Goal: Contribute content: Contribute content

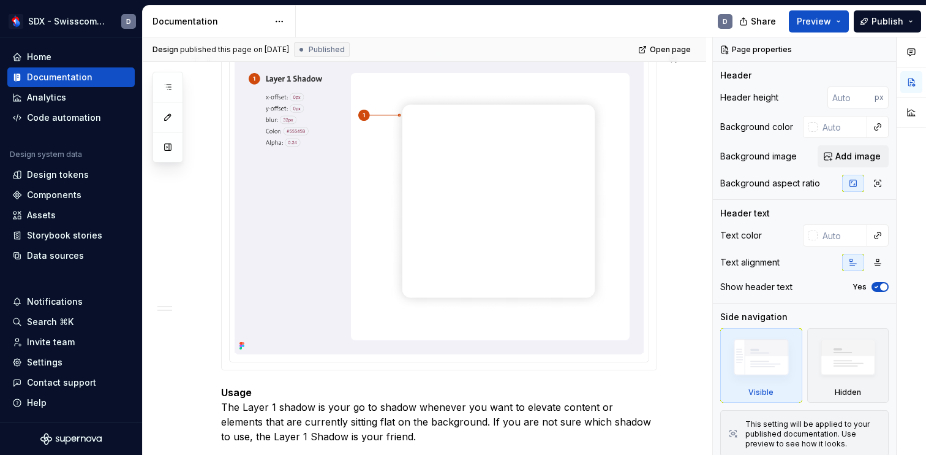
scroll to position [1105, 0]
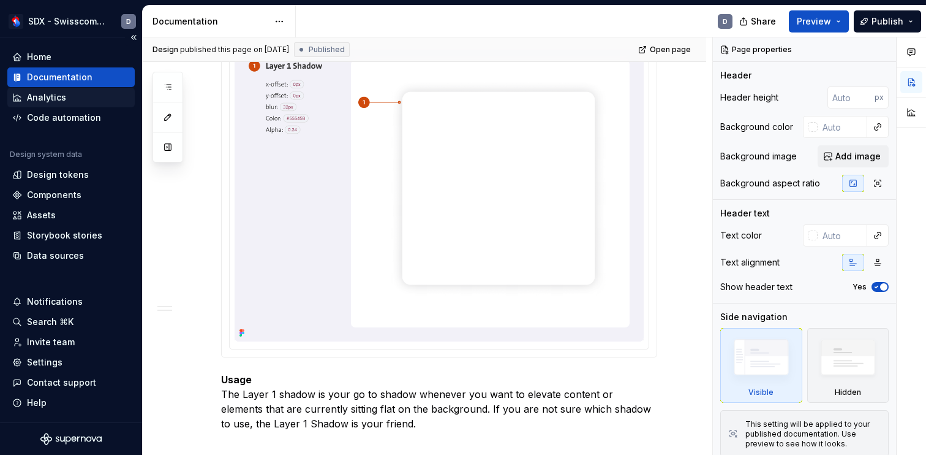
click at [43, 96] on div "Analytics" at bounding box center [46, 97] width 39 height 12
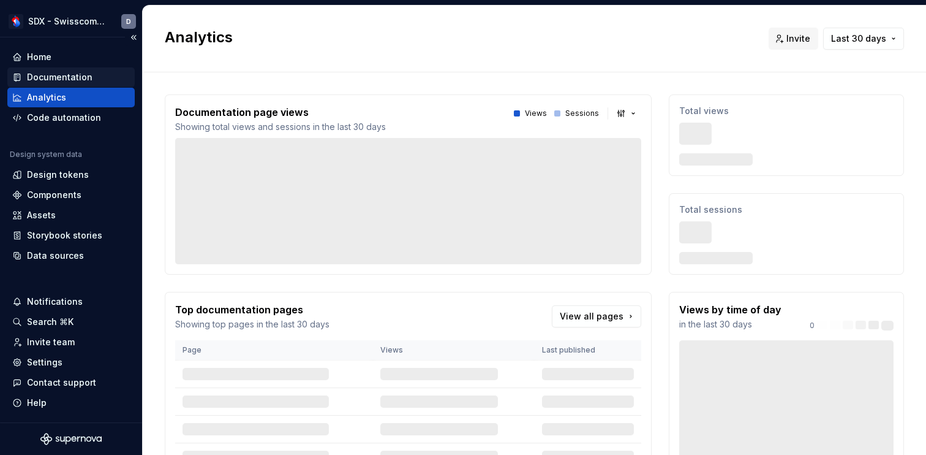
click at [64, 72] on div "Documentation" at bounding box center [60, 77] width 66 height 12
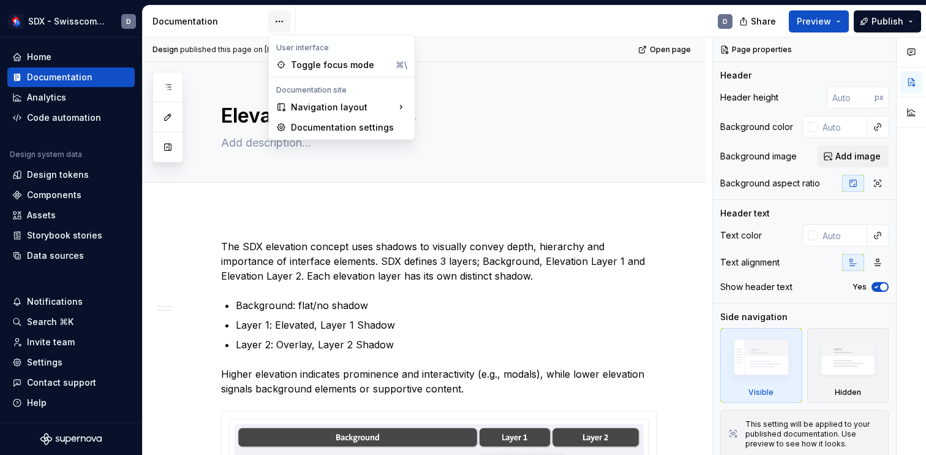
click at [281, 22] on html "SDX - Swisscom Digital Experience D Home Documentation Analytics Code automatio…" at bounding box center [463, 227] width 926 height 455
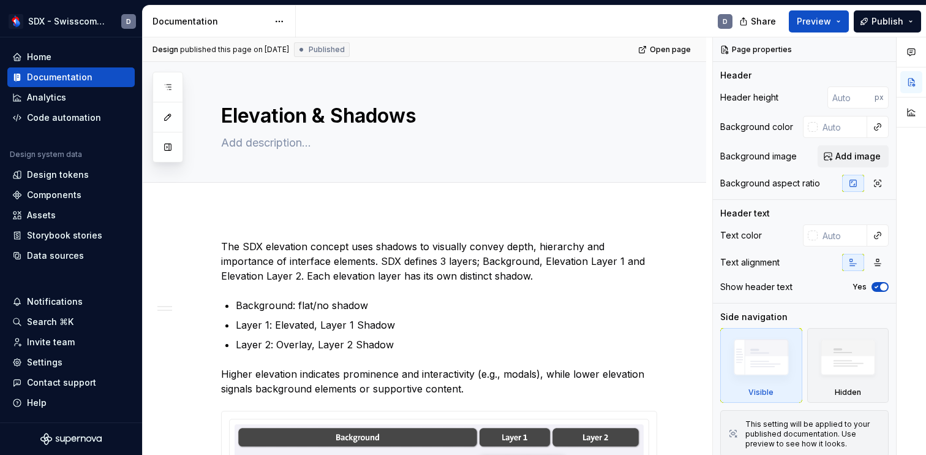
click at [370, 26] on html "SDX - Swisscom Digital Experience D Home Documentation Analytics Code automatio…" at bounding box center [463, 227] width 926 height 455
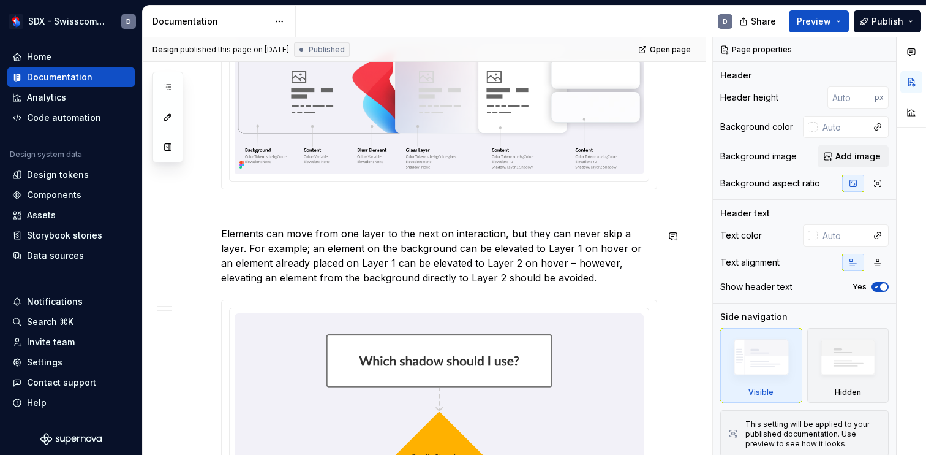
scroll to position [412, 0]
click at [818, 21] on span "Preview" at bounding box center [814, 21] width 34 height 12
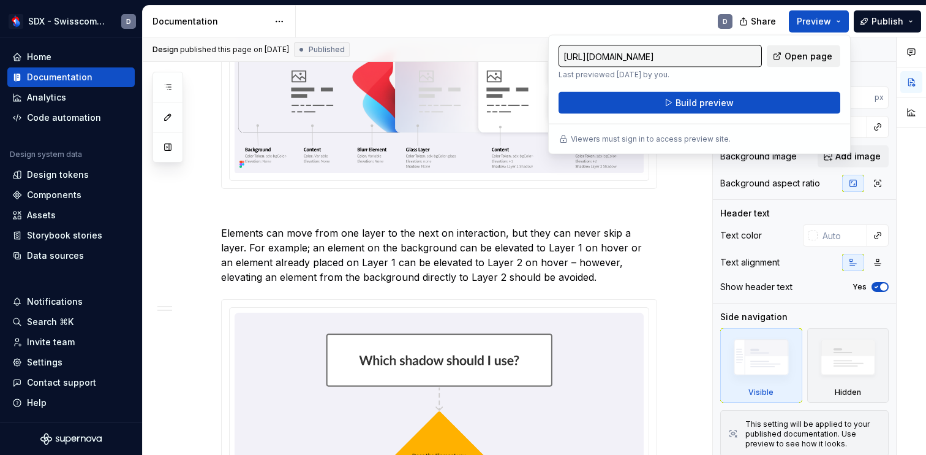
click at [807, 55] on span "Open page" at bounding box center [809, 56] width 48 height 12
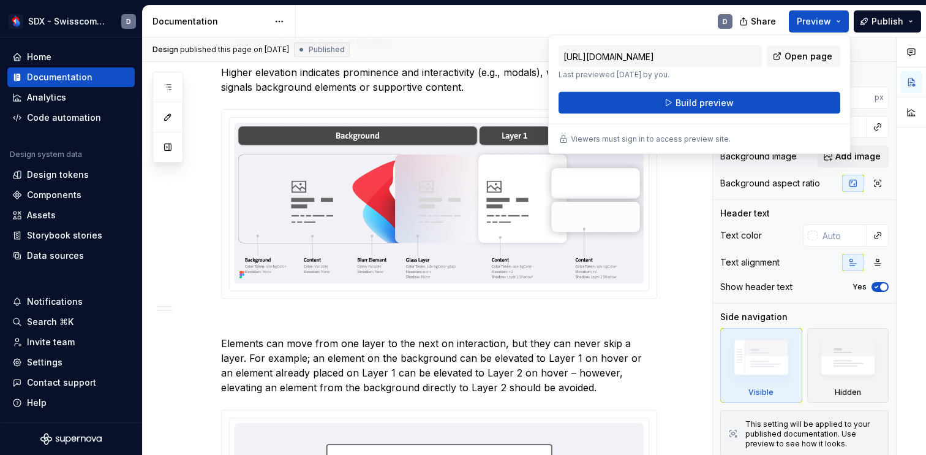
scroll to position [290, 0]
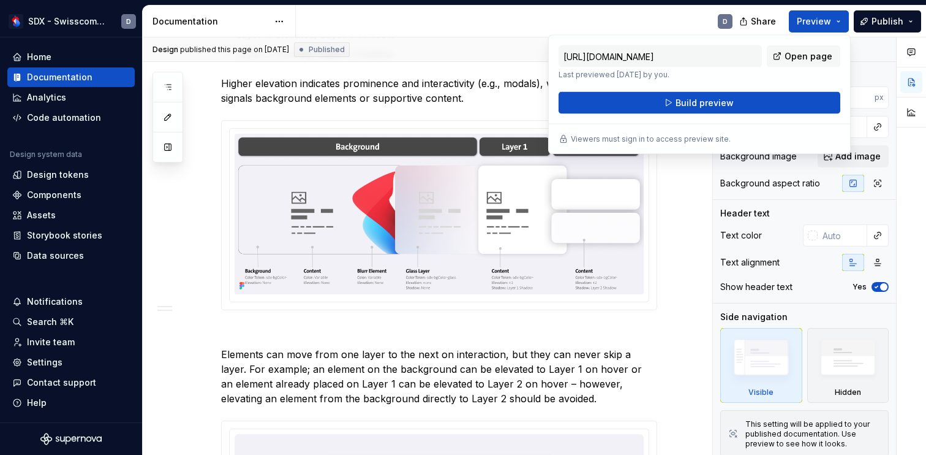
click at [444, 16] on div "D" at bounding box center [519, 22] width 447 height 32
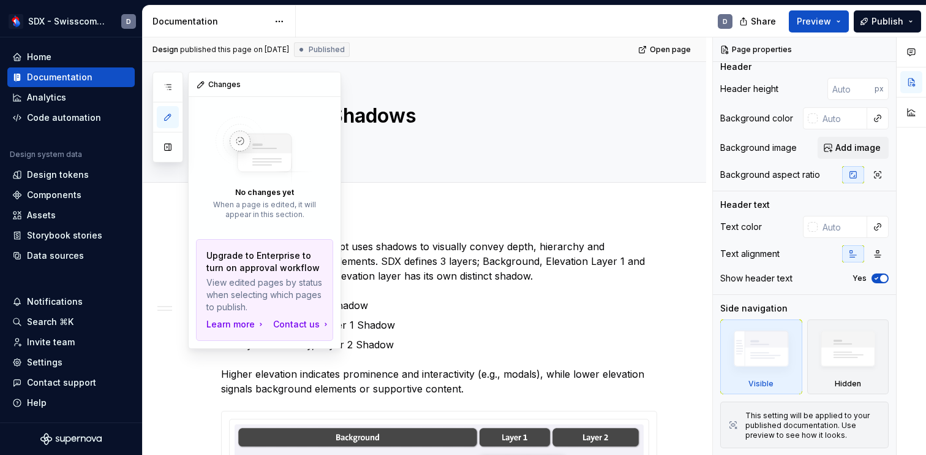
scroll to position [0, 0]
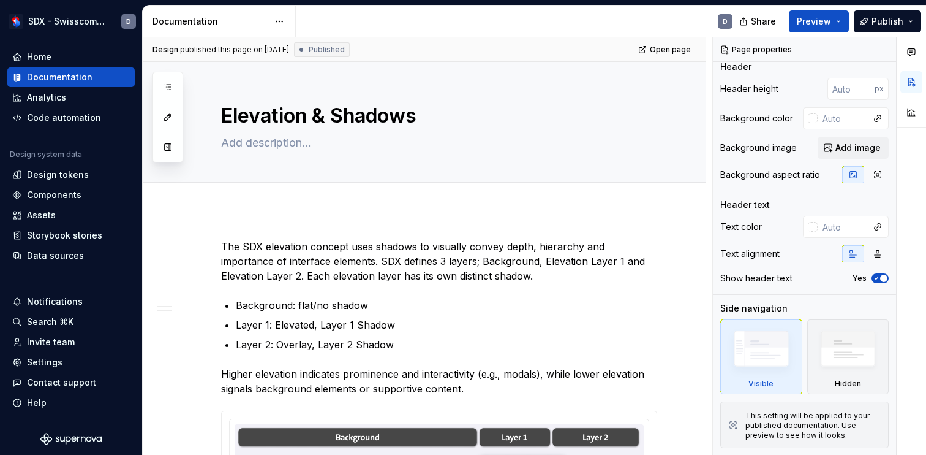
click at [430, 37] on div "Design published this page on [DATE] Published Open page" at bounding box center [425, 49] width 564 height 25
click at [281, 21] on html "SDX - Swisscom Digital Experience D Home Documentation Analytics Code automatio…" at bounding box center [463, 227] width 926 height 455
click at [482, 30] on html "SDX - Swisscom Digital Experience D Home Documentation Analytics Code automatio…" at bounding box center [463, 227] width 926 height 455
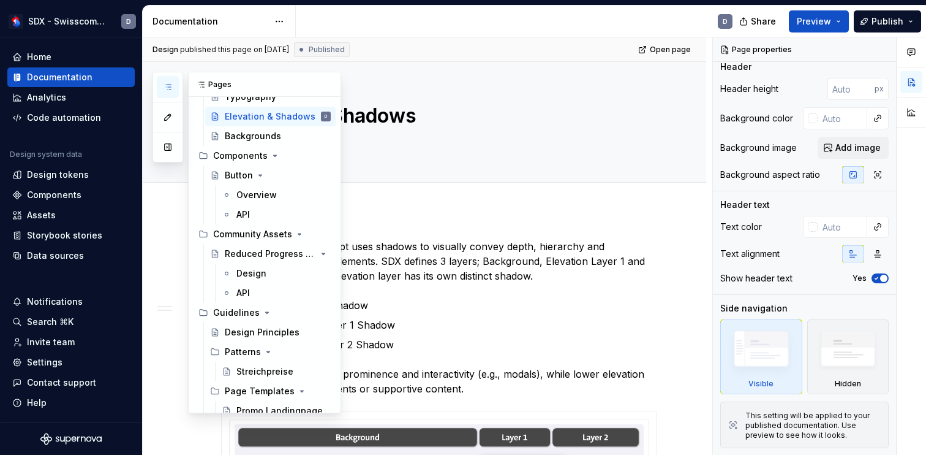
scroll to position [537, 0]
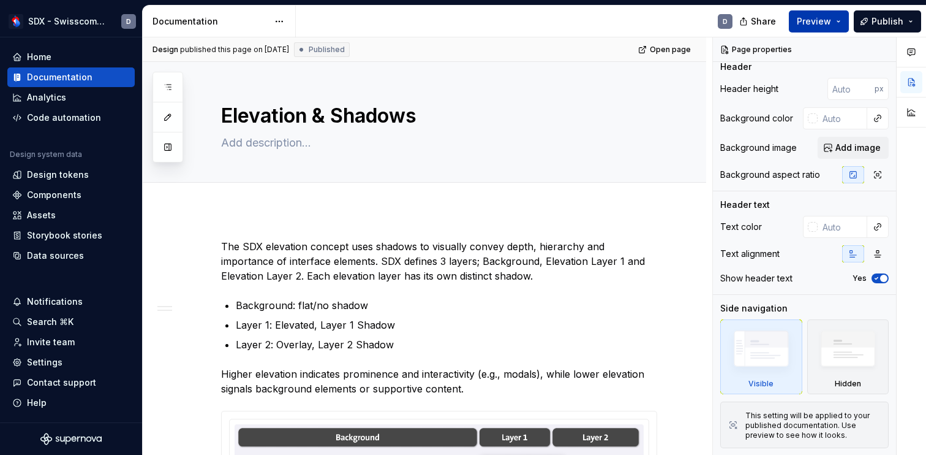
click at [821, 23] on span "Preview" at bounding box center [814, 21] width 34 height 12
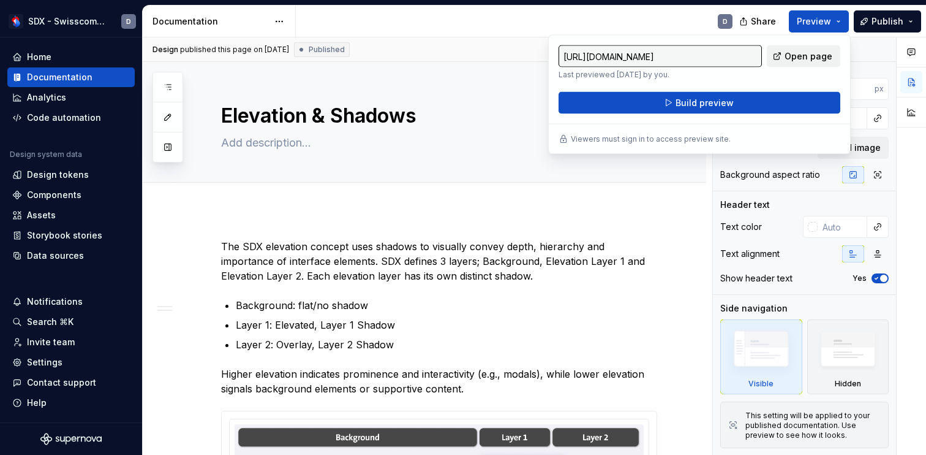
click at [804, 56] on span "Open page" at bounding box center [809, 56] width 48 height 12
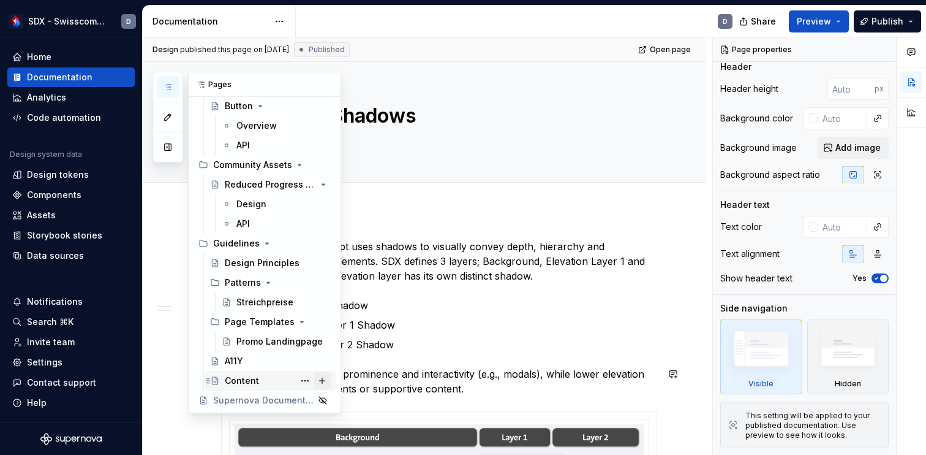
click at [325, 382] on button "Page tree" at bounding box center [322, 380] width 17 height 17
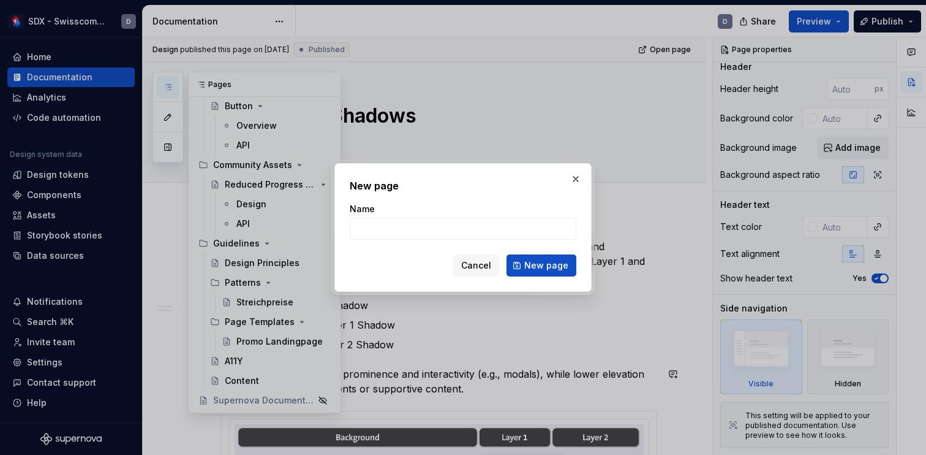
type textarea "*"
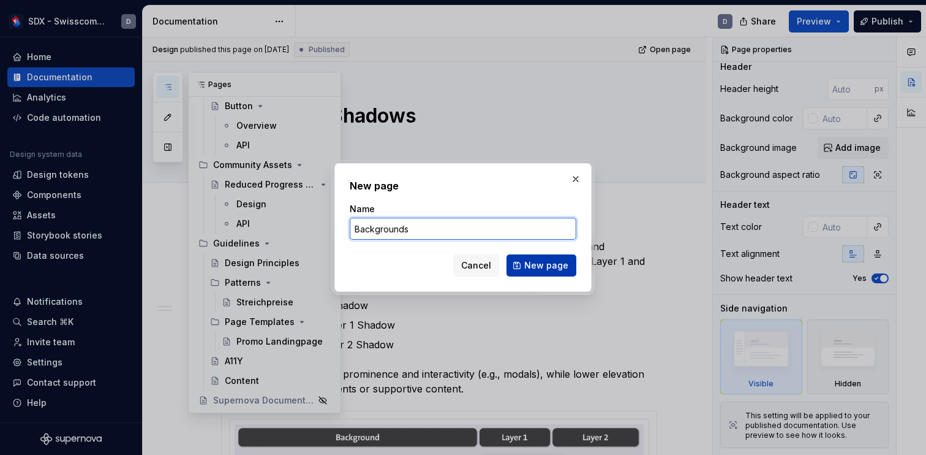
type input "Backgrounds"
click at [544, 264] on span "New page" at bounding box center [546, 265] width 44 height 12
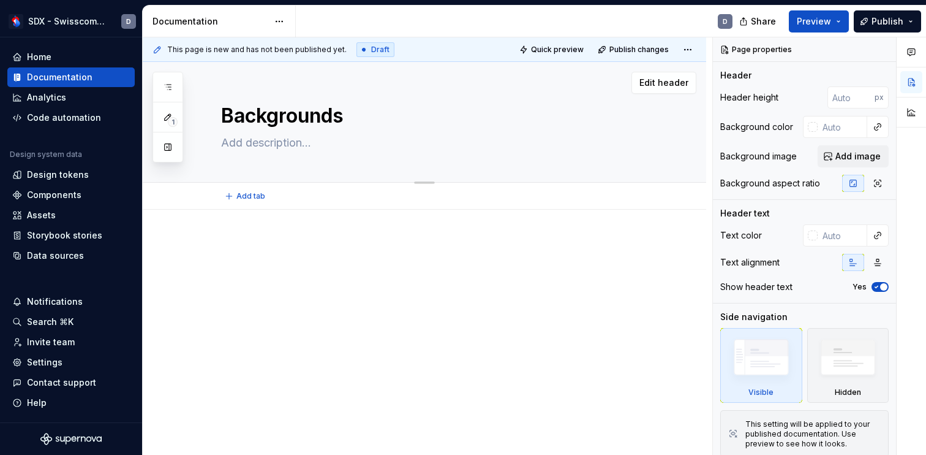
click at [268, 145] on textarea at bounding box center [437, 143] width 436 height 20
click at [302, 119] on textarea "Backgrounds" at bounding box center [437, 115] width 436 height 29
click at [284, 143] on textarea at bounding box center [437, 143] width 436 height 20
click at [256, 199] on span "Add tab" at bounding box center [250, 196] width 29 height 10
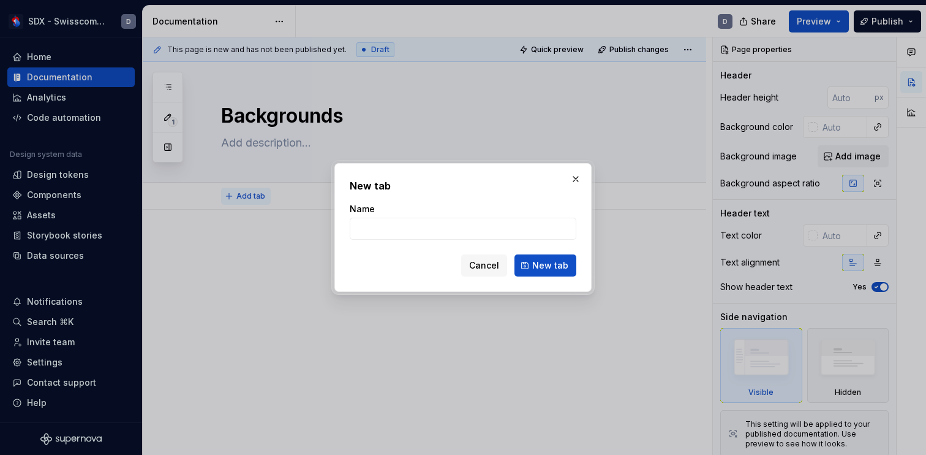
type textarea "*"
type input "Styles"
click at [542, 262] on span "New tab" at bounding box center [550, 265] width 36 height 12
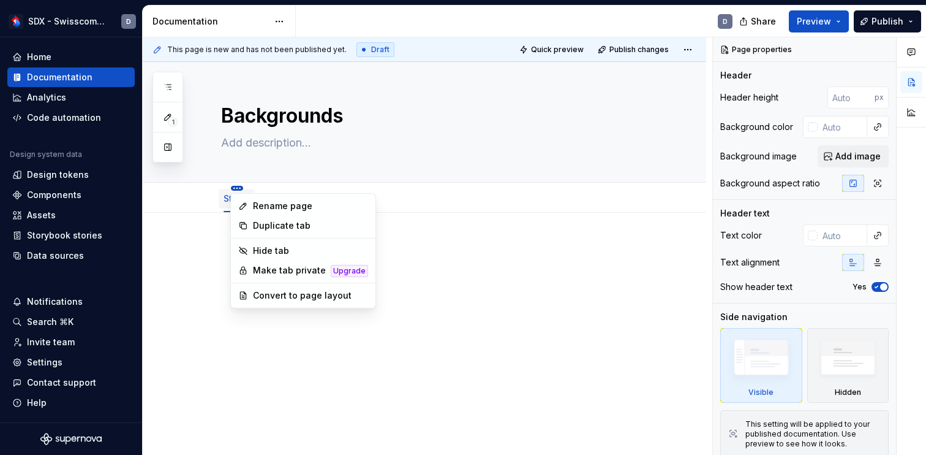
click at [237, 188] on html "SDX - Swisscom Digital Experience D Home Documentation Analytics Code automatio…" at bounding box center [463, 227] width 926 height 455
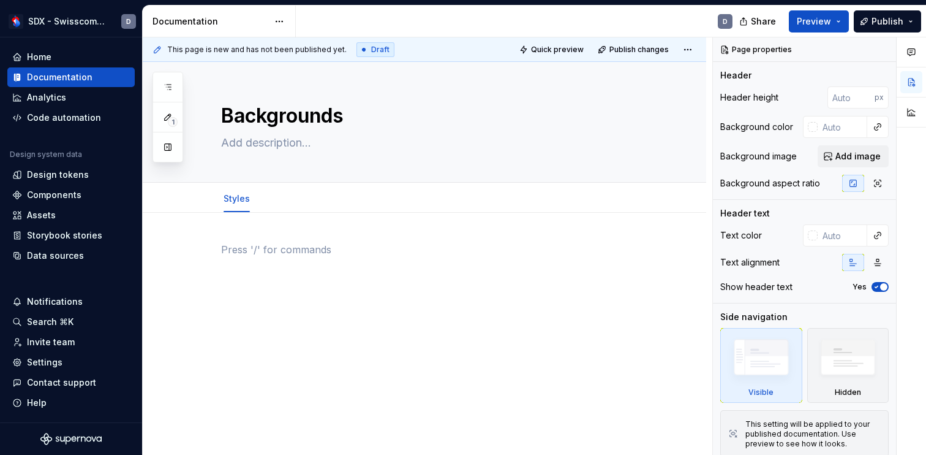
click at [422, 220] on html "SDX - Swisscom Digital Experience D Home Documentation Analytics Code automatio…" at bounding box center [463, 227] width 926 height 455
click at [235, 202] on link "Styles" at bounding box center [237, 198] width 26 height 10
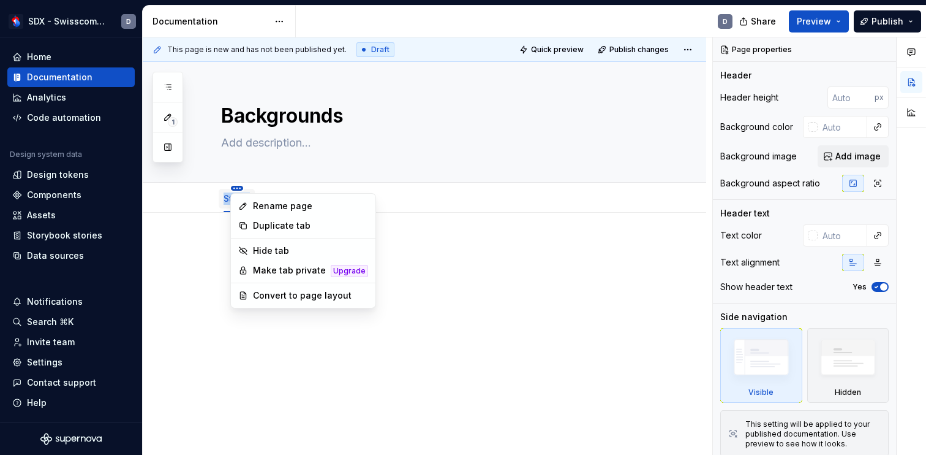
click at [238, 186] on html "SDX - Swisscom Digital Experience D Home Documentation Analytics Code automatio…" at bounding box center [463, 227] width 926 height 455
click at [281, 246] on div "Hide tab" at bounding box center [310, 250] width 115 height 12
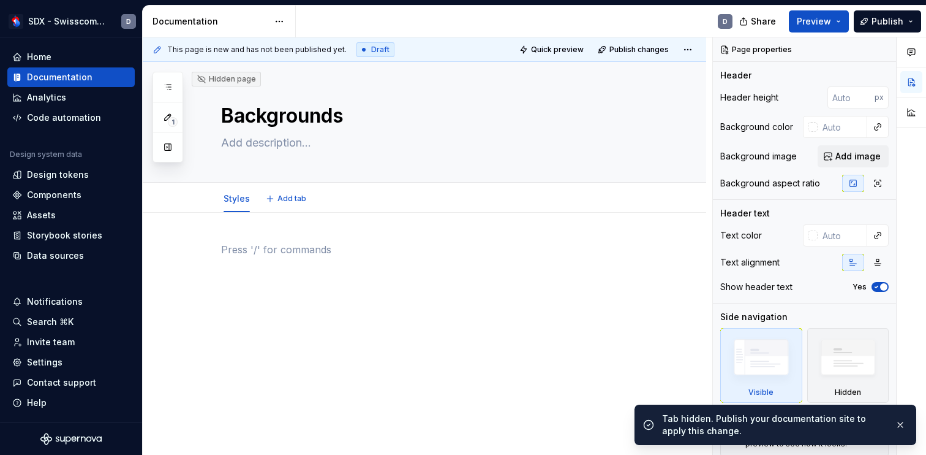
click at [281, 246] on p at bounding box center [439, 249] width 436 height 15
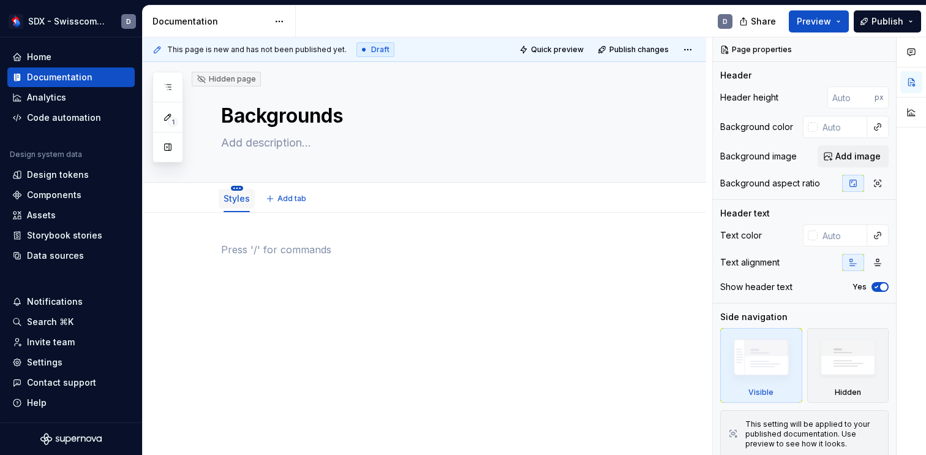
click at [236, 187] on html "SDX - Swisscom Digital Experience D Home Documentation Analytics Code automatio…" at bounding box center [463, 227] width 926 height 455
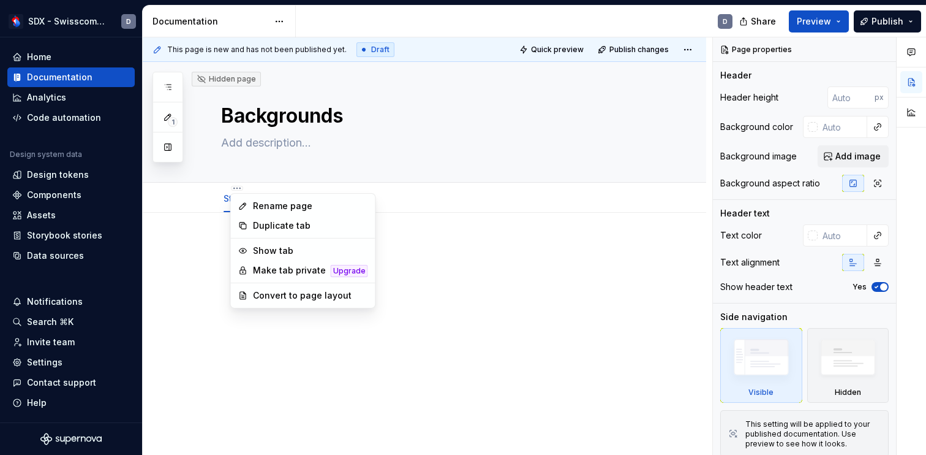
click at [203, 282] on html "SDX - Swisscom Digital Experience D Home Documentation Analytics Code automatio…" at bounding box center [463, 227] width 926 height 455
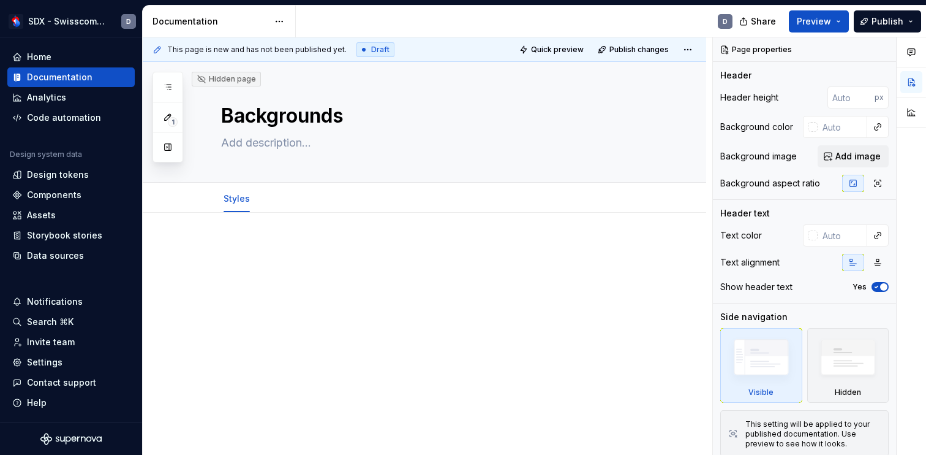
click at [240, 260] on div at bounding box center [439, 265] width 436 height 47
click at [77, 74] on div "Documentation" at bounding box center [60, 77] width 66 height 12
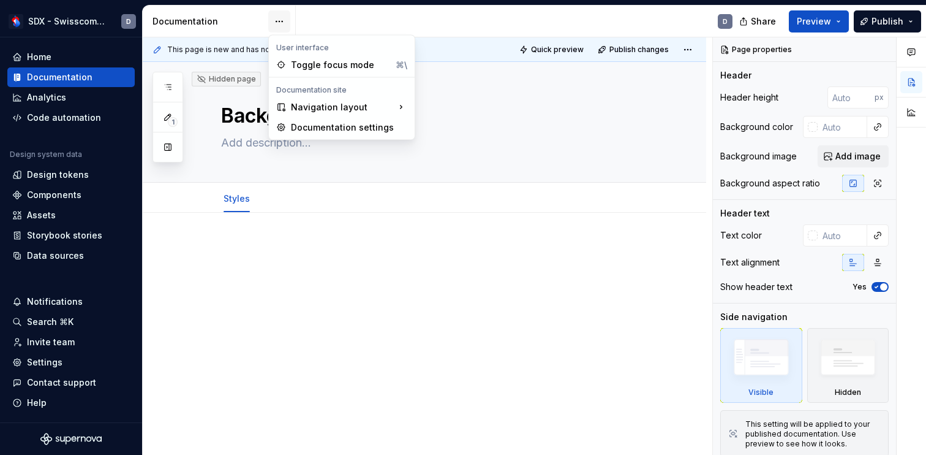
click at [282, 24] on html "SDX - Swisscom Digital Experience D Home Documentation Analytics Code automatio…" at bounding box center [463, 227] width 926 height 455
click at [168, 86] on div "1 Pages Add Accessibility guide for tree Page tree. Navigate the tree with the …" at bounding box center [168, 117] width 31 height 91
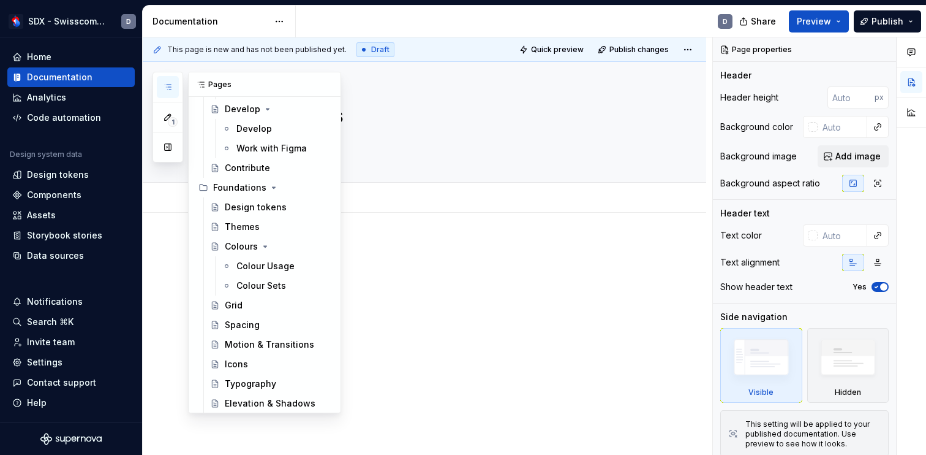
scroll to position [197, 0]
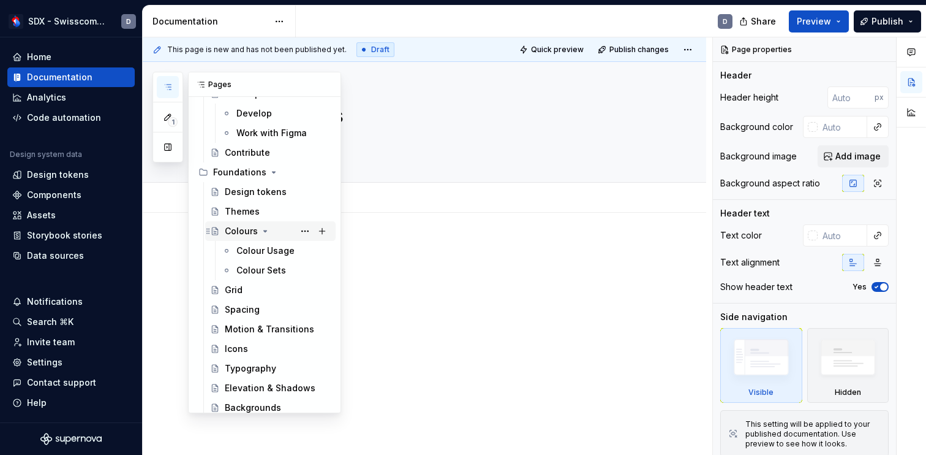
click at [244, 230] on div "Colours" at bounding box center [241, 231] width 33 height 12
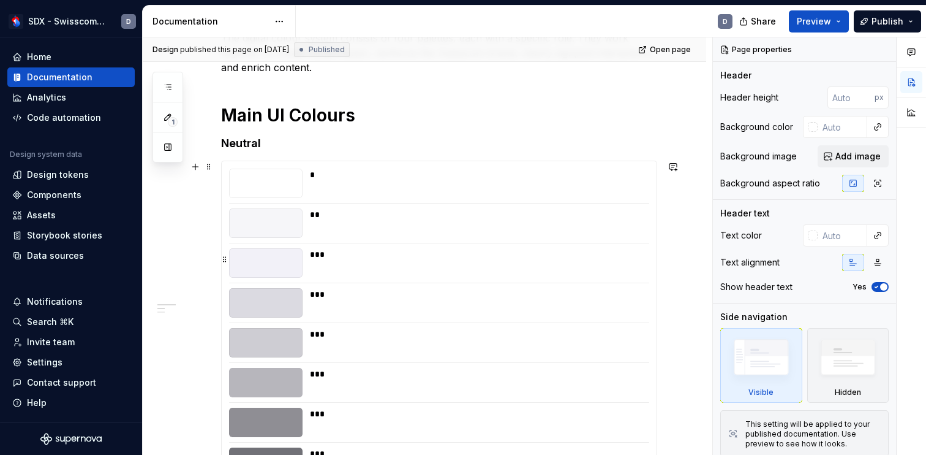
scroll to position [208, 0]
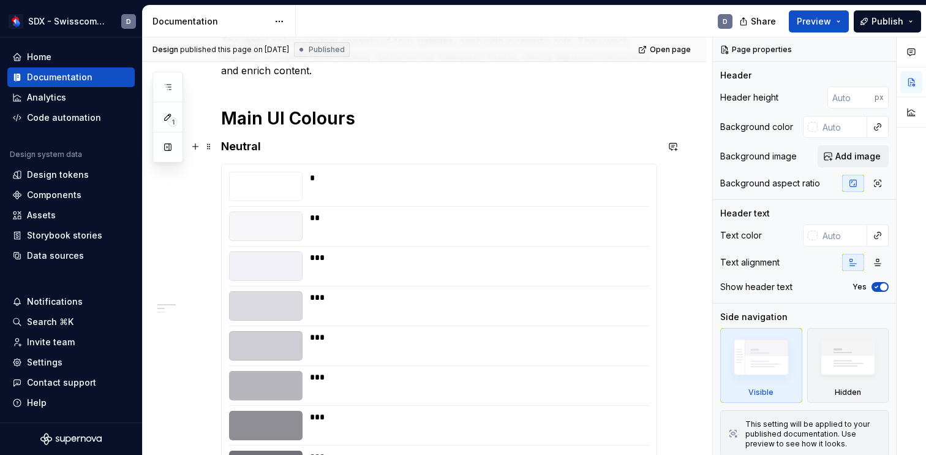
click at [274, 151] on h4 "Neutral" at bounding box center [439, 146] width 436 height 15
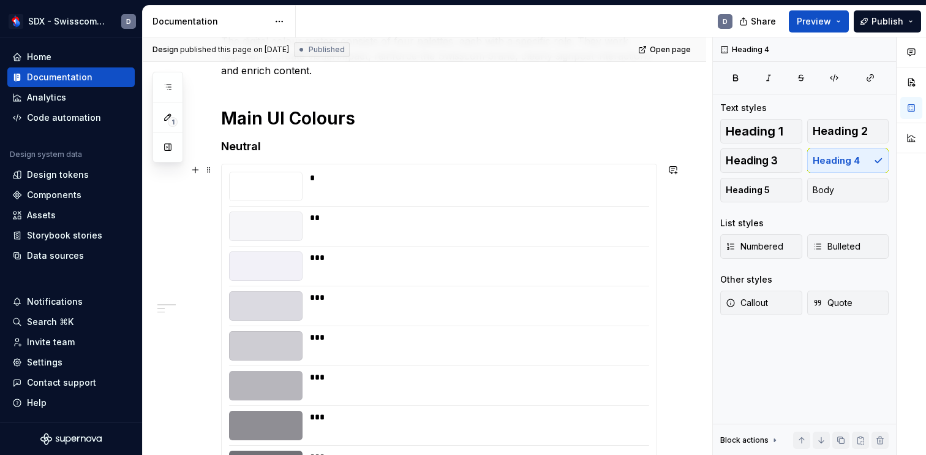
click at [238, 164] on div "* ** *** *** *** *** *** *** *** *** ***" at bounding box center [439, 386] width 436 height 444
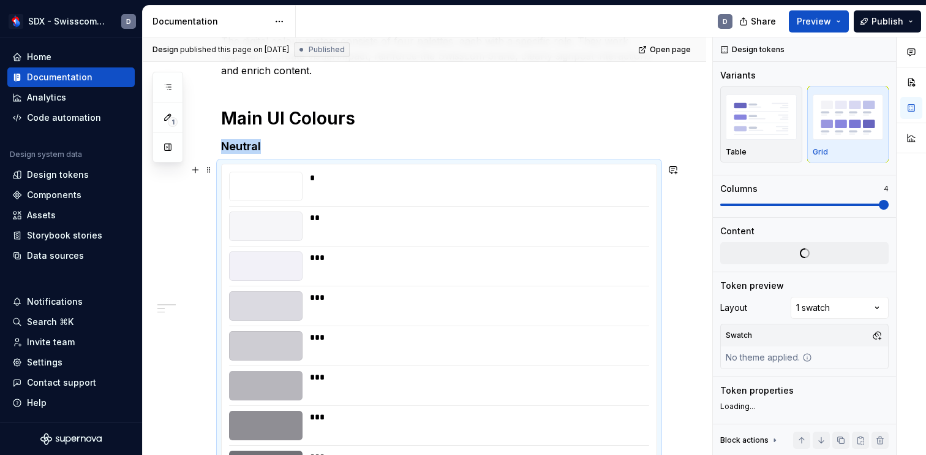
click at [238, 164] on div "* ** *** *** *** *** *** *** *** *** ***" at bounding box center [439, 386] width 436 height 444
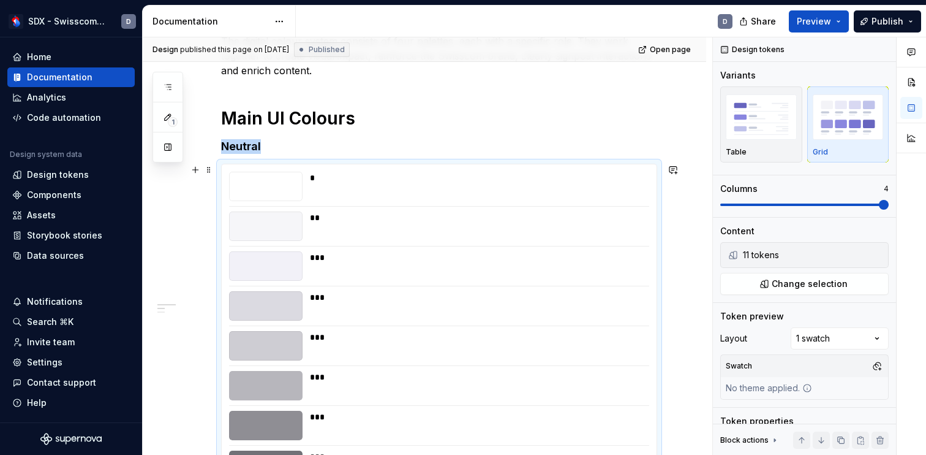
copy h4 "Neutral"
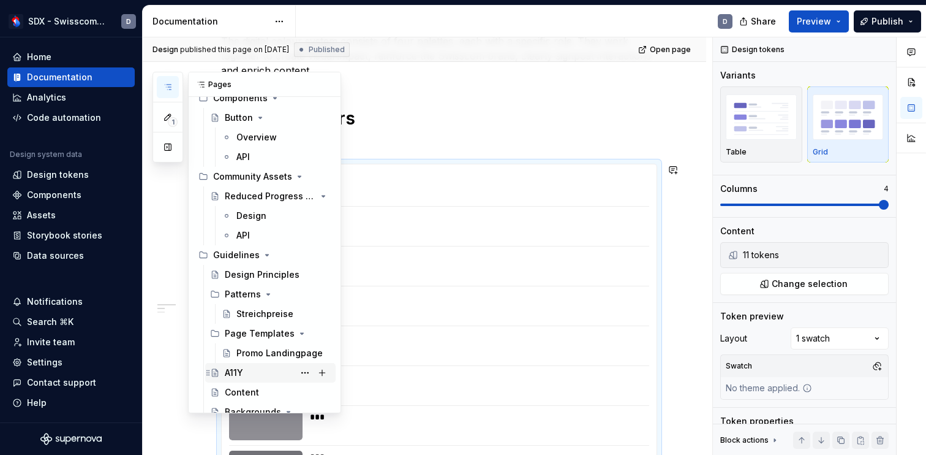
scroll to position [576, 0]
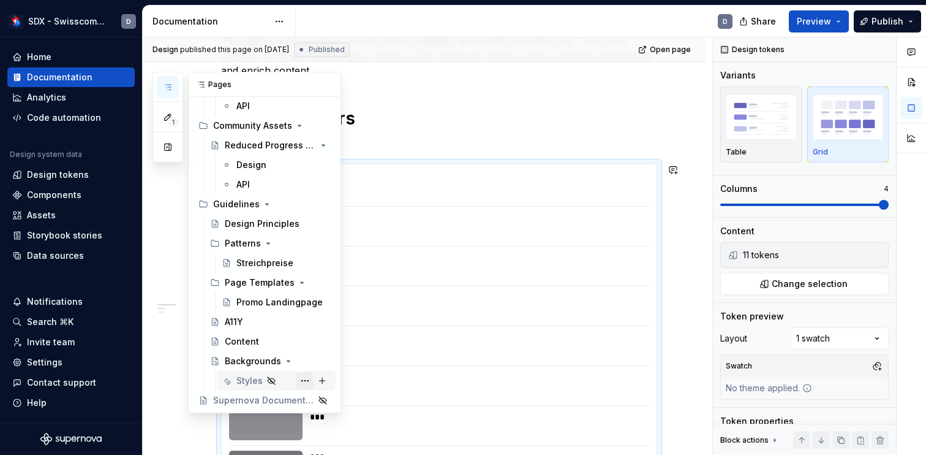
click at [308, 380] on button "Page tree" at bounding box center [304, 380] width 17 height 17
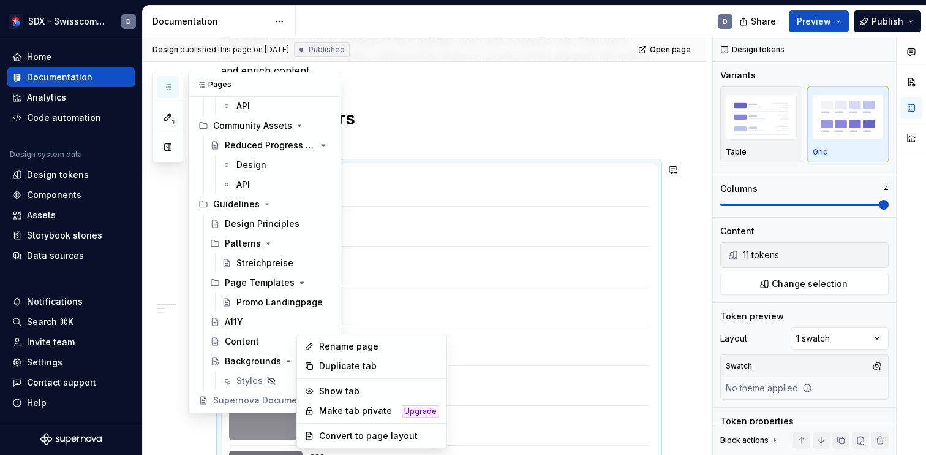
click at [244, 380] on div "1 Pages Add Accessibility guide for tree Page tree. Navigate the tree with the …" at bounding box center [247, 242] width 189 height 341
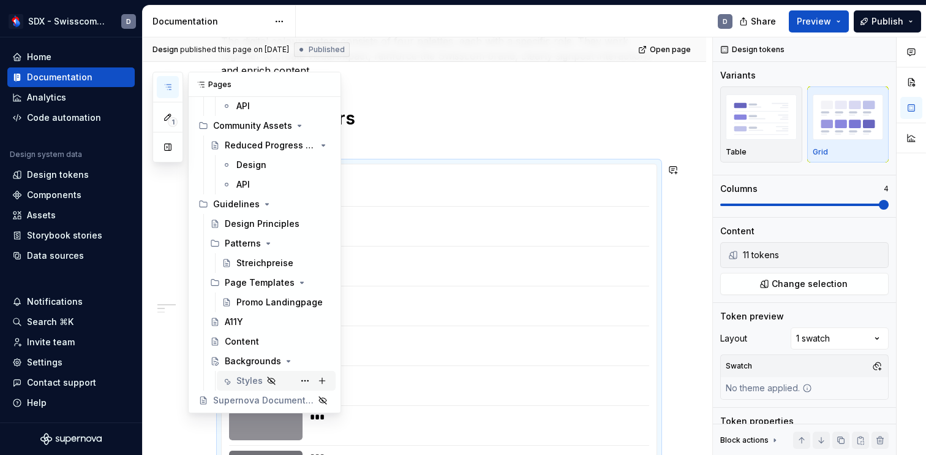
click at [244, 379] on div "Styles" at bounding box center [249, 380] width 26 height 12
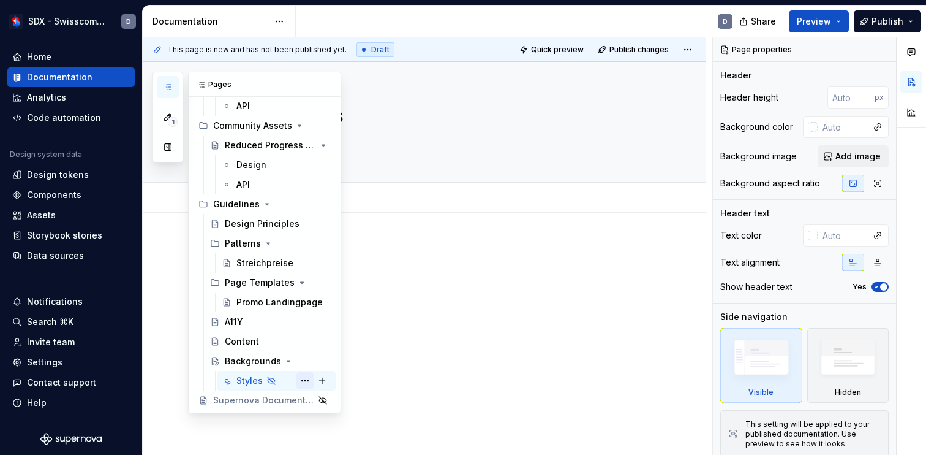
click at [304, 379] on button "Page tree" at bounding box center [304, 380] width 17 height 17
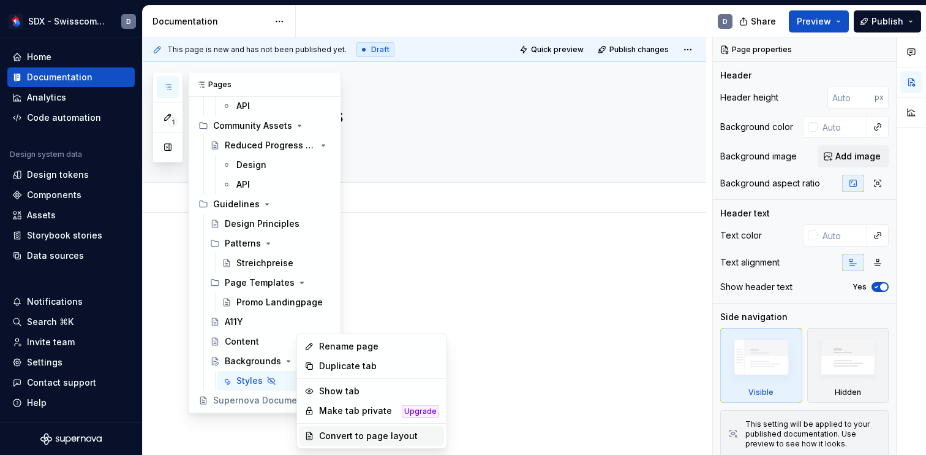
click at [358, 435] on div "Convert to page layout" at bounding box center [379, 435] width 120 height 12
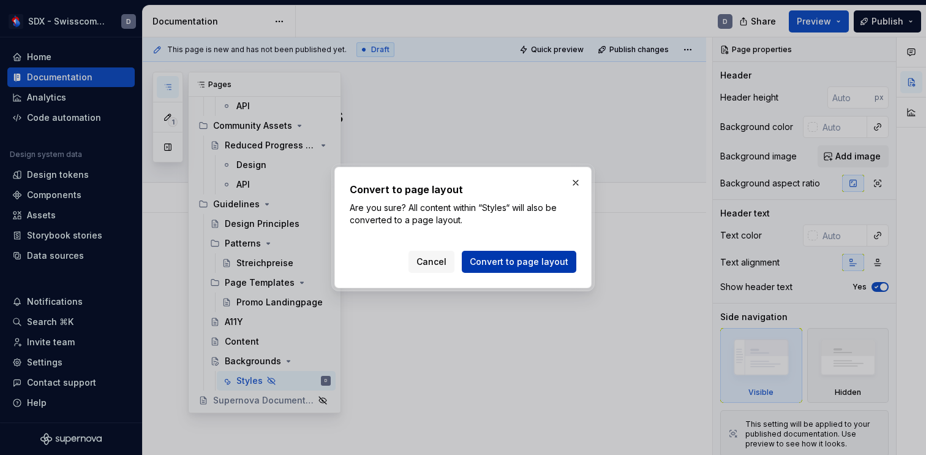
click at [516, 260] on span "Convert to page layout" at bounding box center [519, 261] width 99 height 12
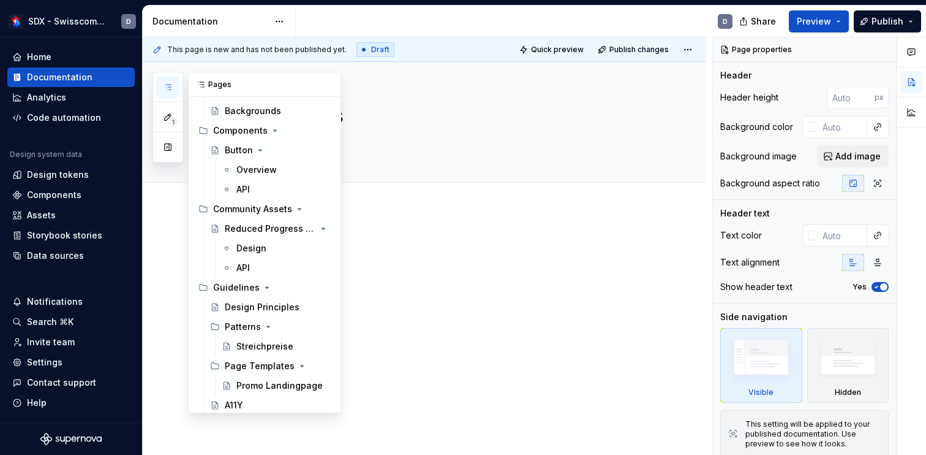
scroll to position [557, 0]
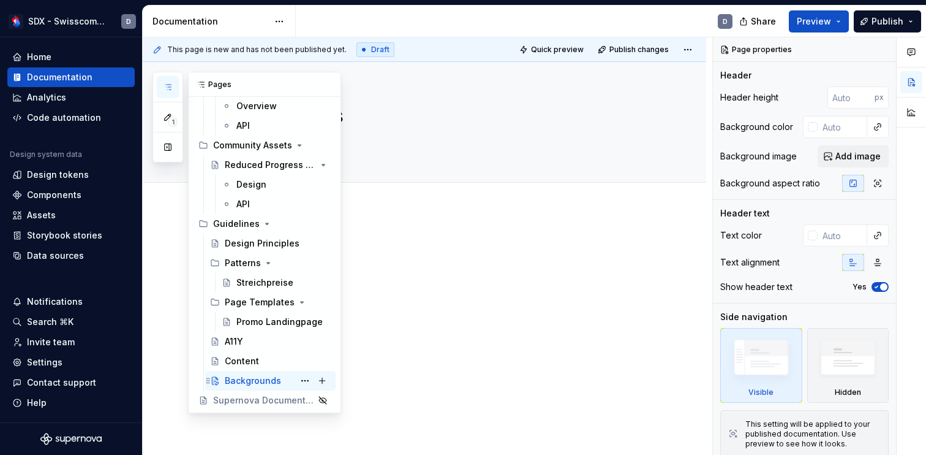
click at [257, 381] on div "Backgrounds" at bounding box center [253, 380] width 56 height 12
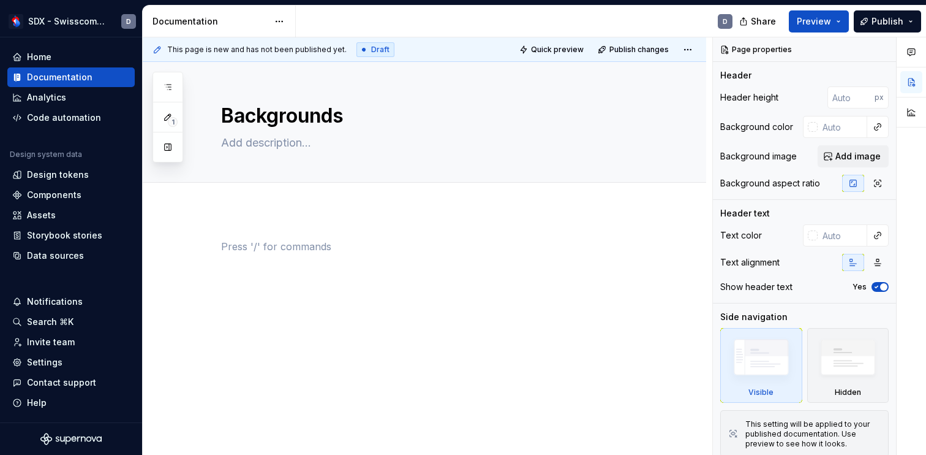
click at [289, 268] on div at bounding box center [439, 262] width 436 height 47
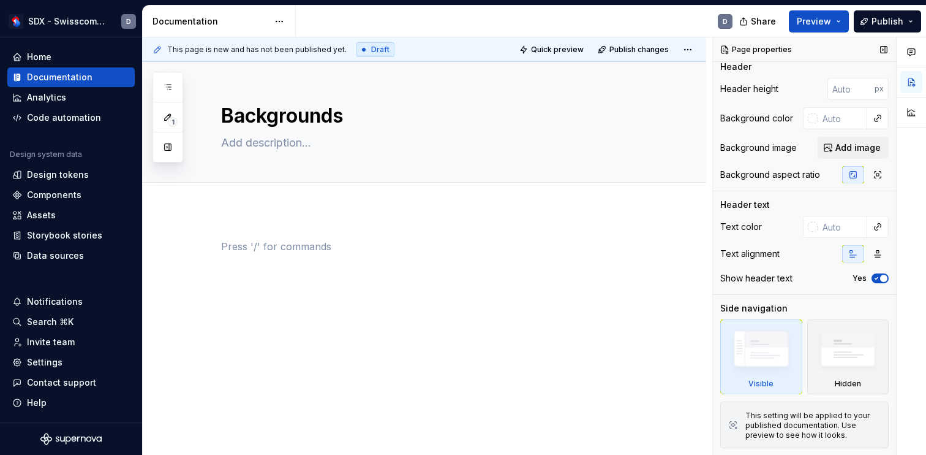
scroll to position [0, 0]
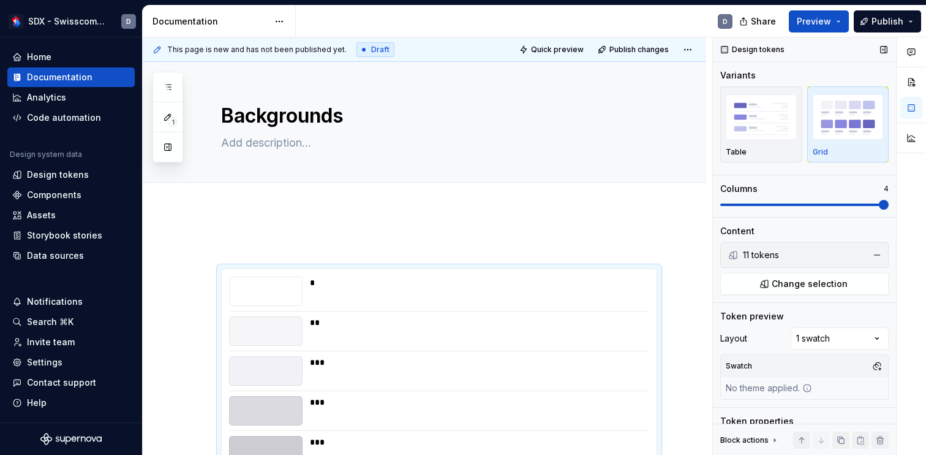
click at [838, 123] on img "button" at bounding box center [848, 116] width 71 height 45
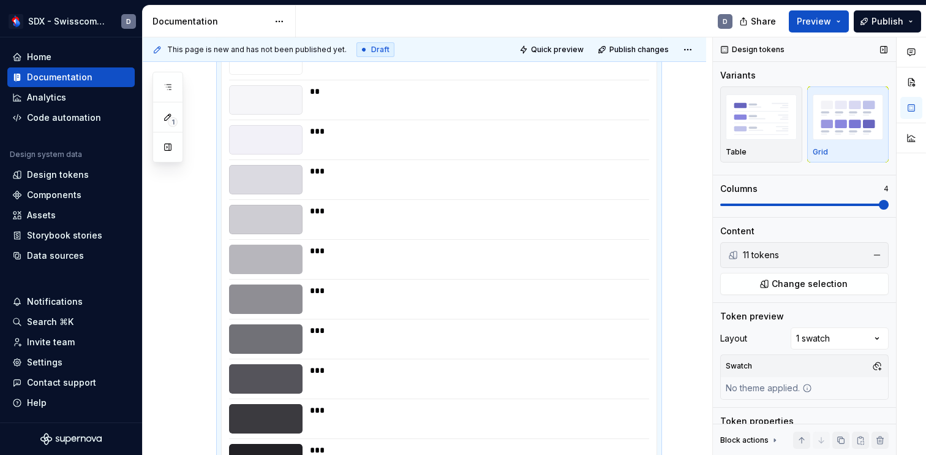
click at [838, 123] on img "button" at bounding box center [848, 116] width 71 height 45
click at [494, 182] on div "***" at bounding box center [476, 179] width 332 height 29
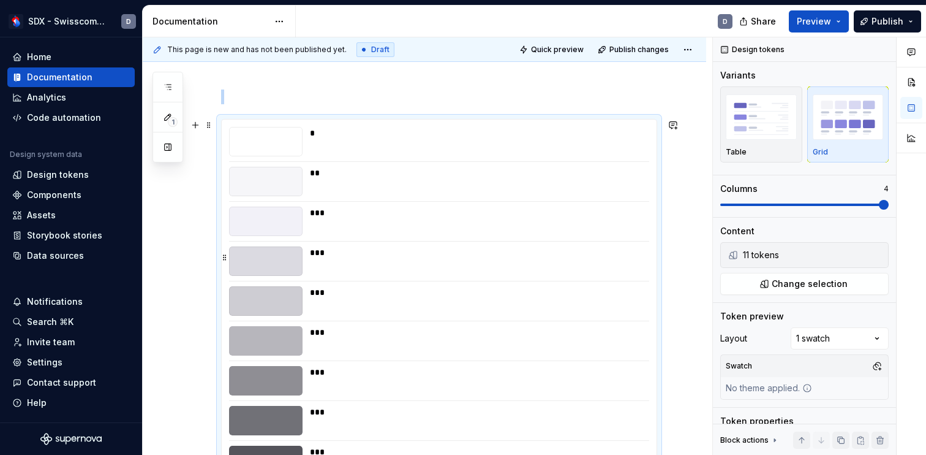
scroll to position [145, 0]
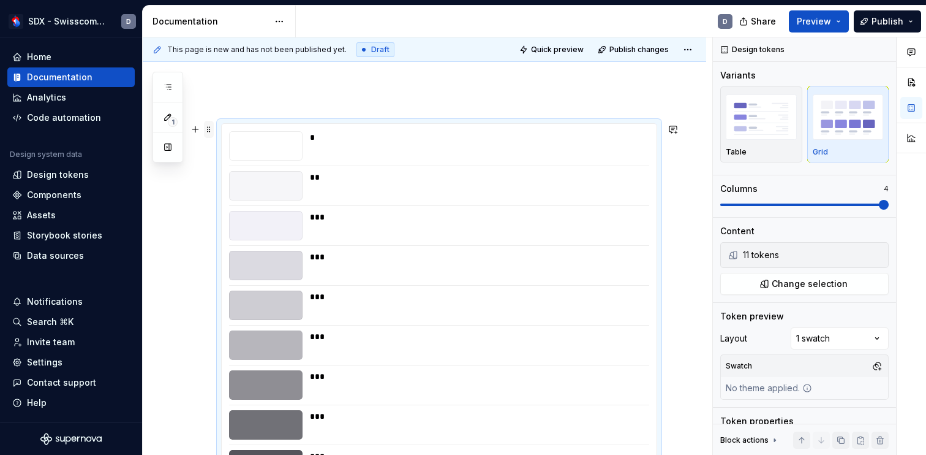
click at [208, 131] on span at bounding box center [209, 129] width 10 height 17
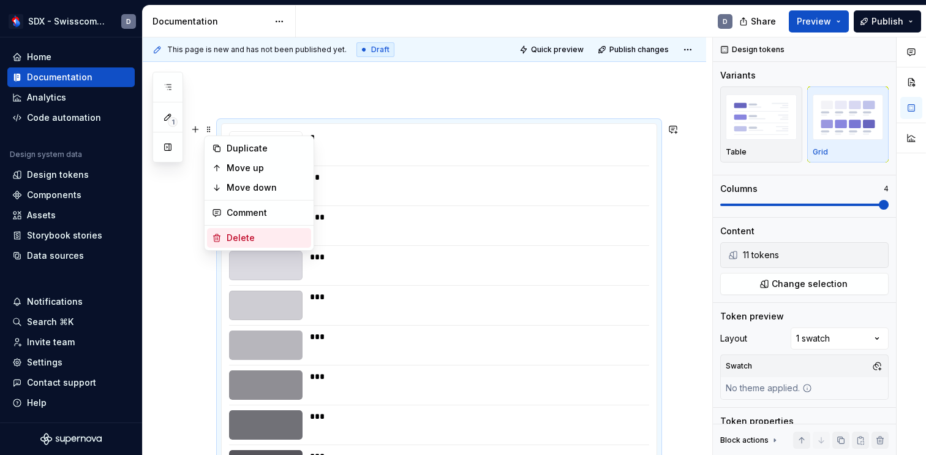
click at [249, 238] on div "Delete" at bounding box center [267, 238] width 80 height 12
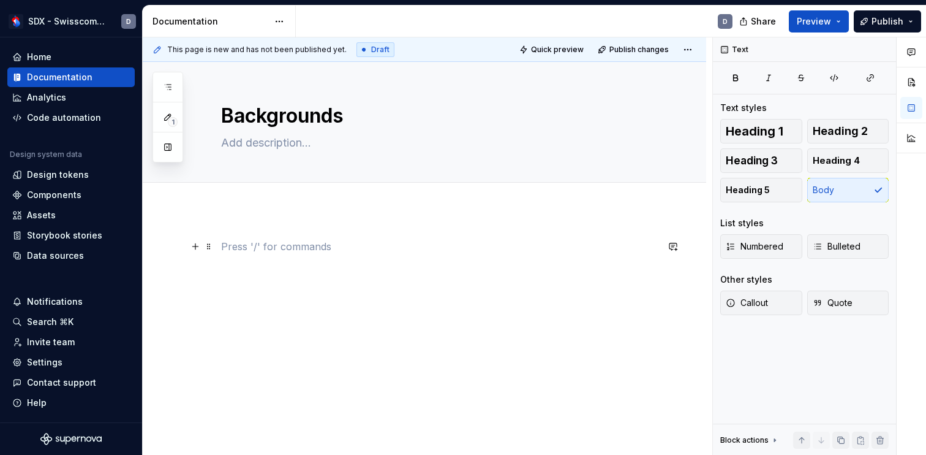
click at [237, 246] on p at bounding box center [439, 246] width 436 height 15
click at [195, 245] on button "button" at bounding box center [195, 246] width 17 height 17
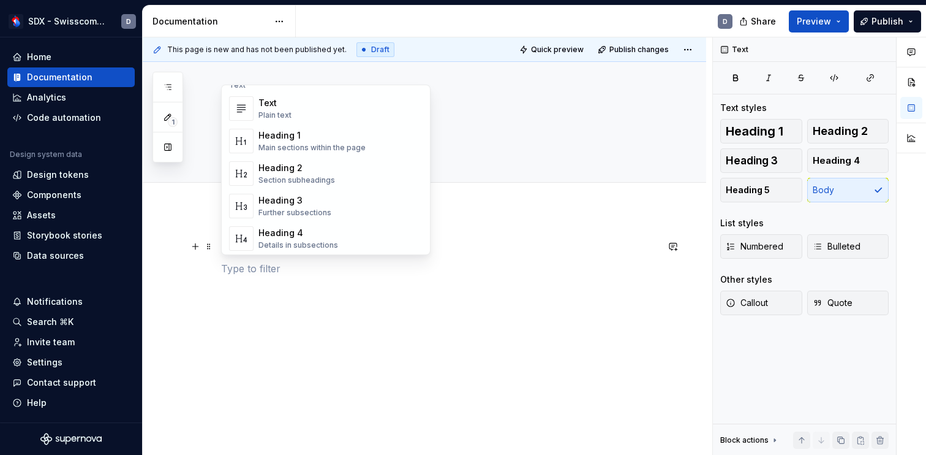
scroll to position [11, 0]
click at [306, 134] on div "Heading 1" at bounding box center [312, 136] width 107 height 12
type textarea "*"
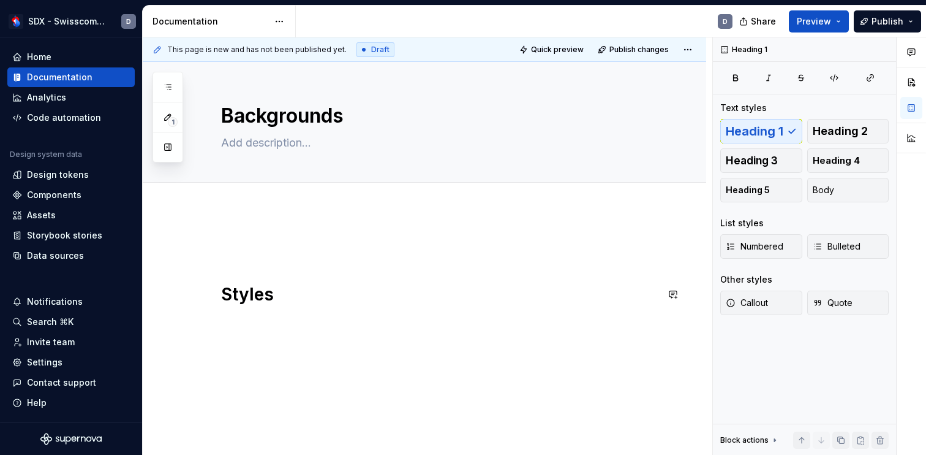
click at [268, 320] on div "Styles" at bounding box center [425, 333] width 564 height 247
click at [383, 233] on div "Styles" at bounding box center [425, 333] width 564 height 247
click at [287, 345] on div "Styles" at bounding box center [425, 333] width 564 height 247
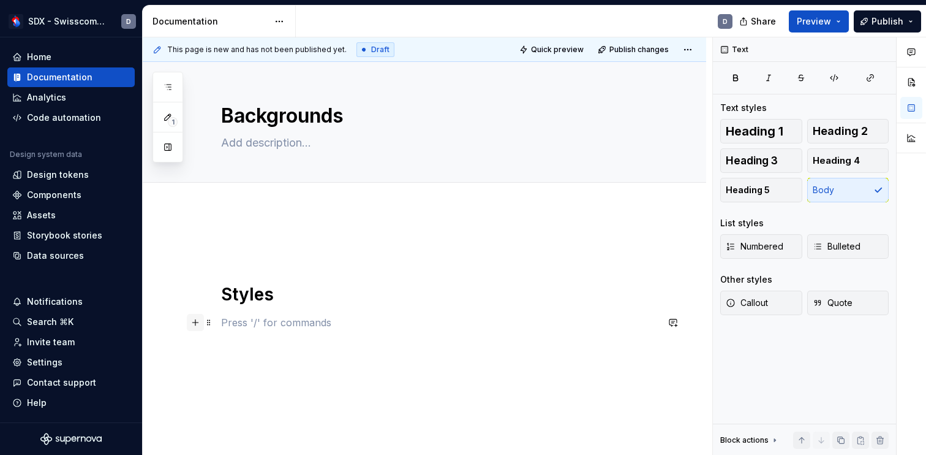
click at [197, 325] on button "button" at bounding box center [195, 322] width 17 height 17
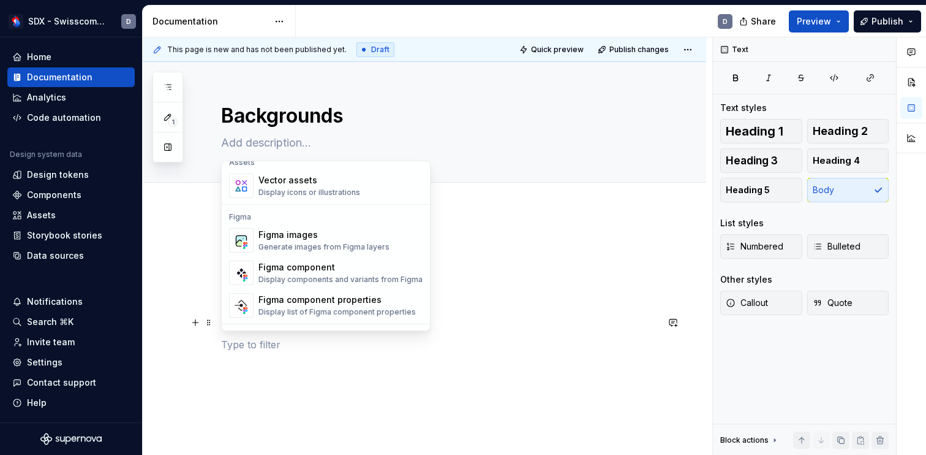
scroll to position [1108, 0]
click at [301, 268] on div "Figma component" at bounding box center [341, 266] width 164 height 12
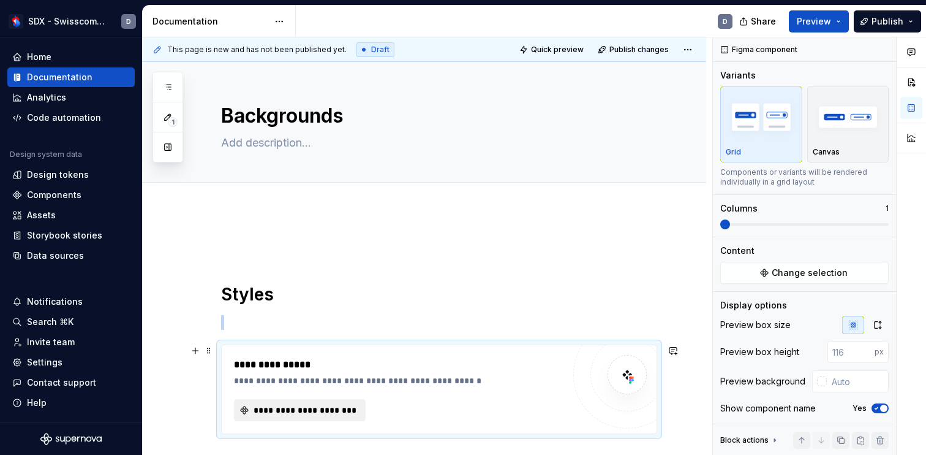
click at [294, 412] on span "**********" at bounding box center [305, 410] width 106 height 12
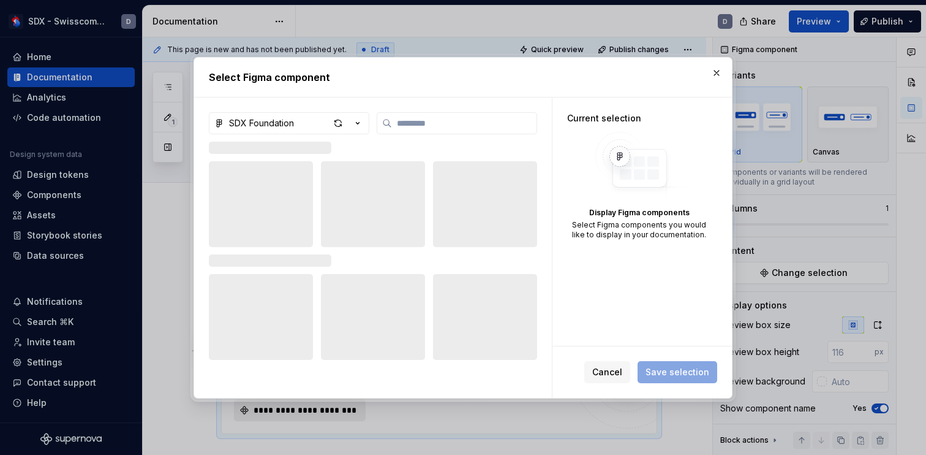
type textarea "*"
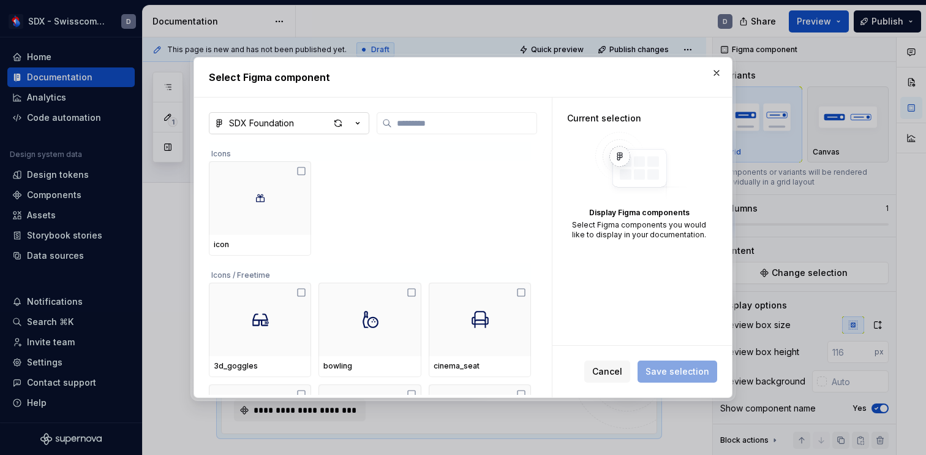
click at [357, 125] on icon "button" at bounding box center [358, 123] width 12 height 12
click at [401, 154] on div "Select Figma component SDX Foundation Icons icon Icons / Freetime 3d_goggles bo…" at bounding box center [463, 227] width 926 height 455
click at [614, 368] on span "Cancel" at bounding box center [607, 371] width 30 height 12
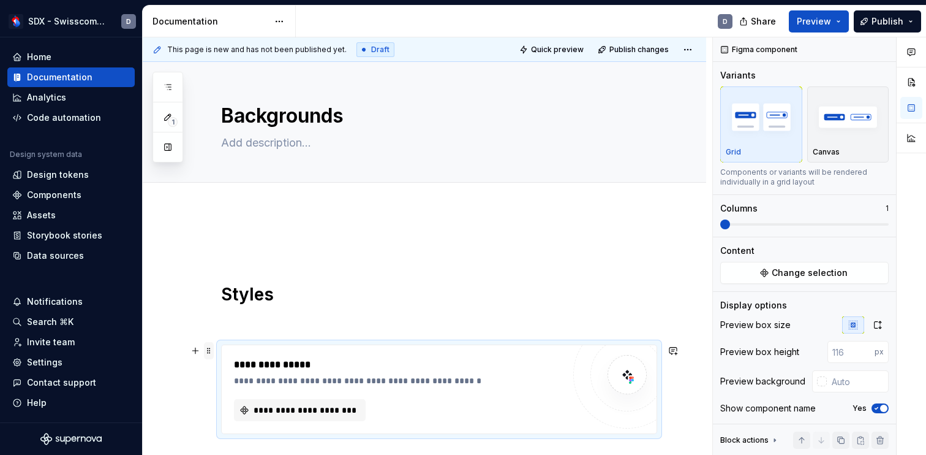
click at [209, 355] on span at bounding box center [209, 350] width 10 height 17
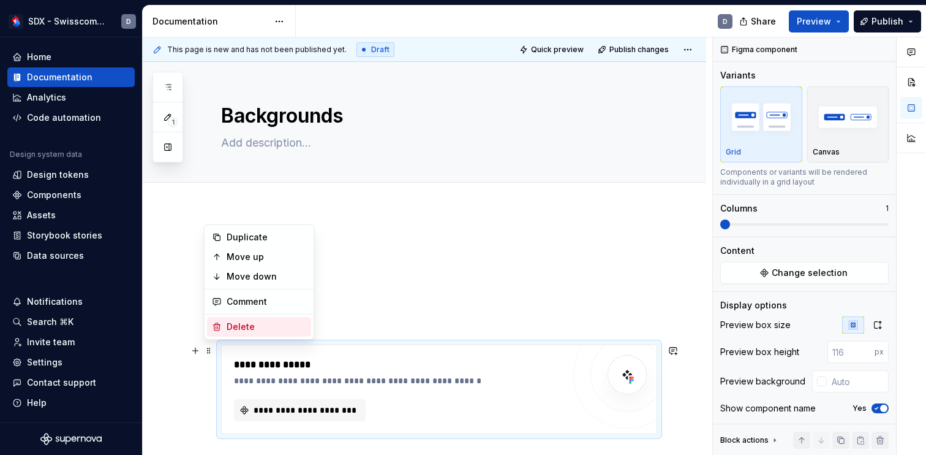
click at [247, 323] on div "Delete" at bounding box center [267, 326] width 80 height 12
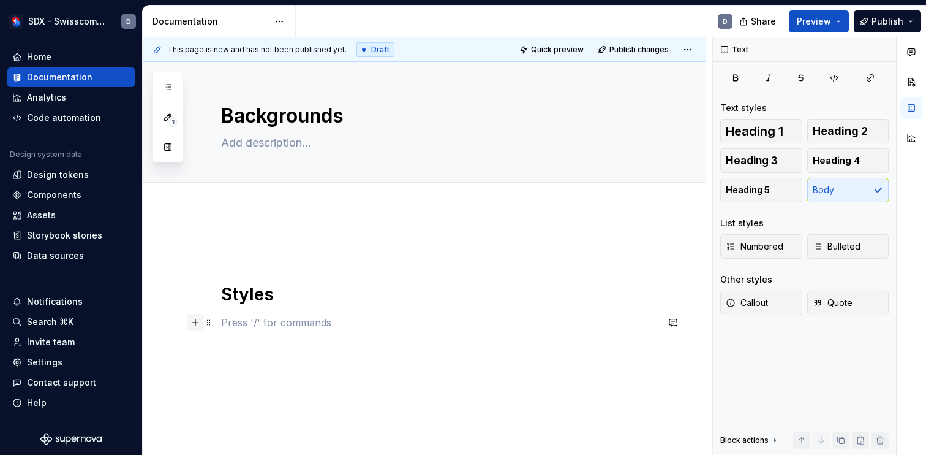
click at [197, 321] on button "button" at bounding box center [195, 322] width 17 height 17
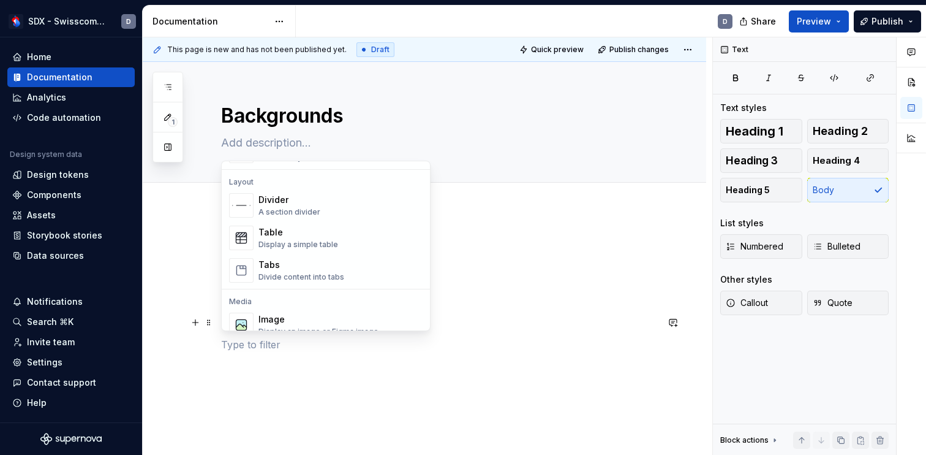
scroll to position [385, 0]
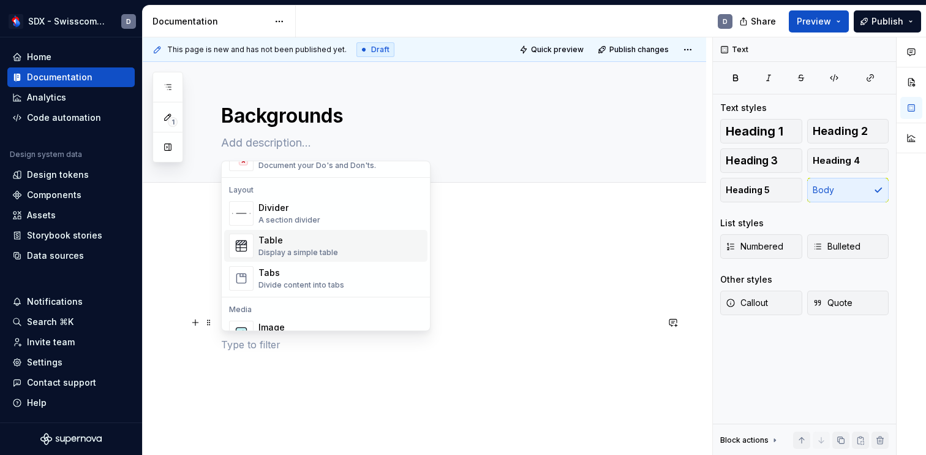
click at [317, 240] on div "Table" at bounding box center [299, 240] width 80 height 12
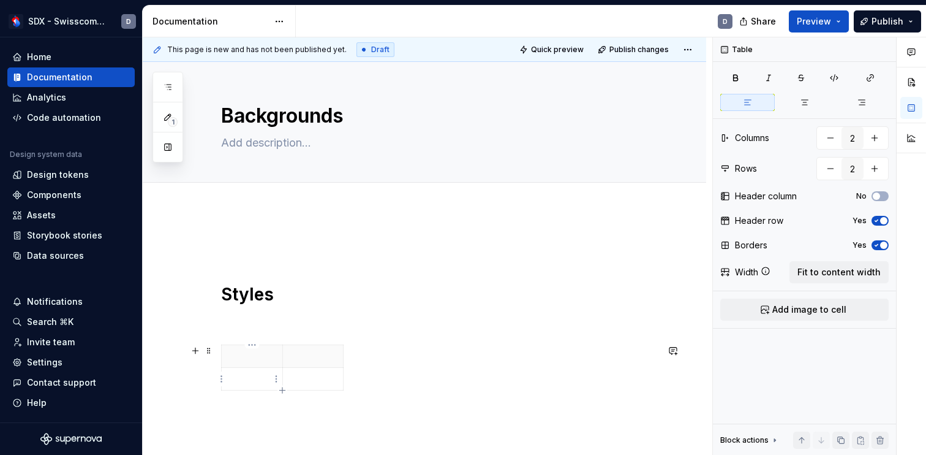
click at [266, 382] on p at bounding box center [252, 378] width 46 height 12
click at [261, 357] on p at bounding box center [252, 356] width 46 height 12
click at [347, 368] on icon "button" at bounding box center [344, 368] width 10 height 10
type input "3"
click at [320, 357] on p at bounding box center [313, 356] width 46 height 12
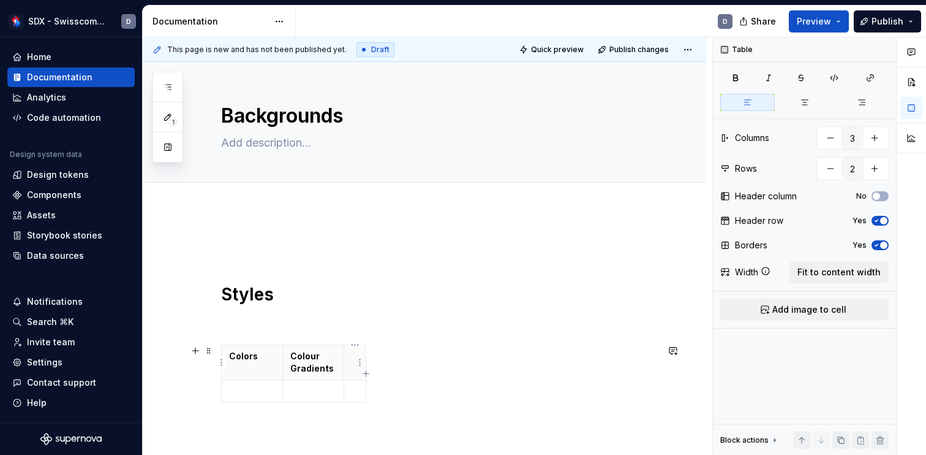
click at [352, 361] on p at bounding box center [355, 356] width 7 height 12
drag, startPoint x: 282, startPoint y: 388, endPoint x: 346, endPoint y: 383, distance: 63.2
click at [346, 383] on td at bounding box center [376, 391] width 61 height 23
drag, startPoint x: 408, startPoint y: 387, endPoint x: 478, endPoint y: 389, distance: 69.9
click at [478, 389] on td at bounding box center [516, 379] width 78 height 23
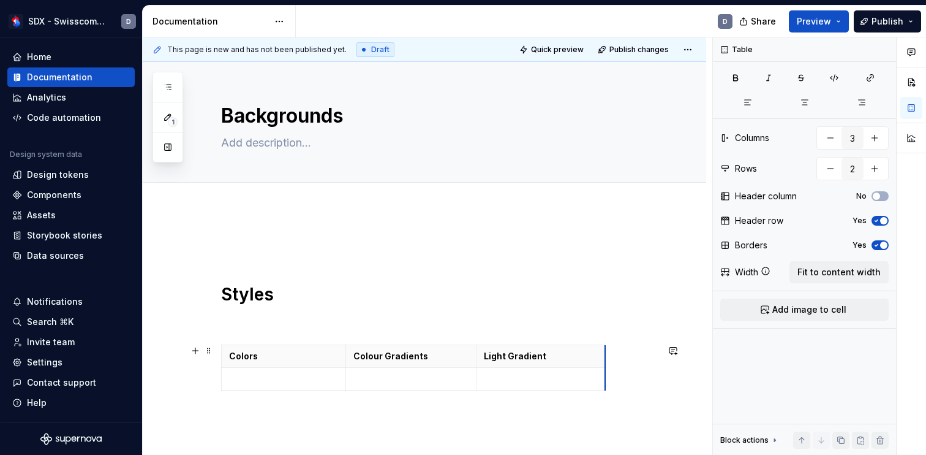
drag, startPoint x: 550, startPoint y: 377, endPoint x: 605, endPoint y: 376, distance: 55.2
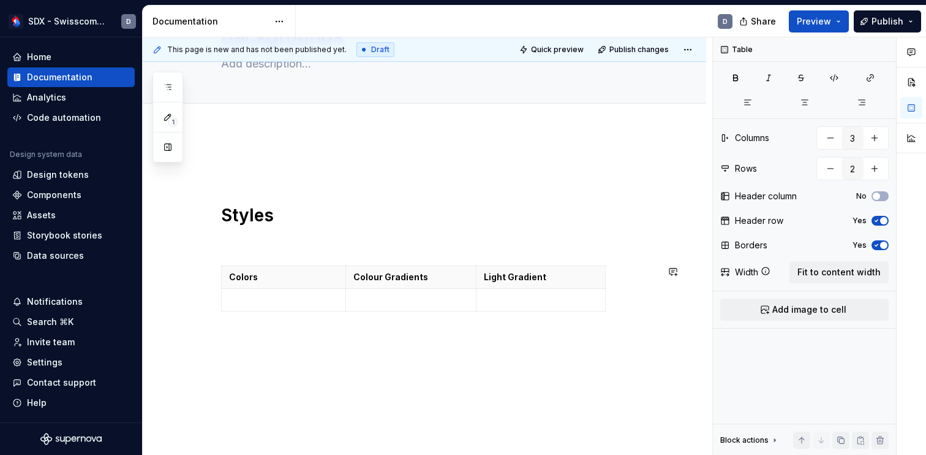
scroll to position [91, 0]
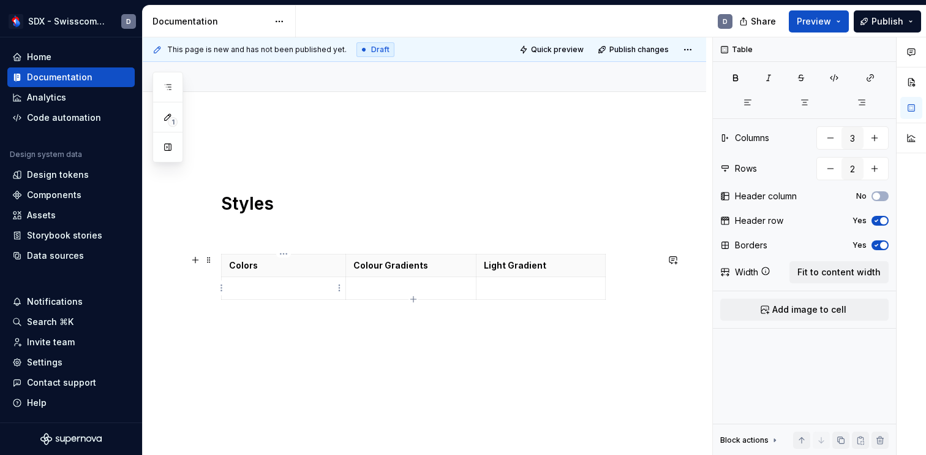
click at [321, 285] on p at bounding box center [283, 288] width 109 height 12
click at [809, 309] on span "Add image to cell" at bounding box center [809, 309] width 74 height 12
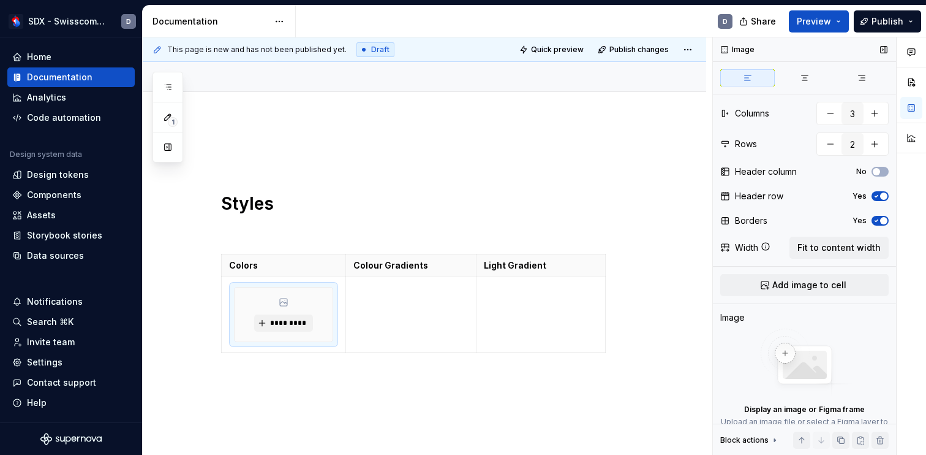
type textarea "*"
click at [278, 323] on span "*********" at bounding box center [288, 323] width 37 height 10
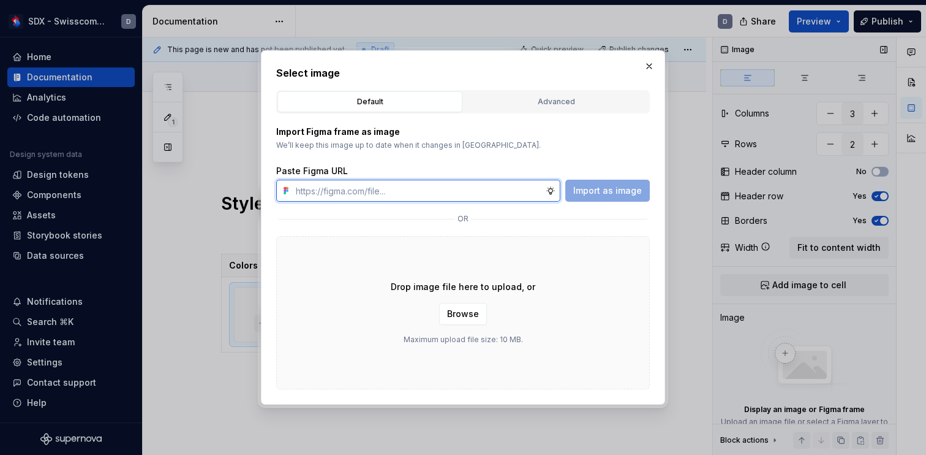
click at [392, 195] on input "text" at bounding box center [418, 190] width 255 height 22
paste input "[URL][DOMAIN_NAME]"
type input "[URL][DOMAIN_NAME]"
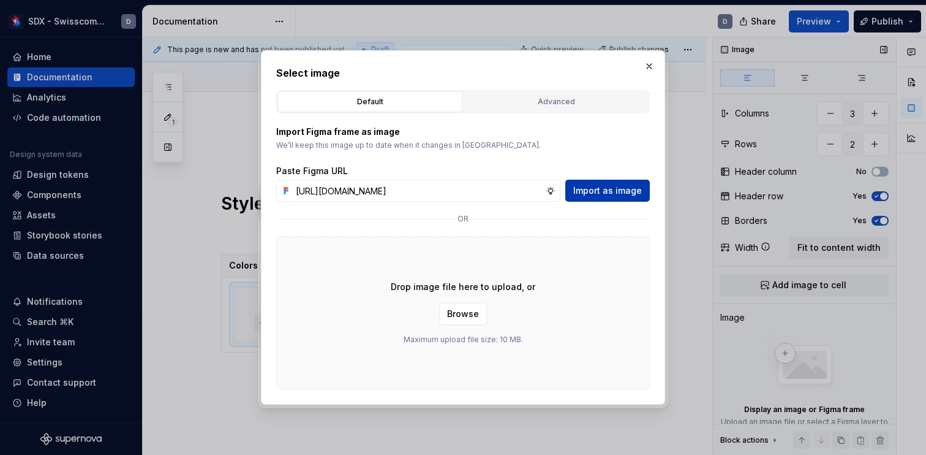
scroll to position [0, 0]
click at [619, 182] on button "Import as image" at bounding box center [607, 190] width 85 height 22
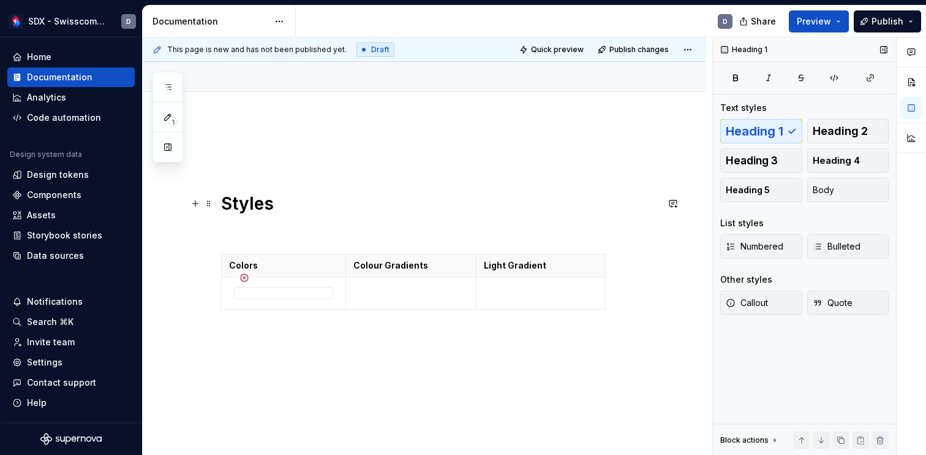
click at [450, 197] on h1 "Styles" at bounding box center [439, 203] width 436 height 22
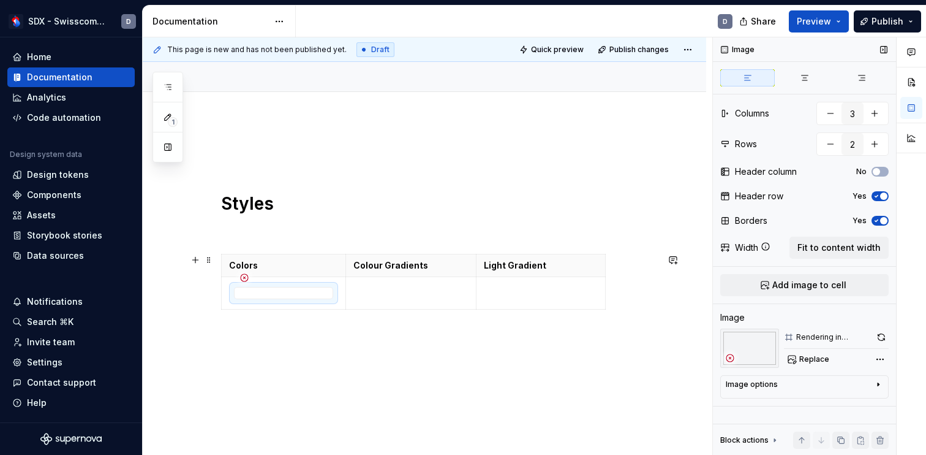
click at [244, 276] on icon at bounding box center [245, 278] width 10 height 10
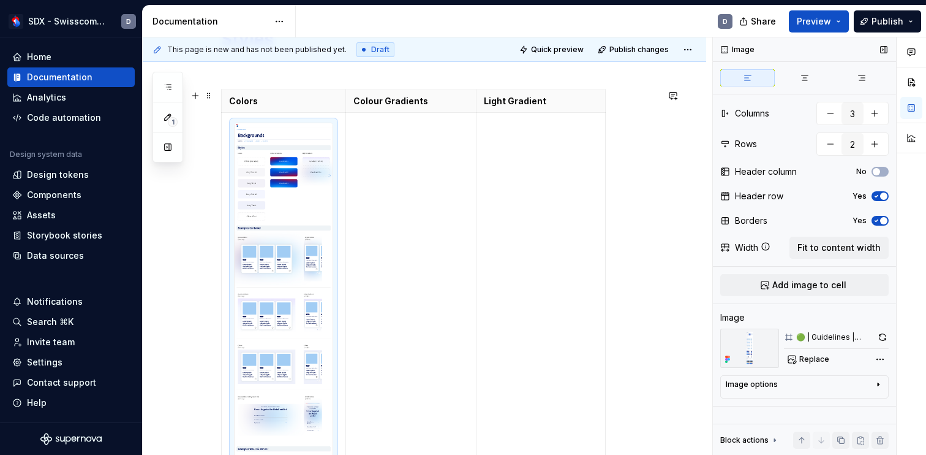
scroll to position [265, 0]
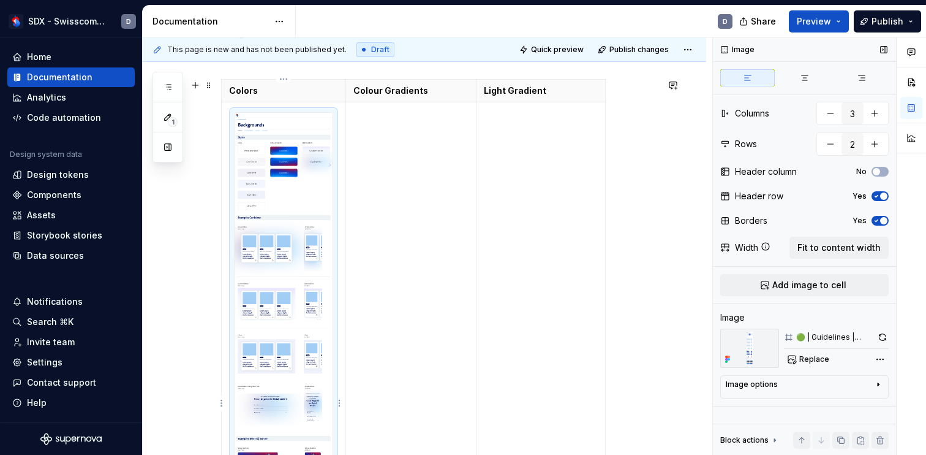
click at [313, 172] on img at bounding box center [284, 403] width 98 height 581
click at [261, 232] on img at bounding box center [284, 403] width 98 height 581
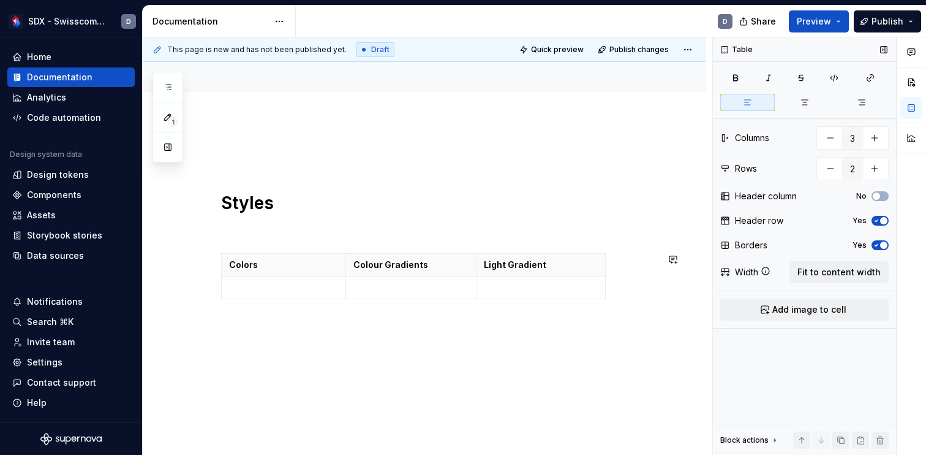
scroll to position [91, 0]
click at [269, 282] on p at bounding box center [283, 288] width 109 height 12
click at [825, 315] on button "Add image to cell" at bounding box center [804, 309] width 168 height 22
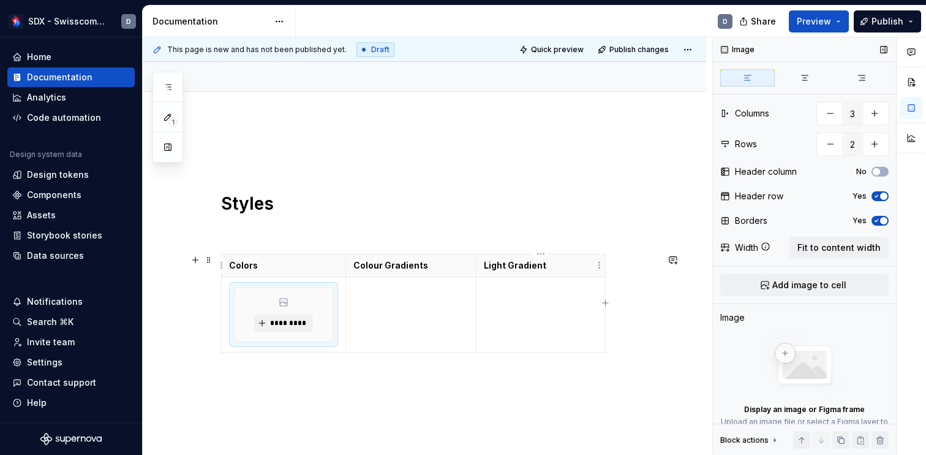
type textarea "*"
click at [266, 322] on button "*********" at bounding box center [283, 322] width 58 height 17
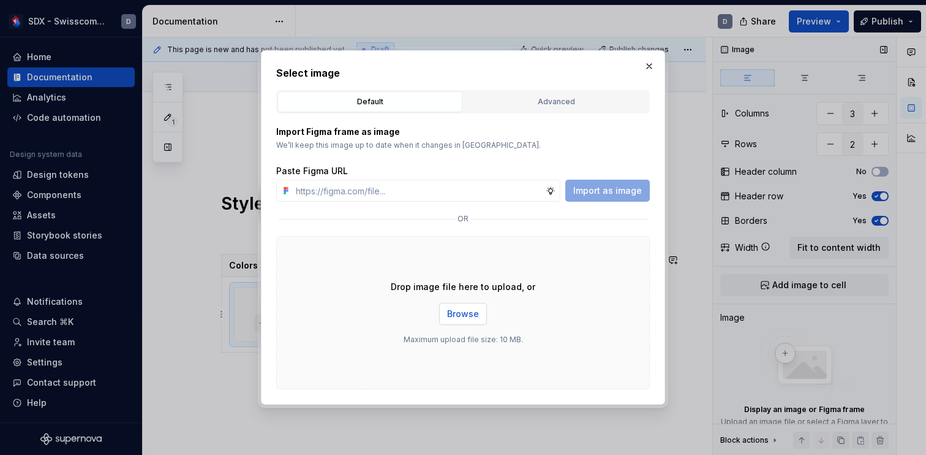
click at [476, 312] on span "Browse" at bounding box center [463, 314] width 32 height 12
click at [404, 191] on input "text" at bounding box center [418, 190] width 255 height 22
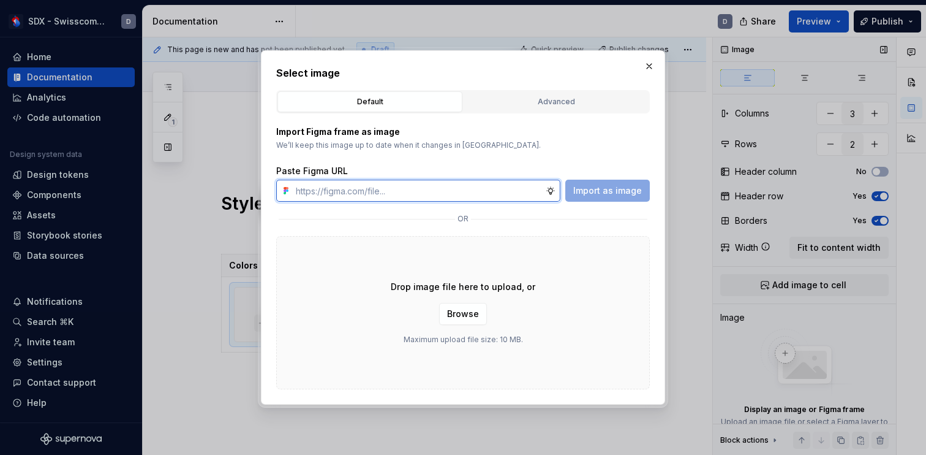
paste input "[URL][DOMAIN_NAME]"
type input "[URL][DOMAIN_NAME]"
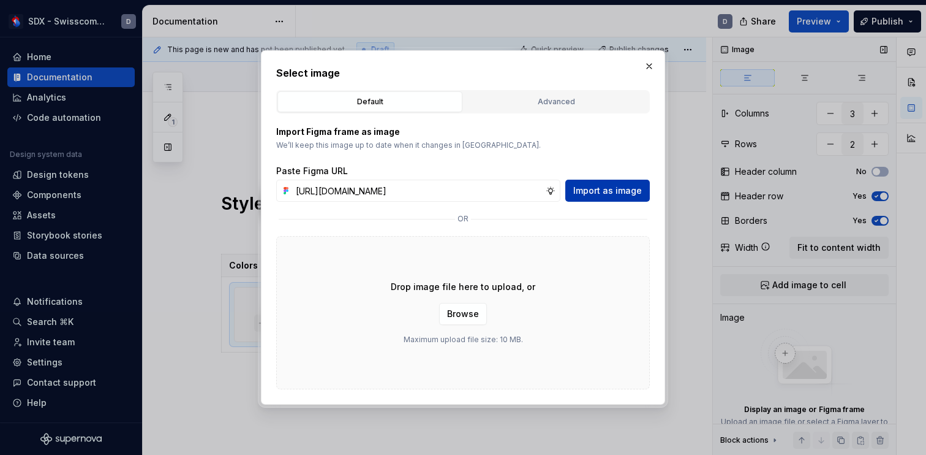
scroll to position [0, 0]
click at [594, 192] on span "Import as image" at bounding box center [607, 190] width 69 height 12
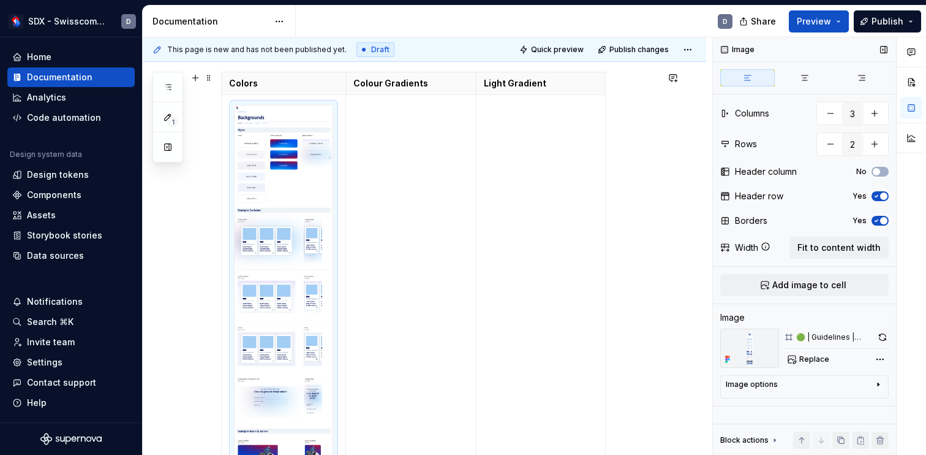
scroll to position [237, 0]
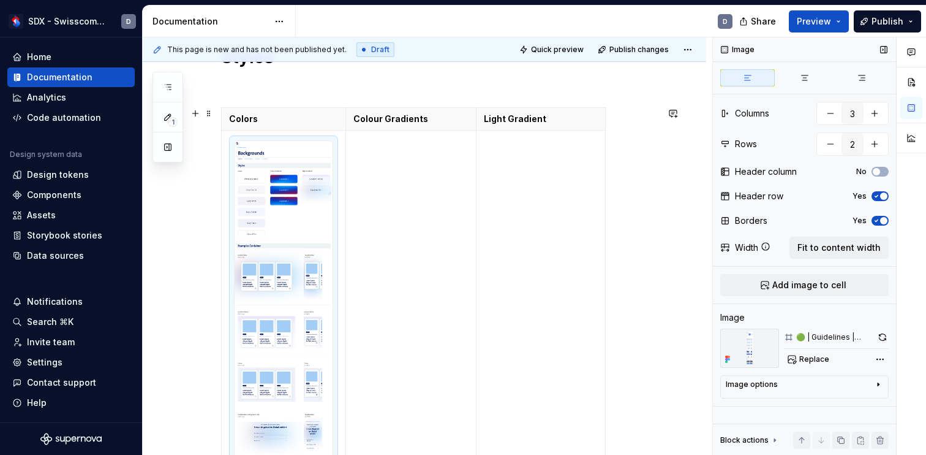
click at [268, 281] on img at bounding box center [284, 431] width 98 height 581
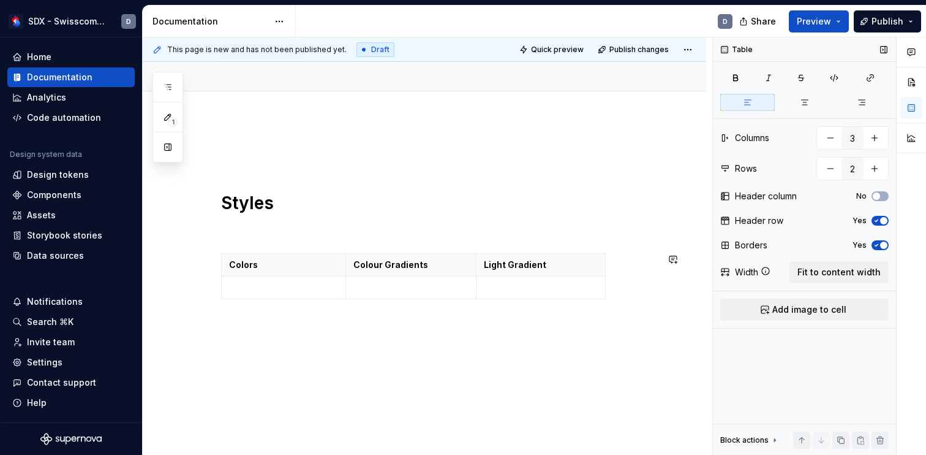
scroll to position [91, 0]
click at [260, 293] on p at bounding box center [283, 288] width 109 height 12
click at [791, 311] on span "Add image to cell" at bounding box center [809, 309] width 74 height 12
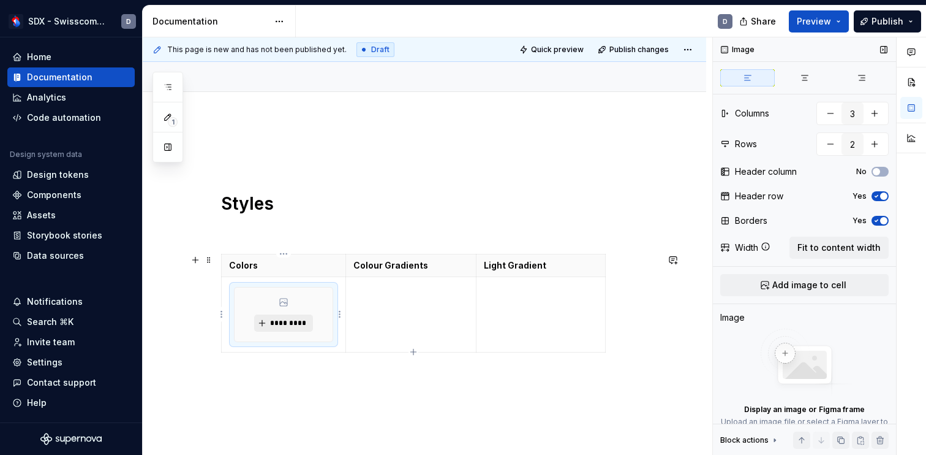
click at [295, 321] on span "*********" at bounding box center [288, 323] width 37 height 10
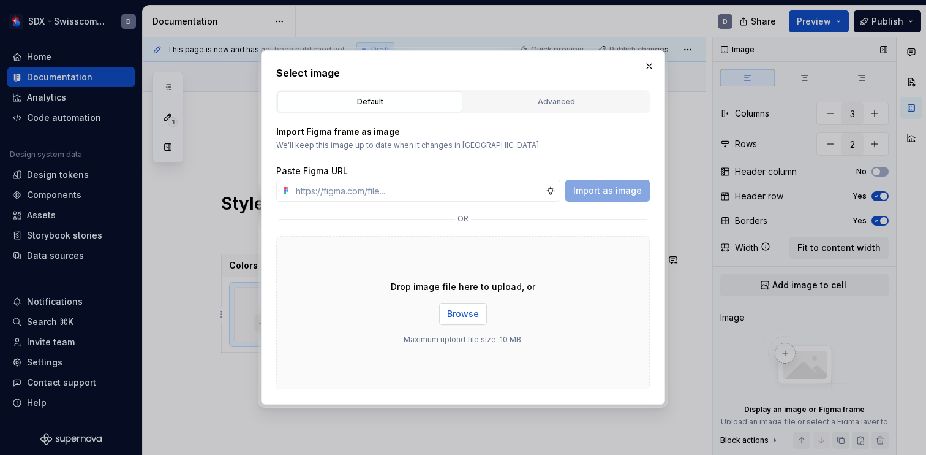
click at [478, 310] on span "Browse" at bounding box center [463, 314] width 32 height 12
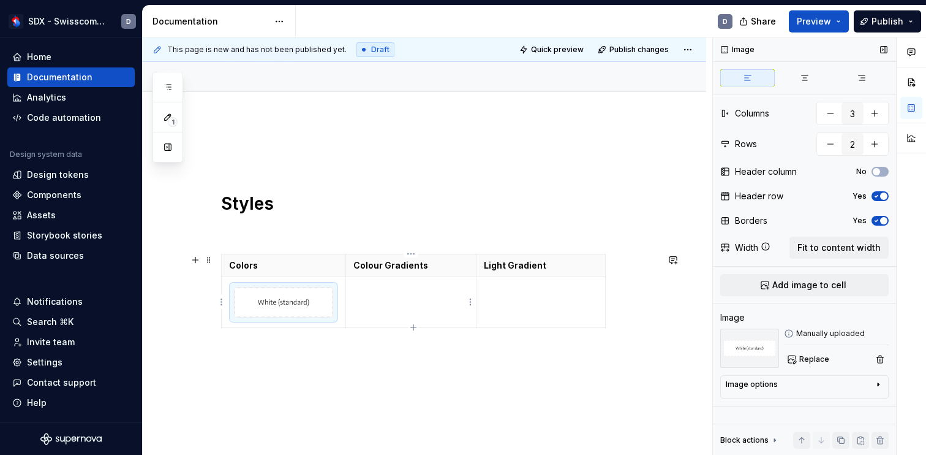
click at [432, 306] on td at bounding box center [411, 302] width 131 height 51
type textarea "*"
click at [416, 329] on icon "button" at bounding box center [414, 327] width 10 height 10
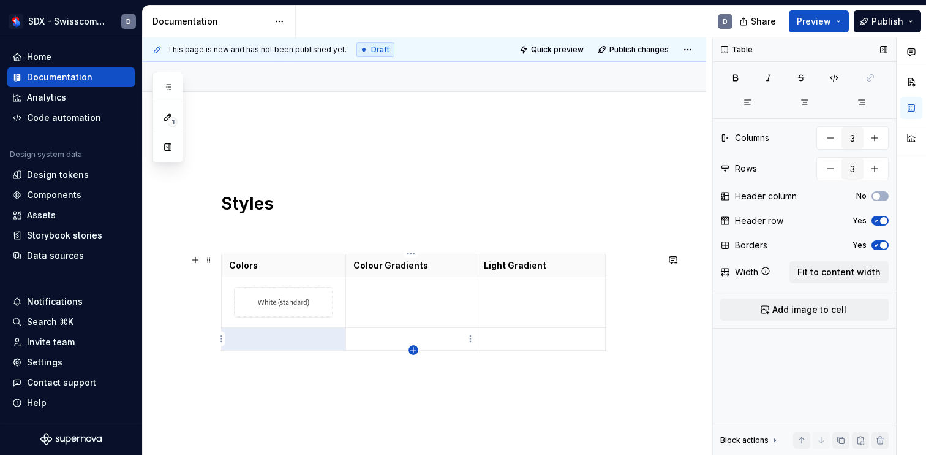
click at [416, 352] on icon "button" at bounding box center [414, 350] width 10 height 10
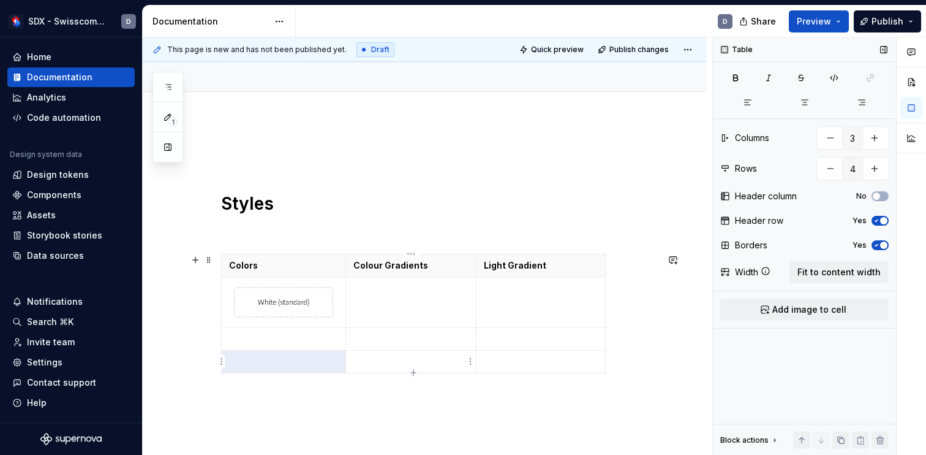
click at [416, 366] on p at bounding box center [411, 361] width 116 height 12
click at [415, 379] on div "Styles Colors Colour Gradients Light Gradient" at bounding box center [439, 270] width 436 height 244
click at [415, 369] on icon "button" at bounding box center [414, 373] width 10 height 10
click at [414, 396] on icon "button" at bounding box center [413, 395] width 6 height 6
type input "6"
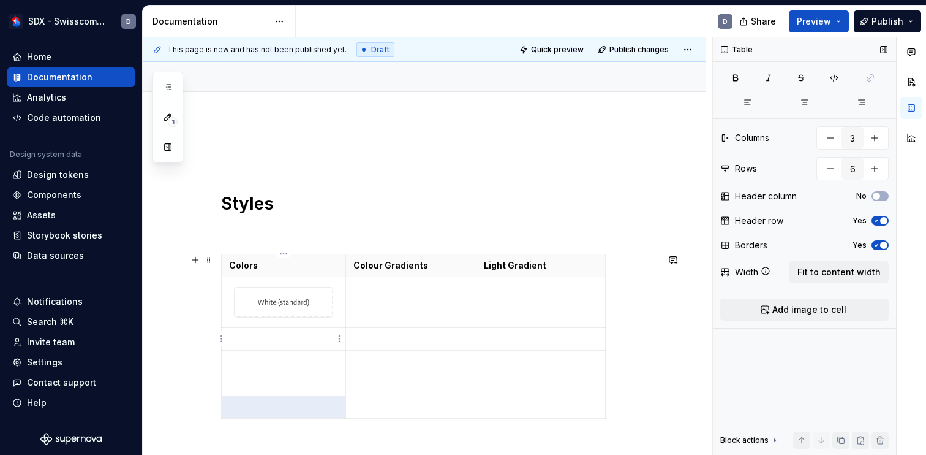
click at [285, 341] on p at bounding box center [283, 339] width 109 height 12
click at [324, 339] on p at bounding box center [283, 339] width 109 height 12
click at [830, 307] on span "Add image to cell" at bounding box center [809, 309] width 74 height 12
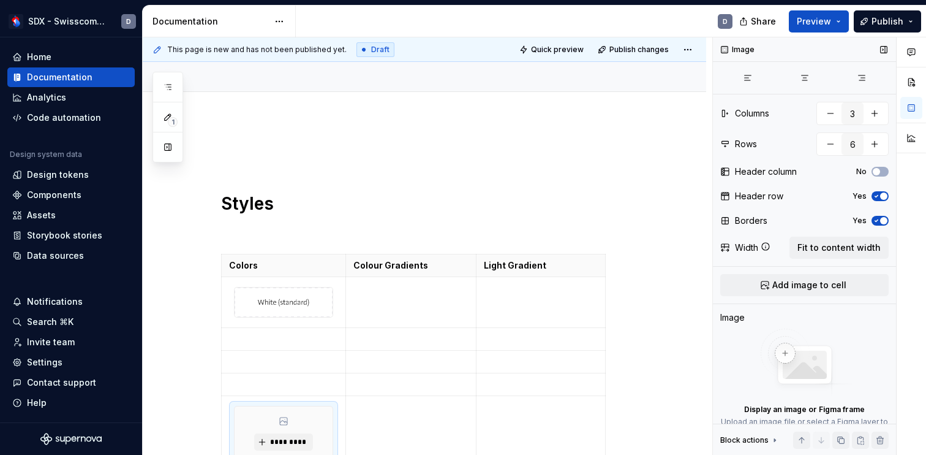
scroll to position [104, 0]
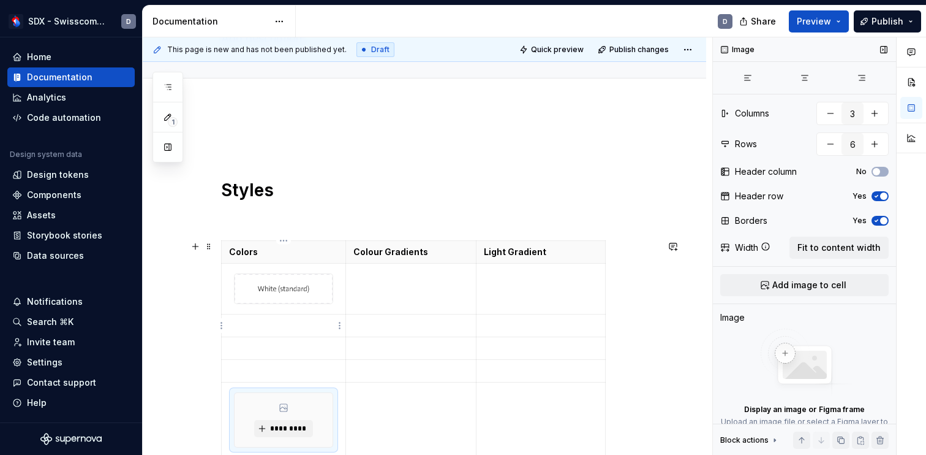
drag, startPoint x: 271, startPoint y: 421, endPoint x: 280, endPoint y: 323, distance: 97.8
click at [280, 322] on tbody "Colors Colour Gradients Light Gradient *********" at bounding box center [414, 355] width 384 height 229
drag, startPoint x: 286, startPoint y: 410, endPoint x: 282, endPoint y: 326, distance: 84.6
click at [282, 326] on tbody "Colors Colour Gradients Light Gradient *********" at bounding box center [414, 355] width 384 height 229
click at [282, 326] on p at bounding box center [283, 325] width 109 height 12
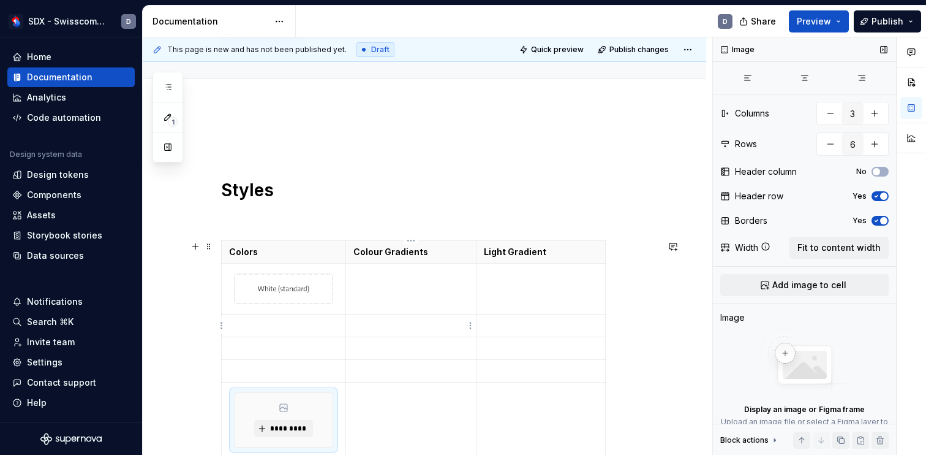
click at [387, 319] on td at bounding box center [411, 325] width 131 height 23
click at [388, 296] on td at bounding box center [411, 288] width 131 height 51
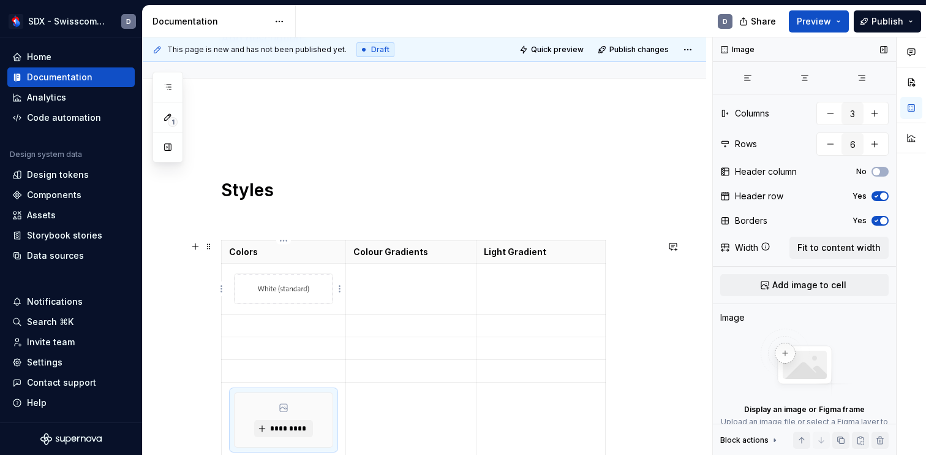
click at [315, 294] on img at bounding box center [284, 288] width 98 height 29
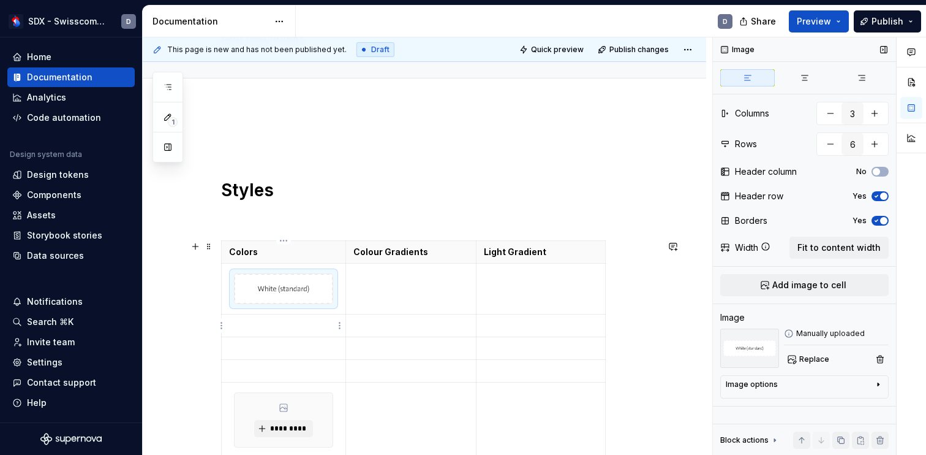
click at [312, 323] on p at bounding box center [283, 325] width 109 height 12
click at [338, 323] on html "SDX - Swisscom Digital Experience D Home Documentation Analytics Code automatio…" at bounding box center [463, 227] width 926 height 455
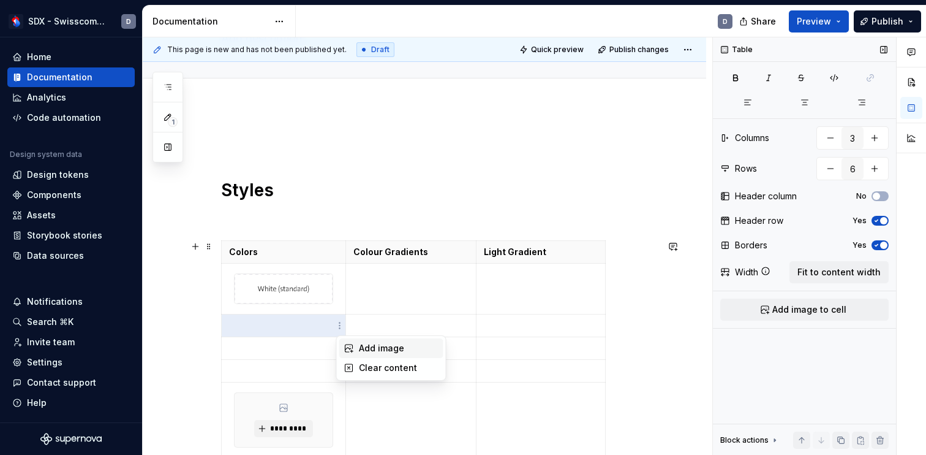
click at [376, 348] on div "Add image" at bounding box center [399, 348] width 80 height 12
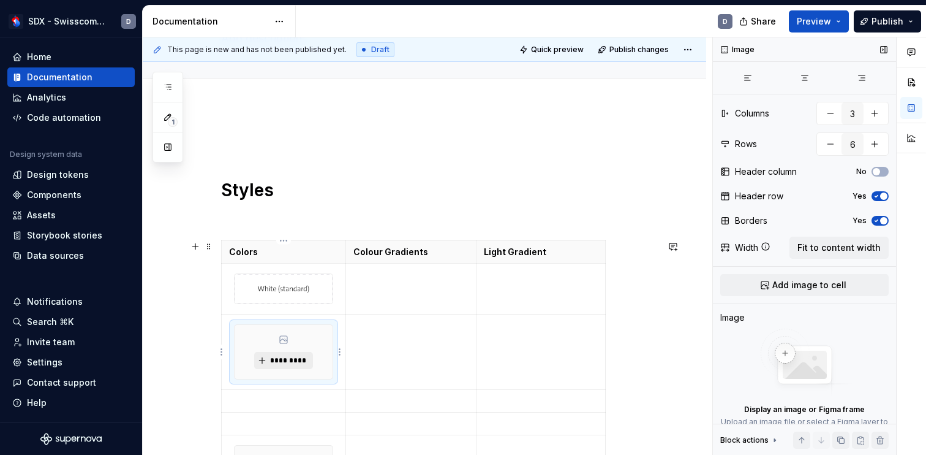
click at [295, 357] on span "*********" at bounding box center [288, 360] width 37 height 10
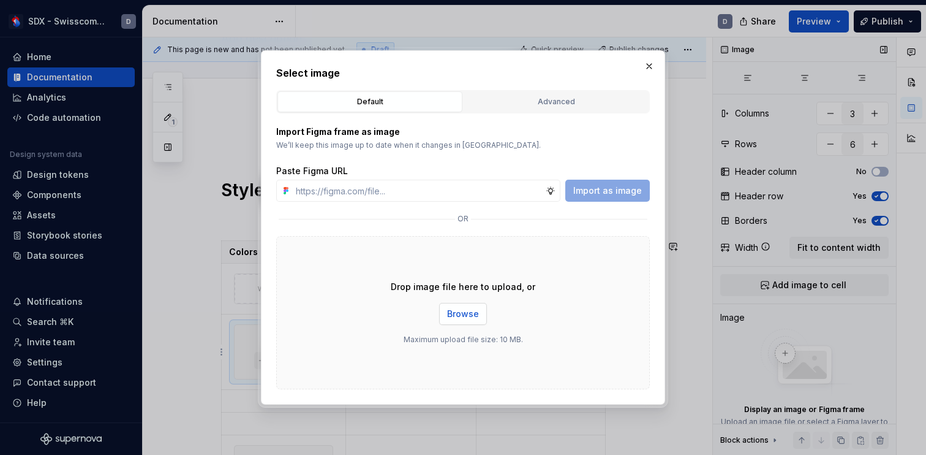
click at [460, 314] on span "Browse" at bounding box center [463, 314] width 32 height 12
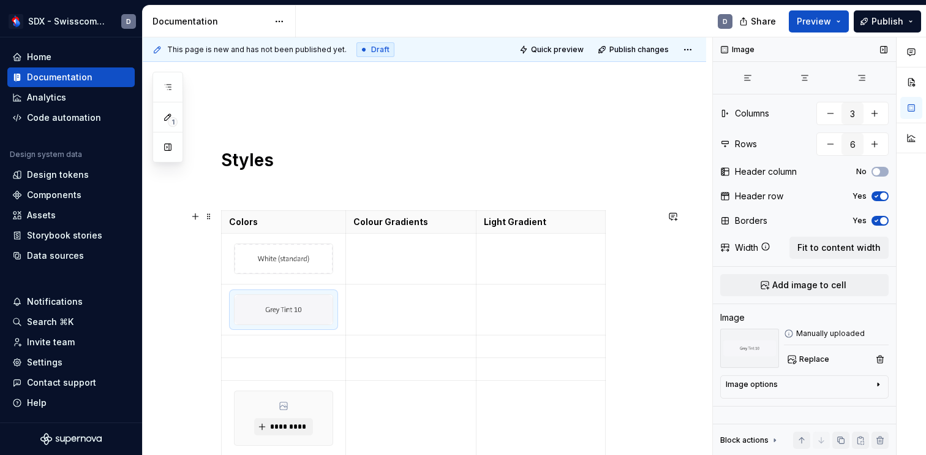
scroll to position [133, 0]
click at [310, 348] on p at bounding box center [283, 347] width 109 height 12
click at [338, 349] on html "SDX - Swisscom Digital Experience D Home Documentation Analytics Code automatio…" at bounding box center [463, 227] width 926 height 455
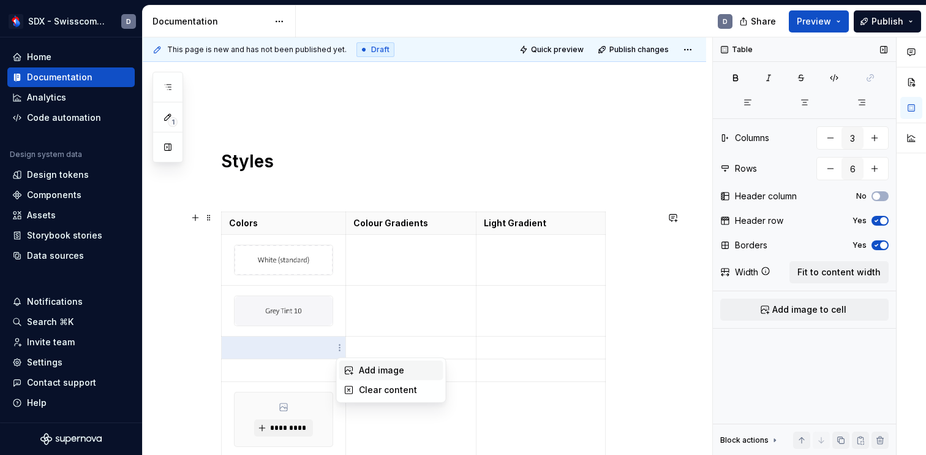
click at [379, 376] on div "Add image" at bounding box center [399, 370] width 80 height 12
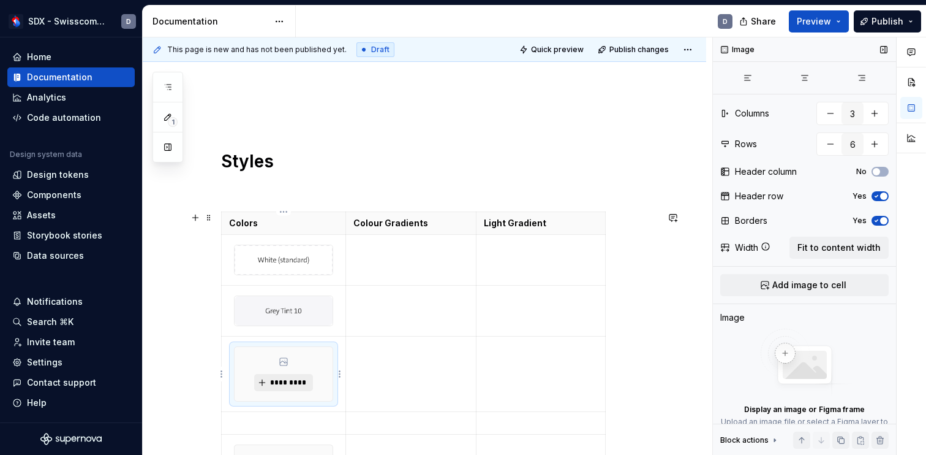
click at [289, 379] on span "*********" at bounding box center [288, 382] width 37 height 10
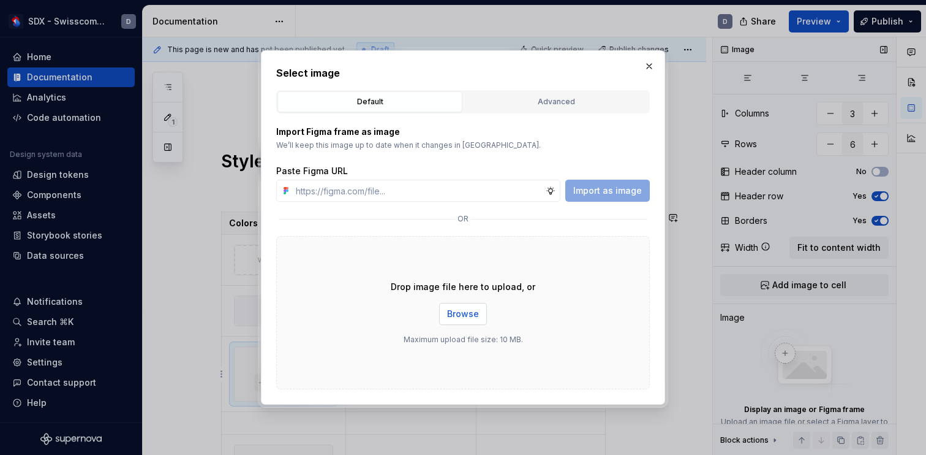
click at [474, 314] on span "Browse" at bounding box center [463, 314] width 32 height 12
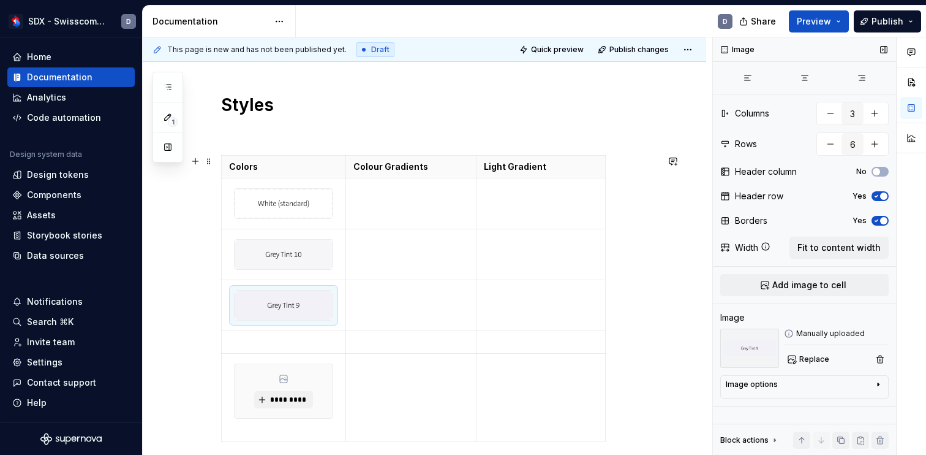
scroll to position [199, 0]
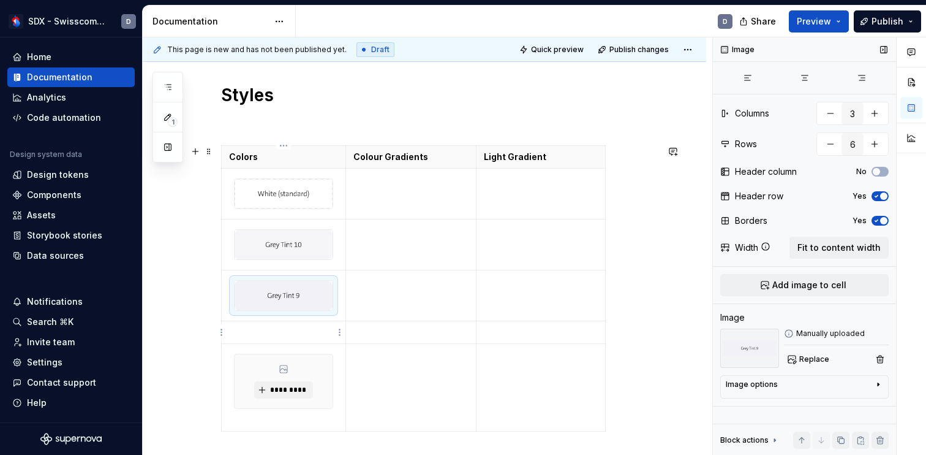
click at [312, 334] on p at bounding box center [283, 332] width 109 height 12
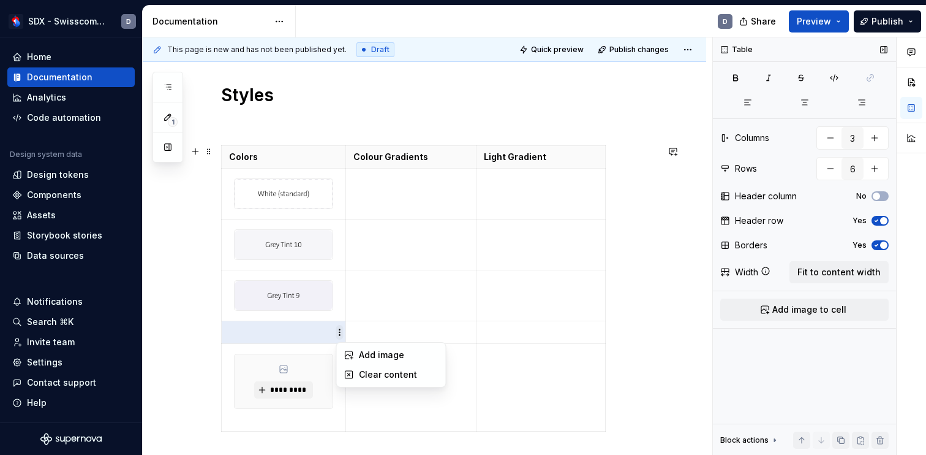
click at [340, 330] on html "SDX - Swisscom Digital Experience D Home Documentation Analytics Code automatio…" at bounding box center [463, 227] width 926 height 455
click at [372, 354] on div "Add image" at bounding box center [399, 355] width 80 height 12
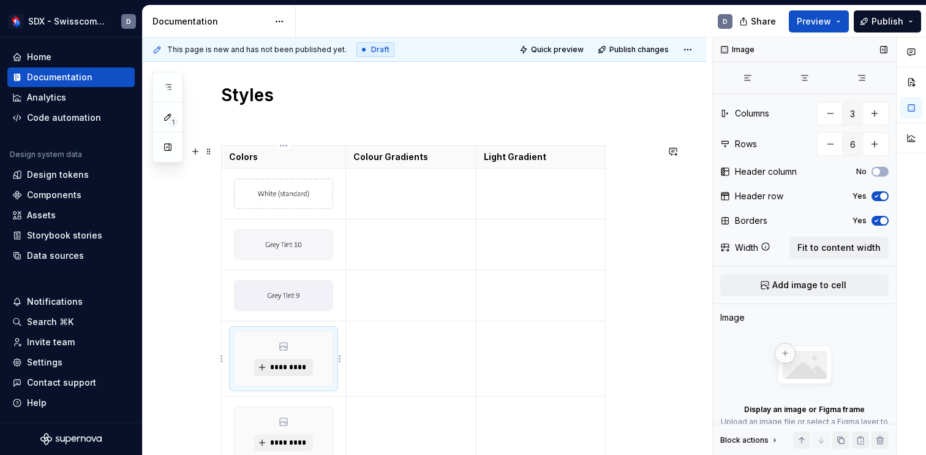
click at [287, 363] on span "*********" at bounding box center [288, 367] width 37 height 10
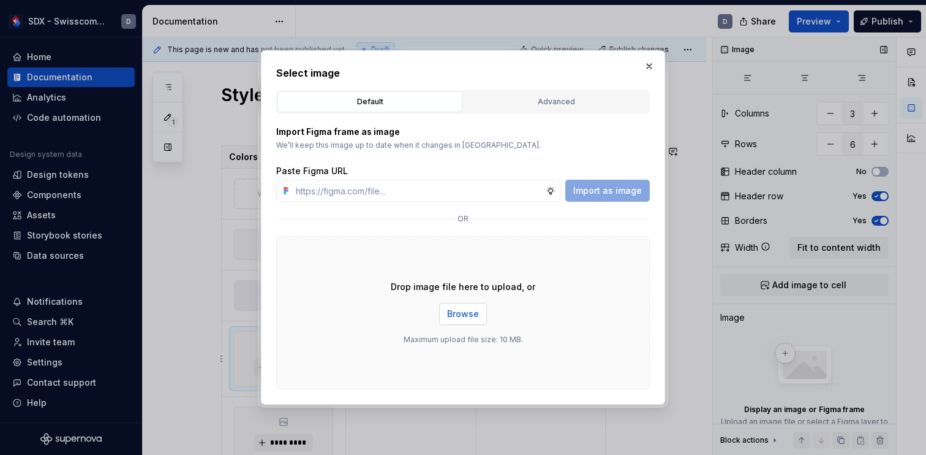
click at [464, 314] on span "Browse" at bounding box center [463, 314] width 32 height 12
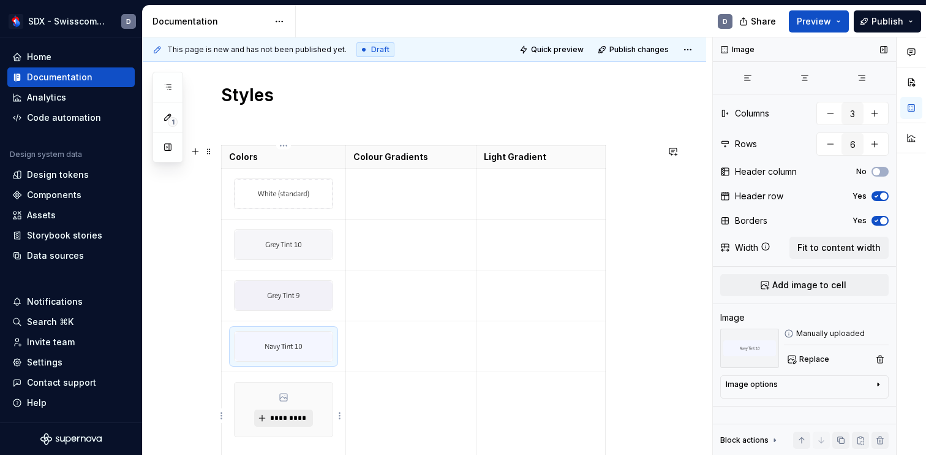
click at [292, 417] on span "*********" at bounding box center [288, 418] width 37 height 10
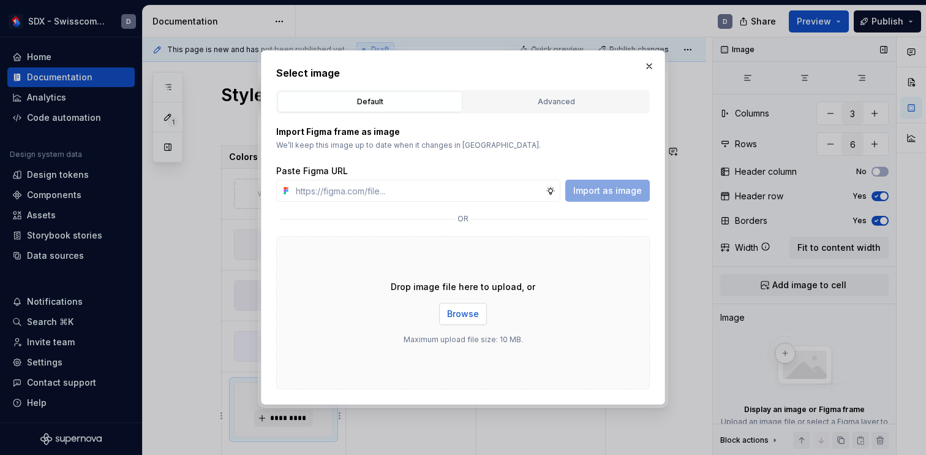
click at [464, 317] on span "Browse" at bounding box center [463, 314] width 32 height 12
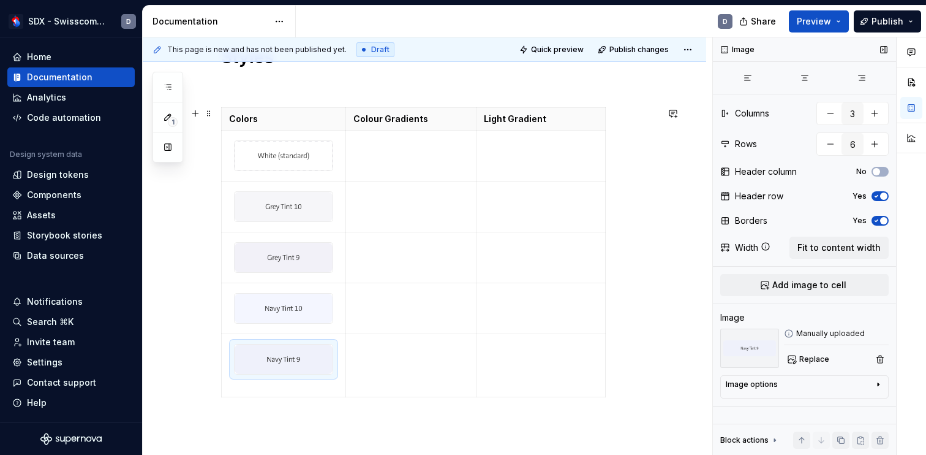
scroll to position [259, 0]
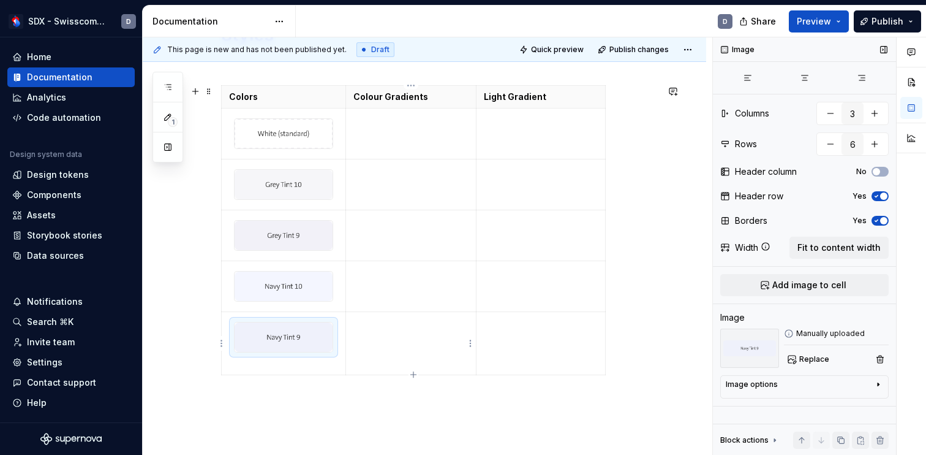
click at [379, 328] on p at bounding box center [411, 323] width 116 height 12
click at [415, 377] on icon "button" at bounding box center [414, 374] width 10 height 10
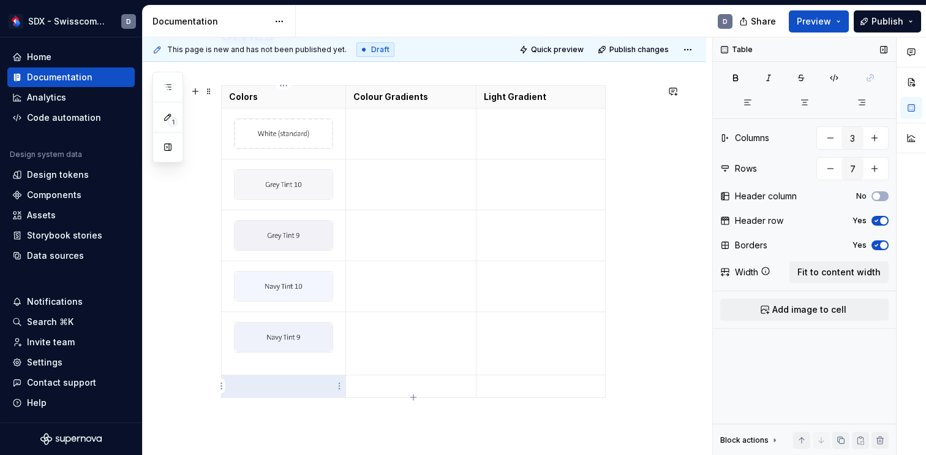
click at [298, 388] on p at bounding box center [283, 386] width 109 height 12
click at [342, 387] on html "SDX - Swisscom Digital Experience D Home Documentation Analytics Code automatio…" at bounding box center [463, 227] width 926 height 455
click at [372, 406] on div "Add image" at bounding box center [398, 408] width 80 height 12
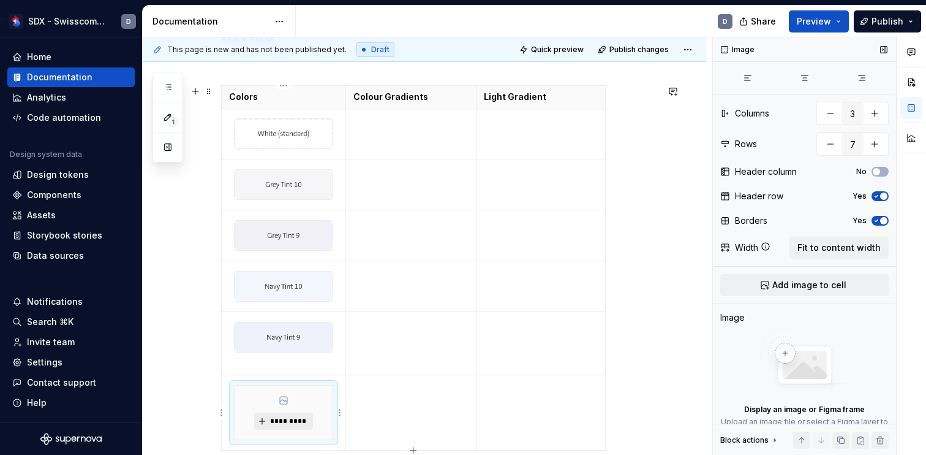
click at [284, 417] on span "*********" at bounding box center [288, 421] width 37 height 10
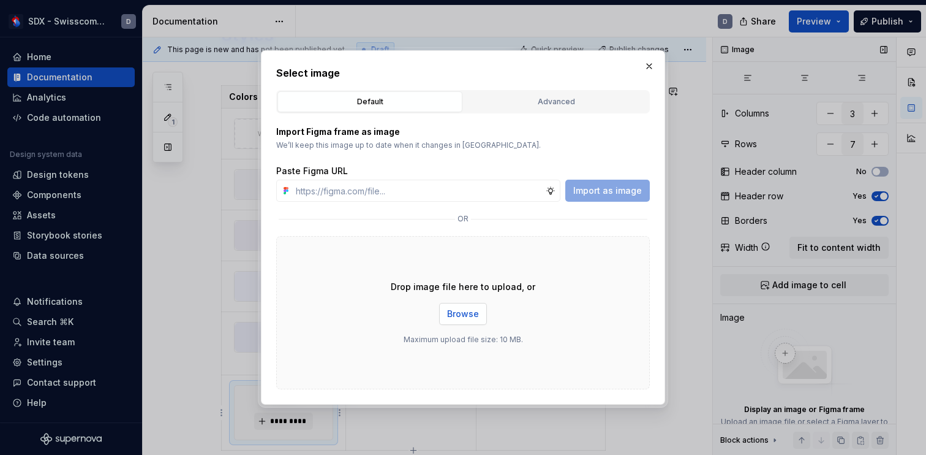
click at [463, 314] on span "Browse" at bounding box center [463, 314] width 32 height 12
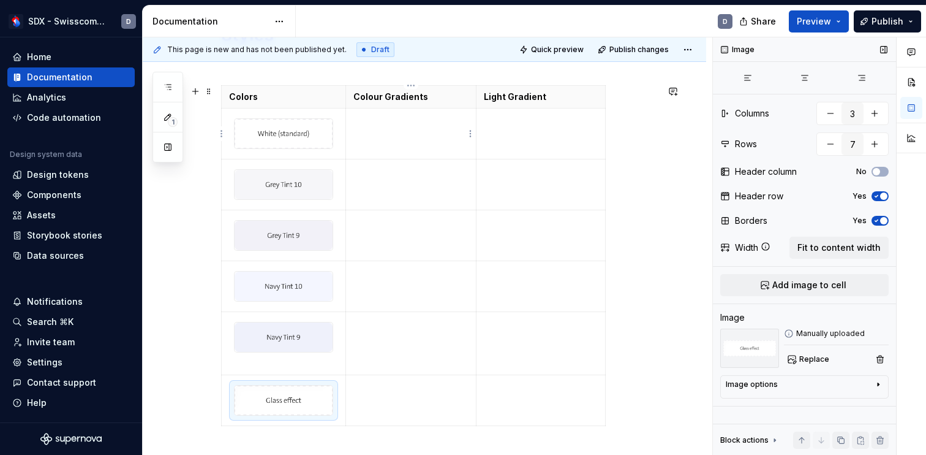
click at [393, 137] on td at bounding box center [411, 133] width 131 height 51
click at [410, 137] on td at bounding box center [411, 133] width 131 height 51
click at [468, 137] on html "SDX - Swisscom Digital Experience D Home Documentation Analytics Code automatio…" at bounding box center [463, 227] width 926 height 455
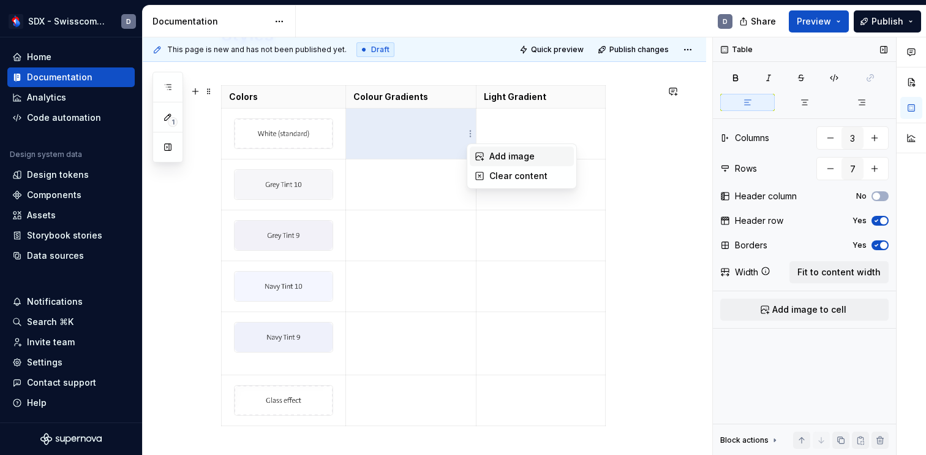
click at [495, 157] on div "Add image" at bounding box center [529, 156] width 80 height 12
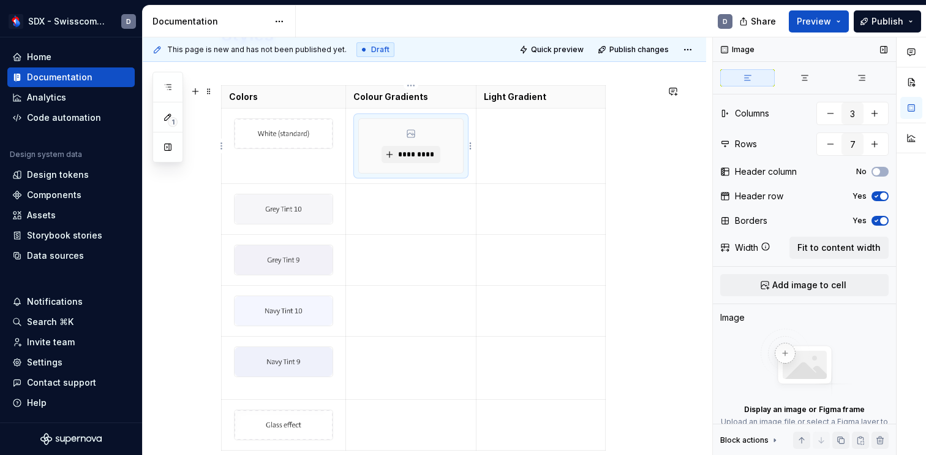
click at [410, 166] on div "*********" at bounding box center [411, 146] width 105 height 54
click at [410, 156] on span "*********" at bounding box center [415, 154] width 37 height 10
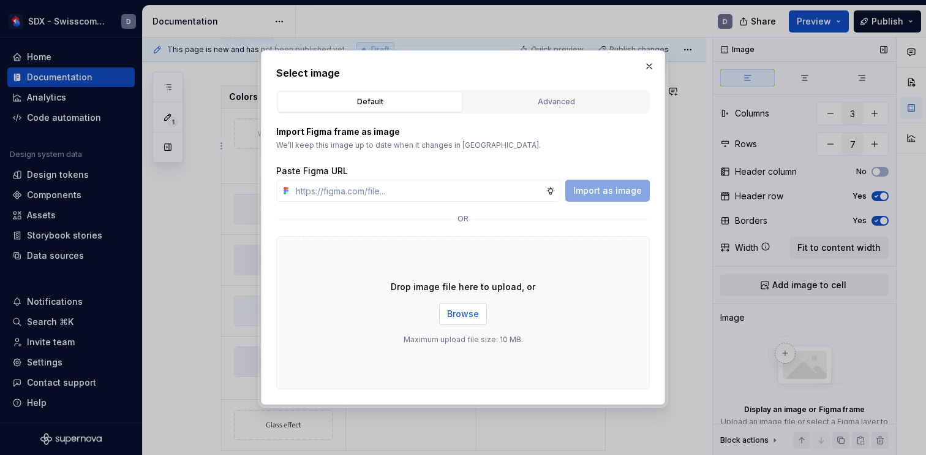
click at [469, 311] on span "Browse" at bounding box center [463, 314] width 32 height 12
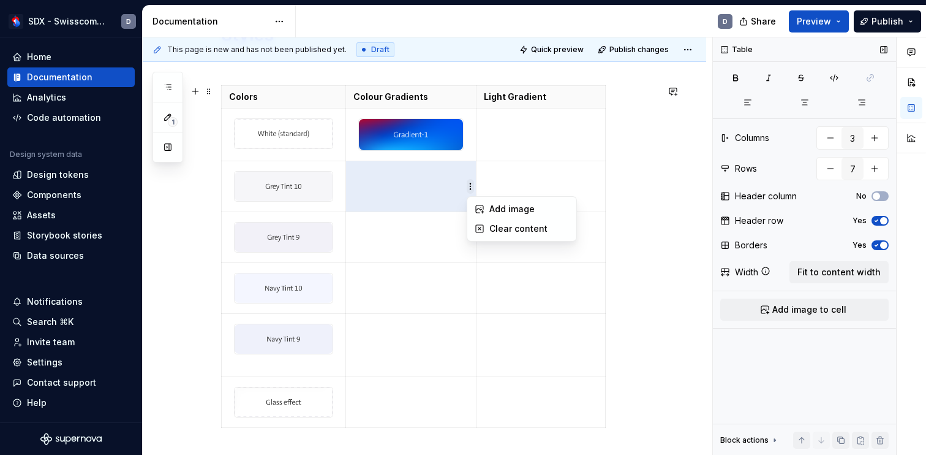
click at [471, 189] on html "SDX - Swisscom Digital Experience D Home Documentation Analytics Code automatio…" at bounding box center [463, 227] width 926 height 455
click at [486, 209] on div "Add image" at bounding box center [522, 209] width 104 height 20
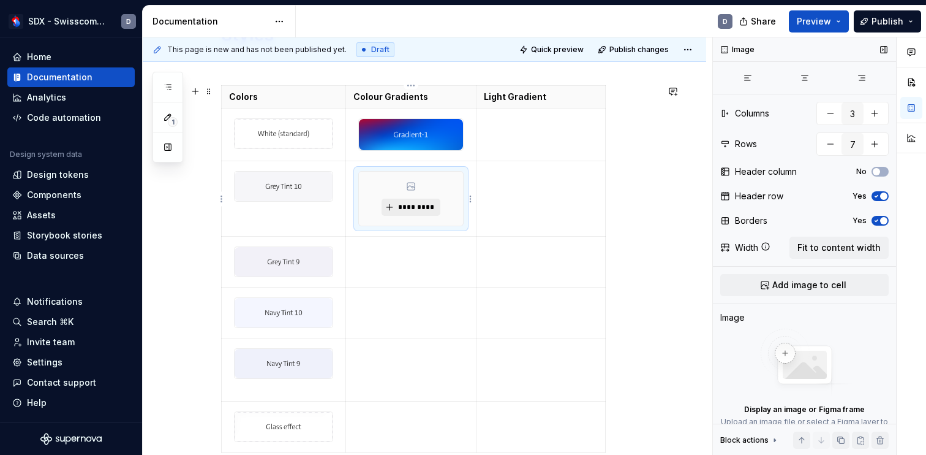
click at [432, 202] on span "*********" at bounding box center [415, 207] width 37 height 10
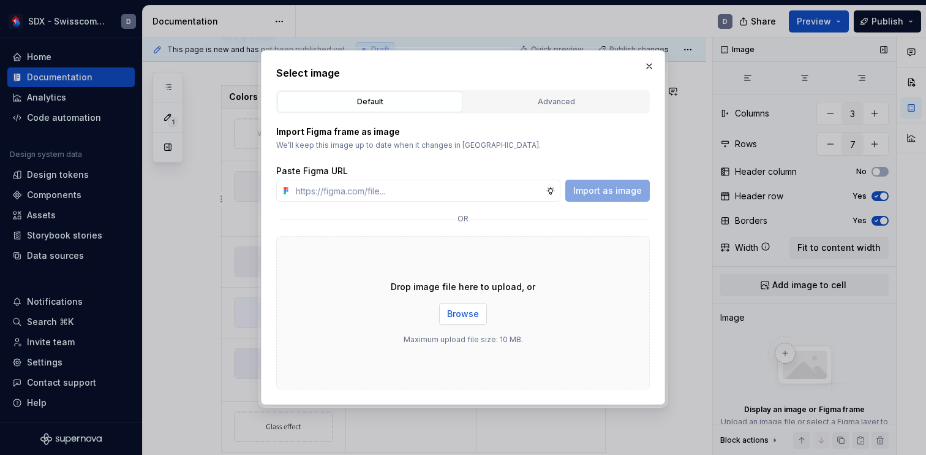
click at [465, 317] on span "Browse" at bounding box center [463, 314] width 32 height 12
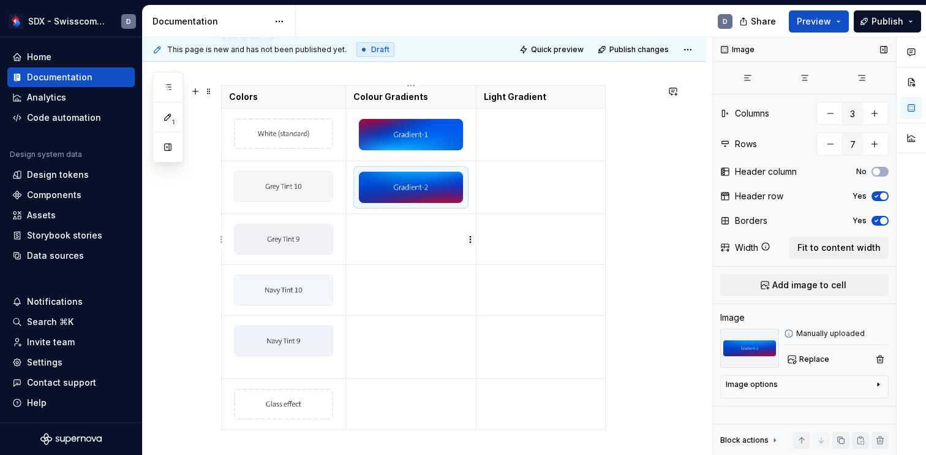
click at [470, 237] on html "SDX - Swisscom Digital Experience D Home Documentation Analytics Code automatio…" at bounding box center [463, 227] width 926 height 455
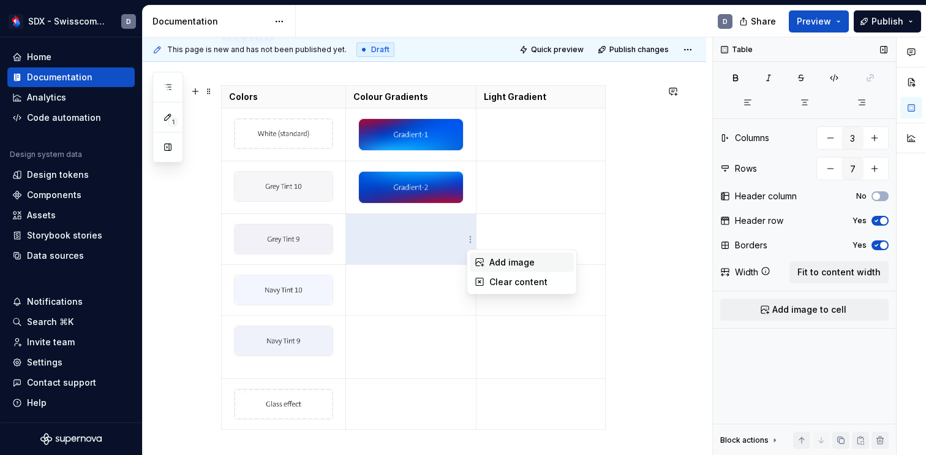
click at [492, 260] on div "Add image" at bounding box center [529, 262] width 80 height 12
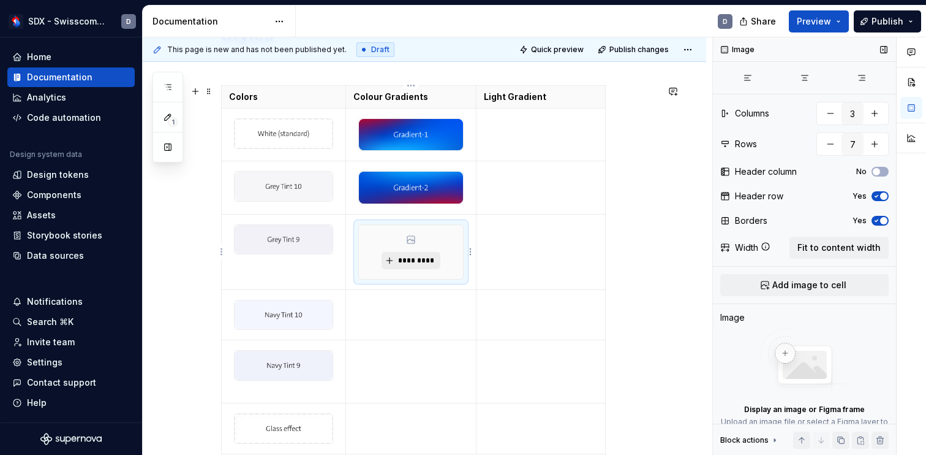
click at [420, 257] on span "*********" at bounding box center [415, 260] width 37 height 10
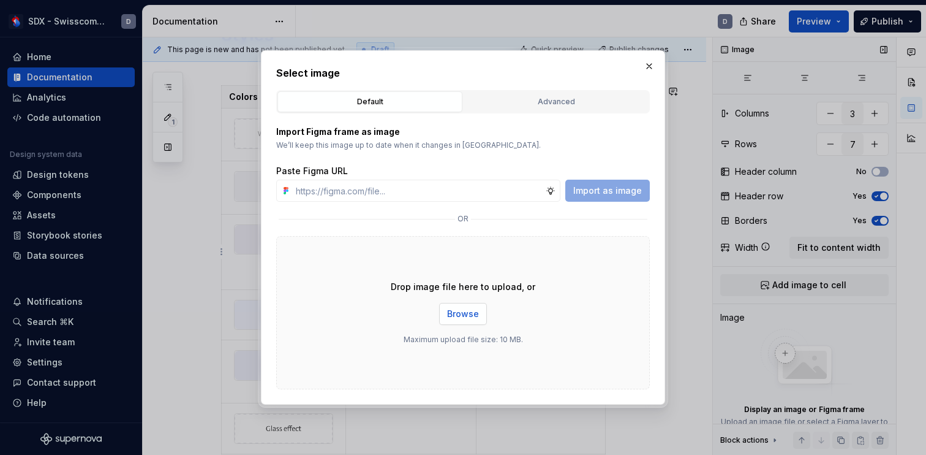
click at [466, 315] on span "Browse" at bounding box center [463, 314] width 32 height 12
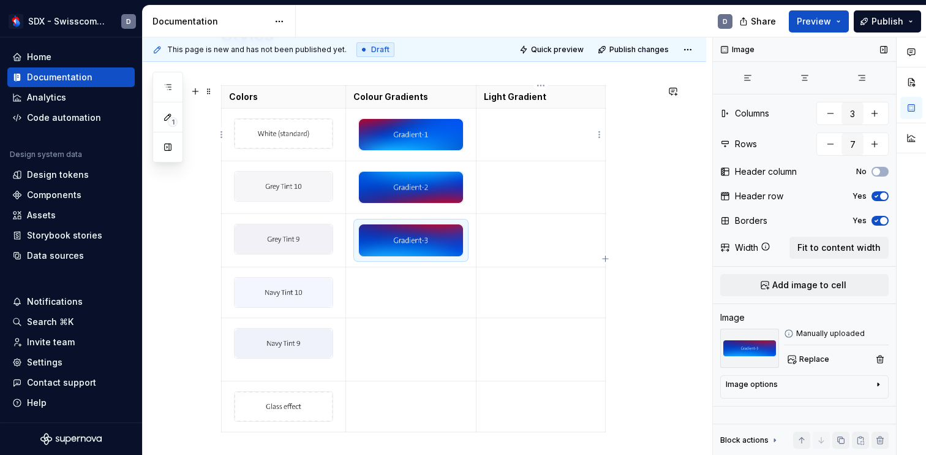
click at [550, 126] on td at bounding box center [541, 134] width 129 height 53
click at [600, 137] on html "SDX - Swisscom Digital Experience D Home Documentation Analytics Code automatio…" at bounding box center [463, 227] width 926 height 455
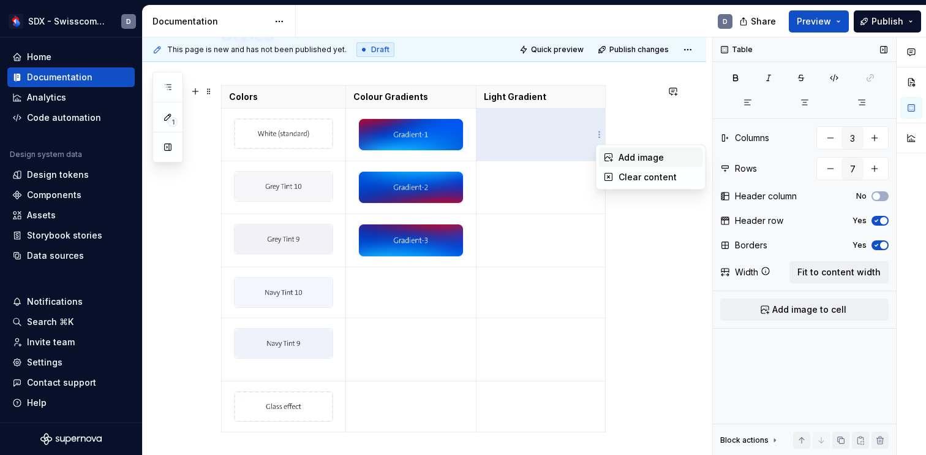
click at [621, 152] on div "Add image" at bounding box center [659, 157] width 80 height 12
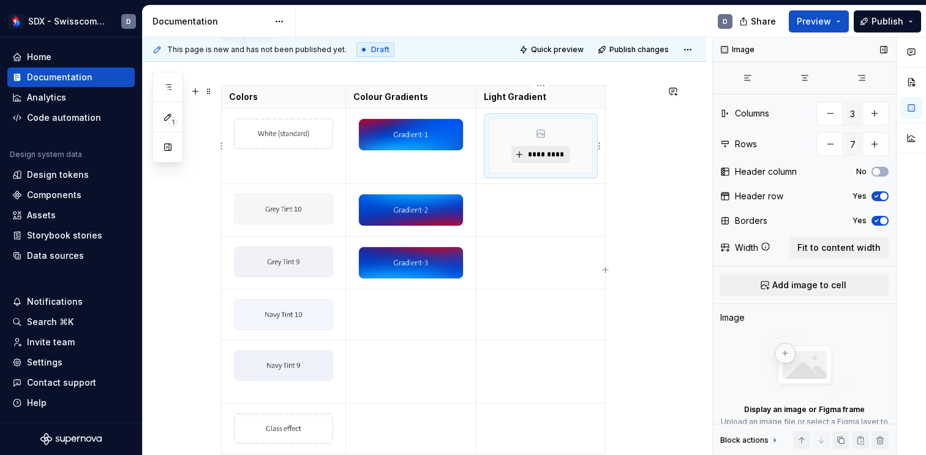
click at [554, 149] on span "*********" at bounding box center [545, 154] width 37 height 10
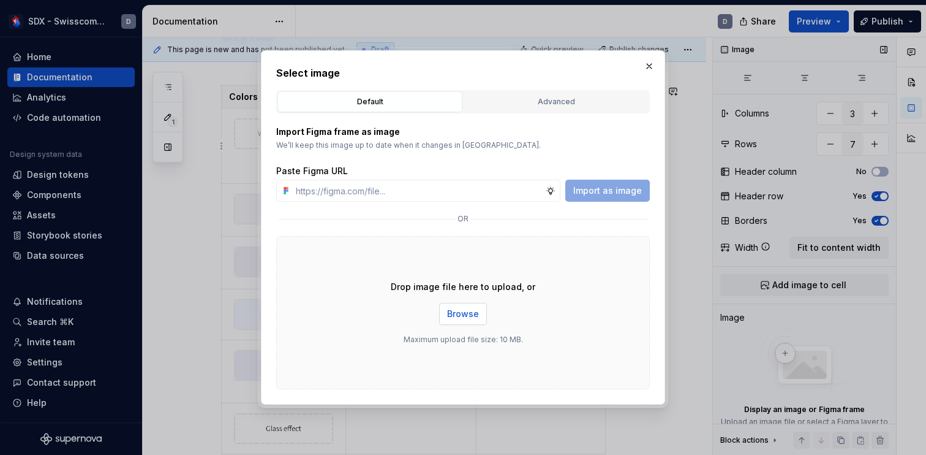
click at [474, 312] on span "Browse" at bounding box center [463, 314] width 32 height 12
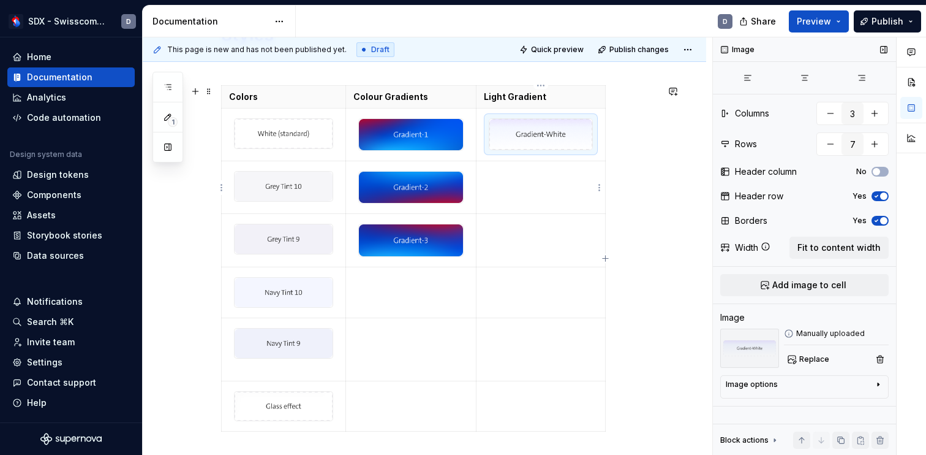
click at [572, 196] on td at bounding box center [541, 187] width 129 height 53
click at [598, 187] on html "SDX - Swisscom Digital Experience D Home Documentation Analytics Code automatio…" at bounding box center [463, 227] width 926 height 455
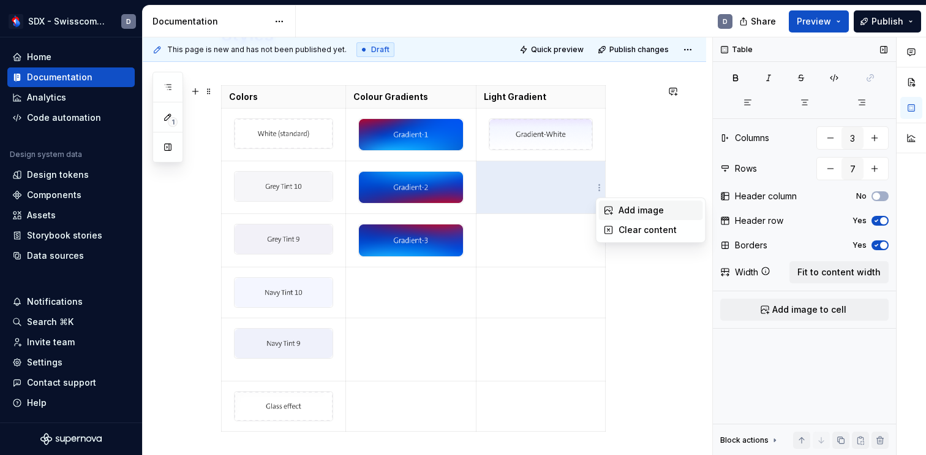
click at [616, 204] on div "Add image" at bounding box center [651, 210] width 104 height 20
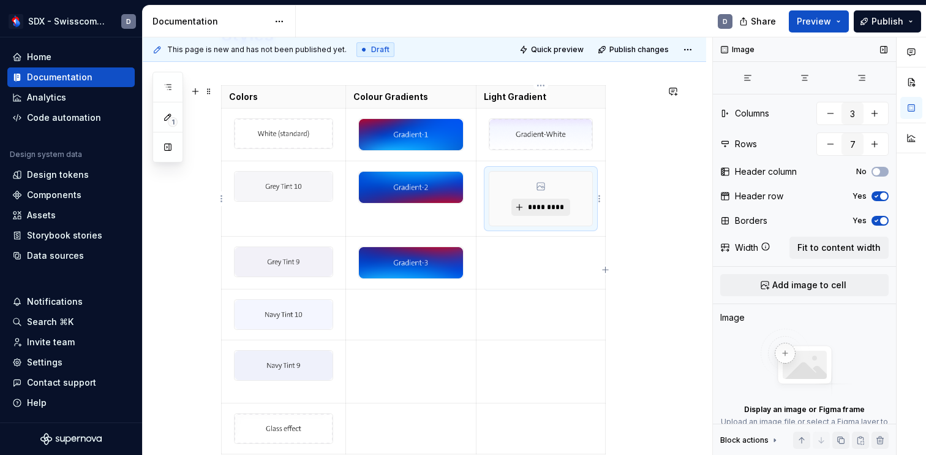
click at [543, 205] on span "*********" at bounding box center [545, 207] width 37 height 10
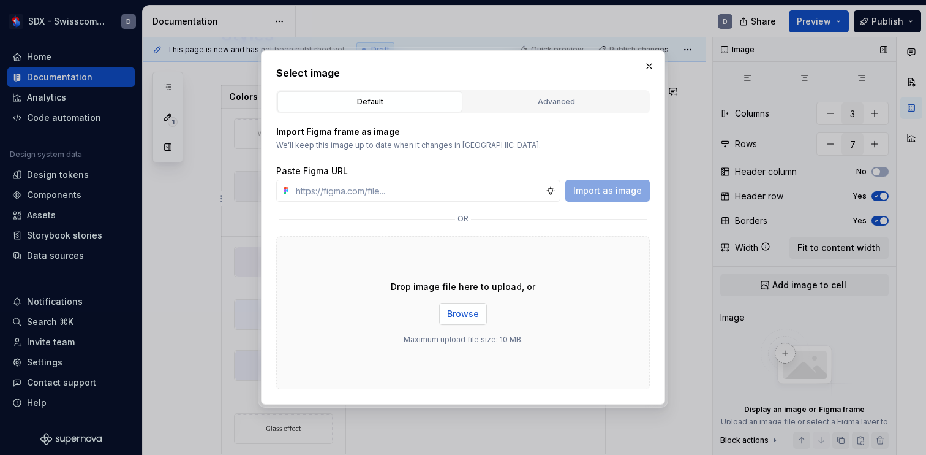
click at [479, 309] on button "Browse" at bounding box center [463, 314] width 48 height 22
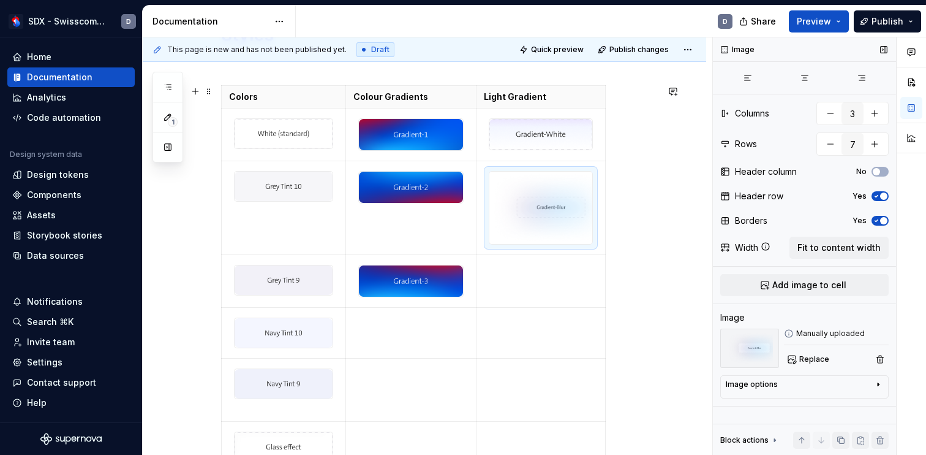
click at [667, 317] on div "Styles Colors Colour Gradients Light Gradient" at bounding box center [425, 289] width 564 height 678
click at [583, 298] on td at bounding box center [541, 281] width 129 height 53
click at [372, 138] on img at bounding box center [411, 134] width 105 height 31
click at [883, 222] on span "button" at bounding box center [883, 220] width 7 height 7
click at [309, 179] on img at bounding box center [284, 186] width 98 height 29
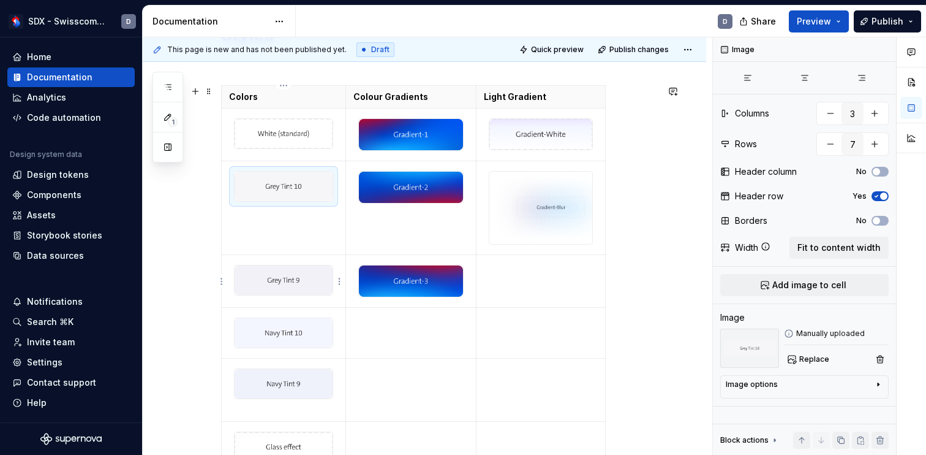
click at [289, 275] on img at bounding box center [284, 279] width 98 height 29
click at [311, 280] on img at bounding box center [284, 279] width 98 height 29
click at [827, 381] on div "Image options" at bounding box center [800, 386] width 148 height 15
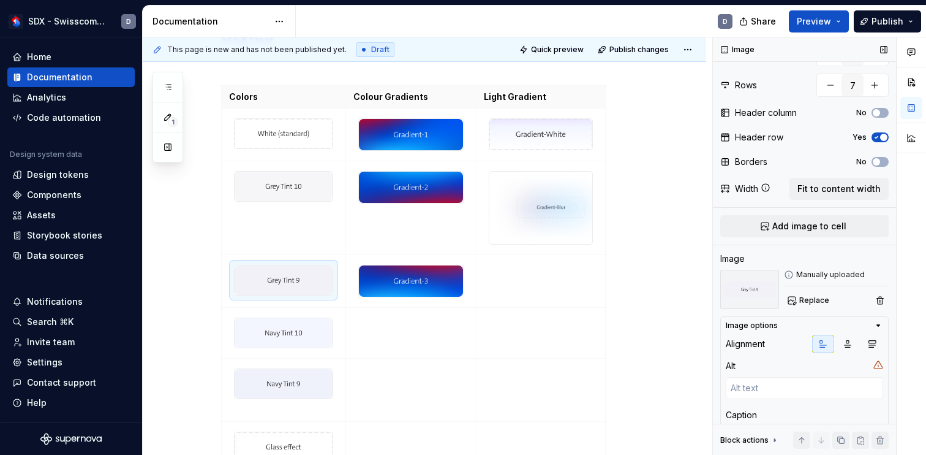
scroll to position [58, 0]
click at [884, 255] on div "Image" at bounding box center [804, 260] width 168 height 12
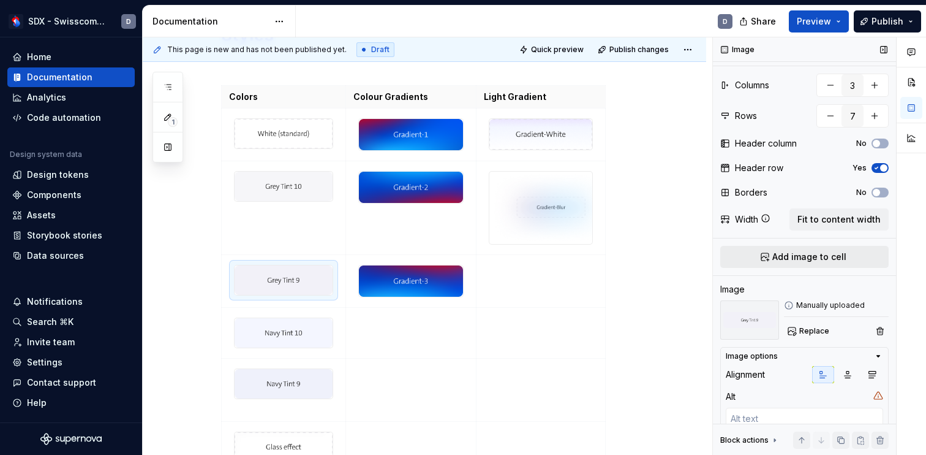
scroll to position [14, 0]
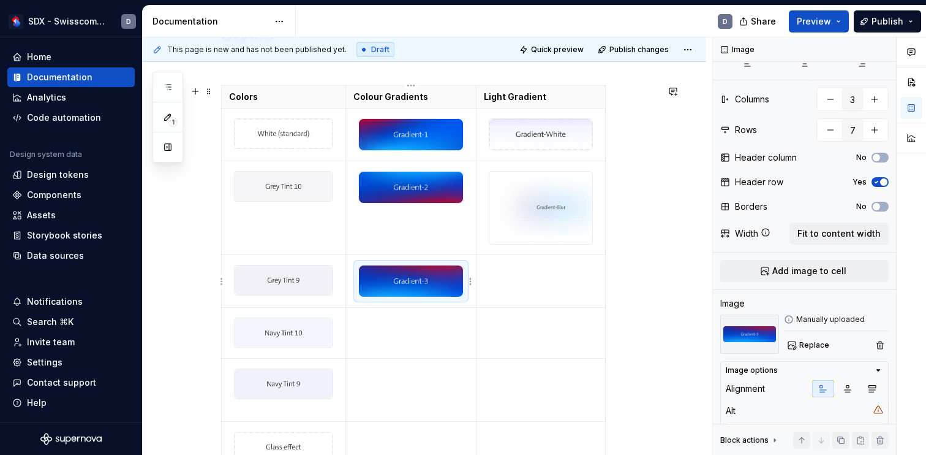
click at [450, 278] on img at bounding box center [411, 280] width 105 height 31
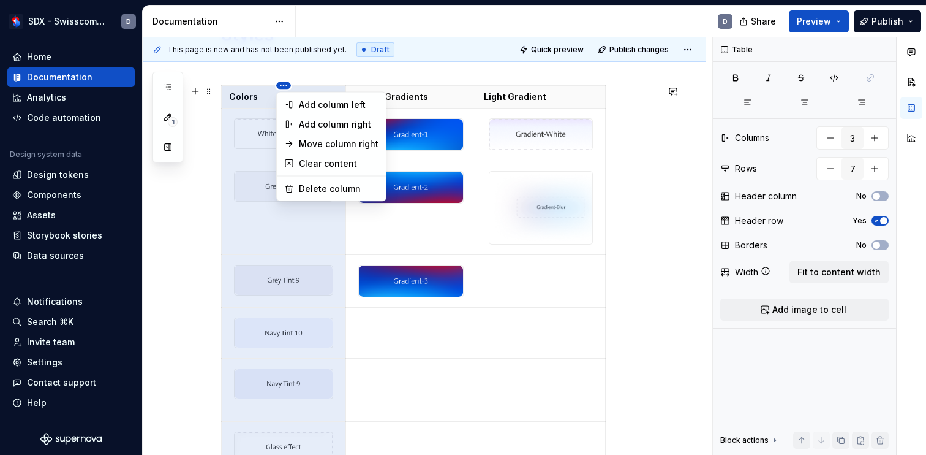
click at [286, 88] on html "SDX - Swisscom Digital Experience D Home Documentation Analytics Code automatio…" at bounding box center [463, 227] width 926 height 455
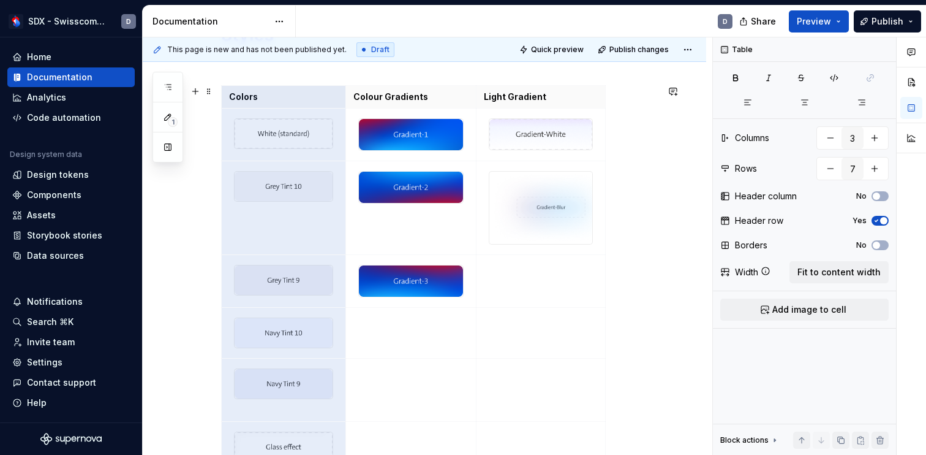
click at [885, 244] on div "Comments Open comments No comments yet Select ‘Comment’ from the block context …" at bounding box center [819, 246] width 213 height 418
click at [883, 245] on button "No" at bounding box center [880, 245] width 17 height 10
click at [883, 245] on span "button" at bounding box center [883, 244] width 7 height 7
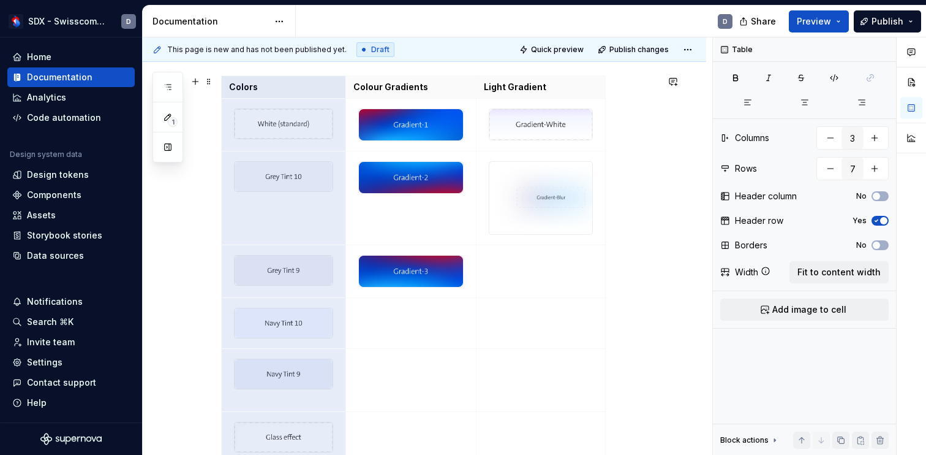
click at [657, 317] on div "Colors Colour Gradients Light Gradient" at bounding box center [439, 271] width 436 height 392
click at [515, 206] on img at bounding box center [540, 198] width 103 height 72
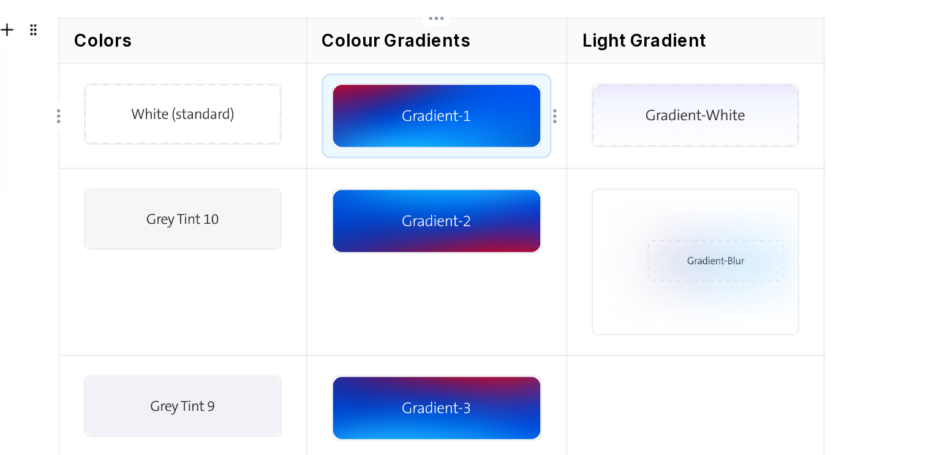
click at [390, 130] on img at bounding box center [411, 124] width 105 height 31
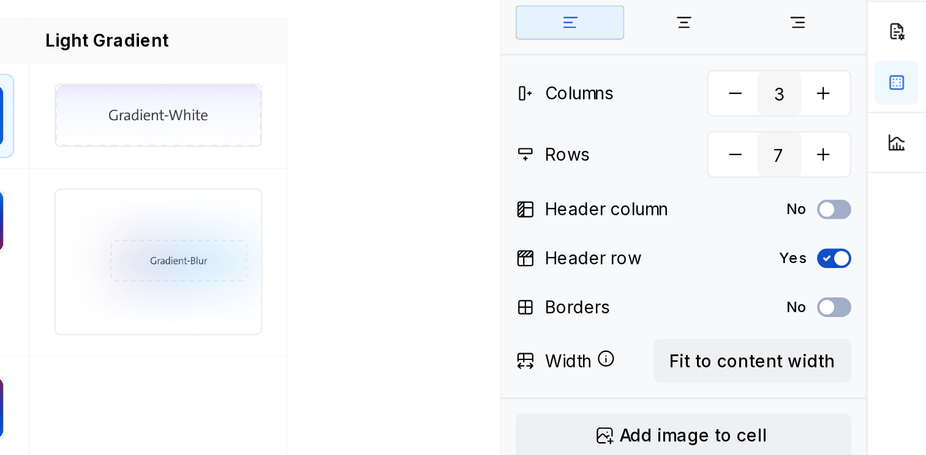
scroll to position [0, 0]
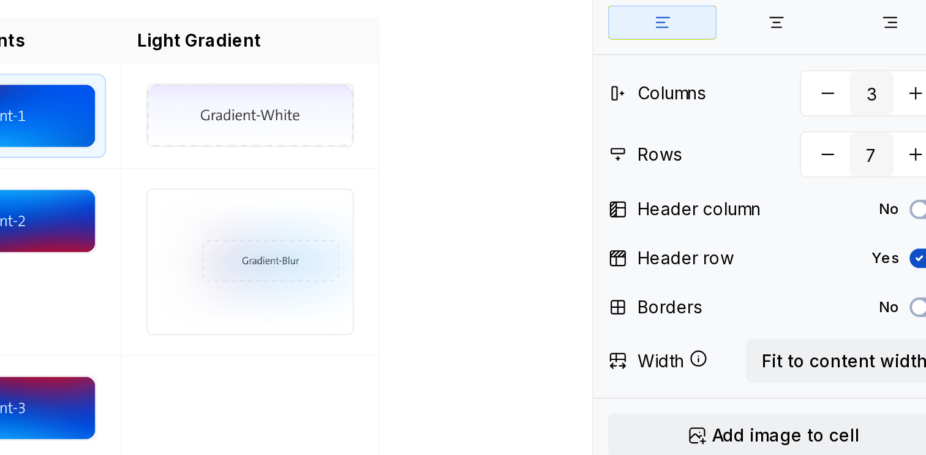
click at [877, 194] on icon "button" at bounding box center [877, 195] width 10 height 7
click at [878, 194] on span "button" at bounding box center [876, 195] width 7 height 7
click at [877, 222] on span "button" at bounding box center [876, 220] width 7 height 7
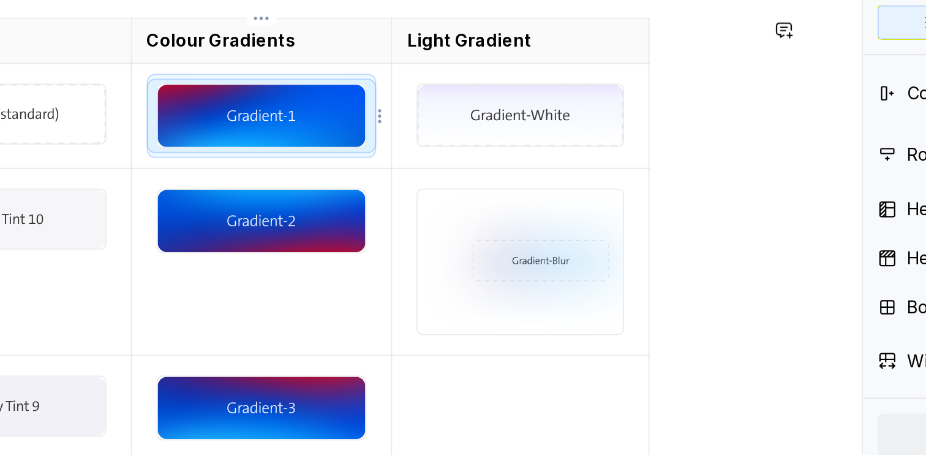
click at [457, 135] on img at bounding box center [411, 124] width 105 height 31
click at [566, 126] on img at bounding box center [540, 124] width 103 height 31
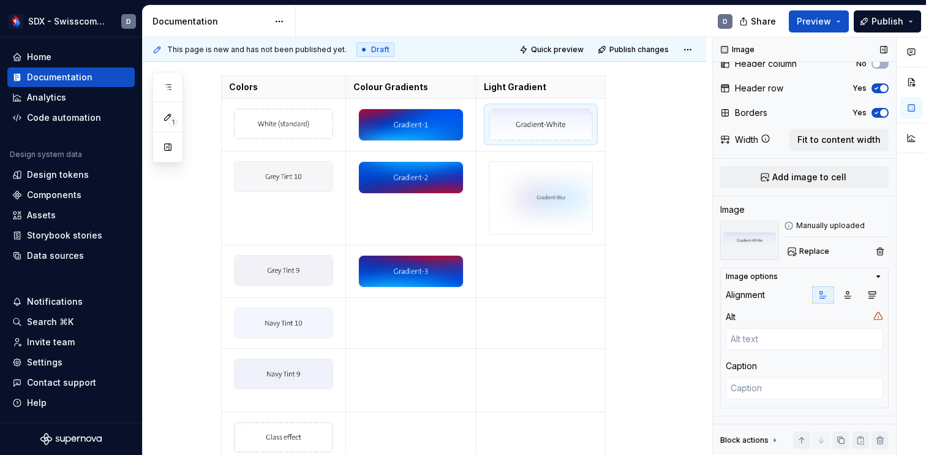
click at [878, 271] on icon "button" at bounding box center [879, 276] width 10 height 10
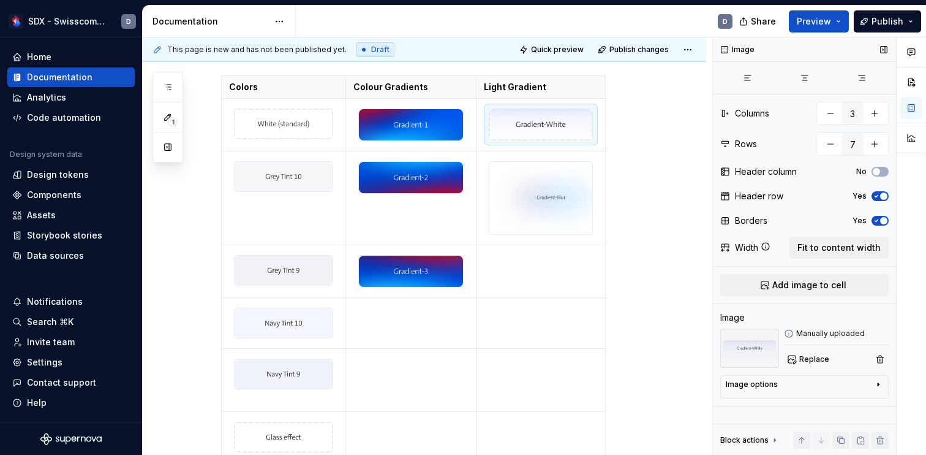
click at [774, 440] on icon at bounding box center [774, 440] width 1 height 3
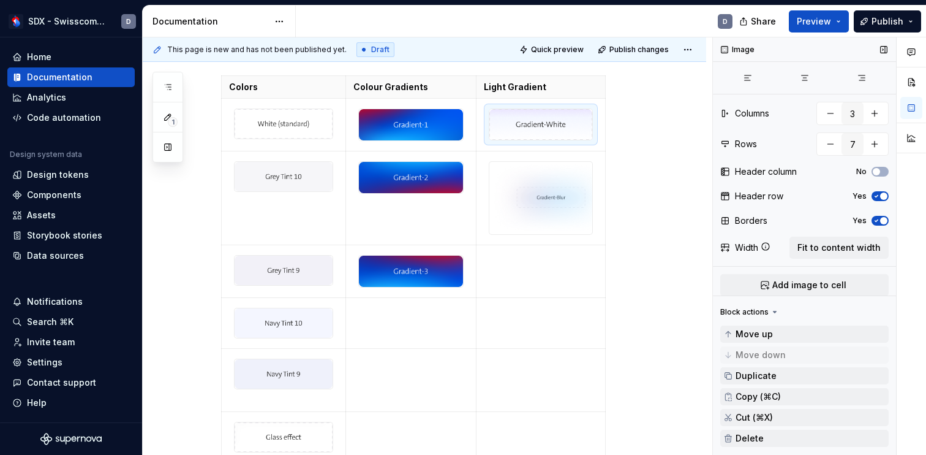
click at [786, 257] on div "Width Fit to content width" at bounding box center [804, 247] width 168 height 22
click at [305, 121] on img at bounding box center [284, 123] width 98 height 29
click at [339, 124] on html "SDX - Swisscom Digital Experience D Home Documentation Analytics Code automatio…" at bounding box center [463, 227] width 926 height 455
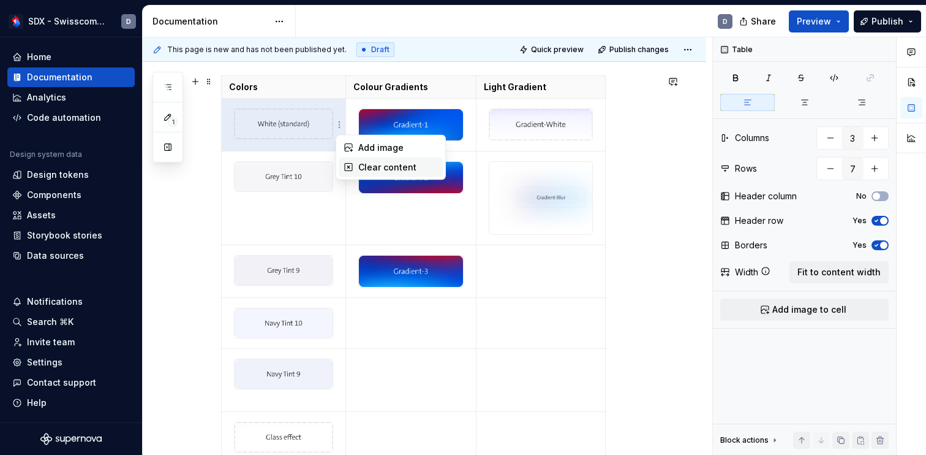
click at [372, 164] on div "Clear content" at bounding box center [398, 167] width 80 height 12
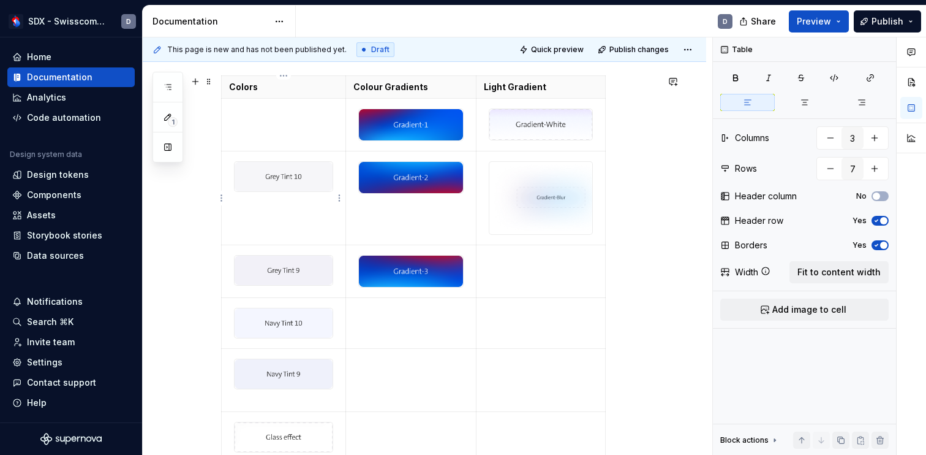
click at [311, 163] on img at bounding box center [284, 176] width 98 height 29
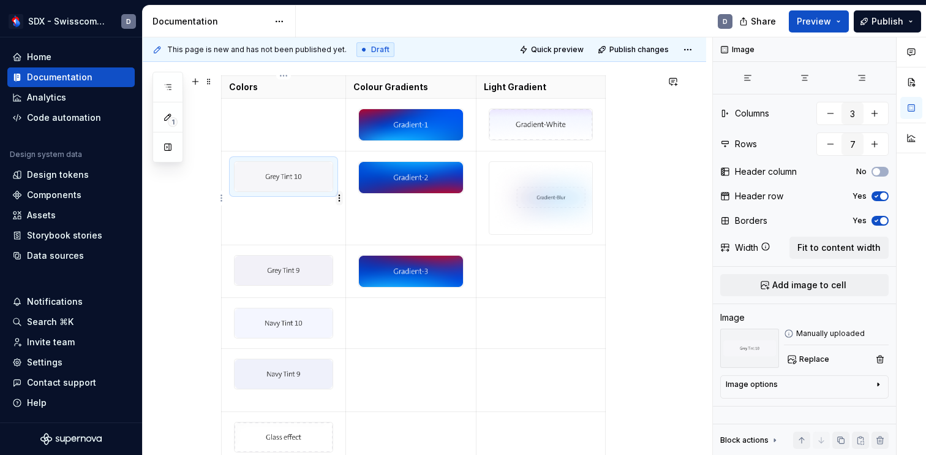
click at [341, 195] on html "SDX - Swisscom Digital Experience D Home Documentation Analytics Code automatio…" at bounding box center [463, 227] width 926 height 455
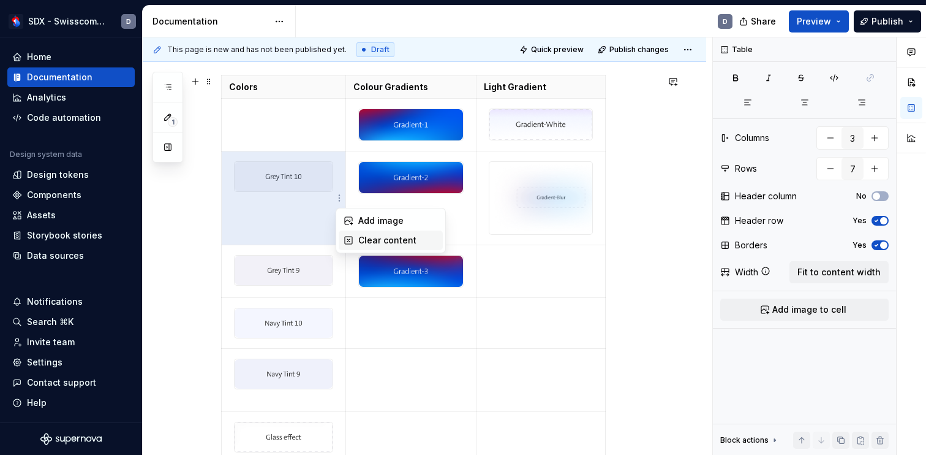
click at [377, 243] on div "Clear content" at bounding box center [398, 240] width 80 height 12
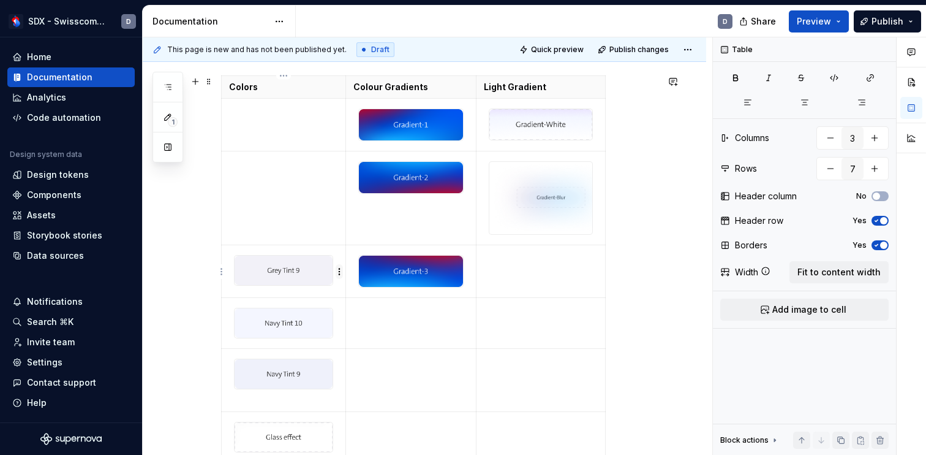
click at [341, 272] on html "SDX - Swisscom Digital Experience D Home Documentation Analytics Code automatio…" at bounding box center [463, 227] width 926 height 455
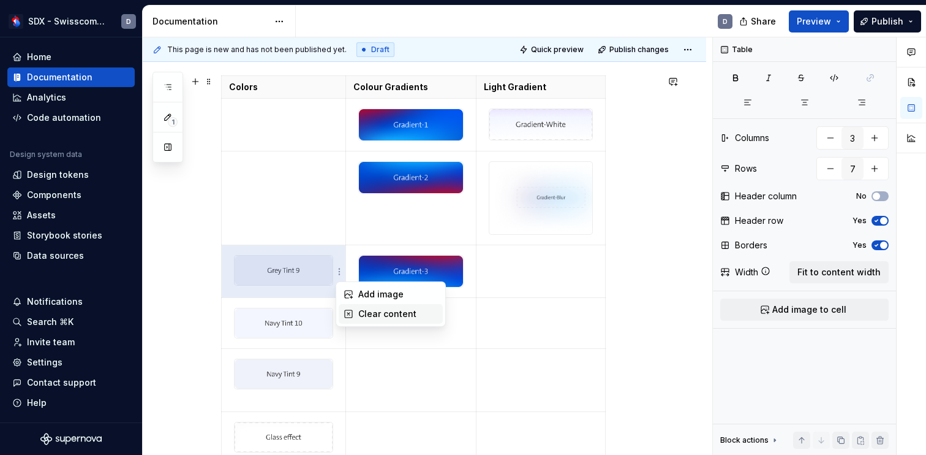
click at [373, 309] on div "Clear content" at bounding box center [398, 314] width 80 height 12
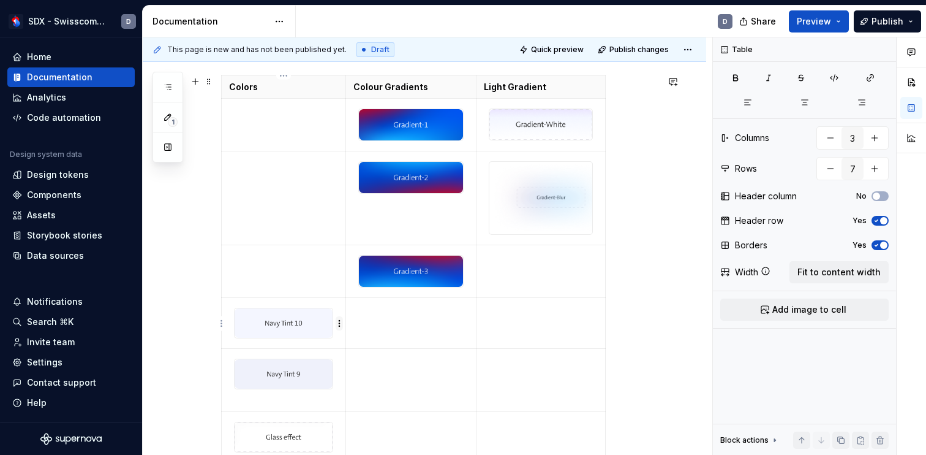
click at [337, 320] on html "SDX - Swisscom Digital Experience D Home Documentation Analytics Code automatio…" at bounding box center [463, 227] width 926 height 455
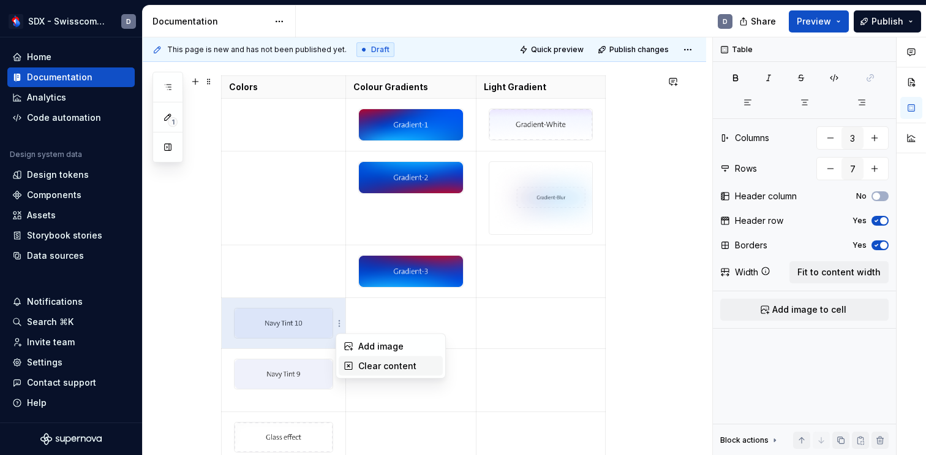
click at [379, 361] on div "Clear content" at bounding box center [398, 366] width 80 height 12
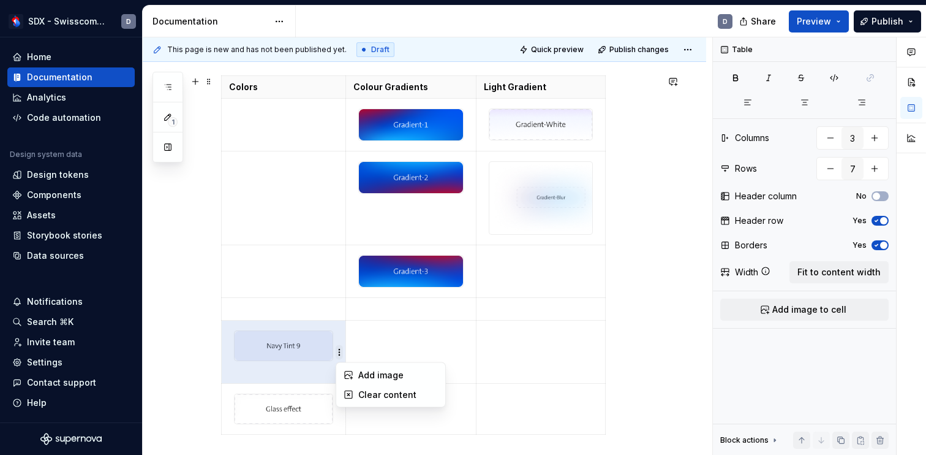
click at [340, 347] on html "SDX - Swisscom Digital Experience D Home Documentation Analytics Code automatio…" at bounding box center [463, 227] width 926 height 455
click at [386, 386] on div "Clear content" at bounding box center [391, 395] width 104 height 20
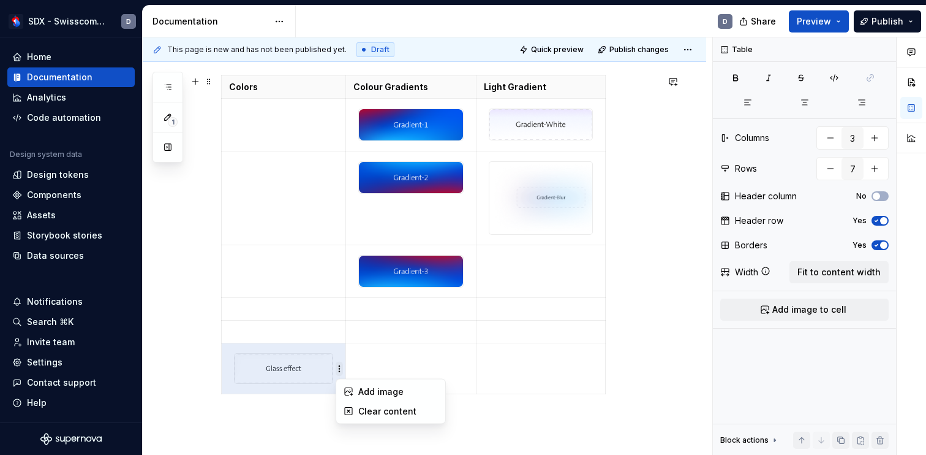
click at [339, 365] on html "SDX - Swisscom Digital Experience D Home Documentation Analytics Code automatio…" at bounding box center [463, 227] width 926 height 455
click at [387, 409] on div "Clear content" at bounding box center [398, 411] width 80 height 12
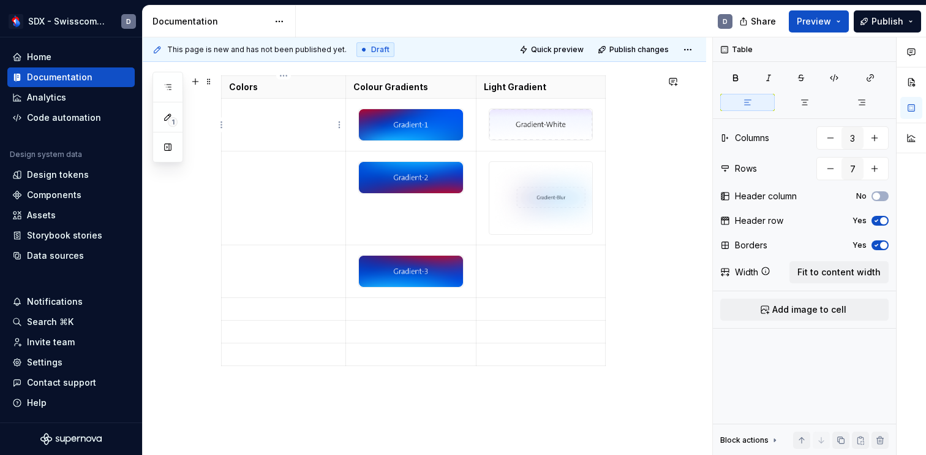
click at [287, 129] on td at bounding box center [284, 125] width 124 height 53
click at [340, 126] on html "SDX - Swisscom Digital Experience D Home Documentation Analytics Code automatio…" at bounding box center [463, 227] width 926 height 455
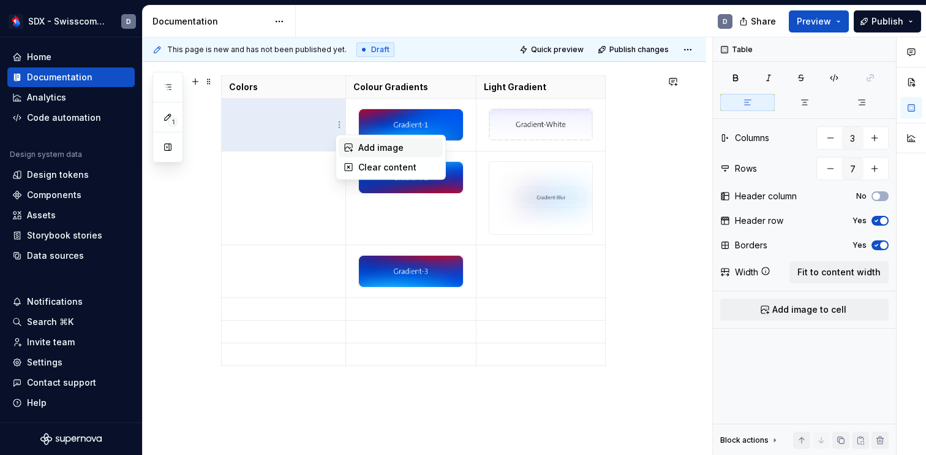
click at [370, 149] on div "Add image" at bounding box center [398, 148] width 80 height 12
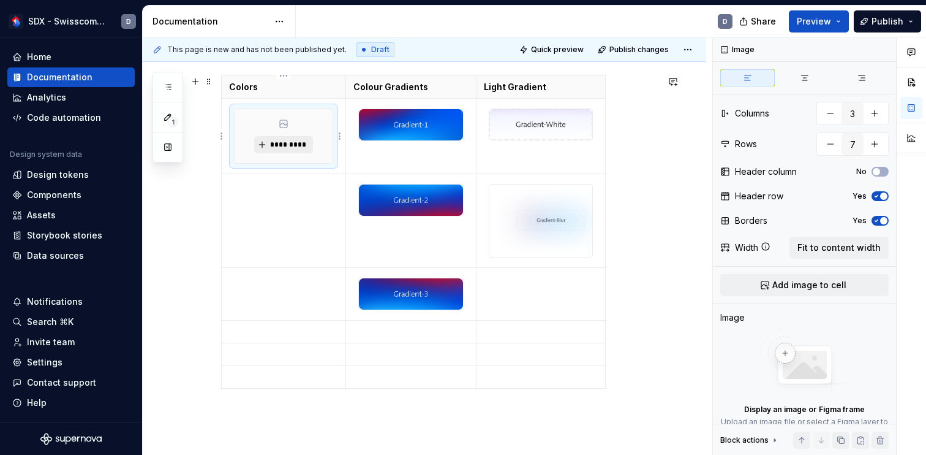
click at [282, 143] on span "*********" at bounding box center [288, 145] width 37 height 10
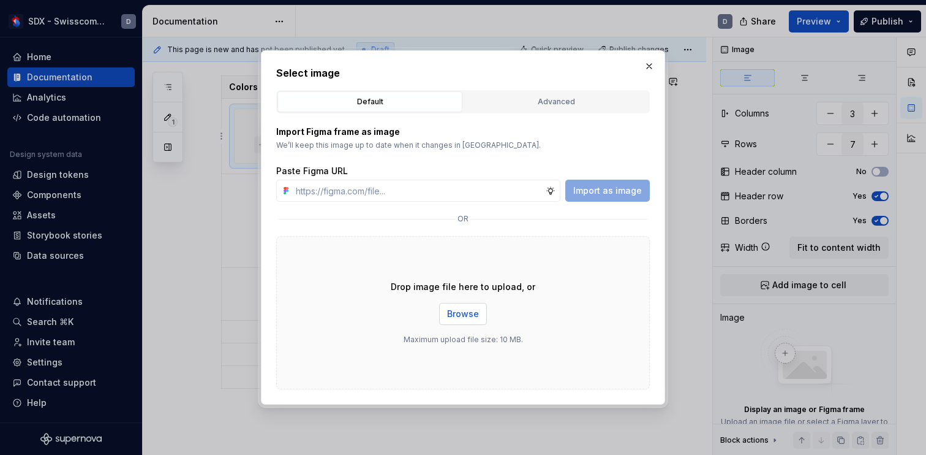
click at [474, 308] on span "Browse" at bounding box center [463, 314] width 32 height 12
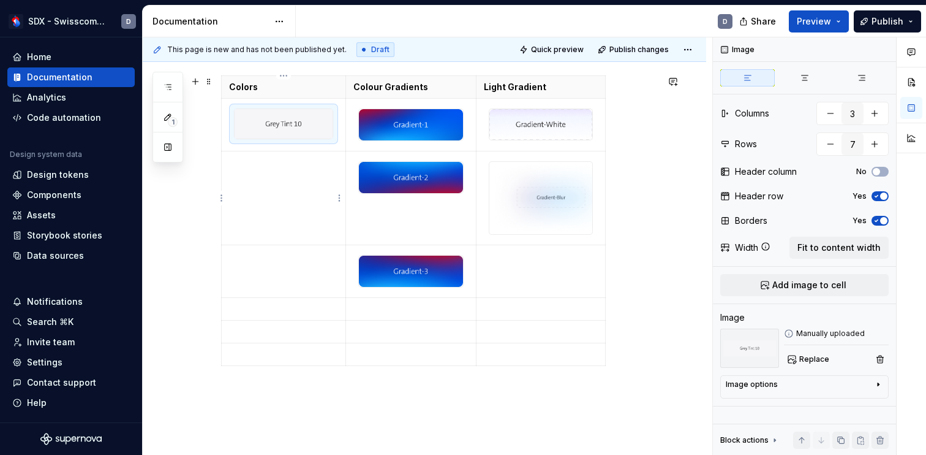
click at [323, 183] on td at bounding box center [284, 198] width 124 height 94
click at [206, 191] on div "Styles Colors Colour Gradients Light Gradient" at bounding box center [425, 231] width 564 height 581
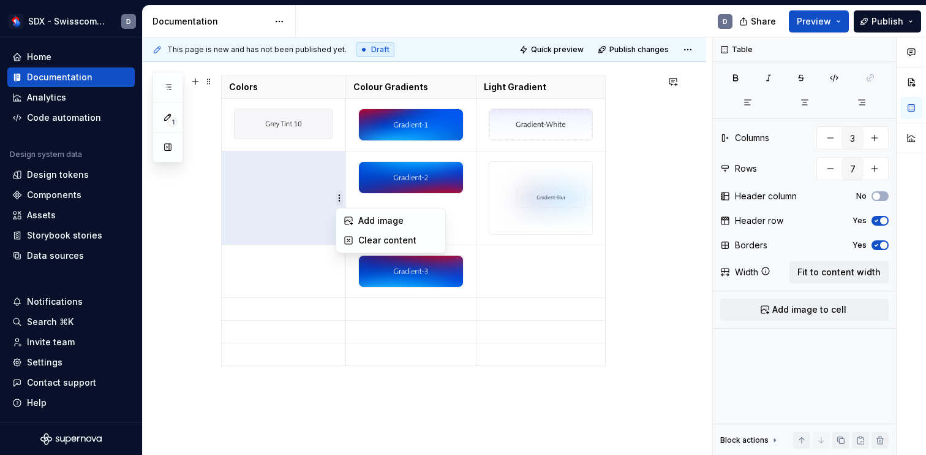
click at [339, 195] on html "SDX - Swisscom Digital Experience D Home Documentation Analytics Code automatio…" at bounding box center [463, 227] width 926 height 455
click at [363, 216] on div "Add image" at bounding box center [398, 220] width 80 height 12
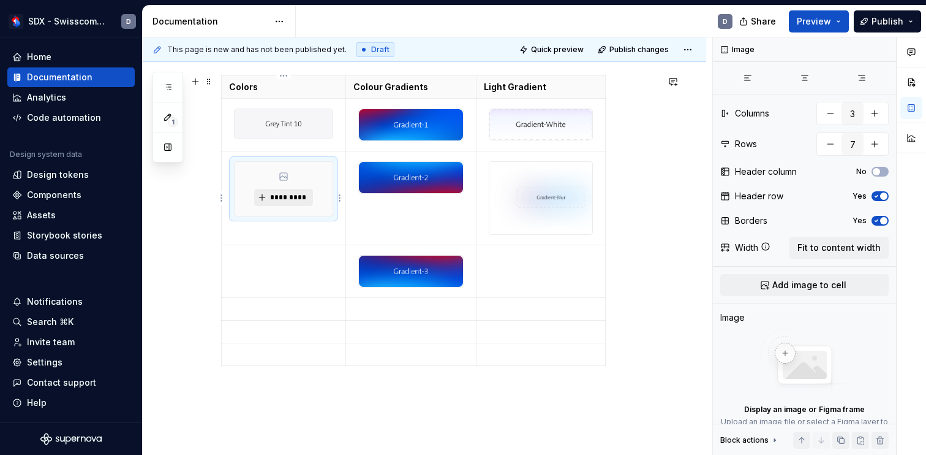
click at [296, 197] on span "*********" at bounding box center [288, 197] width 37 height 10
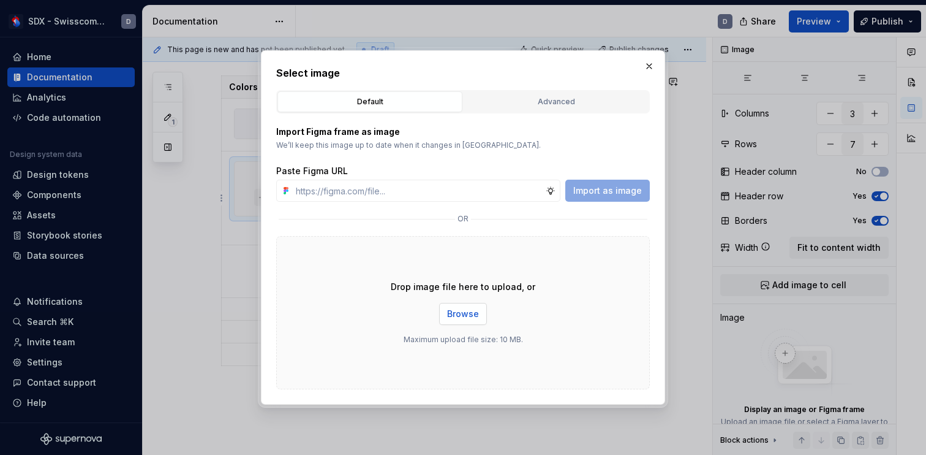
click at [464, 313] on span "Browse" at bounding box center [463, 314] width 32 height 12
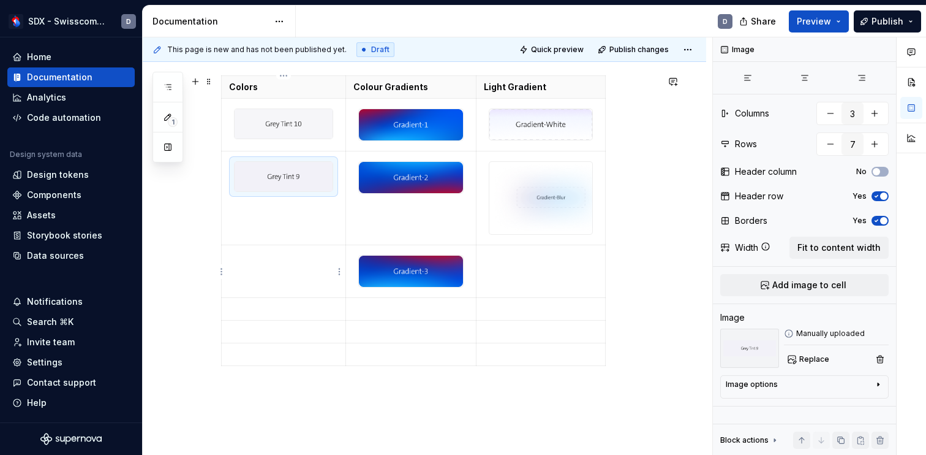
click at [292, 264] on td at bounding box center [284, 271] width 124 height 53
click at [341, 274] on html "SDX - Swisscom Digital Experience D Home Documentation Analytics Code automatio…" at bounding box center [463, 227] width 926 height 455
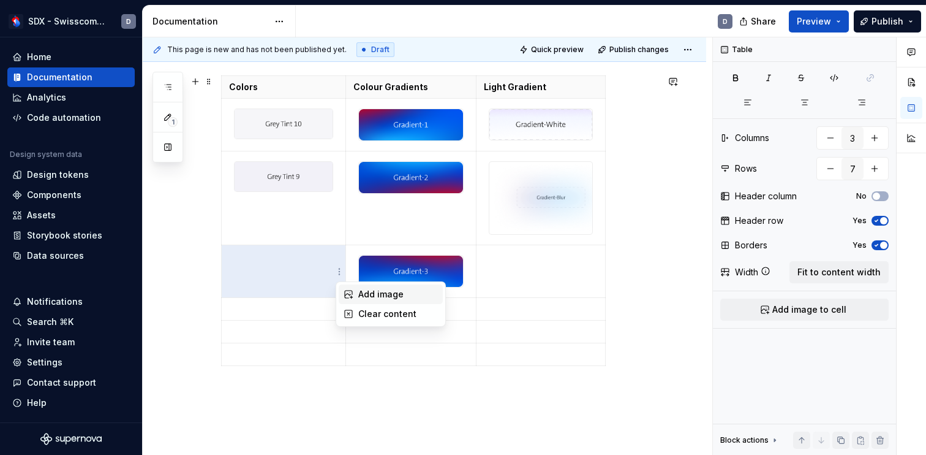
click at [377, 298] on div "Add image" at bounding box center [398, 294] width 80 height 12
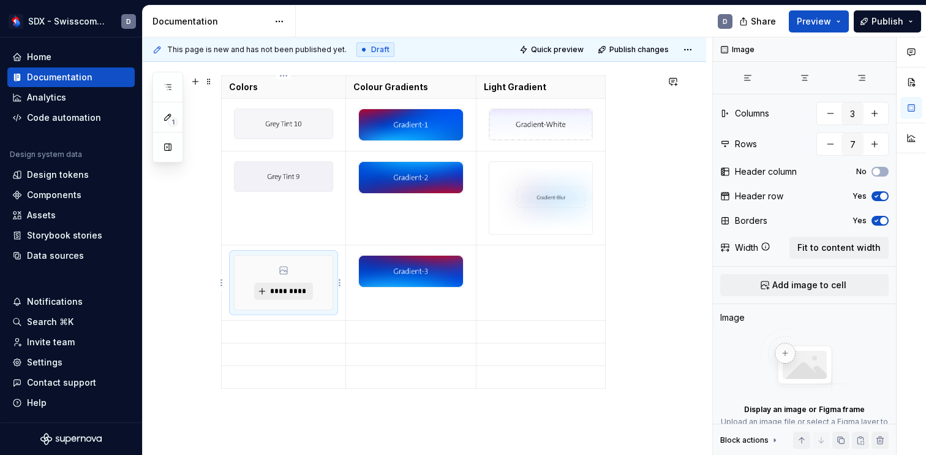
click at [300, 288] on span "*********" at bounding box center [288, 291] width 37 height 10
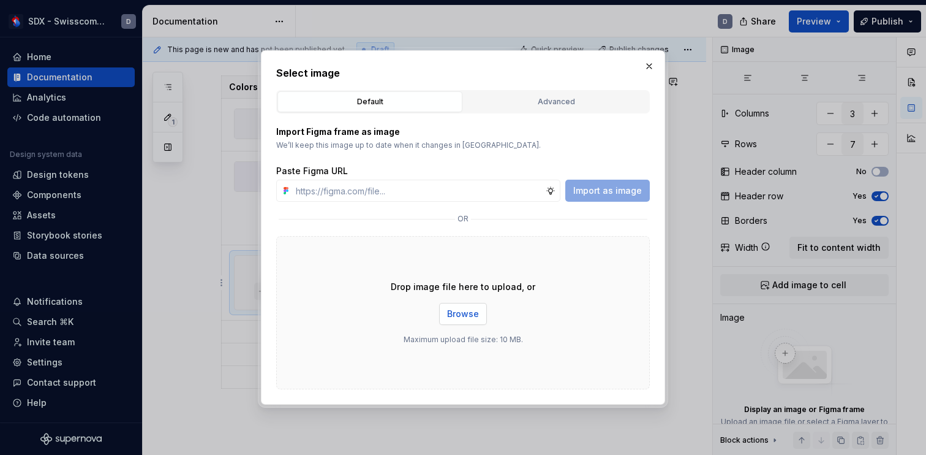
click at [461, 309] on span "Browse" at bounding box center [463, 314] width 32 height 12
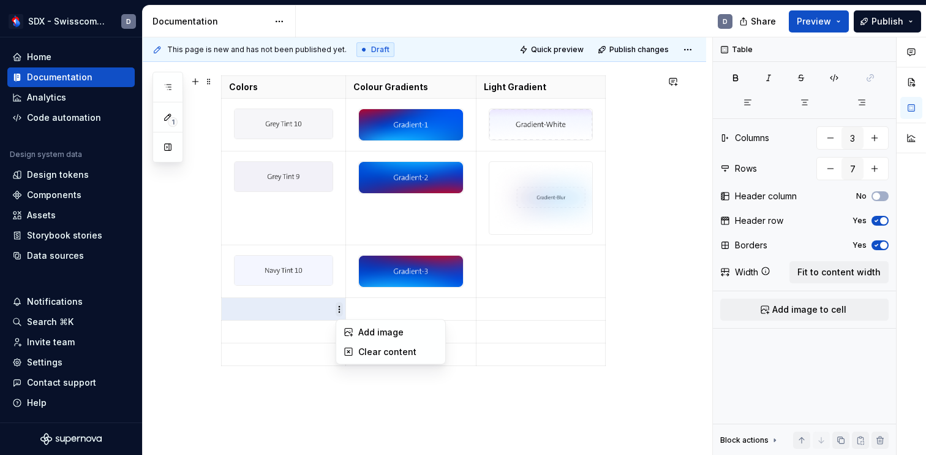
click at [337, 308] on html "SDX - Swisscom Digital Experience D Home Documentation Analytics Code automatio…" at bounding box center [463, 227] width 926 height 455
click at [382, 329] on div "Add image" at bounding box center [398, 332] width 80 height 12
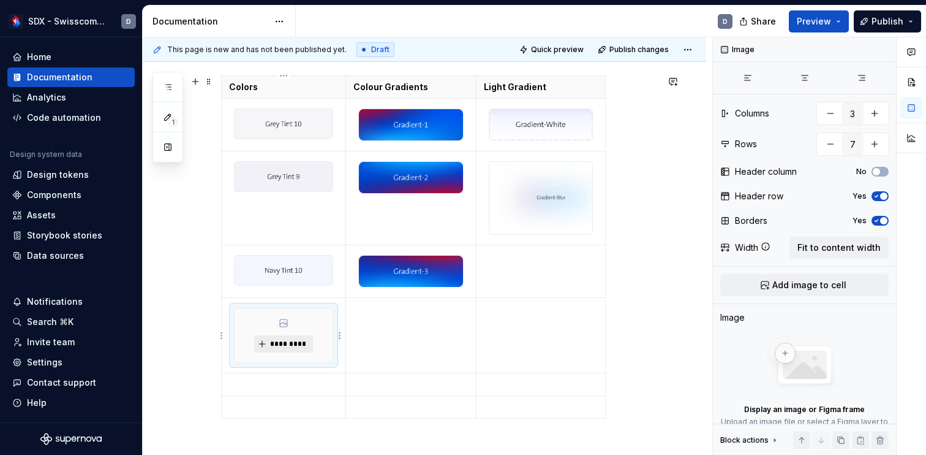
click at [295, 345] on span "*********" at bounding box center [288, 344] width 37 height 10
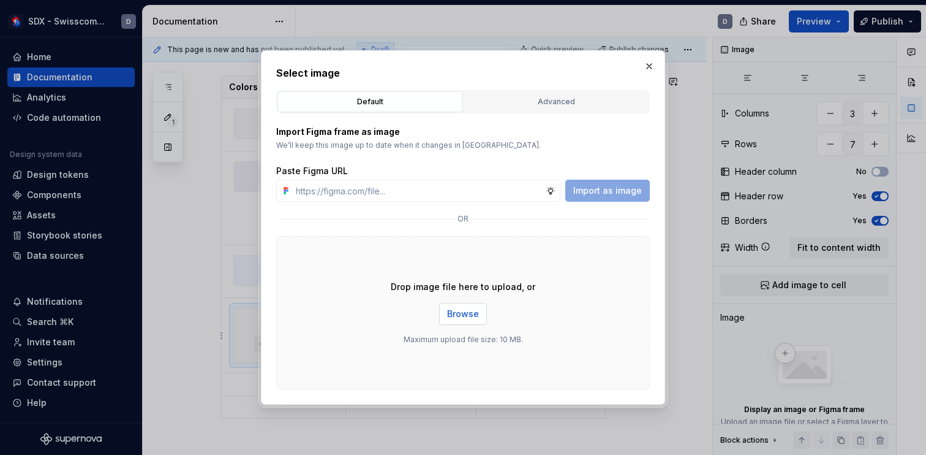
click at [470, 309] on span "Browse" at bounding box center [463, 314] width 32 height 12
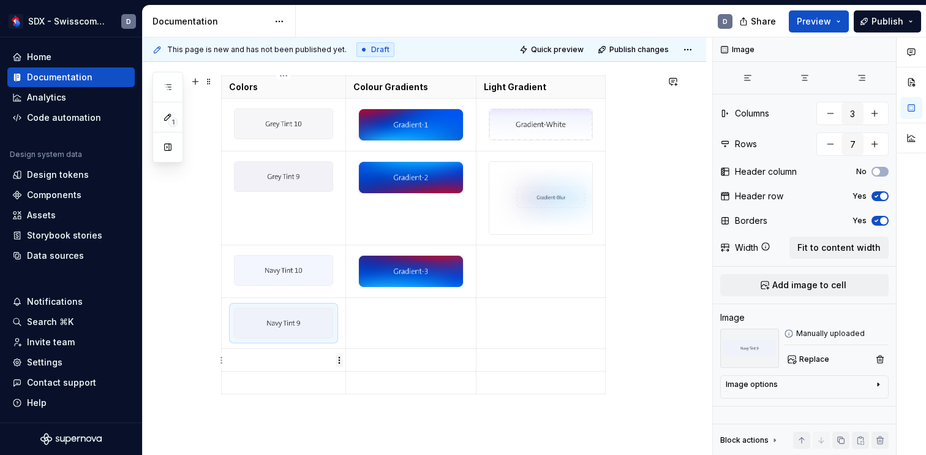
click at [339, 357] on html "SDX - Swisscom Digital Experience D Home Documentation Analytics Code automatio…" at bounding box center [463, 227] width 926 height 455
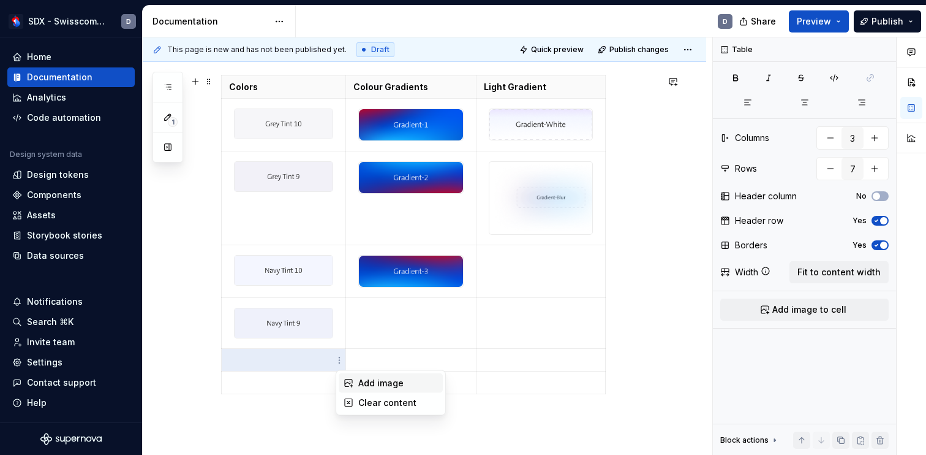
click at [371, 377] on div "Add image" at bounding box center [398, 383] width 80 height 12
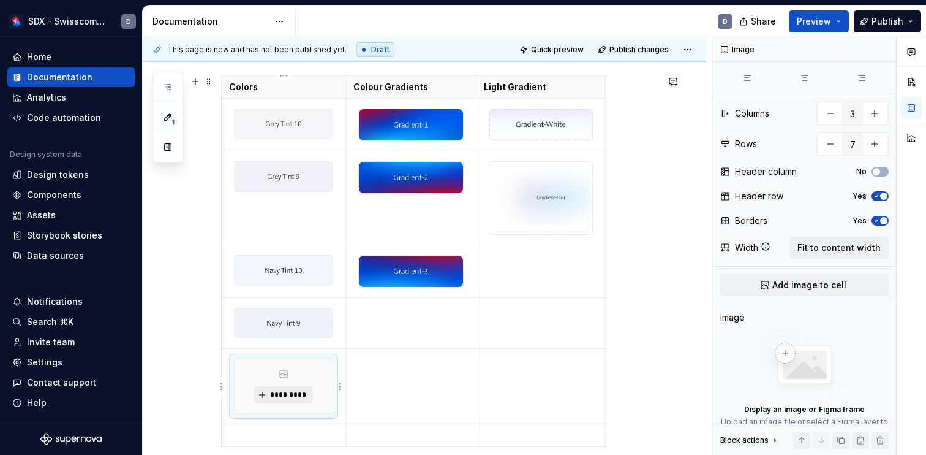
click at [298, 398] on span "*********" at bounding box center [288, 395] width 37 height 10
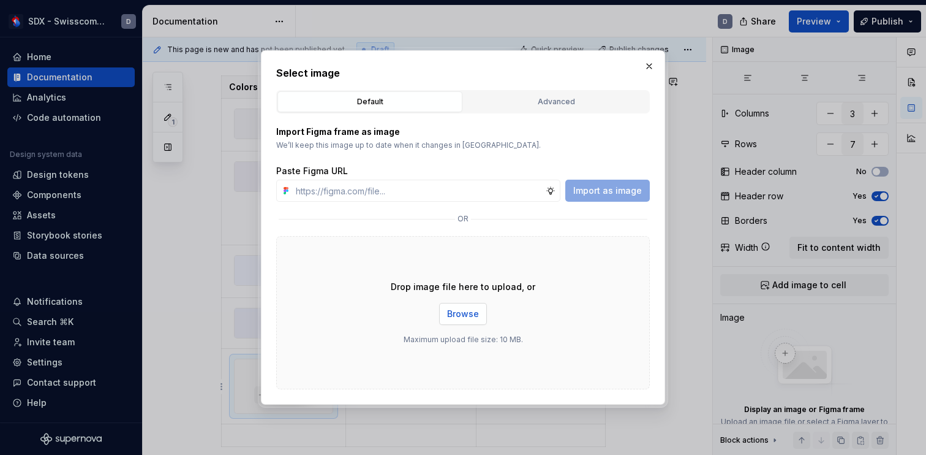
click at [468, 307] on button "Browse" at bounding box center [463, 314] width 48 height 22
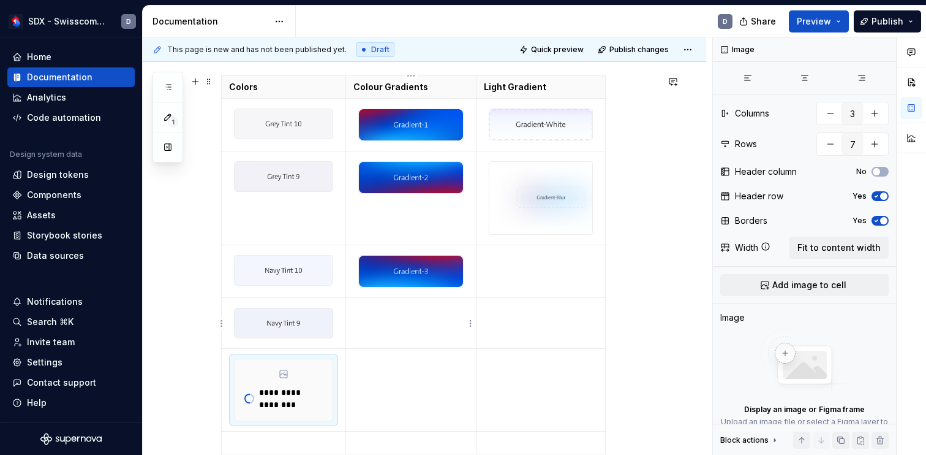
type textarea "*"
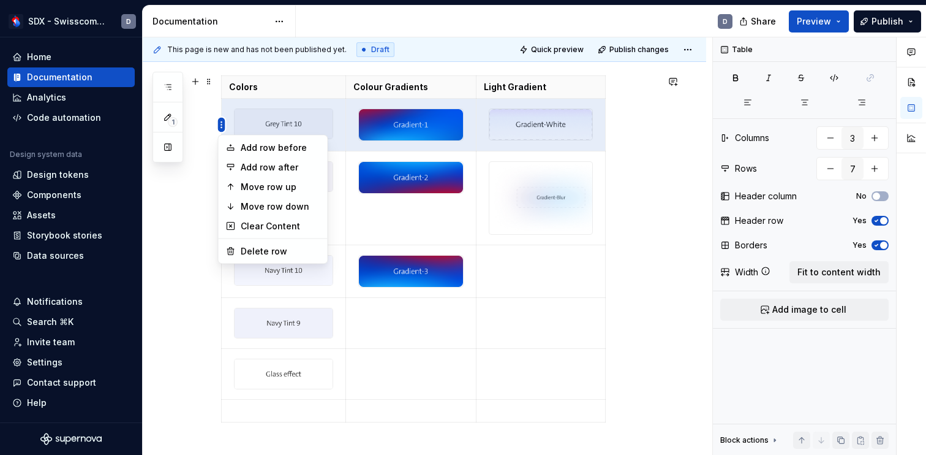
click at [222, 124] on html "SDX - Swisscom Digital Experience D Home Documentation Analytics Code automatio…" at bounding box center [463, 227] width 926 height 455
click at [245, 147] on div "Add row before" at bounding box center [281, 148] width 80 height 12
type input "8"
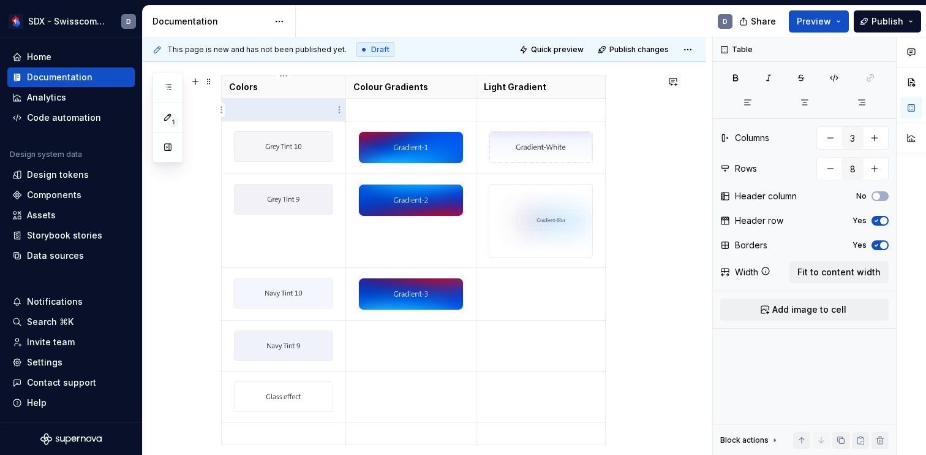
click at [277, 116] on td at bounding box center [284, 110] width 124 height 23
click at [338, 114] on html "SDX - Swisscom Digital Experience D Home Documentation Analytics Code automatio…" at bounding box center [463, 227] width 926 height 455
click at [366, 131] on div "Add image" at bounding box center [398, 132] width 80 height 12
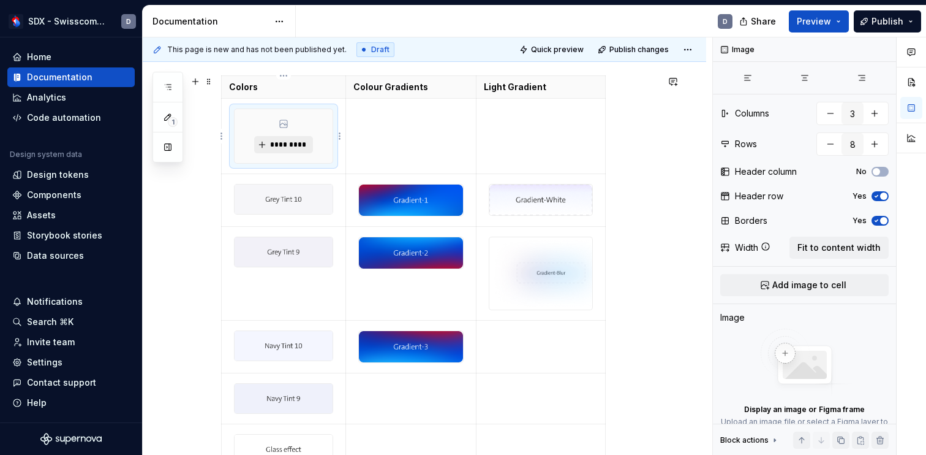
click at [301, 142] on span "*********" at bounding box center [288, 145] width 37 height 10
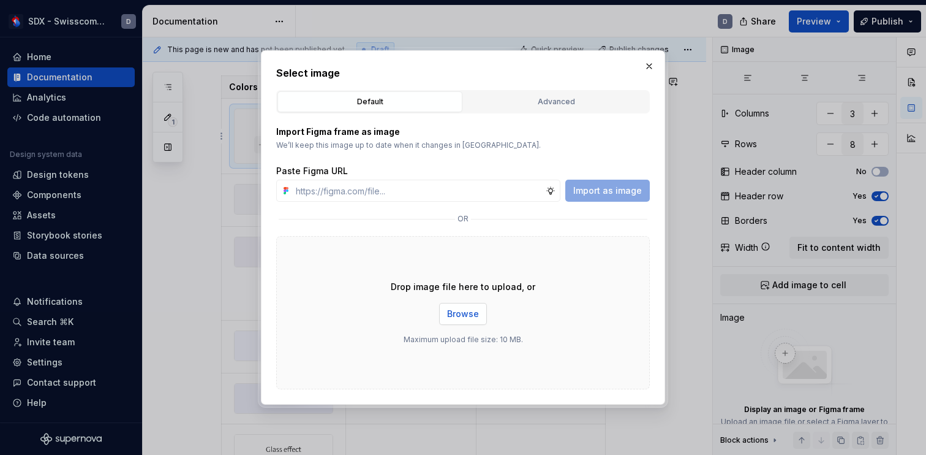
click at [458, 315] on span "Browse" at bounding box center [463, 314] width 32 height 12
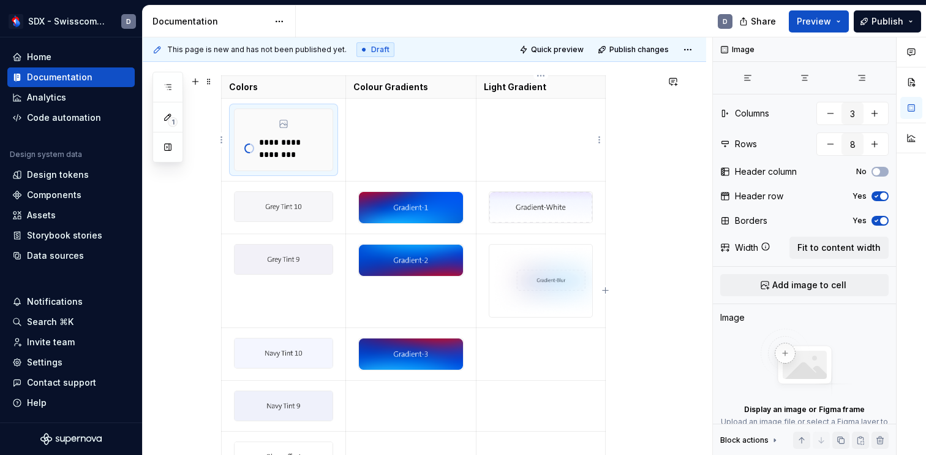
type textarea "*"
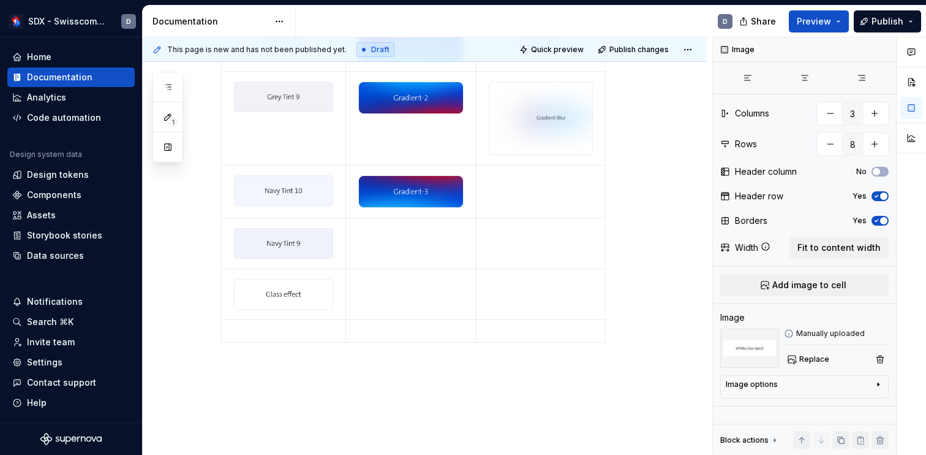
scroll to position [443, 0]
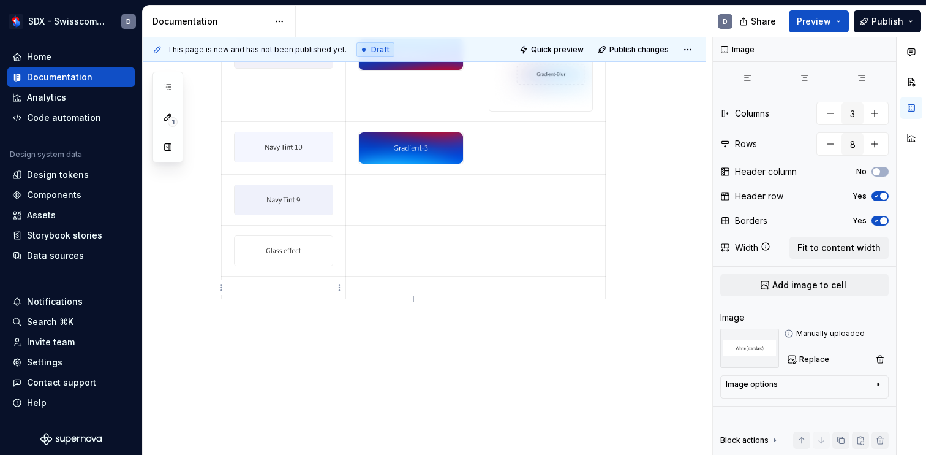
click at [304, 285] on p at bounding box center [283, 287] width 109 height 12
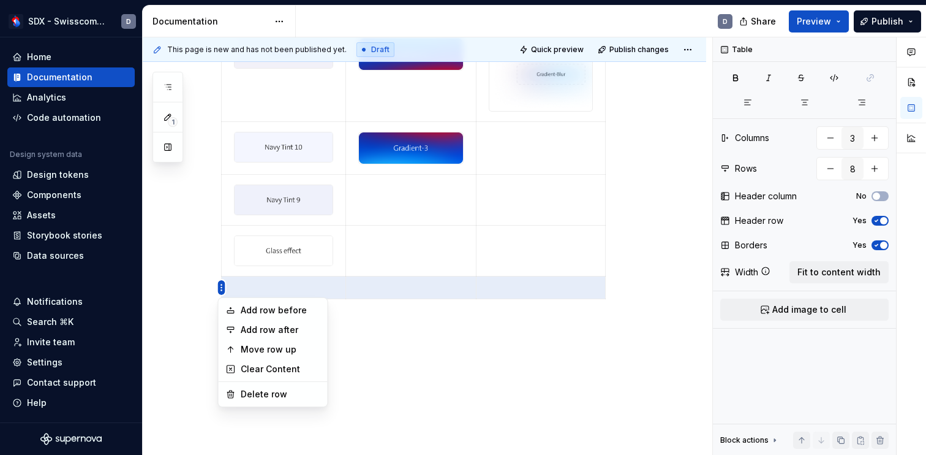
click at [219, 287] on html "SDX - Swisscom Digital Experience D Home Documentation Analytics Code automatio…" at bounding box center [463, 227] width 926 height 455
click at [260, 388] on div "Delete row" at bounding box center [281, 394] width 80 height 12
type input "7"
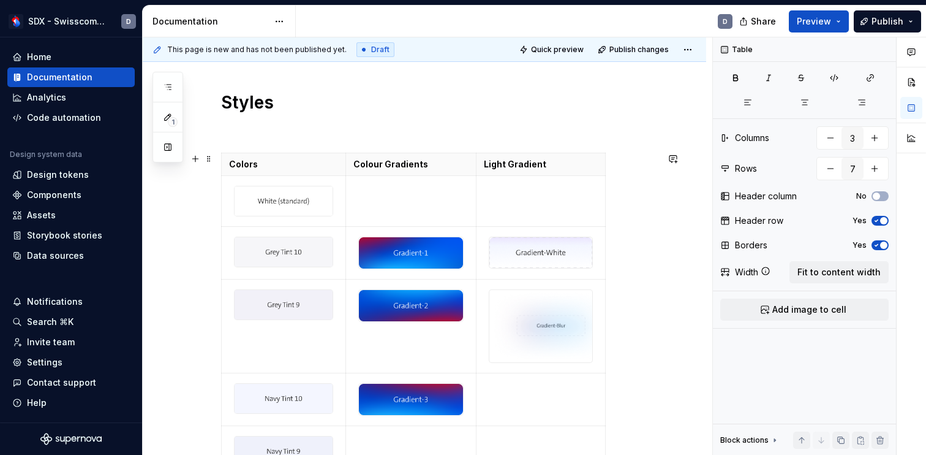
scroll to position [199, 0]
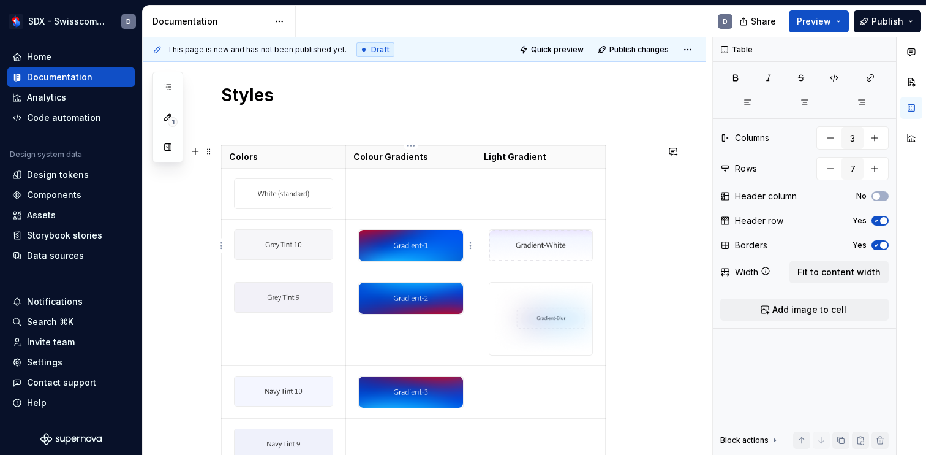
click at [429, 237] on img at bounding box center [411, 245] width 105 height 31
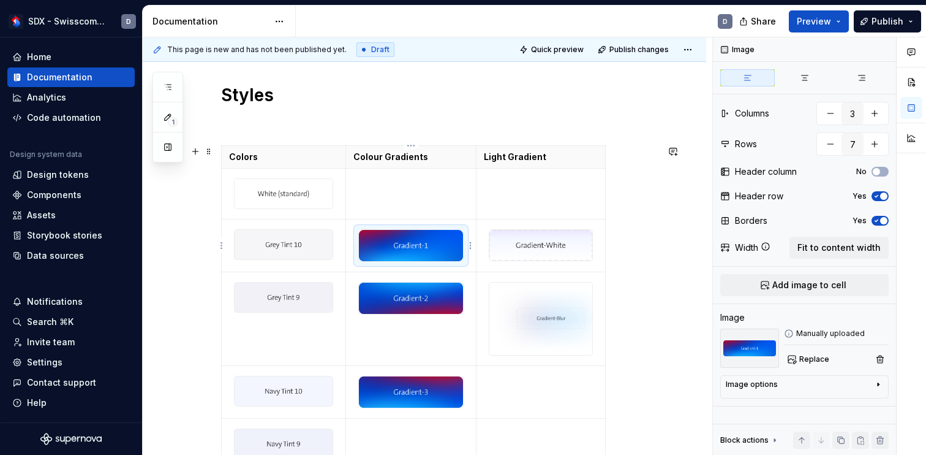
click at [474, 246] on td at bounding box center [411, 245] width 131 height 53
click at [471, 246] on html "SDX - Swisscom Digital Experience D Home Documentation Analytics Code automatio…" at bounding box center [463, 227] width 926 height 455
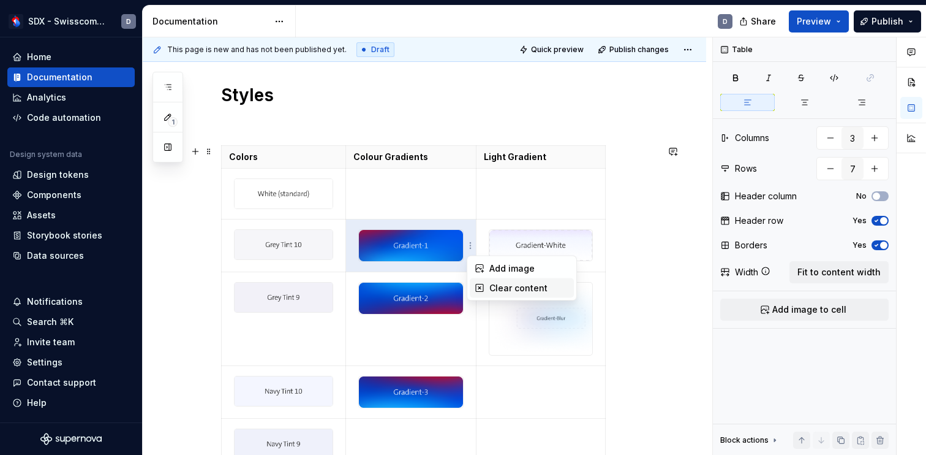
click at [495, 282] on div "Clear content" at bounding box center [529, 288] width 80 height 12
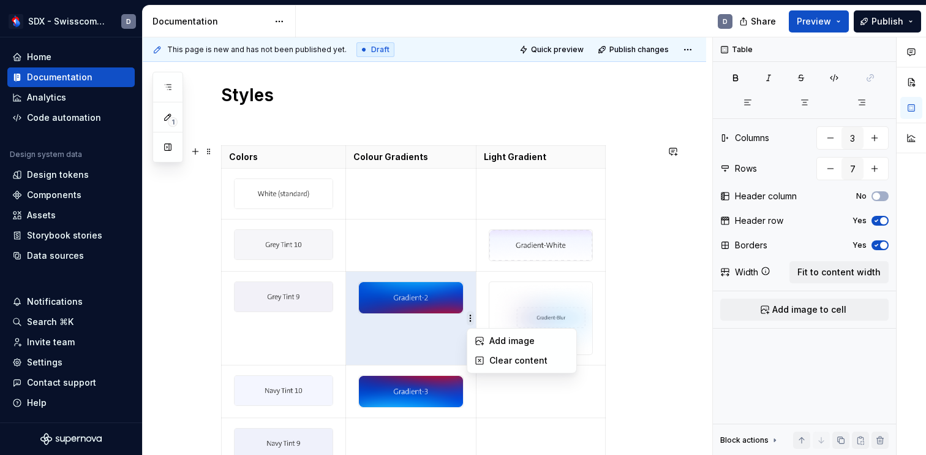
click at [470, 319] on html "SDX - Swisscom Digital Experience D Home Documentation Analytics Code automatio…" at bounding box center [463, 227] width 926 height 455
click at [508, 361] on div "Clear content" at bounding box center [529, 360] width 80 height 12
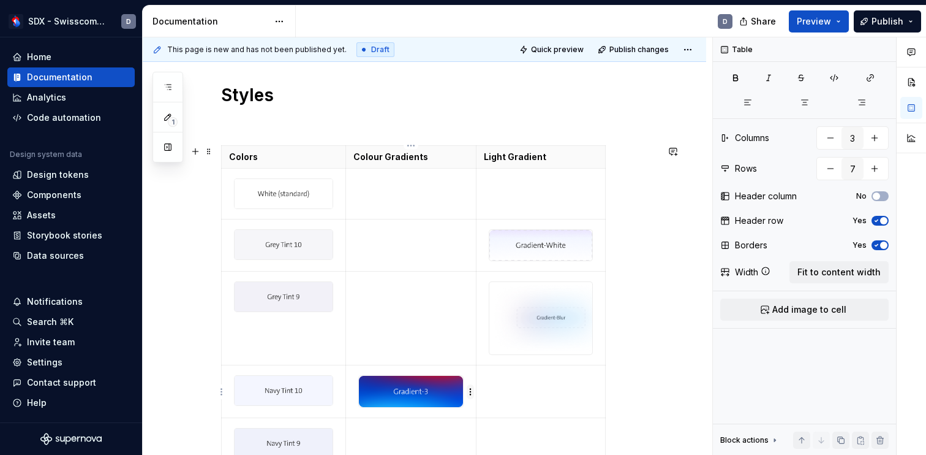
click at [470, 390] on html "SDX - Swisscom Digital Experience D Home Documentation Analytics Code automatio…" at bounding box center [463, 227] width 926 height 455
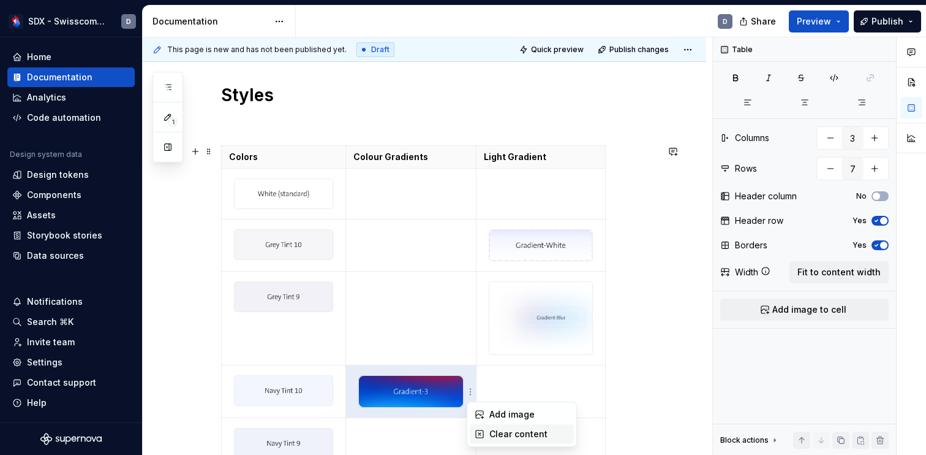
click at [506, 429] on div "Clear content" at bounding box center [529, 434] width 80 height 12
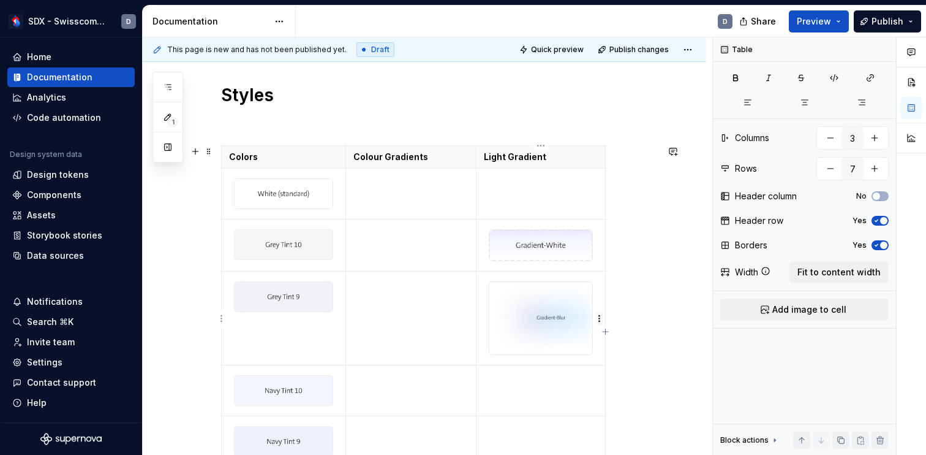
click at [598, 317] on html "SDX - Swisscom Digital Experience D Home Documentation Analytics Code automatio…" at bounding box center [463, 227] width 926 height 455
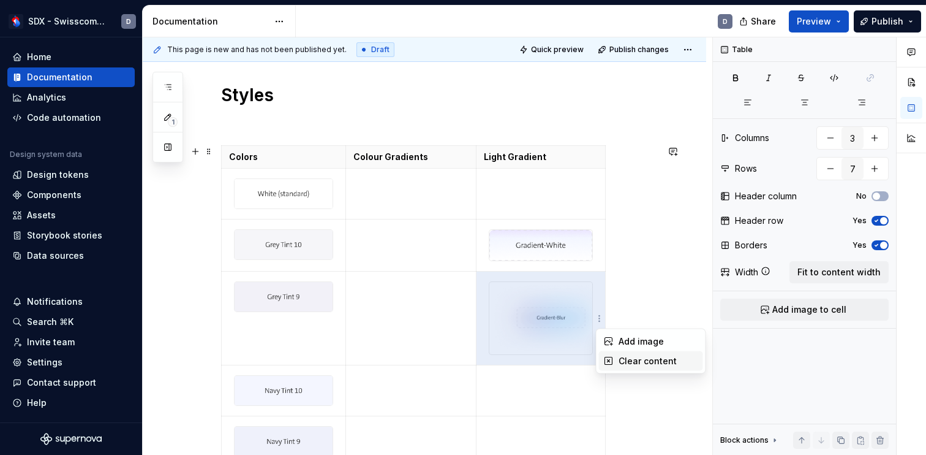
click at [623, 357] on div "Clear content" at bounding box center [659, 361] width 80 height 12
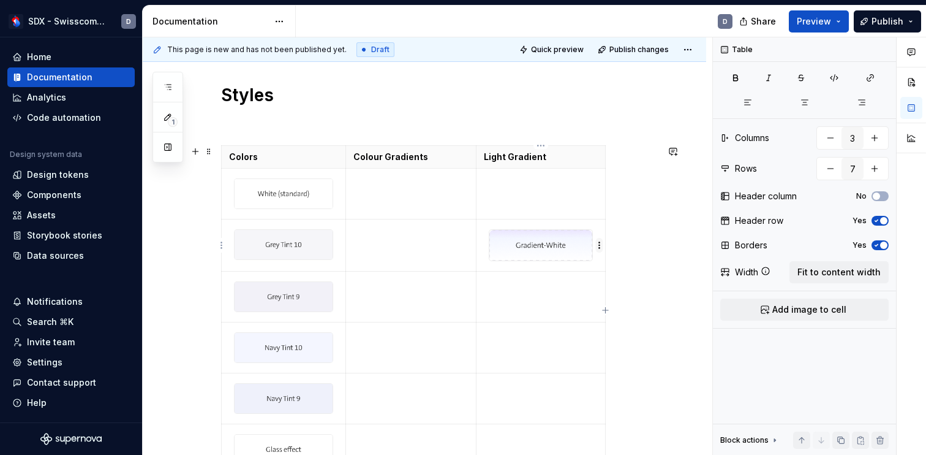
click at [599, 247] on html "SDX - Swisscom Digital Experience D Home Documentation Analytics Code automatio…" at bounding box center [463, 227] width 926 height 455
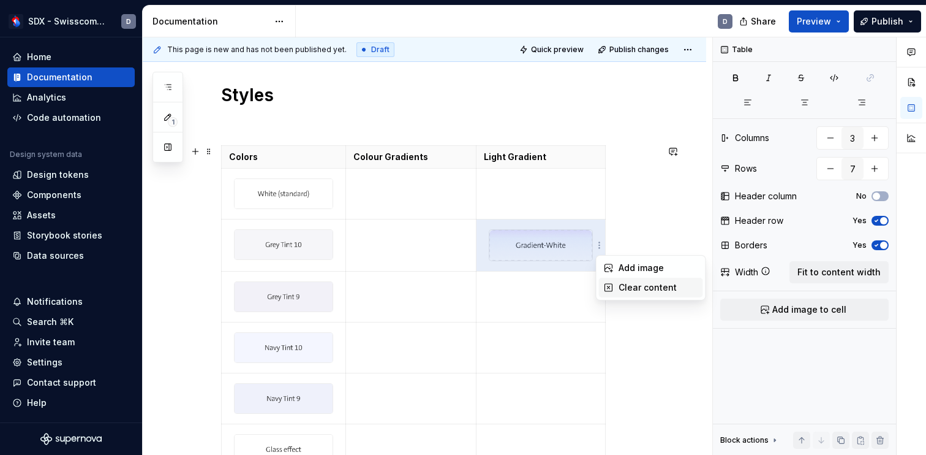
click at [649, 281] on div "Clear content" at bounding box center [659, 287] width 80 height 12
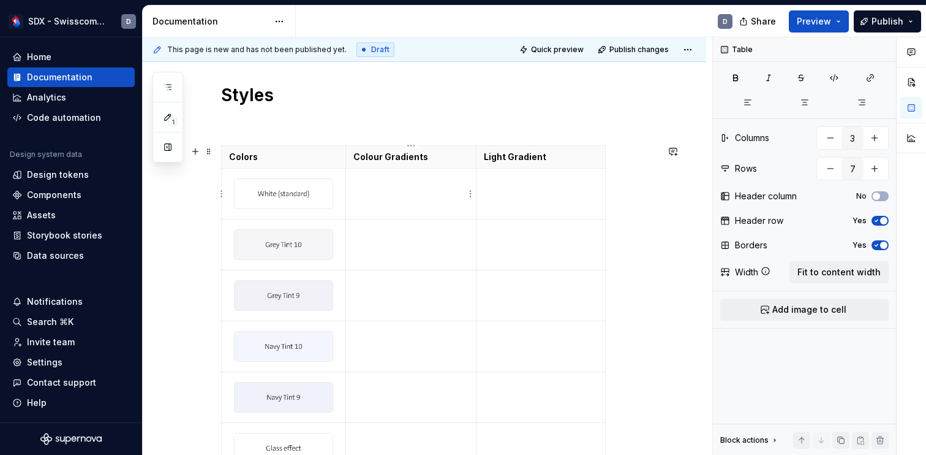
click at [420, 202] on td at bounding box center [411, 193] width 131 height 51
click at [471, 195] on html "SDX - Swisscom Digital Experience D Home Documentation Analytics Code automatio…" at bounding box center [463, 227] width 926 height 455
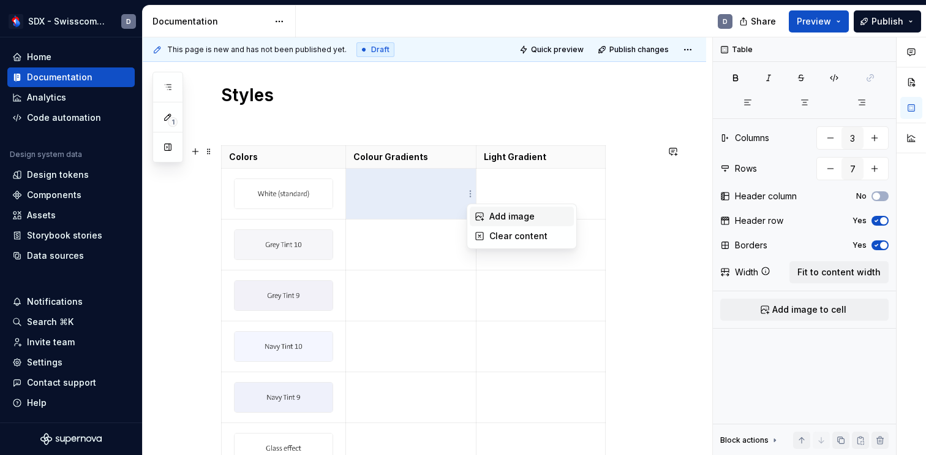
click at [519, 216] on div "Add image" at bounding box center [529, 216] width 80 height 12
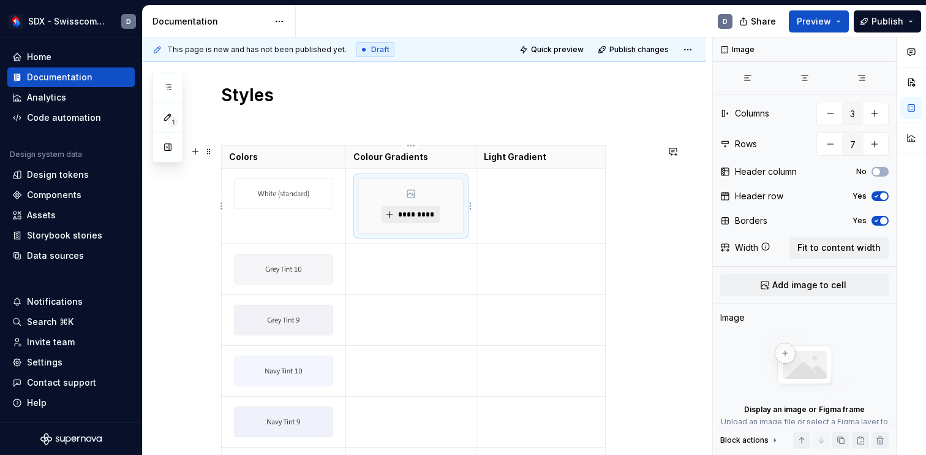
click at [412, 213] on span "*********" at bounding box center [415, 215] width 37 height 10
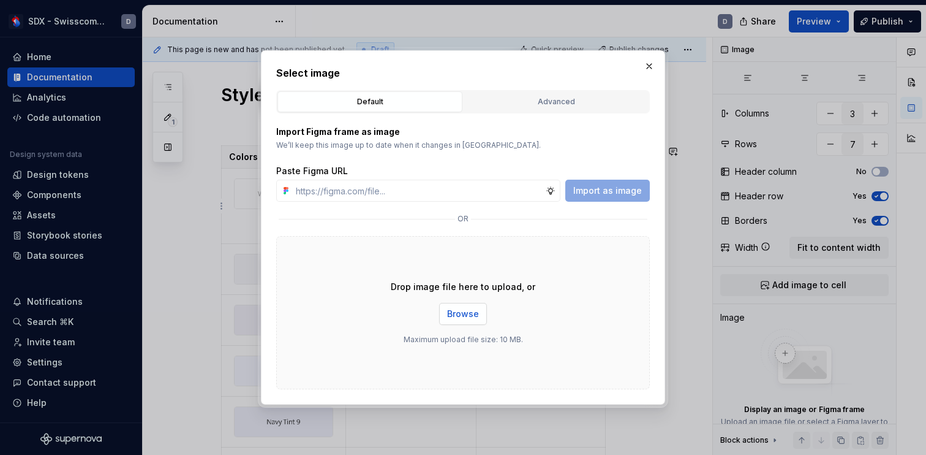
click at [463, 315] on span "Browse" at bounding box center [463, 314] width 32 height 12
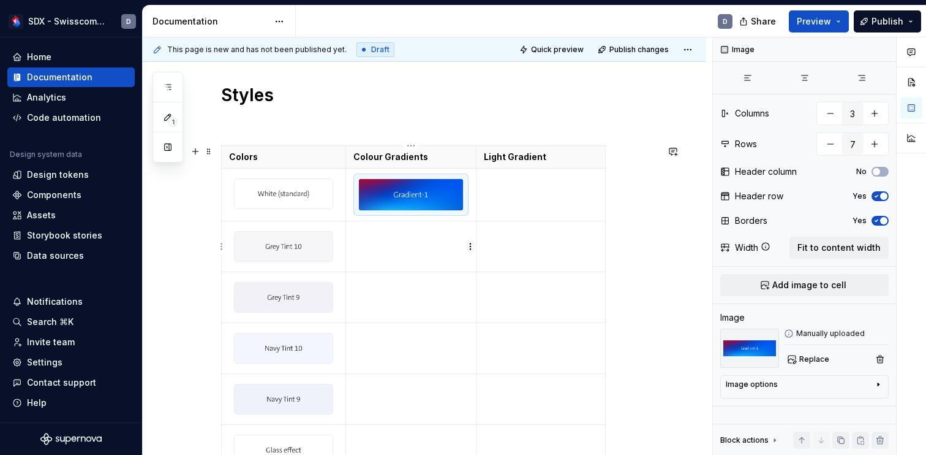
click at [472, 247] on html "SDX - Swisscom Digital Experience D Home Documentation Analytics Code automatio…" at bounding box center [463, 227] width 926 height 455
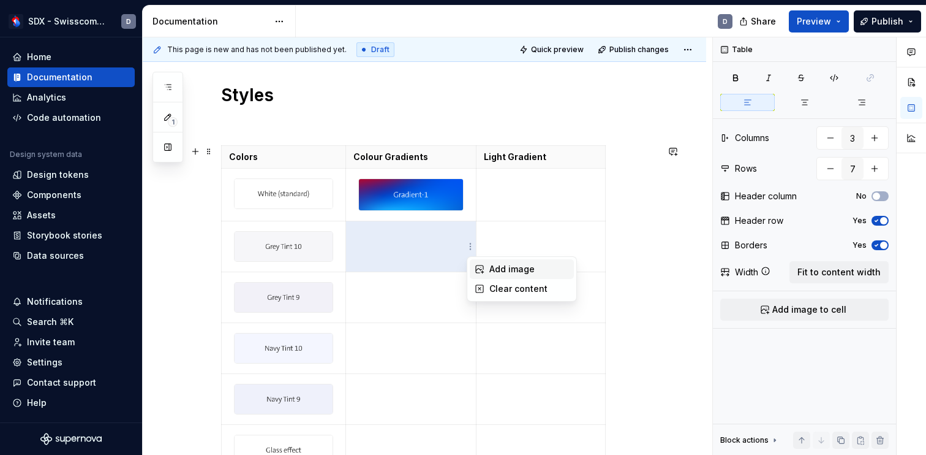
click at [501, 269] on div "Add image" at bounding box center [529, 269] width 80 height 12
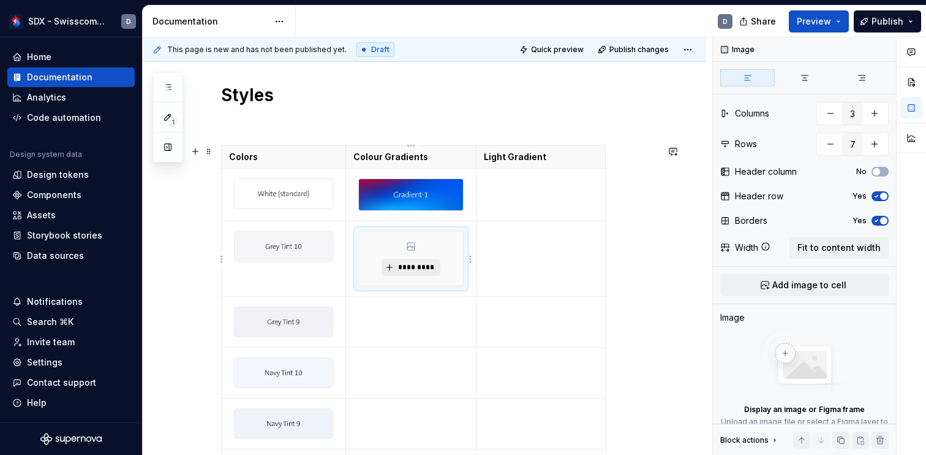
click at [416, 267] on span "*********" at bounding box center [415, 267] width 37 height 10
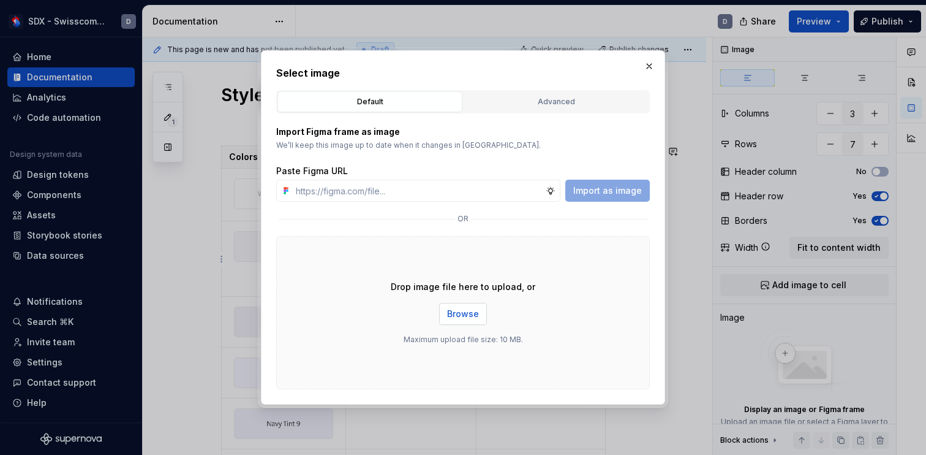
click at [461, 317] on span "Browse" at bounding box center [463, 314] width 32 height 12
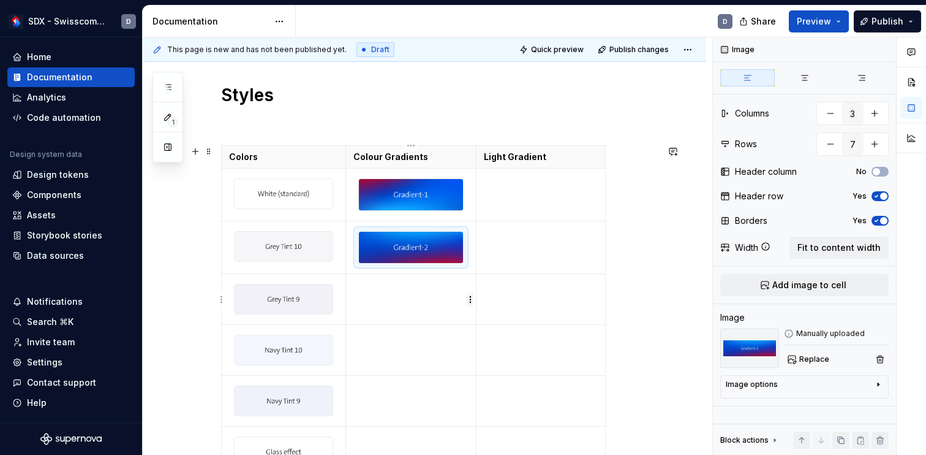
click at [472, 303] on html "SDX - Swisscom Digital Experience D Home Documentation Analytics Code automatio…" at bounding box center [463, 227] width 926 height 455
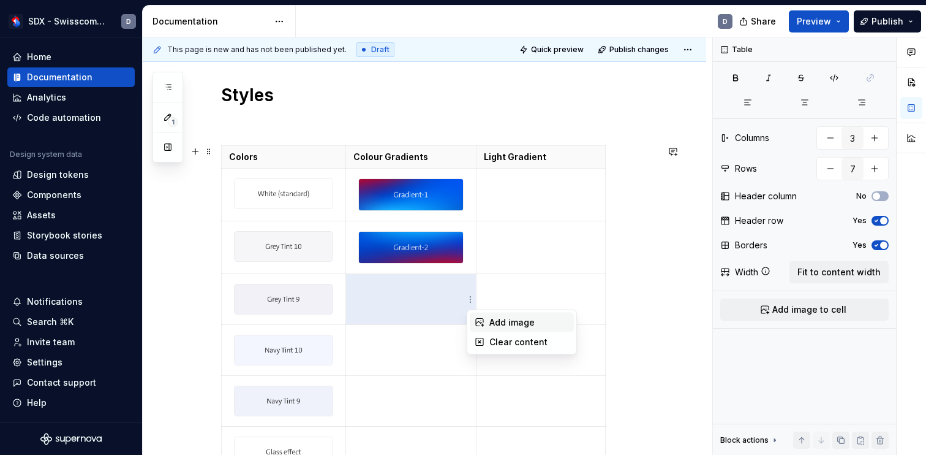
click at [504, 320] on div "Add image" at bounding box center [529, 322] width 80 height 12
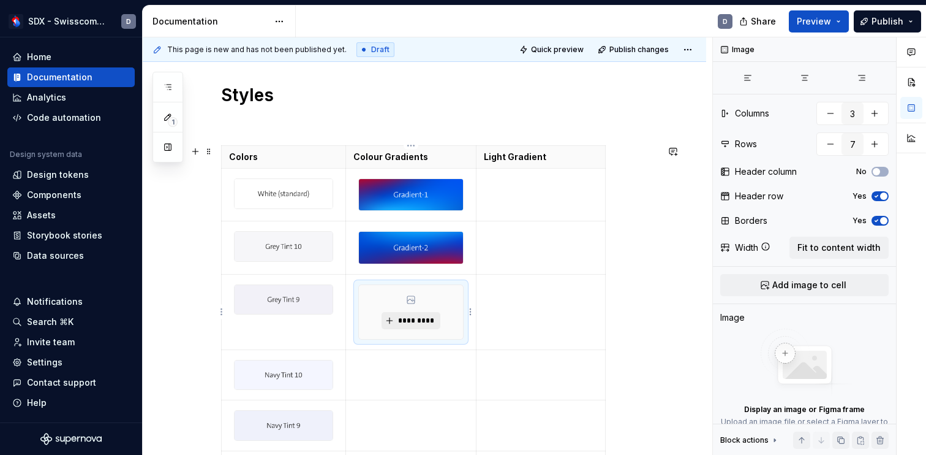
click at [407, 320] on span "*********" at bounding box center [415, 320] width 37 height 10
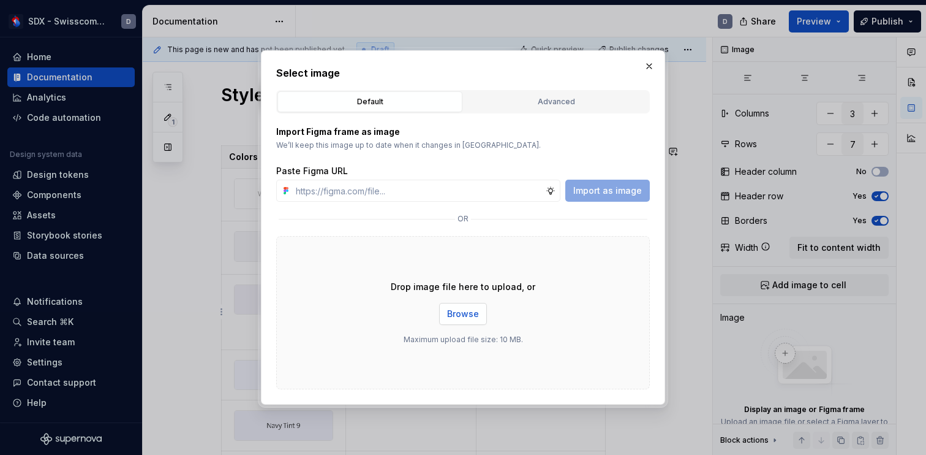
click at [475, 314] on span "Browse" at bounding box center [463, 314] width 32 height 12
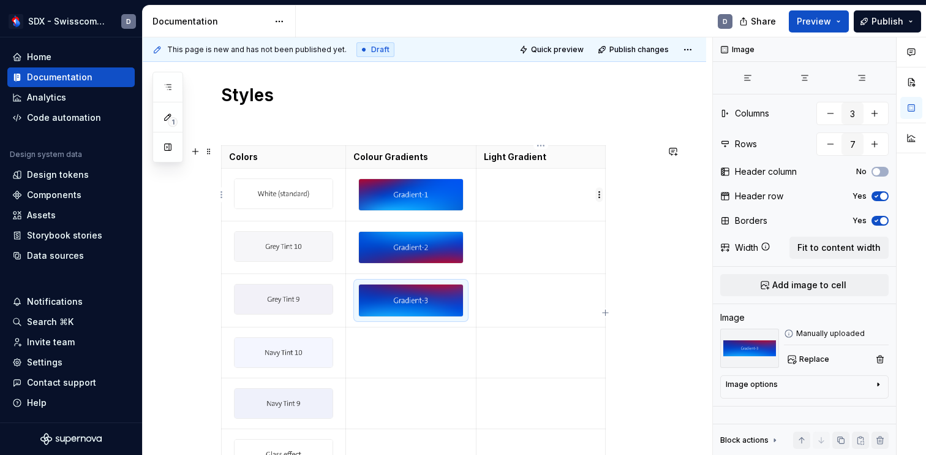
click at [602, 195] on html "SDX - Swisscom Digital Experience D Home Documentation Analytics Code automatio…" at bounding box center [463, 227] width 926 height 455
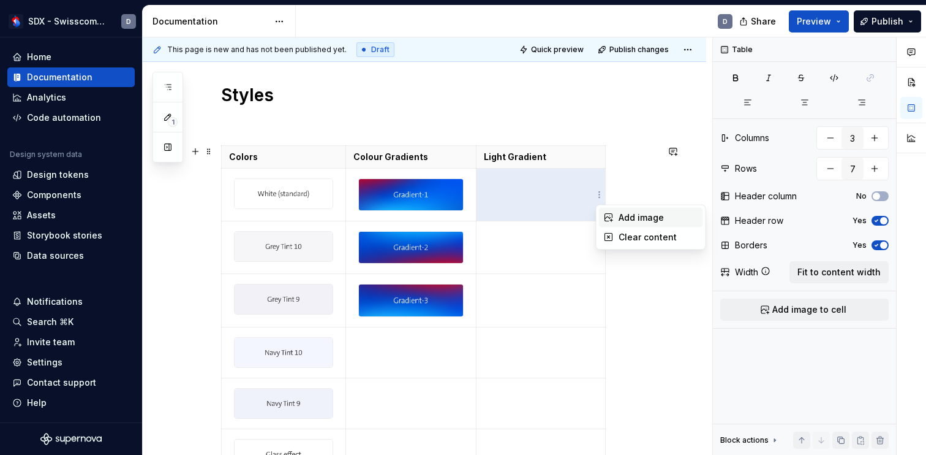
click at [624, 216] on div "Add image" at bounding box center [659, 217] width 80 height 12
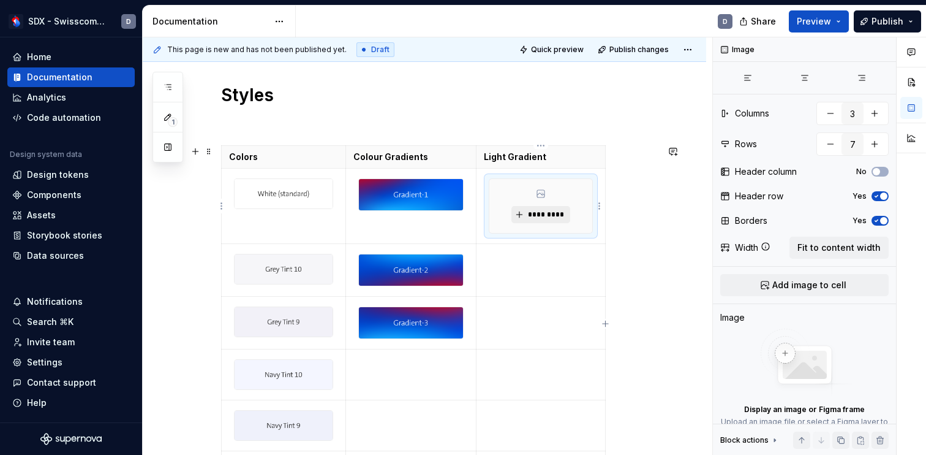
click at [543, 208] on button "*********" at bounding box center [541, 214] width 58 height 17
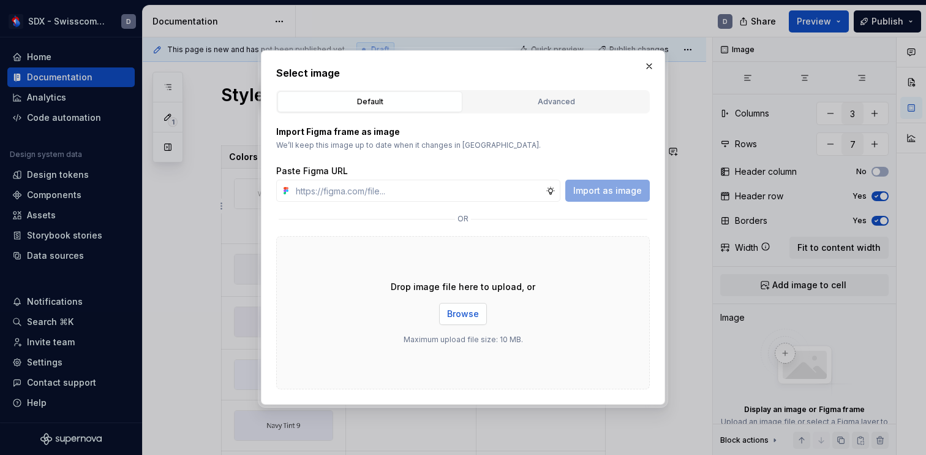
click at [455, 309] on span "Browse" at bounding box center [463, 314] width 32 height 12
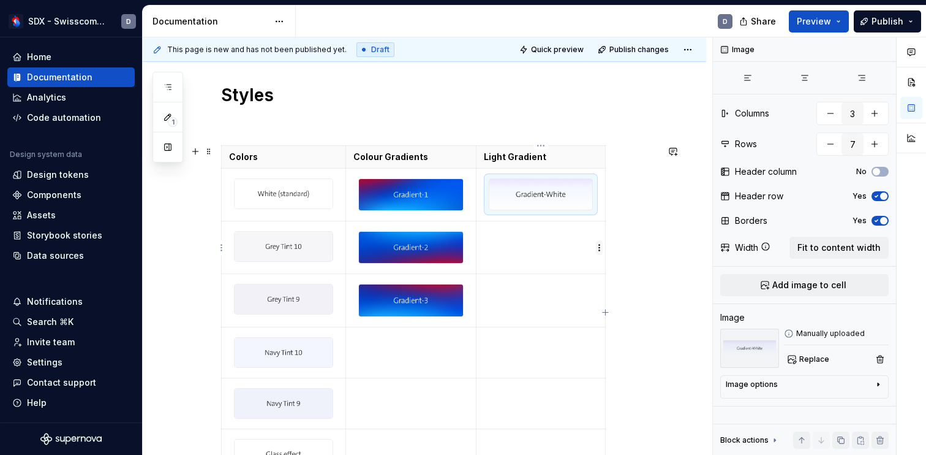
click at [600, 243] on html "SDX - Swisscom Digital Experience D Home Documentation Analytics Code automatio…" at bounding box center [463, 227] width 926 height 455
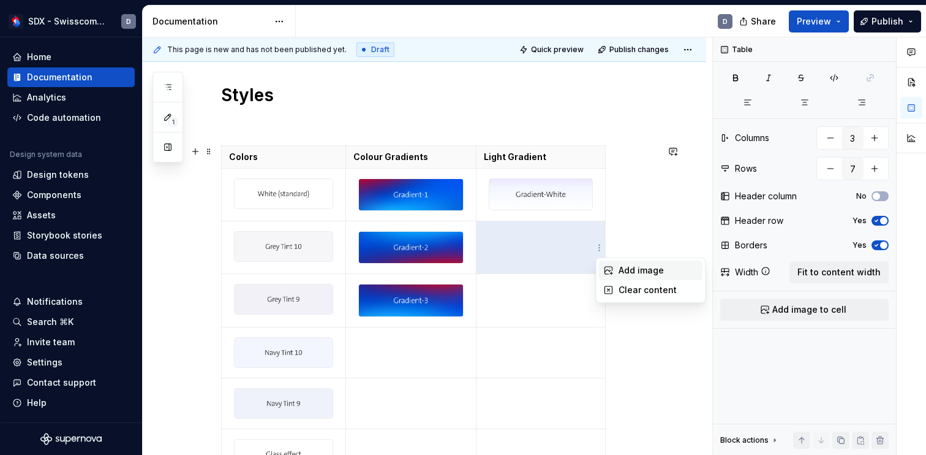
click at [630, 265] on div "Add image" at bounding box center [659, 270] width 80 height 12
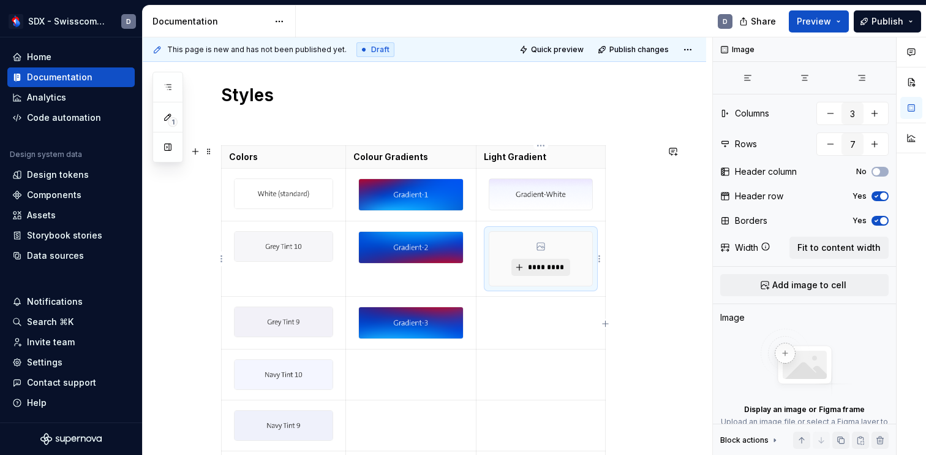
click at [561, 262] on span "*********" at bounding box center [545, 267] width 37 height 10
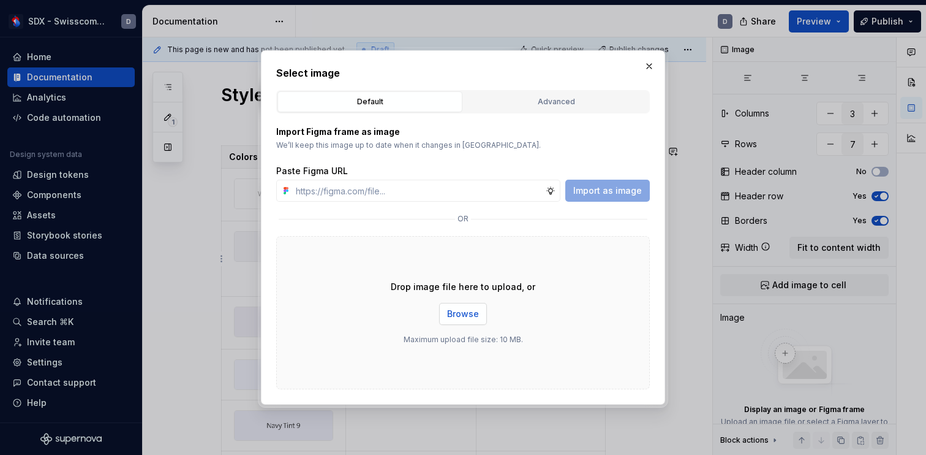
click at [475, 309] on span "Browse" at bounding box center [463, 314] width 32 height 12
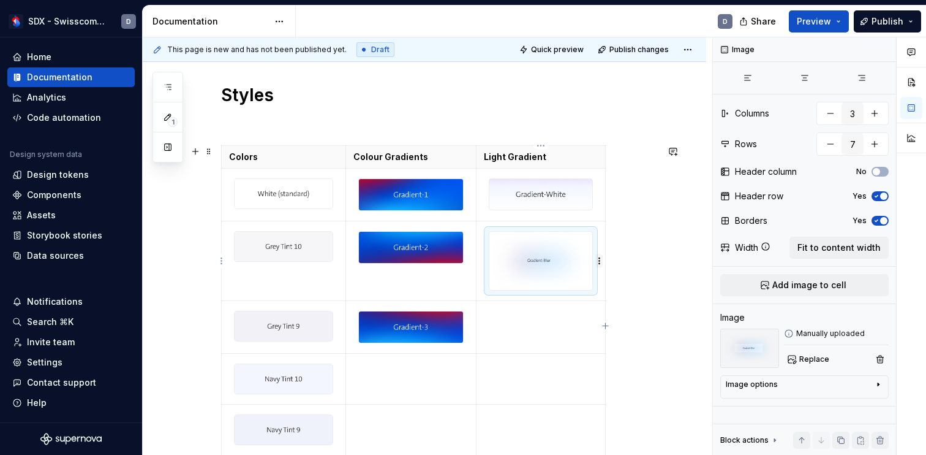
click at [600, 262] on html "SDX - Swisscom Digital Experience D Home Documentation Analytics Code automatio…" at bounding box center [463, 227] width 926 height 455
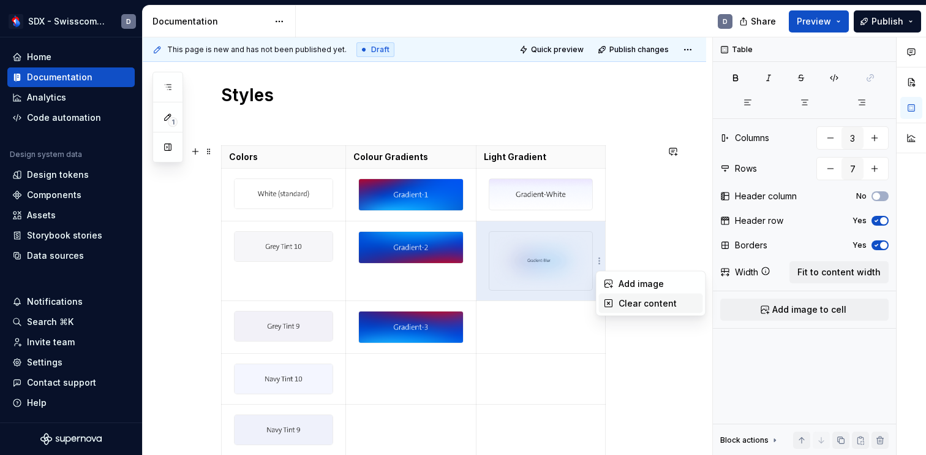
click at [624, 295] on div "Clear content" at bounding box center [651, 303] width 104 height 20
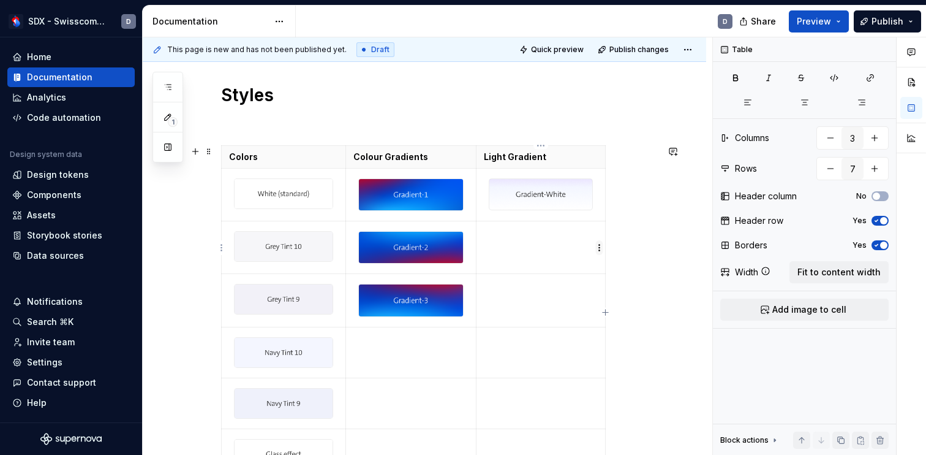
click at [601, 246] on html "SDX - Swisscom Digital Experience D Home Documentation Analytics Code automatio…" at bounding box center [463, 227] width 926 height 455
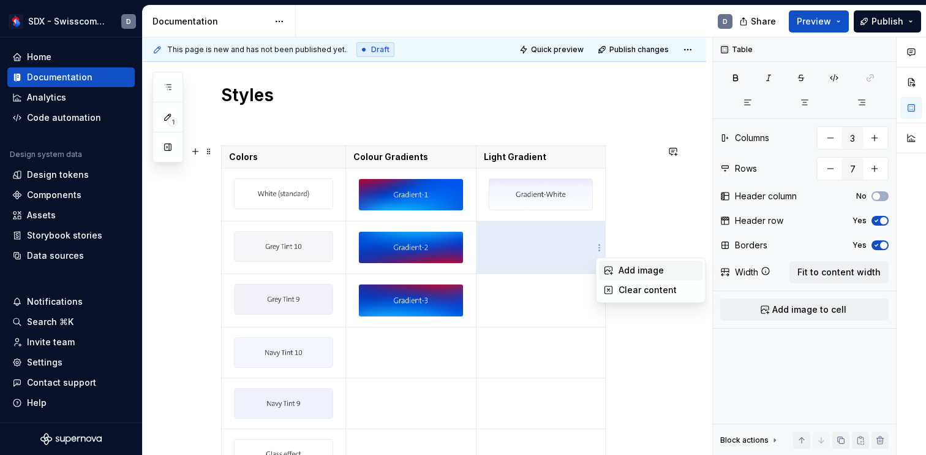
click at [625, 265] on div "Add image" at bounding box center [659, 270] width 80 height 12
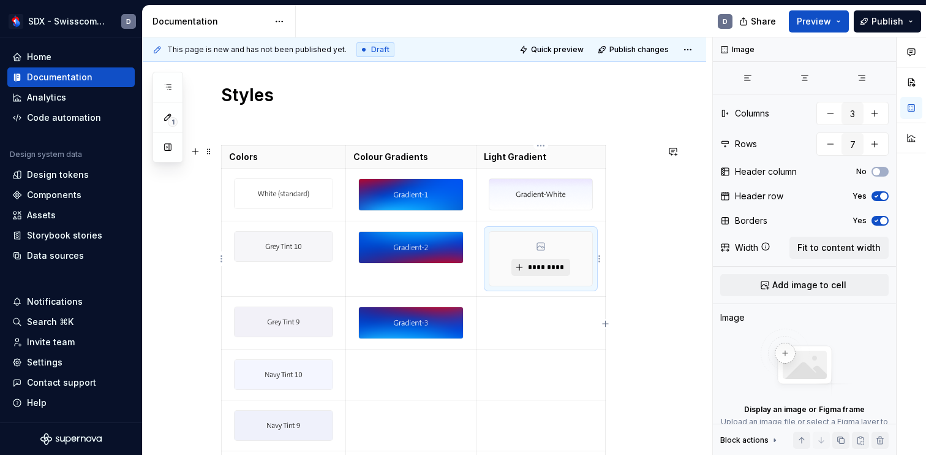
click at [546, 267] on span "*********" at bounding box center [545, 267] width 37 height 10
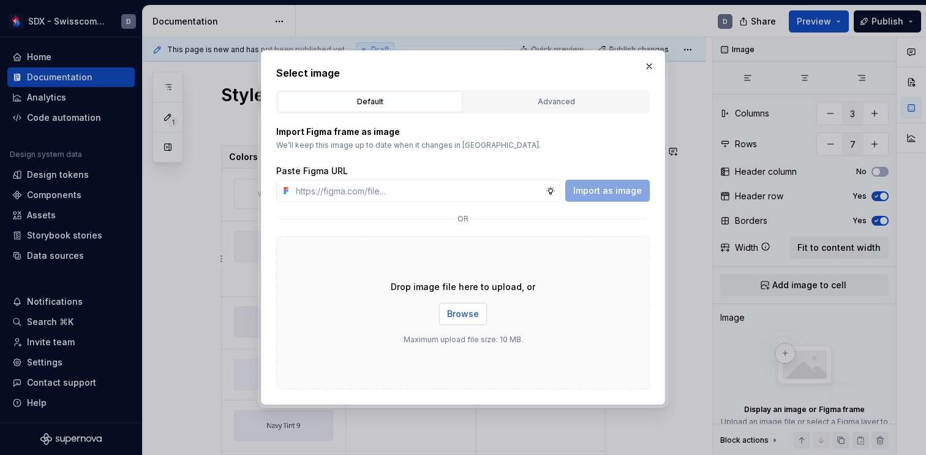
click at [458, 317] on span "Browse" at bounding box center [463, 314] width 32 height 12
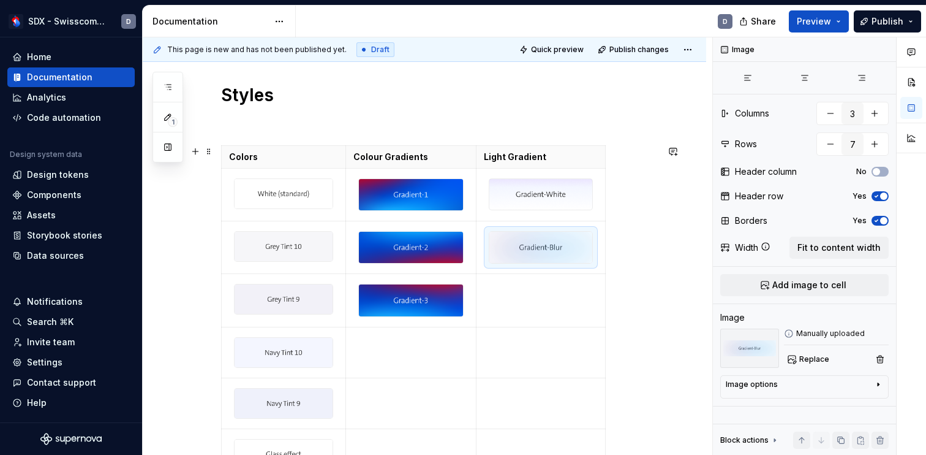
click at [674, 308] on div "Styles Colors Colour Gradients Light Gradient" at bounding box center [425, 322] width 564 height 625
click at [592, 113] on div "Styles Colors Colour Gradients Light Gradient" at bounding box center [439, 262] width 436 height 444
click at [820, 19] on span "Preview" at bounding box center [814, 21] width 34 height 12
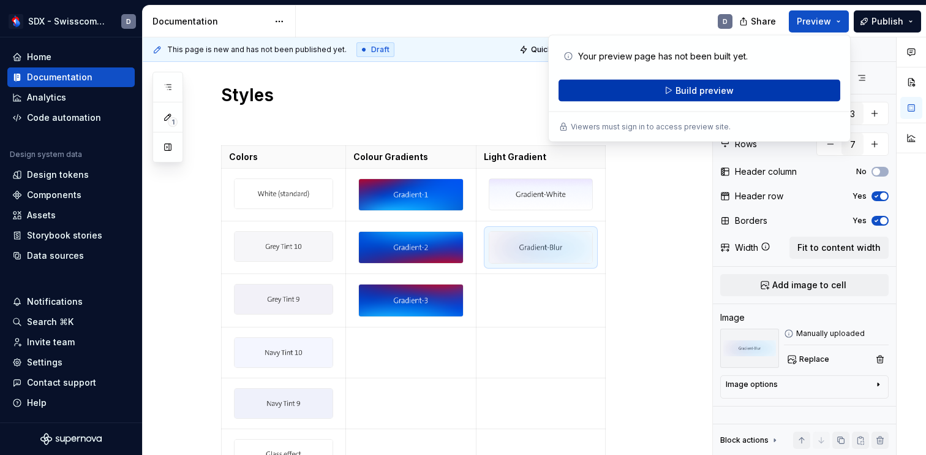
click at [729, 88] on span "Build preview" at bounding box center [705, 91] width 58 height 12
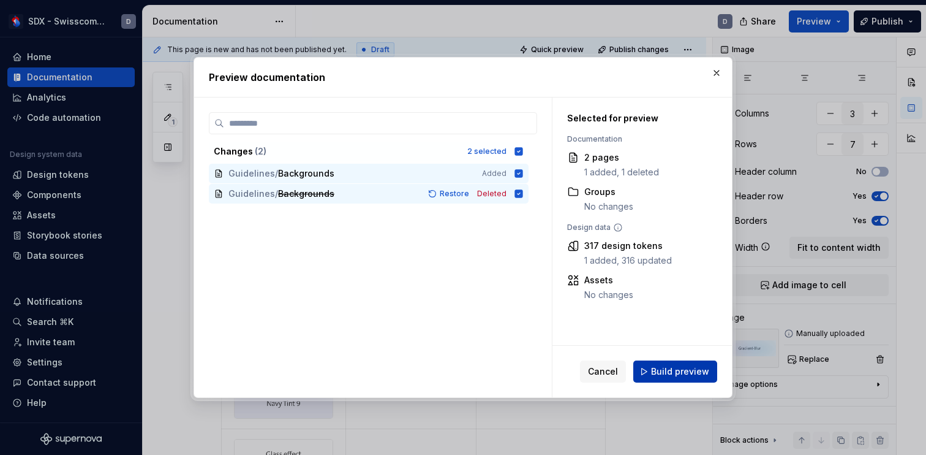
click at [683, 372] on span "Build preview" at bounding box center [680, 371] width 58 height 12
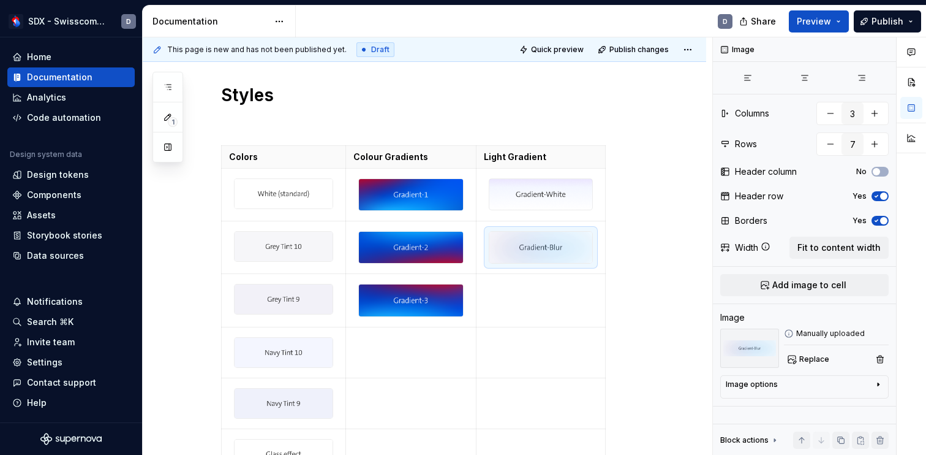
click at [683, 372] on div "Styles Colors Colour Gradients Light Gradient" at bounding box center [425, 322] width 564 height 625
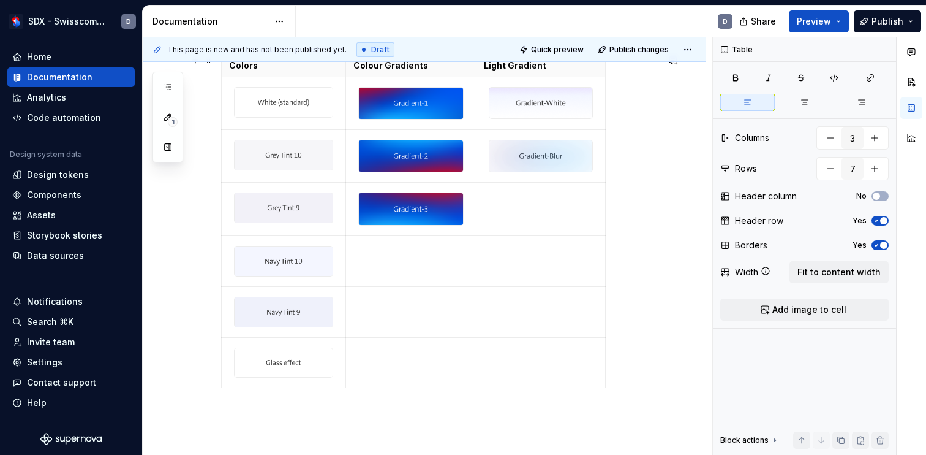
scroll to position [379, 0]
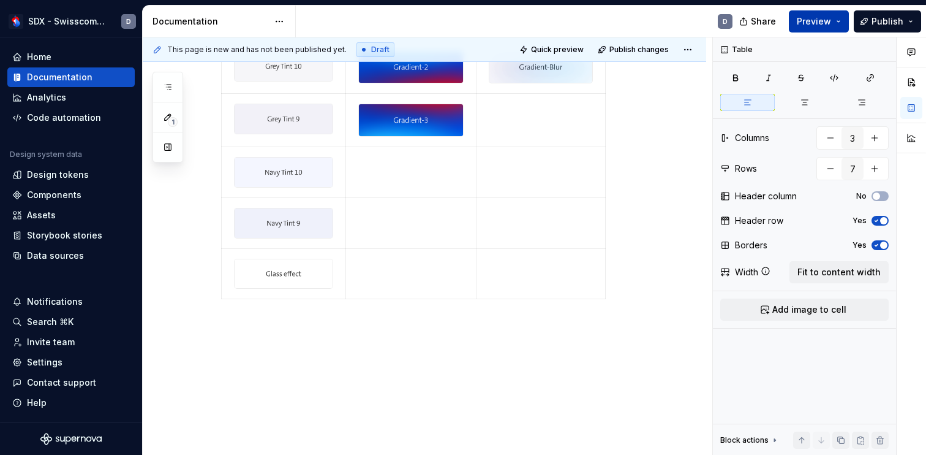
click at [818, 17] on span "Preview" at bounding box center [814, 21] width 34 height 12
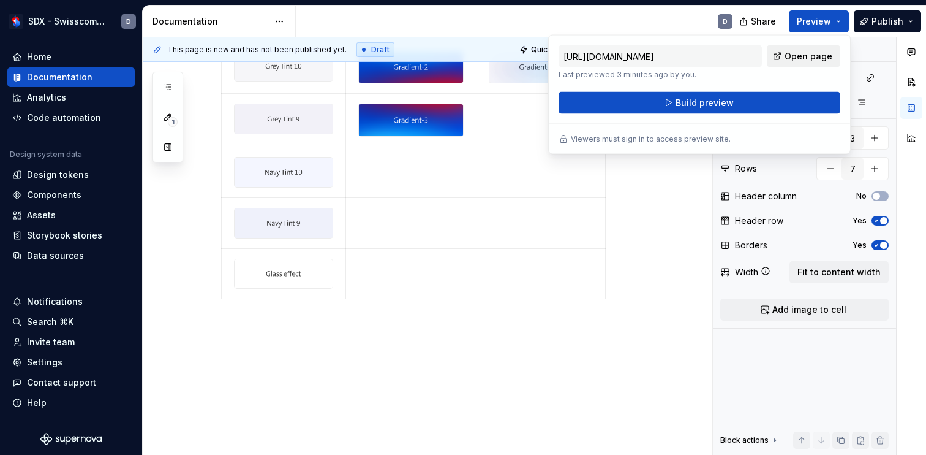
click at [801, 59] on span "Open page" at bounding box center [809, 56] width 48 height 12
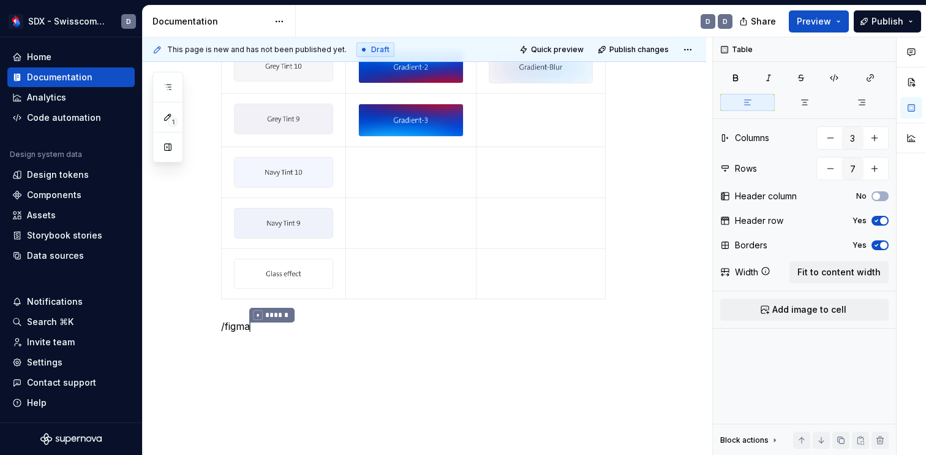
click at [632, 206] on div "Colors Colour Gradients Light Gradient" at bounding box center [439, 134] width 436 height 339
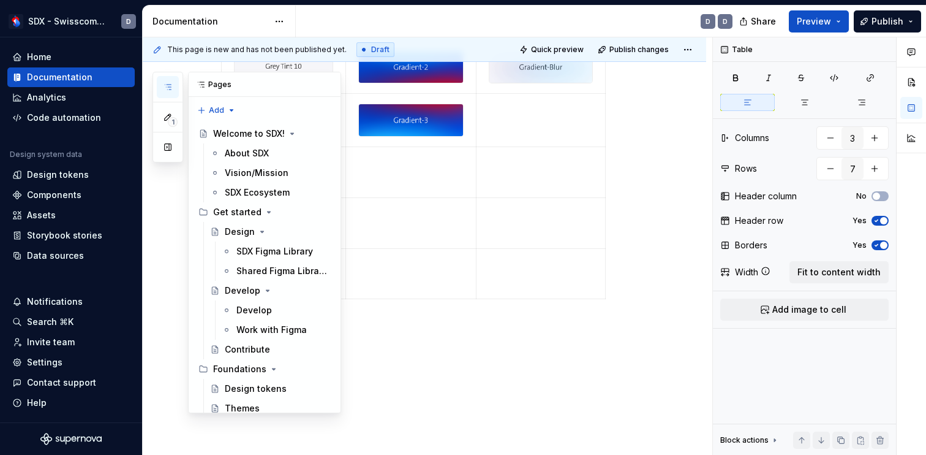
click at [165, 89] on icon "button" at bounding box center [168, 87] width 10 height 10
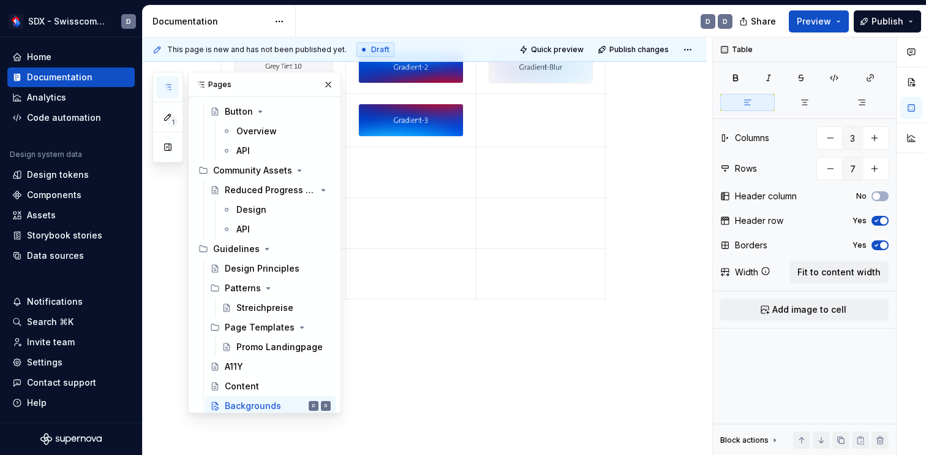
scroll to position [557, 0]
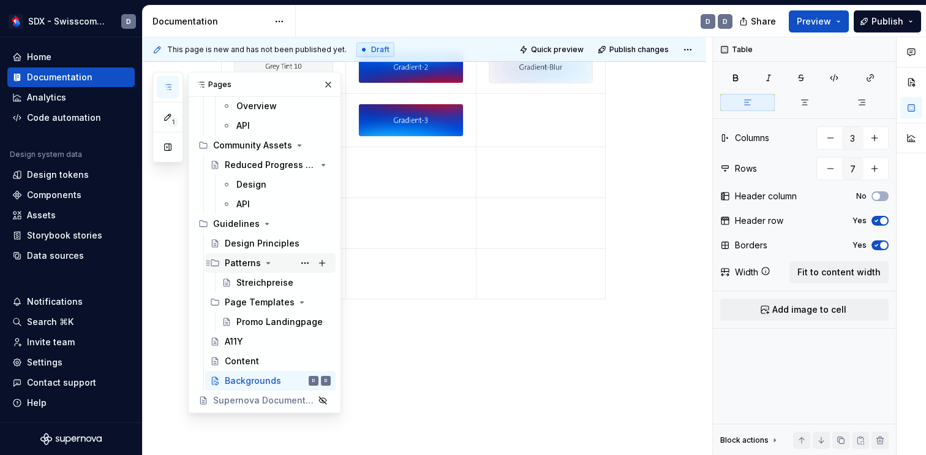
click at [267, 262] on icon "Page tree" at bounding box center [268, 262] width 3 height 1
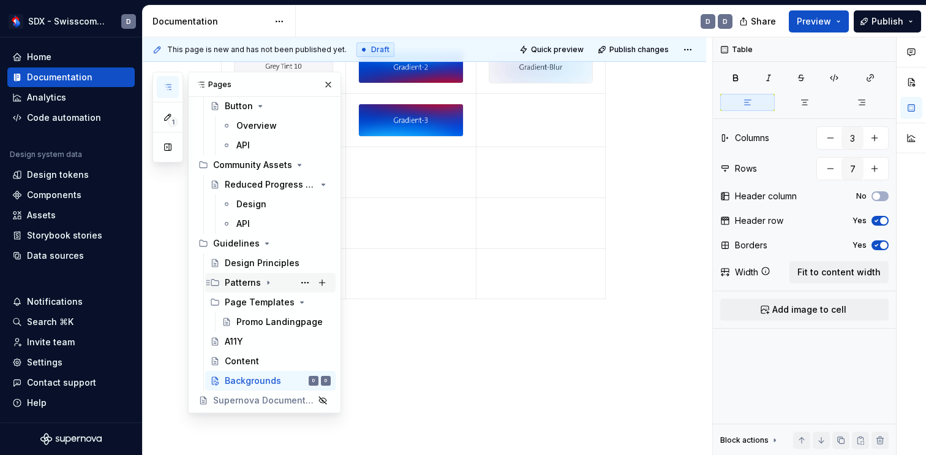
scroll to position [537, 0]
click at [290, 301] on icon "Page tree" at bounding box center [289, 301] width 3 height 1
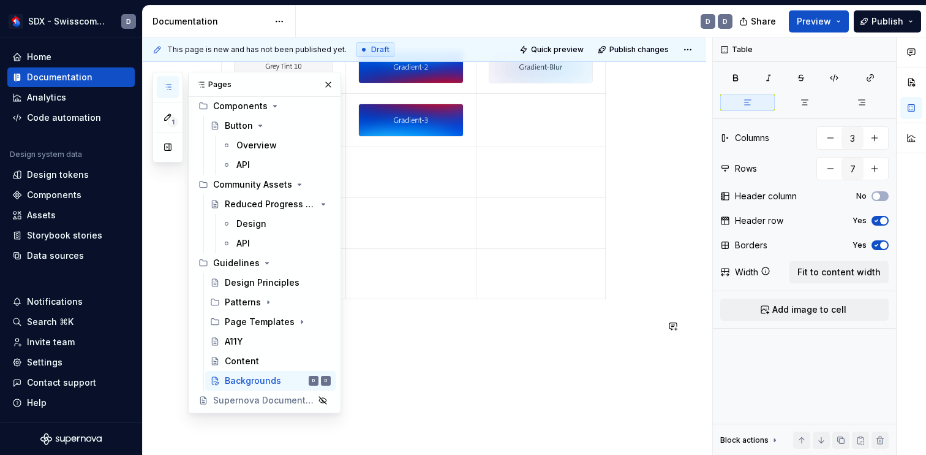
click at [493, 352] on div "Styles Colors Colour Gradients Light Gradient /figma * ****** D" at bounding box center [425, 157] width 564 height 655
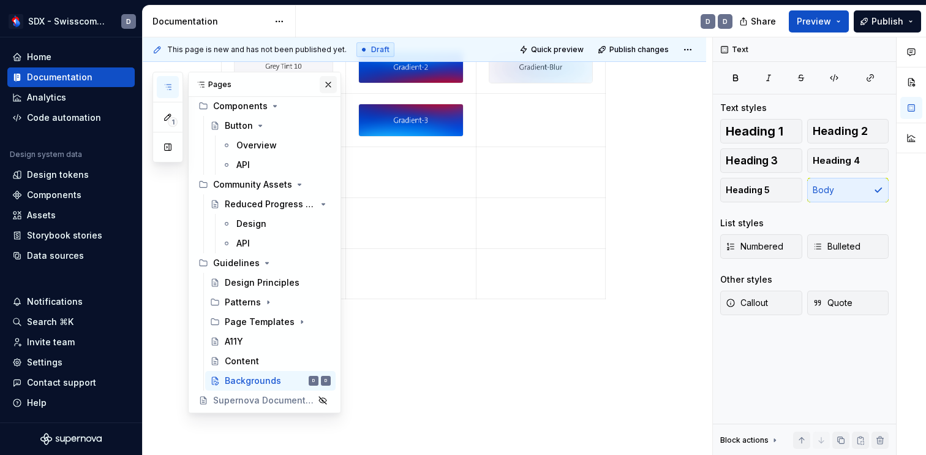
click at [328, 85] on button "button" at bounding box center [328, 84] width 17 height 17
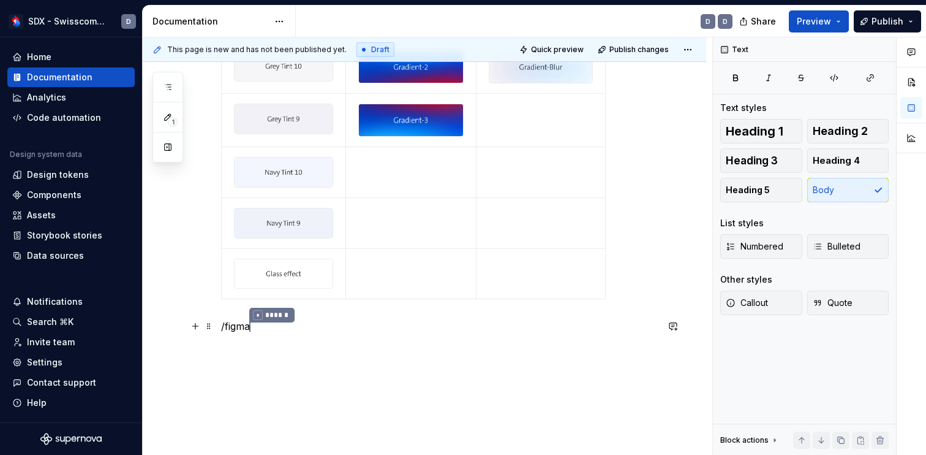
click at [263, 327] on p "/figma * ******" at bounding box center [439, 327] width 436 height 16
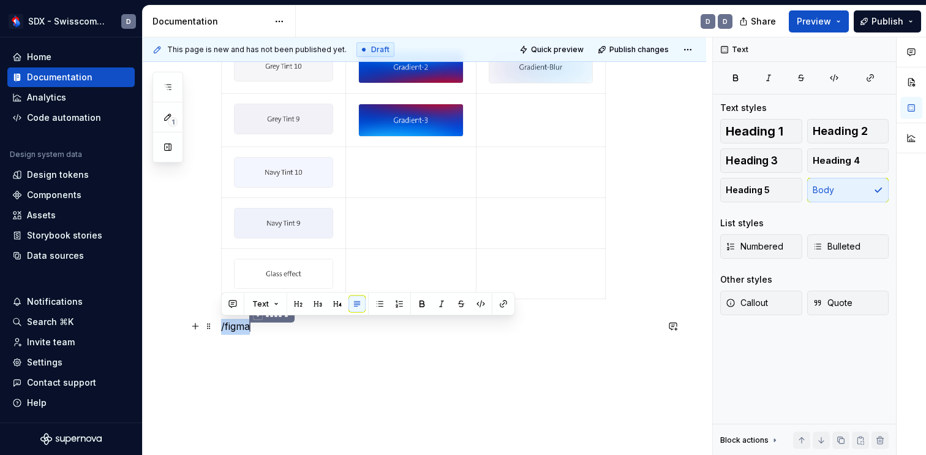
drag, startPoint x: 263, startPoint y: 327, endPoint x: 219, endPoint y: 327, distance: 44.7
click at [219, 327] on div "Styles Colors Colour Gradients Light Gradient /figma * ****** D" at bounding box center [425, 169] width 564 height 678
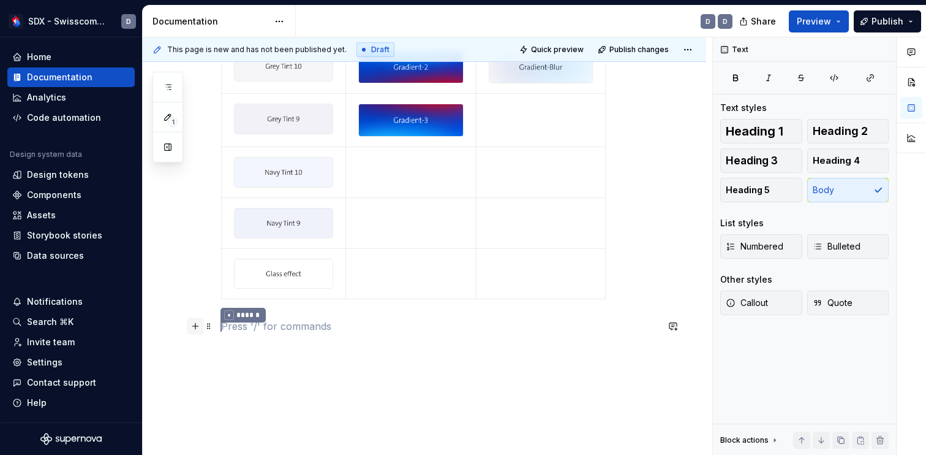
click at [197, 328] on button "button" at bounding box center [195, 325] width 17 height 17
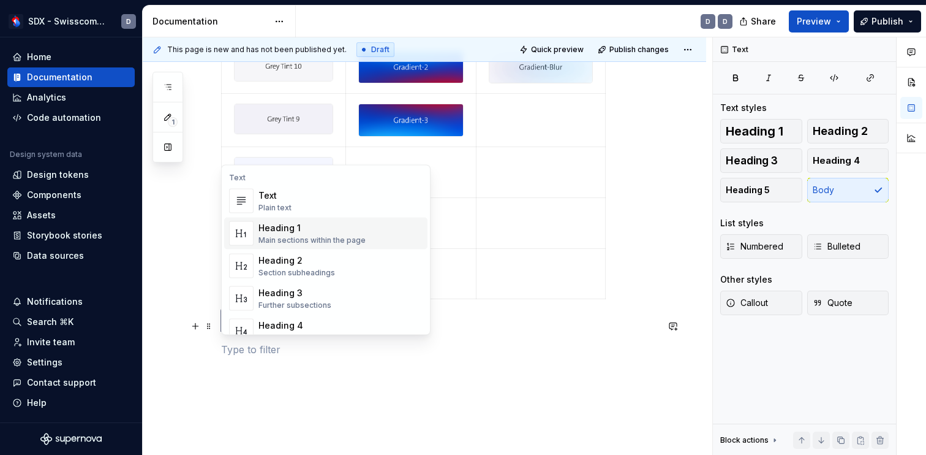
click at [296, 228] on div "Heading 1" at bounding box center [312, 228] width 107 height 12
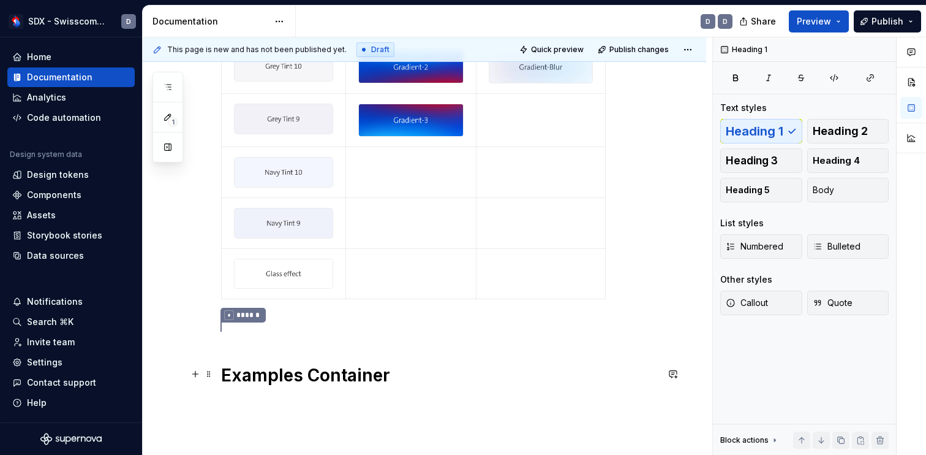
click at [355, 377] on h1 "Examples Container" at bounding box center [439, 375] width 436 height 22
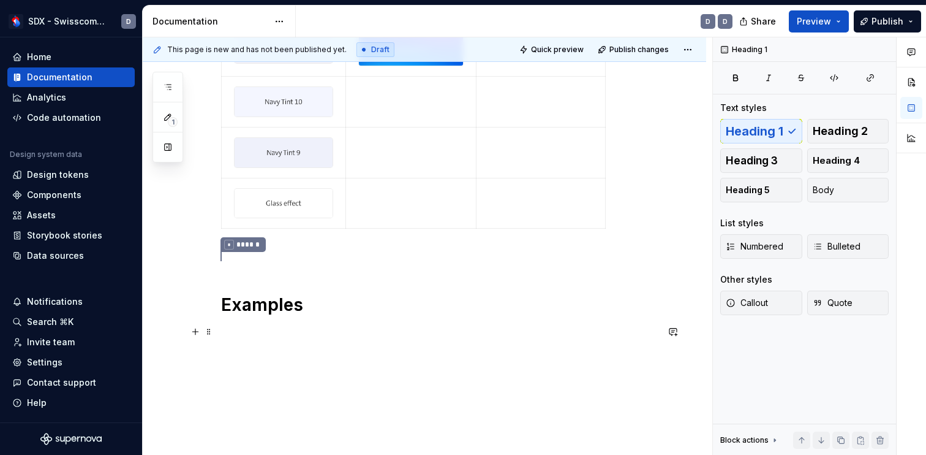
scroll to position [447, 0]
click at [197, 336] on button "button" at bounding box center [195, 333] width 17 height 17
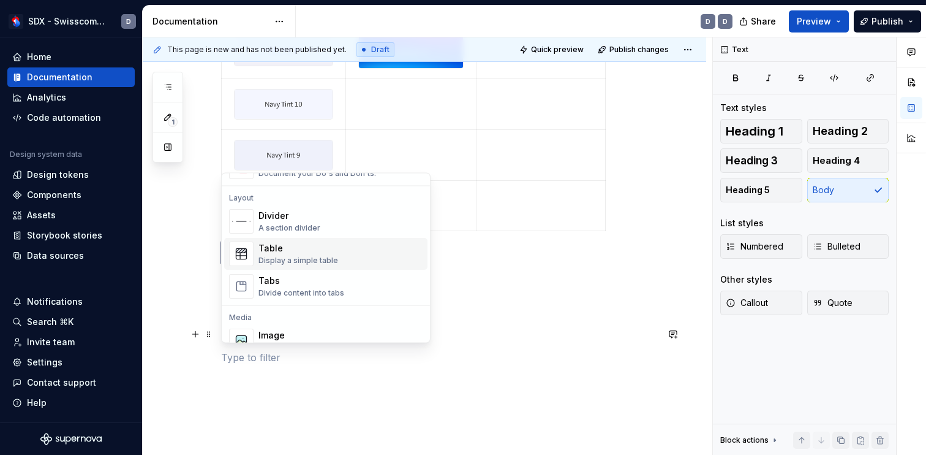
scroll to position [386, 0]
click at [287, 268] on div "Display a simple table" at bounding box center [299, 264] width 80 height 10
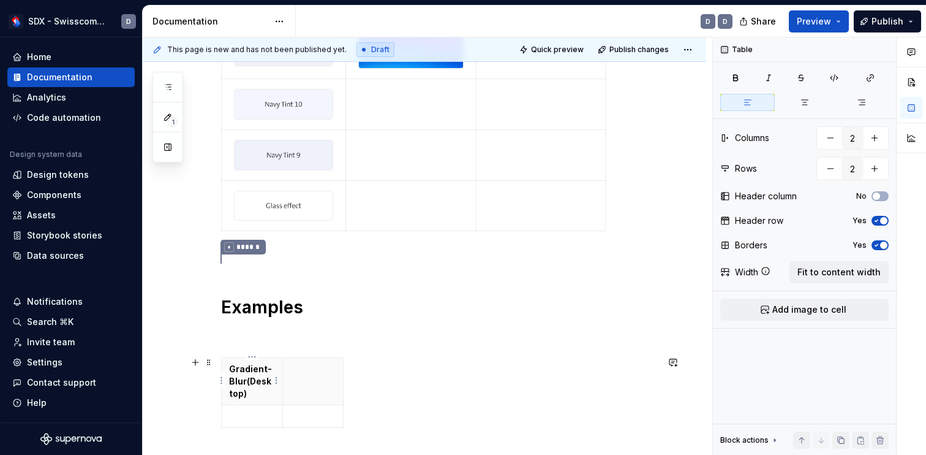
click at [245, 380] on p "Gradient-Blur (Desktop)" at bounding box center [252, 381] width 46 height 37
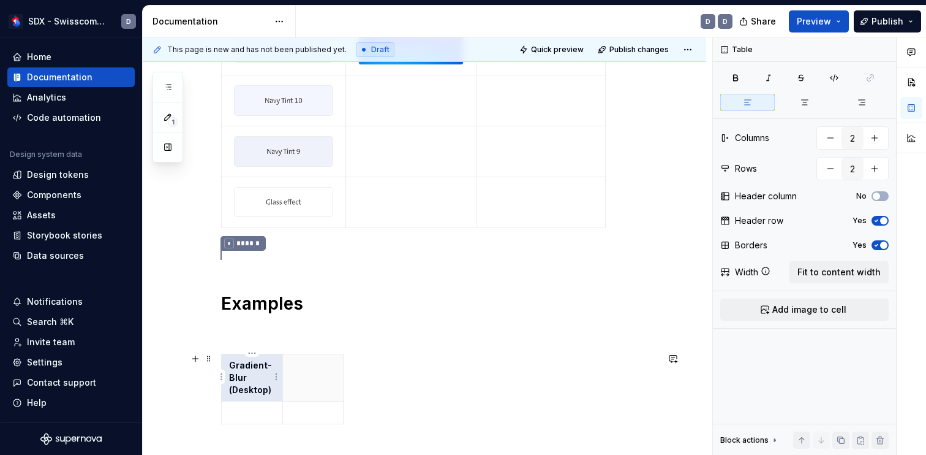
click at [253, 388] on p "Gradient-Blur (Desktop)" at bounding box center [252, 377] width 46 height 37
drag, startPoint x: 274, startPoint y: 388, endPoint x: 228, endPoint y: 387, distance: 46.0
click at [228, 387] on th "Gradient-Blur (Desktop)" at bounding box center [252, 377] width 61 height 47
click at [265, 368] on button "button" at bounding box center [263, 366] width 17 height 17
click at [265, 369] on button "button" at bounding box center [263, 366] width 17 height 17
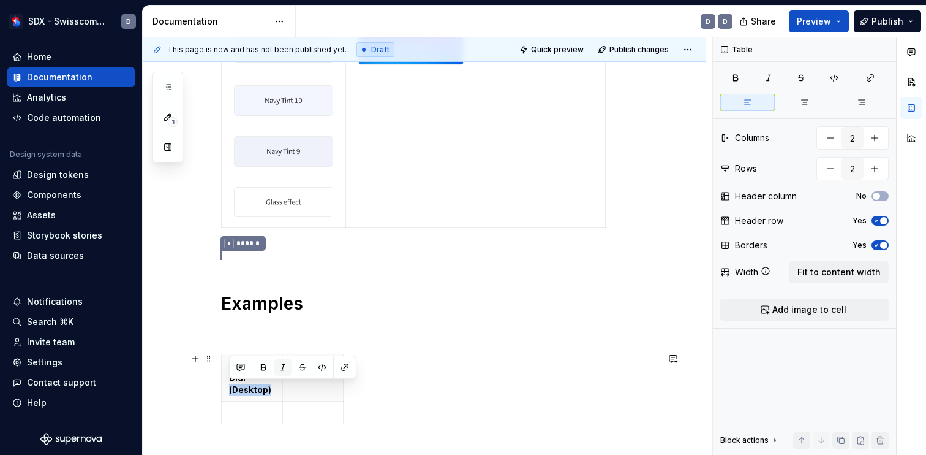
click at [285, 369] on button "button" at bounding box center [282, 366] width 17 height 17
click at [256, 410] on p at bounding box center [252, 412] width 46 height 12
click at [276, 411] on html "SDX - Swisscom Digital Experience D Home Documentation Analytics Code automatio…" at bounding box center [463, 227] width 926 height 455
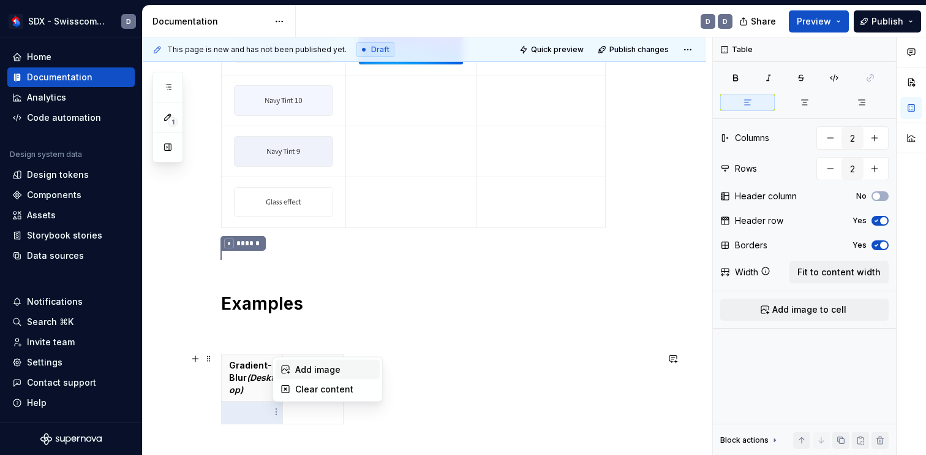
click at [328, 364] on div "Add image" at bounding box center [335, 369] width 80 height 12
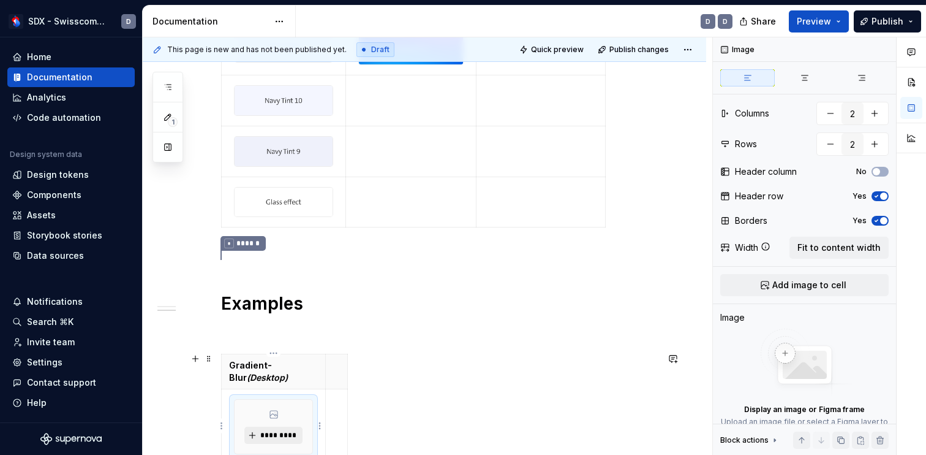
click at [279, 431] on span "*********" at bounding box center [278, 435] width 37 height 10
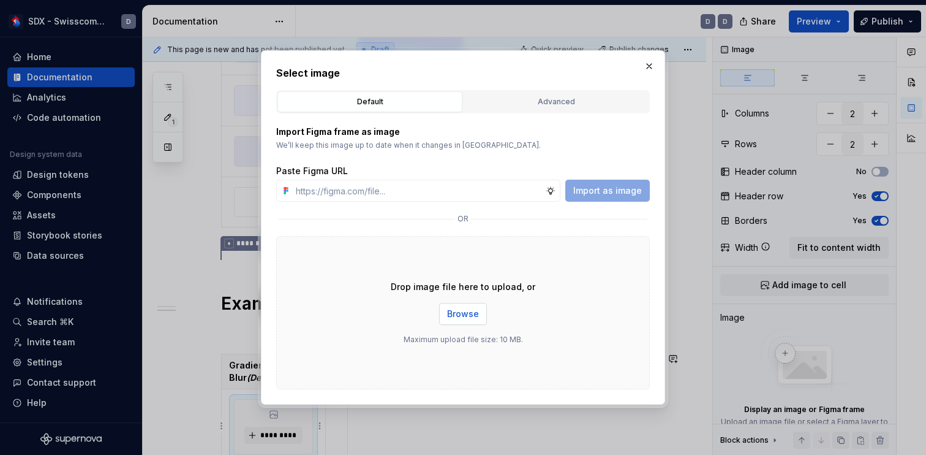
click at [474, 315] on span "Browse" at bounding box center [463, 314] width 32 height 12
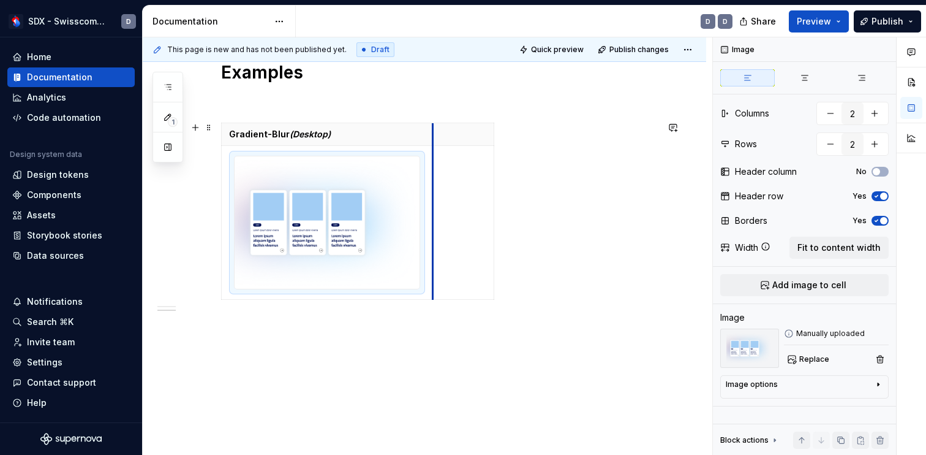
scroll to position [687, 0]
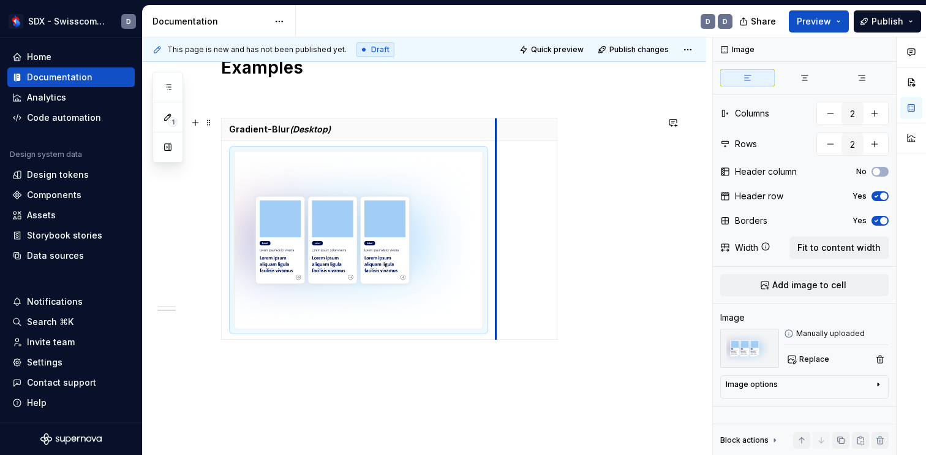
drag, startPoint x: 284, startPoint y: 273, endPoint x: 496, endPoint y: 260, distance: 213.0
click at [497, 260] on td at bounding box center [526, 240] width 61 height 198
click at [606, 274] on div "Gradient-Blur (Desktop)" at bounding box center [439, 231] width 436 height 226
click at [342, 240] on img at bounding box center [358, 239] width 247 height 176
click at [490, 236] on html "SDX - Swisscom Digital Experience D Home Documentation Analytics Code automatio…" at bounding box center [463, 227] width 926 height 455
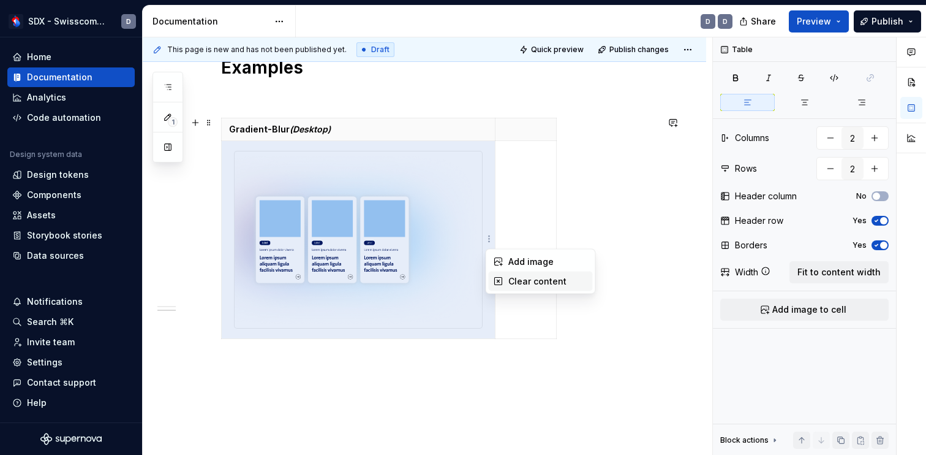
click at [513, 278] on div "Clear content" at bounding box center [548, 281] width 80 height 12
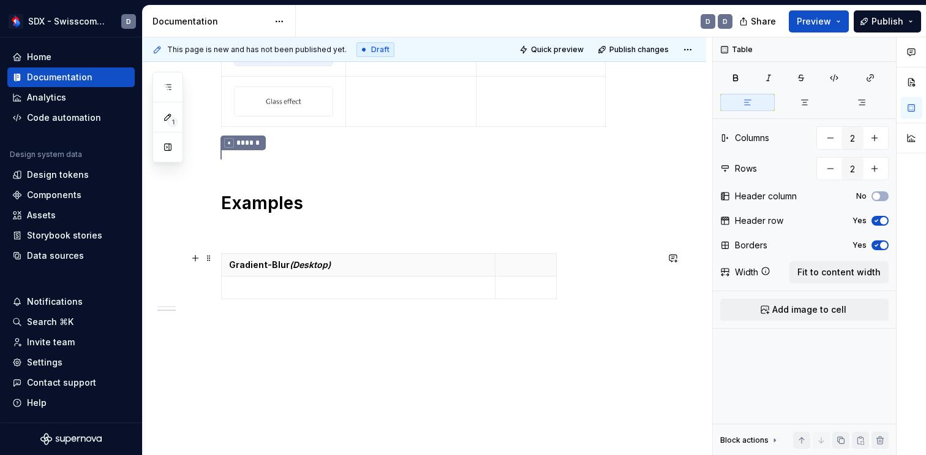
scroll to position [550, 0]
click at [804, 312] on span "Add image to cell" at bounding box center [809, 309] width 74 height 12
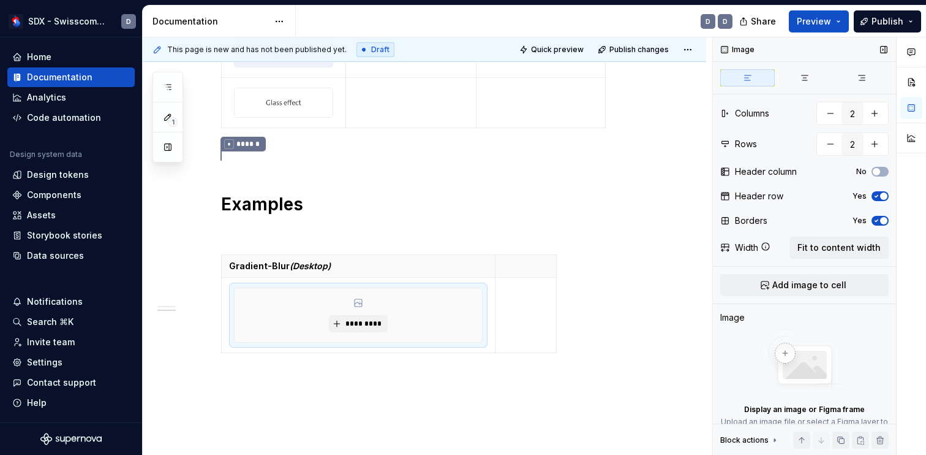
click at [787, 349] on img at bounding box center [805, 362] width 98 height 69
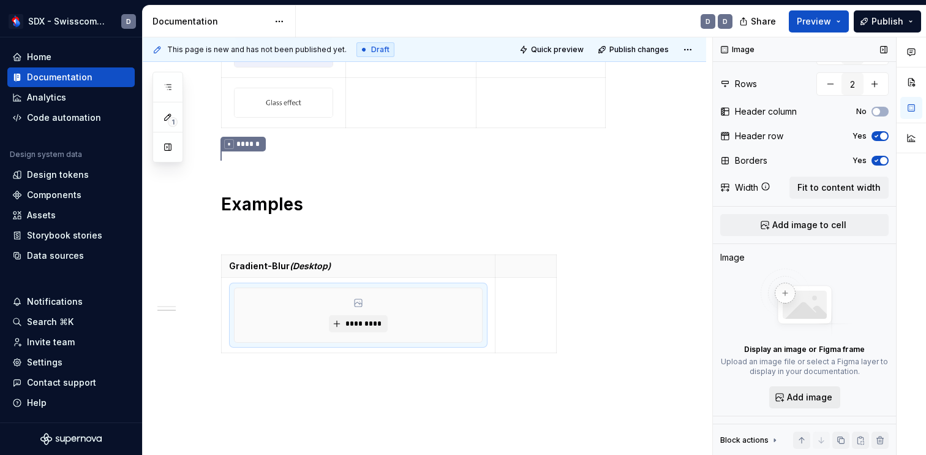
click at [799, 398] on span "Add image" at bounding box center [809, 397] width 45 height 12
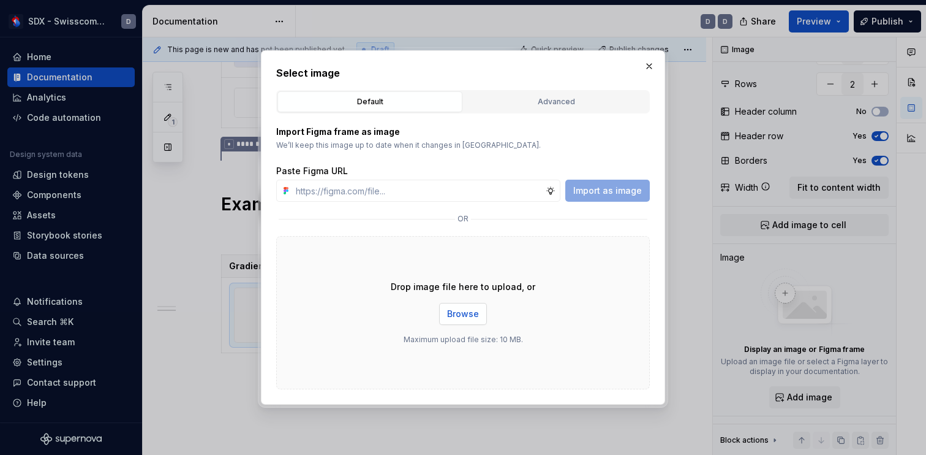
click at [467, 309] on span "Browse" at bounding box center [463, 314] width 32 height 12
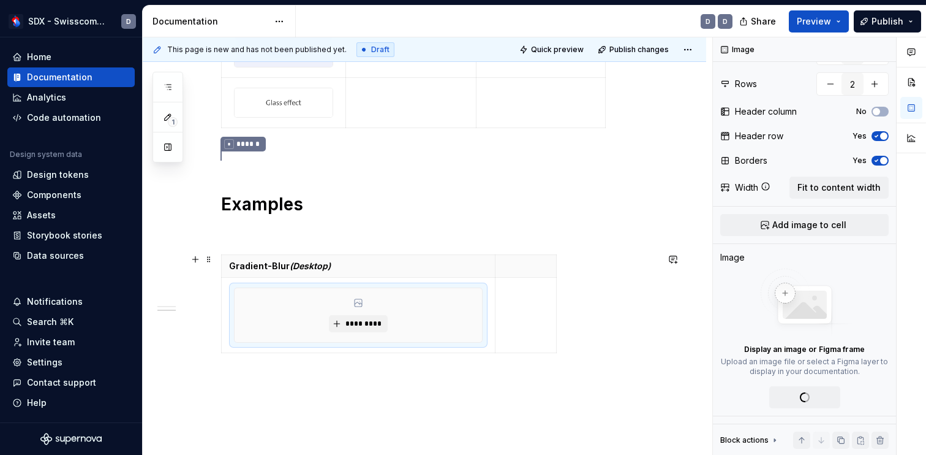
scroll to position [0, 0]
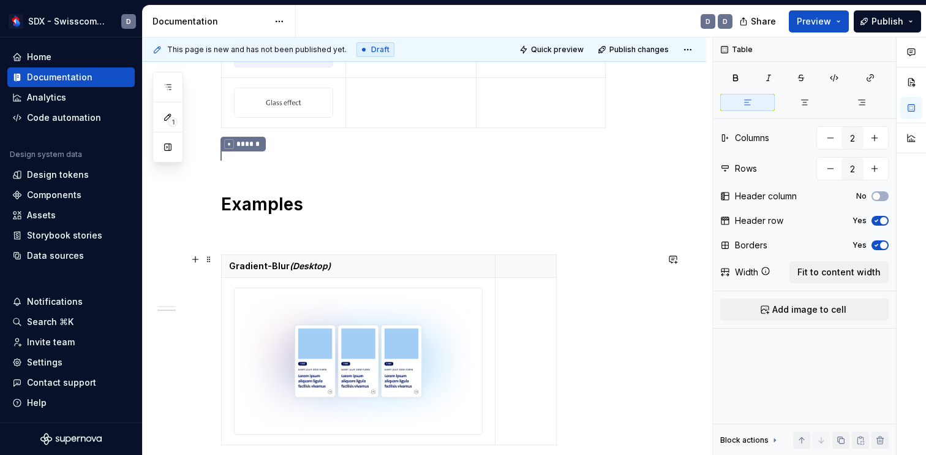
click at [596, 338] on div "Gradient-Blur (Desktop)" at bounding box center [439, 351] width 436 height 195
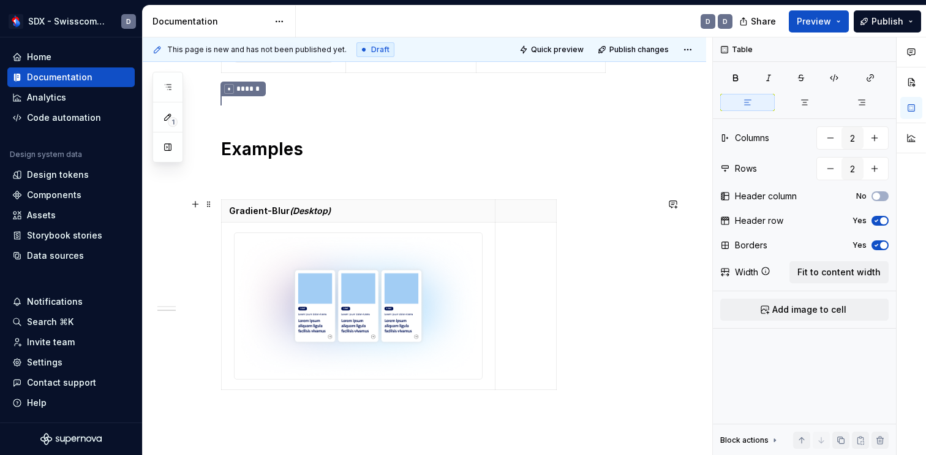
scroll to position [610, 0]
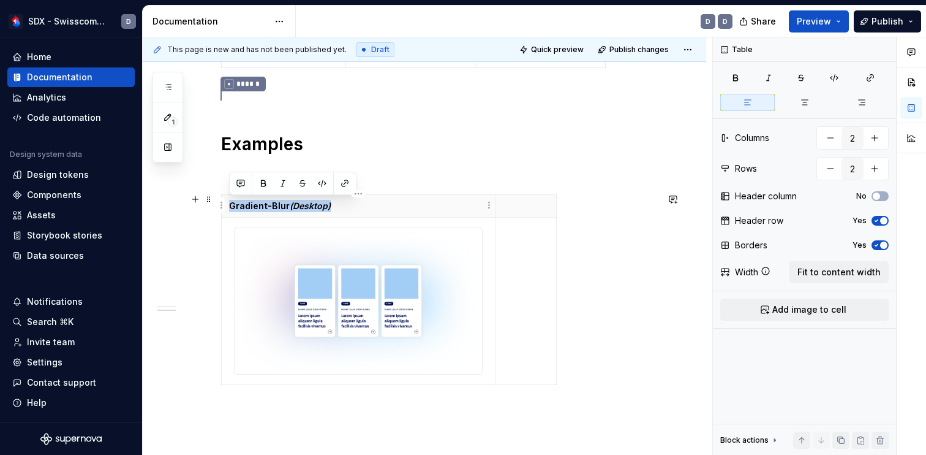
drag, startPoint x: 369, startPoint y: 205, endPoint x: 230, endPoint y: 203, distance: 139.1
click at [229, 203] on p "Gradient-Blur (Desktop)" at bounding box center [358, 206] width 259 height 12
copy p "Gradient-Blur (Desktop)"
click at [508, 205] on p at bounding box center [526, 206] width 46 height 12
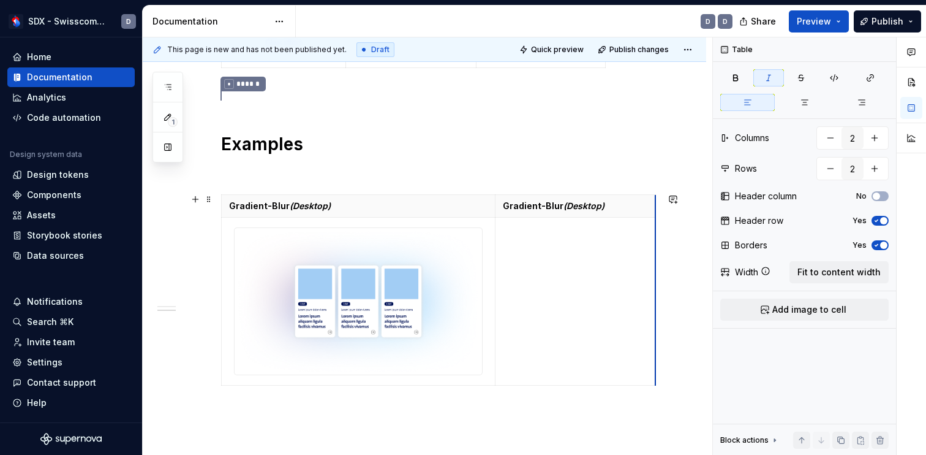
drag, startPoint x: 556, startPoint y: 319, endPoint x: 655, endPoint y: 309, distance: 99.8
click at [589, 206] on em "(Desktop)" at bounding box center [584, 205] width 41 height 10
click at [551, 285] on td at bounding box center [576, 300] width 161 height 167
click at [649, 297] on html "SDX - Swisscom Digital Experience D Home Documentation Analytics Code automatio…" at bounding box center [463, 227] width 926 height 455
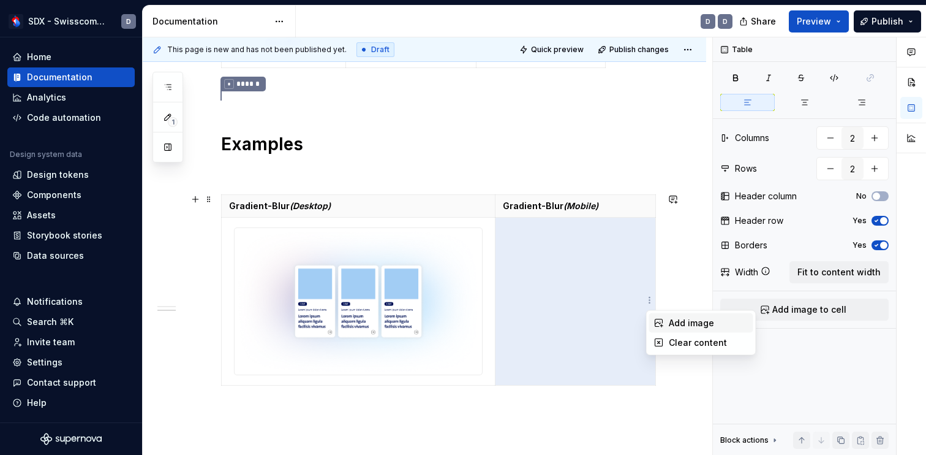
click at [672, 318] on div "Add image" at bounding box center [709, 323] width 80 height 12
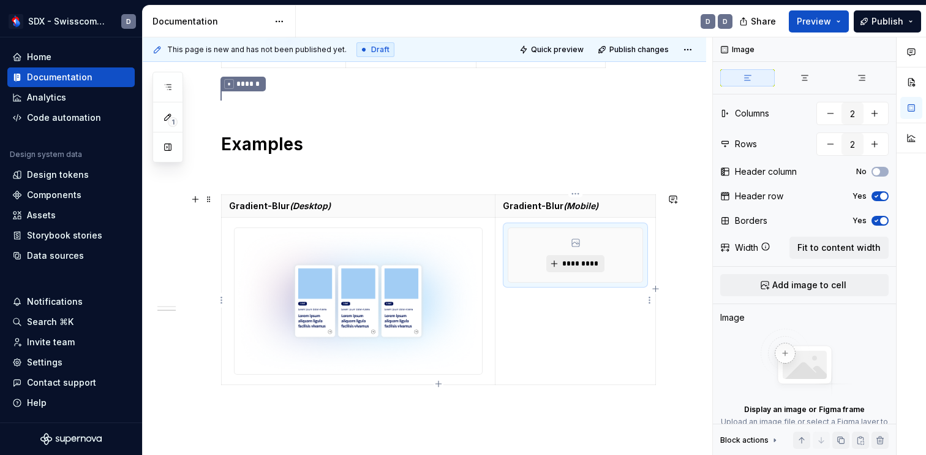
click at [575, 266] on span "*********" at bounding box center [580, 264] width 37 height 10
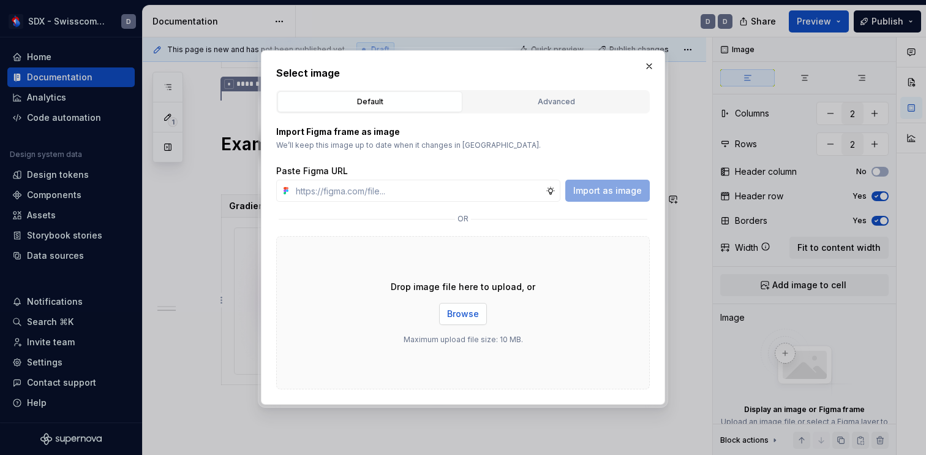
click at [467, 315] on span "Browse" at bounding box center [463, 314] width 32 height 12
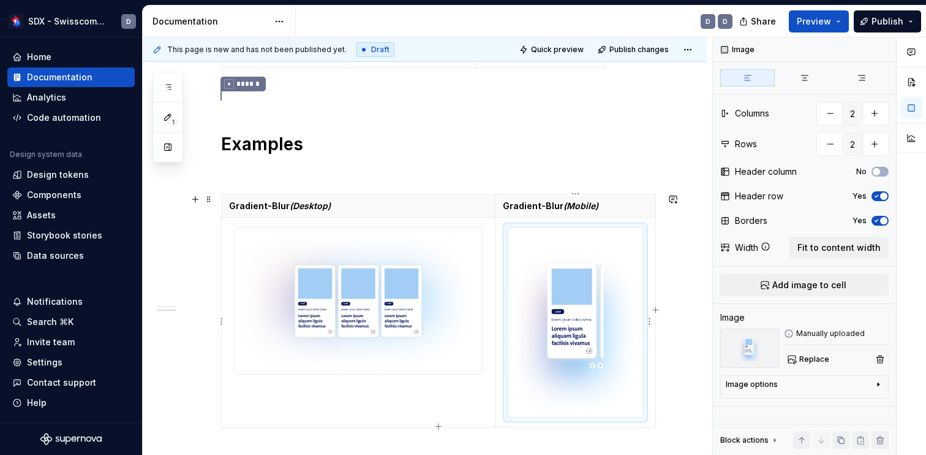
click at [643, 415] on div at bounding box center [575, 321] width 135 height 189
click at [689, 371] on div "Styles Colors Colour Gradients Light Gradient * ****** Examples Gradient-Blur (…" at bounding box center [425, 91] width 564 height 984
click at [587, 295] on img at bounding box center [575, 322] width 134 height 188
click at [650, 319] on html "SDX - Swisscom Digital Experience D Home Documentation Analytics Code automatio…" at bounding box center [463, 227] width 926 height 455
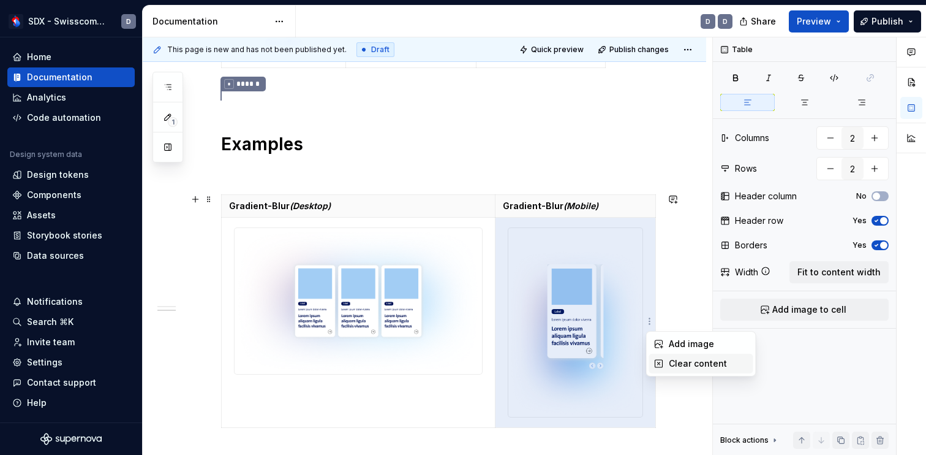
click at [682, 357] on div "Clear content" at bounding box center [701, 363] width 104 height 20
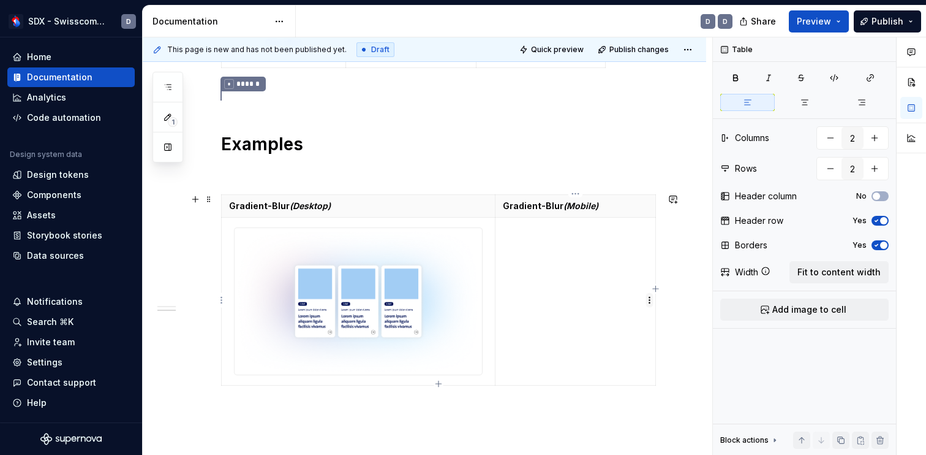
click at [651, 301] on html "SDX - Swisscom Digital Experience D Home Documentation Analytics Code automatio…" at bounding box center [463, 227] width 926 height 455
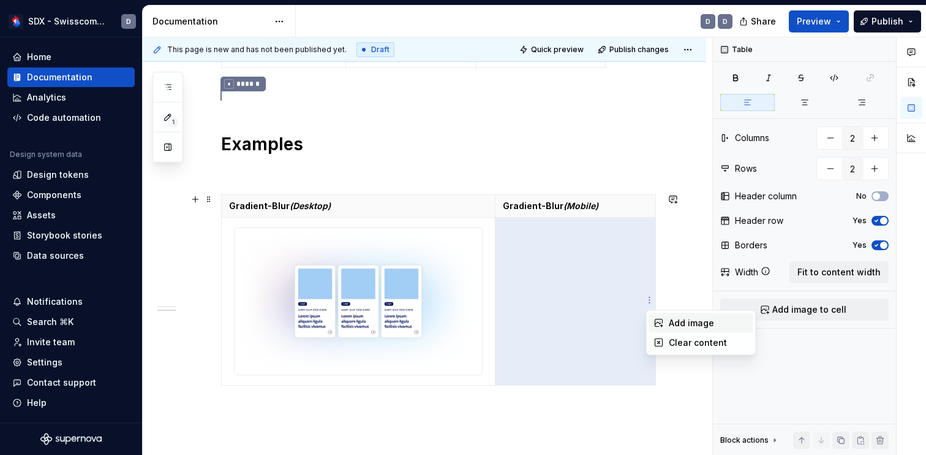
click at [678, 319] on div "Add image" at bounding box center [709, 323] width 80 height 12
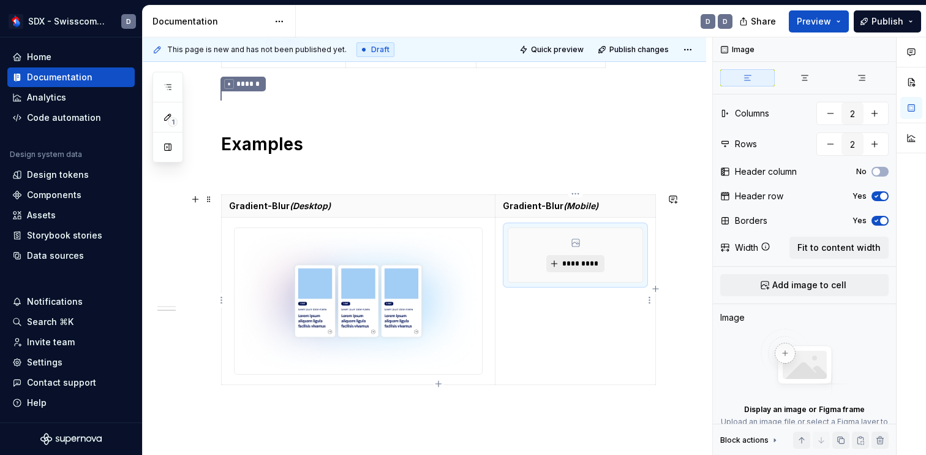
click at [589, 259] on span "*********" at bounding box center [580, 264] width 37 height 10
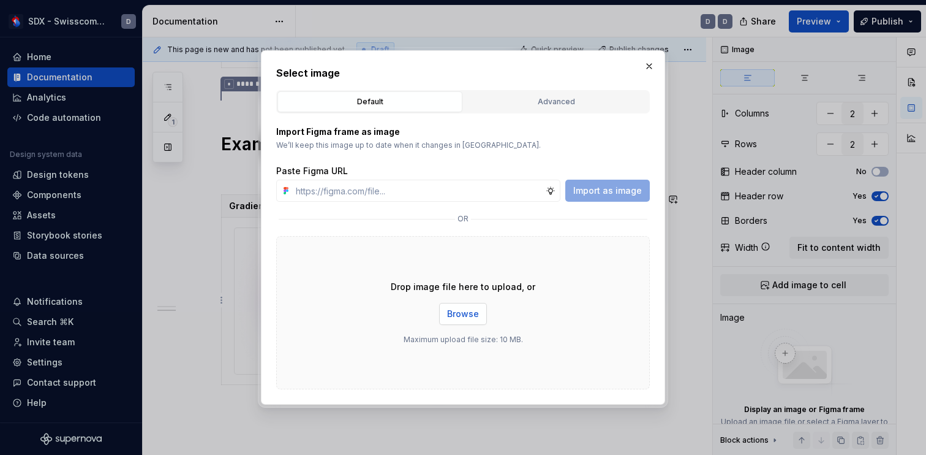
click at [448, 310] on span "Browse" at bounding box center [463, 314] width 32 height 12
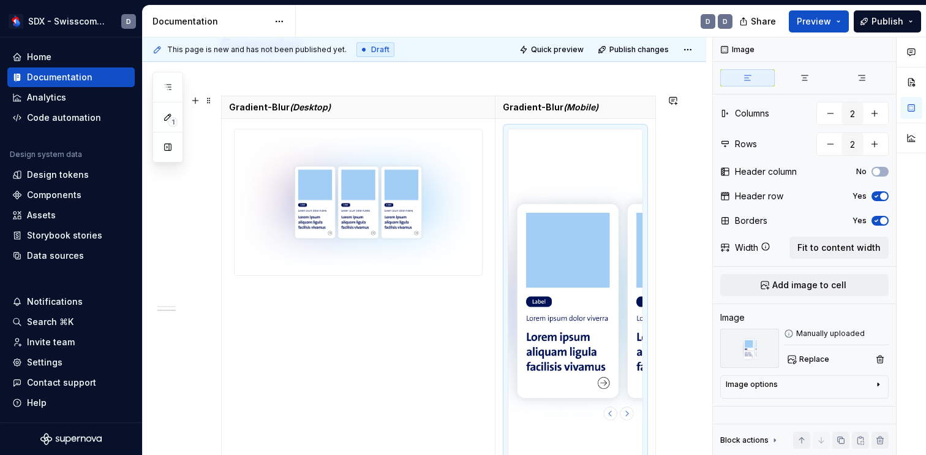
scroll to position [711, 0]
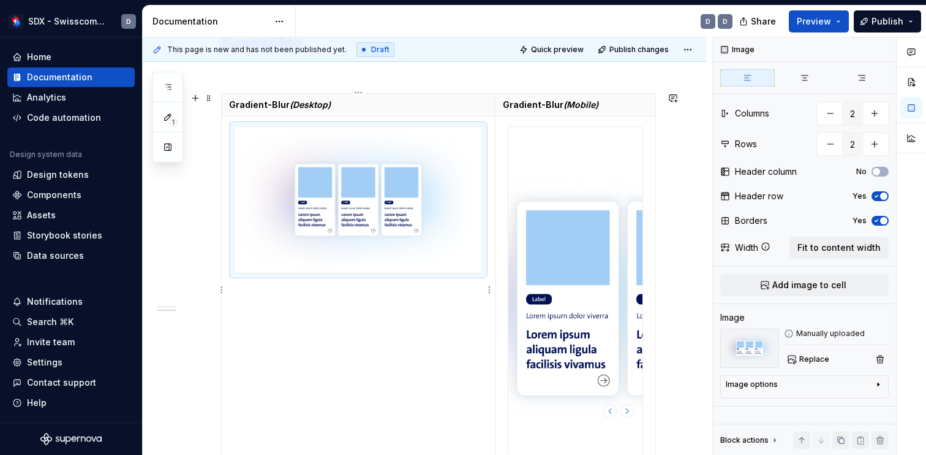
click at [446, 247] on img at bounding box center [358, 200] width 247 height 146
click at [823, 385] on div "Image options" at bounding box center [800, 386] width 148 height 15
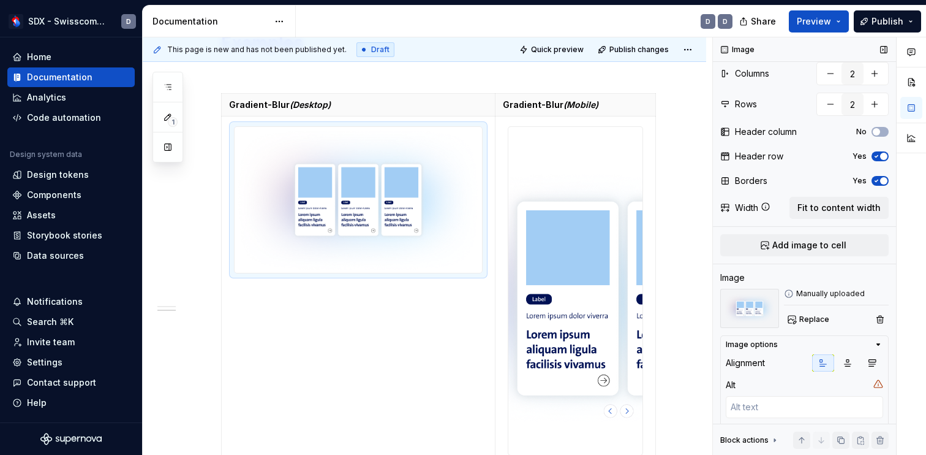
scroll to position [32, 0]
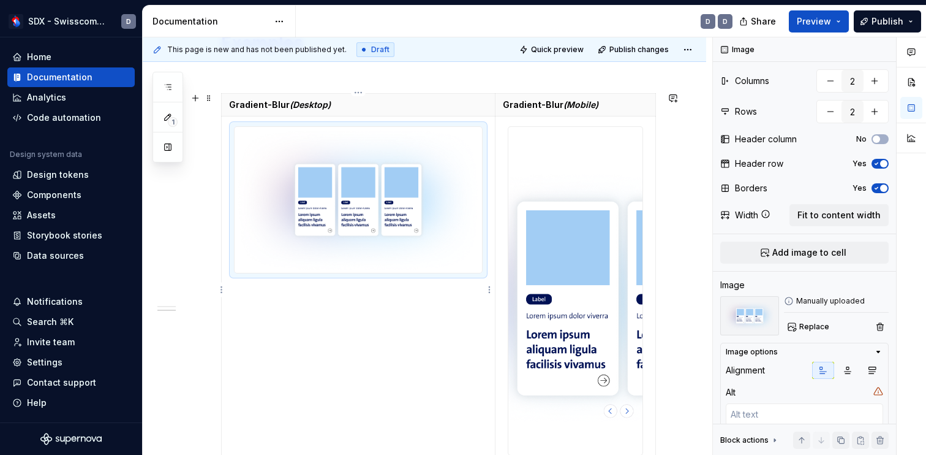
click at [469, 180] on img at bounding box center [358, 200] width 247 height 146
click at [443, 189] on img at bounding box center [358, 200] width 247 height 146
click at [851, 372] on icon "button" at bounding box center [848, 370] width 10 height 10
click at [570, 309] on img at bounding box center [575, 291] width 134 height 328
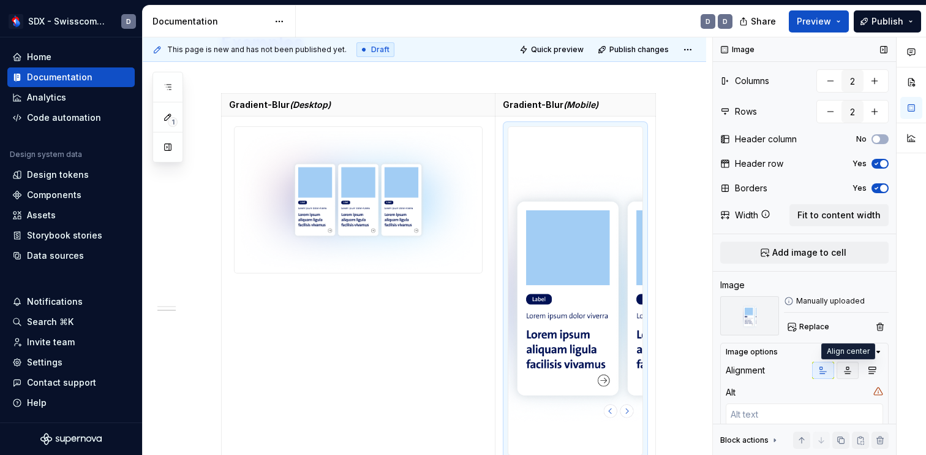
click at [847, 368] on icon "button" at bounding box center [848, 370] width 10 height 10
click at [753, 311] on img at bounding box center [749, 315] width 59 height 39
click at [549, 264] on img at bounding box center [575, 291] width 134 height 328
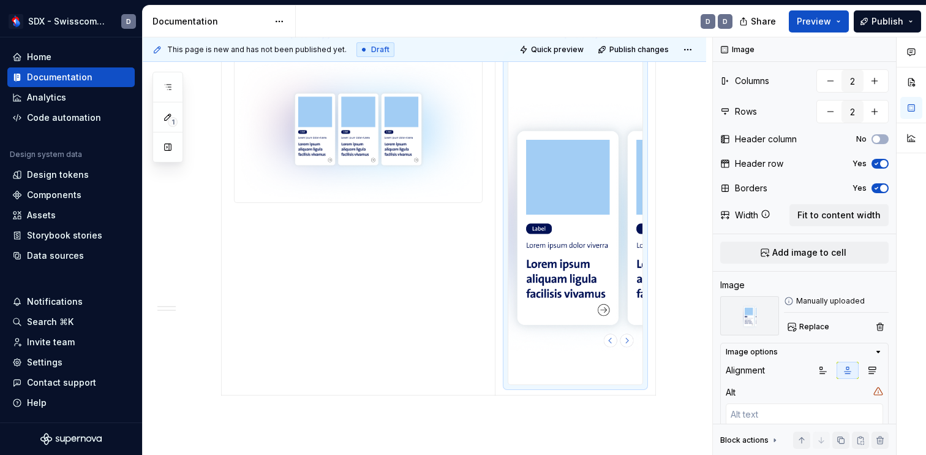
scroll to position [803, 0]
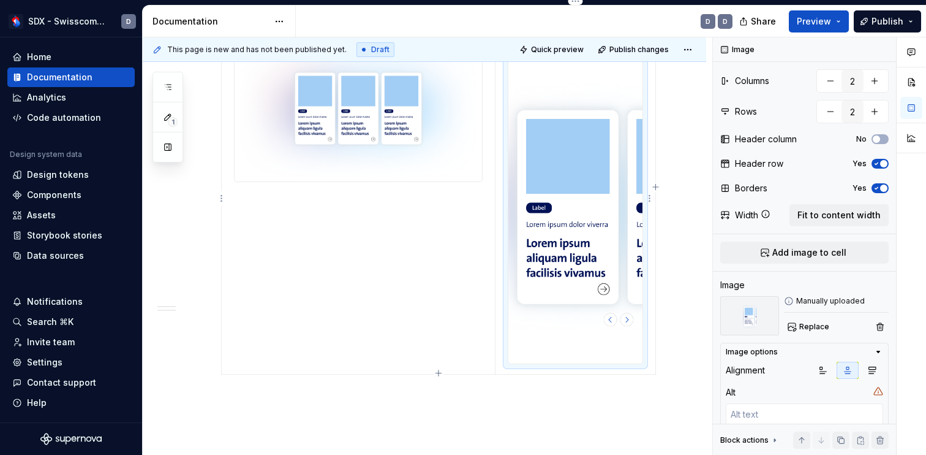
drag, startPoint x: 566, startPoint y: 367, endPoint x: 566, endPoint y: 333, distance: 34.3
click at [566, 333] on div at bounding box center [575, 199] width 135 height 329
click at [575, 214] on img at bounding box center [575, 200] width 134 height 328
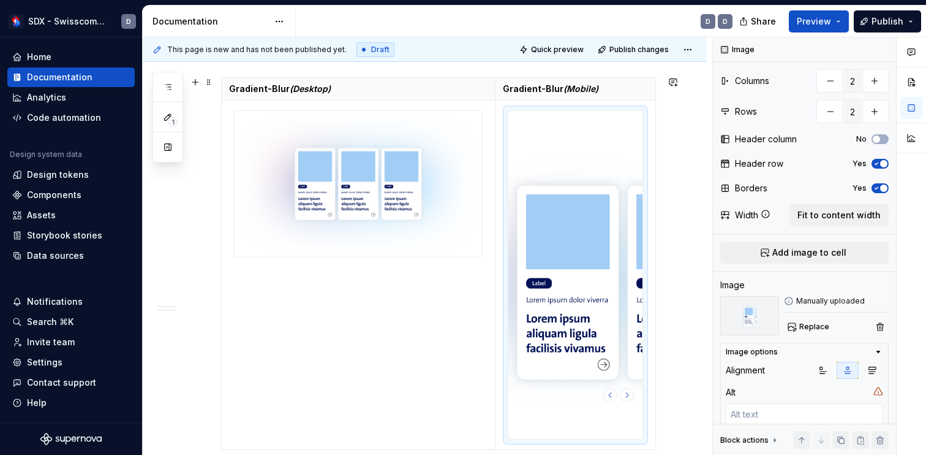
scroll to position [722, 0]
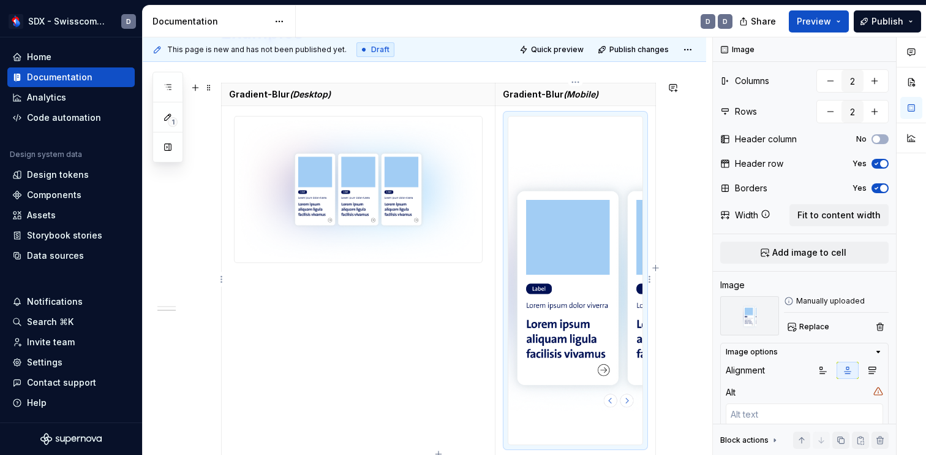
click at [610, 254] on img at bounding box center [575, 280] width 134 height 328
click at [760, 311] on img at bounding box center [749, 315] width 59 height 39
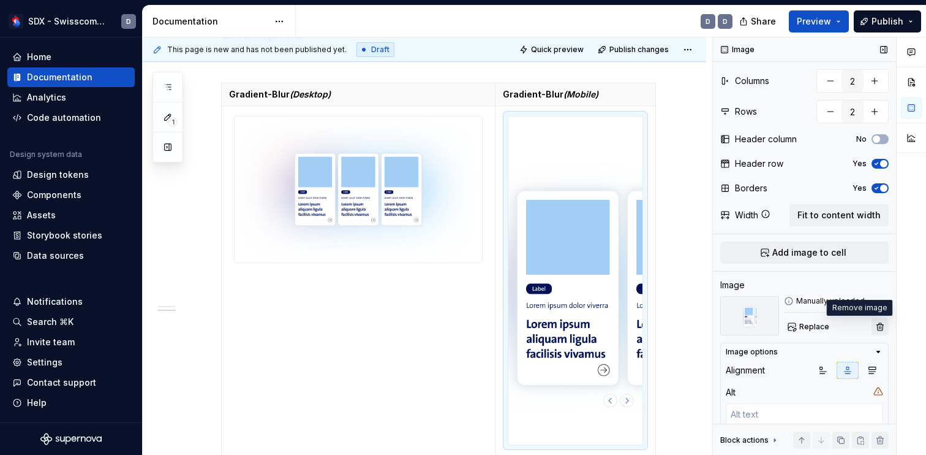
click at [883, 323] on button "button" at bounding box center [880, 326] width 17 height 17
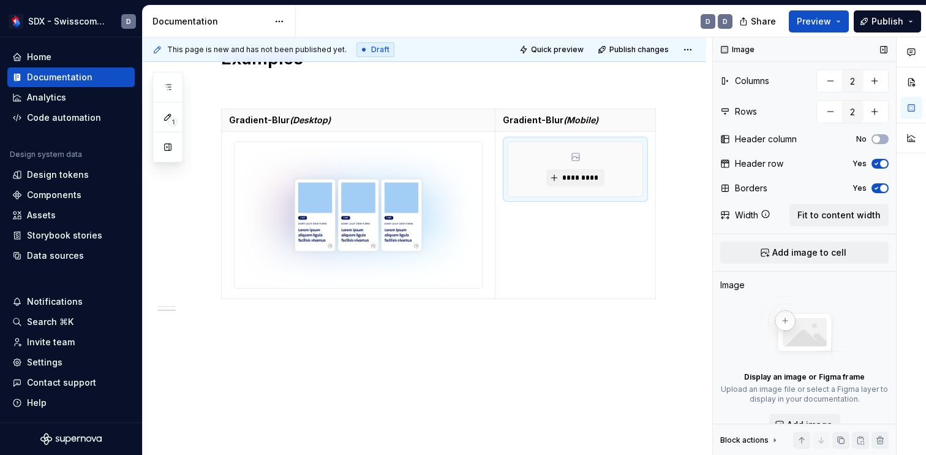
scroll to position [695, 0]
click at [594, 179] on span "*********" at bounding box center [580, 179] width 37 height 10
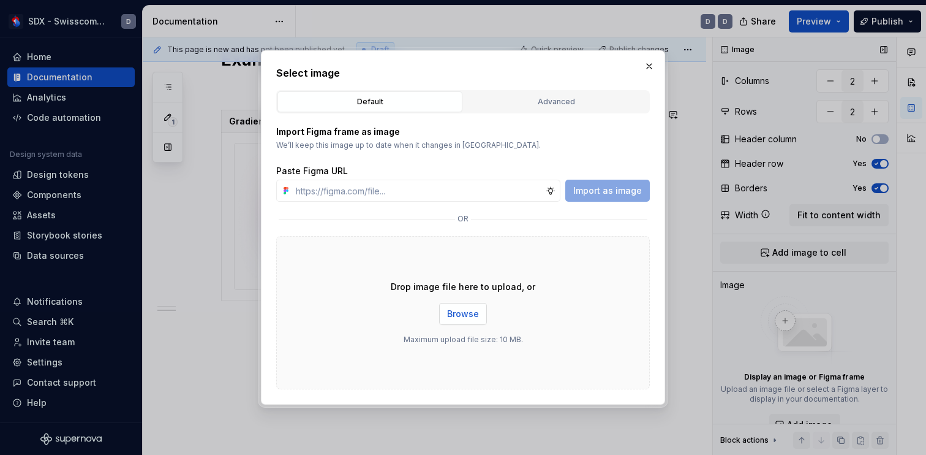
click at [472, 313] on span "Browse" at bounding box center [463, 314] width 32 height 12
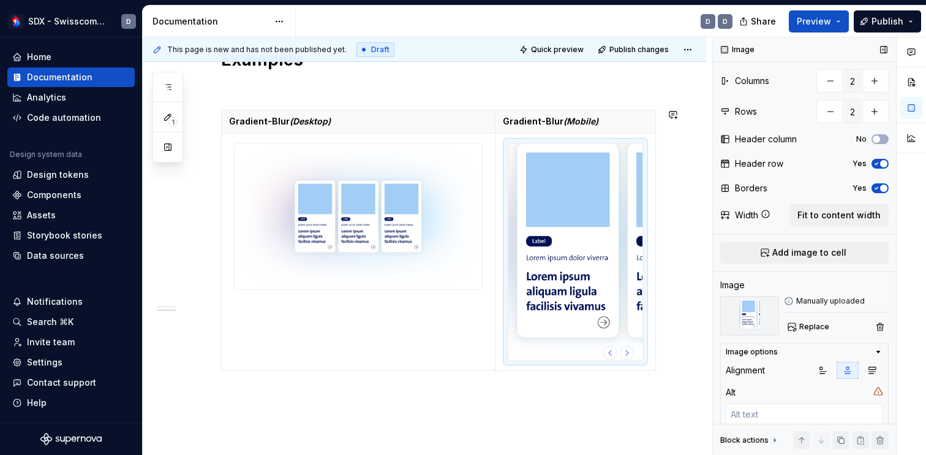
click at [674, 308] on div "Styles Colors Colour Gradients Light Gradient * ****** Examples Gradient-Blur (…" at bounding box center [425, 21] width 564 height 1012
click at [629, 409] on div "Styles Colors Colour Gradients Light Gradient * ****** Examples Gradient-Blur (…" at bounding box center [425, 21] width 564 height 1012
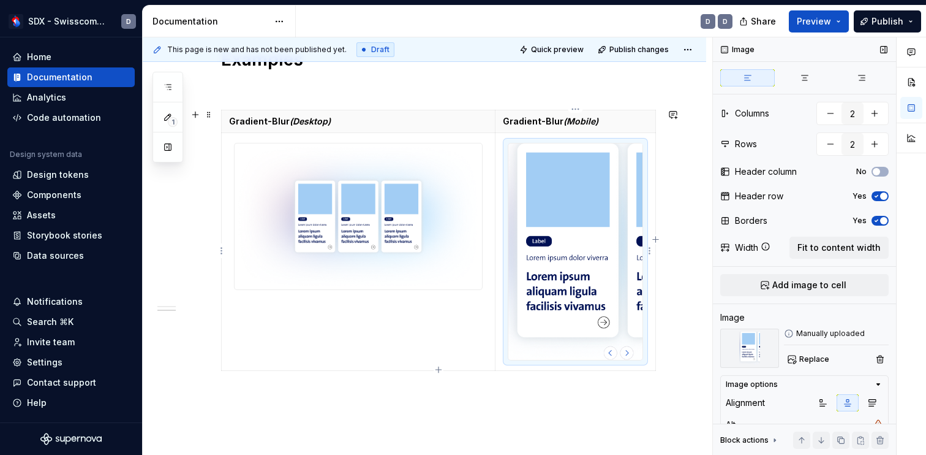
click at [624, 332] on img at bounding box center [575, 251] width 134 height 216
click at [847, 331] on div "Manually uploaded" at bounding box center [836, 333] width 105 height 10
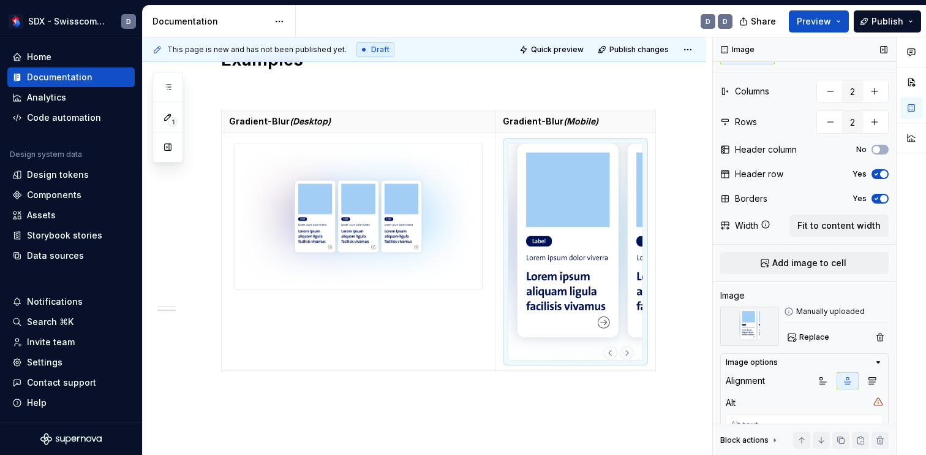
scroll to position [26, 0]
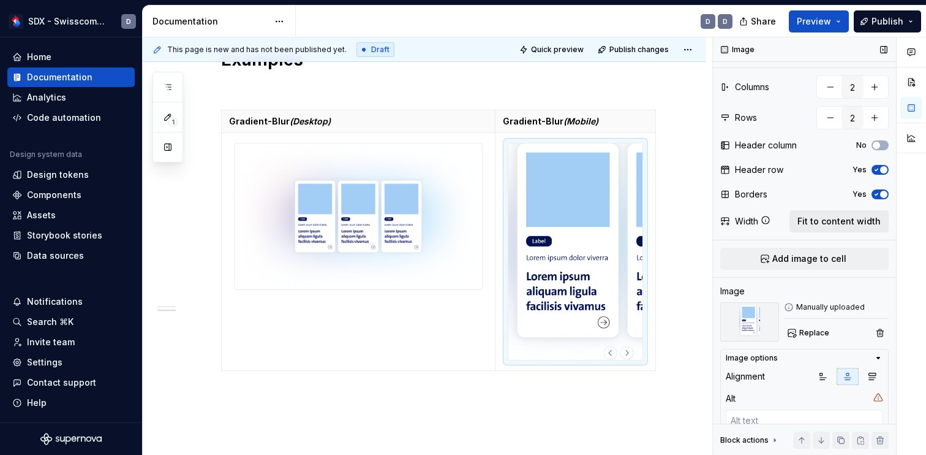
click at [839, 224] on span "Fit to content width" at bounding box center [839, 221] width 83 height 12
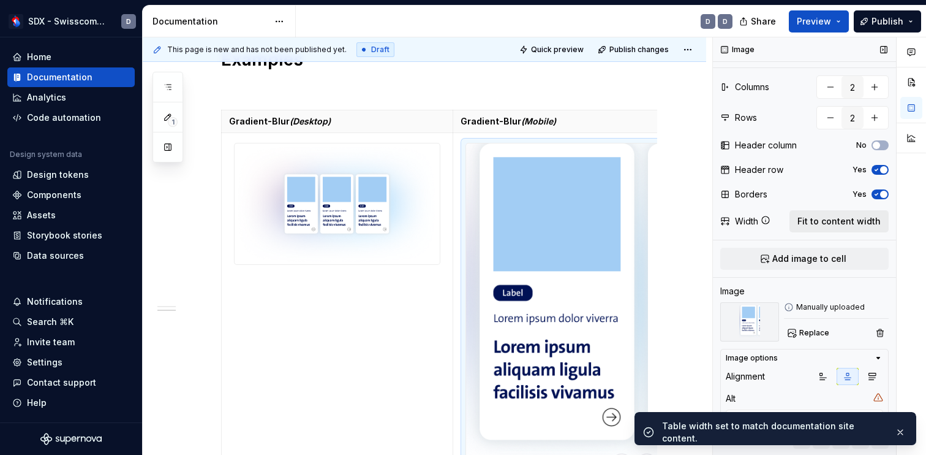
scroll to position [716, 0]
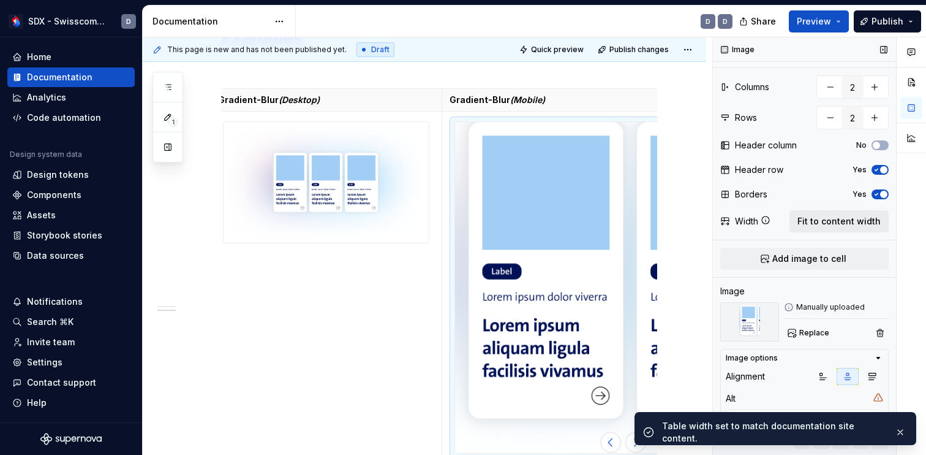
click at [839, 224] on span "Fit to content width" at bounding box center [839, 221] width 83 height 12
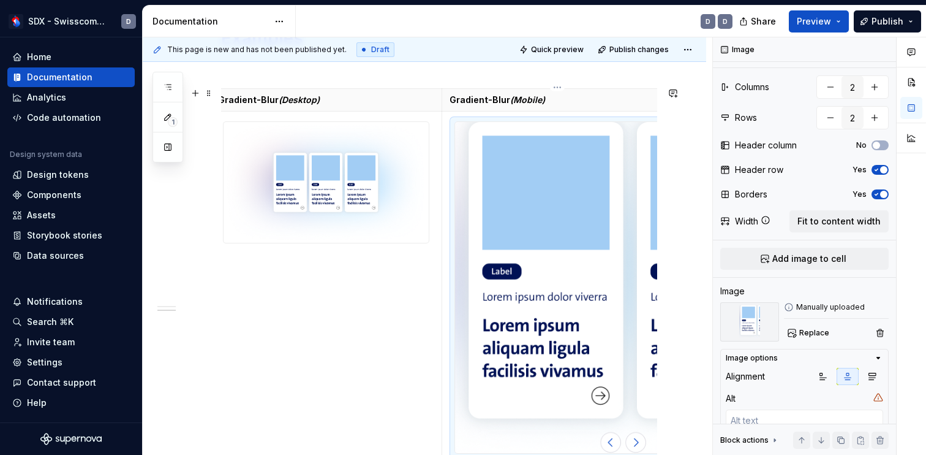
click at [514, 217] on img at bounding box center [557, 287] width 205 height 331
click at [882, 330] on button "button" at bounding box center [880, 332] width 17 height 17
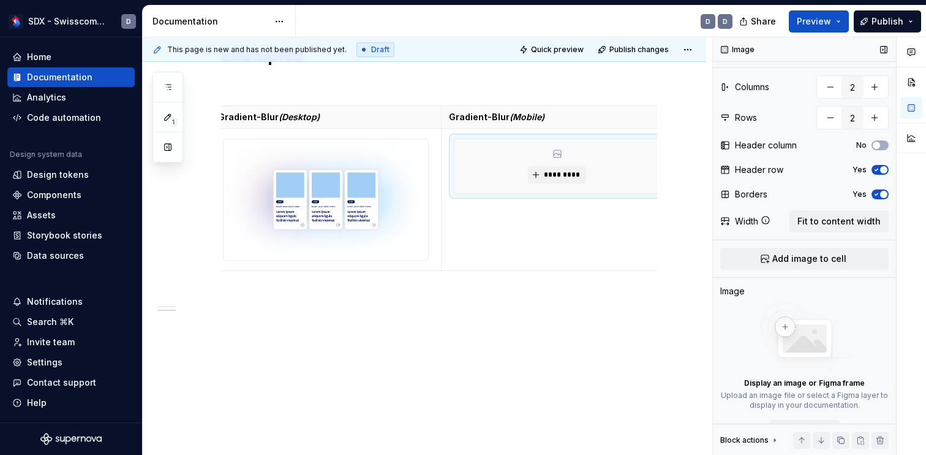
scroll to position [60, 0]
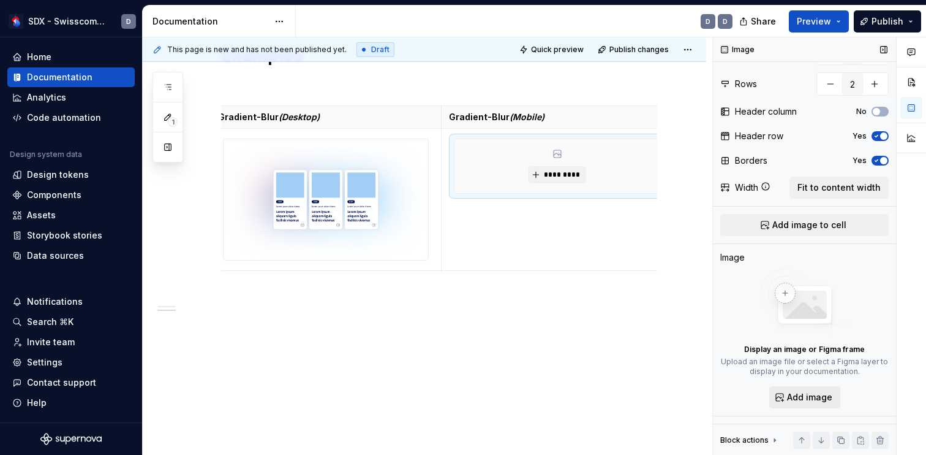
click at [802, 395] on span "Add image" at bounding box center [809, 397] width 45 height 12
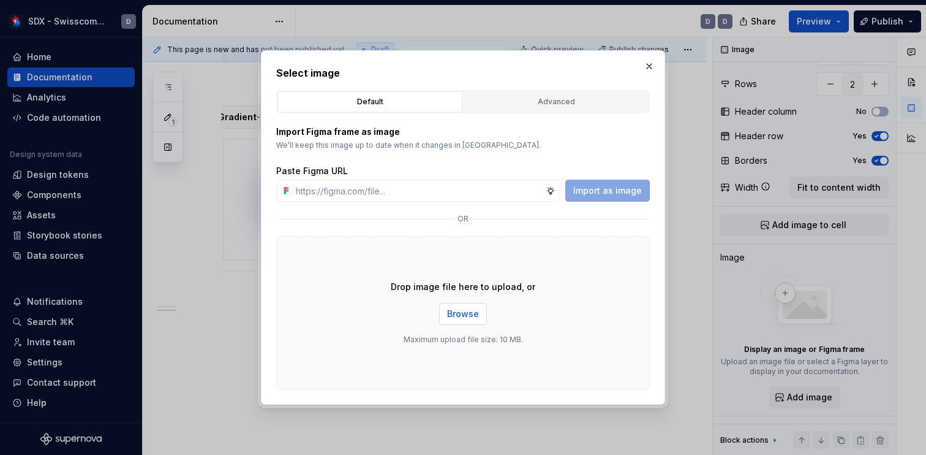
click at [465, 315] on span "Browse" at bounding box center [463, 314] width 32 height 12
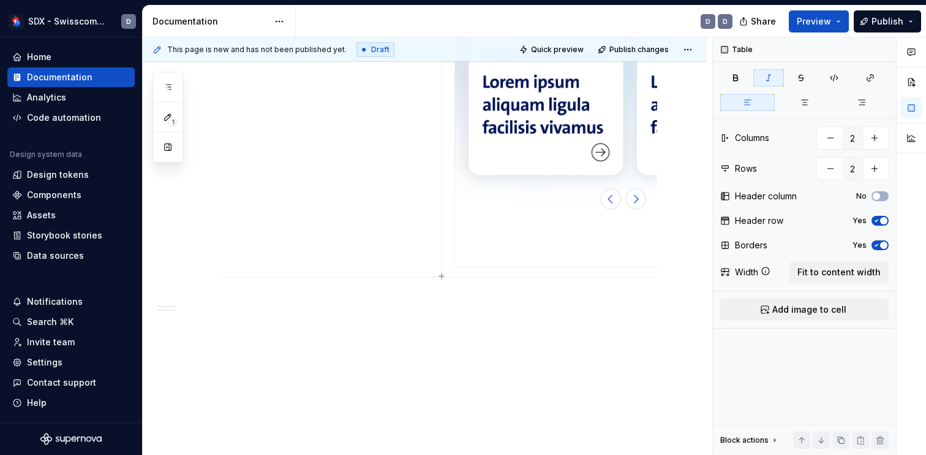
scroll to position [0, 0]
click at [427, 274] on td at bounding box center [327, 44] width 232 height 466
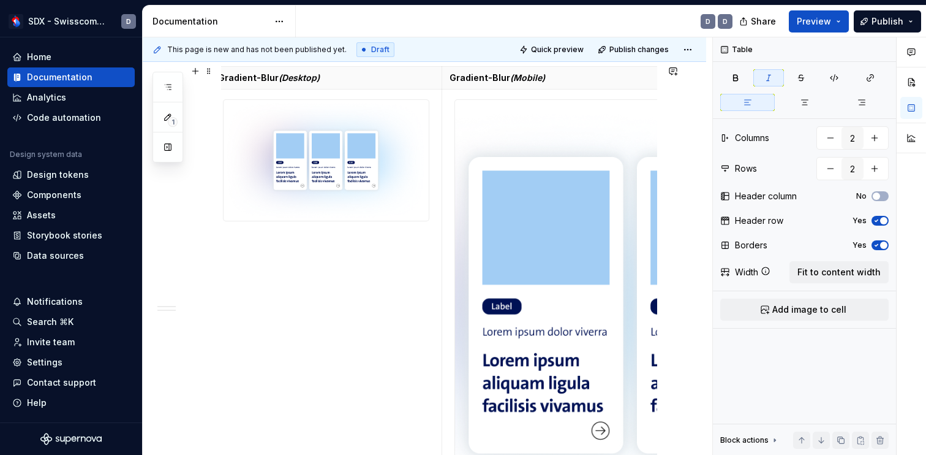
scroll to position [744, 0]
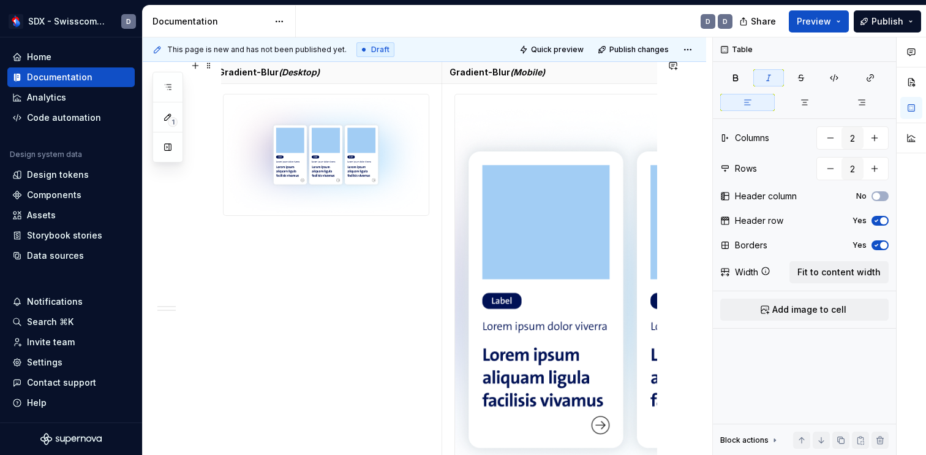
click at [553, 217] on img at bounding box center [557, 316] width 205 height 445
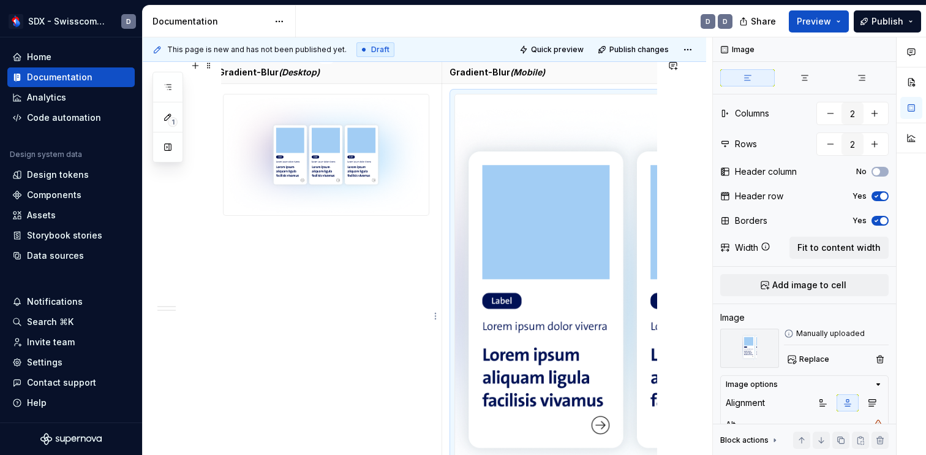
click at [412, 142] on img at bounding box center [326, 154] width 205 height 121
click at [545, 151] on img at bounding box center [557, 316] width 205 height 445
click at [356, 154] on img at bounding box center [326, 154] width 205 height 121
click at [593, 151] on img at bounding box center [557, 316] width 205 height 445
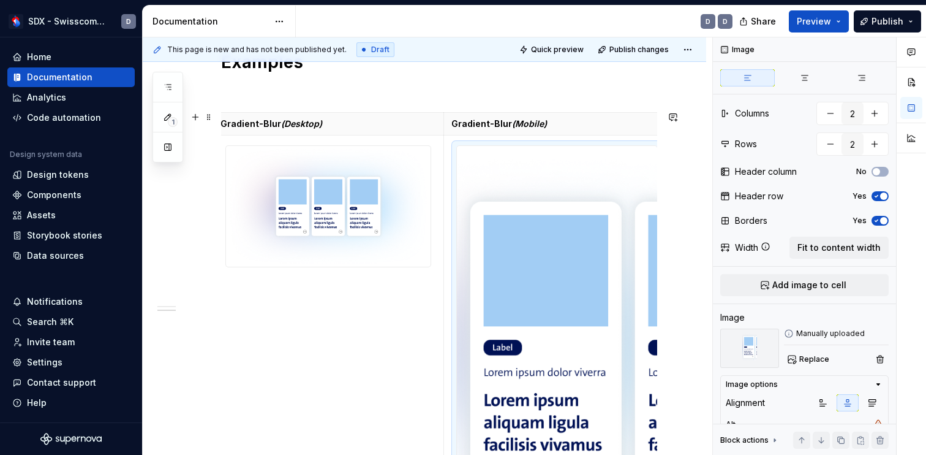
scroll to position [0, 0]
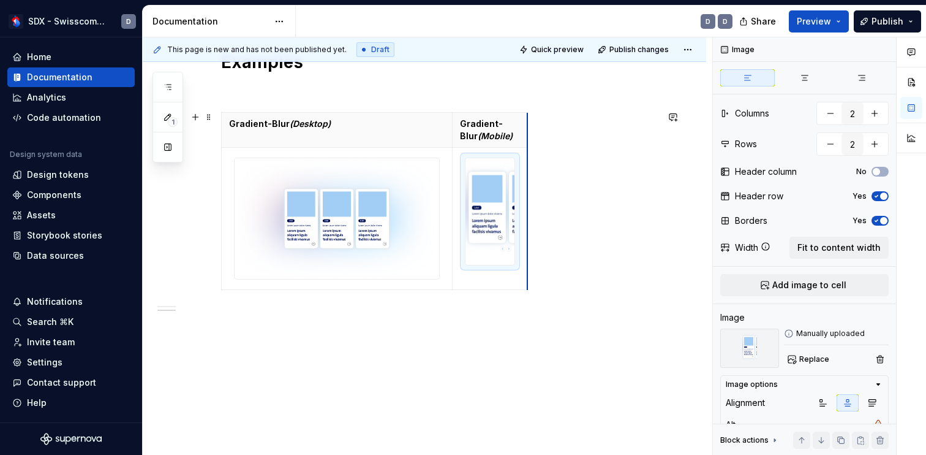
drag, startPoint x: 662, startPoint y: 183, endPoint x: 506, endPoint y: 162, distance: 157.6
click at [500, 282] on td at bounding box center [490, 219] width 75 height 142
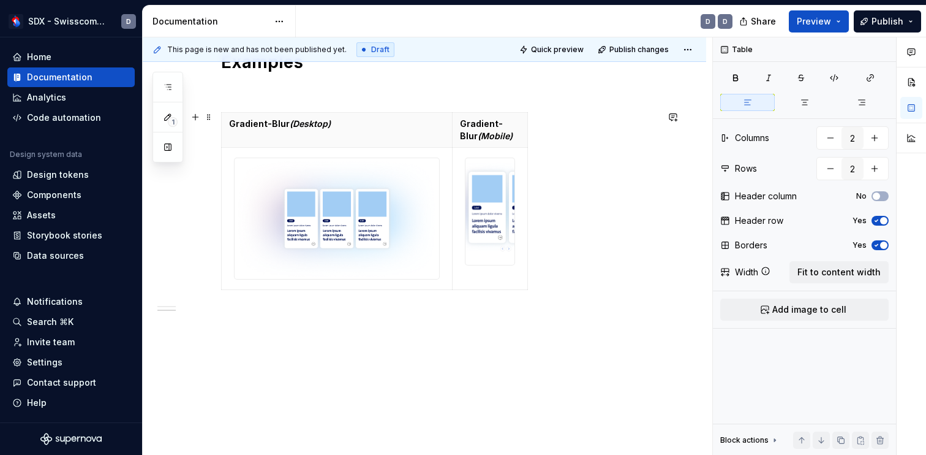
click at [578, 221] on div "Gradient-Blur (Desktop) Gradient-Blur (Mobile)" at bounding box center [439, 203] width 436 height 183
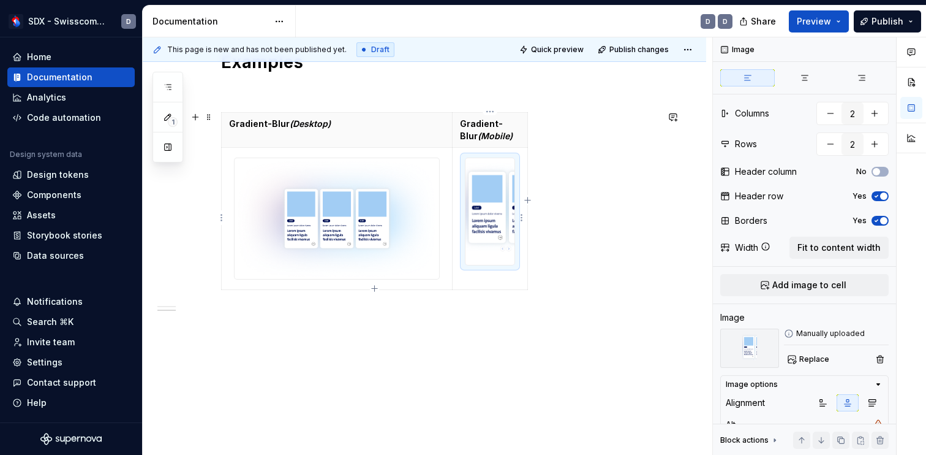
click at [497, 222] on img at bounding box center [490, 211] width 49 height 106
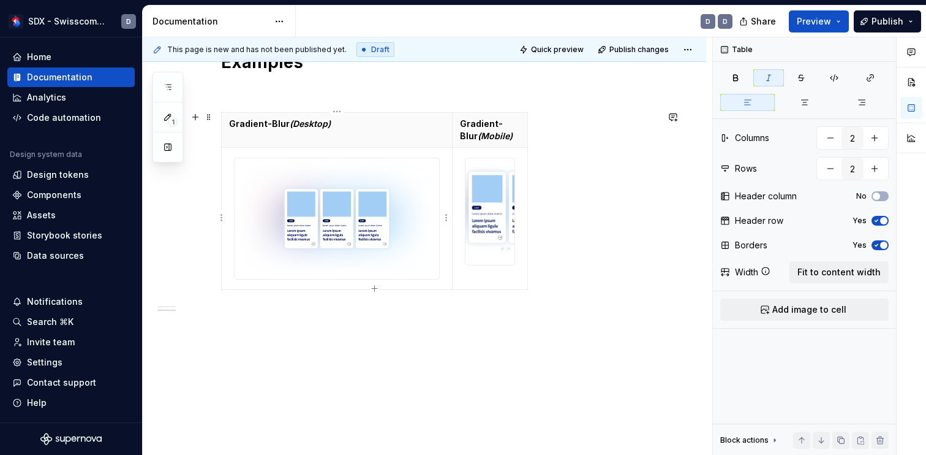
click at [446, 191] on td at bounding box center [337, 219] width 231 height 142
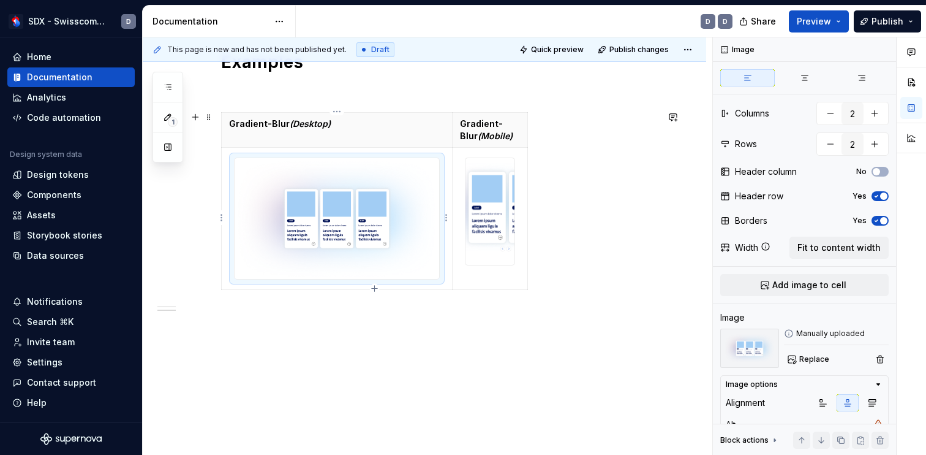
click at [425, 206] on img at bounding box center [337, 218] width 205 height 121
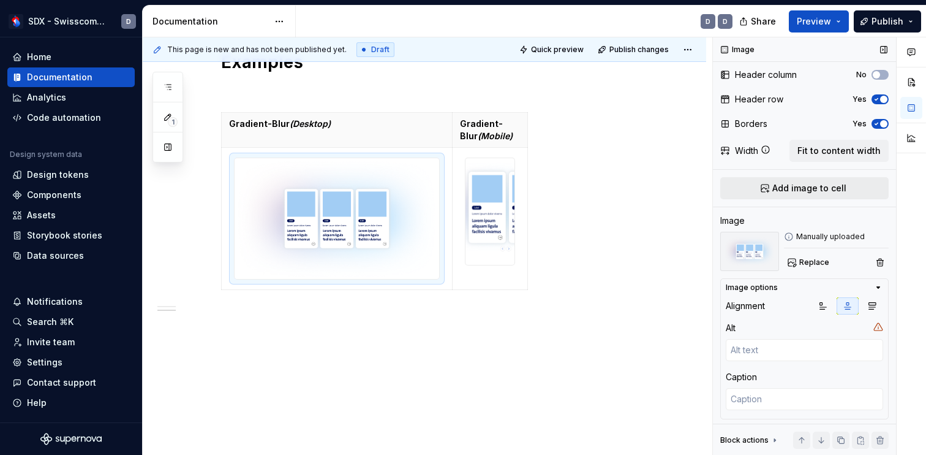
scroll to position [108, 0]
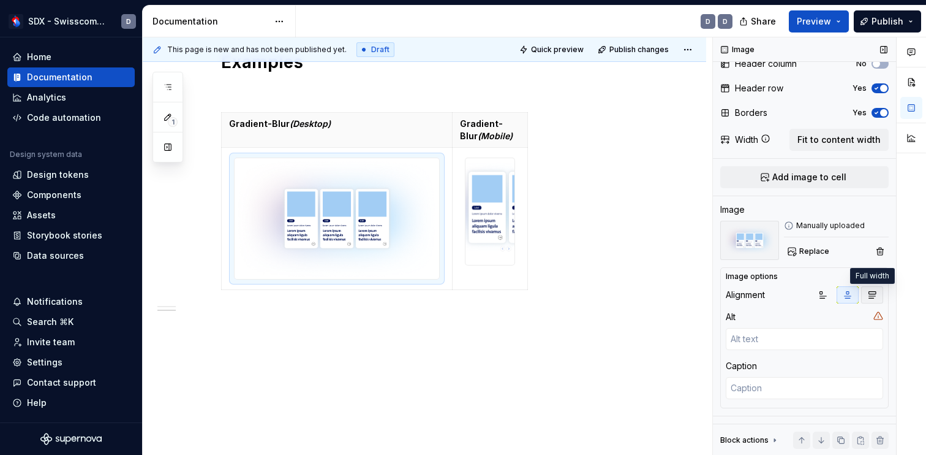
click at [872, 294] on icon "button" at bounding box center [872, 295] width 10 height 10
click at [847, 298] on icon "button" at bounding box center [848, 295] width 10 height 10
click at [882, 275] on icon "button" at bounding box center [879, 276] width 10 height 10
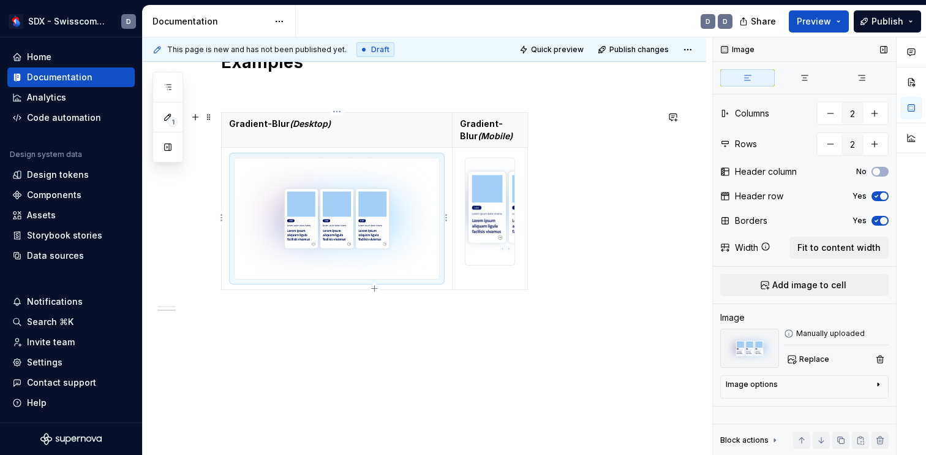
click at [426, 228] on img at bounding box center [337, 218] width 205 height 121
click at [882, 222] on span "button" at bounding box center [883, 220] width 7 height 7
click at [882, 222] on button "No" at bounding box center [880, 221] width 17 height 10
click at [880, 384] on icon "button" at bounding box center [879, 384] width 10 height 10
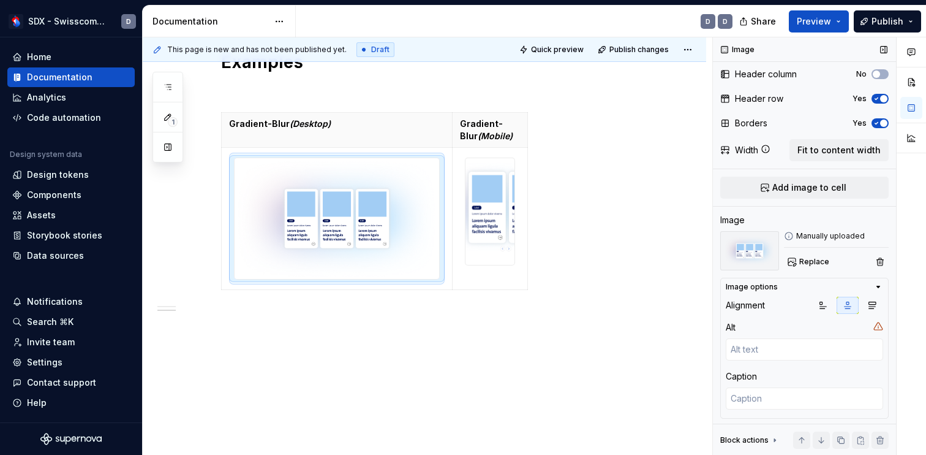
scroll to position [96, 0]
click at [758, 251] on img at bounding box center [749, 251] width 59 height 39
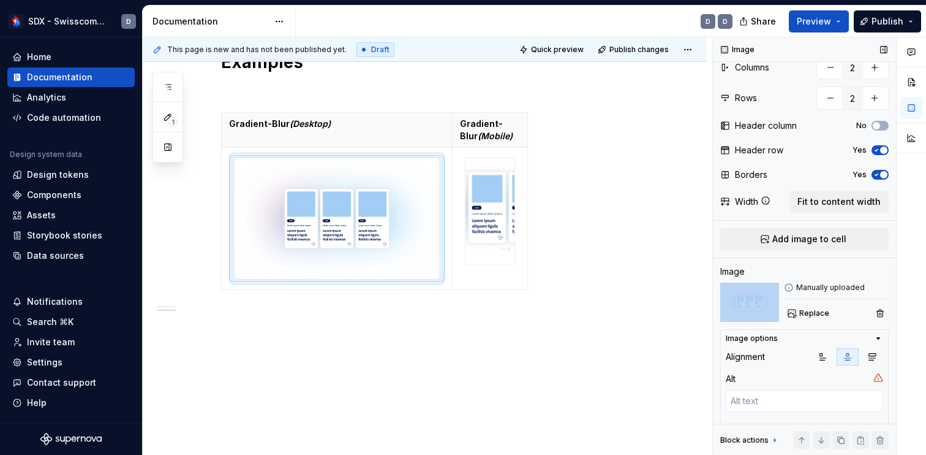
scroll to position [108, 0]
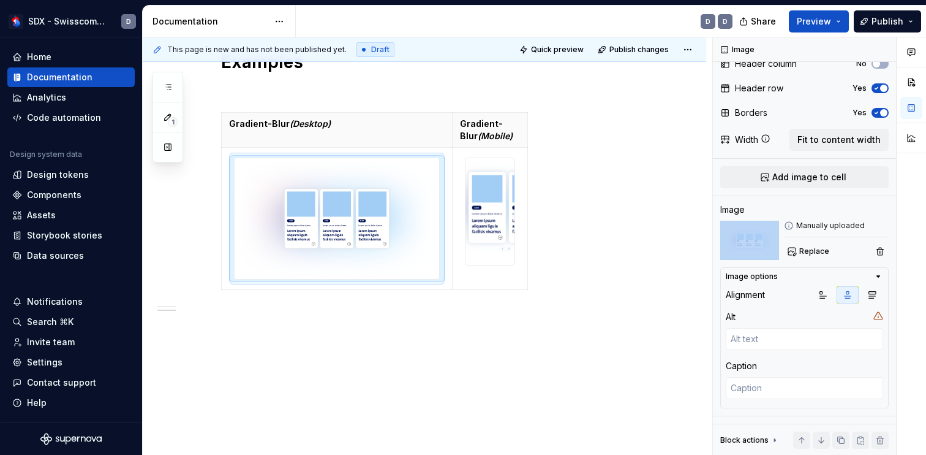
click at [881, 273] on icon "button" at bounding box center [879, 276] width 10 height 10
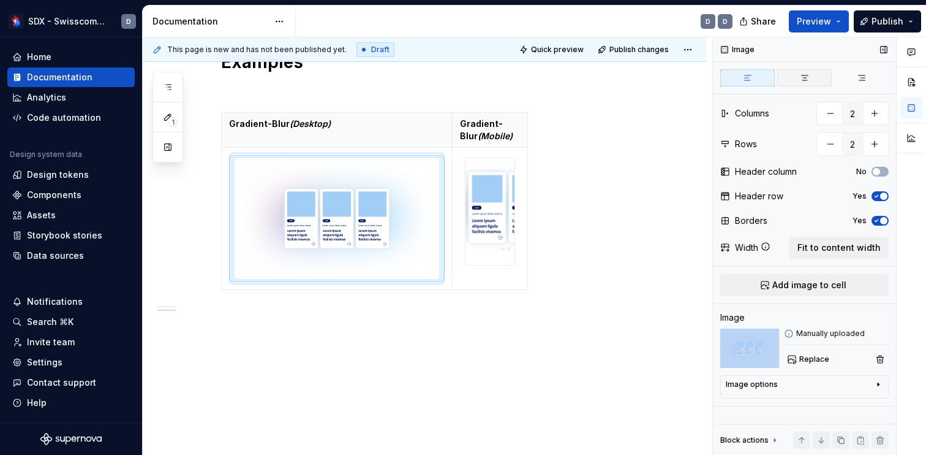
click at [806, 79] on icon "button" at bounding box center [805, 78] width 10 height 10
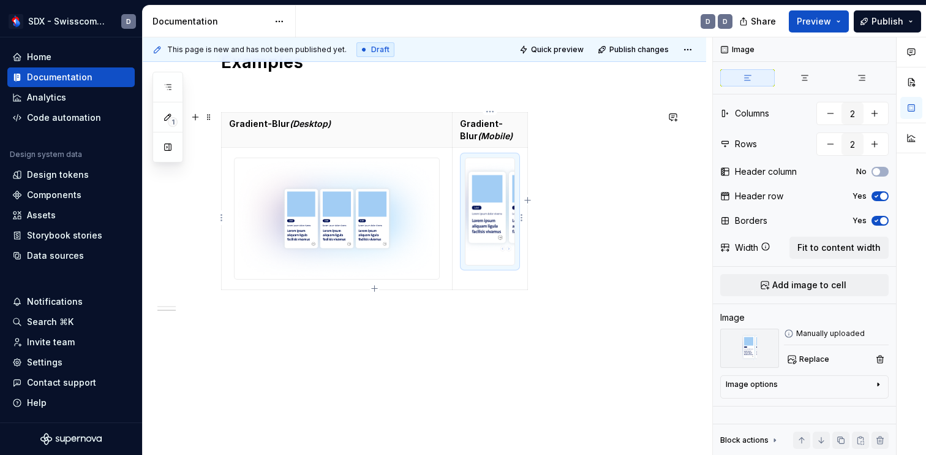
click at [483, 216] on img at bounding box center [490, 211] width 49 height 106
click at [806, 74] on icon "button" at bounding box center [805, 78] width 10 height 10
click at [884, 193] on span "button" at bounding box center [883, 195] width 7 height 7
click at [884, 194] on button "No" at bounding box center [880, 196] width 17 height 10
click at [883, 222] on span "button" at bounding box center [883, 220] width 7 height 7
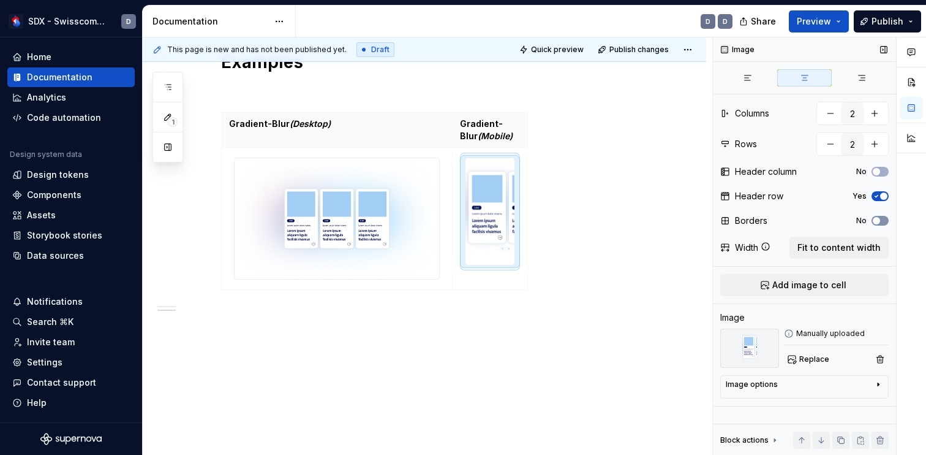
click at [883, 222] on button "No" at bounding box center [880, 221] width 17 height 10
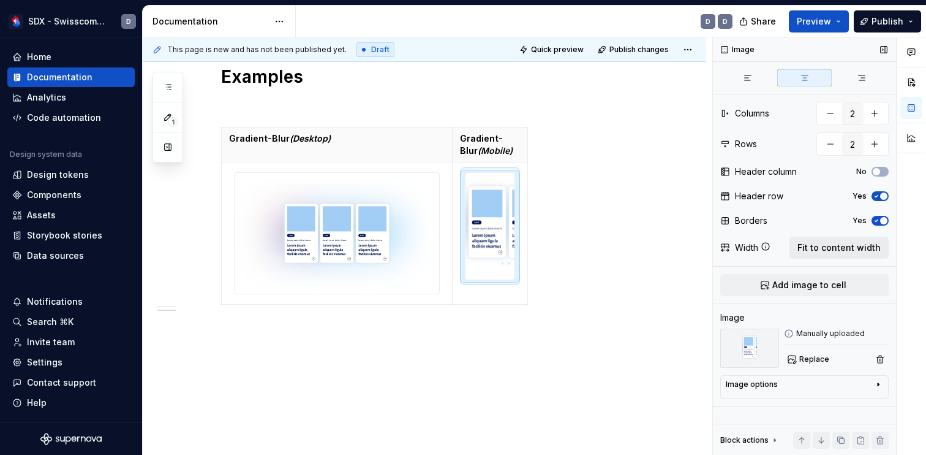
click at [869, 243] on span "Fit to content width" at bounding box center [839, 247] width 83 height 12
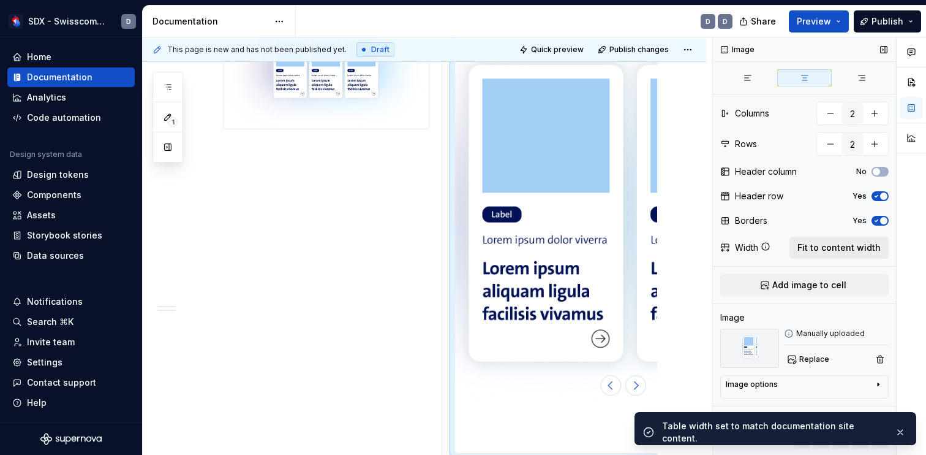
click at [869, 243] on span "Fit to content width" at bounding box center [839, 247] width 83 height 12
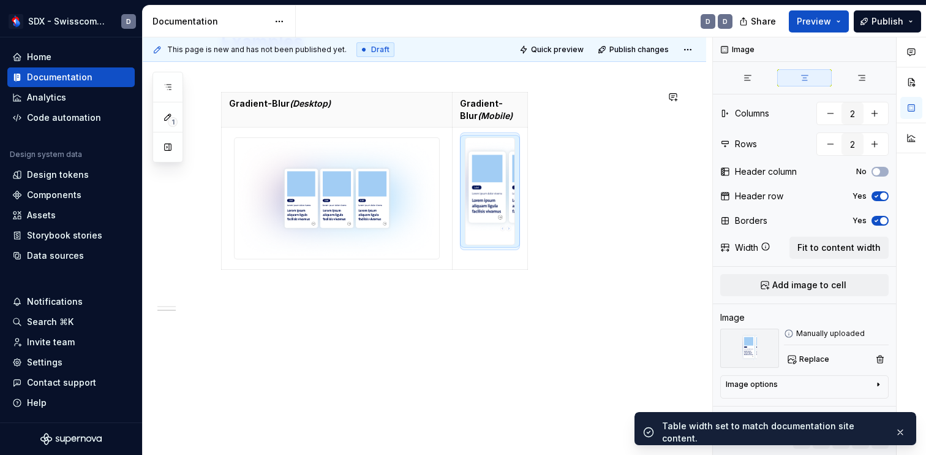
scroll to position [711, 0]
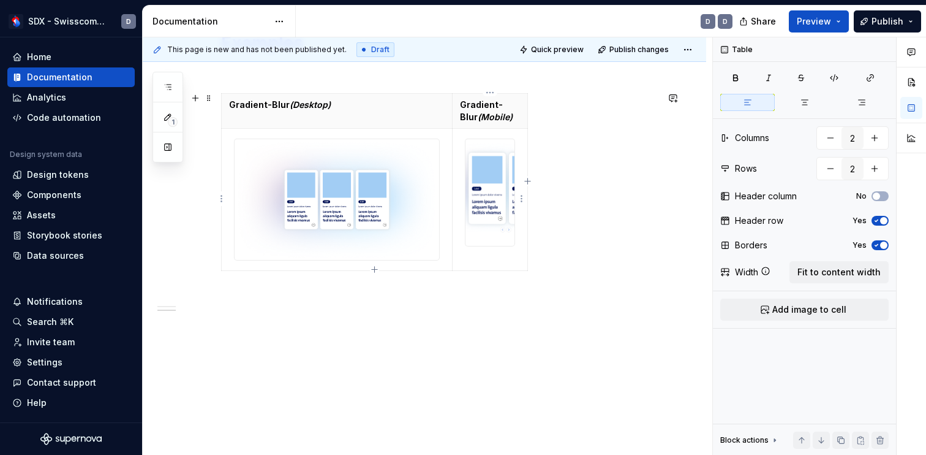
click at [517, 264] on td at bounding box center [490, 200] width 75 height 142
click at [387, 217] on img at bounding box center [337, 199] width 205 height 121
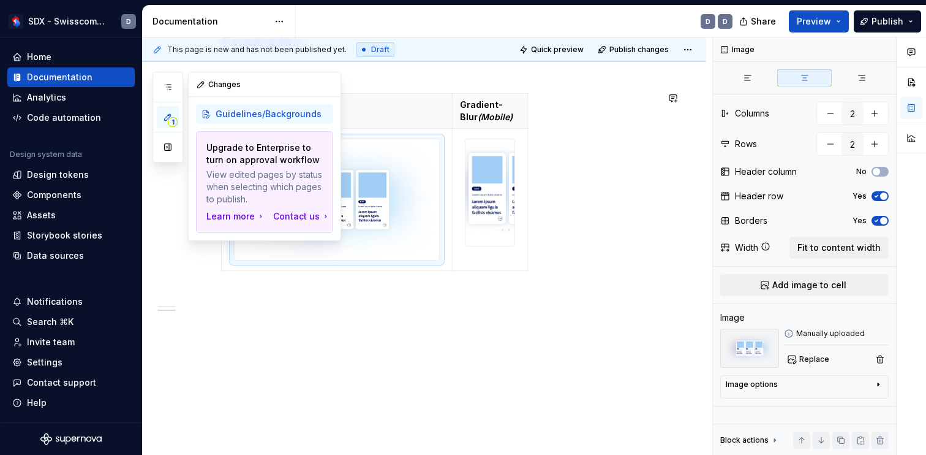
scroll to position [0, 0]
click at [170, 121] on span "1" at bounding box center [173, 122] width 10 height 10
click at [392, 172] on img at bounding box center [337, 199] width 205 height 121
click at [503, 173] on img at bounding box center [490, 192] width 49 height 106
click at [427, 179] on img at bounding box center [337, 199] width 205 height 121
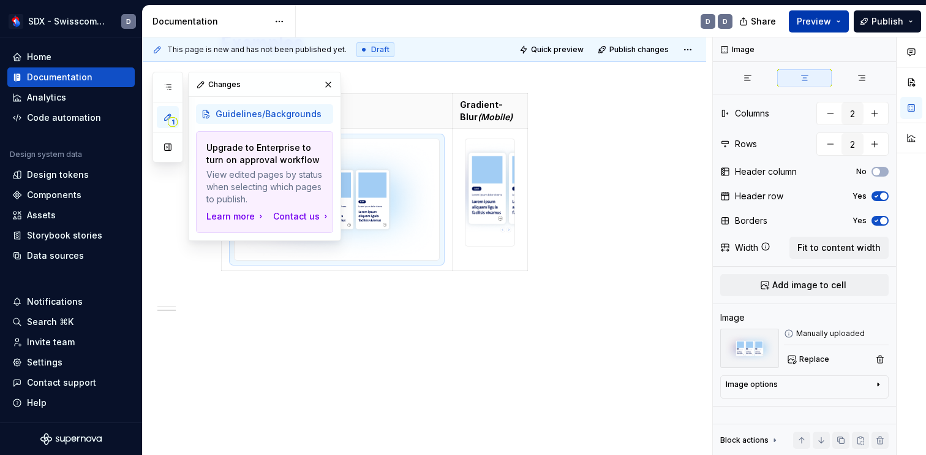
click at [820, 17] on span "Preview" at bounding box center [814, 21] width 34 height 12
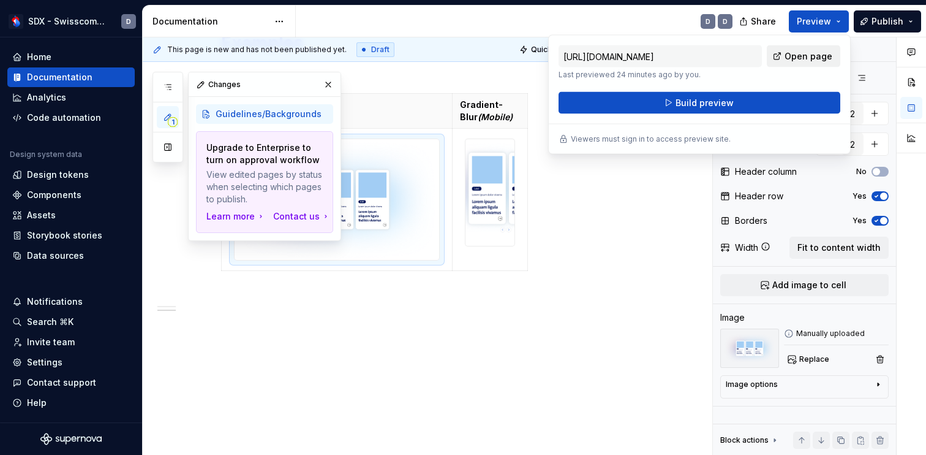
click at [797, 61] on span "Open page" at bounding box center [809, 56] width 48 height 12
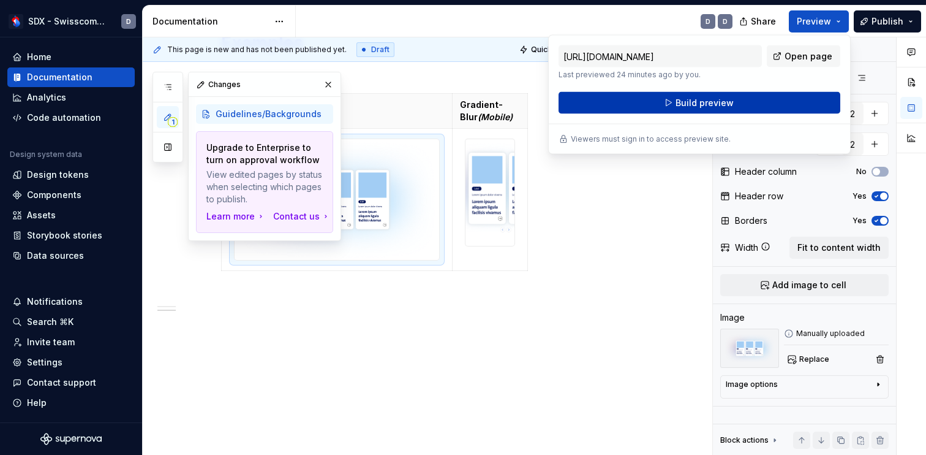
click at [706, 104] on span "Build preview" at bounding box center [705, 103] width 58 height 12
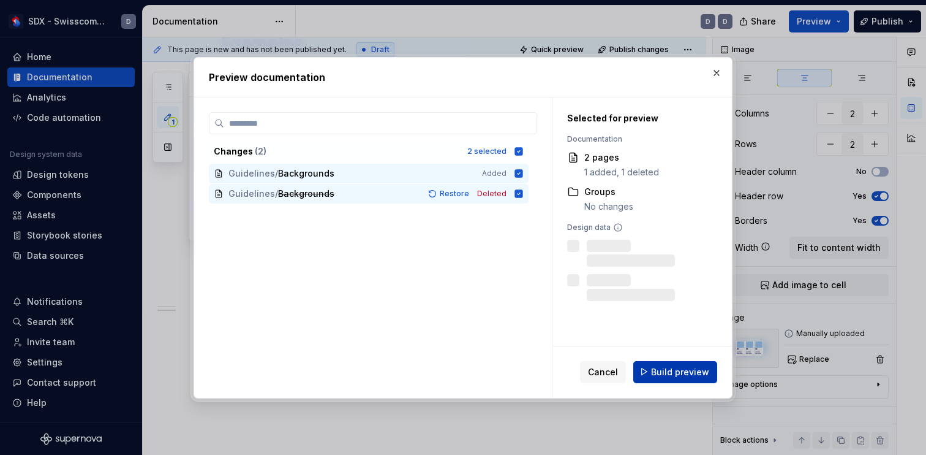
click at [676, 369] on span "Build preview" at bounding box center [680, 371] width 58 height 12
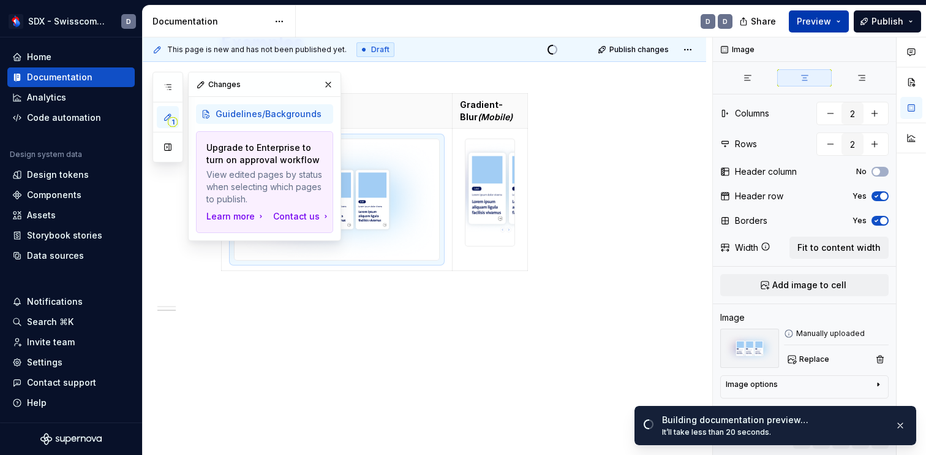
click at [814, 17] on span "Preview" at bounding box center [814, 21] width 34 height 12
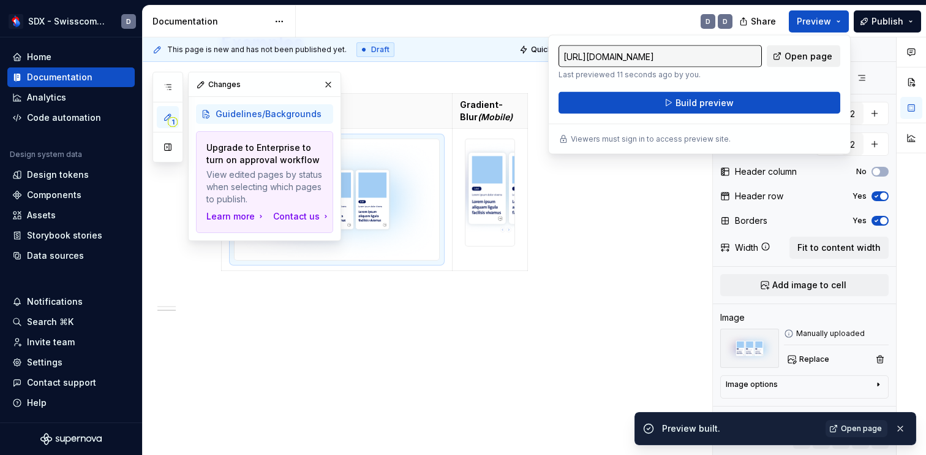
click at [808, 58] on span "Open page" at bounding box center [809, 56] width 48 height 12
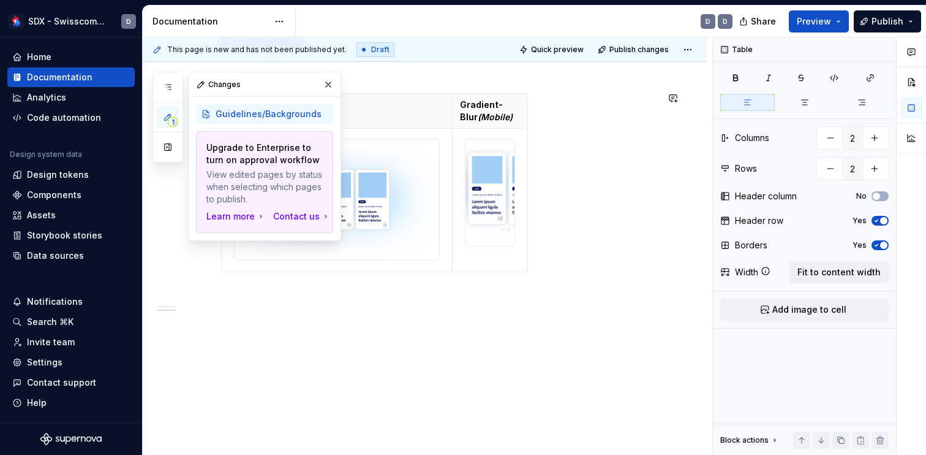
click at [597, 271] on div "Gradient-Blur (Desktop) Gradient-Blur (Mobile)" at bounding box center [439, 184] width 436 height 183
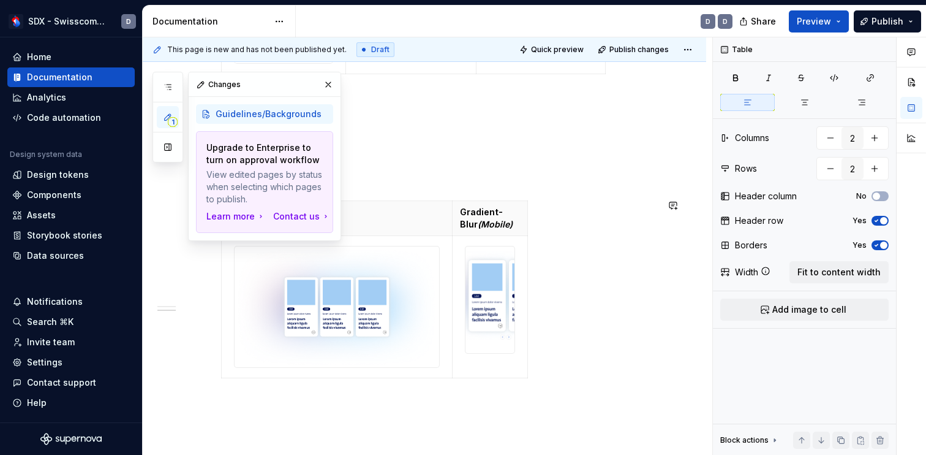
scroll to position [493, 0]
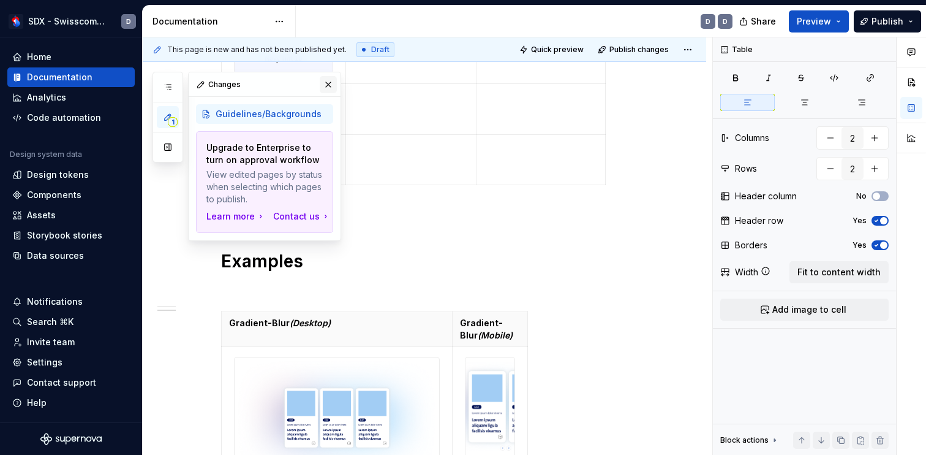
click at [330, 82] on button "button" at bounding box center [328, 84] width 17 height 17
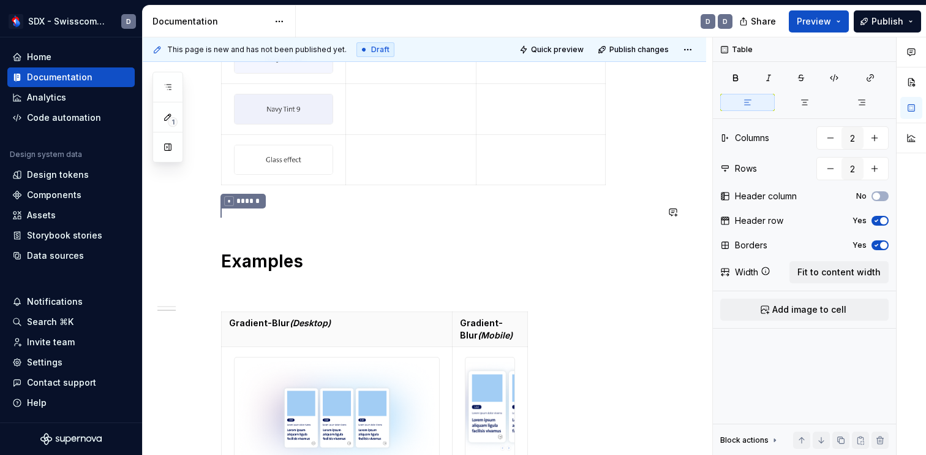
type textarea "*"
click at [209, 214] on span at bounding box center [209, 211] width 10 height 17
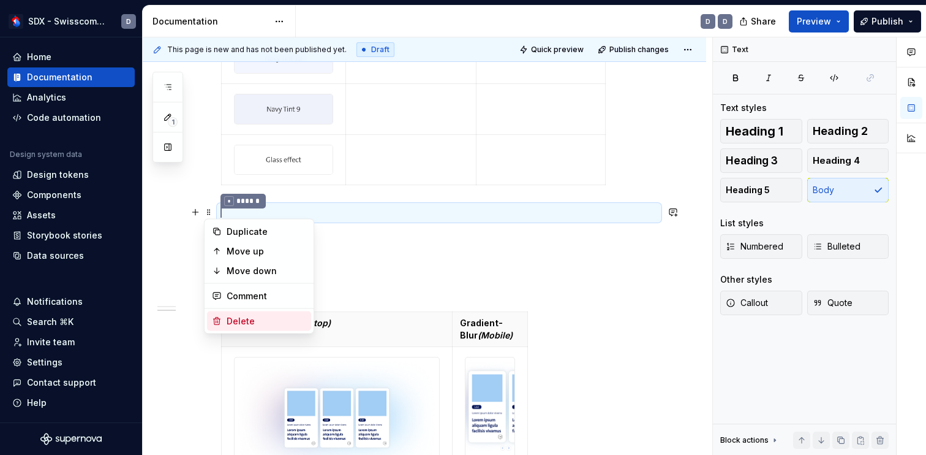
click at [238, 315] on div "Delete" at bounding box center [267, 321] width 80 height 12
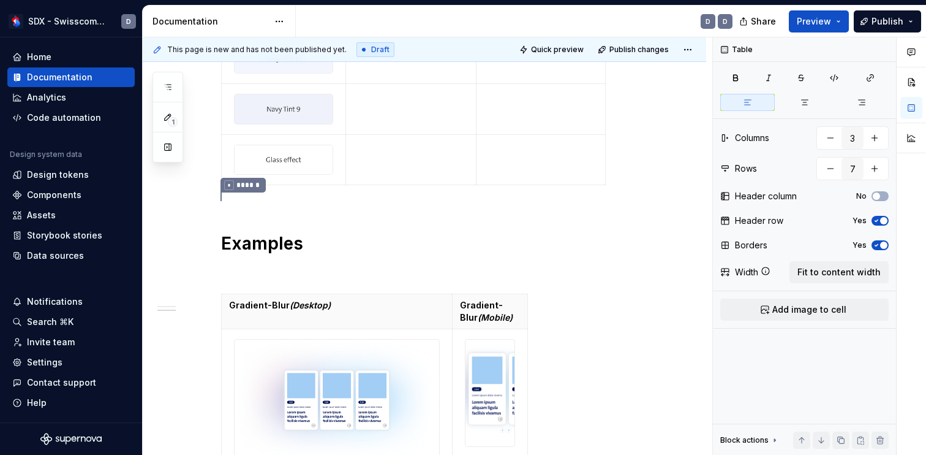
click at [230, 186] on div "Colors Colour Gradients Light Gradient" at bounding box center [439, 20] width 436 height 339
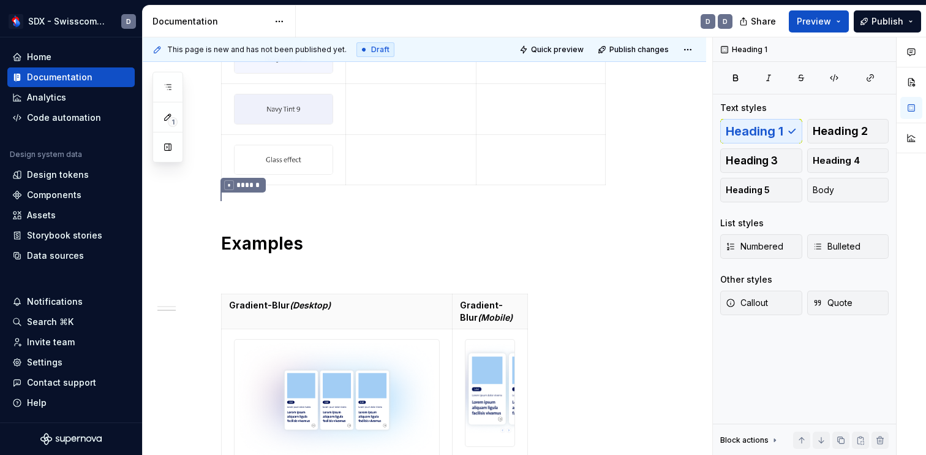
click at [251, 207] on div "Styles Colors Colour Gradients Light Gradient * ****** Examples Gradient-Blur (…" at bounding box center [439, 126] width 436 height 760
click at [363, 219] on div "Styles Colors Colour Gradients Light Gradient * ****** Examples Gradient-Blur (…" at bounding box center [439, 126] width 436 height 760
click at [200, 349] on div "Styles Colors Colour Gradients Light Gradient * ****** Examples Gradient-Blur (…" at bounding box center [425, 186] width 564 height 940
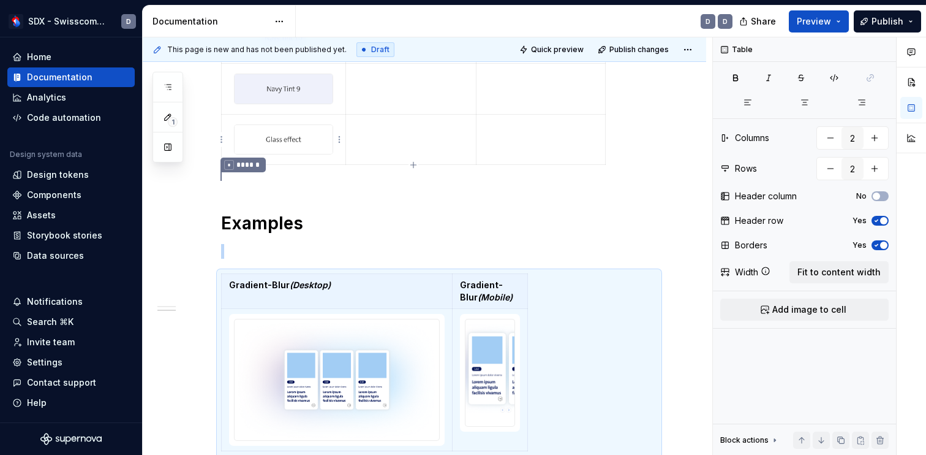
type input "3"
type input "7"
click at [255, 162] on td at bounding box center [284, 139] width 124 height 51
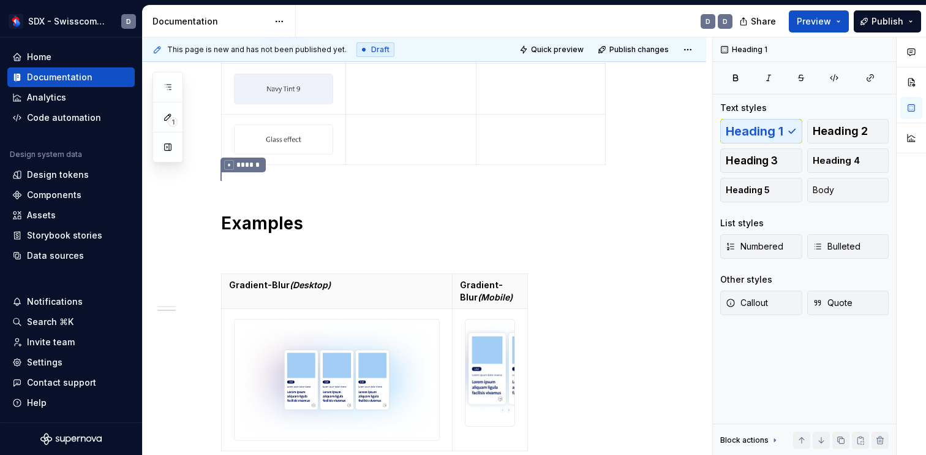
click at [247, 184] on div "Styles Colors Colour Gradients Light Gradient * ****** Examples Gradient-Blur (…" at bounding box center [439, 106] width 436 height 760
click at [242, 177] on div "Styles Colors Colour Gradients Light Gradient * ****** Examples Gradient-Blur (…" at bounding box center [439, 106] width 436 height 760
click at [210, 170] on div "Styles Colors Colour Gradients Light Gradient * ****** Examples Gradient-Blur (…" at bounding box center [425, 166] width 564 height 940
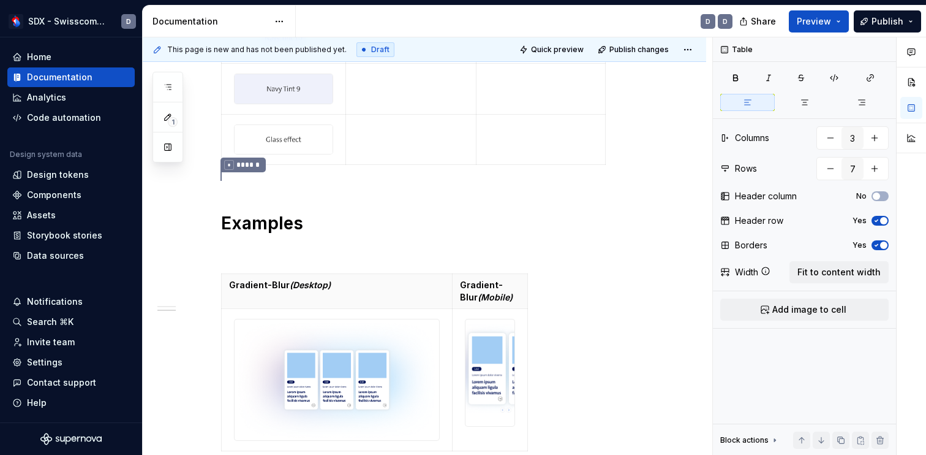
click at [225, 167] on div "Colors Colour Gradients Light Gradient" at bounding box center [439, 0] width 436 height 339
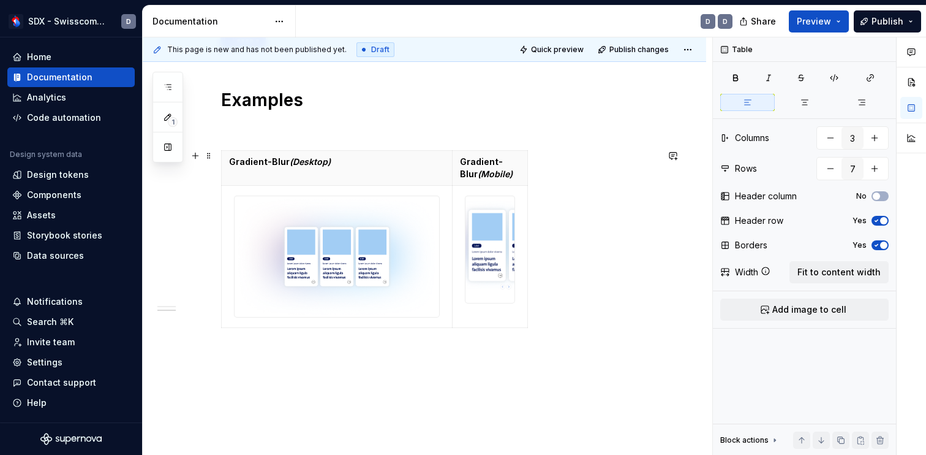
scroll to position [651, 0]
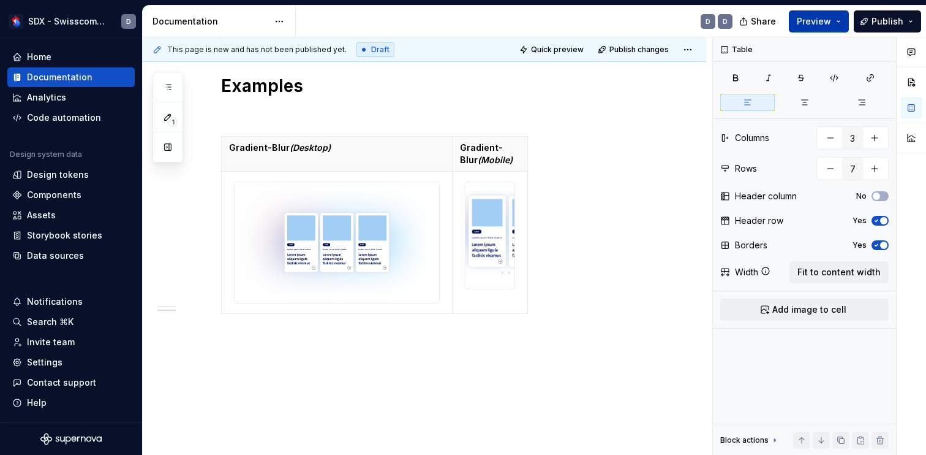
click at [817, 23] on span "Preview" at bounding box center [814, 21] width 34 height 12
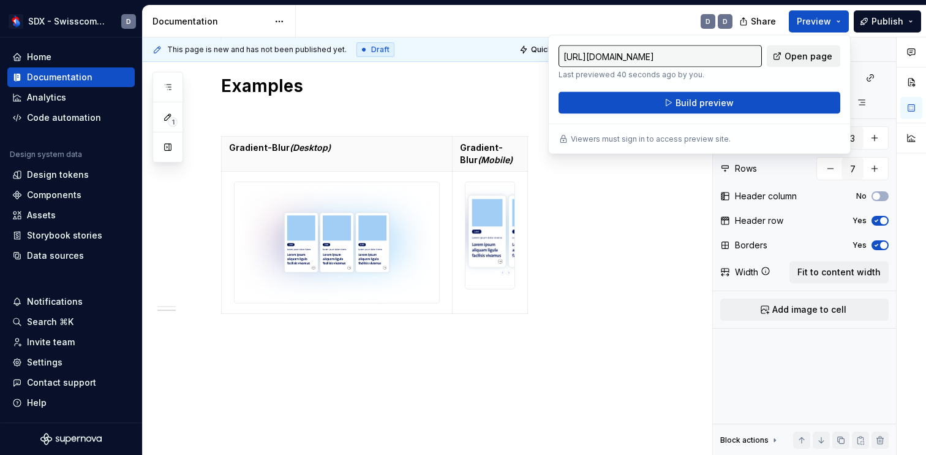
click at [821, 55] on span "Open page" at bounding box center [809, 56] width 48 height 12
type textarea "*"
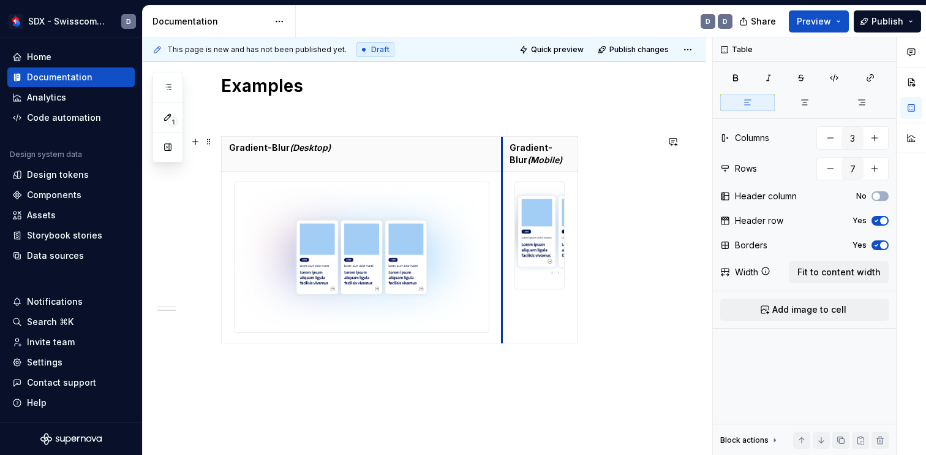
drag, startPoint x: 453, startPoint y: 230, endPoint x: 503, endPoint y: 233, distance: 49.7
click at [503, 233] on td at bounding box center [539, 257] width 75 height 171
type input "2"
click at [542, 308] on td at bounding box center [539, 257] width 75 height 171
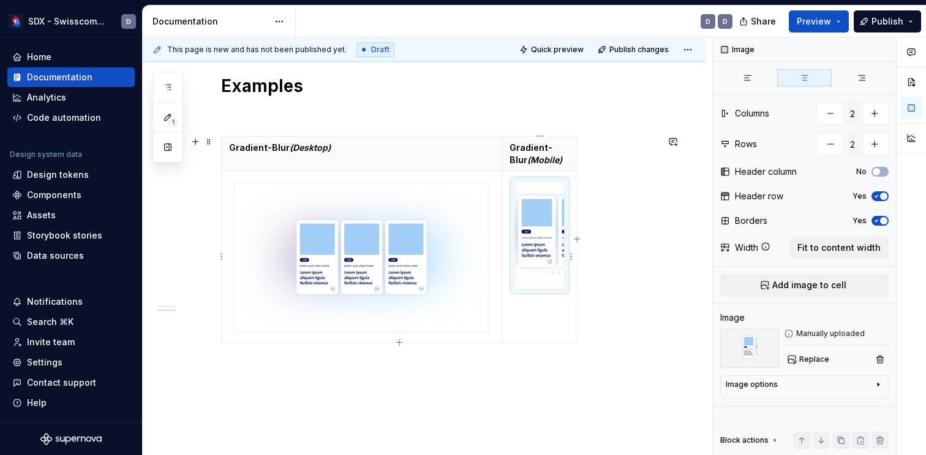
click at [548, 222] on img at bounding box center [539, 235] width 49 height 106
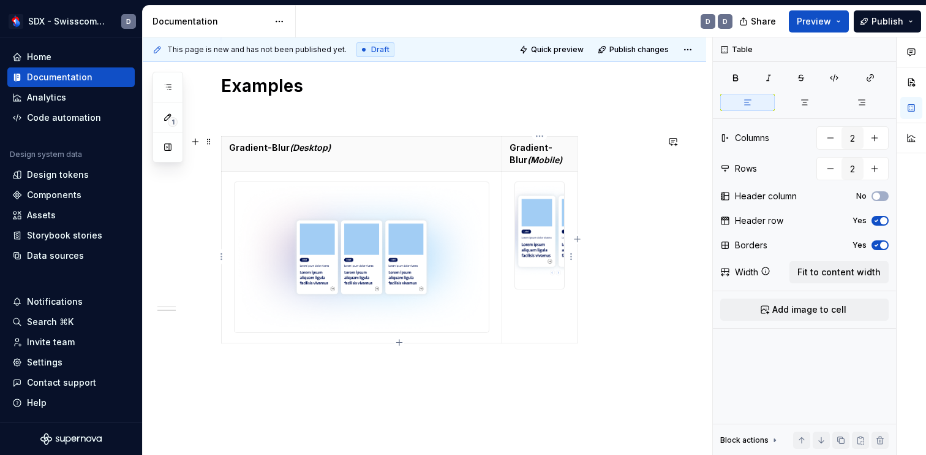
click at [547, 315] on td at bounding box center [539, 257] width 75 height 171
click at [810, 103] on button "button" at bounding box center [804, 102] width 55 height 17
click at [755, 105] on button "button" at bounding box center [747, 102] width 55 height 17
click at [565, 235] on div at bounding box center [540, 234] width 50 height 107
click at [553, 323] on td at bounding box center [539, 257] width 75 height 171
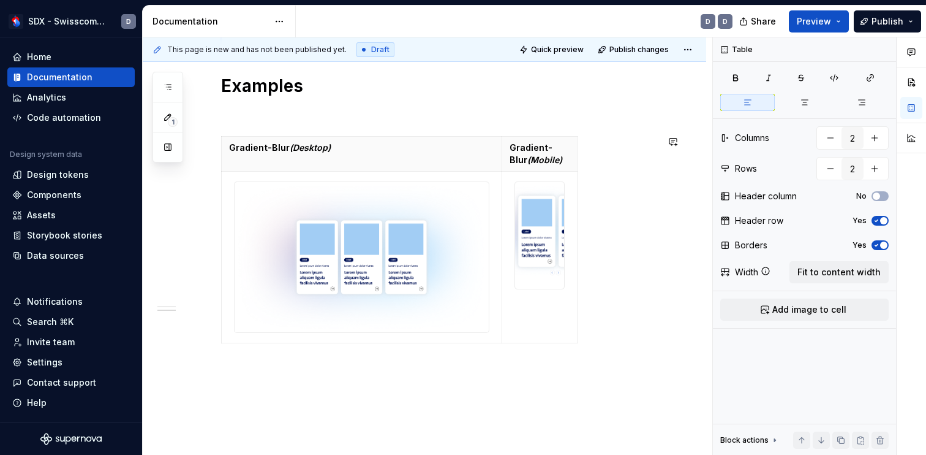
click at [553, 323] on td at bounding box center [539, 257] width 75 height 171
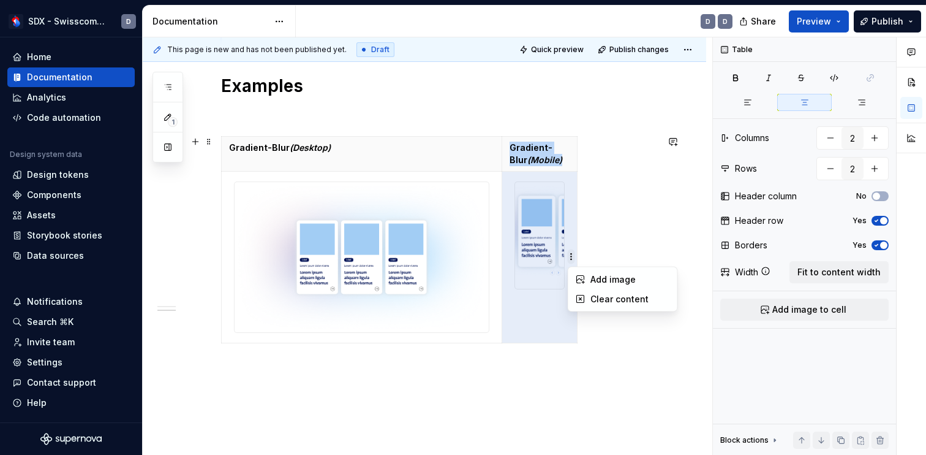
click at [571, 256] on html "SDX - Swisscom Digital Experience D Home Documentation Analytics Code automatio…" at bounding box center [463, 227] width 926 height 455
click at [835, 77] on div "Comments Open comments No comments yet Select ‘Comment’ from the block context …" at bounding box center [819, 246] width 213 height 418
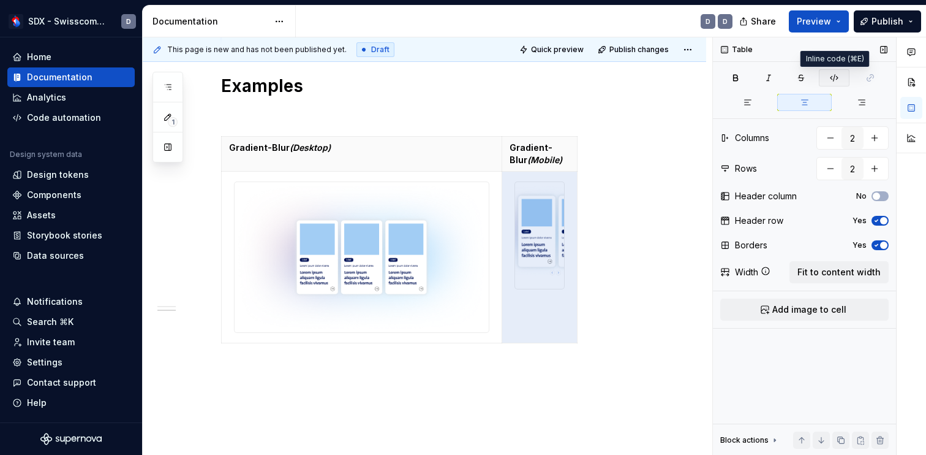
click at [835, 77] on icon "button" at bounding box center [834, 78] width 10 height 10
click at [836, 77] on icon "button" at bounding box center [834, 78] width 10 height 10
click at [839, 78] on icon "button" at bounding box center [834, 78] width 10 height 10
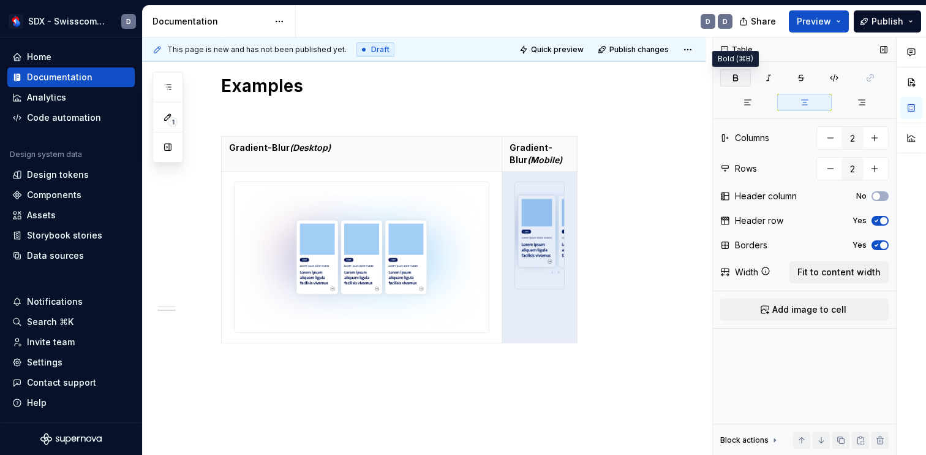
click at [736, 78] on icon "button" at bounding box center [736, 78] width 10 height 10
click at [771, 78] on icon "button" at bounding box center [769, 78] width 10 height 10
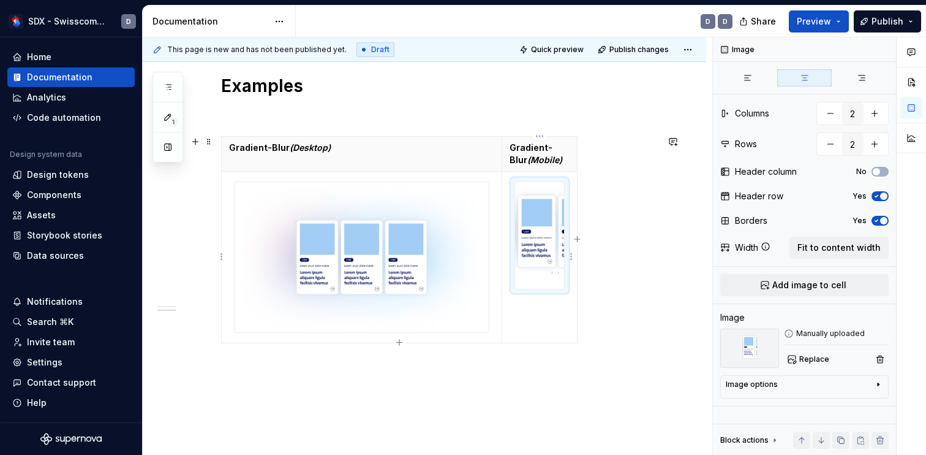
click at [533, 232] on img at bounding box center [539, 235] width 49 height 106
click at [877, 355] on button "button" at bounding box center [880, 358] width 17 height 17
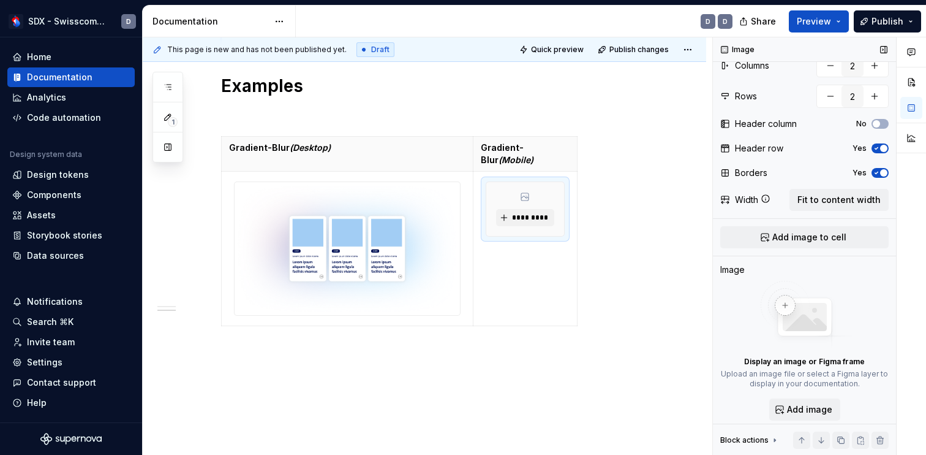
scroll to position [60, 0]
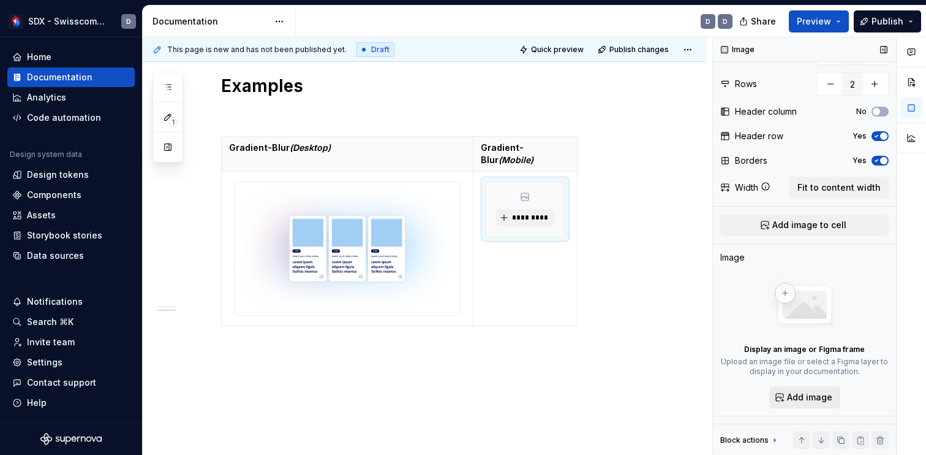
click at [804, 399] on span "Add image" at bounding box center [809, 397] width 45 height 12
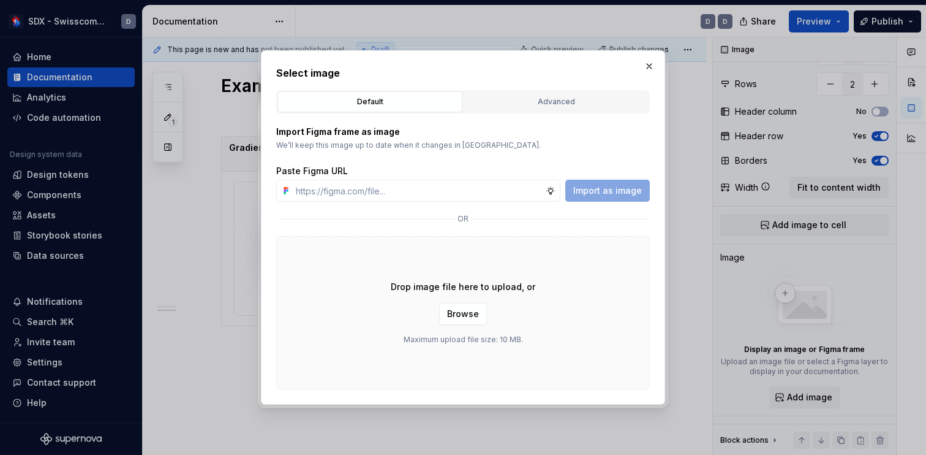
click at [459, 326] on div "Drop image file here to upload, or Browse Maximum upload file size: 10 MB." at bounding box center [463, 312] width 374 height 153
click at [466, 312] on span "Browse" at bounding box center [463, 314] width 32 height 12
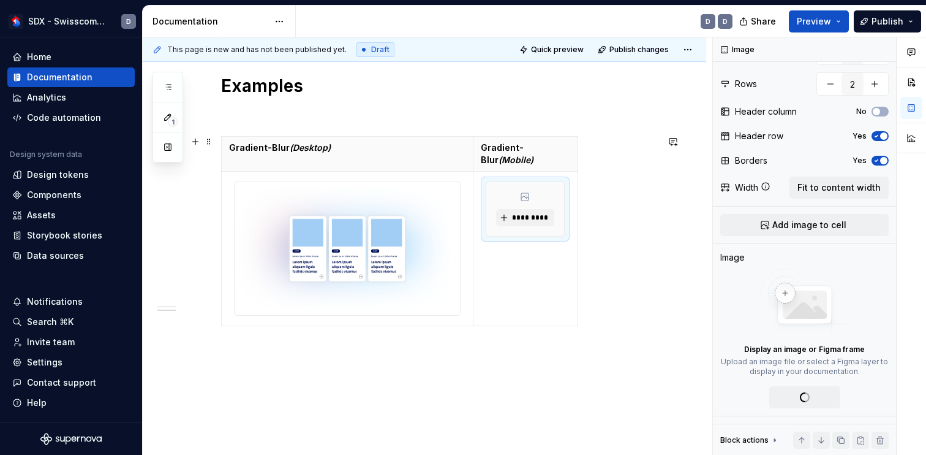
scroll to position [0, 0]
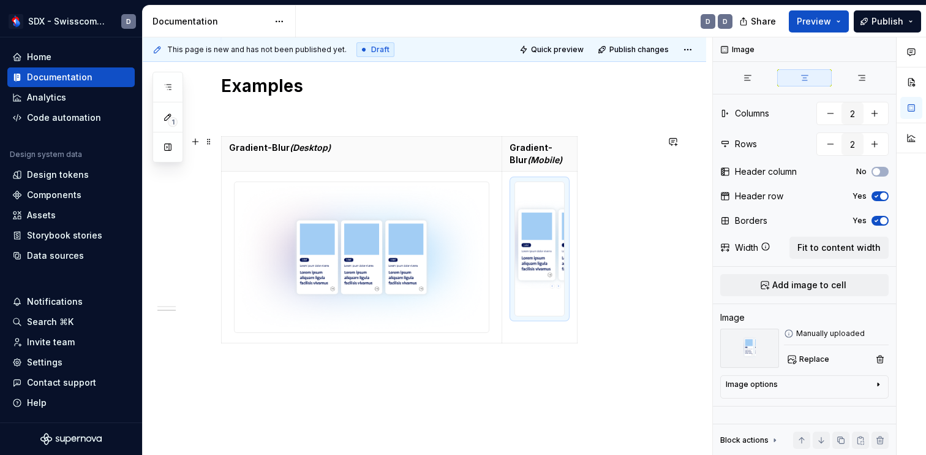
click at [663, 321] on div "Styles Colors Colour Gradients Light Gradient * ****** Examples Gradient-Blur (…" at bounding box center [425, 43] width 564 height 969
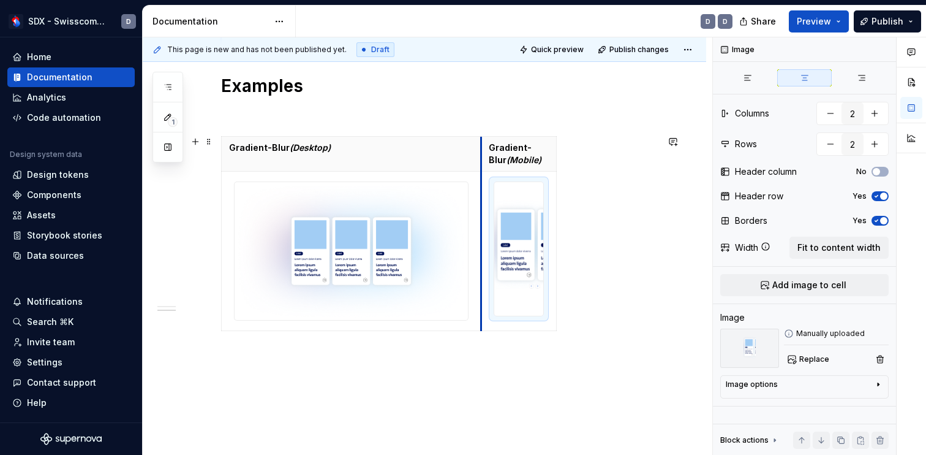
drag, startPoint x: 502, startPoint y: 325, endPoint x: 481, endPoint y: 319, distance: 21.9
click at [482, 319] on td at bounding box center [519, 251] width 75 height 159
click at [536, 406] on div "This page is new and has not been published yet. Draft Quick preview Publish ch…" at bounding box center [428, 246] width 570 height 418
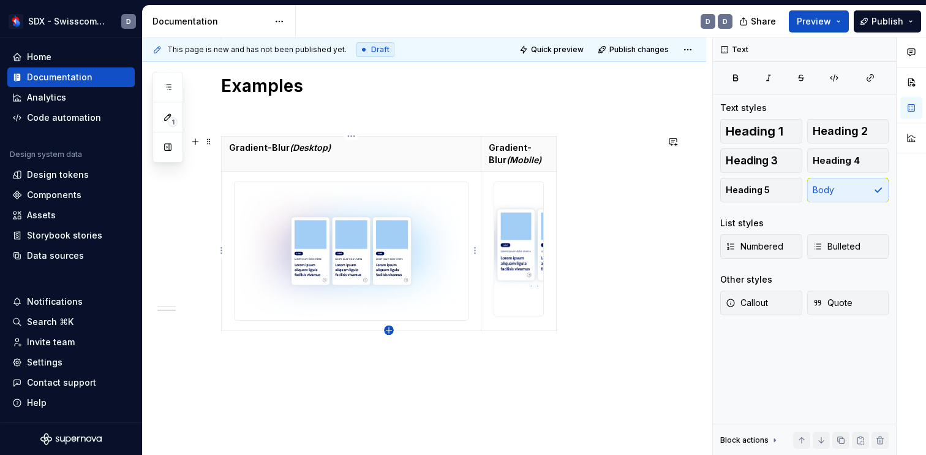
click at [390, 329] on icon "button" at bounding box center [389, 330] width 10 height 10
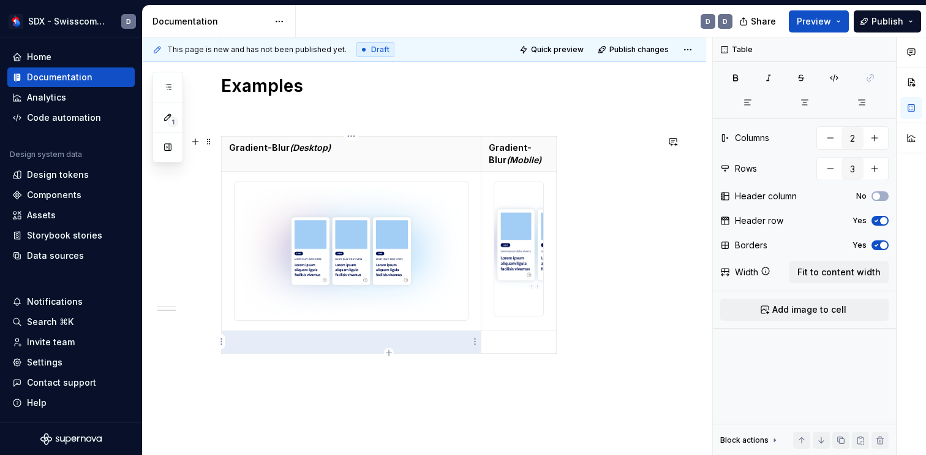
click at [390, 342] on p at bounding box center [351, 342] width 244 height 12
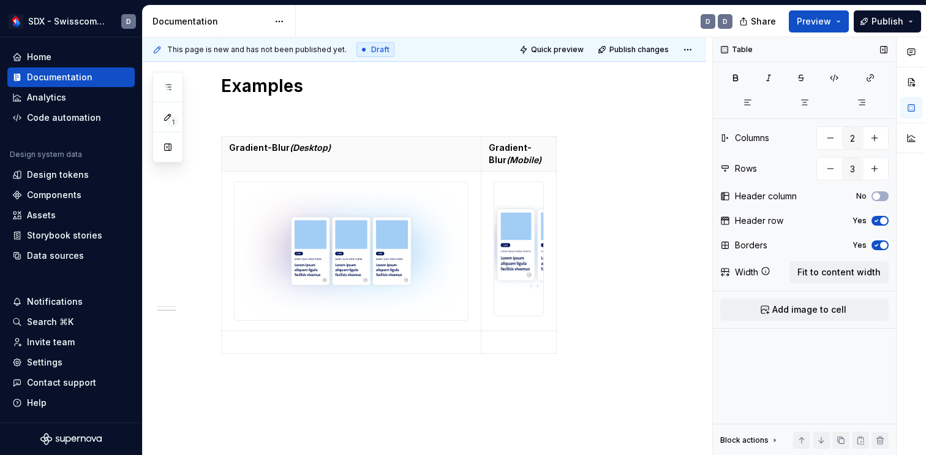
click at [820, 297] on div "Table Columns 2 Rows 3 Header column No Header row Yes Borders Yes Width Fit to…" at bounding box center [804, 246] width 183 height 418
click at [817, 310] on span "Add image to cell" at bounding box center [809, 309] width 74 height 12
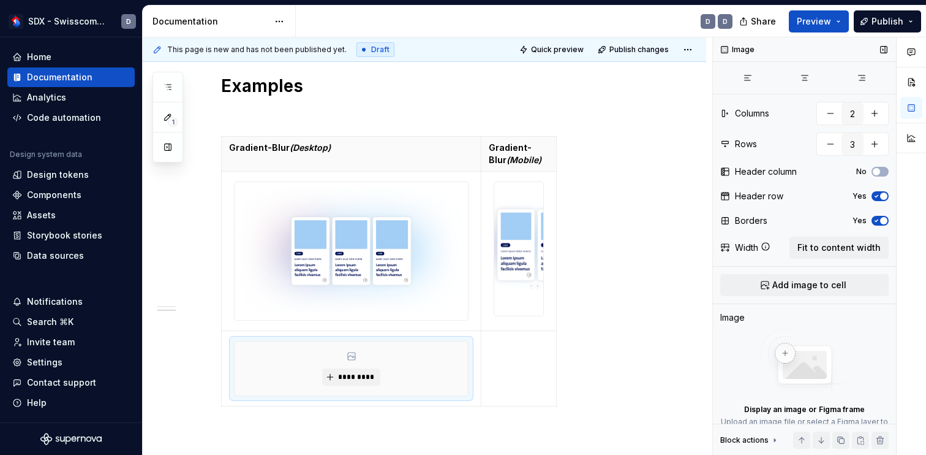
scroll to position [60, 0]
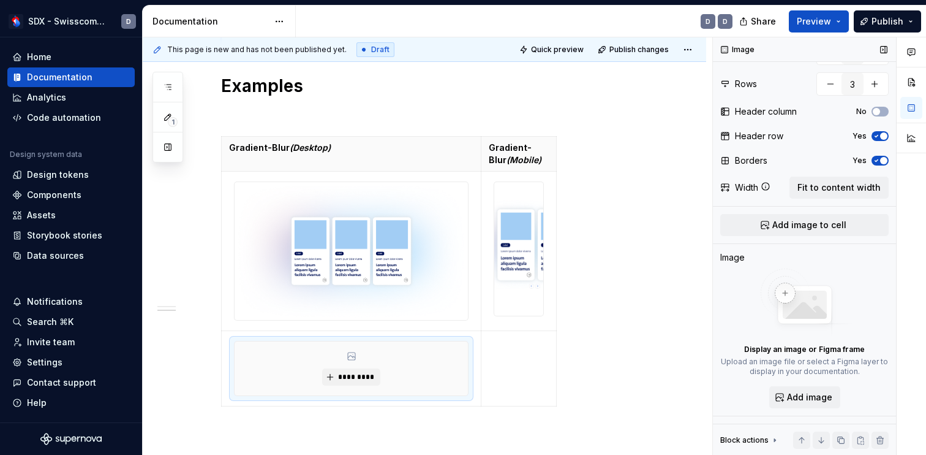
click at [798, 398] on span "Add image" at bounding box center [809, 397] width 45 height 12
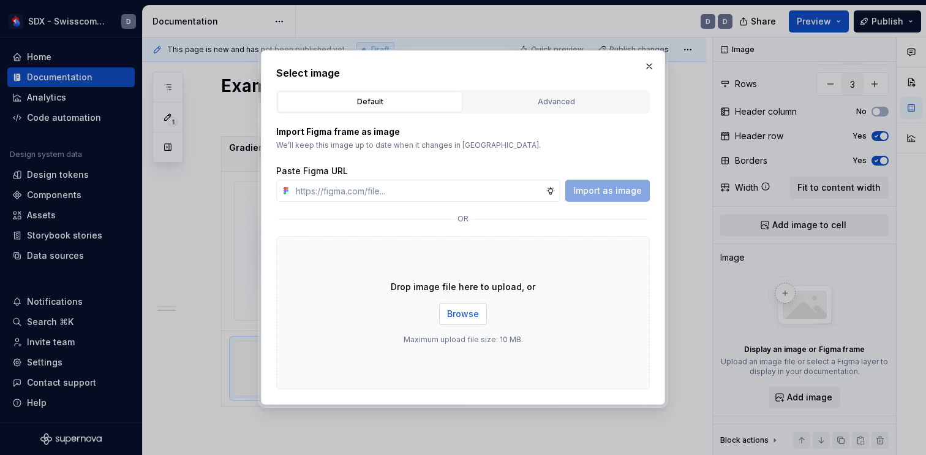
click at [462, 305] on button "Browse" at bounding box center [463, 314] width 48 height 22
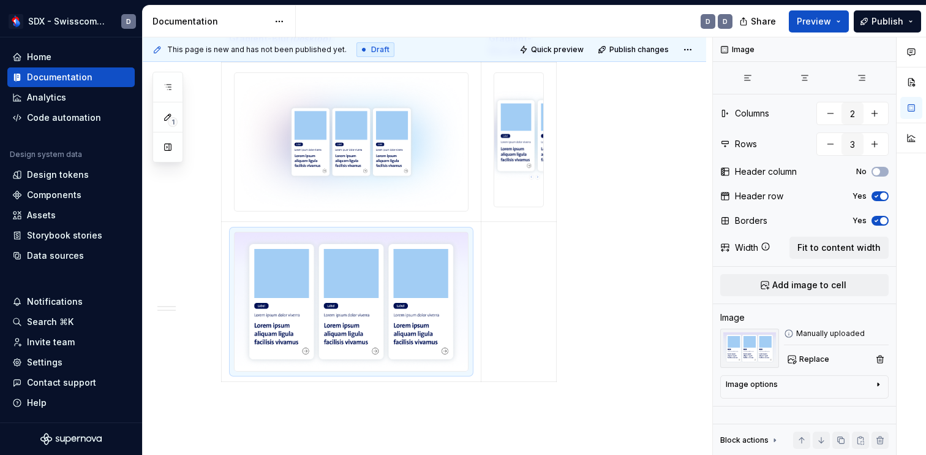
scroll to position [761, 0]
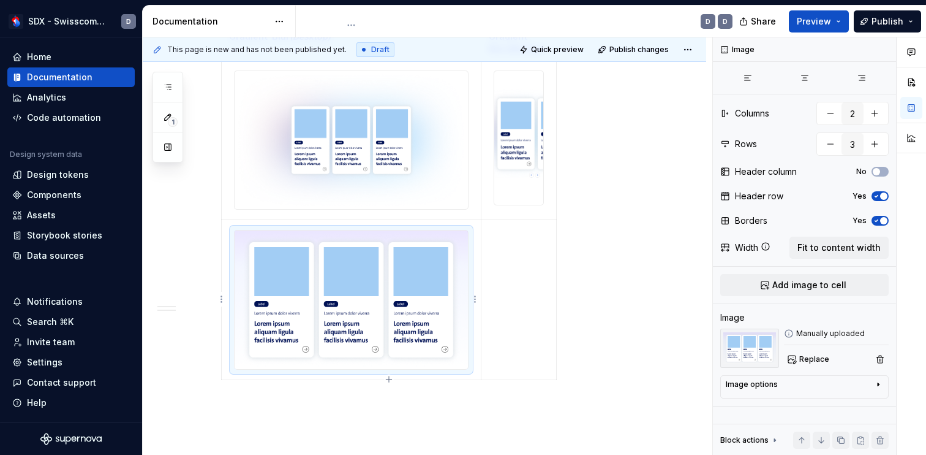
drag, startPoint x: 472, startPoint y: 327, endPoint x: 447, endPoint y: 325, distance: 24.5
click at [446, 325] on div at bounding box center [351, 300] width 235 height 140
drag, startPoint x: 473, startPoint y: 370, endPoint x: 410, endPoint y: 335, distance: 71.6
click at [410, 335] on div at bounding box center [351, 300] width 235 height 140
click at [410, 335] on img at bounding box center [351, 299] width 233 height 138
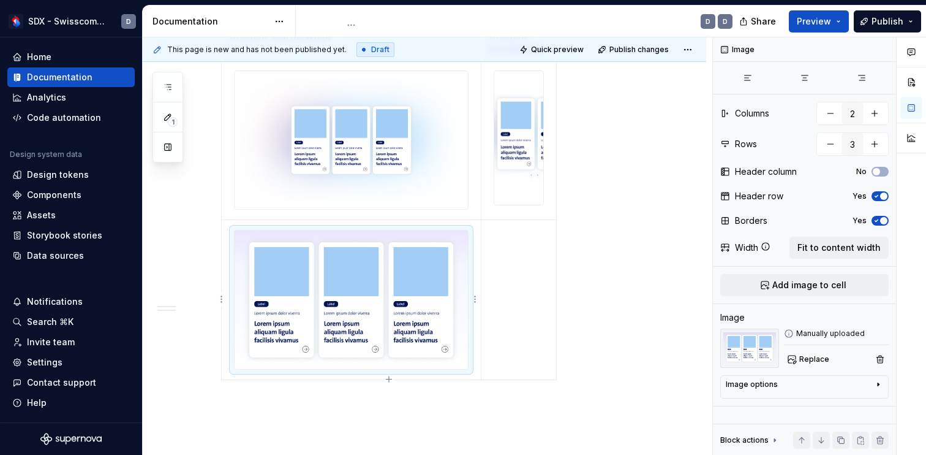
click at [410, 335] on img at bounding box center [351, 299] width 233 height 138
click at [512, 218] on td at bounding box center [519, 140] width 75 height 159
click at [882, 357] on button "button" at bounding box center [880, 358] width 17 height 17
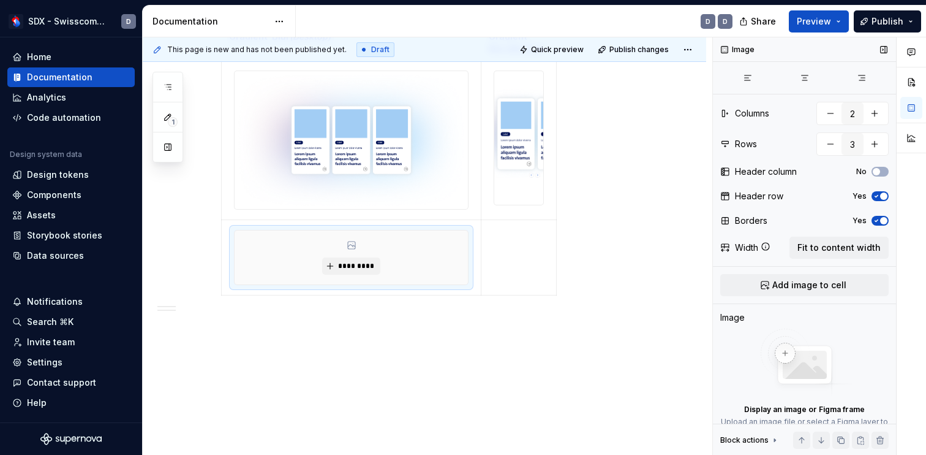
scroll to position [60, 0]
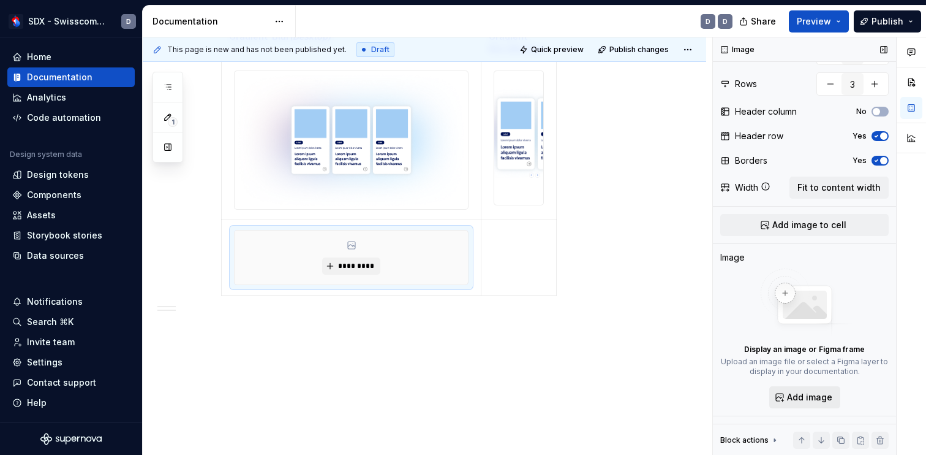
click at [799, 395] on span "Add image" at bounding box center [809, 397] width 45 height 12
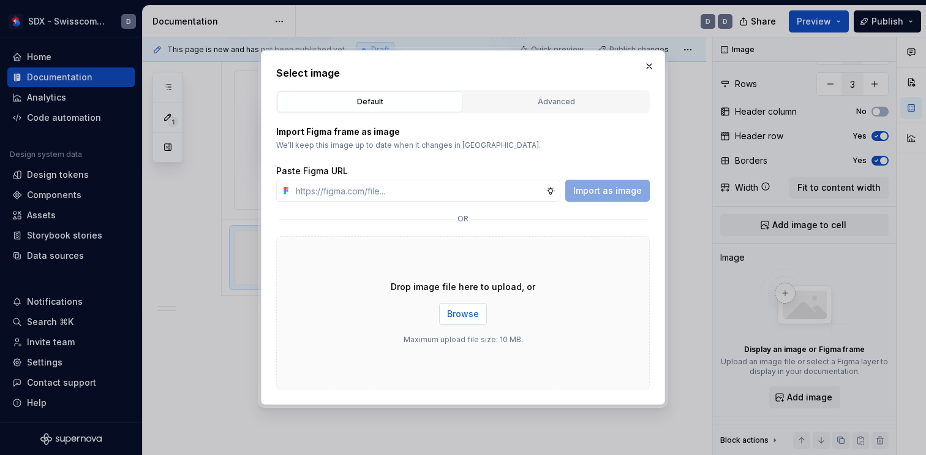
click at [472, 316] on span "Browse" at bounding box center [463, 314] width 32 height 12
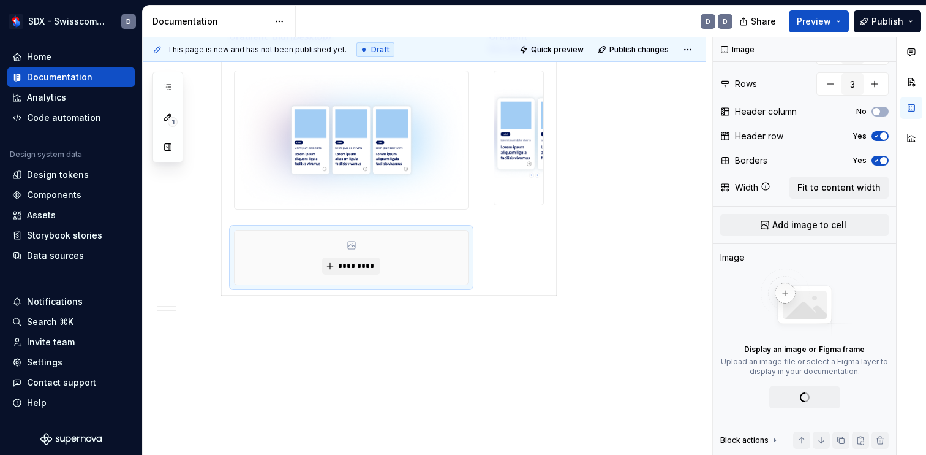
scroll to position [0, 0]
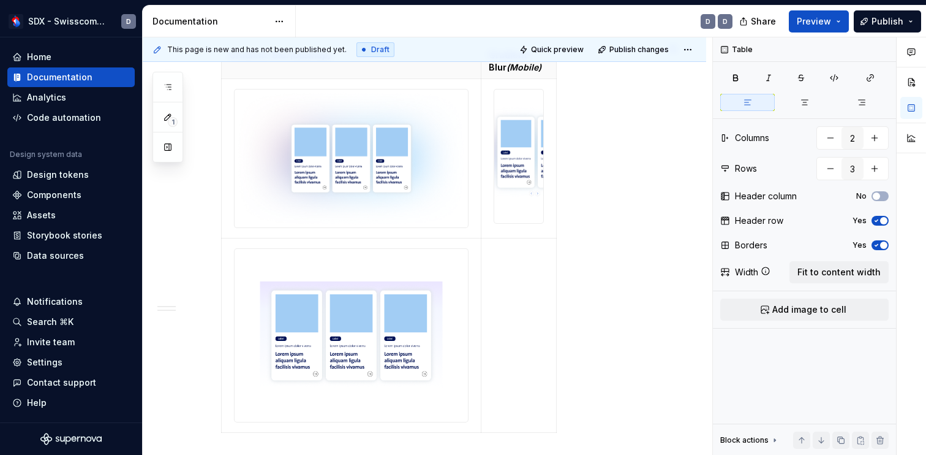
click at [657, 316] on div "Gradient-Blur (Desktop) Gradient-Blur (Mobile)" at bounding box center [439, 240] width 436 height 394
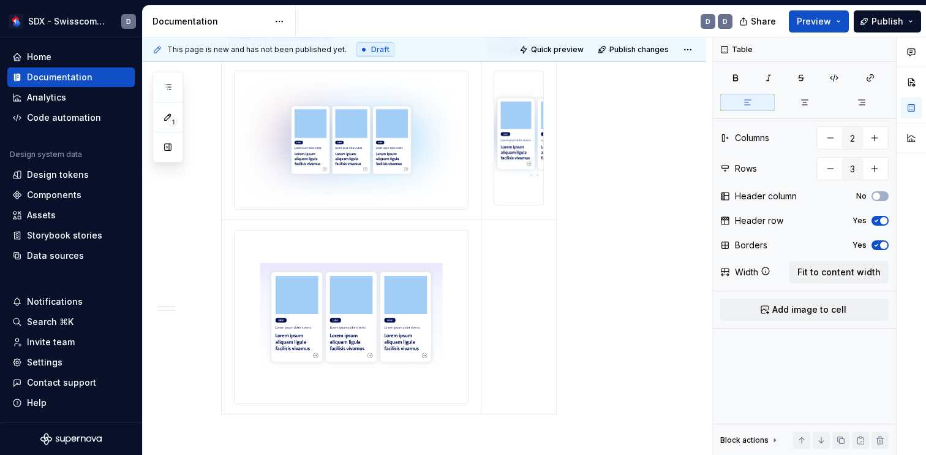
scroll to position [768, 0]
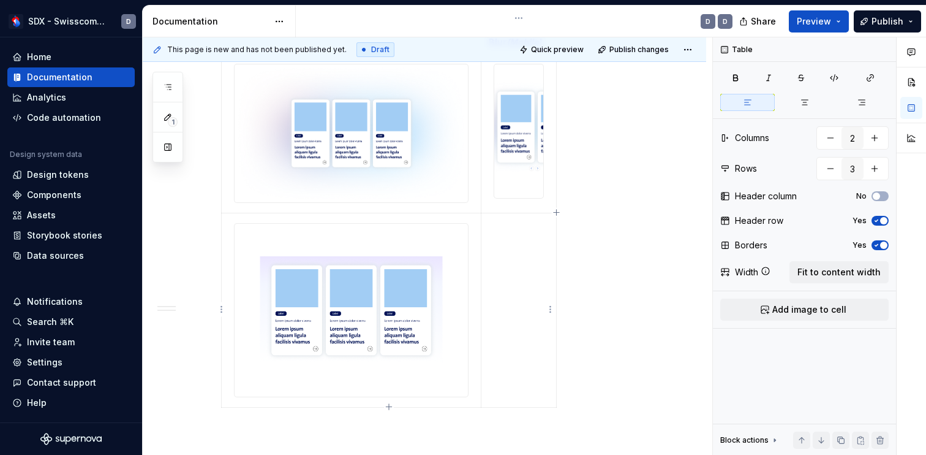
click at [519, 295] on td at bounding box center [519, 310] width 75 height 195
click at [831, 315] on button "Add image to cell" at bounding box center [804, 309] width 168 height 22
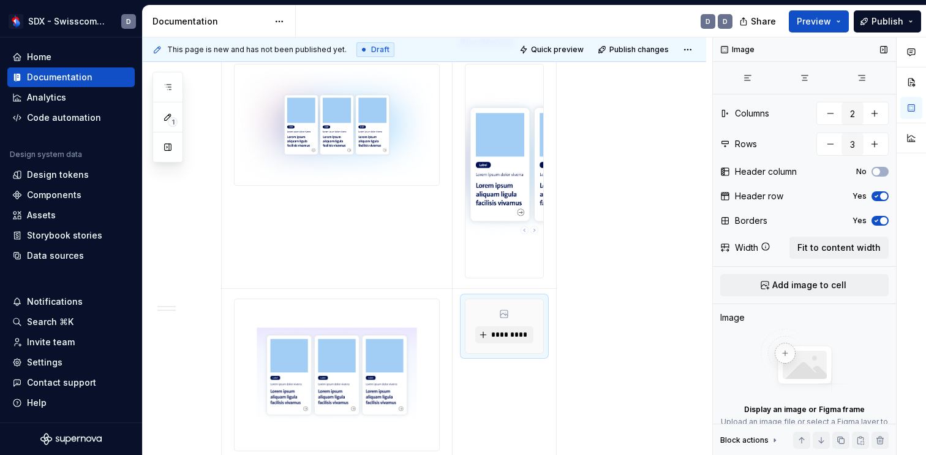
scroll to position [60, 0]
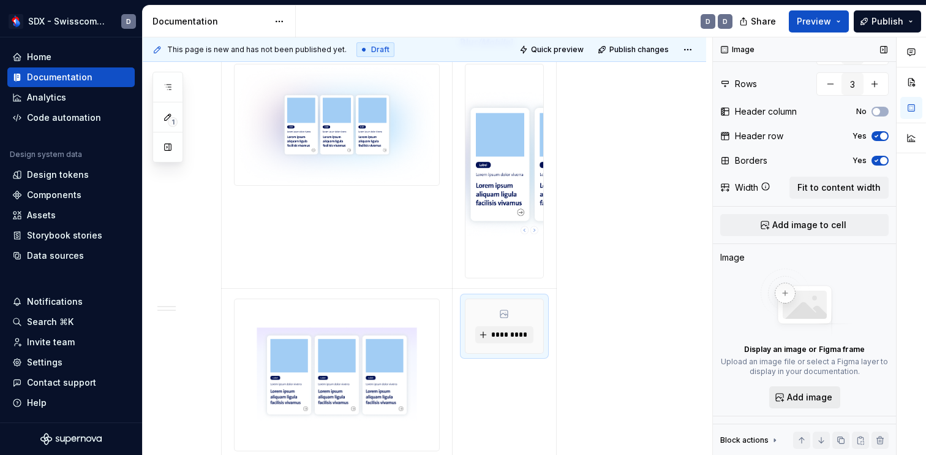
click at [815, 387] on button "Add image" at bounding box center [804, 397] width 71 height 22
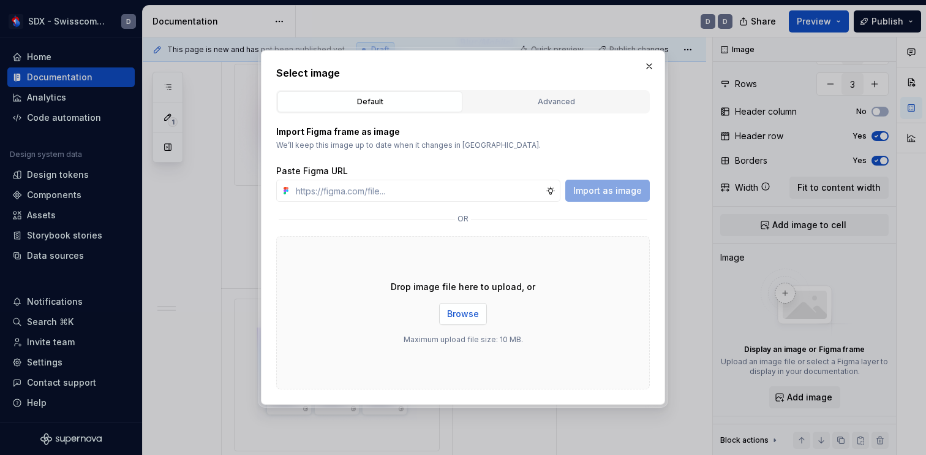
click at [461, 309] on span "Browse" at bounding box center [463, 314] width 32 height 12
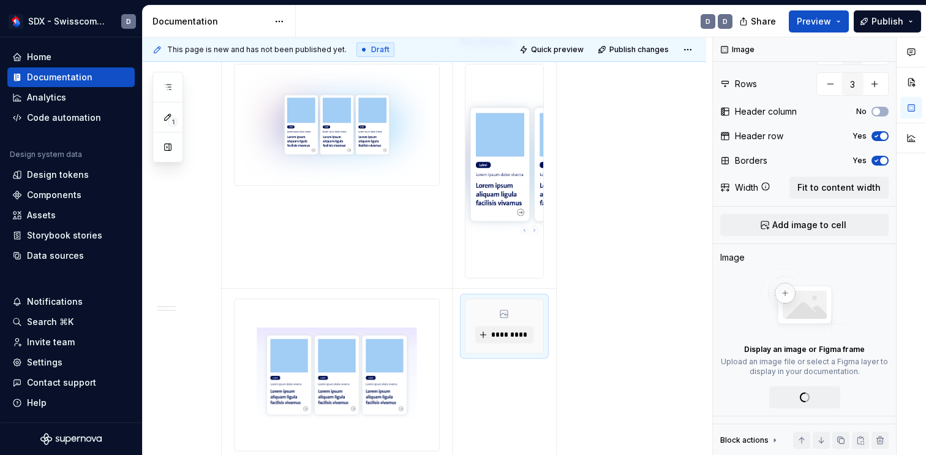
scroll to position [0, 0]
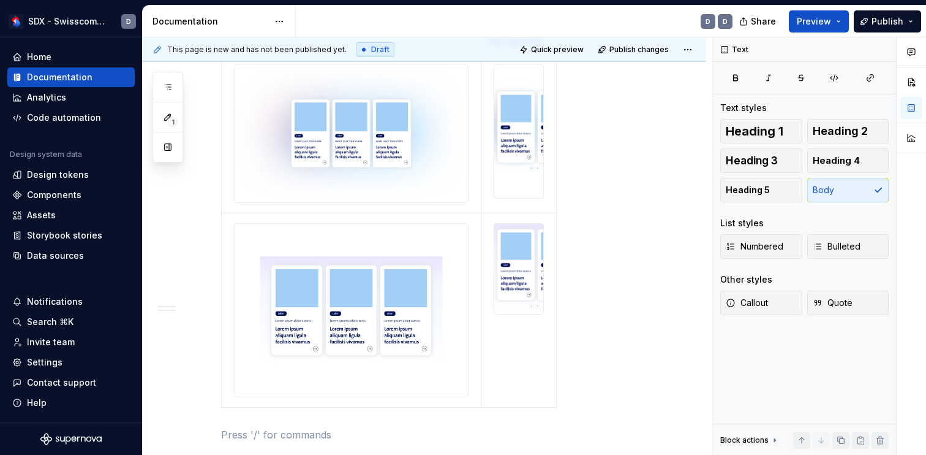
drag, startPoint x: 388, startPoint y: 404, endPoint x: 390, endPoint y: 383, distance: 20.9
click at [390, 383] on body "SDX - Swisscom Digital Experience D Home Documentation Analytics Code automatio…" at bounding box center [463, 227] width 926 height 455
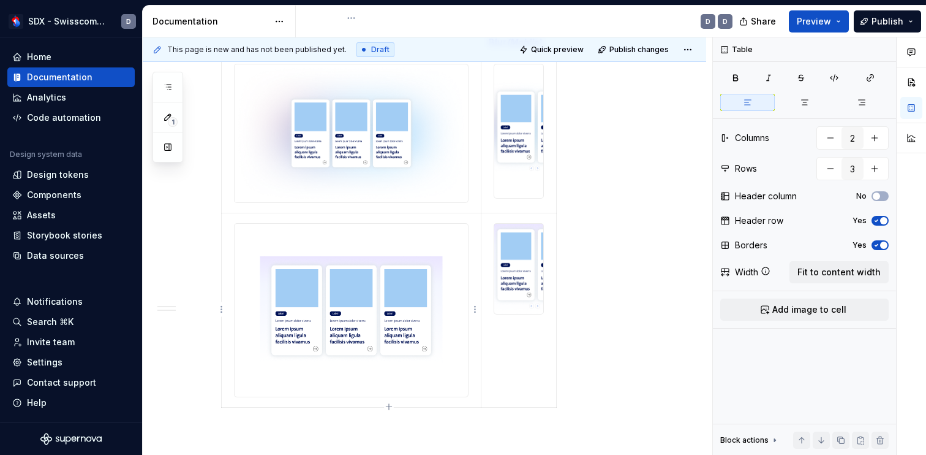
drag, startPoint x: 416, startPoint y: 407, endPoint x: 415, endPoint y: 376, distance: 30.6
click at [415, 376] on div "Gradient-Blur (Desktop) Gradient-Blur (Mobile)" at bounding box center [439, 215] width 436 height 394
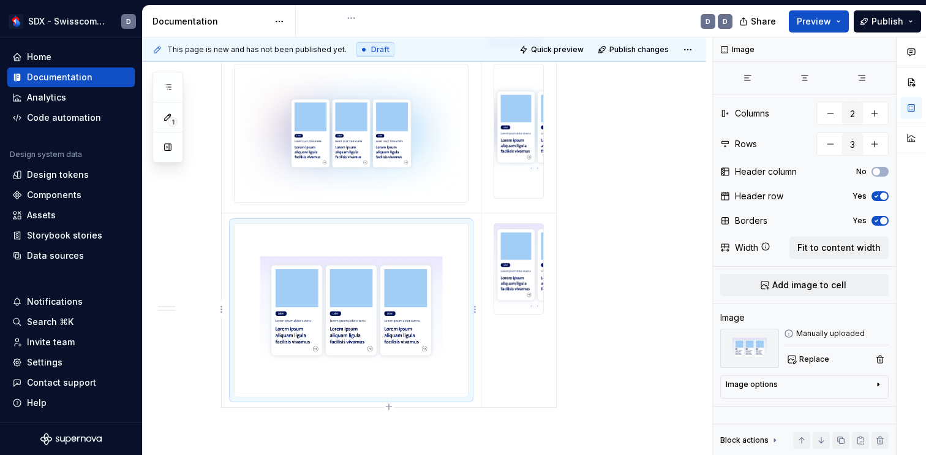
click at [415, 376] on img at bounding box center [351, 310] width 233 height 173
click at [654, 228] on div "Gradient-Blur (Desktop) Gradient-Blur (Mobile)" at bounding box center [439, 215] width 436 height 394
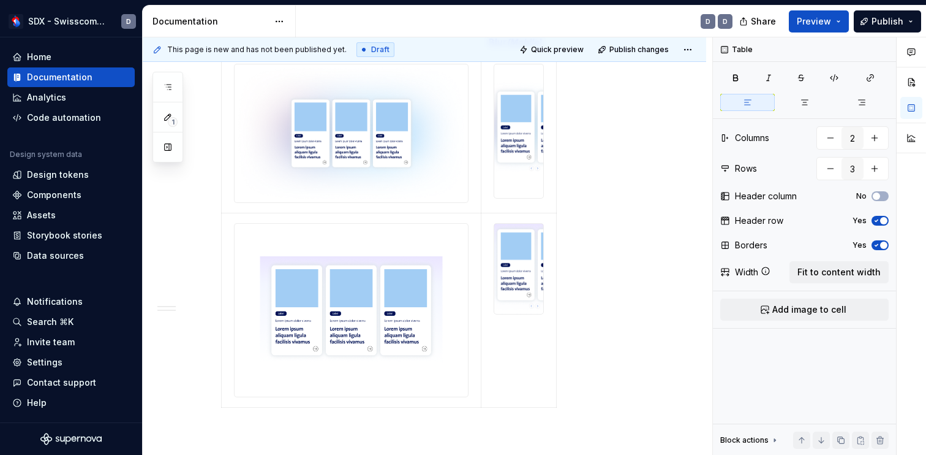
click at [652, 249] on div "Gradient-Blur (Desktop) Gradient-Blur (Mobile)" at bounding box center [439, 215] width 436 height 394
click at [514, 258] on img at bounding box center [518, 269] width 49 height 90
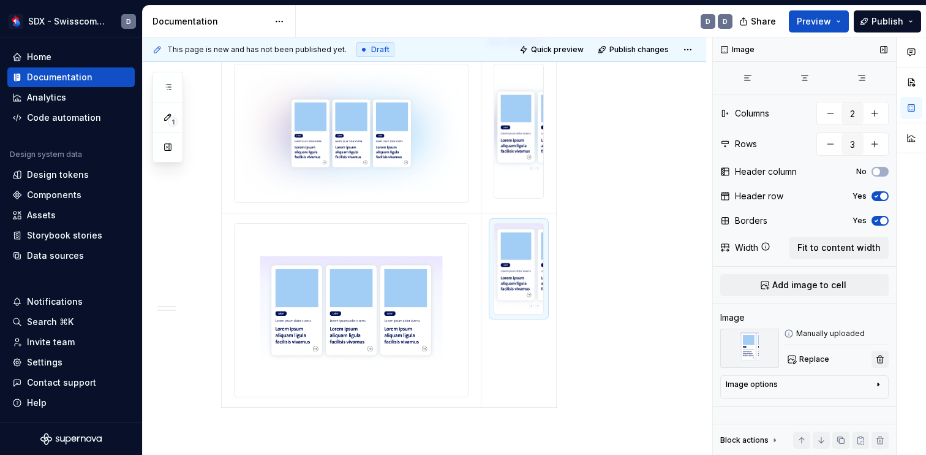
click at [882, 358] on button "button" at bounding box center [880, 358] width 17 height 17
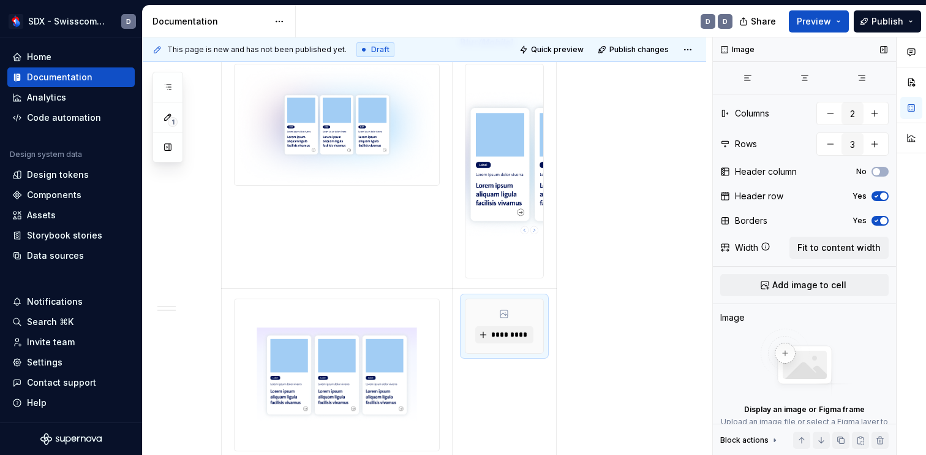
scroll to position [60, 0]
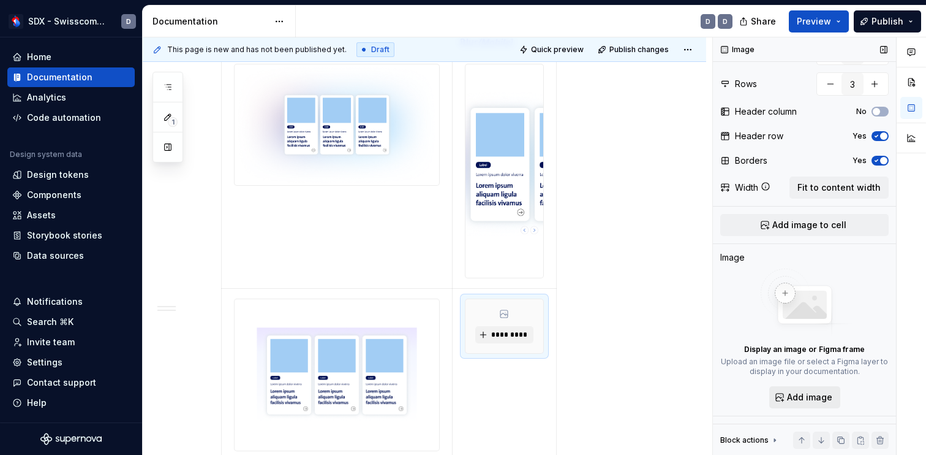
click at [806, 395] on span "Add image" at bounding box center [809, 397] width 45 height 12
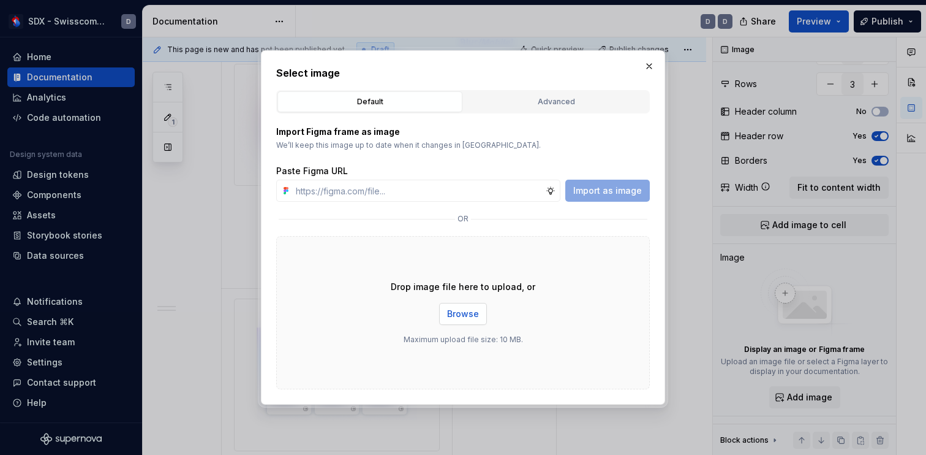
click at [469, 312] on span "Browse" at bounding box center [463, 314] width 32 height 12
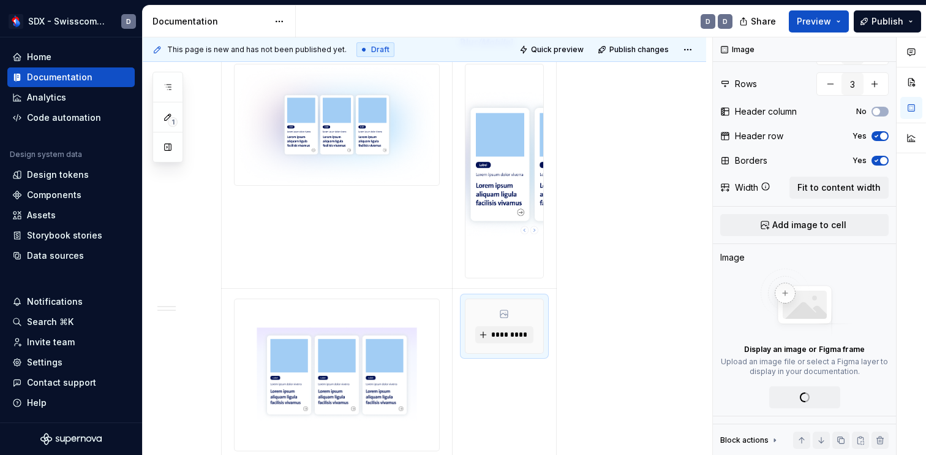
scroll to position [0, 0]
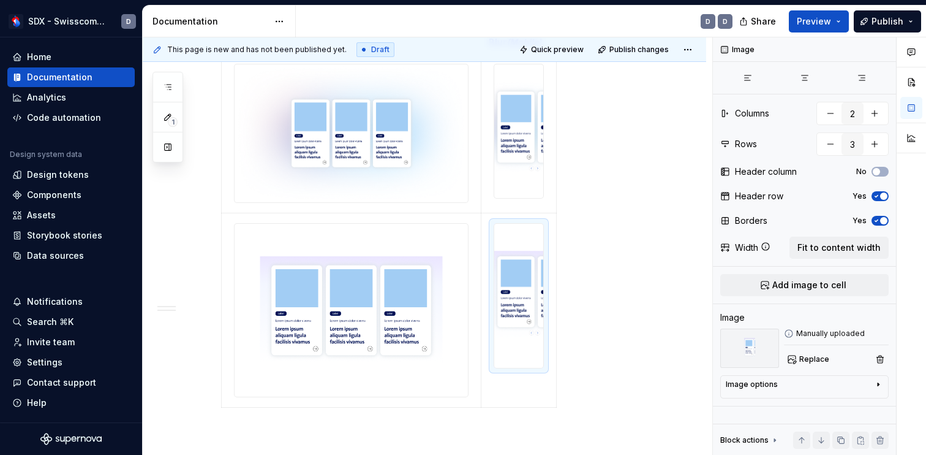
click at [665, 306] on div "Styles Colors Colour Gradients Light Gradient * ****** Examples Gradient-Blur (…" at bounding box center [425, 17] width 564 height 1152
click at [822, 21] on span "Preview" at bounding box center [814, 21] width 34 height 12
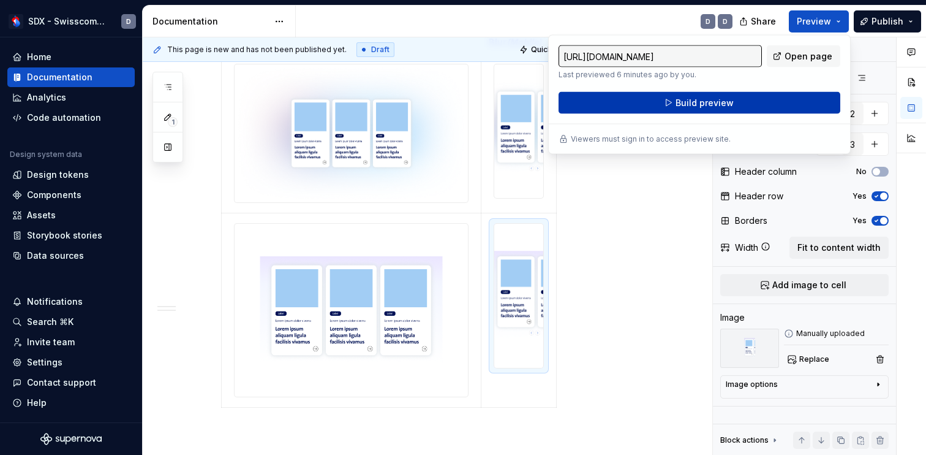
click at [726, 98] on span "Build preview" at bounding box center [705, 103] width 58 height 12
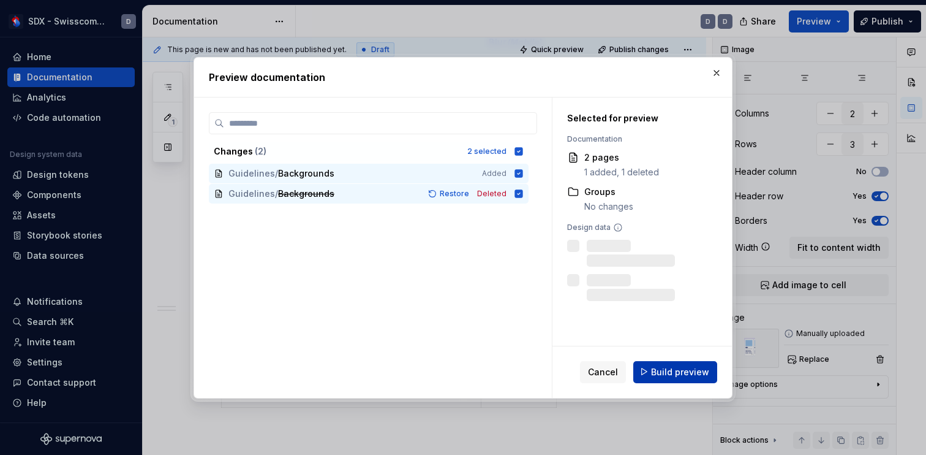
click at [669, 372] on span "Build preview" at bounding box center [680, 371] width 58 height 12
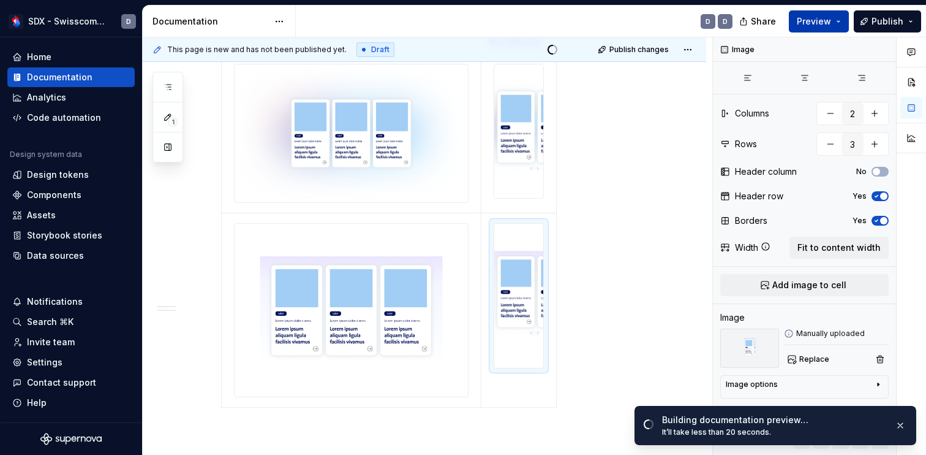
click at [820, 20] on span "Preview" at bounding box center [814, 21] width 34 height 12
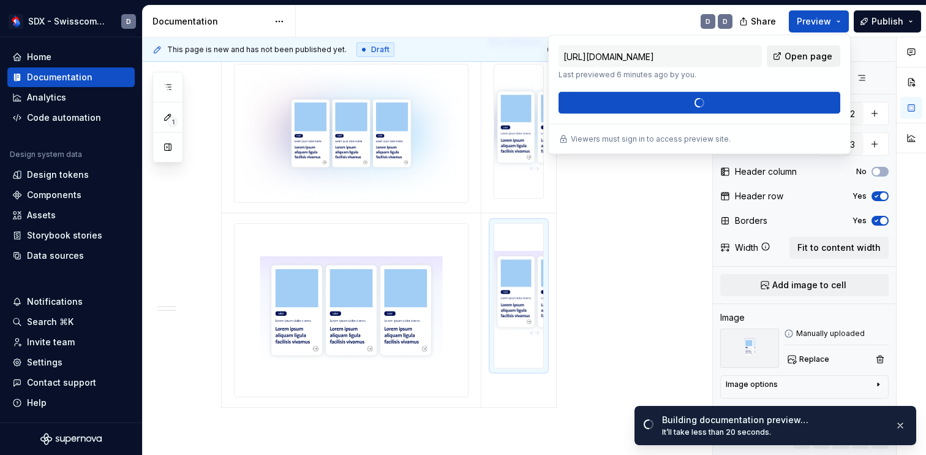
click at [795, 56] on span "Open page" at bounding box center [809, 56] width 48 height 12
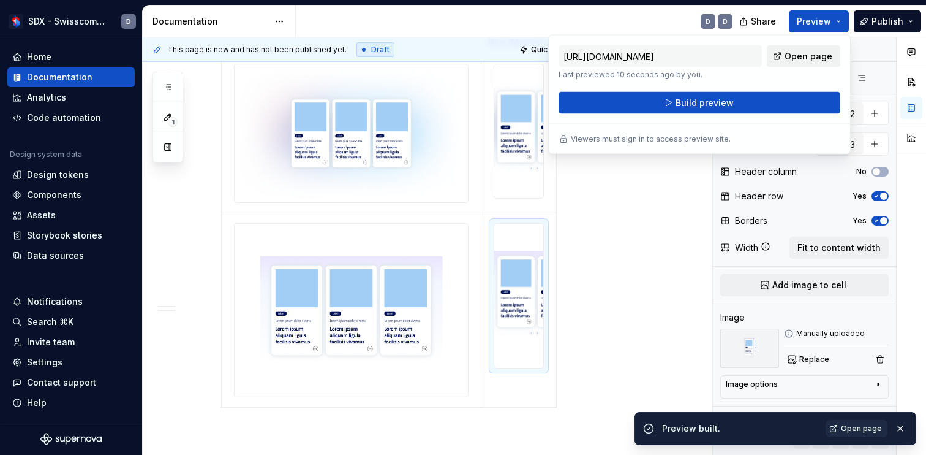
click at [803, 55] on span "Open page" at bounding box center [809, 56] width 48 height 12
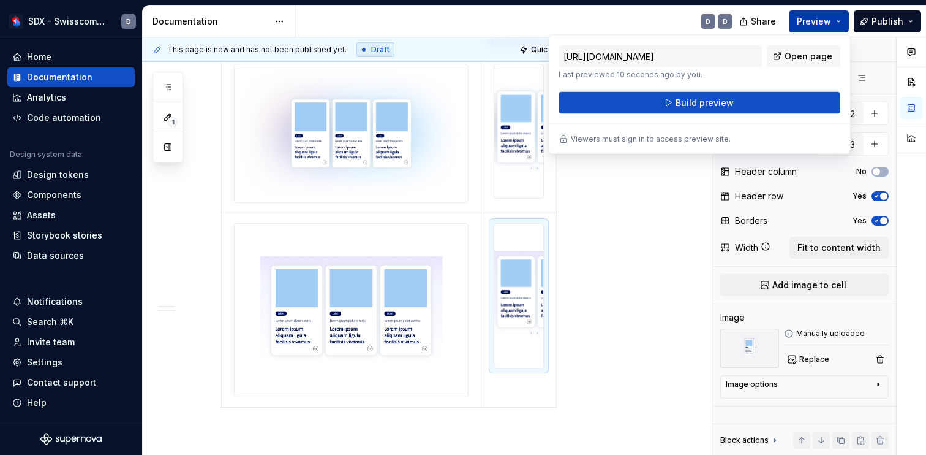
click at [812, 18] on span "Preview" at bounding box center [814, 21] width 34 height 12
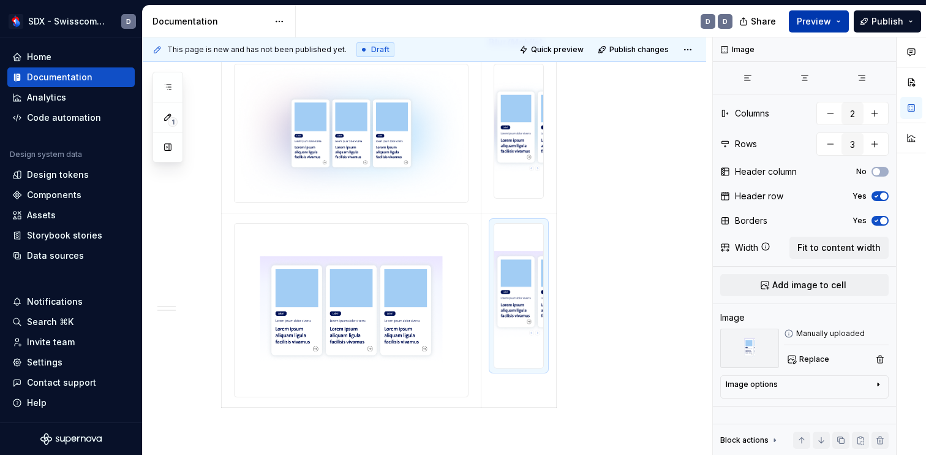
click at [812, 23] on span "Preview" at bounding box center [814, 21] width 34 height 12
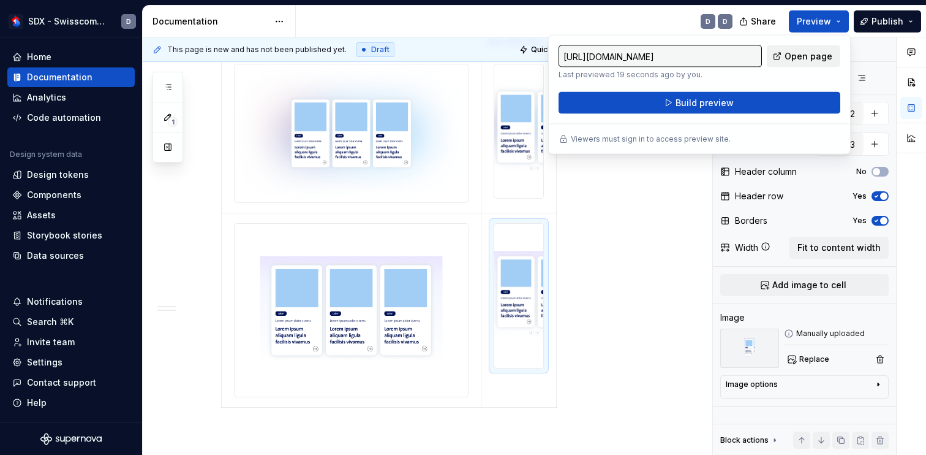
click at [808, 56] on span "Open page" at bounding box center [809, 56] width 48 height 12
click at [589, 287] on div "Gradient-Blur (Desktop) Gradient-Blur (Mobile)" at bounding box center [439, 215] width 436 height 394
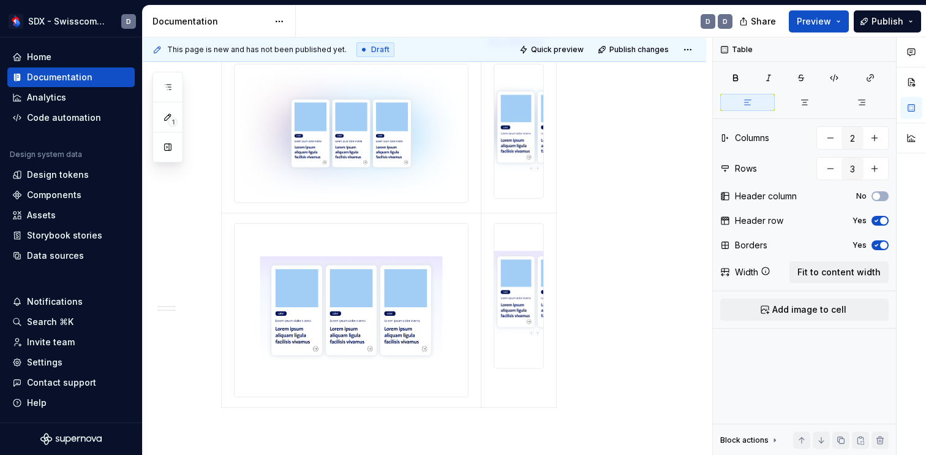
scroll to position [730, 0]
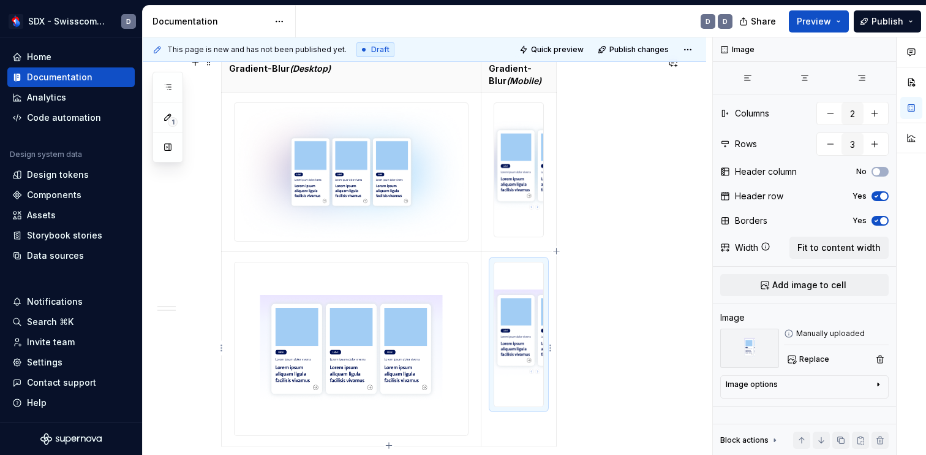
click at [526, 312] on img at bounding box center [518, 334] width 49 height 144
click at [437, 328] on img at bounding box center [351, 348] width 233 height 173
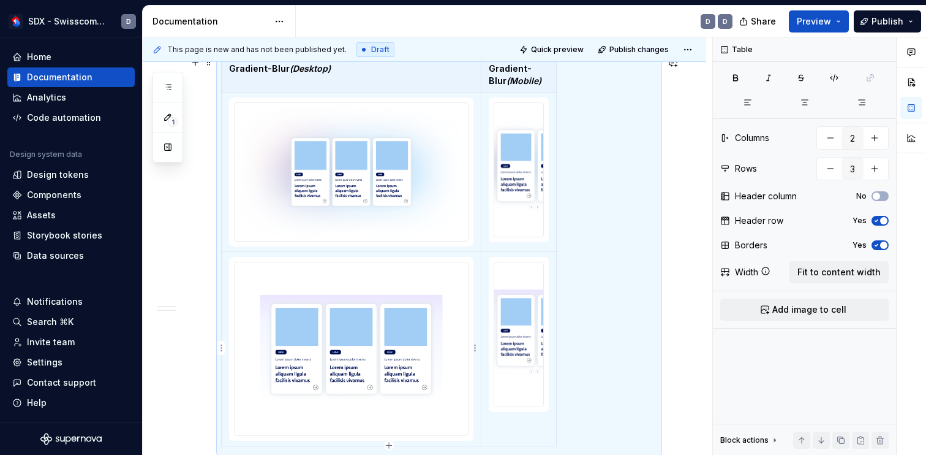
click at [437, 328] on img at bounding box center [351, 348] width 233 height 173
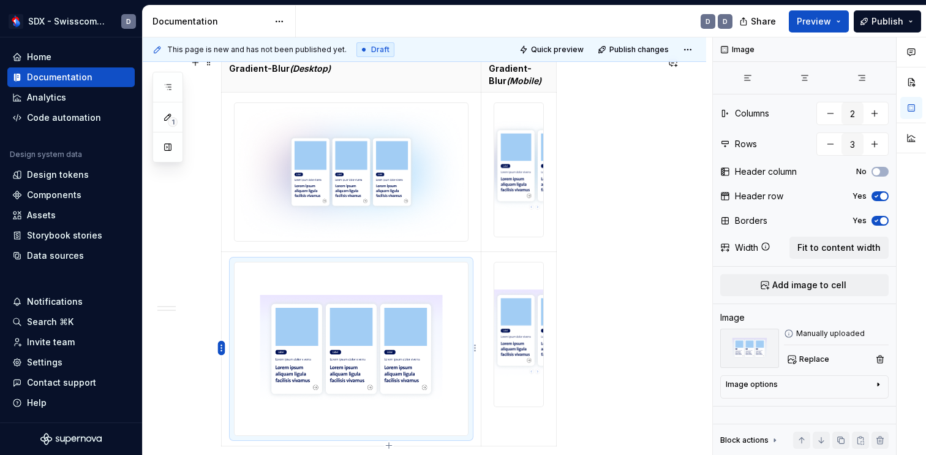
click at [223, 350] on html "SDX - Swisscom Digital Experience D Home Documentation Analytics Code automatio…" at bounding box center [463, 227] width 926 height 455
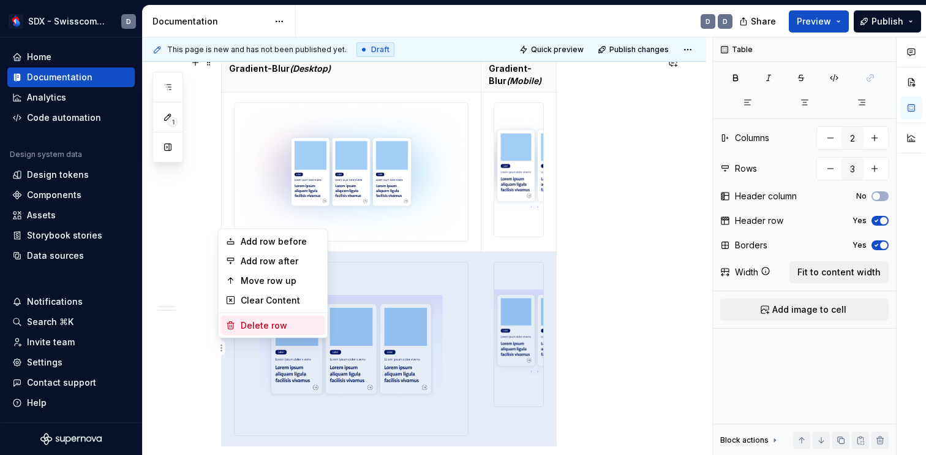
click at [251, 328] on div "Delete row" at bounding box center [281, 325] width 80 height 12
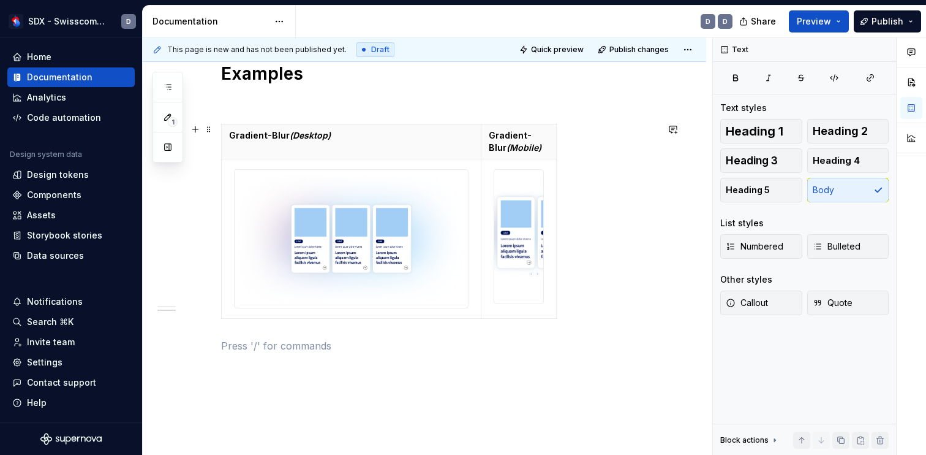
scroll to position [659, 0]
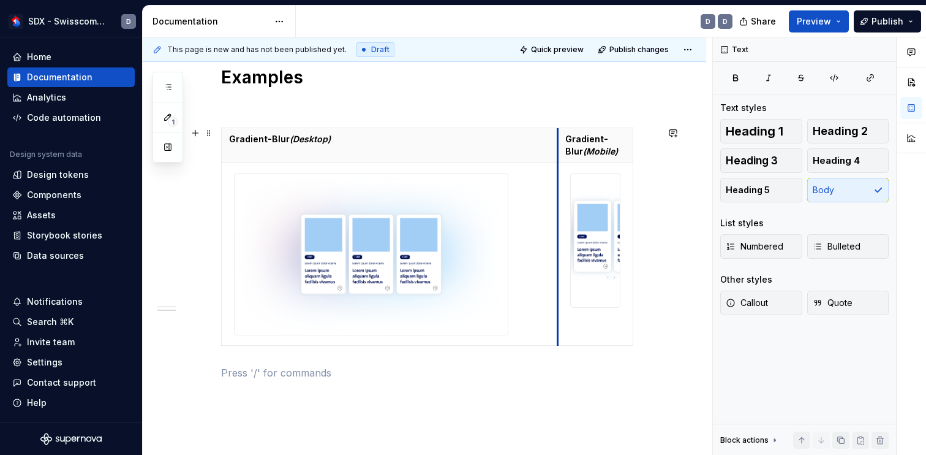
drag, startPoint x: 480, startPoint y: 201, endPoint x: 557, endPoint y: 203, distance: 76.6
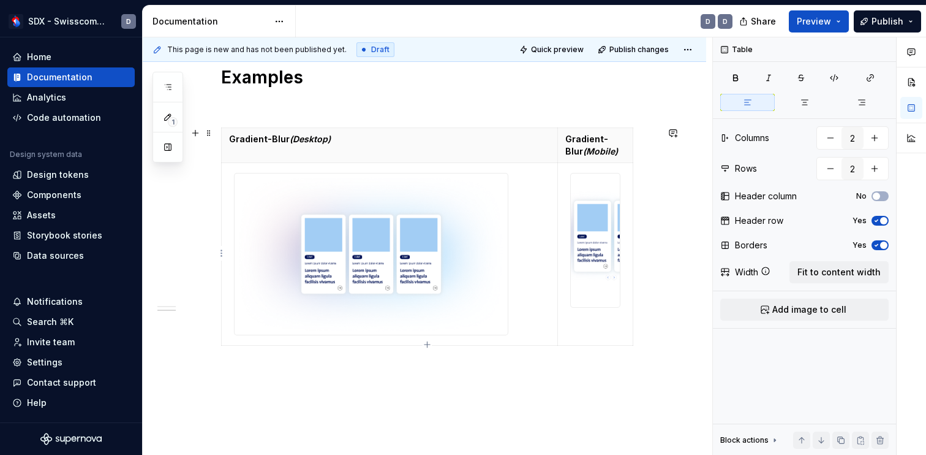
click at [633, 217] on div "Gradient-Blur (Desktop) Gradient-Blur (Mobile)" at bounding box center [439, 238] width 436 height 223
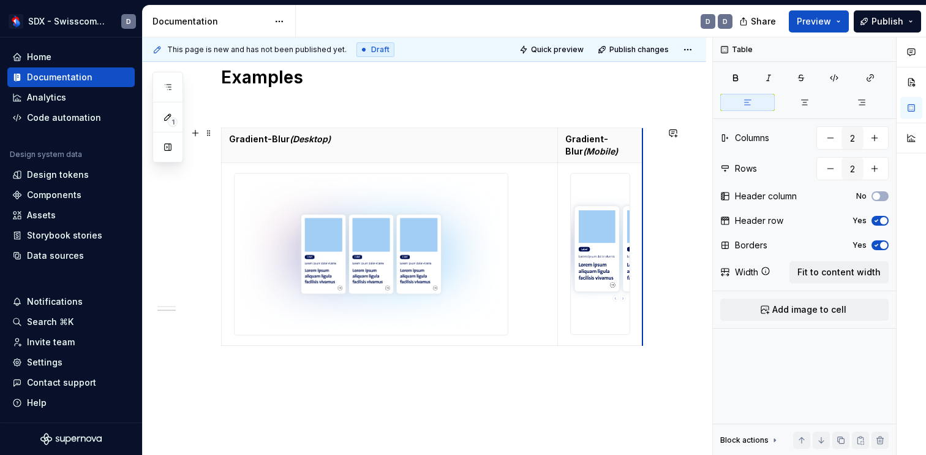
drag, startPoint x: 633, startPoint y: 217, endPoint x: 643, endPoint y: 217, distance: 9.8
click at [878, 243] on icon "button" at bounding box center [877, 244] width 10 height 7
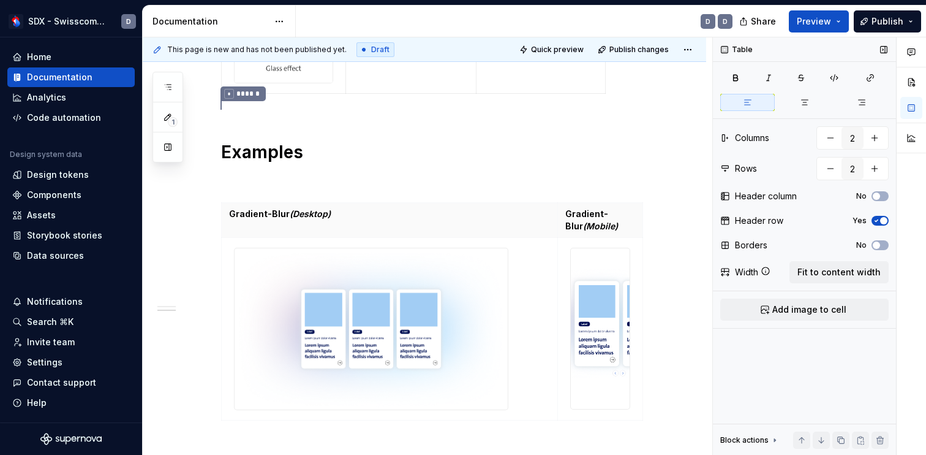
click at [879, 217] on icon "button" at bounding box center [877, 220] width 10 height 7
click at [821, 21] on span "Preview" at bounding box center [814, 21] width 34 height 12
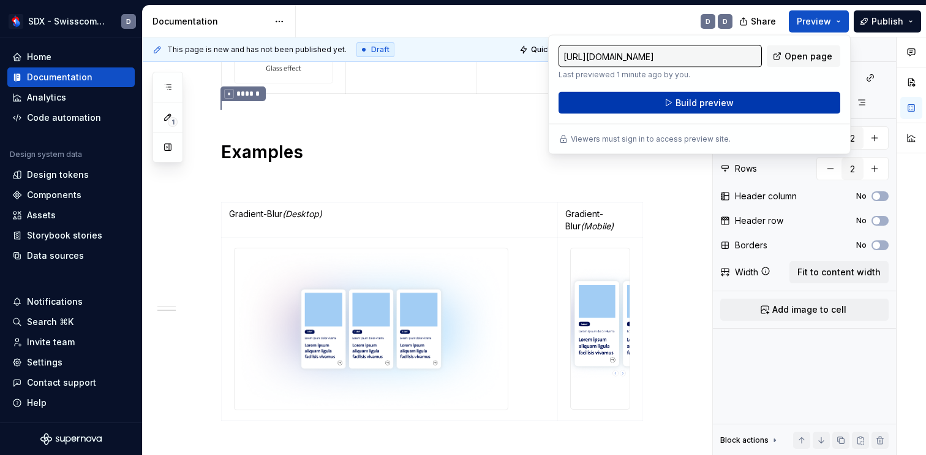
click at [780, 96] on button "Build preview" at bounding box center [700, 103] width 282 height 22
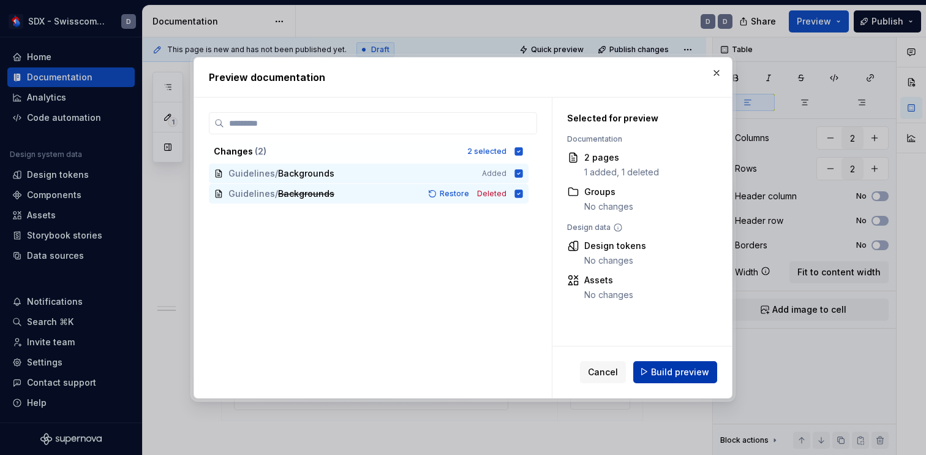
click at [677, 376] on span "Build preview" at bounding box center [680, 371] width 58 height 12
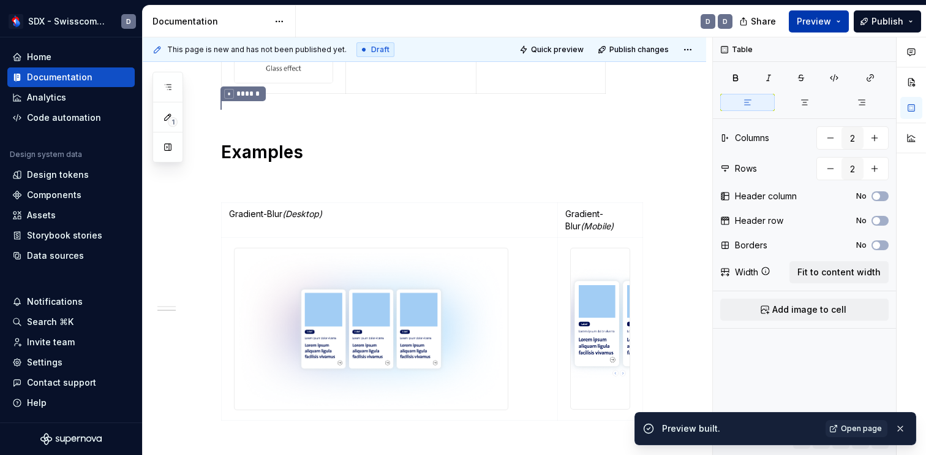
click at [839, 19] on button "Preview" at bounding box center [819, 21] width 60 height 22
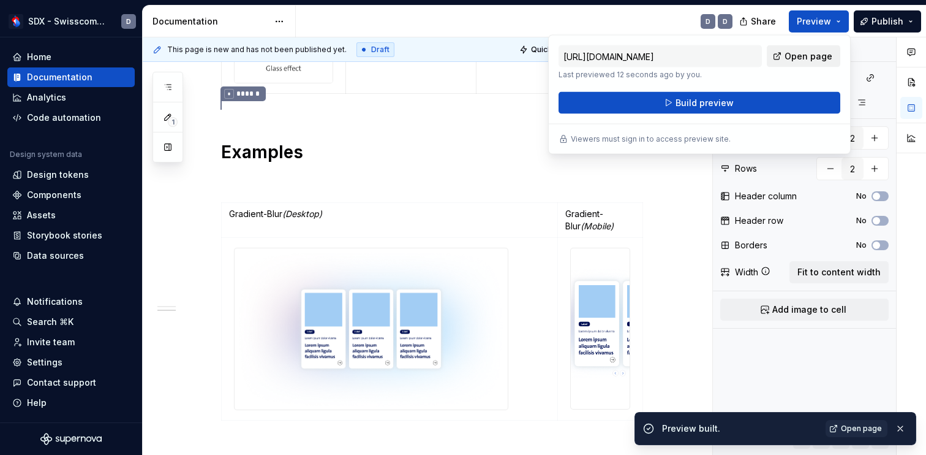
click at [804, 51] on span "Open page" at bounding box center [809, 56] width 48 height 12
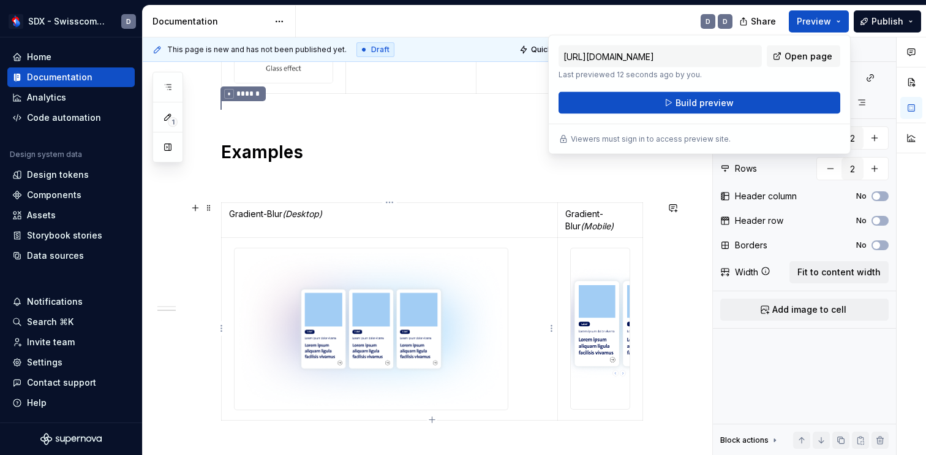
type textarea "*"
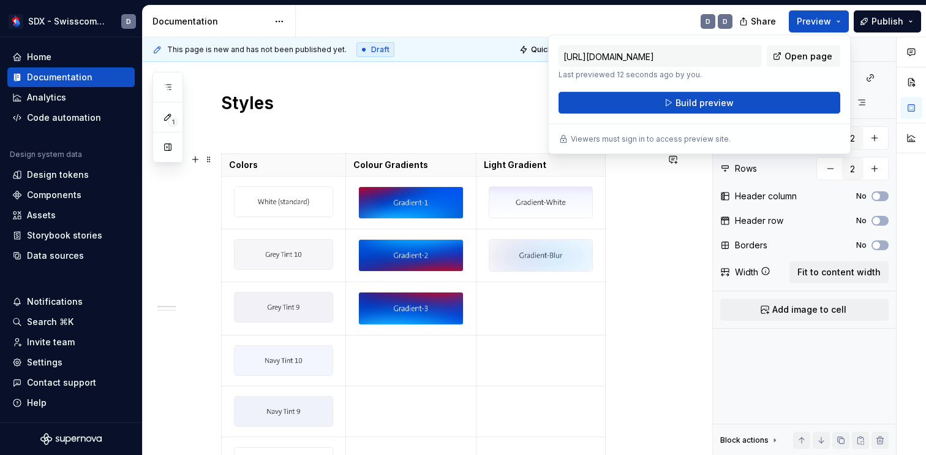
scroll to position [0, 0]
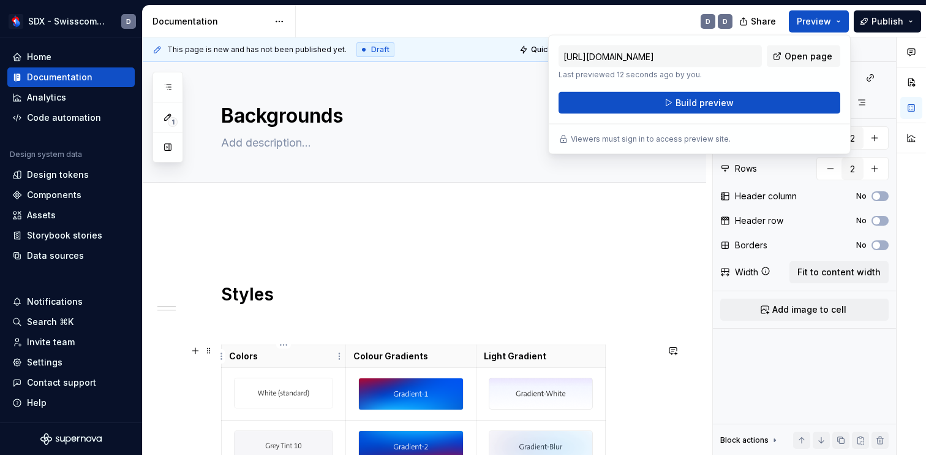
type input "3"
type input "7"
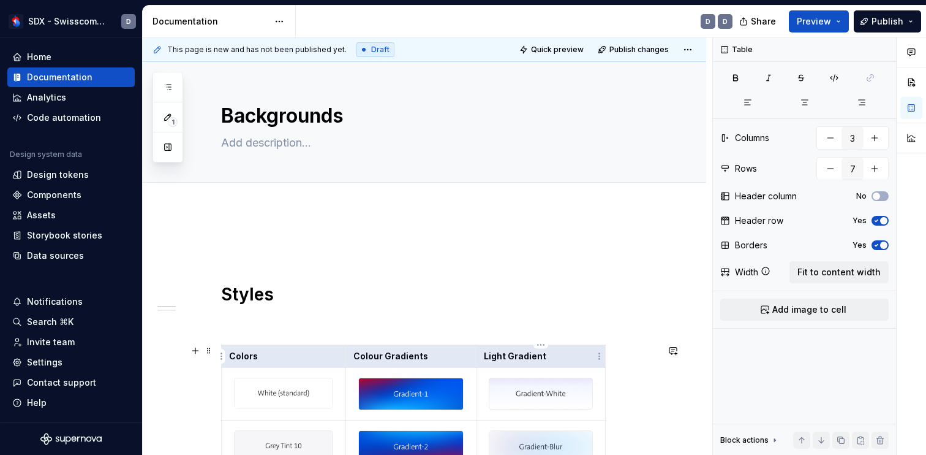
drag, startPoint x: 308, startPoint y: 360, endPoint x: 538, endPoint y: 353, distance: 230.4
click at [538, 353] on tr "Colors Colour Gradients Light Gradient" at bounding box center [414, 356] width 384 height 23
click at [801, 104] on icon "button" at bounding box center [805, 102] width 10 height 10
type textarea "*"
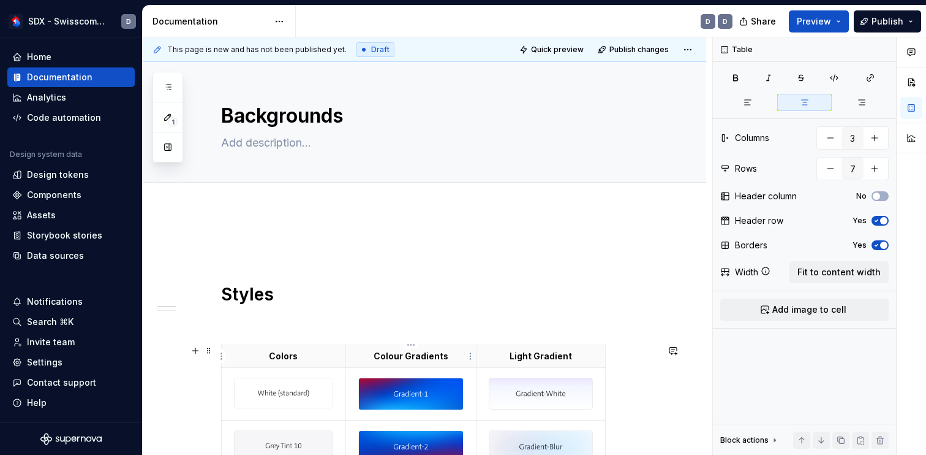
click at [458, 353] on p "Colour Gradients" at bounding box center [411, 356] width 116 height 12
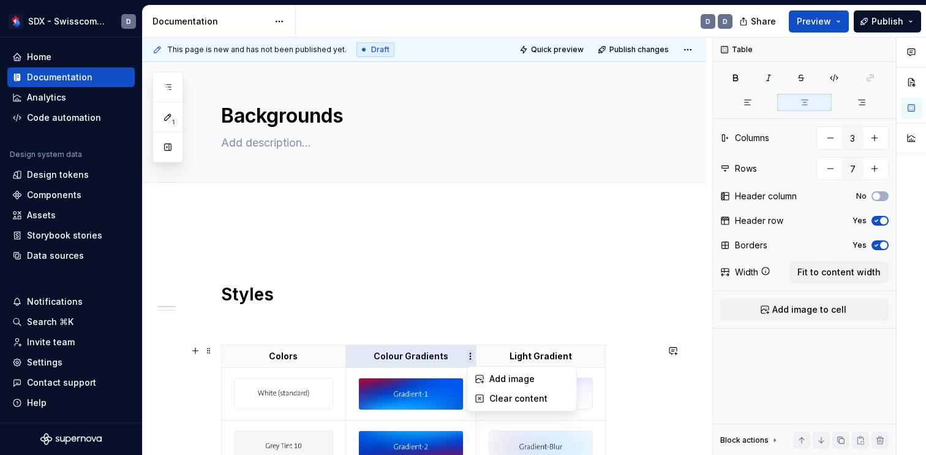
click at [470, 357] on html "SDX - Swisscom Digital Experience D Home Documentation Analytics Code automatio…" at bounding box center [463, 227] width 926 height 455
click at [459, 354] on p "Colour Gradients" at bounding box center [411, 356] width 116 height 12
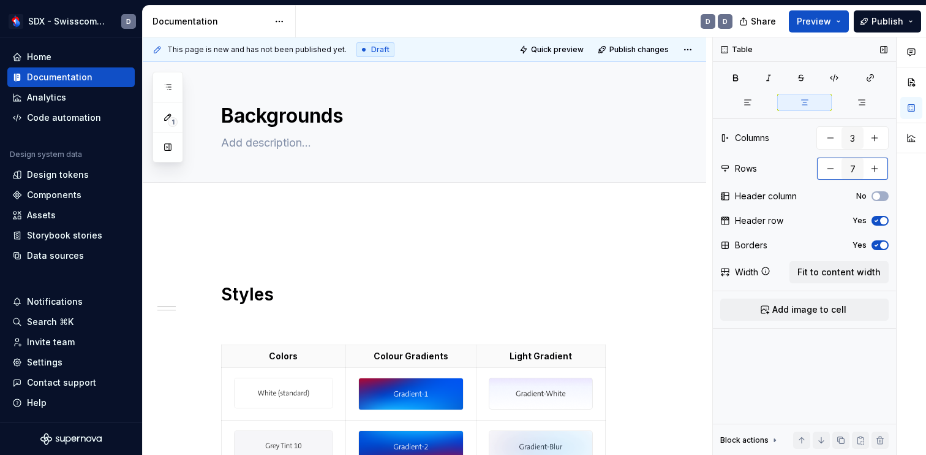
click at [880, 166] on button "button" at bounding box center [875, 168] width 22 height 22
click at [827, 168] on button "button" at bounding box center [831, 168] width 22 height 22
type input "7"
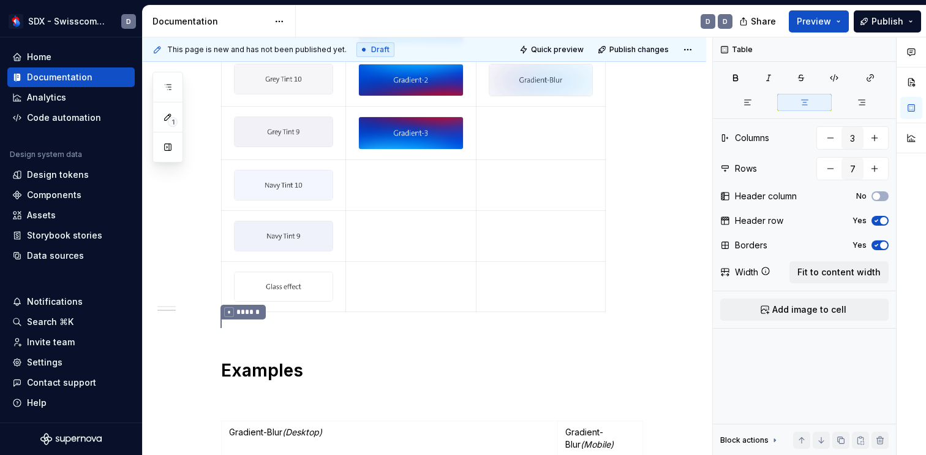
scroll to position [381, 0]
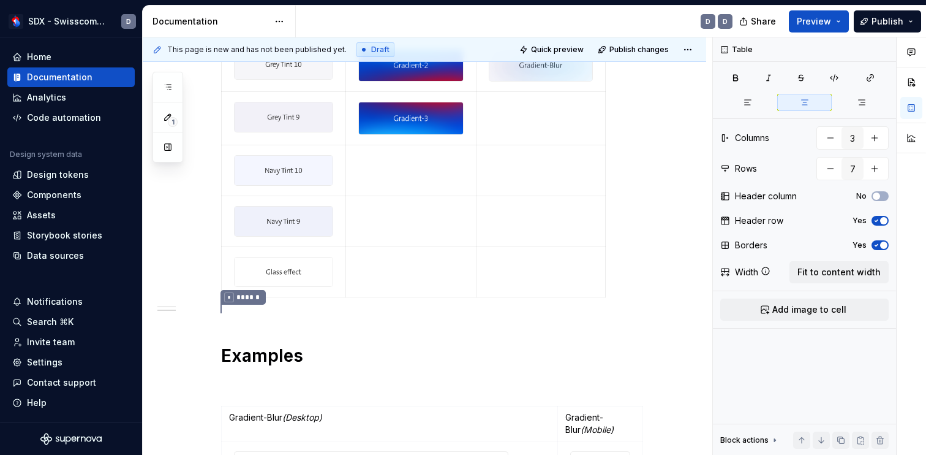
click at [250, 297] on div "Colors Colour Gradients Light Gradient" at bounding box center [439, 132] width 436 height 339
click at [228, 296] on td at bounding box center [284, 271] width 124 height 51
click at [207, 306] on div "Styles Colors Colour Gradients Light Gradient * ****** Examples Gradient-Blur (…" at bounding box center [425, 318] width 564 height 981
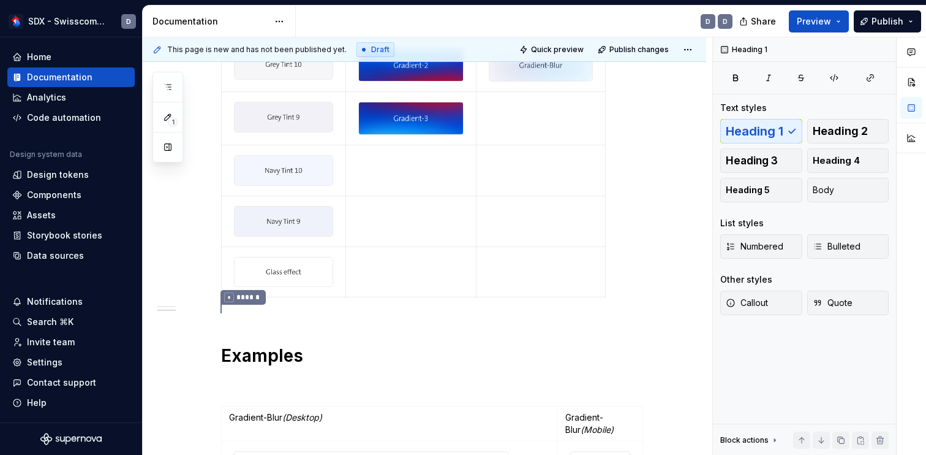
click at [193, 311] on div "Styles Colors Colour Gradients Light Gradient * ****** Examples Gradient-Blur (…" at bounding box center [425, 318] width 564 height 981
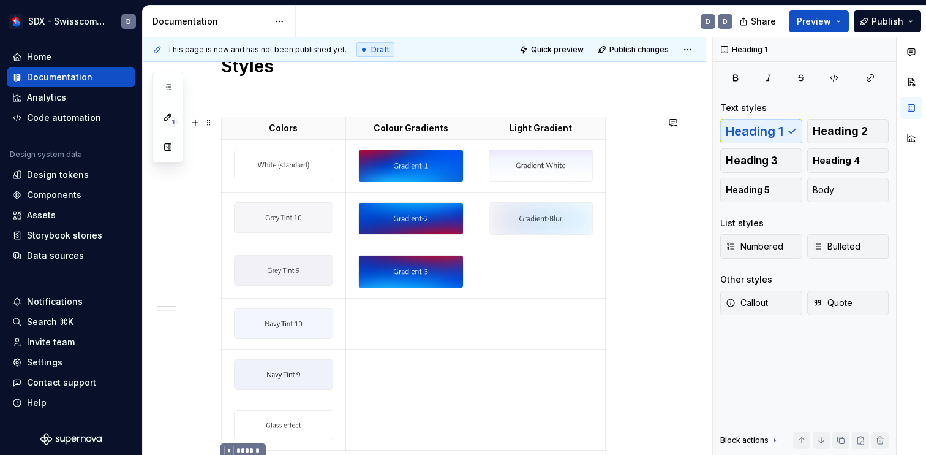
scroll to position [222, 0]
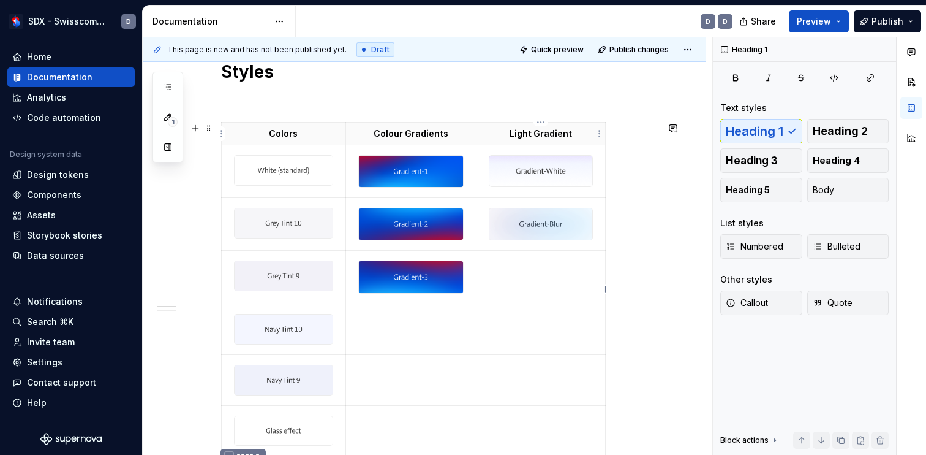
click at [581, 134] on p "Light Gradient" at bounding box center [541, 133] width 114 height 12
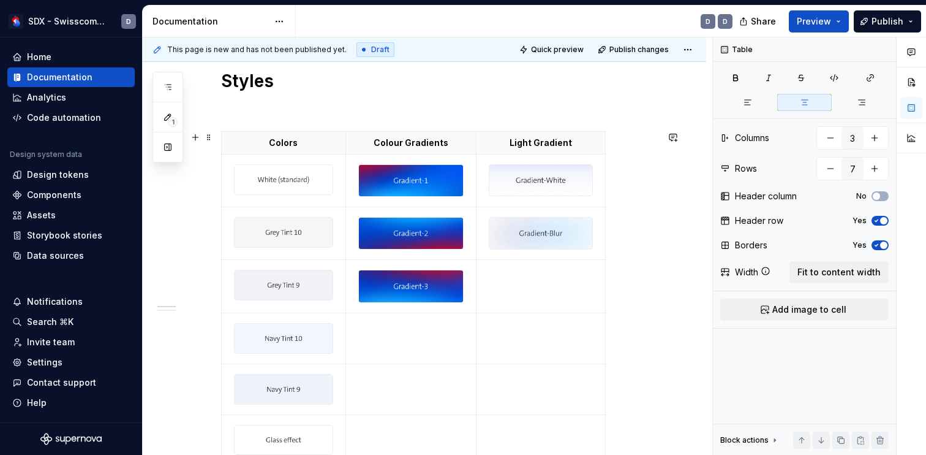
scroll to position [207, 0]
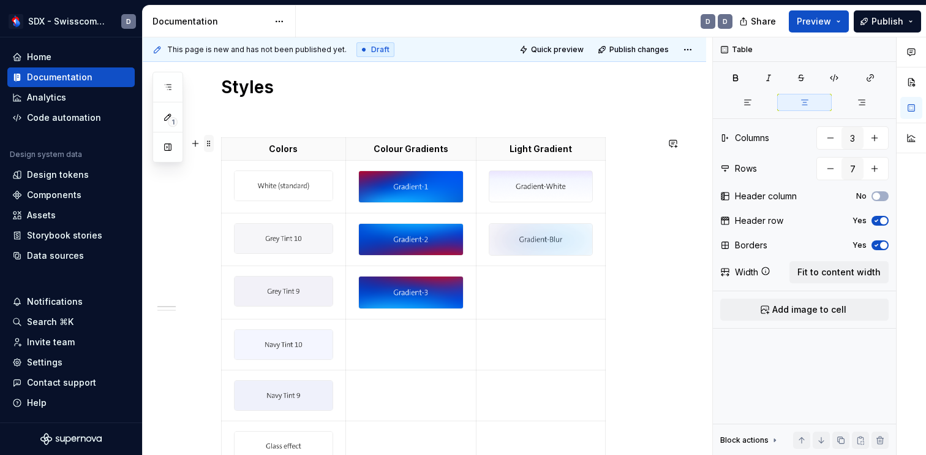
click at [210, 148] on span at bounding box center [209, 143] width 10 height 17
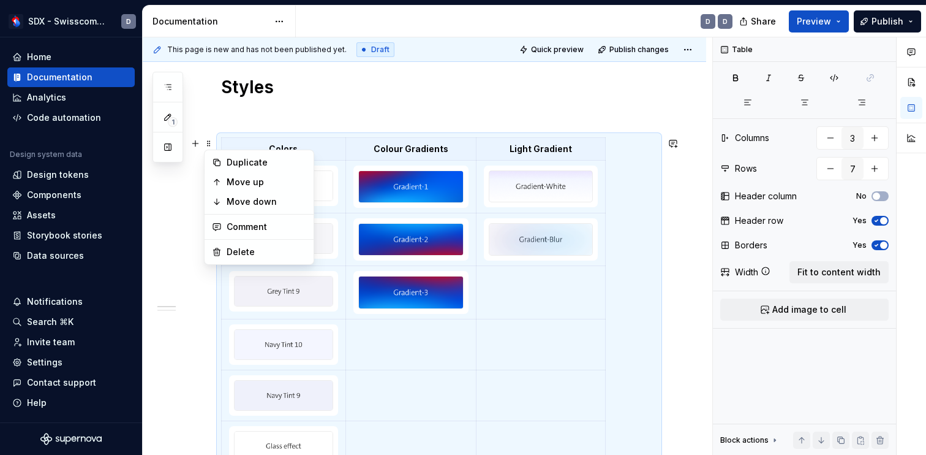
click at [274, 124] on div "Styles Colors Colour Gradients Light Gradient * ****** Examples Gradient-Blur (…" at bounding box center [439, 432] width 436 height 800
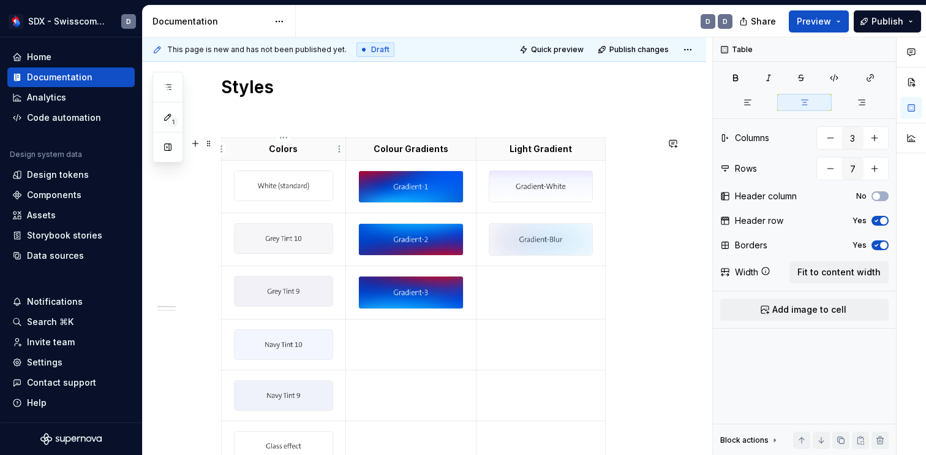
click at [247, 148] on p "Colors" at bounding box center [283, 149] width 109 height 12
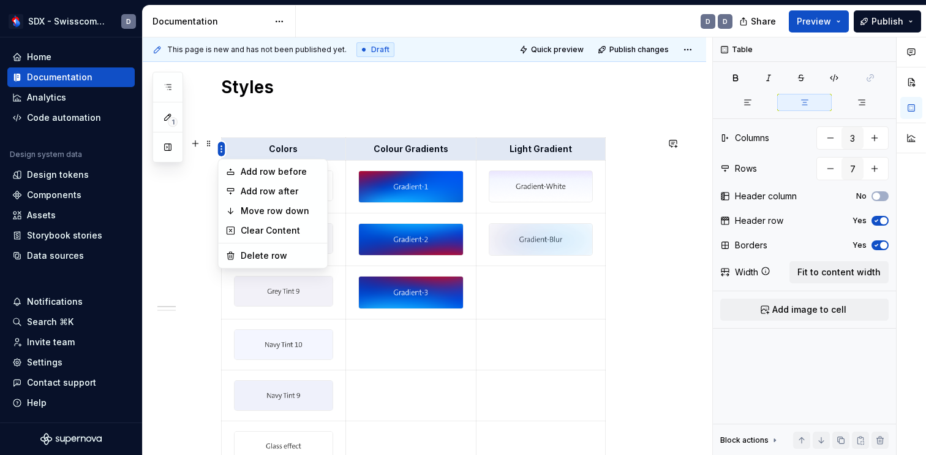
click at [222, 154] on html "SDX - Swisscom Digital Experience D Home Documentation Analytics Code automatio…" at bounding box center [463, 227] width 926 height 455
click at [327, 110] on html "SDX - Swisscom Digital Experience D Home Documentation Analytics Code automatio…" at bounding box center [463, 227] width 926 height 455
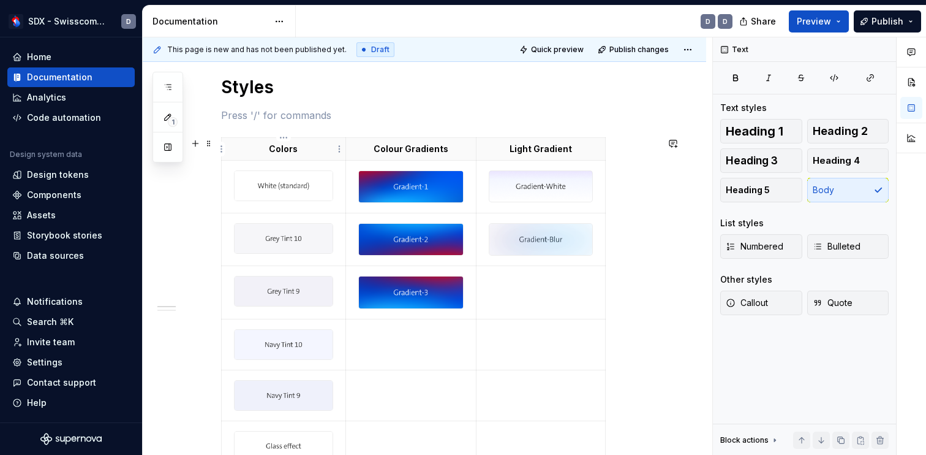
click at [323, 149] on p "Colors" at bounding box center [283, 149] width 109 height 12
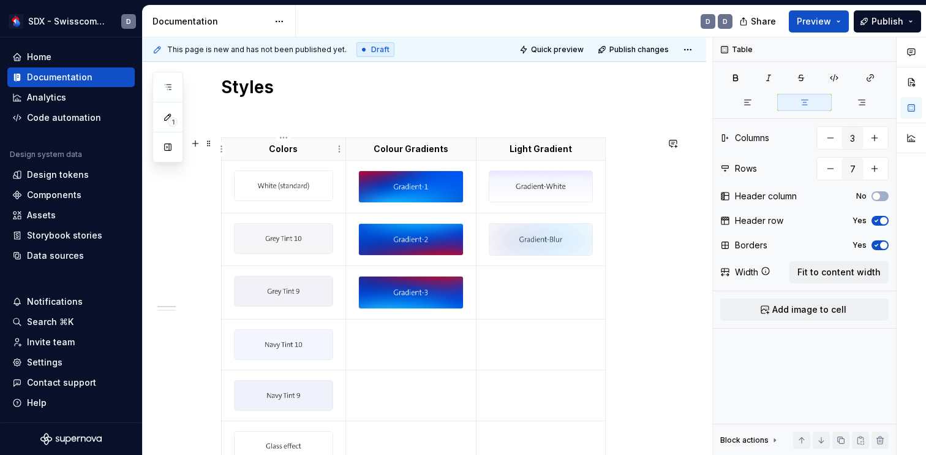
click at [293, 151] on p "Colors" at bounding box center [283, 149] width 109 height 12
click at [578, 50] on span "Quick preview" at bounding box center [557, 50] width 53 height 10
click at [820, 25] on span "Preview" at bounding box center [814, 21] width 34 height 12
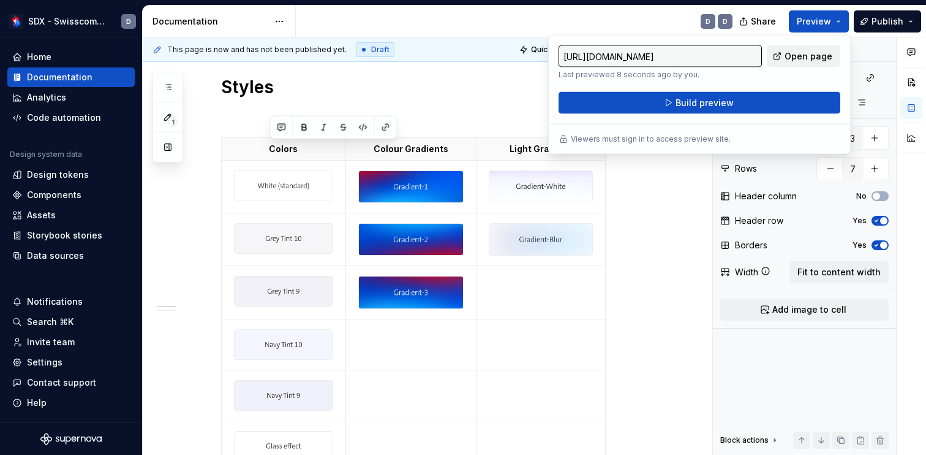
click at [815, 52] on span "Open page" at bounding box center [809, 56] width 48 height 12
click at [290, 153] on p "Colors" at bounding box center [283, 149] width 109 height 12
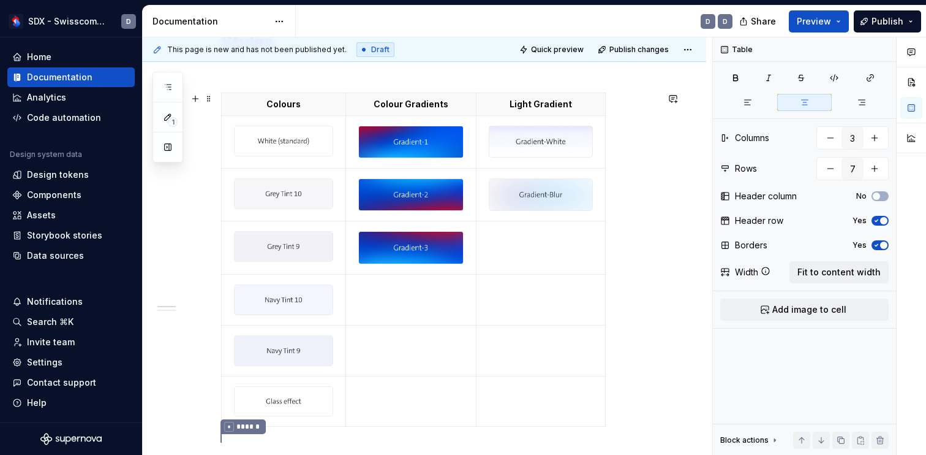
scroll to position [258, 0]
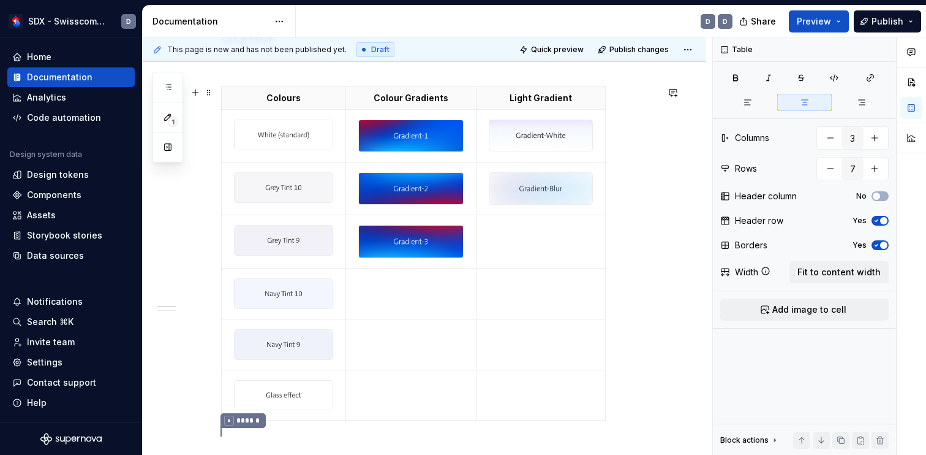
click at [645, 206] on div "Colours Colour Gradients Light Gradient" at bounding box center [439, 255] width 436 height 339
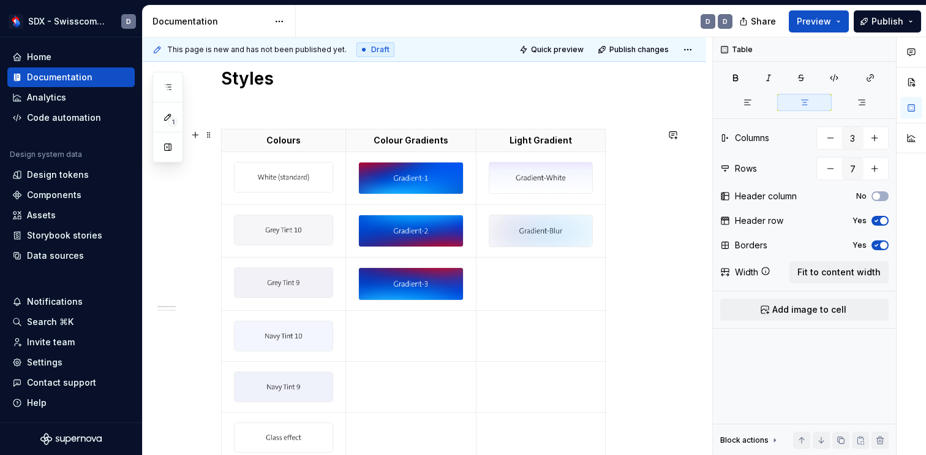
scroll to position [214, 0]
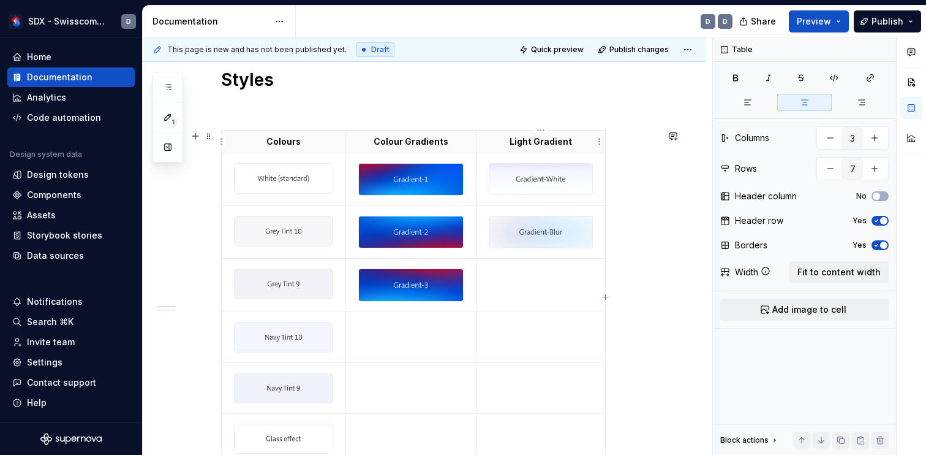
click at [566, 140] on p "Light Gradient" at bounding box center [541, 141] width 114 height 12
click at [879, 242] on icon "button" at bounding box center [877, 244] width 10 height 7
click at [578, 45] on span "Quick preview" at bounding box center [557, 50] width 53 height 10
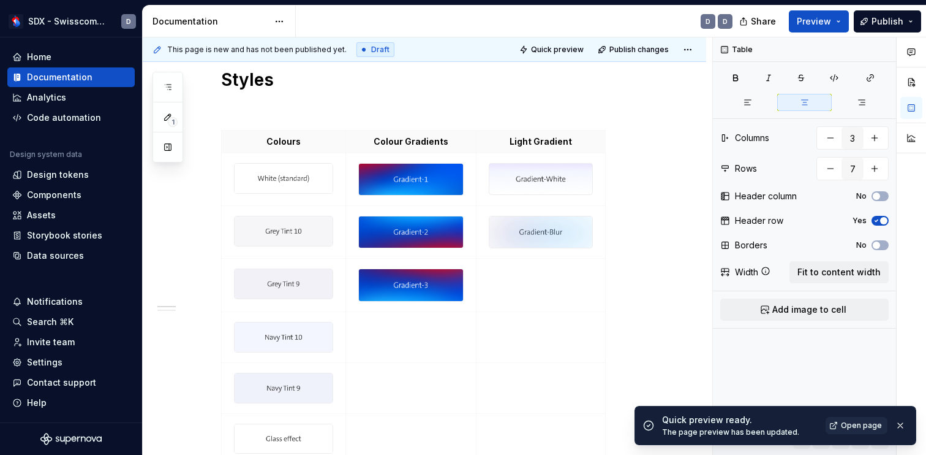
click at [869, 425] on span "Open page" at bounding box center [861, 425] width 41 height 10
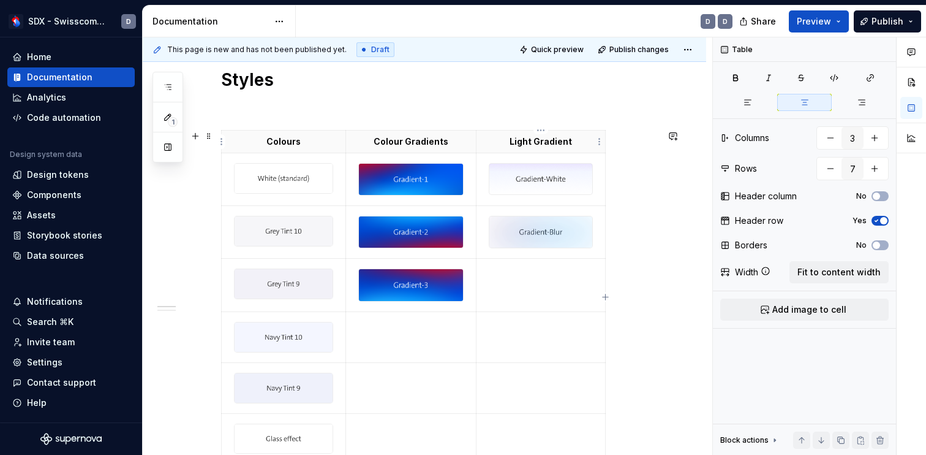
click at [555, 138] on p "Light Gradient" at bounding box center [541, 141] width 114 height 12
click at [883, 195] on button "No" at bounding box center [880, 196] width 17 height 10
click at [883, 195] on span "button" at bounding box center [883, 195] width 7 height 7
click at [886, 219] on span "button" at bounding box center [883, 220] width 7 height 7
click at [548, 146] on p "Light Gradient" at bounding box center [541, 141] width 114 height 12
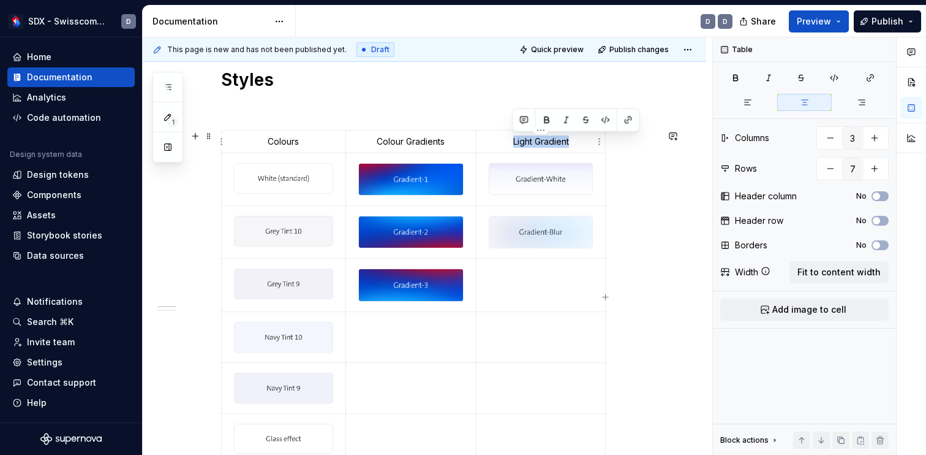
drag, startPoint x: 548, startPoint y: 146, endPoint x: 525, endPoint y: 145, distance: 23.3
click at [525, 145] on p "Light Gradient" at bounding box center [541, 141] width 114 height 12
click at [737, 73] on icon "button" at bounding box center [736, 78] width 10 height 10
click at [435, 142] on p "Colour Gradients" at bounding box center [411, 141] width 116 height 12
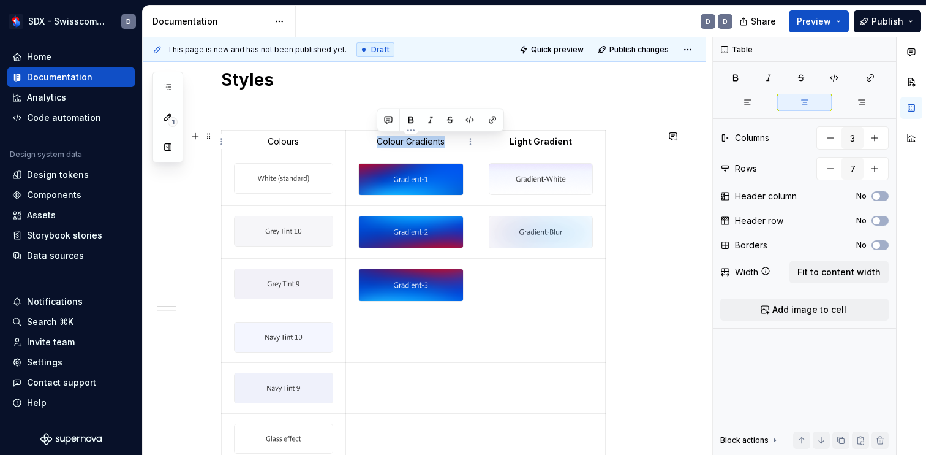
drag, startPoint x: 435, startPoint y: 142, endPoint x: 396, endPoint y: 140, distance: 38.6
click at [396, 140] on p "Colour Gradients" at bounding box center [411, 141] width 116 height 12
click at [411, 124] on button "button" at bounding box center [410, 119] width 17 height 17
click at [285, 142] on p "Colours" at bounding box center [283, 141] width 109 height 12
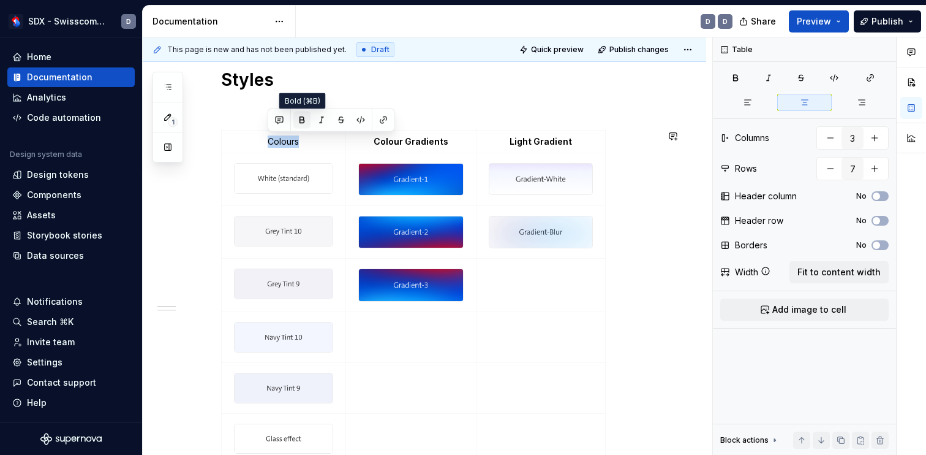
click at [302, 121] on button "button" at bounding box center [301, 119] width 17 height 17
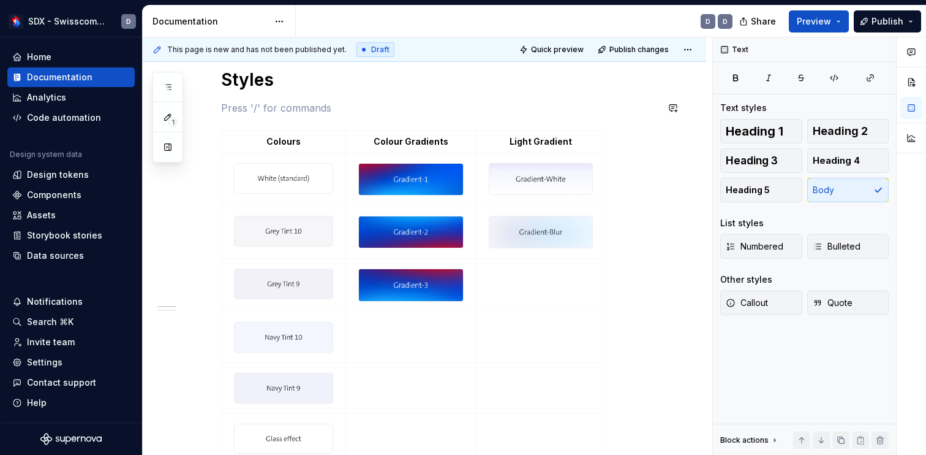
click at [583, 91] on div "Styles Colours Colour Gradients Light Gradient * ****** Examples Gradient-Blur …" at bounding box center [439, 425] width 436 height 800
click at [572, 142] on p "Light Gradient" at bounding box center [541, 141] width 114 height 12
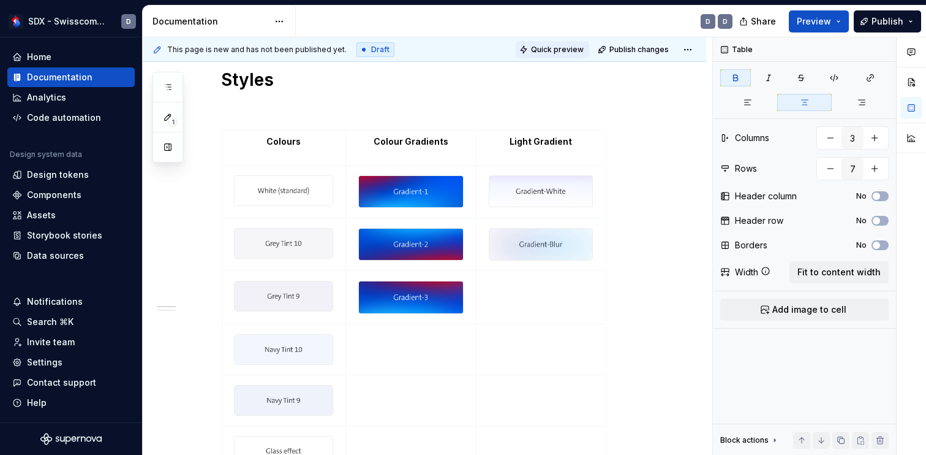
click at [566, 47] on span "Quick preview" at bounding box center [557, 50] width 53 height 10
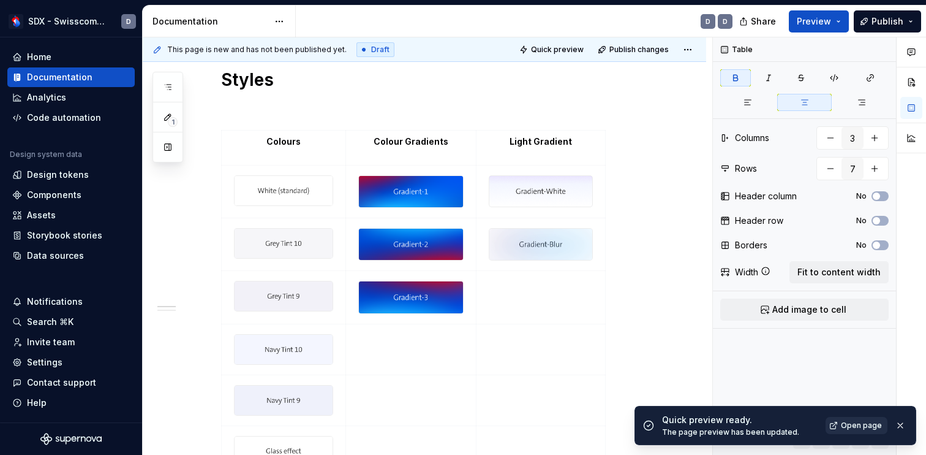
click at [865, 423] on span "Open page" at bounding box center [861, 425] width 41 height 10
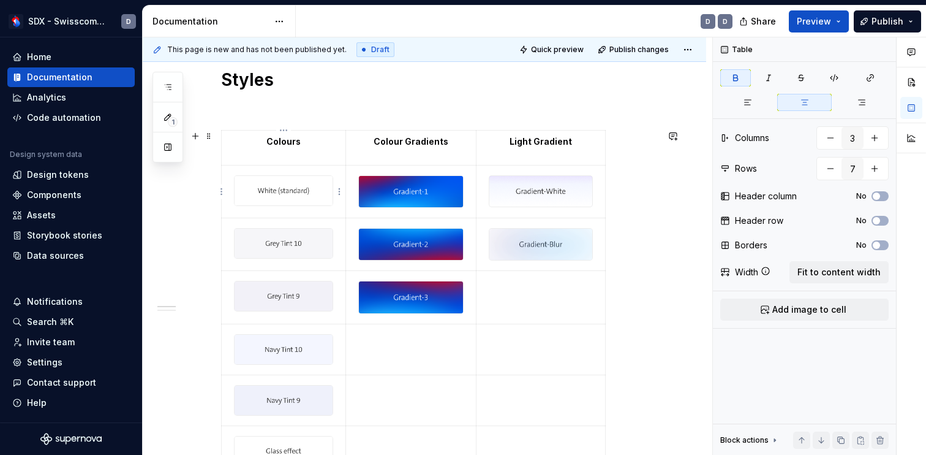
click at [292, 184] on img at bounding box center [284, 190] width 98 height 29
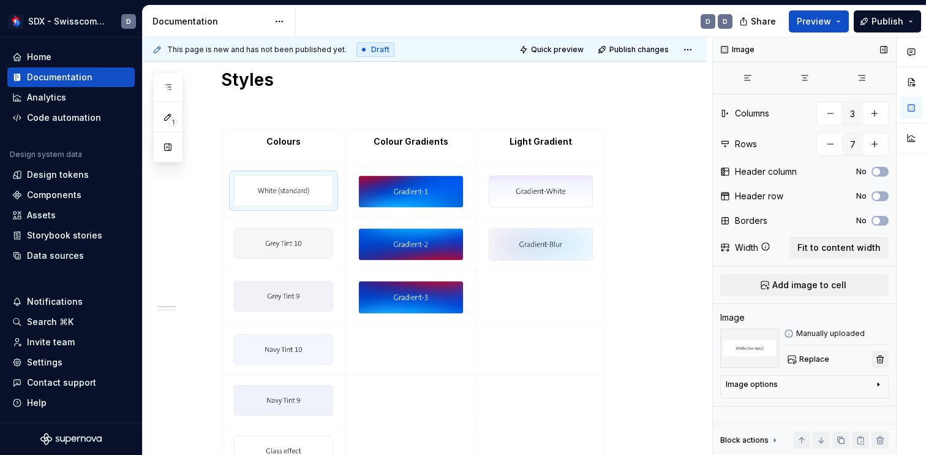
click at [884, 359] on button "button" at bounding box center [880, 358] width 17 height 17
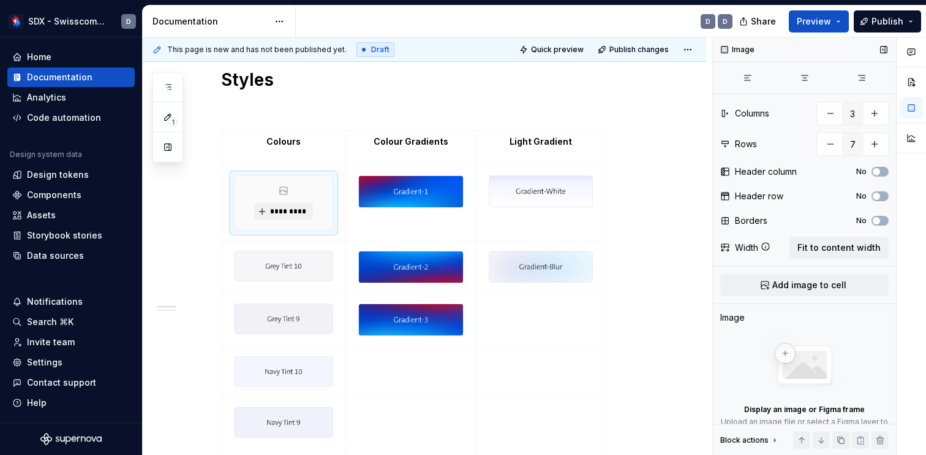
scroll to position [60, 0]
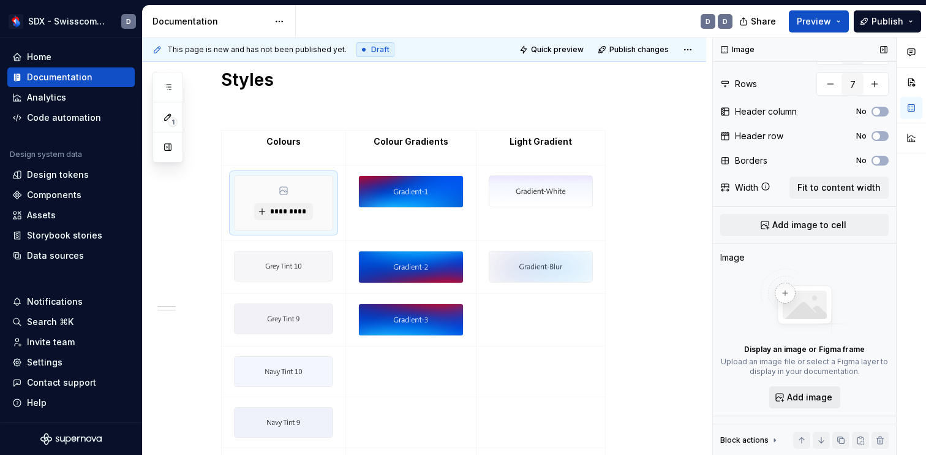
click at [803, 404] on button "Add image" at bounding box center [804, 397] width 71 height 22
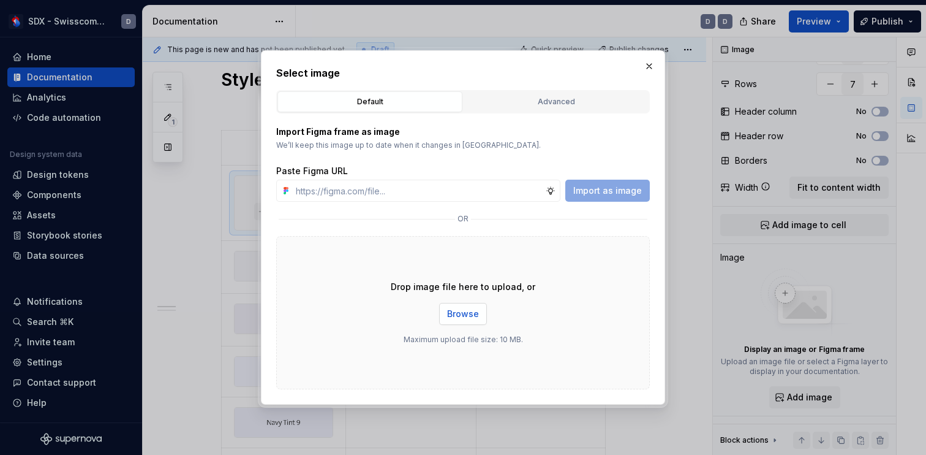
click at [452, 319] on span "Browse" at bounding box center [463, 314] width 32 height 12
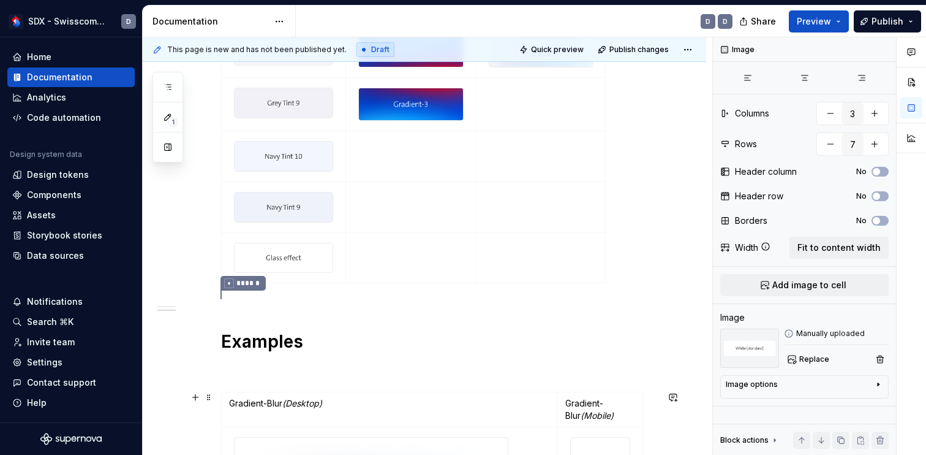
scroll to position [418, 0]
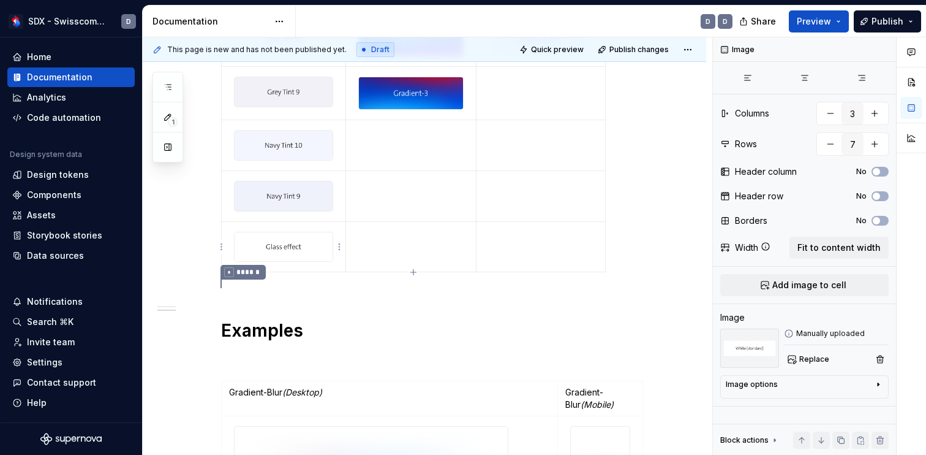
click at [321, 252] on img at bounding box center [284, 246] width 98 height 29
click at [886, 355] on button "button" at bounding box center [880, 358] width 17 height 17
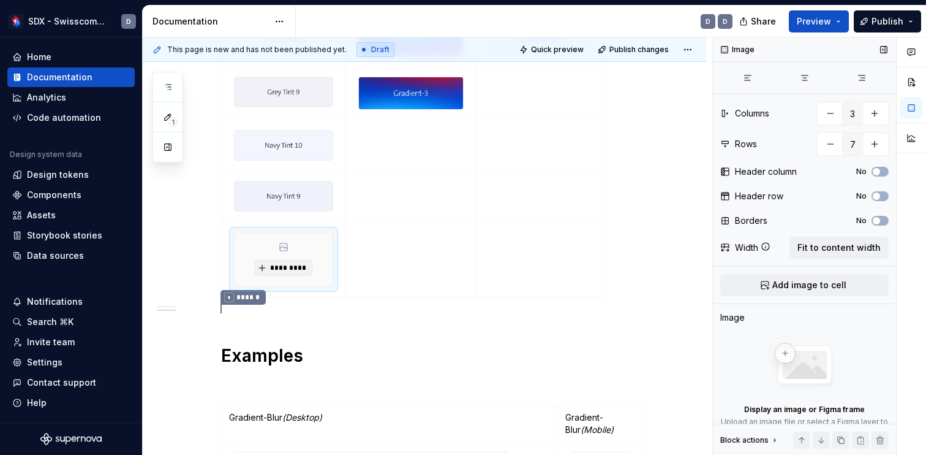
scroll to position [60, 0]
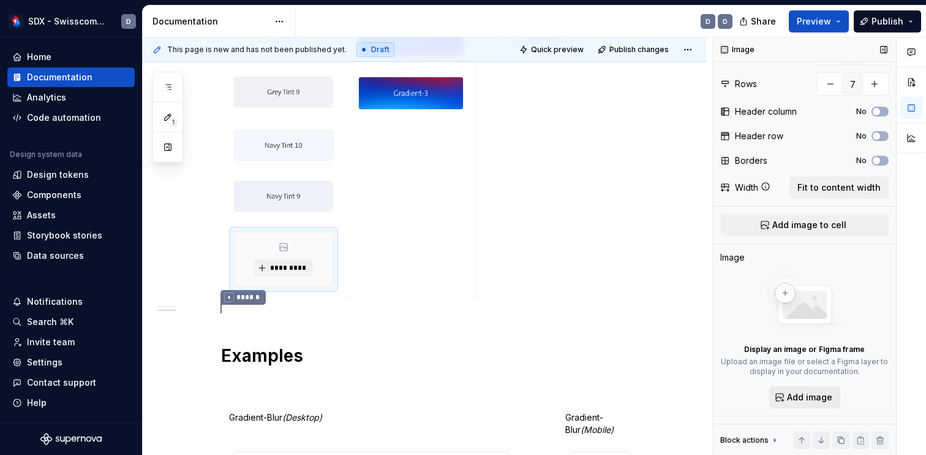
click at [818, 398] on span "Add image" at bounding box center [809, 397] width 45 height 12
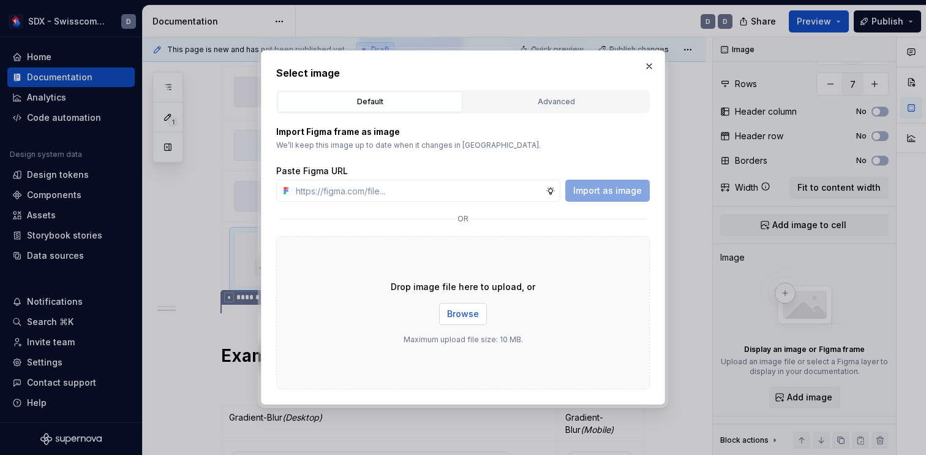
click at [466, 314] on span "Browse" at bounding box center [463, 314] width 32 height 12
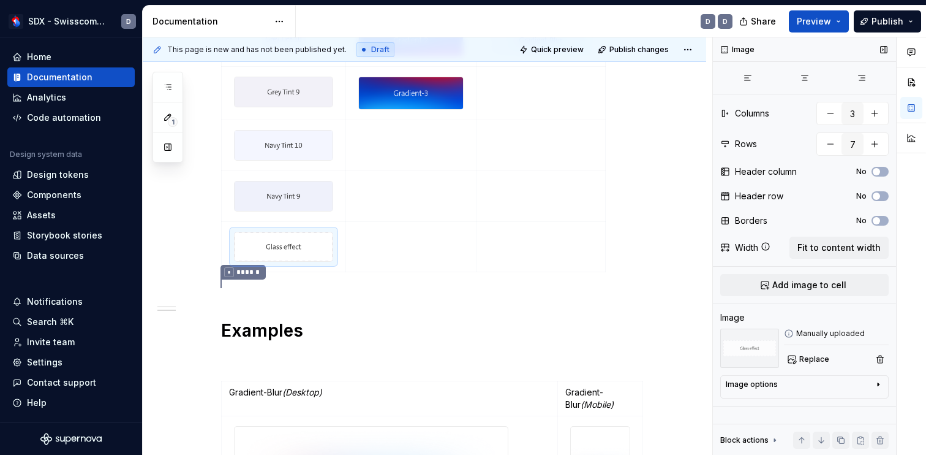
scroll to position [0, 0]
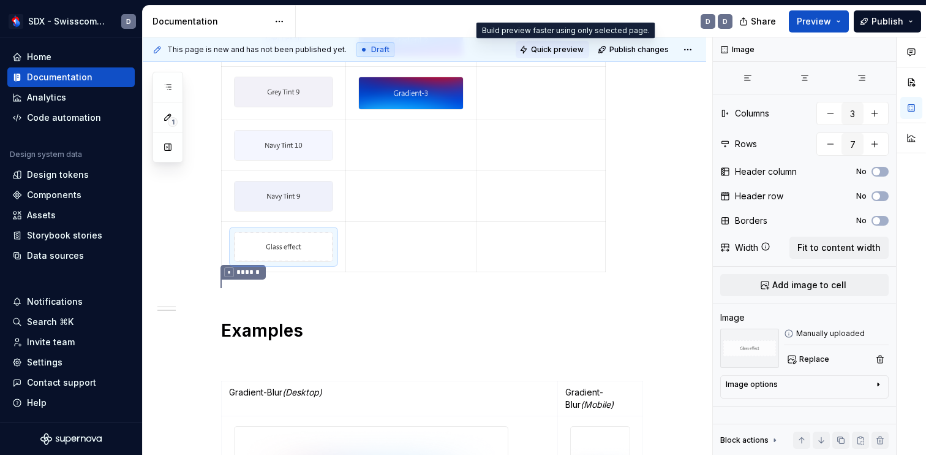
click at [581, 48] on span "Quick preview" at bounding box center [557, 50] width 53 height 10
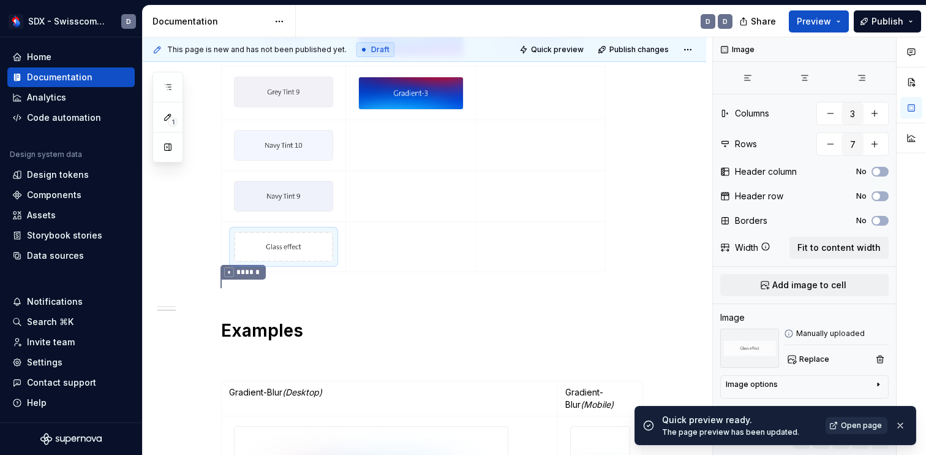
click at [865, 426] on span "Open page" at bounding box center [861, 425] width 41 height 10
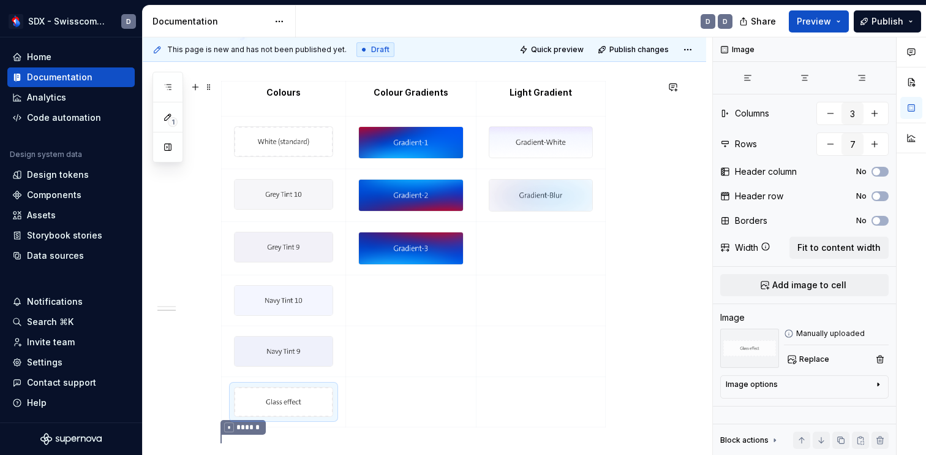
scroll to position [130, 0]
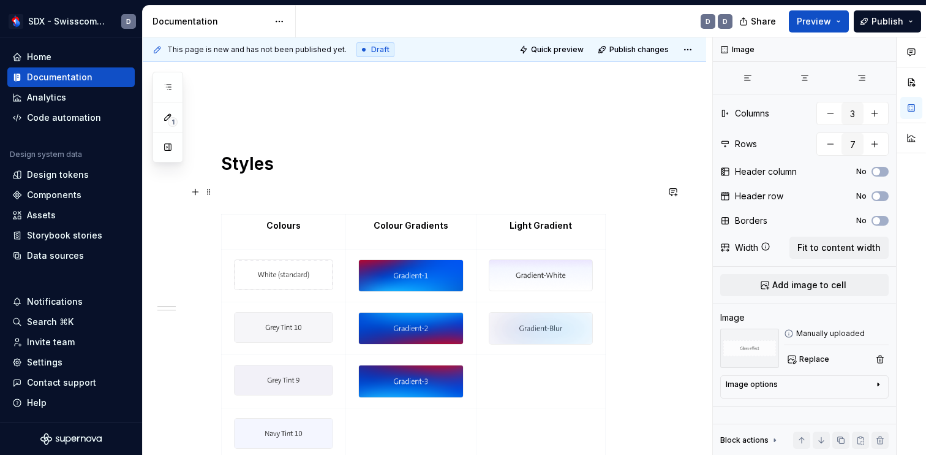
click at [277, 191] on p at bounding box center [439, 191] width 436 height 15
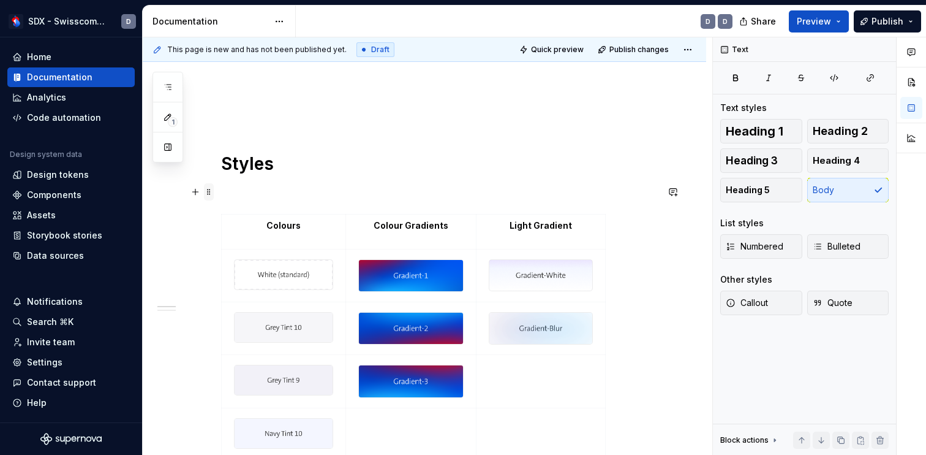
click at [210, 191] on span at bounding box center [209, 191] width 10 height 17
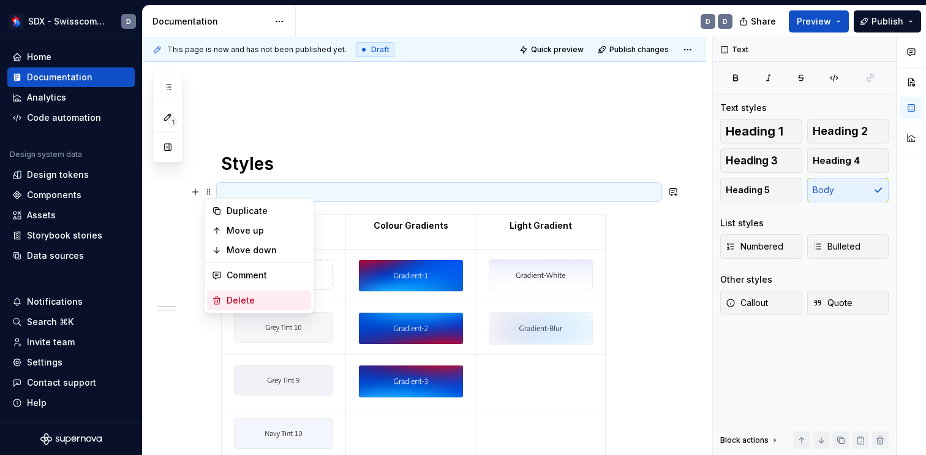
click at [244, 300] on div "Delete" at bounding box center [267, 300] width 80 height 12
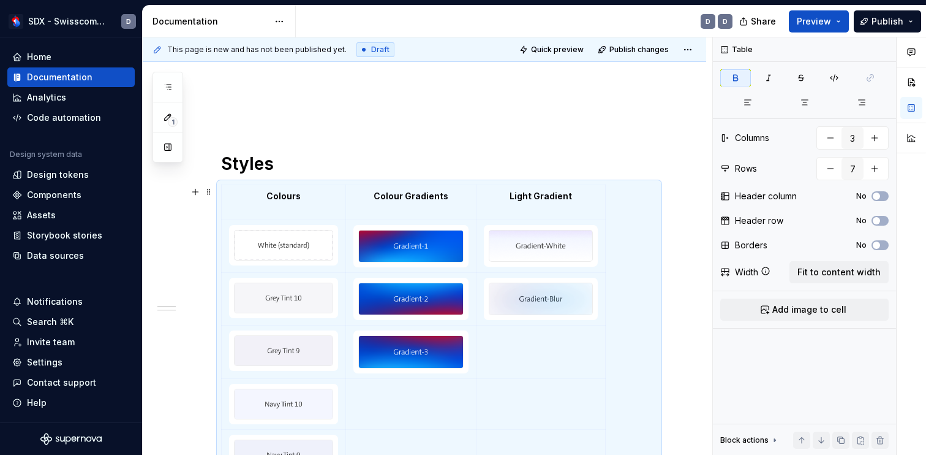
scroll to position [132, 0]
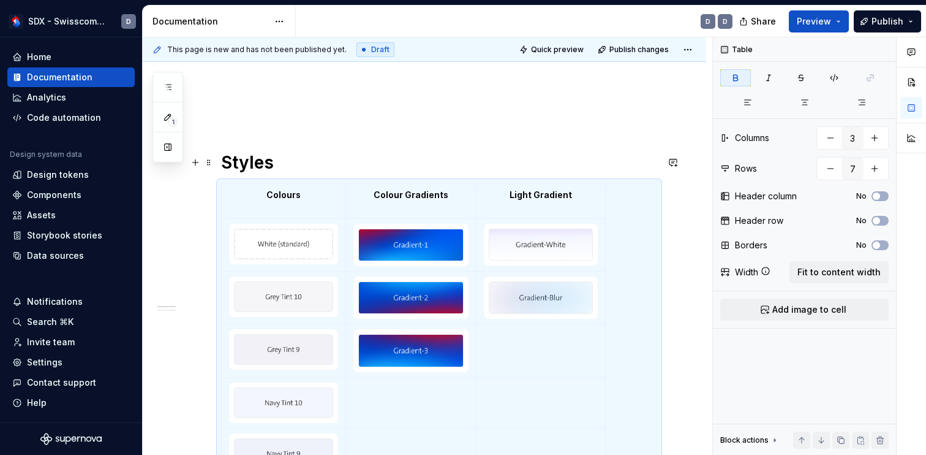
click at [472, 151] on h1 "Styles" at bounding box center [439, 162] width 436 height 22
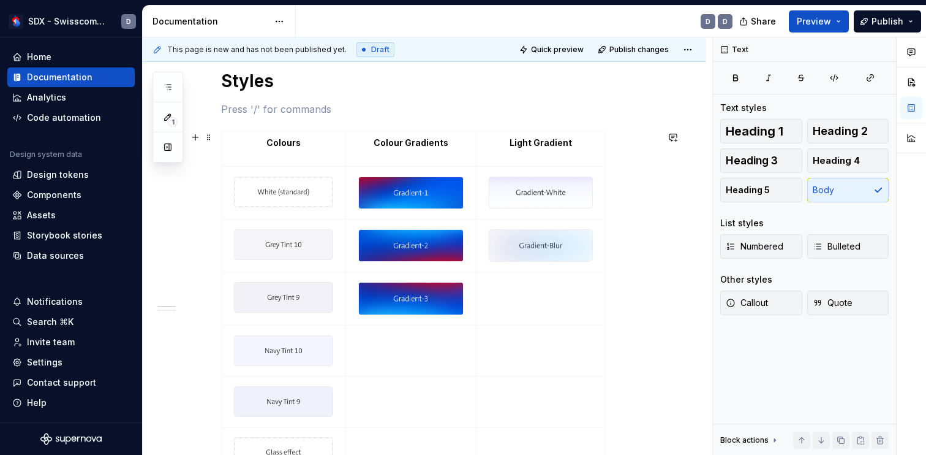
scroll to position [217, 0]
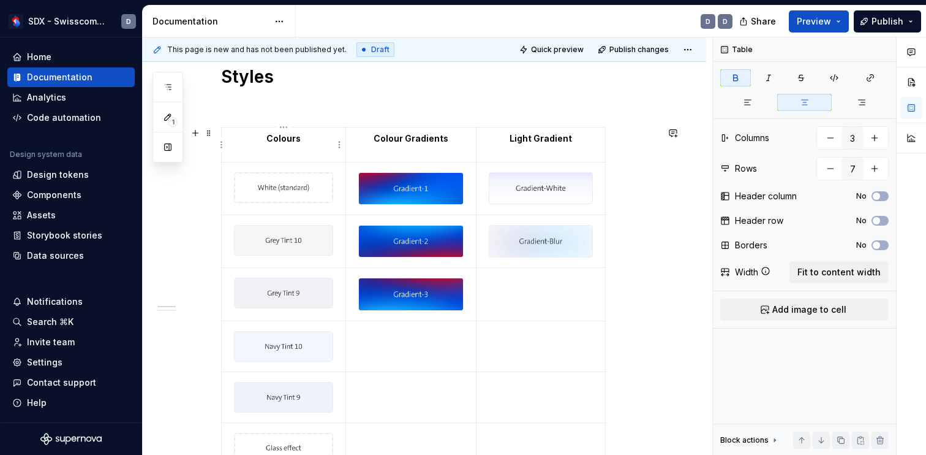
click at [326, 138] on p "Colours" at bounding box center [283, 138] width 109 height 12
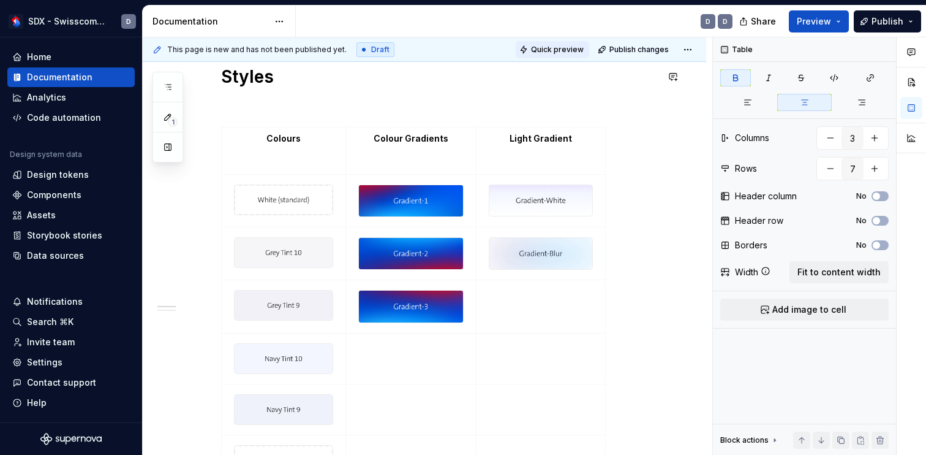
click at [567, 43] on button "Quick preview" at bounding box center [553, 49] width 74 height 17
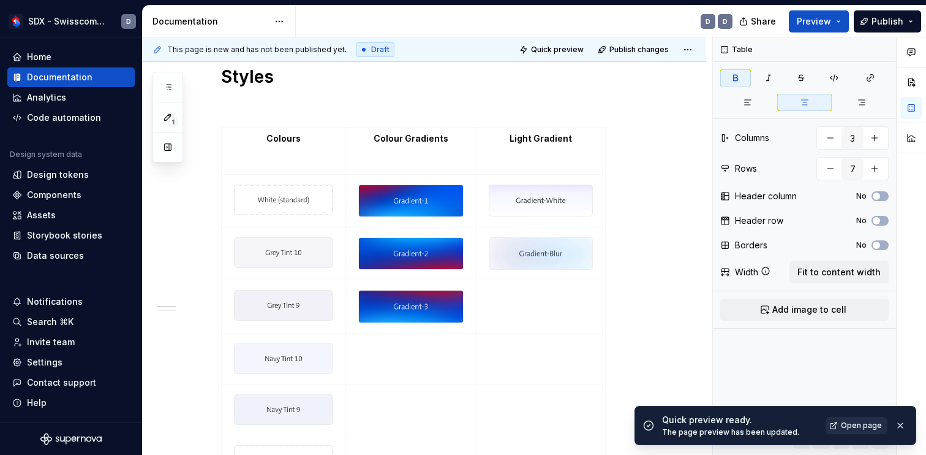
click at [862, 422] on span "Open page" at bounding box center [861, 425] width 41 height 10
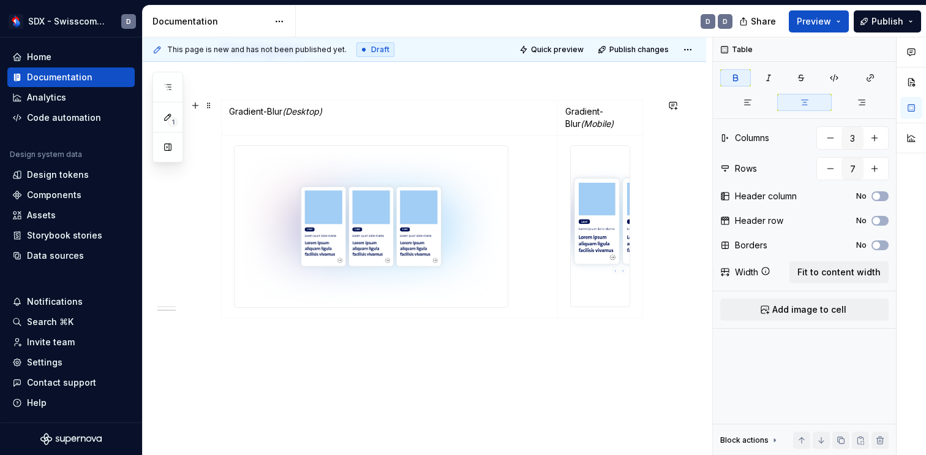
scroll to position [744, 0]
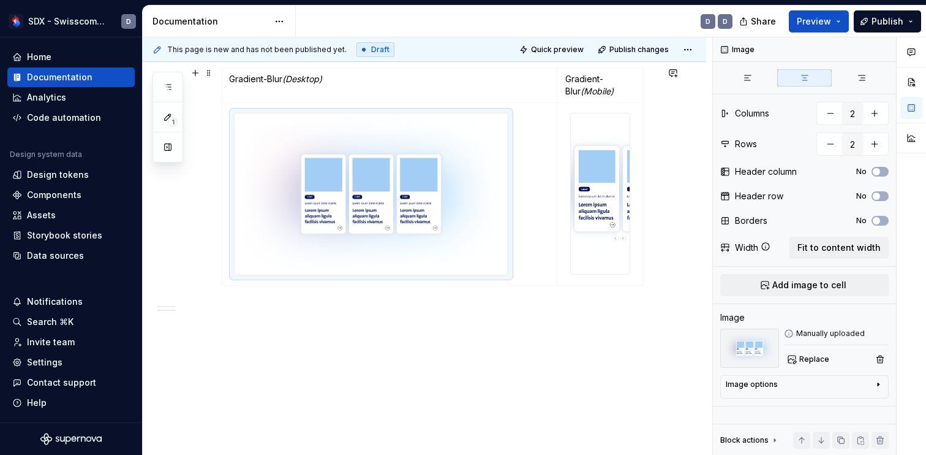
click at [365, 192] on img at bounding box center [371, 193] width 273 height 161
click at [546, 155] on td at bounding box center [390, 194] width 336 height 183
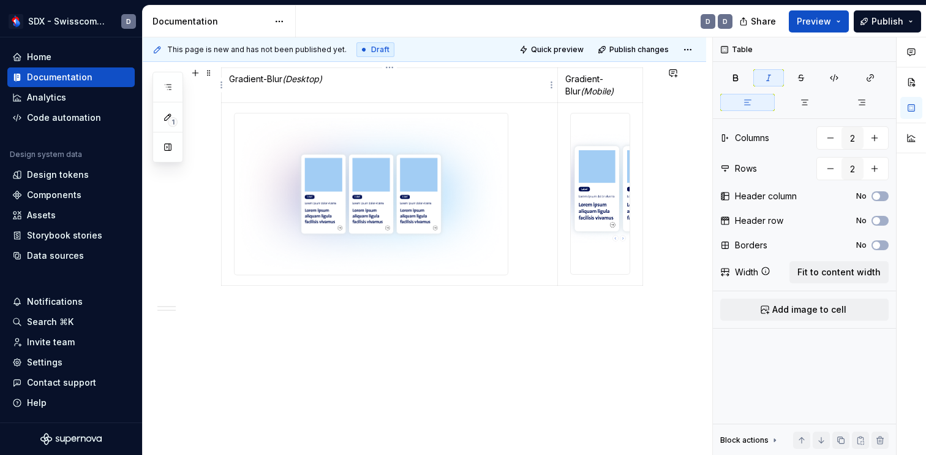
click at [485, 83] on p "Gradient-Blur (Desktop)" at bounding box center [389, 79] width 321 height 12
click at [472, 167] on img at bounding box center [371, 193] width 273 height 161
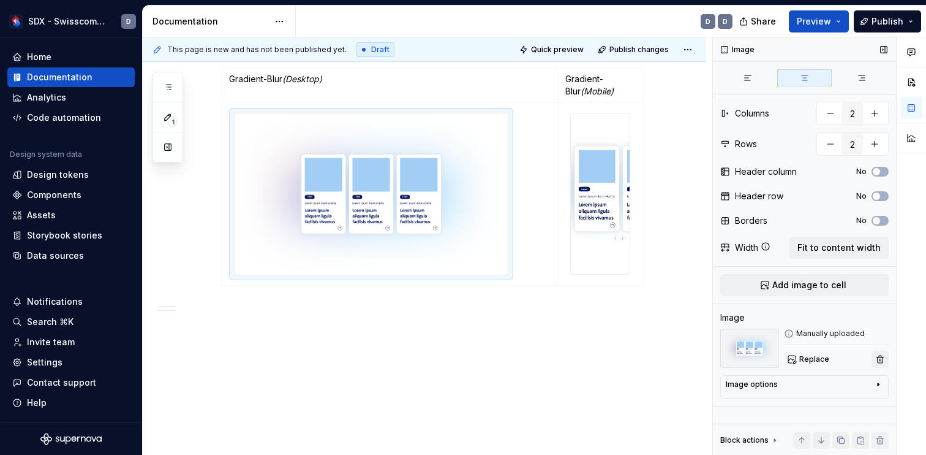
click at [880, 360] on button "button" at bounding box center [880, 358] width 17 height 17
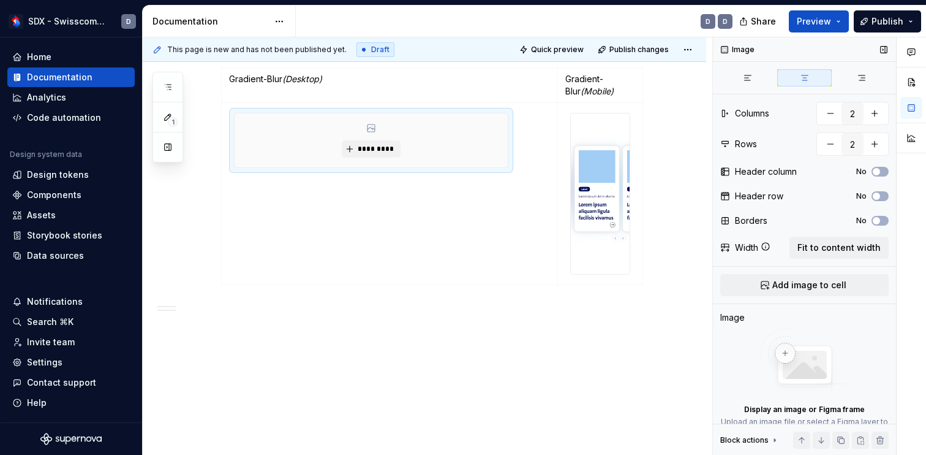
scroll to position [60, 0]
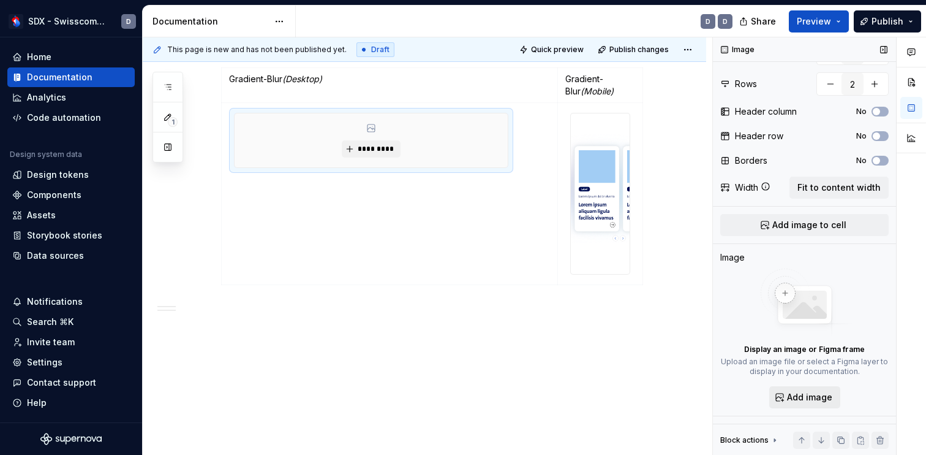
click at [802, 398] on span "Add image" at bounding box center [809, 397] width 45 height 12
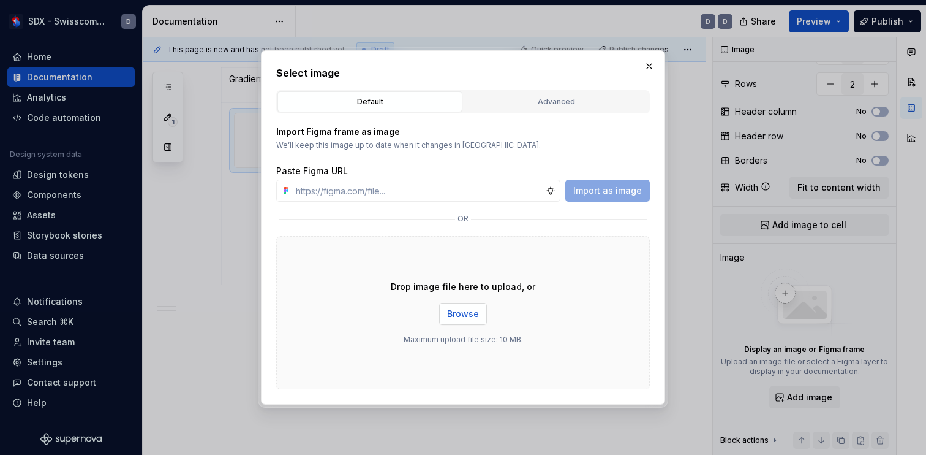
click at [449, 308] on span "Browse" at bounding box center [463, 314] width 32 height 12
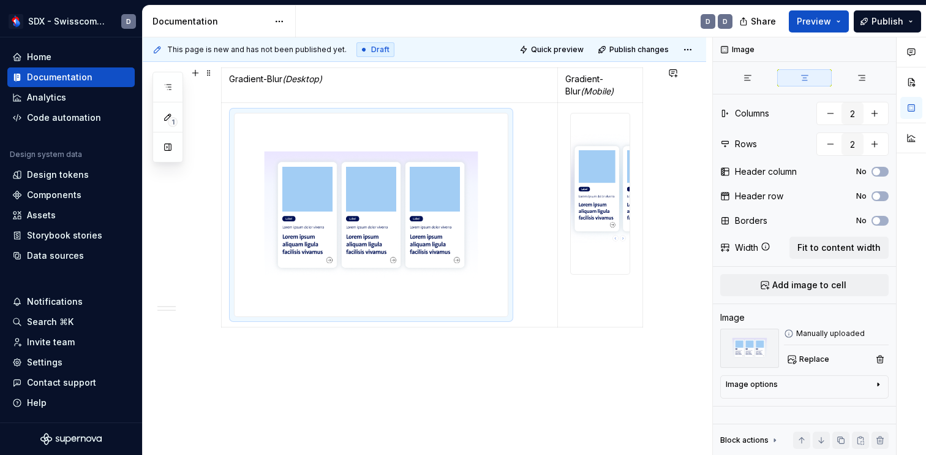
scroll to position [0, 0]
click at [592, 192] on img at bounding box center [600, 193] width 59 height 160
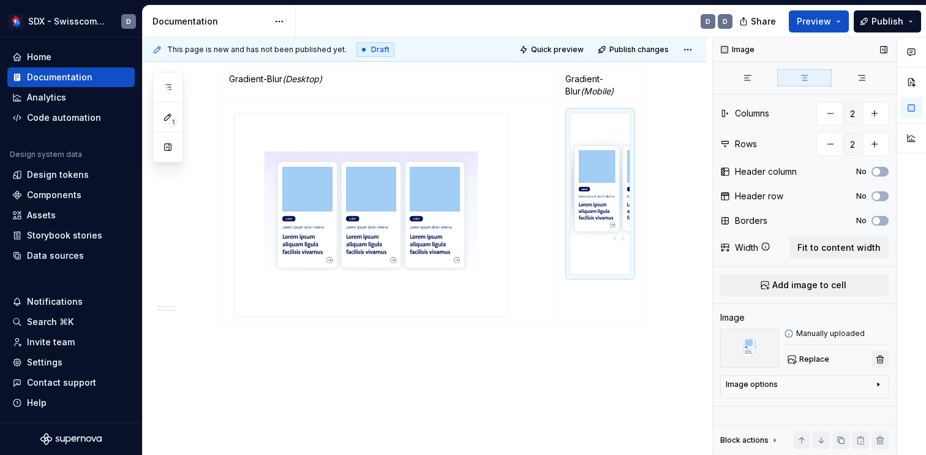
click at [884, 351] on button "button" at bounding box center [880, 358] width 17 height 17
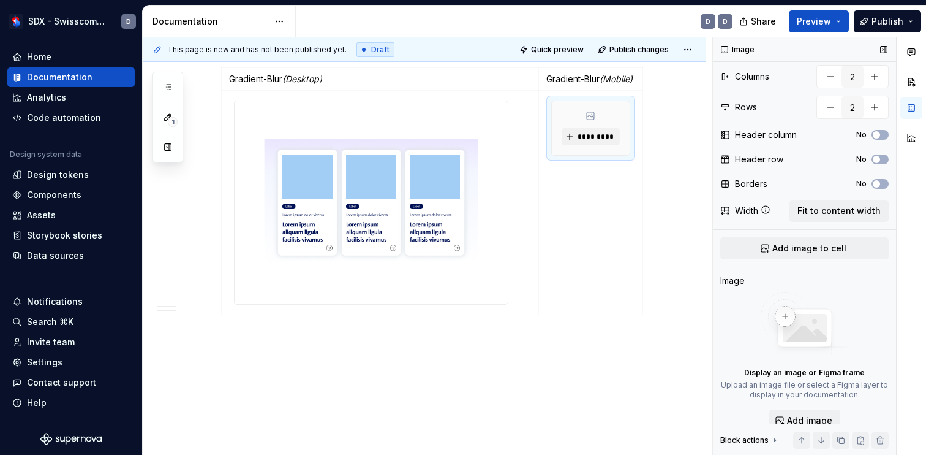
scroll to position [60, 0]
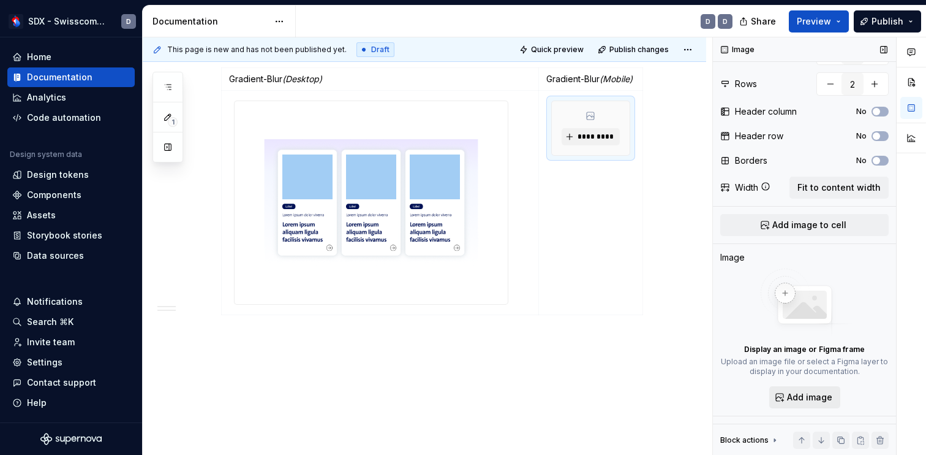
click at [804, 396] on span "Add image" at bounding box center [809, 397] width 45 height 12
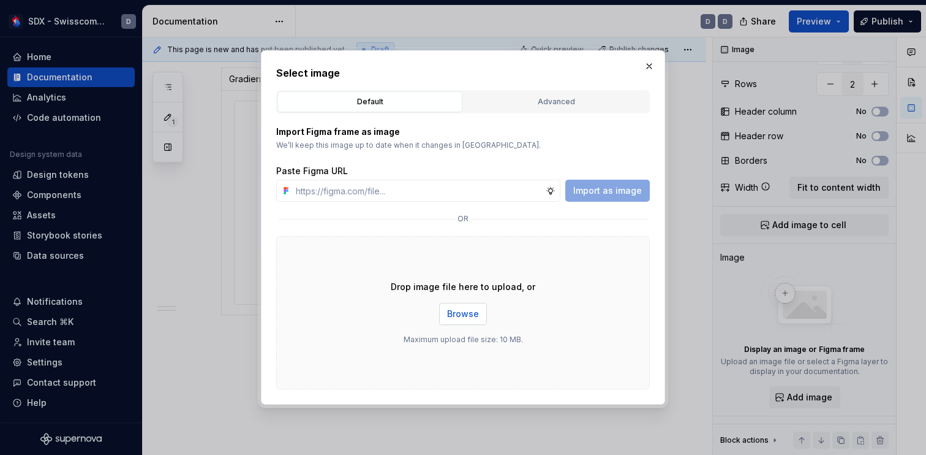
click at [454, 309] on span "Browse" at bounding box center [463, 314] width 32 height 12
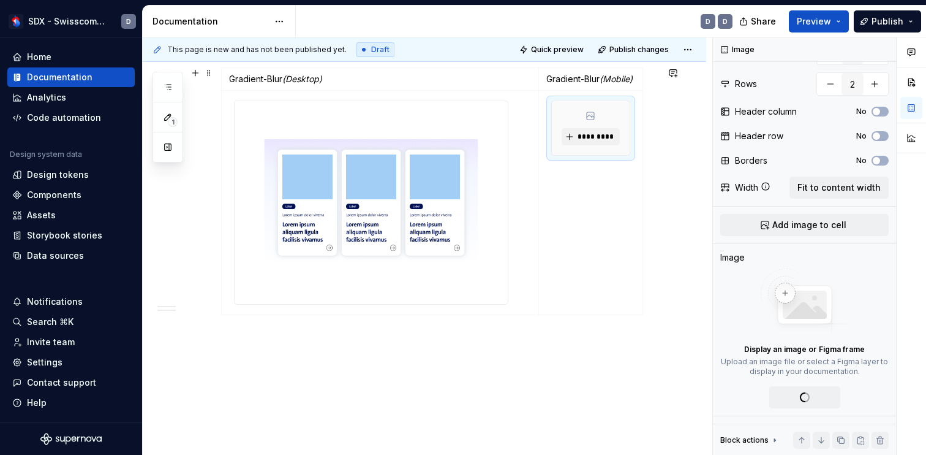
scroll to position [0, 0]
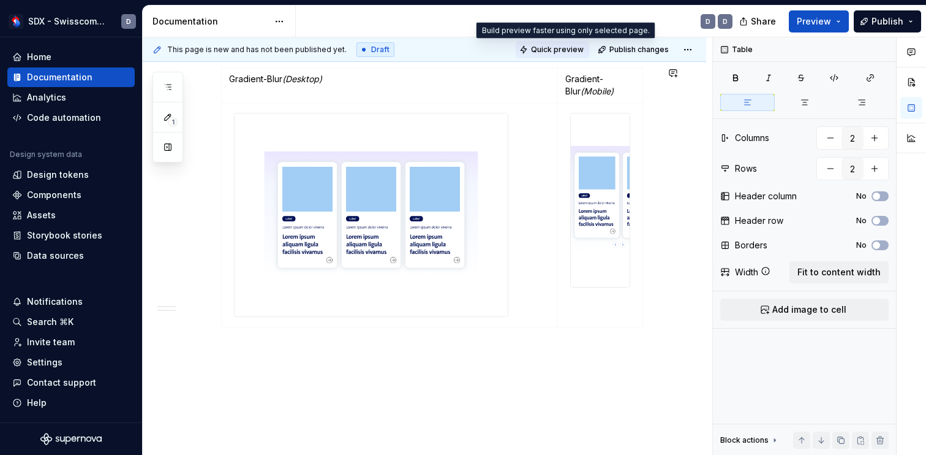
click at [567, 48] on span "Quick preview" at bounding box center [557, 50] width 53 height 10
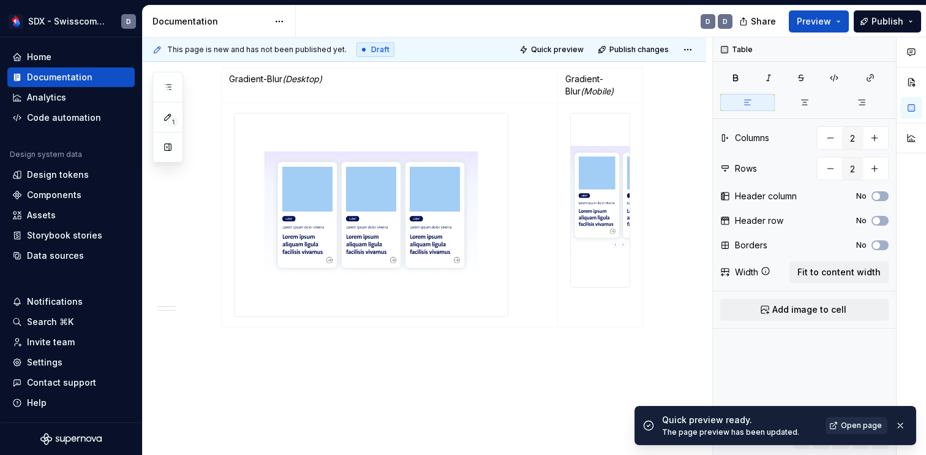
click at [864, 426] on span "Open page" at bounding box center [861, 425] width 41 height 10
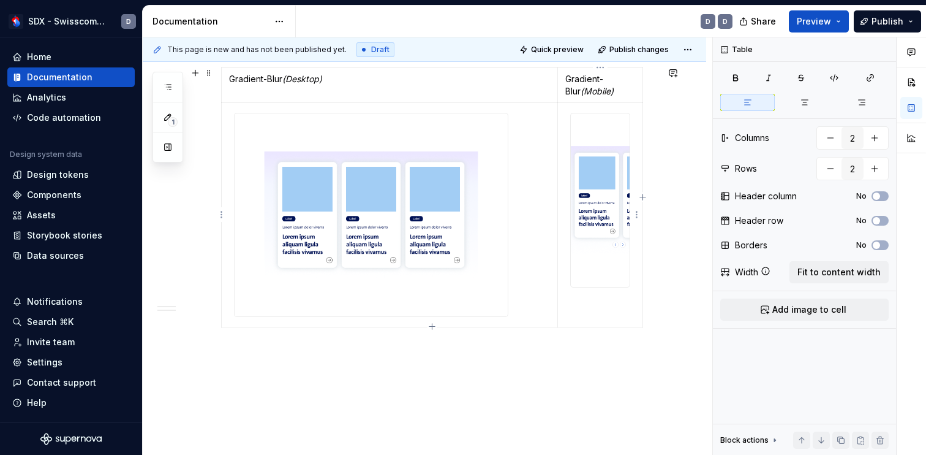
click at [606, 167] on img at bounding box center [600, 199] width 59 height 173
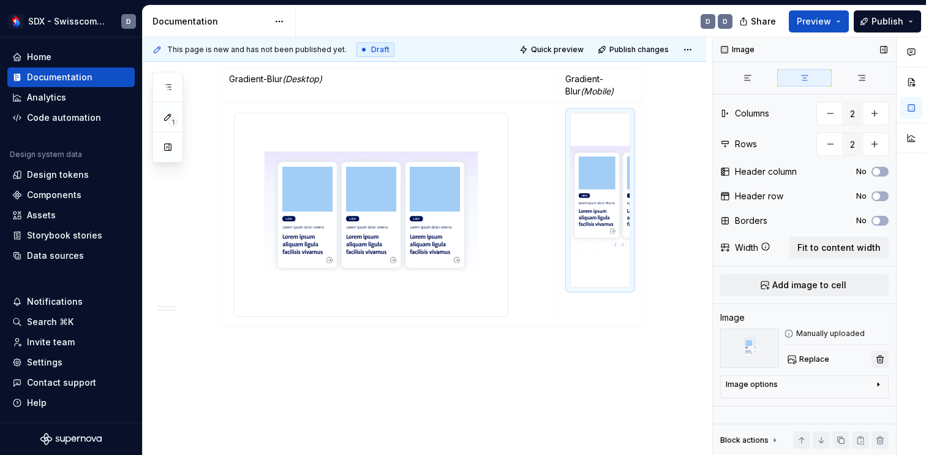
click at [880, 355] on button "button" at bounding box center [880, 358] width 17 height 17
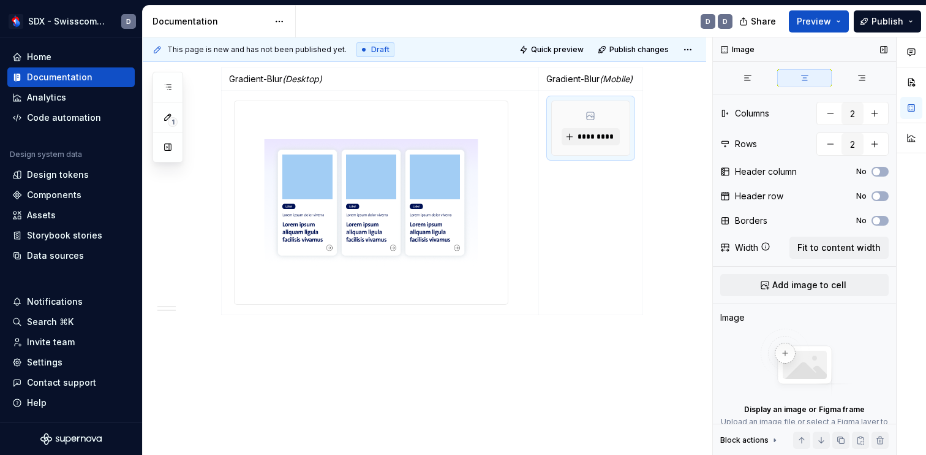
scroll to position [60, 0]
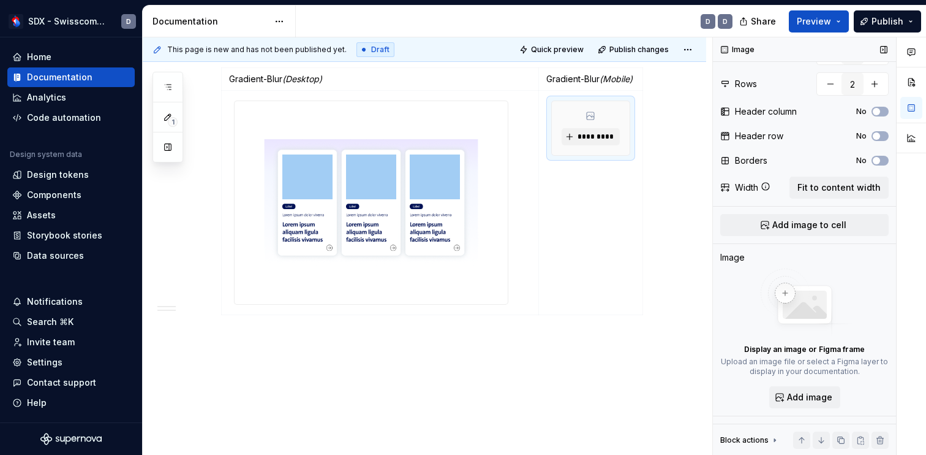
click at [820, 391] on span "Add image" at bounding box center [809, 397] width 45 height 12
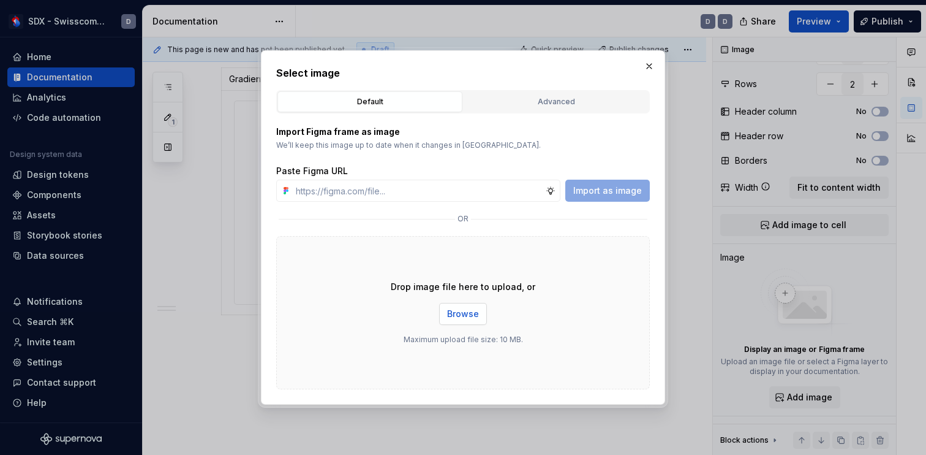
click at [475, 306] on button "Browse" at bounding box center [463, 314] width 48 height 22
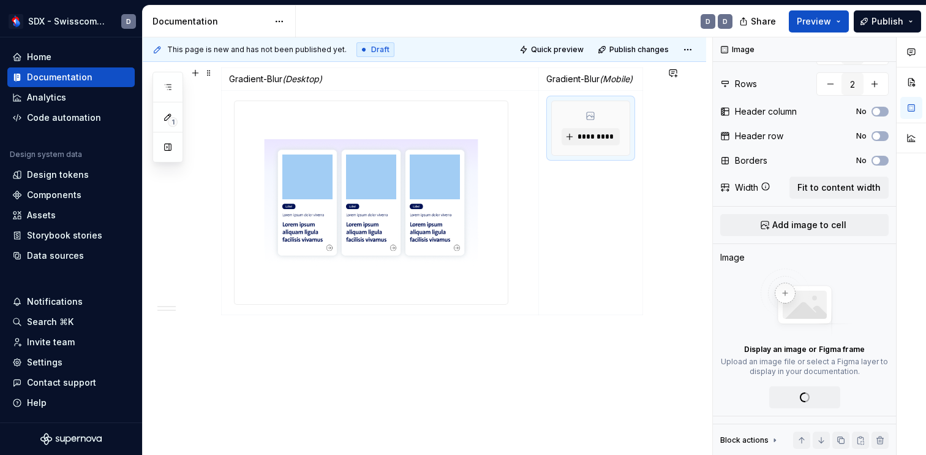
scroll to position [0, 0]
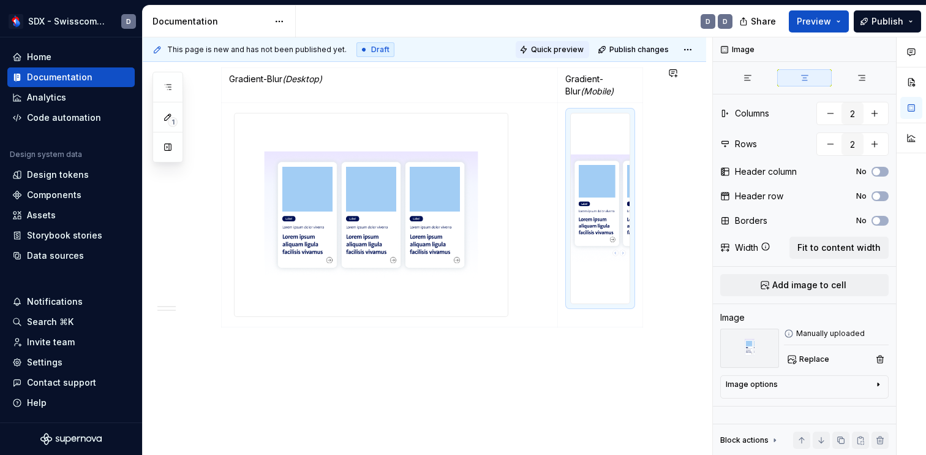
click at [566, 51] on span "Quick preview" at bounding box center [557, 50] width 53 height 10
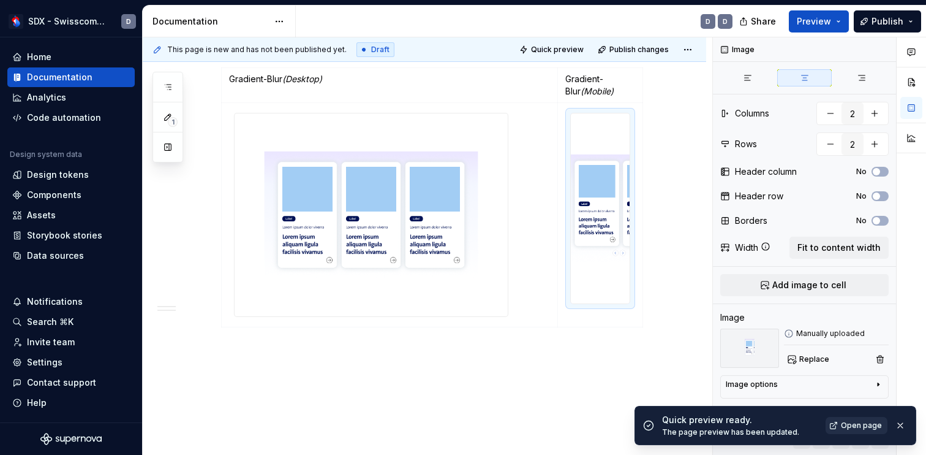
click at [865, 424] on span "Open page" at bounding box center [861, 425] width 41 height 10
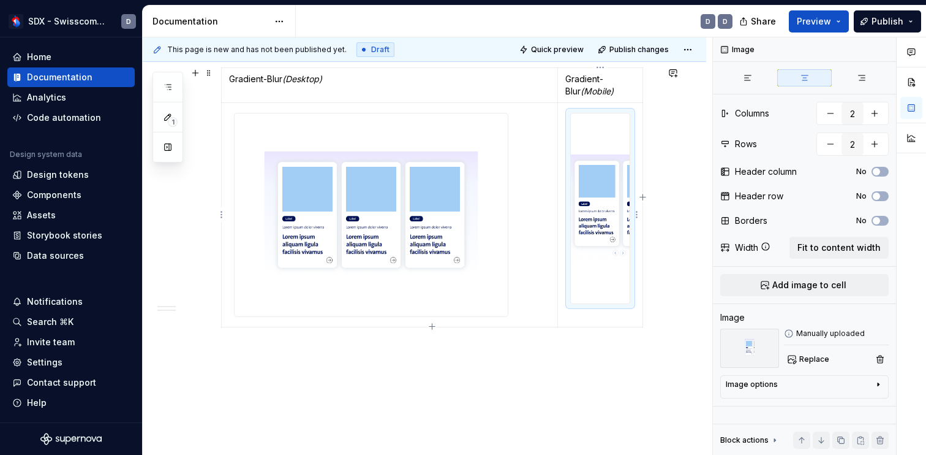
click at [608, 215] on img at bounding box center [600, 207] width 59 height 189
click at [810, 356] on span "Replace" at bounding box center [814, 359] width 30 height 10
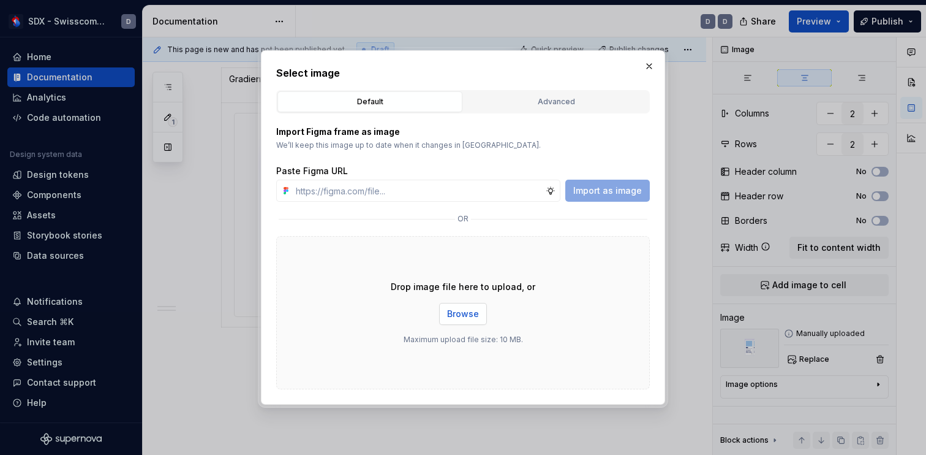
click at [466, 315] on span "Browse" at bounding box center [463, 314] width 32 height 12
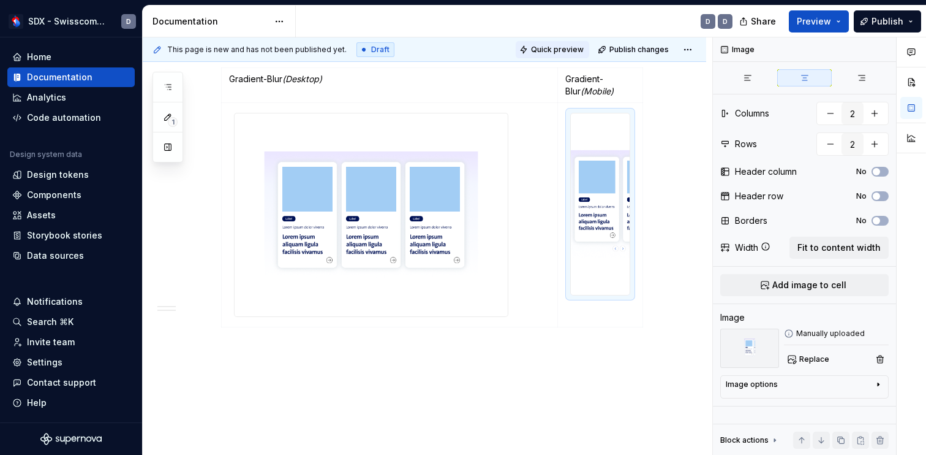
click at [562, 49] on span "Quick preview" at bounding box center [557, 50] width 53 height 10
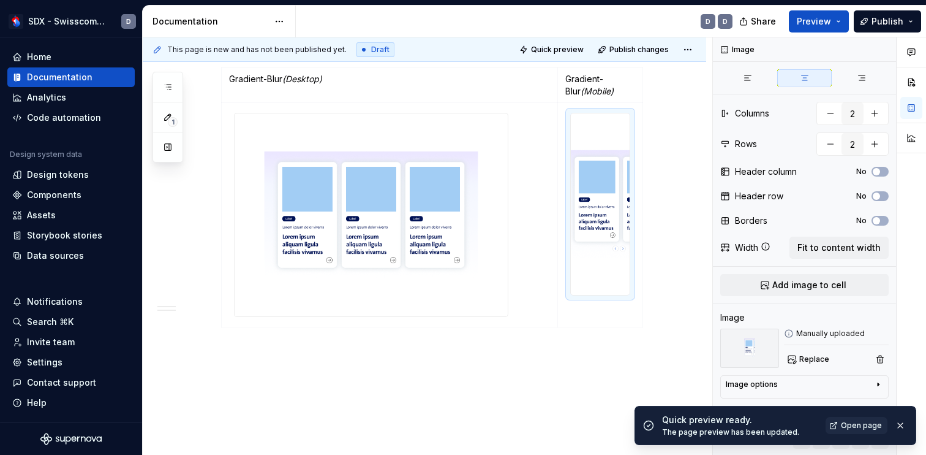
click at [862, 428] on span "Open page" at bounding box center [861, 425] width 41 height 10
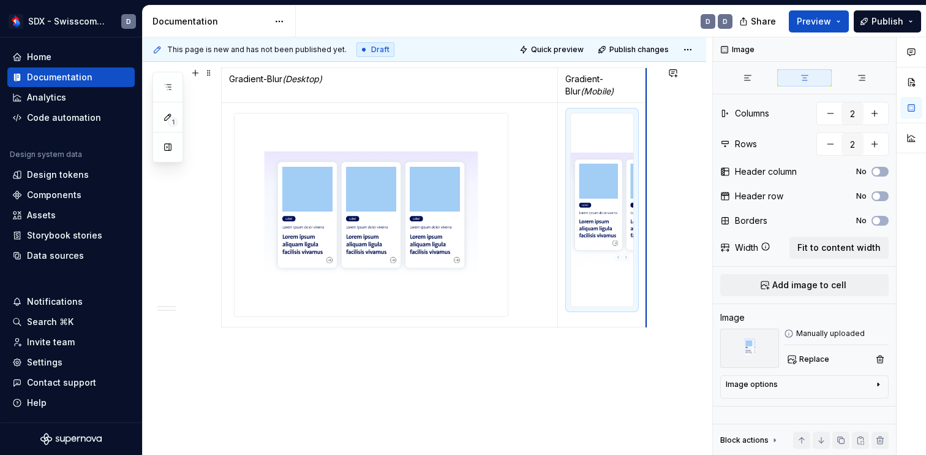
drag, startPoint x: 642, startPoint y: 121, endPoint x: 650, endPoint y: 121, distance: 8.0
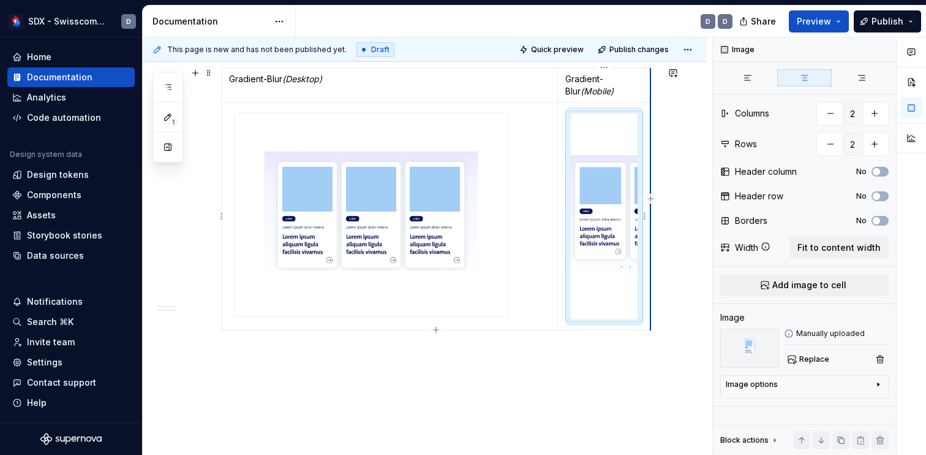
click at [651, 121] on td at bounding box center [604, 216] width 93 height 227
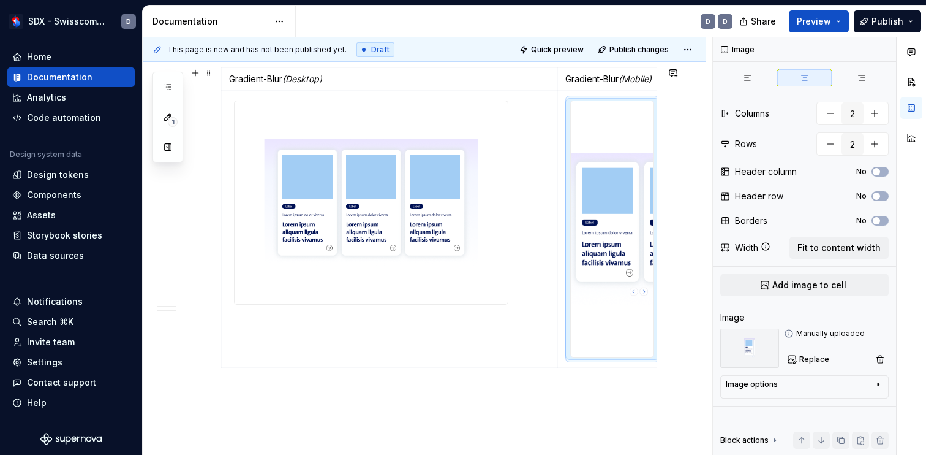
drag, startPoint x: 650, startPoint y: 121, endPoint x: 667, endPoint y: 121, distance: 16.5
click at [663, 141] on td at bounding box center [612, 229] width 109 height 276
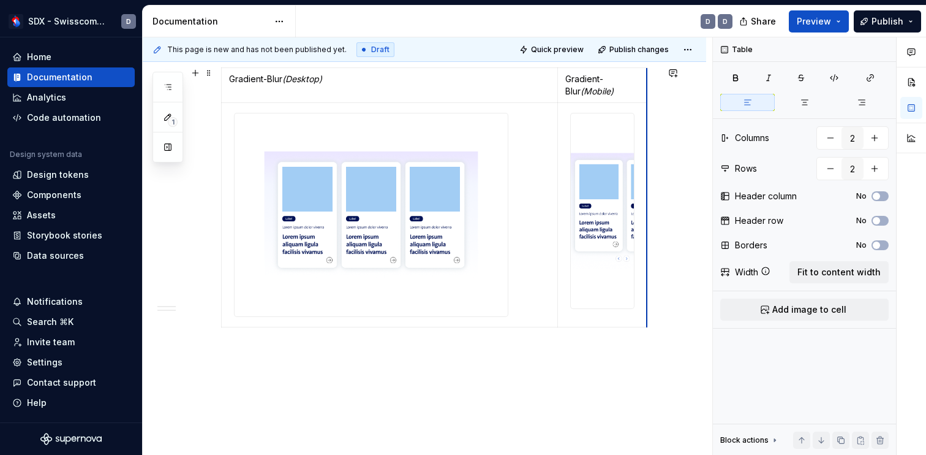
drag, startPoint x: 662, startPoint y: 135, endPoint x: 643, endPoint y: 134, distance: 19.6
click at [837, 269] on span "Fit to content width" at bounding box center [839, 272] width 83 height 12
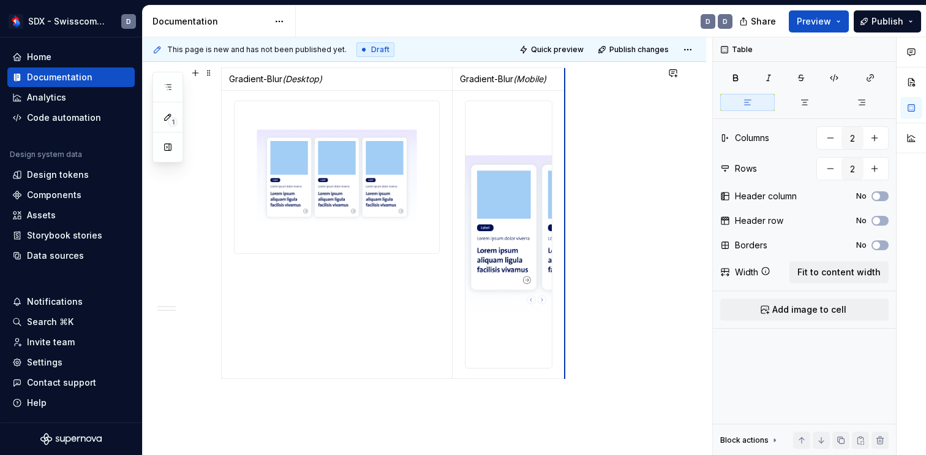
drag, startPoint x: 662, startPoint y: 166, endPoint x: 543, endPoint y: 147, distance: 120.4
click at [526, 196] on img at bounding box center [509, 234] width 86 height 266
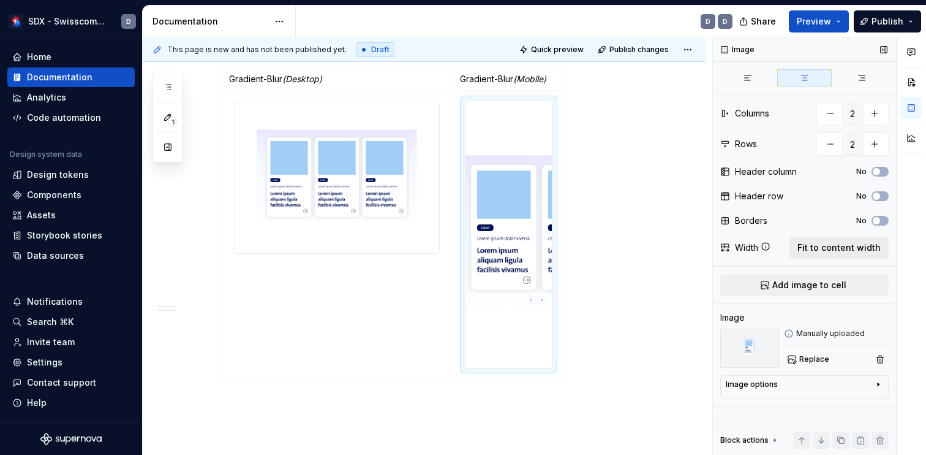
click at [855, 246] on span "Fit to content width" at bounding box center [839, 247] width 83 height 12
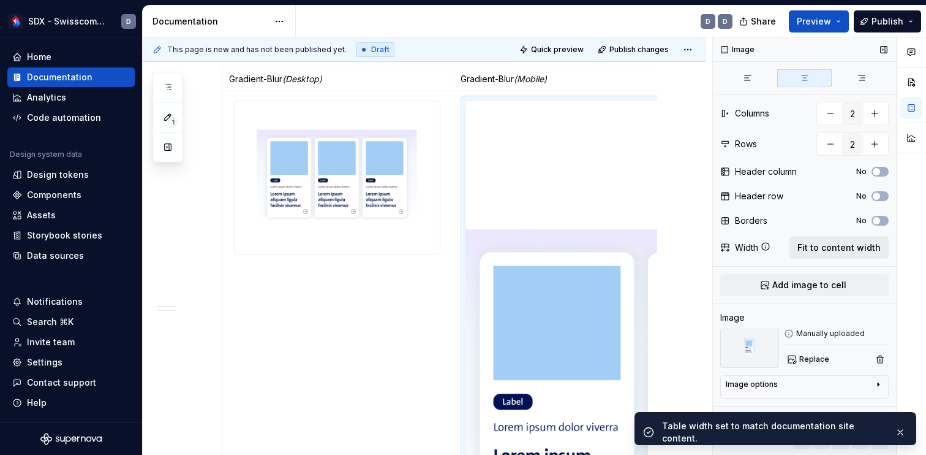
scroll to position [1025, 0]
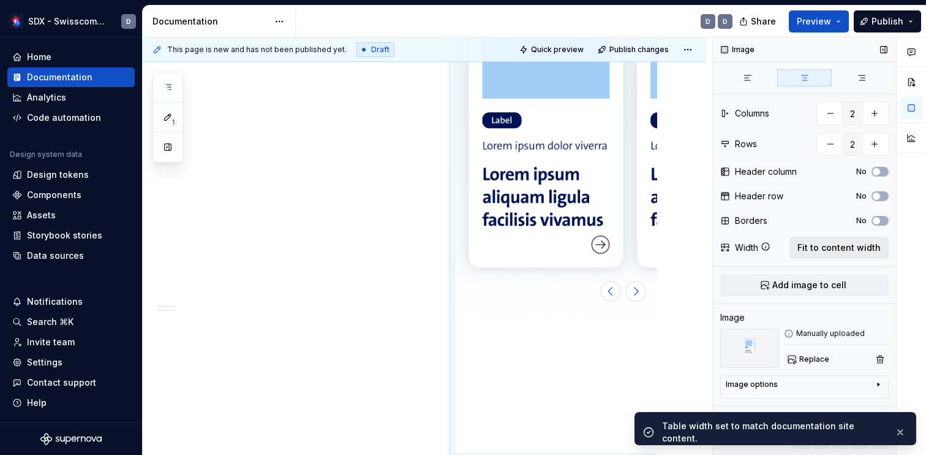
click at [855, 246] on span "Fit to content width" at bounding box center [839, 247] width 83 height 12
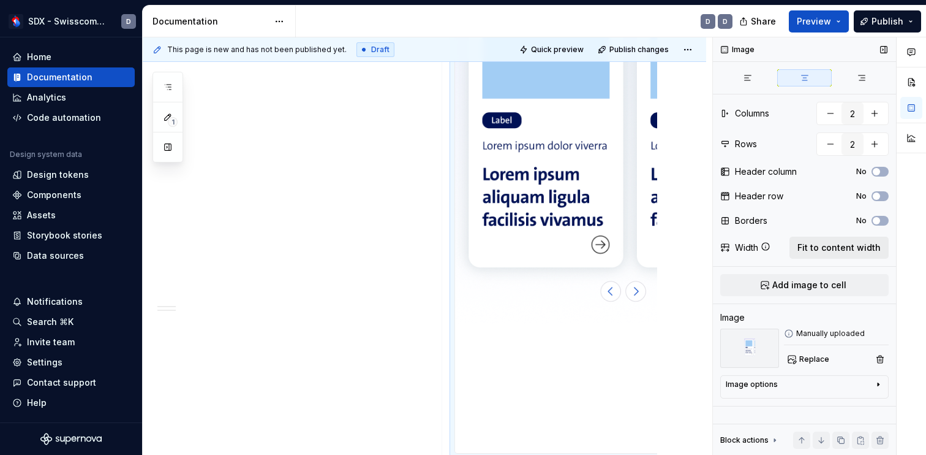
click at [855, 246] on span "Fit to content width" at bounding box center [839, 247] width 83 height 12
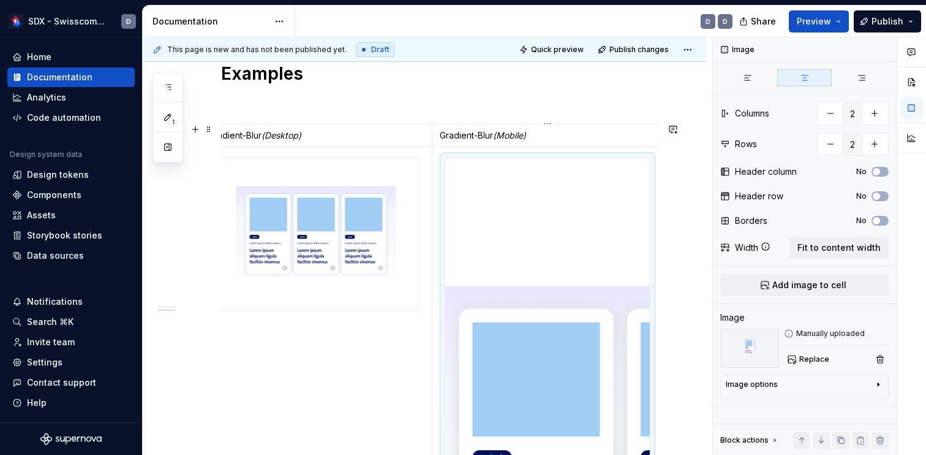
scroll to position [0, 0]
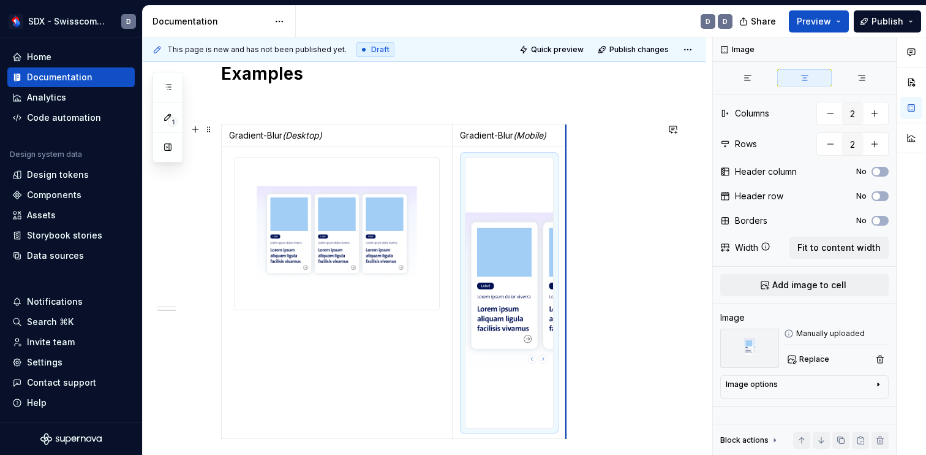
drag, startPoint x: 662, startPoint y: 149, endPoint x: 545, endPoint y: 153, distance: 117.7
click at [547, 171] on img at bounding box center [510, 292] width 88 height 270
click at [623, 189] on div "Gradient-Blur (Desktop) Gradient-Blur (Mobile)" at bounding box center [439, 284] width 436 height 320
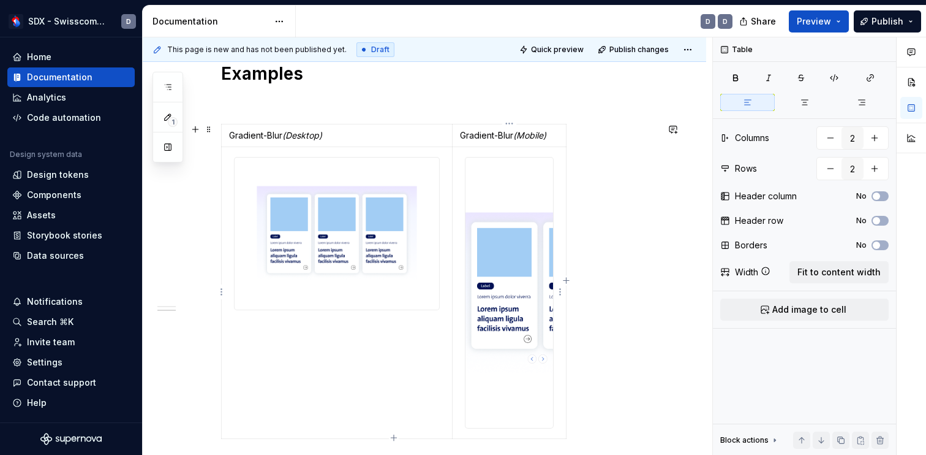
click at [525, 207] on img at bounding box center [510, 292] width 88 height 270
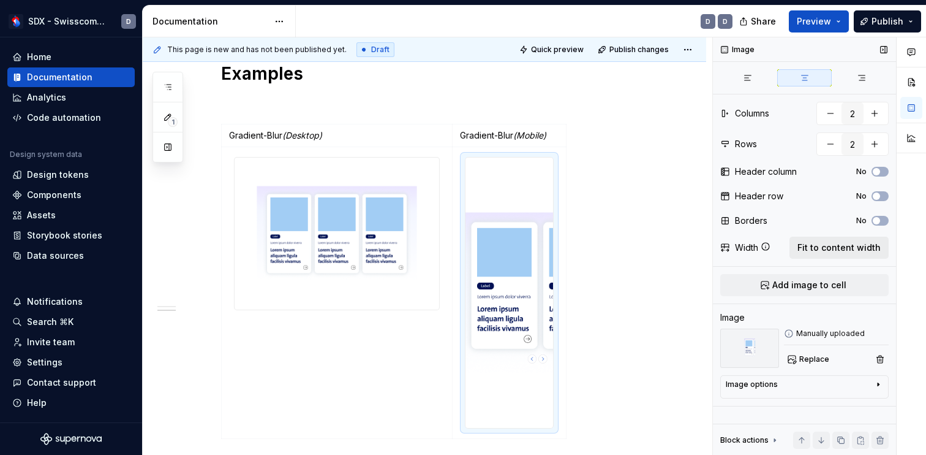
click at [837, 245] on span "Fit to content width" at bounding box center [839, 247] width 83 height 12
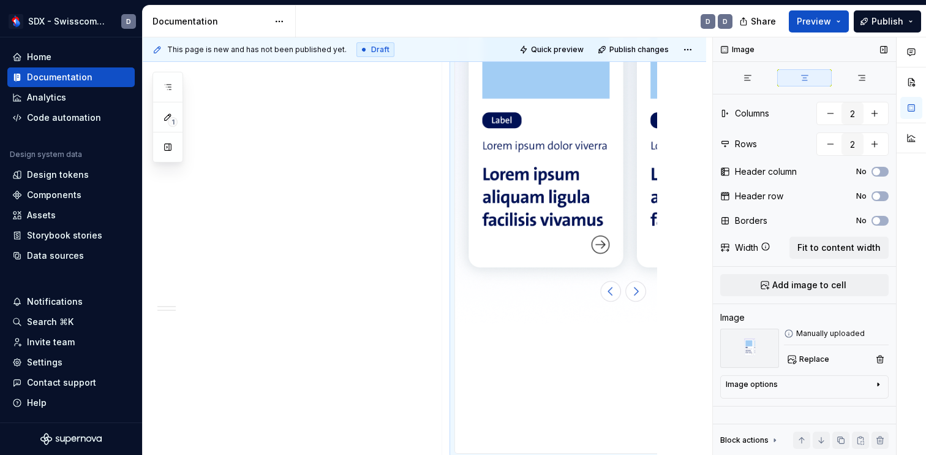
click at [743, 246] on div "Width" at bounding box center [746, 247] width 23 height 12
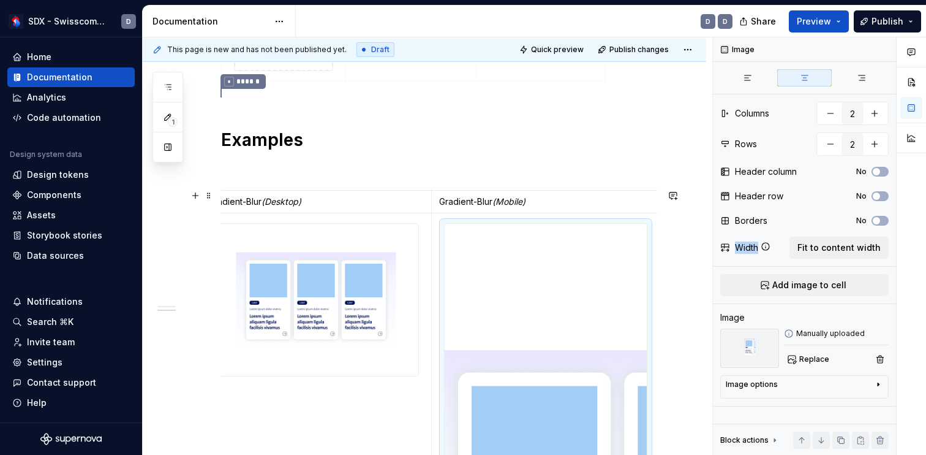
scroll to position [0, 0]
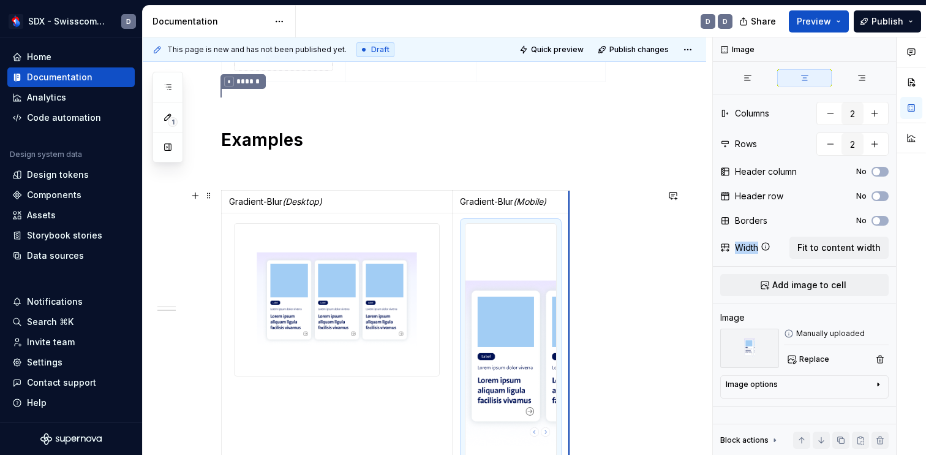
drag, startPoint x: 662, startPoint y: 227, endPoint x: 548, endPoint y: 225, distance: 114.6
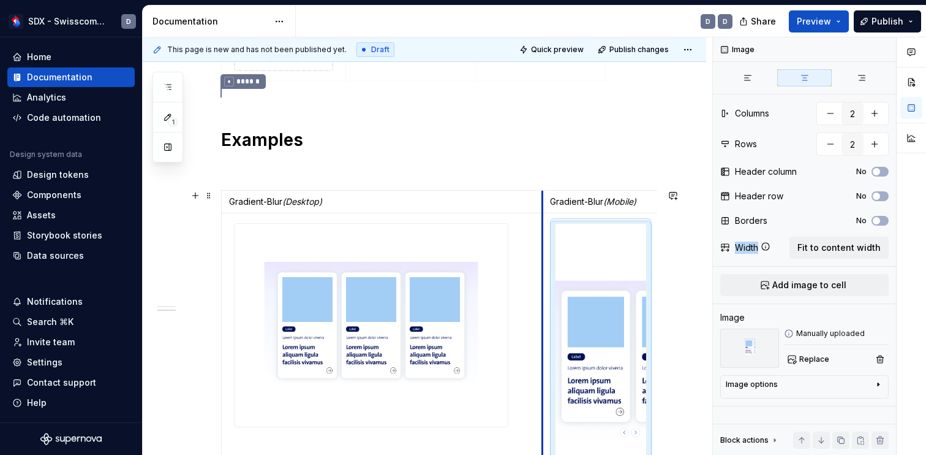
drag, startPoint x: 453, startPoint y: 273, endPoint x: 543, endPoint y: 266, distance: 89.7
click at [543, 266] on td at bounding box center [601, 363] width 117 height 301
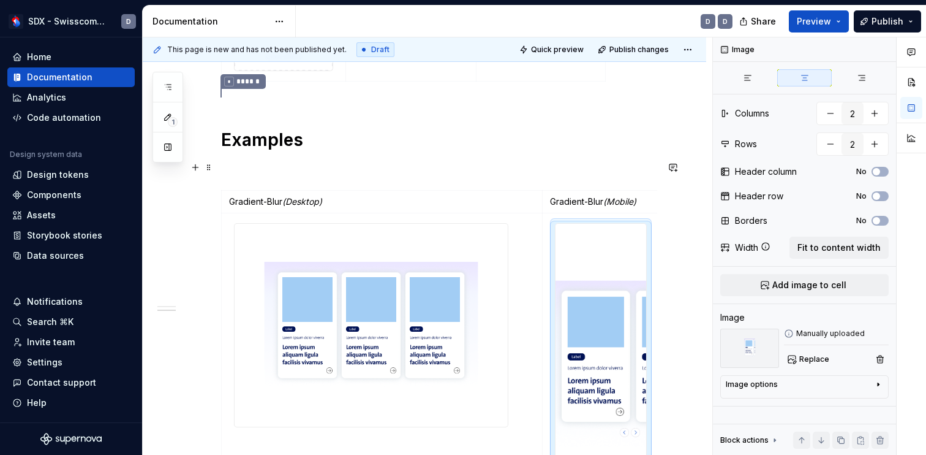
click at [590, 165] on p at bounding box center [439, 168] width 436 height 15
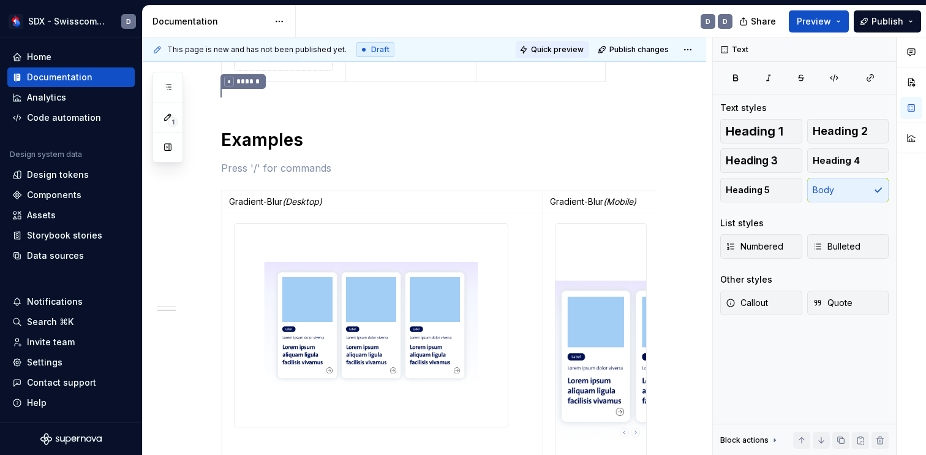
click at [576, 47] on span "Quick preview" at bounding box center [557, 50] width 53 height 10
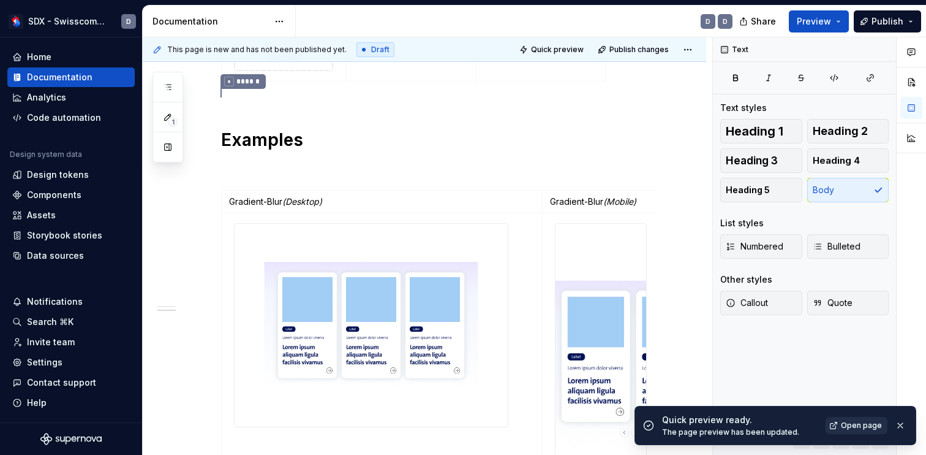
click at [871, 426] on span "Open page" at bounding box center [861, 425] width 41 height 10
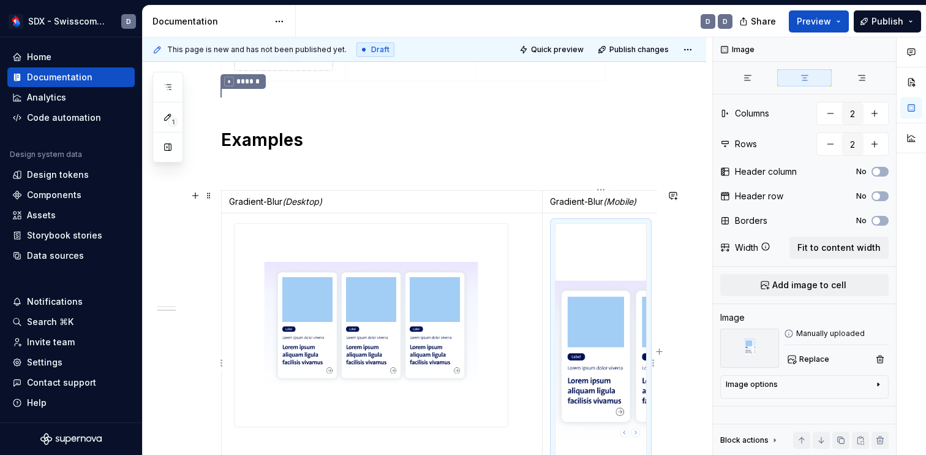
click at [589, 229] on img at bounding box center [601, 363] width 91 height 279
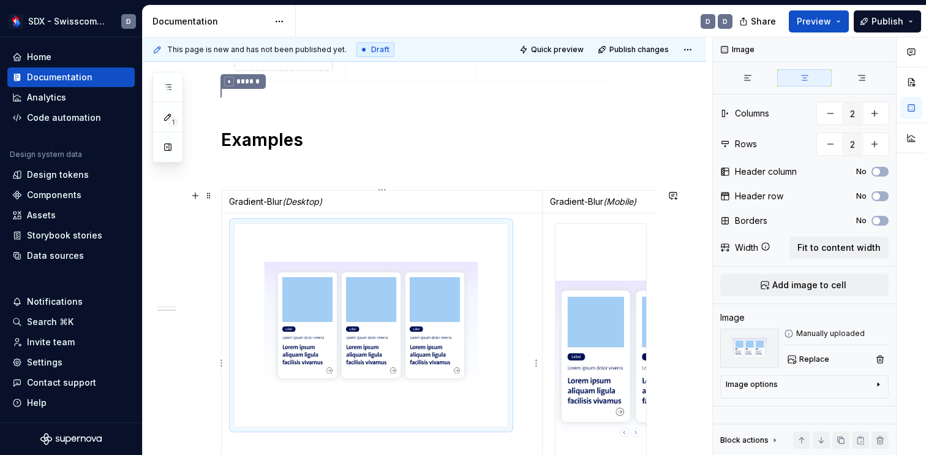
click at [406, 288] on img at bounding box center [371, 325] width 273 height 203
click at [808, 361] on span "Replace" at bounding box center [814, 359] width 30 height 10
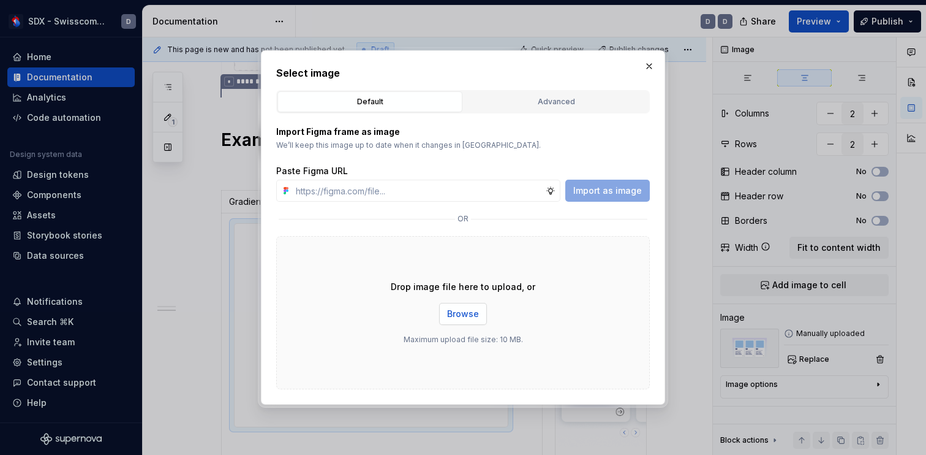
click at [469, 310] on span "Browse" at bounding box center [463, 314] width 32 height 12
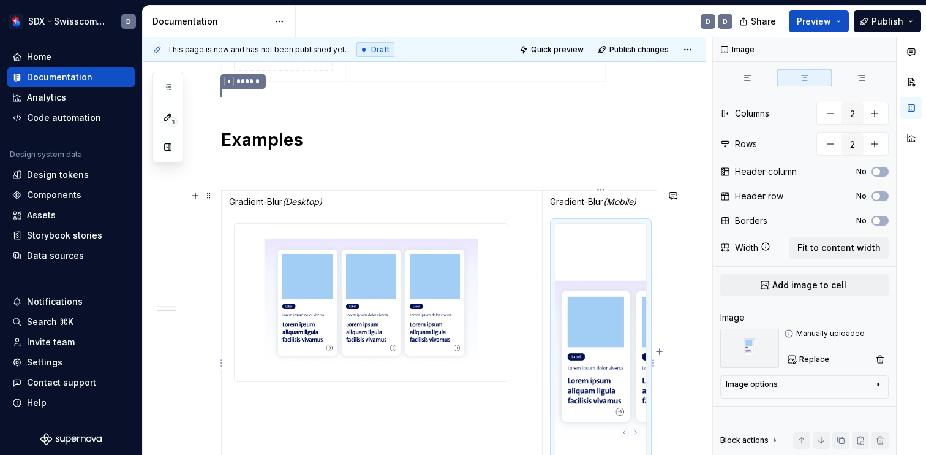
click at [614, 330] on img at bounding box center [601, 363] width 91 height 279
click at [817, 357] on span "Replace" at bounding box center [814, 359] width 30 height 10
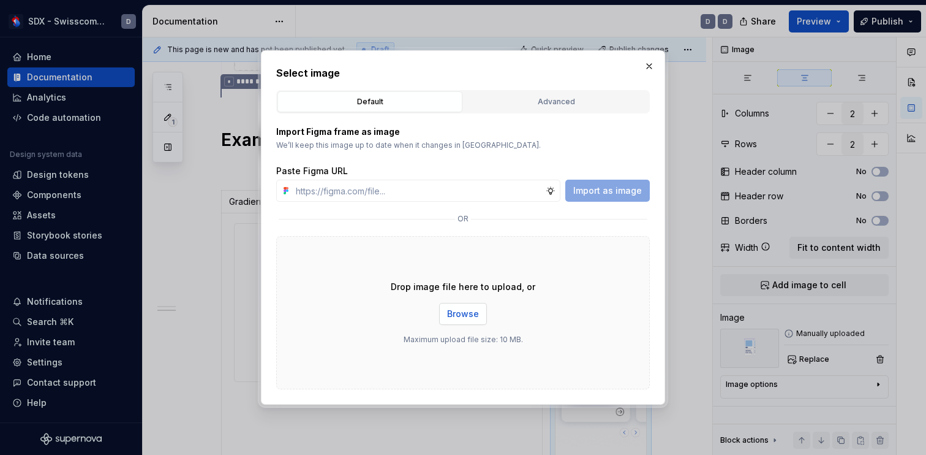
click at [464, 313] on span "Browse" at bounding box center [463, 314] width 32 height 12
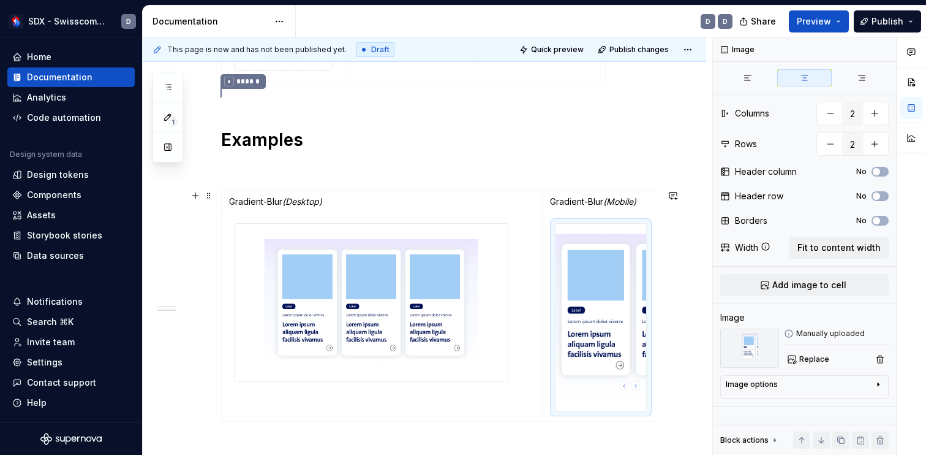
scroll to position [672, 0]
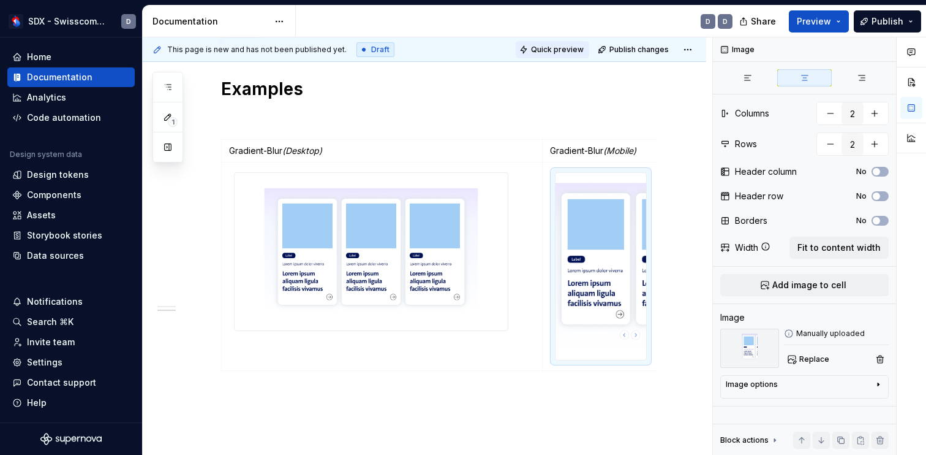
click at [582, 48] on span "Quick preview" at bounding box center [557, 50] width 53 height 10
click at [602, 233] on img at bounding box center [601, 266] width 91 height 186
click at [803, 360] on span "Replace" at bounding box center [814, 359] width 30 height 10
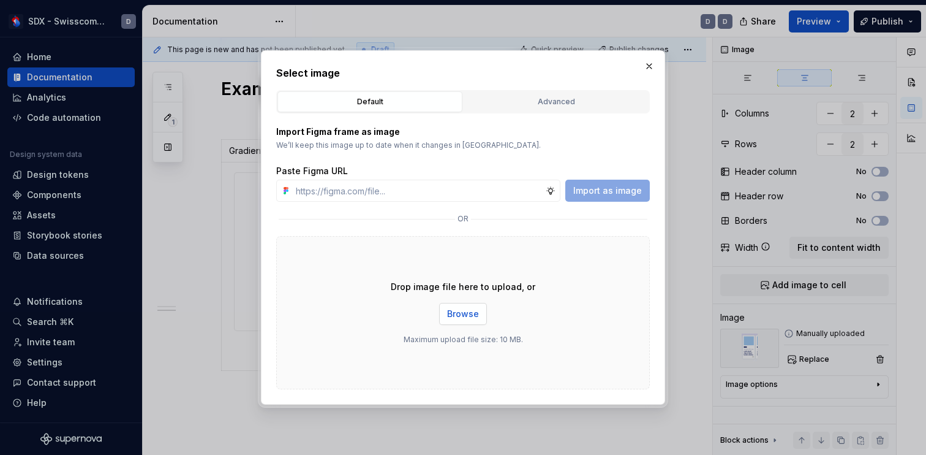
click at [457, 313] on span "Browse" at bounding box center [463, 314] width 32 height 12
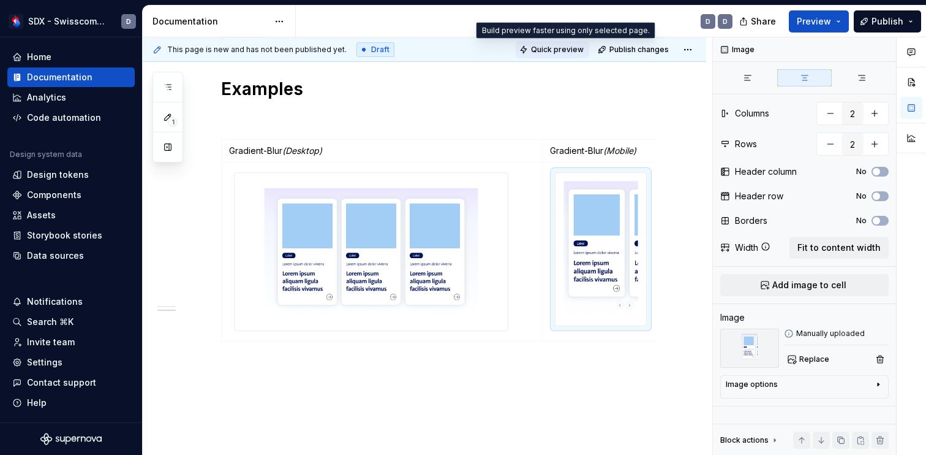
click at [576, 49] on span "Quick preview" at bounding box center [557, 50] width 53 height 10
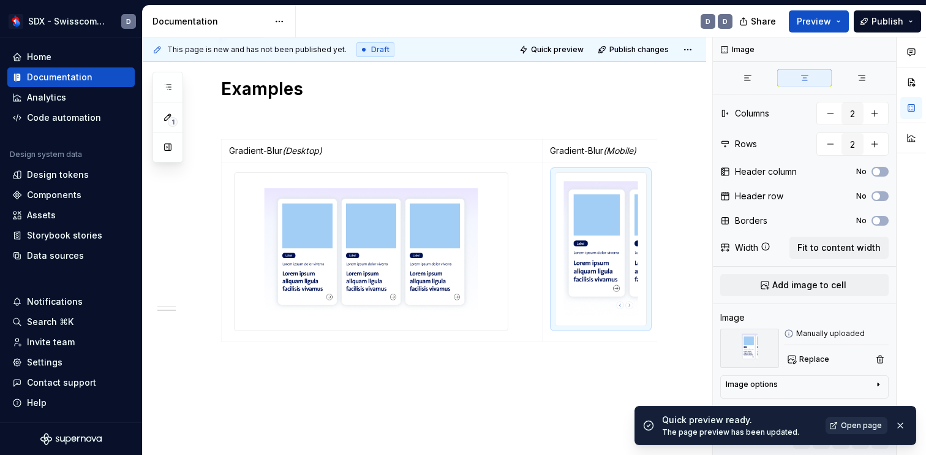
click at [864, 421] on span "Open page" at bounding box center [861, 425] width 41 height 10
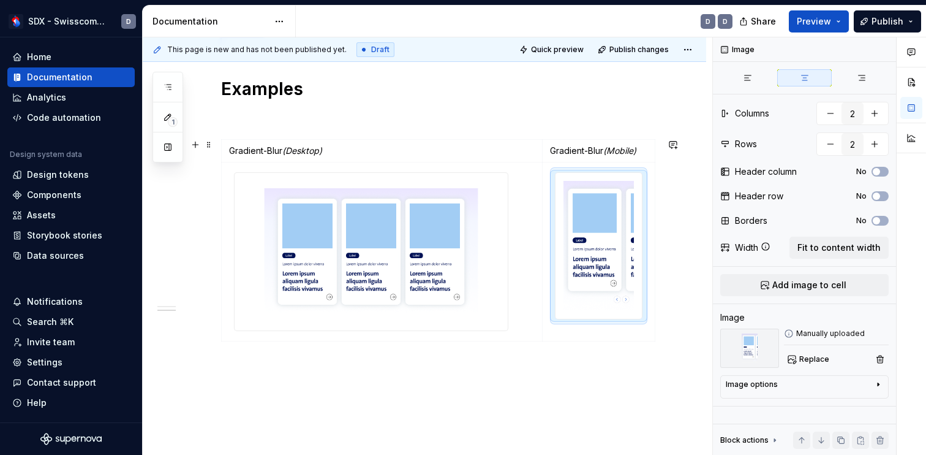
click at [667, 172] on div "Styles Colours Colour Gradients Light Gradient * ****** Examples Gradient-Blur …" at bounding box center [425, 31] width 564 height 989
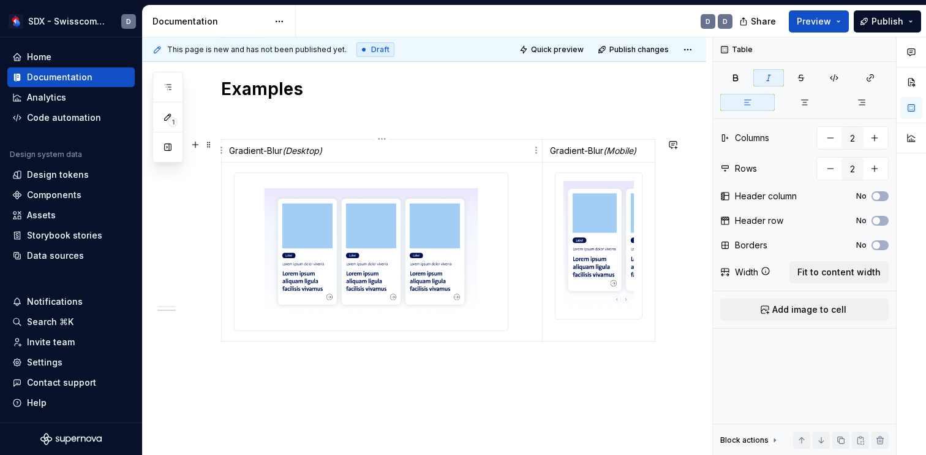
click at [289, 151] on em "(Desktop)" at bounding box center [302, 150] width 40 height 10
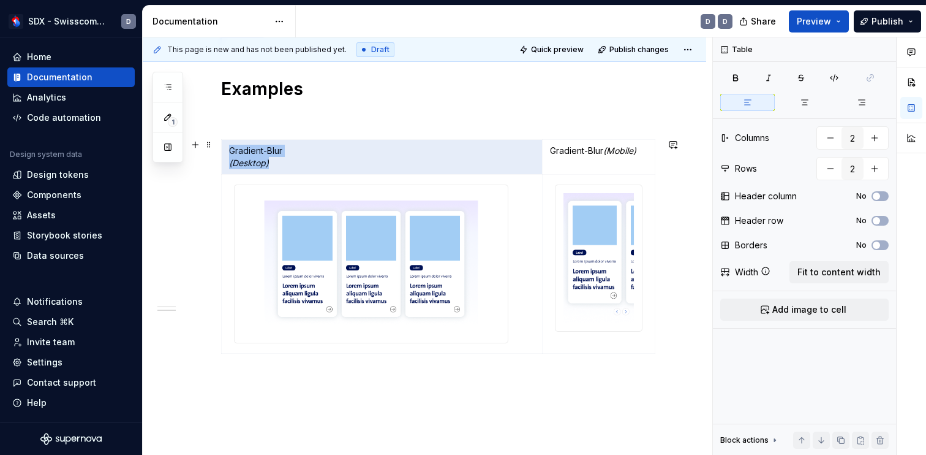
drag, startPoint x: 273, startPoint y: 161, endPoint x: 206, endPoint y: 162, distance: 66.2
click at [206, 161] on div "Styles Colours Colour Gradients Light Gradient * ****** Examples Gradient-Blur …" at bounding box center [425, 37] width 564 height 1001
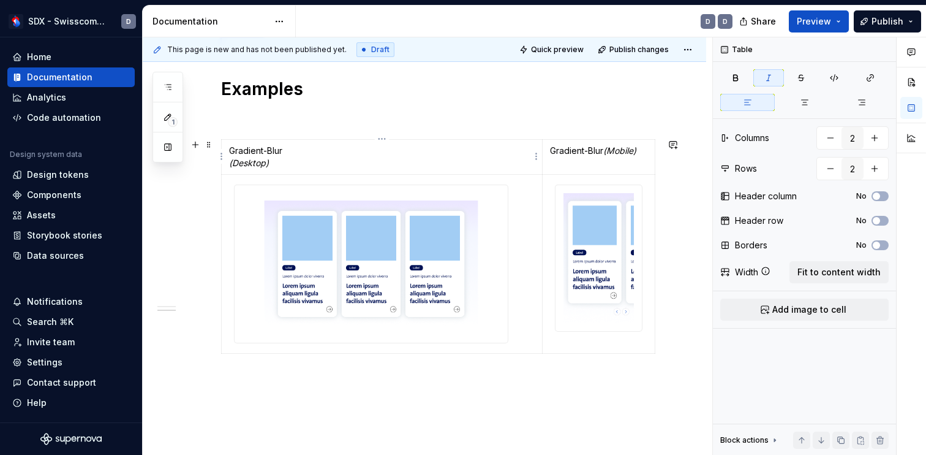
click at [259, 163] on em "(Desktop)" at bounding box center [249, 162] width 40 height 10
drag, startPoint x: 270, startPoint y: 163, endPoint x: 228, endPoint y: 162, distance: 41.7
click at [228, 162] on td "Gradient-Blur (Desktop)" at bounding box center [382, 157] width 321 height 35
click at [279, 143] on button "button" at bounding box center [282, 140] width 17 height 17
click at [292, 164] on p "Gradient-Blur (Desktop)" at bounding box center [382, 157] width 306 height 25
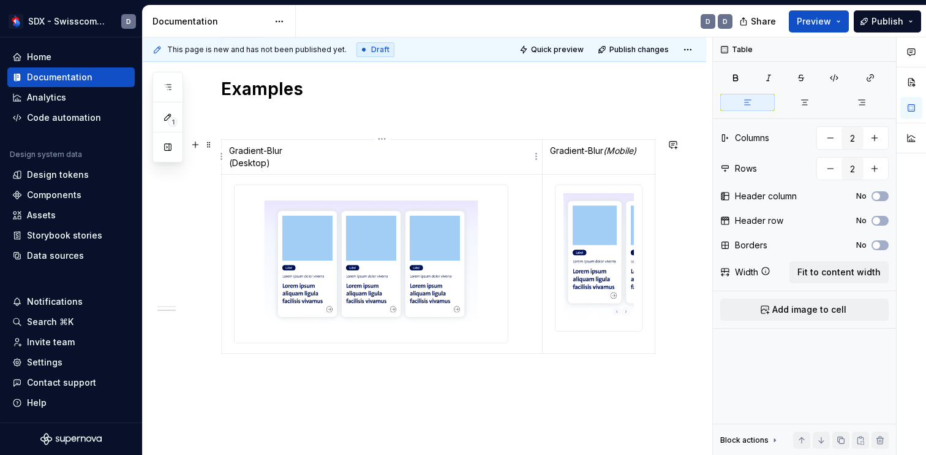
click at [274, 150] on p "Gradient-Blur (Desktop)" at bounding box center [382, 157] width 306 height 25
drag, startPoint x: 274, startPoint y: 150, endPoint x: 249, endPoint y: 151, distance: 25.7
click at [249, 150] on p "Gradient-Blur (Desktop)" at bounding box center [382, 157] width 306 height 25
click at [266, 131] on button "button" at bounding box center [263, 128] width 17 height 17
drag, startPoint x: 609, startPoint y: 149, endPoint x: 619, endPoint y: 149, distance: 9.8
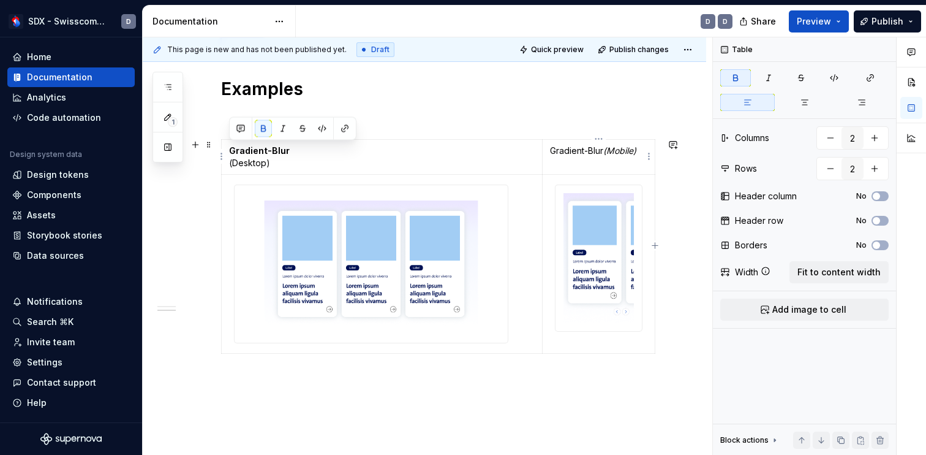
click at [609, 149] on em "(Mobile)" at bounding box center [619, 150] width 33 height 10
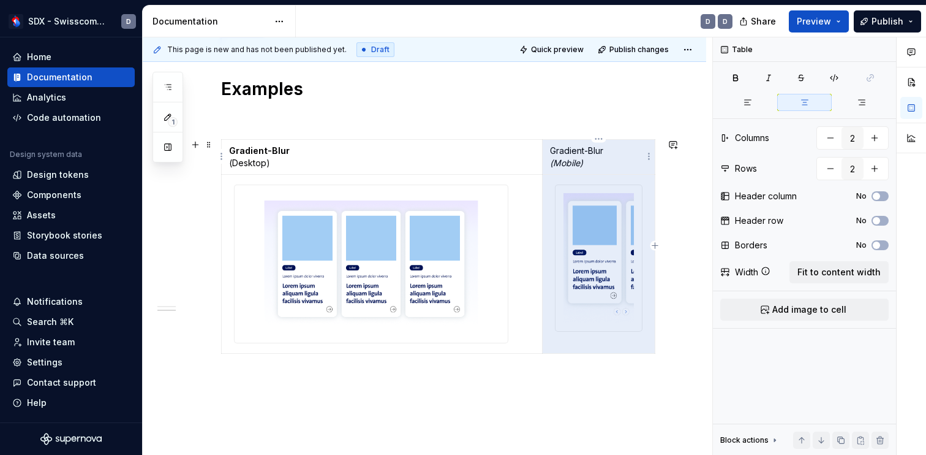
click at [576, 154] on p "Gradient-Blur (Mobile)" at bounding box center [598, 157] width 97 height 25
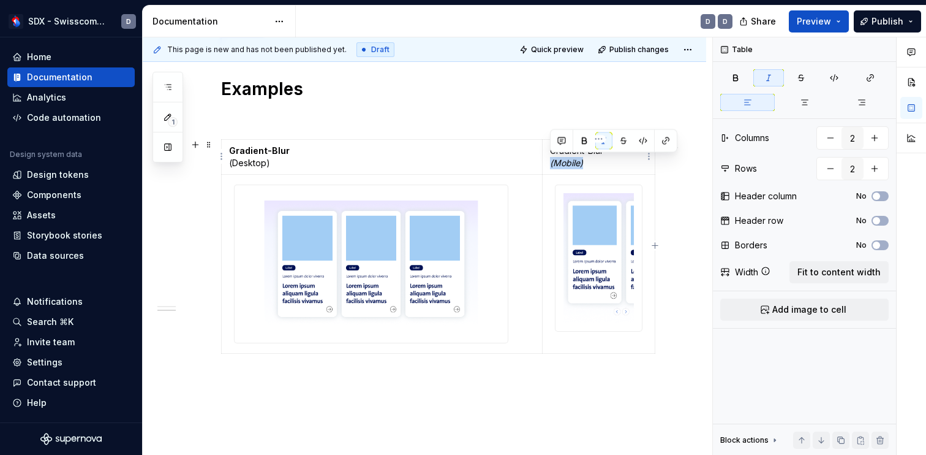
drag, startPoint x: 591, startPoint y: 159, endPoint x: 550, endPoint y: 160, distance: 40.5
click at [550, 160] on p "Gradient-Blur (Mobile)" at bounding box center [598, 157] width 97 height 25
click at [605, 143] on button "button" at bounding box center [603, 140] width 17 height 17
click at [606, 163] on p "Gradient-Blur (Mobile)" at bounding box center [598, 157] width 97 height 25
click at [596, 150] on p "Gradient-Blur (Mobile)" at bounding box center [598, 157] width 97 height 25
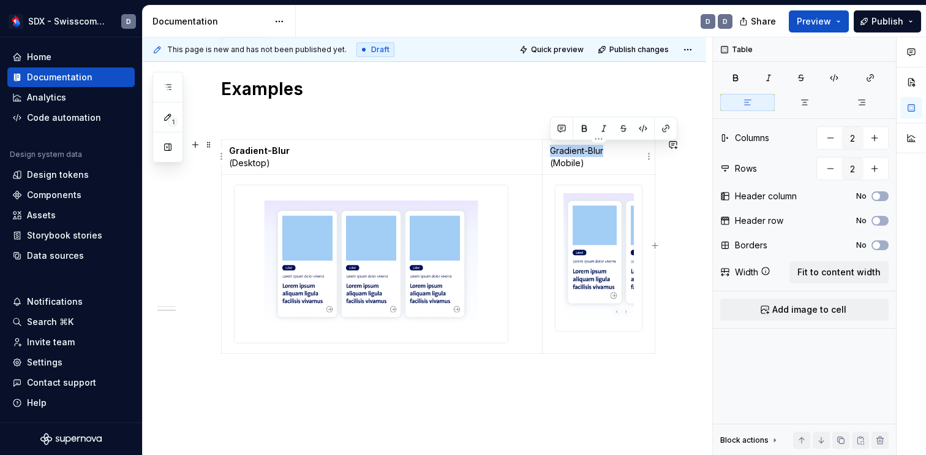
drag, startPoint x: 596, startPoint y: 150, endPoint x: 568, endPoint y: 149, distance: 27.6
click at [568, 149] on p "Gradient-Blur (Mobile)" at bounding box center [598, 157] width 97 height 25
click at [575, 45] on span "Quick preview" at bounding box center [557, 50] width 53 height 10
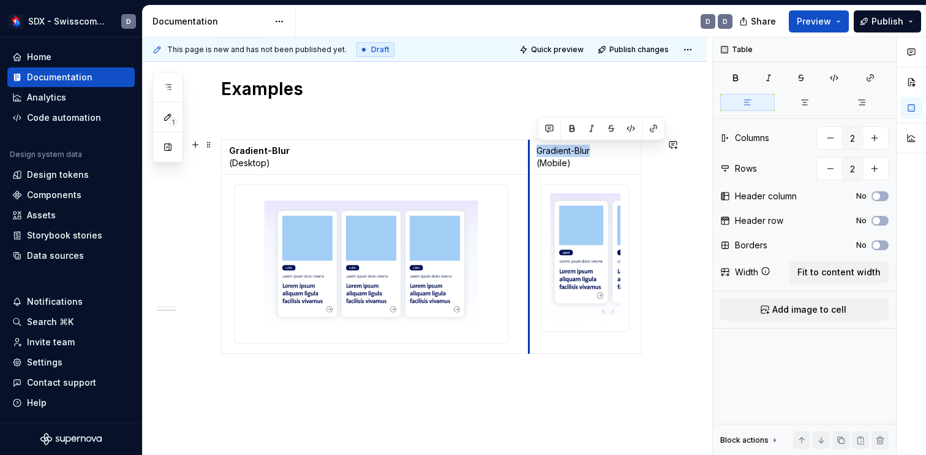
drag, startPoint x: 542, startPoint y: 221, endPoint x: 528, endPoint y: 264, distance: 45.0
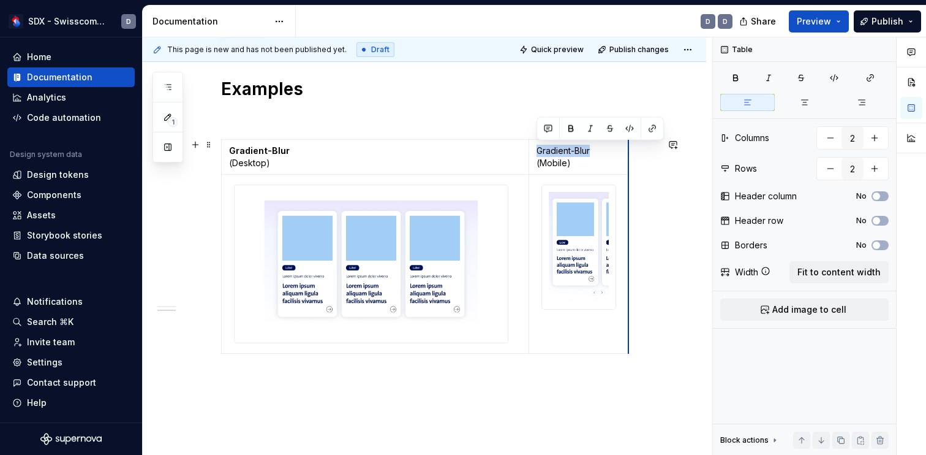
drag, startPoint x: 641, startPoint y: 221, endPoint x: 628, endPoint y: 220, distance: 12.9
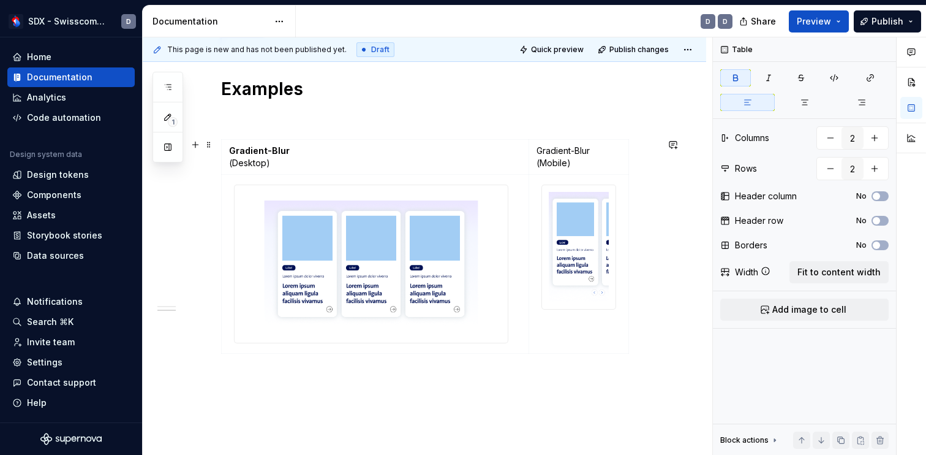
click at [657, 234] on div "Gradient-Blur (Desktop) Gradient-Blur (Mobile)" at bounding box center [439, 248] width 436 height 219
click at [579, 45] on span "Quick preview" at bounding box center [557, 50] width 53 height 10
click at [828, 18] on span "Preview" at bounding box center [814, 21] width 34 height 12
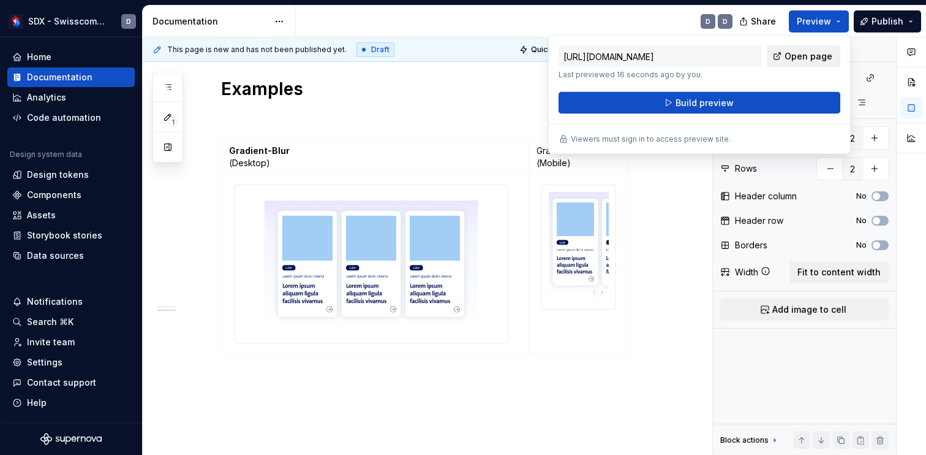
click at [809, 57] on span "Open page" at bounding box center [809, 56] width 48 height 12
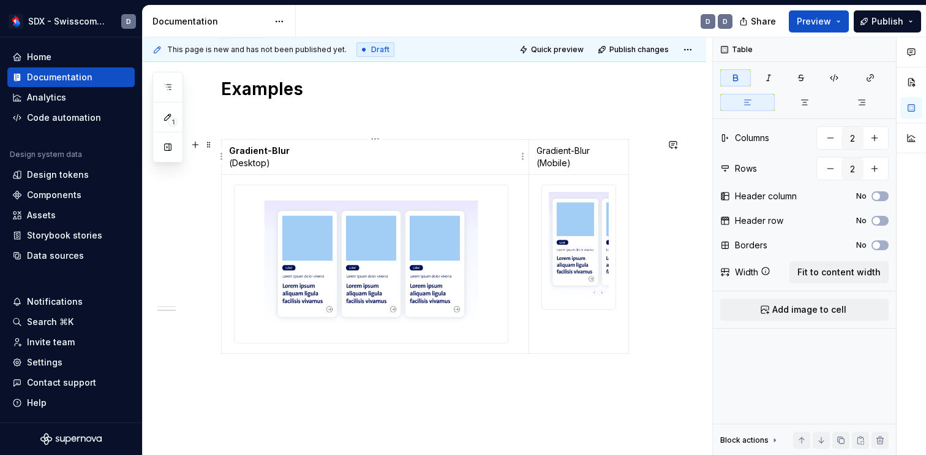
click at [482, 140] on td "Gradient-Blur (Desktop)" at bounding box center [376, 157] width 308 height 35
click at [472, 114] on p at bounding box center [439, 117] width 436 height 15
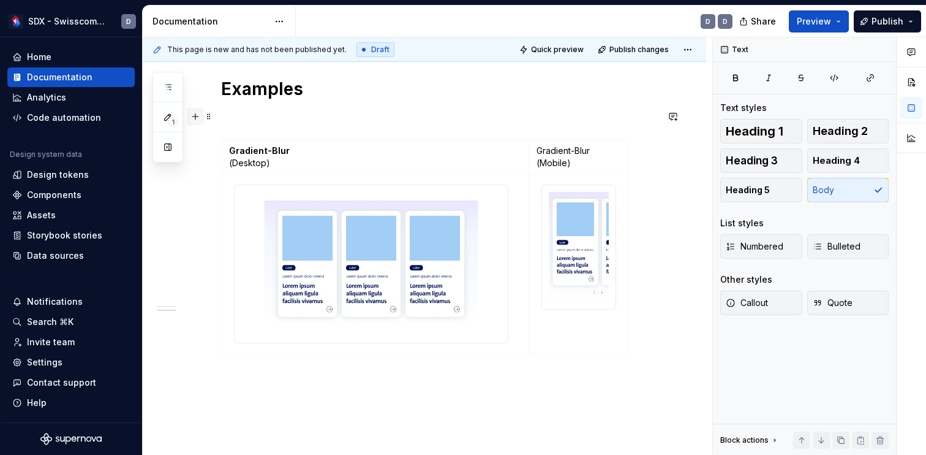
click at [199, 116] on button "button" at bounding box center [195, 116] width 17 height 17
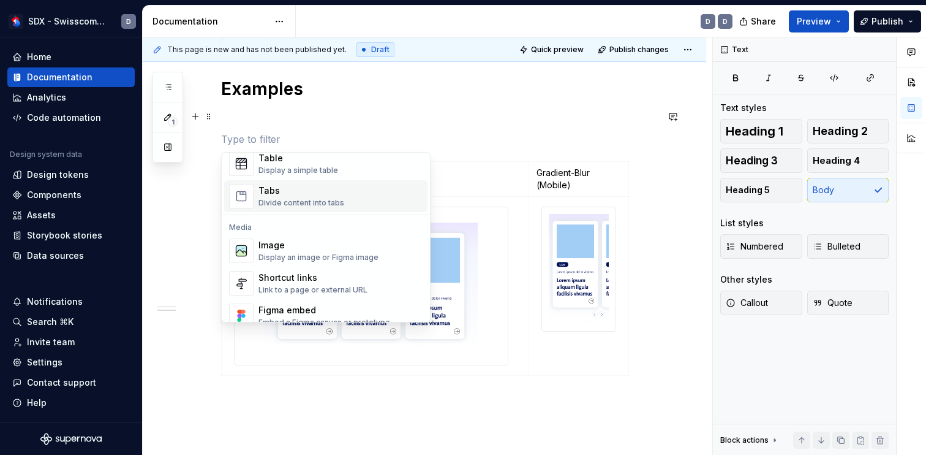
scroll to position [472, 0]
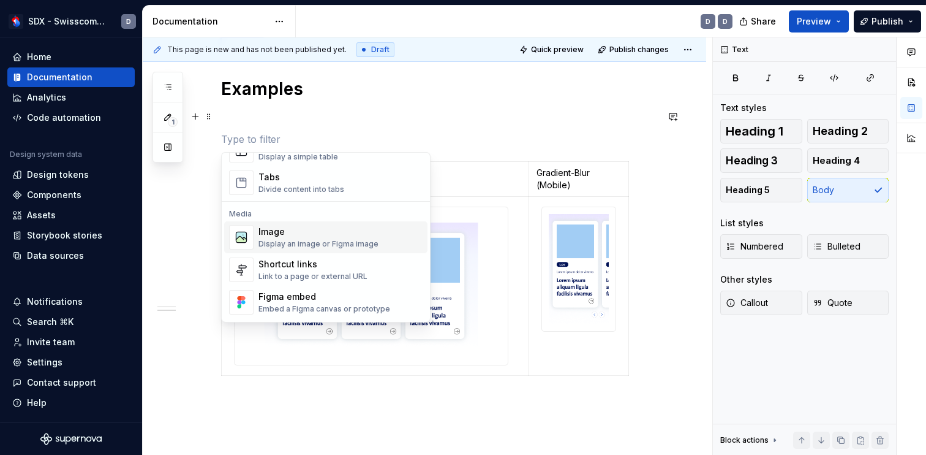
click at [286, 242] on div "Display an image or Figma image" at bounding box center [319, 244] width 120 height 10
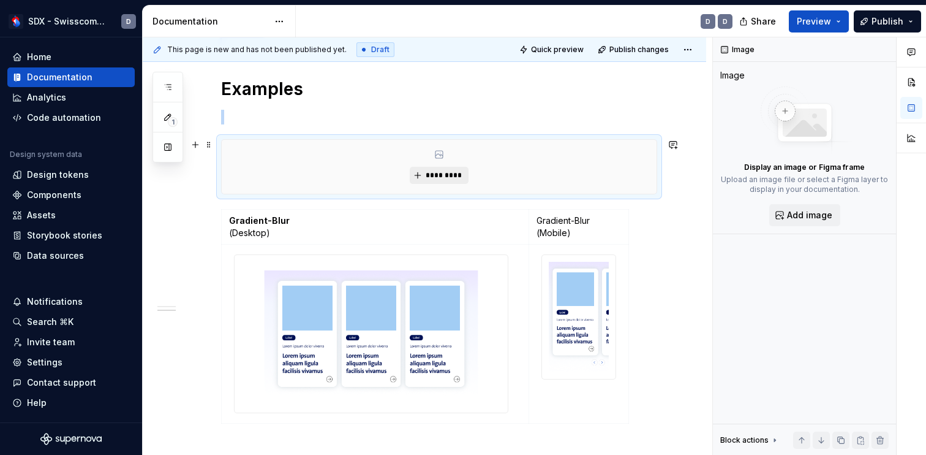
click at [445, 167] on button "*********" at bounding box center [439, 175] width 58 height 17
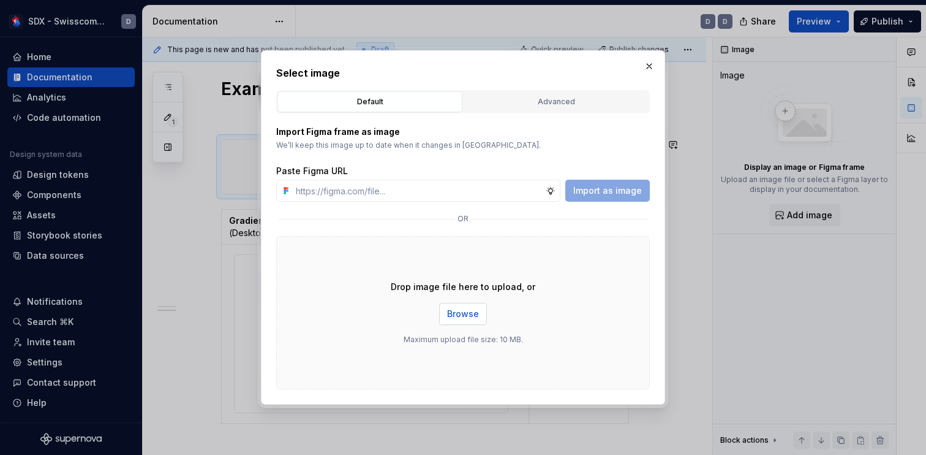
click at [466, 323] on button "Browse" at bounding box center [463, 314] width 48 height 22
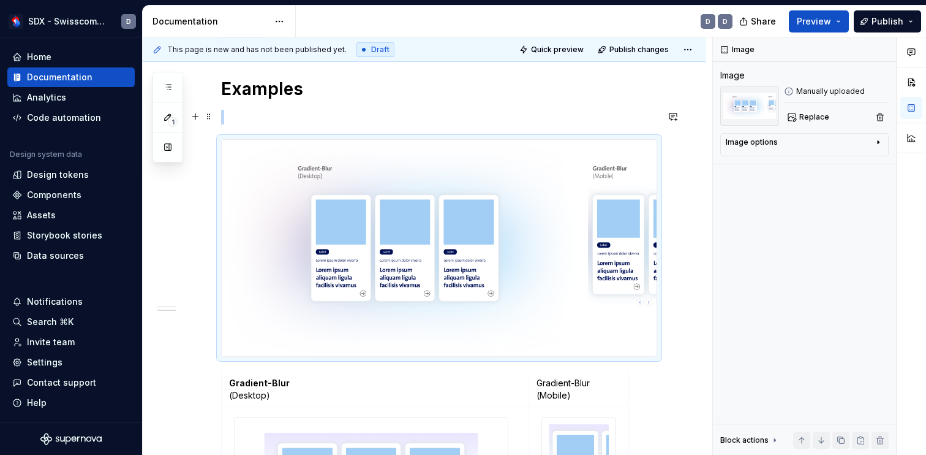
click at [632, 115] on p at bounding box center [439, 117] width 436 height 15
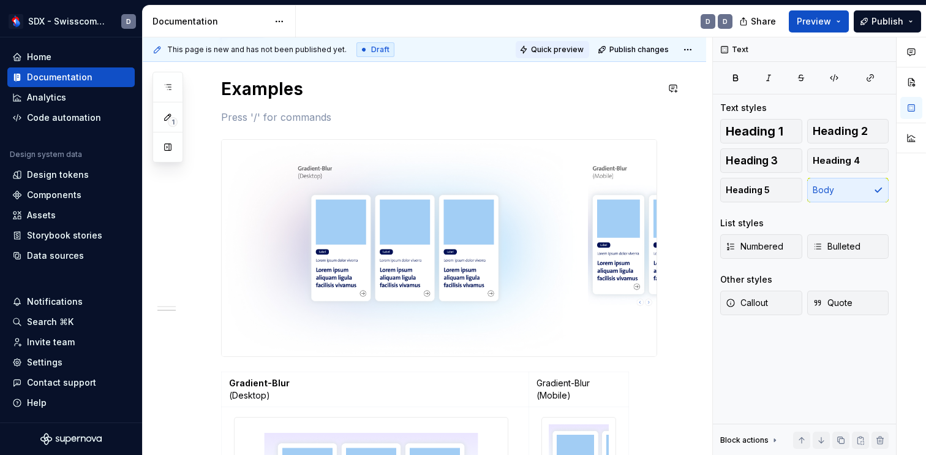
click at [574, 45] on span "Quick preview" at bounding box center [557, 50] width 53 height 10
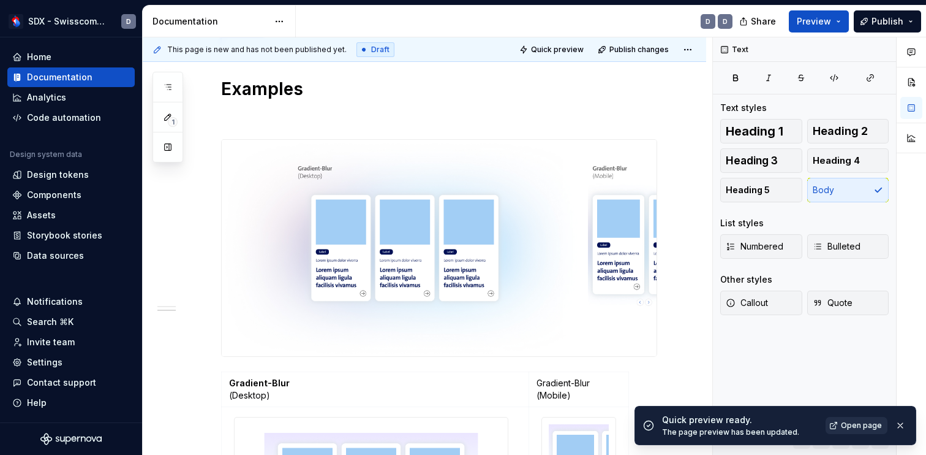
click at [861, 423] on span "Open page" at bounding box center [861, 425] width 41 height 10
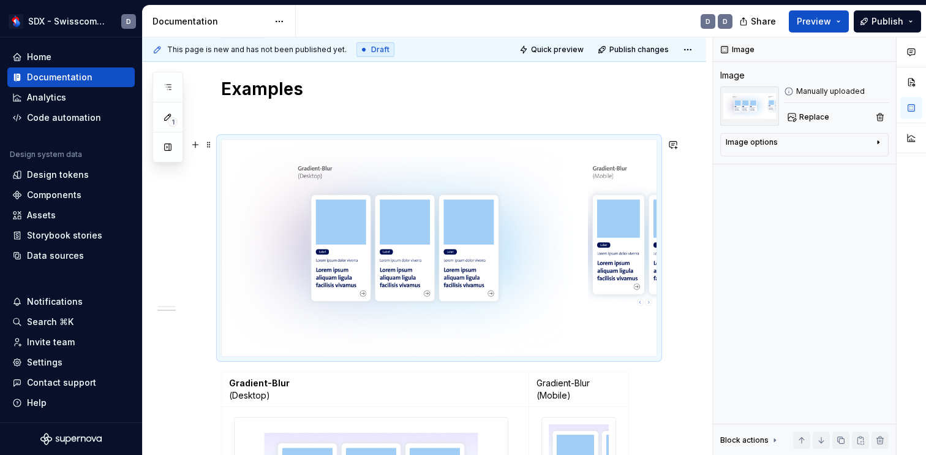
click at [543, 157] on img at bounding box center [439, 248] width 435 height 216
click at [458, 192] on img at bounding box center [439, 248] width 435 height 216
click at [822, 138] on div "Image options" at bounding box center [800, 144] width 148 height 15
click at [848, 162] on icon "button" at bounding box center [848, 160] width 7 height 7
click at [829, 161] on button "button" at bounding box center [823, 160] width 22 height 17
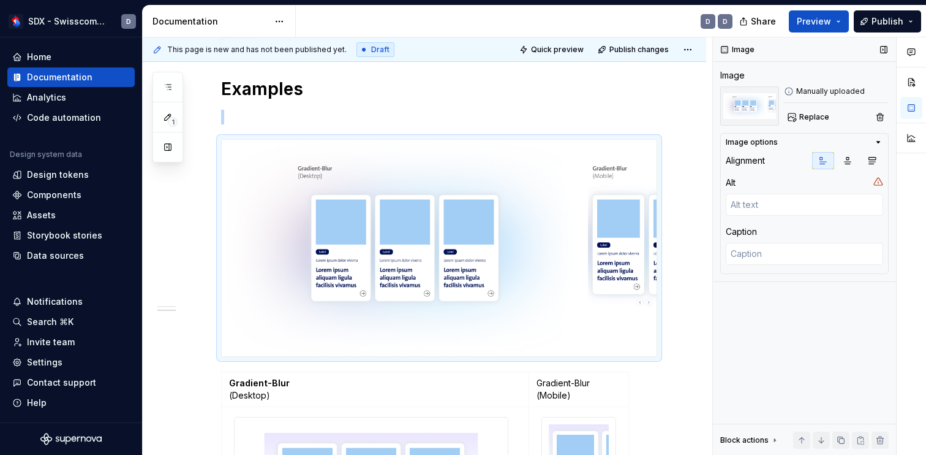
click at [877, 140] on icon "button" at bounding box center [879, 142] width 10 height 10
click at [668, 213] on div "Styles Colours Colour Gradients Light Gradient * ****** Examples Gradient-Blur …" at bounding box center [425, 153] width 564 height 1233
click at [657, 356] on div at bounding box center [439, 247] width 436 height 217
click at [840, 88] on div "Manually uploaded" at bounding box center [836, 91] width 105 height 10
click at [749, 106] on img at bounding box center [749, 105] width 59 height 39
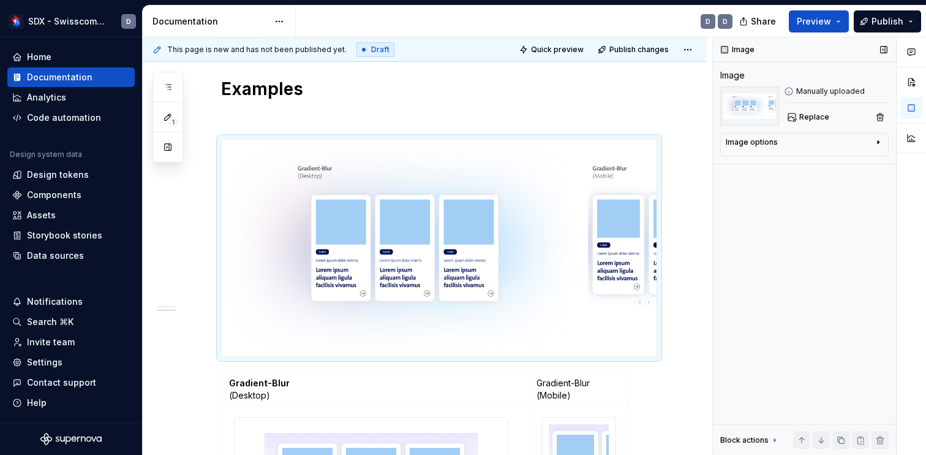
click at [749, 106] on img at bounding box center [749, 105] width 59 height 39
click at [914, 83] on button "button" at bounding box center [912, 82] width 22 height 22
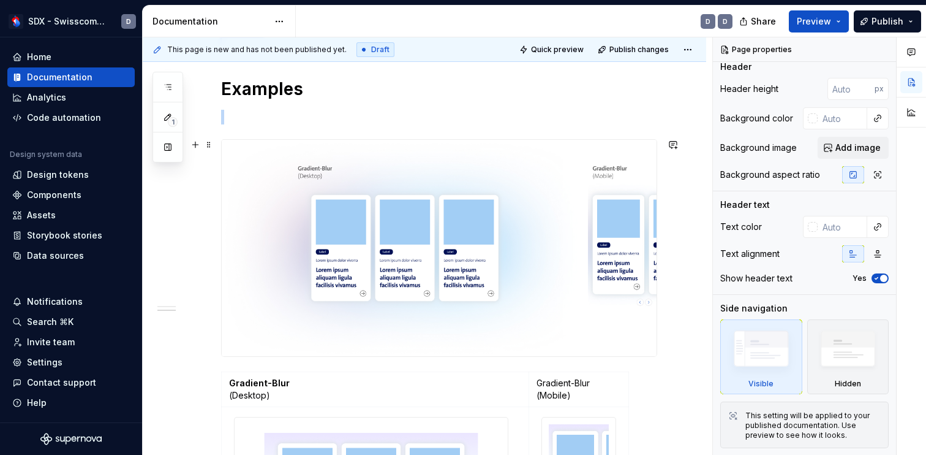
scroll to position [0, 0]
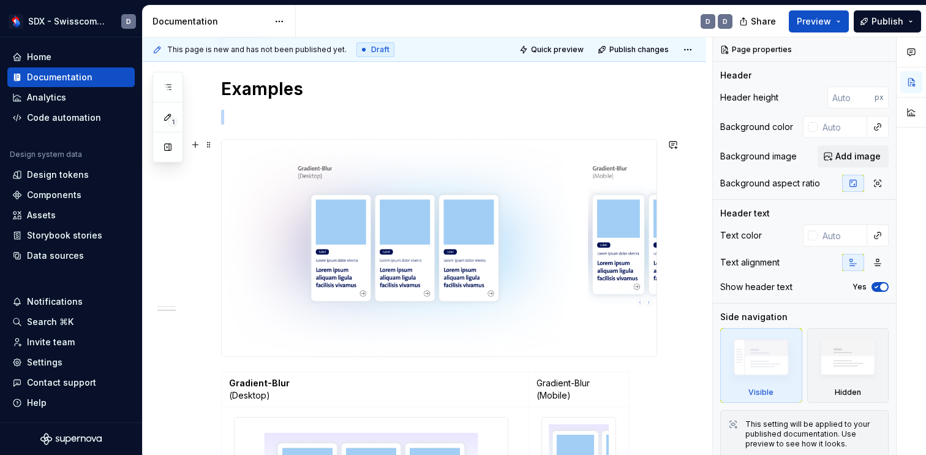
click at [601, 249] on img at bounding box center [439, 248] width 435 height 216
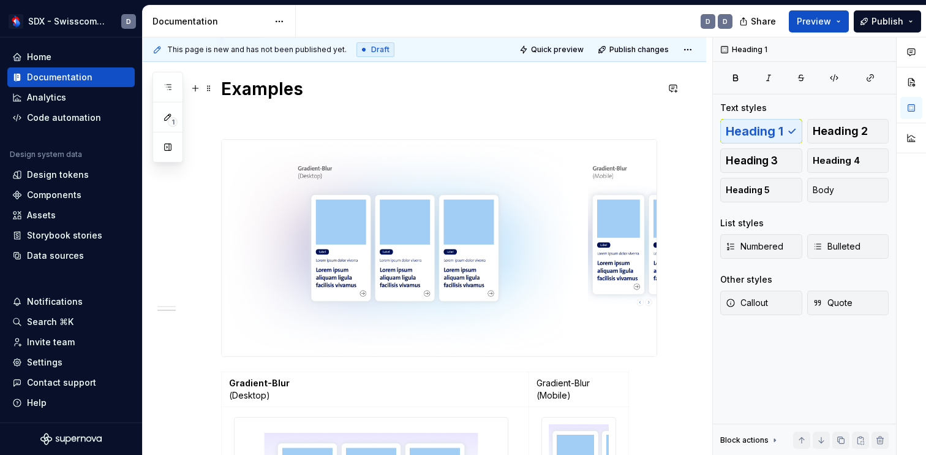
click at [655, 91] on h1 "Examples" at bounding box center [439, 89] width 436 height 22
click at [481, 213] on img at bounding box center [439, 248] width 435 height 216
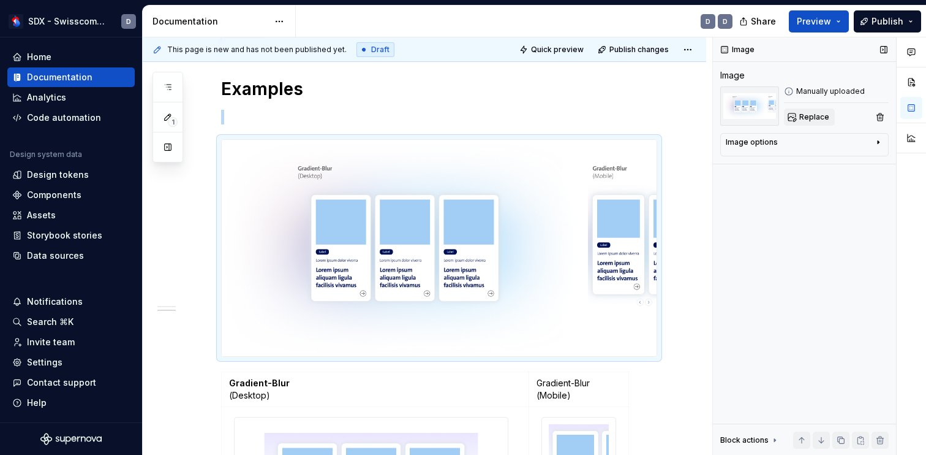
click at [810, 119] on span "Replace" at bounding box center [814, 117] width 30 height 10
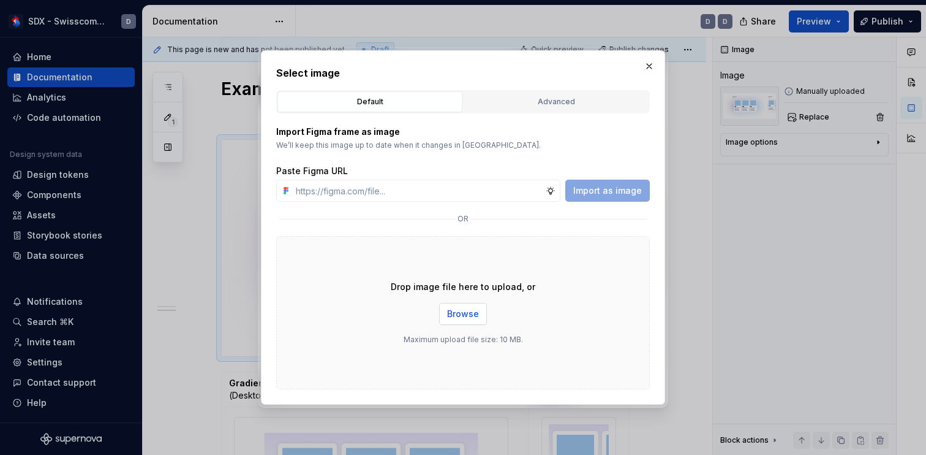
click at [470, 319] on span "Browse" at bounding box center [463, 314] width 32 height 12
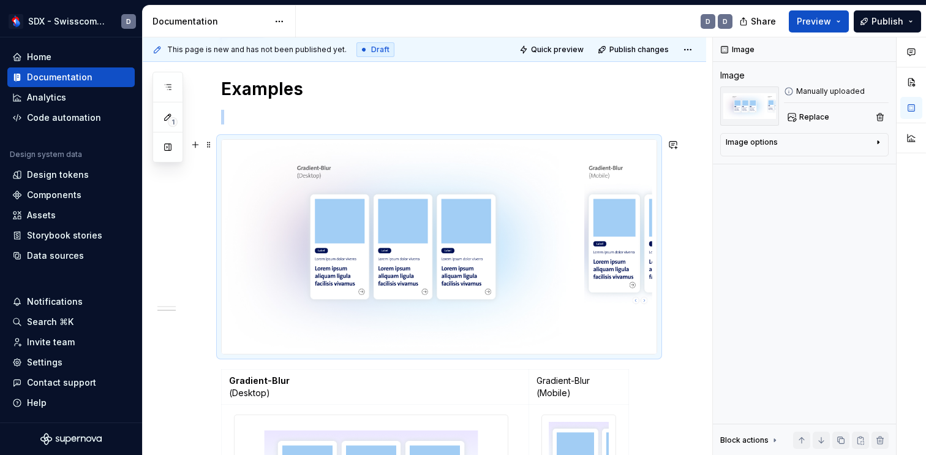
click at [470, 231] on img at bounding box center [439, 247] width 435 height 214
click at [796, 116] on button "Replace" at bounding box center [809, 116] width 51 height 17
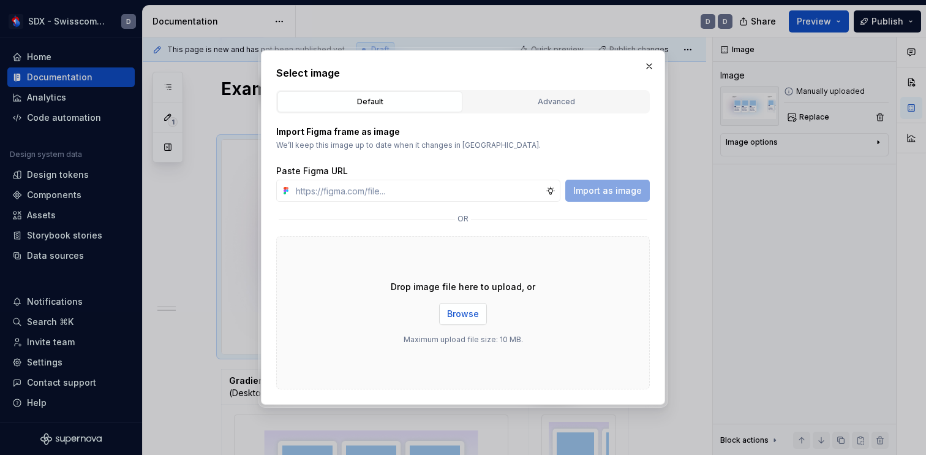
click at [467, 316] on span "Browse" at bounding box center [463, 314] width 32 height 12
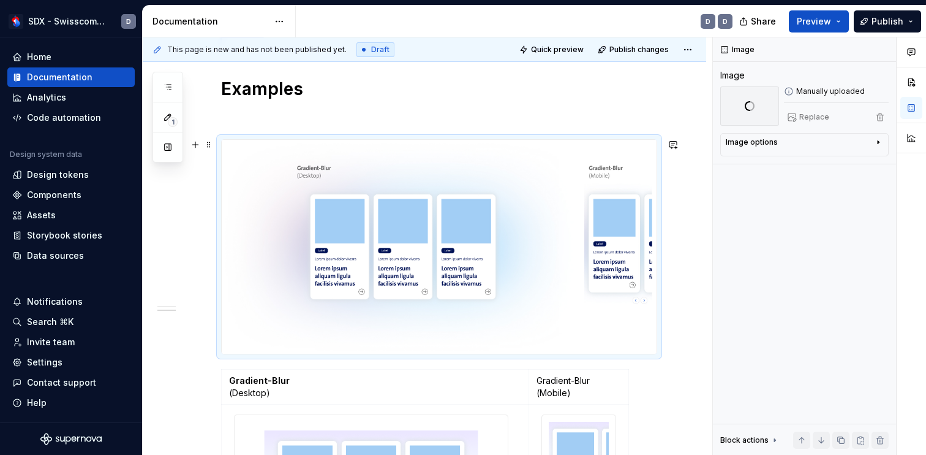
type textarea "*"
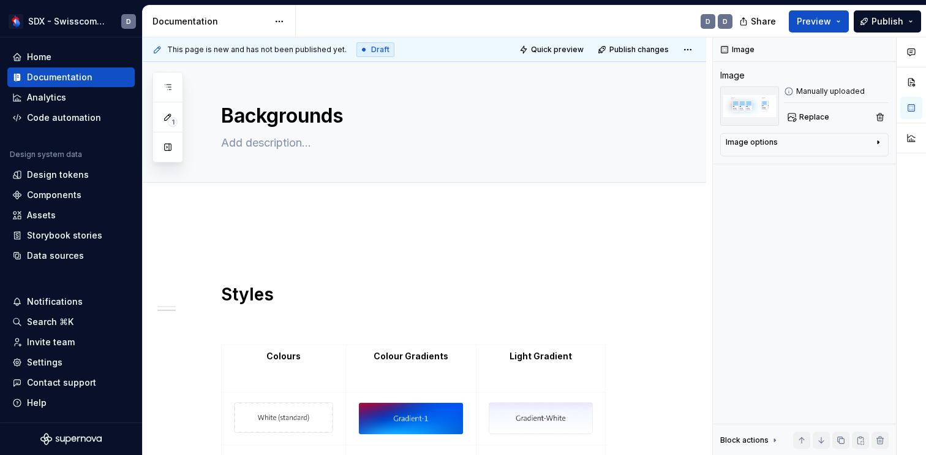
scroll to position [672, 0]
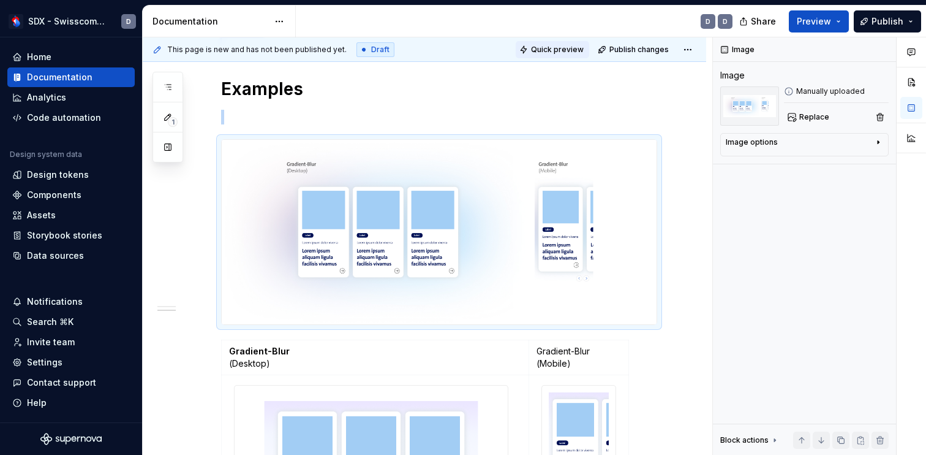
click at [572, 50] on span "Quick preview" at bounding box center [557, 50] width 53 height 10
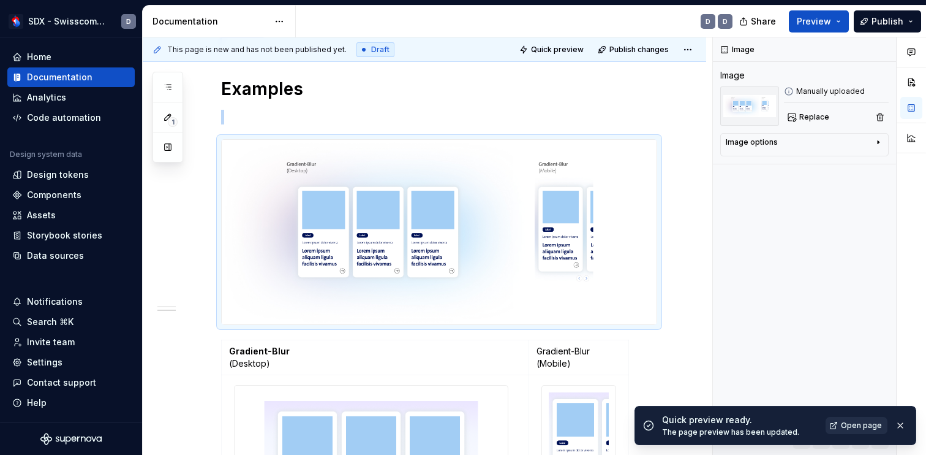
click at [858, 425] on span "Open page" at bounding box center [861, 425] width 41 height 10
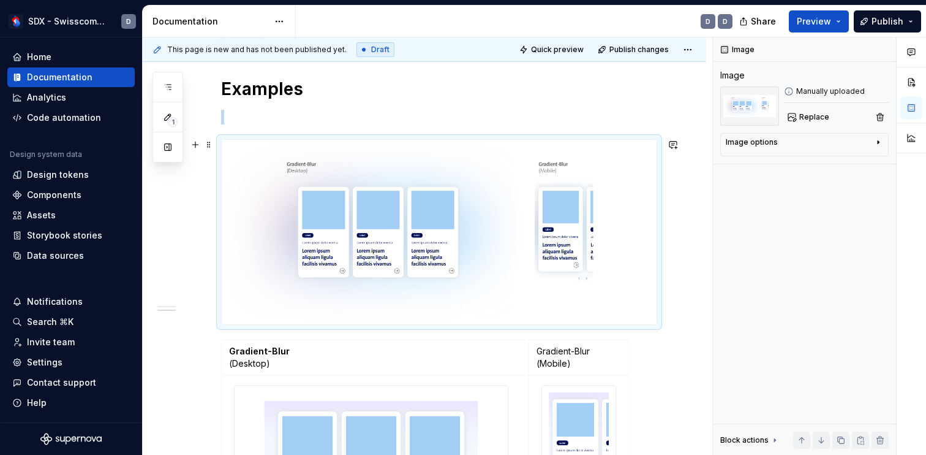
click at [630, 196] on img at bounding box center [439, 232] width 435 height 184
type textarea "*"
click at [594, 244] on img at bounding box center [439, 232] width 435 height 184
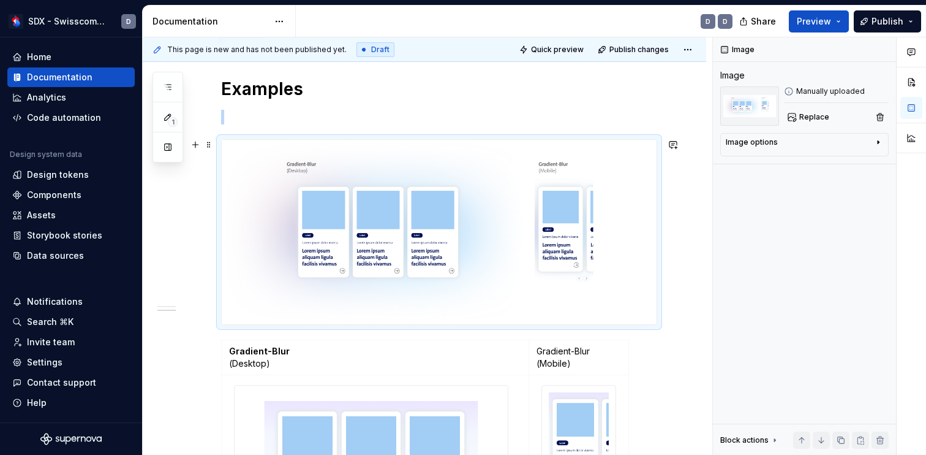
click at [594, 244] on img at bounding box center [439, 232] width 435 height 184
click at [562, 362] on p "Gradient-Blur (Mobile)" at bounding box center [579, 357] width 85 height 25
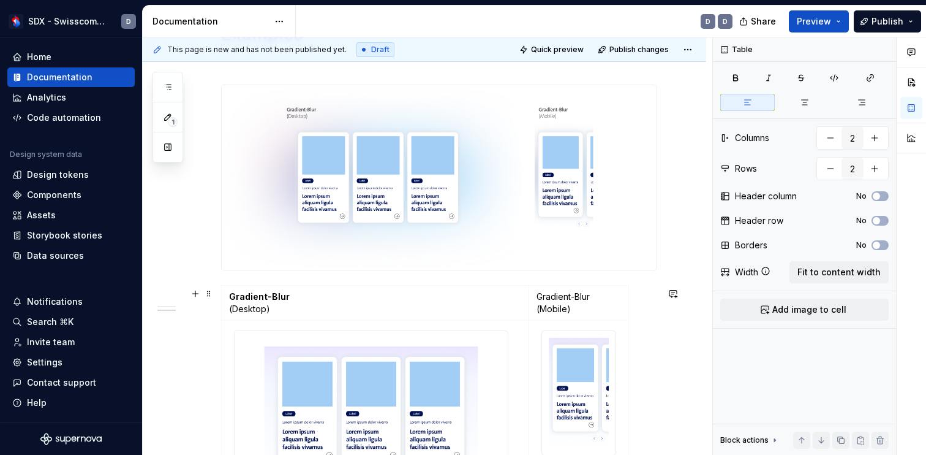
scroll to position [732, 0]
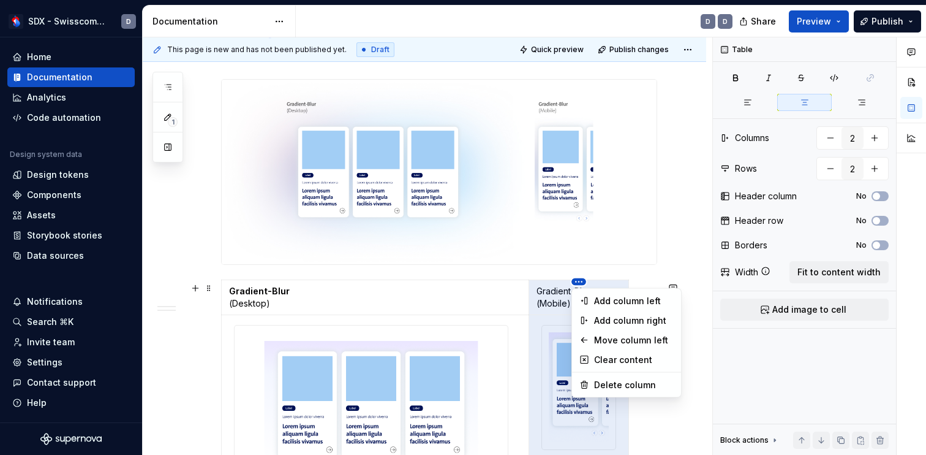
click at [580, 282] on html "SDX - Swisscom Digital Experience D Home Documentation Analytics Code automatio…" at bounding box center [463, 227] width 926 height 455
click at [605, 379] on div "Delete column" at bounding box center [634, 385] width 80 height 12
type input "1"
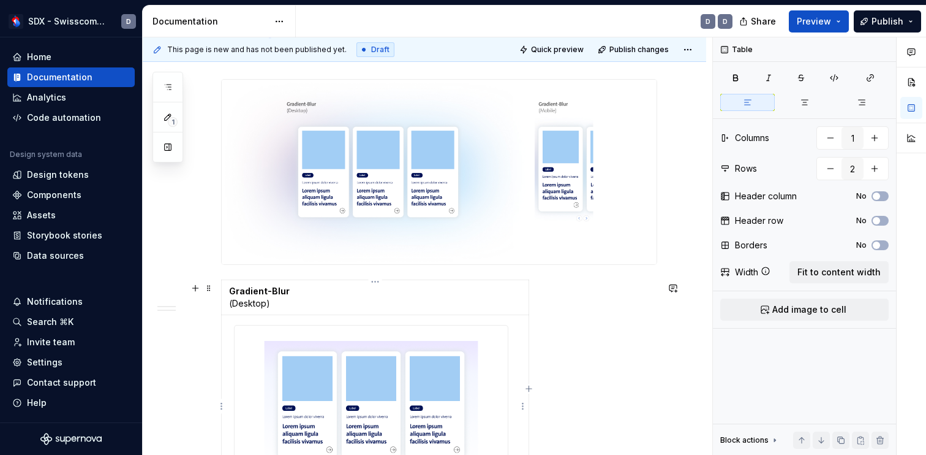
click at [306, 363] on img at bounding box center [371, 403] width 273 height 157
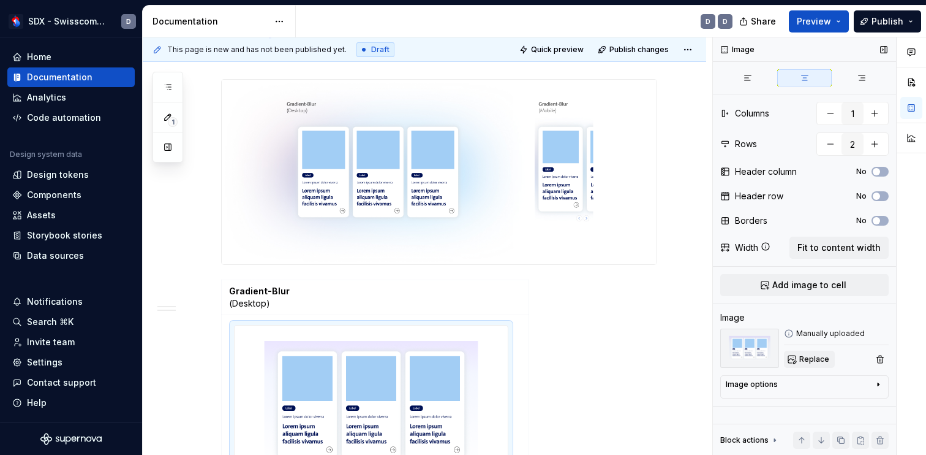
click at [807, 363] on span "Replace" at bounding box center [814, 359] width 30 height 10
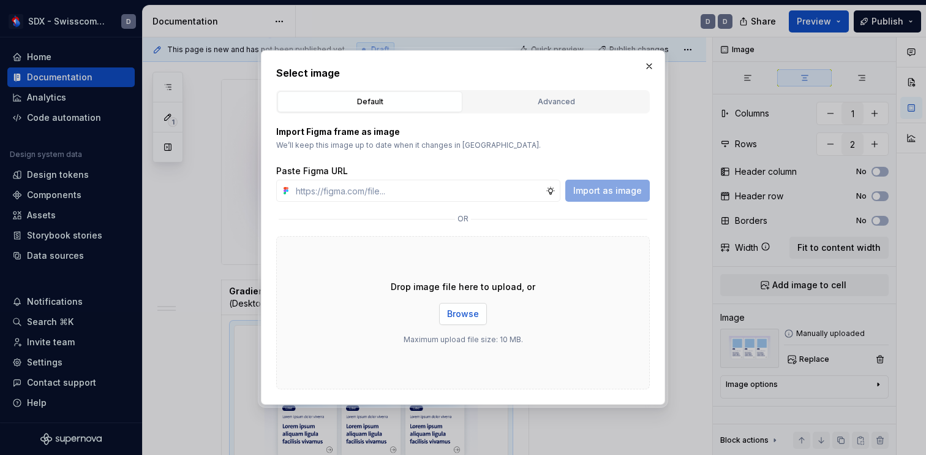
click at [474, 306] on button "Browse" at bounding box center [463, 314] width 48 height 22
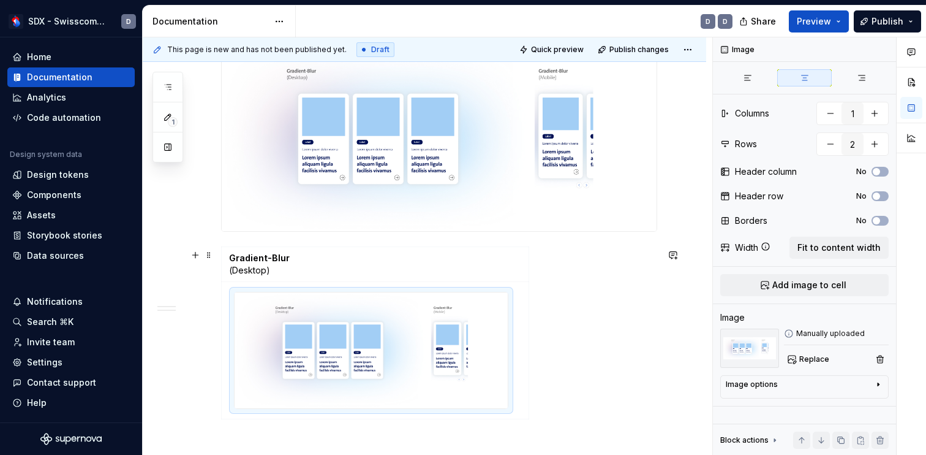
scroll to position [795, 0]
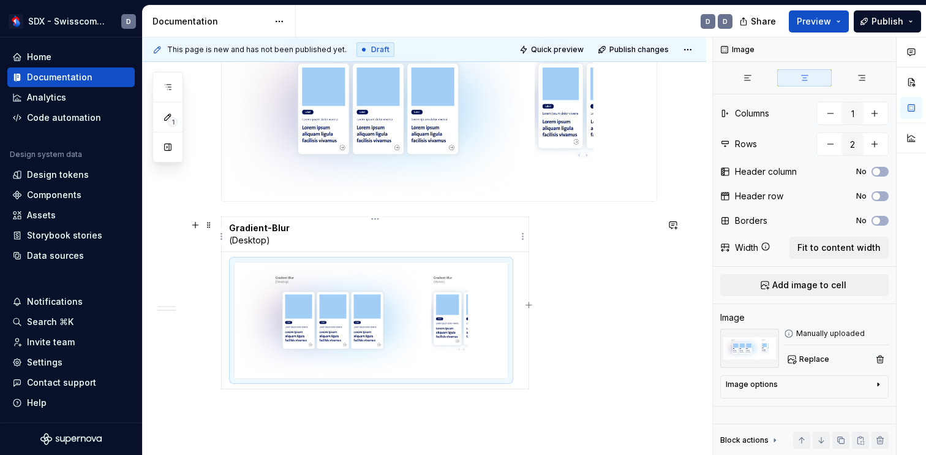
click at [300, 244] on p "Gradient-Blur (Desktop)" at bounding box center [375, 234] width 292 height 25
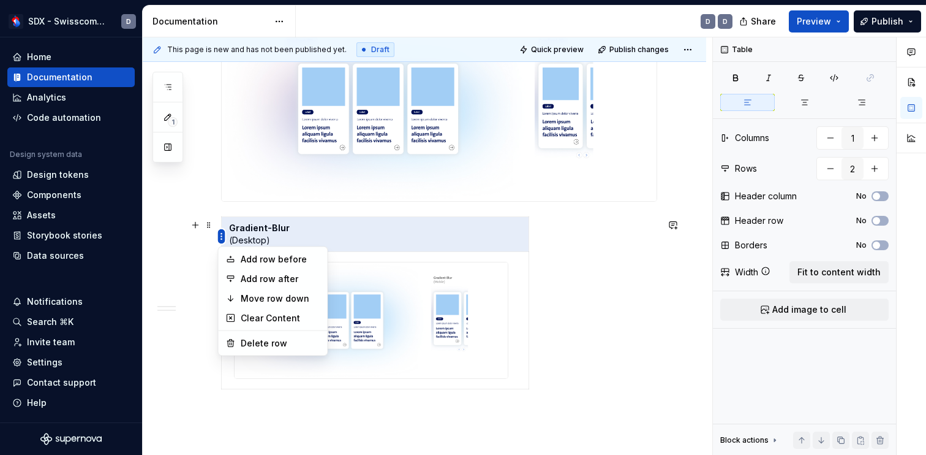
click at [224, 239] on html "SDX - Swisscom Digital Experience D Home Documentation Analytics Code automatio…" at bounding box center [463, 227] width 926 height 455
click at [274, 341] on div "Delete row" at bounding box center [281, 343] width 80 height 12
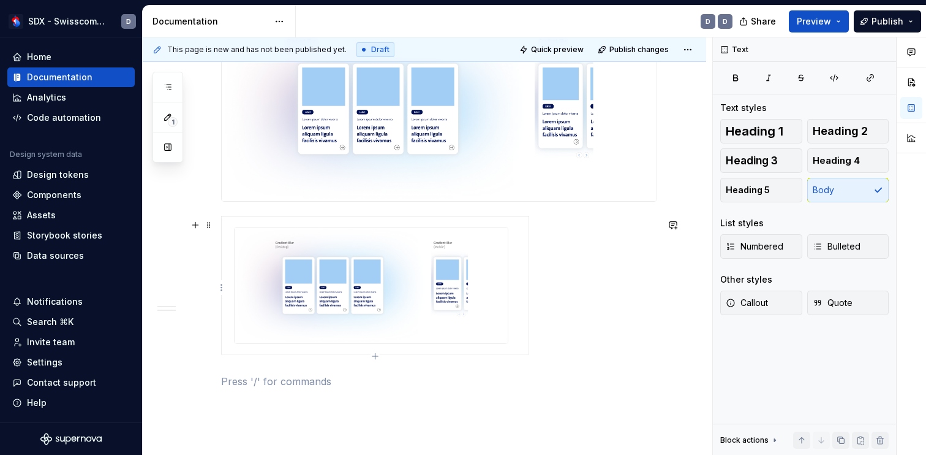
click at [529, 309] on div at bounding box center [439, 287] width 436 height 143
drag, startPoint x: 527, startPoint y: 311, endPoint x: 660, endPoint y: 311, distance: 132.9
click at [542, 315] on td at bounding box center [442, 285] width 440 height 137
click at [448, 285] on img at bounding box center [371, 285] width 273 height 116
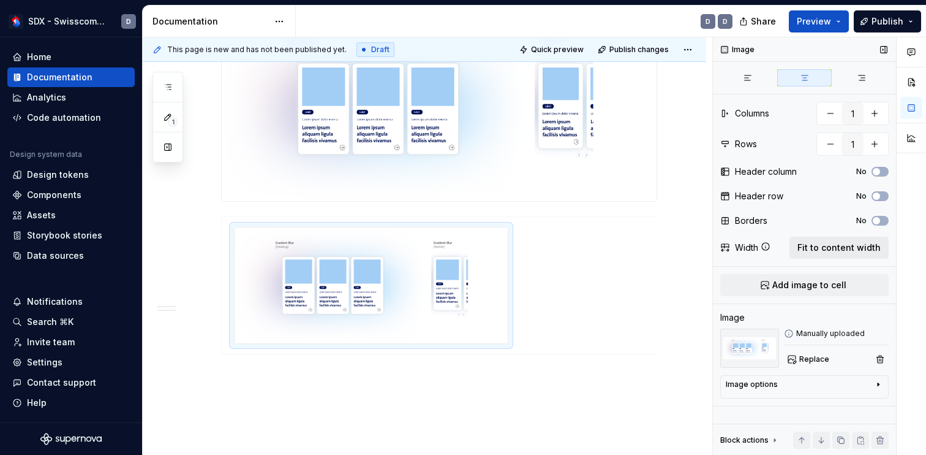
click at [830, 250] on span "Fit to content width" at bounding box center [839, 247] width 83 height 12
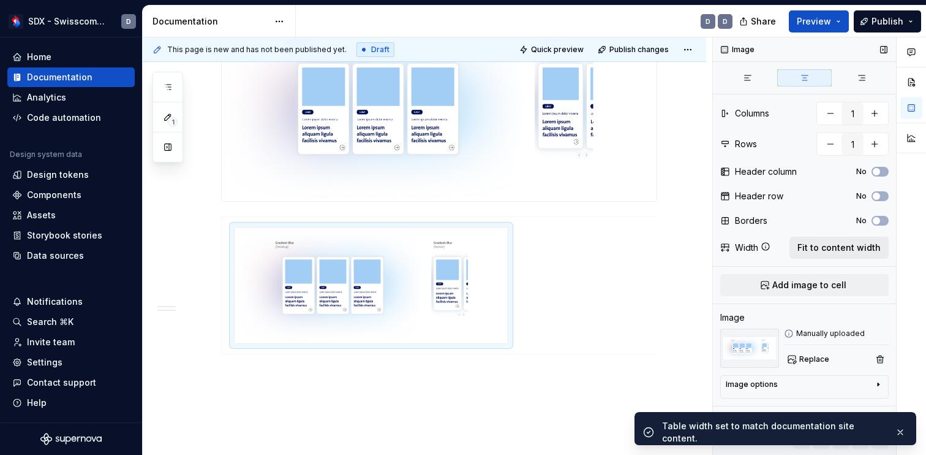
click at [830, 250] on span "Fit to content width" at bounding box center [839, 247] width 83 height 12
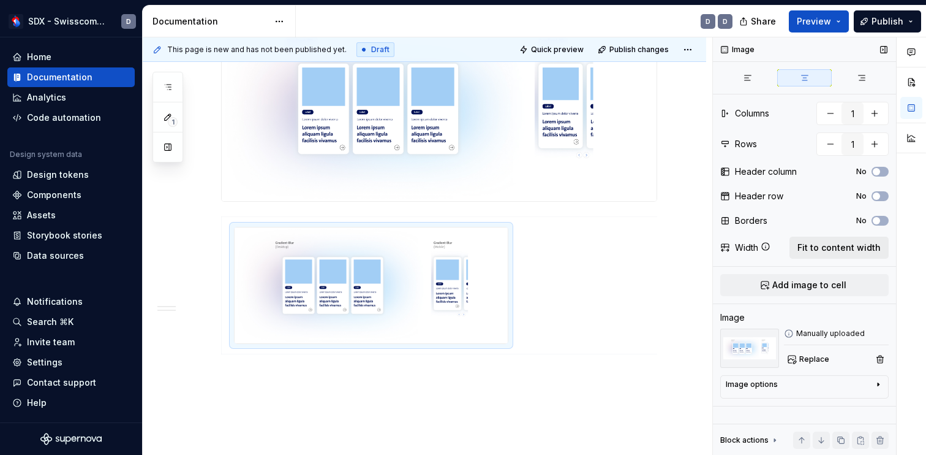
click at [830, 250] on span "Fit to content width" at bounding box center [839, 247] width 83 height 12
click at [578, 297] on td at bounding box center [453, 285] width 463 height 137
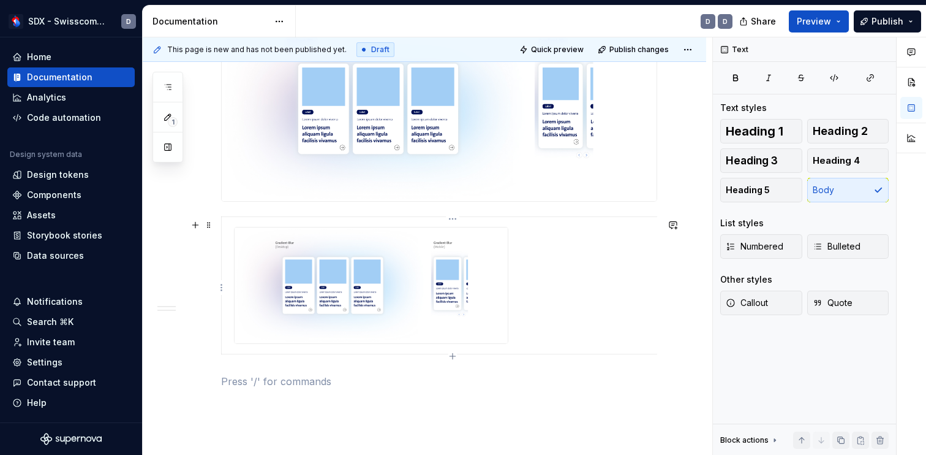
click at [564, 296] on td at bounding box center [453, 285] width 463 height 137
click at [210, 225] on span at bounding box center [209, 224] width 10 height 17
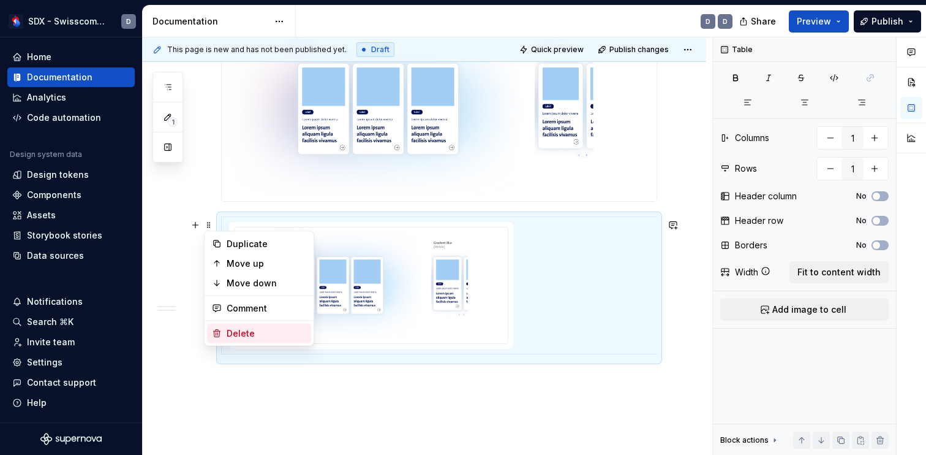
click at [240, 341] on div "Delete" at bounding box center [259, 333] width 104 height 20
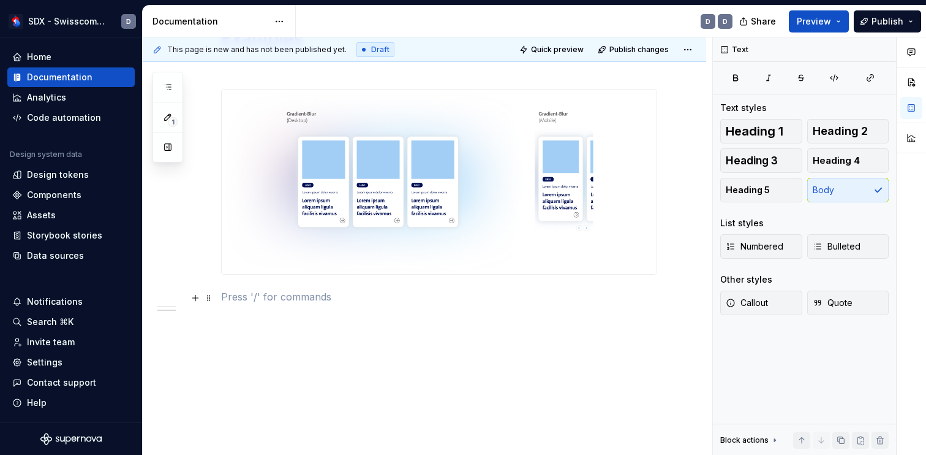
scroll to position [724, 0]
click at [200, 296] on button "button" at bounding box center [195, 298] width 17 height 17
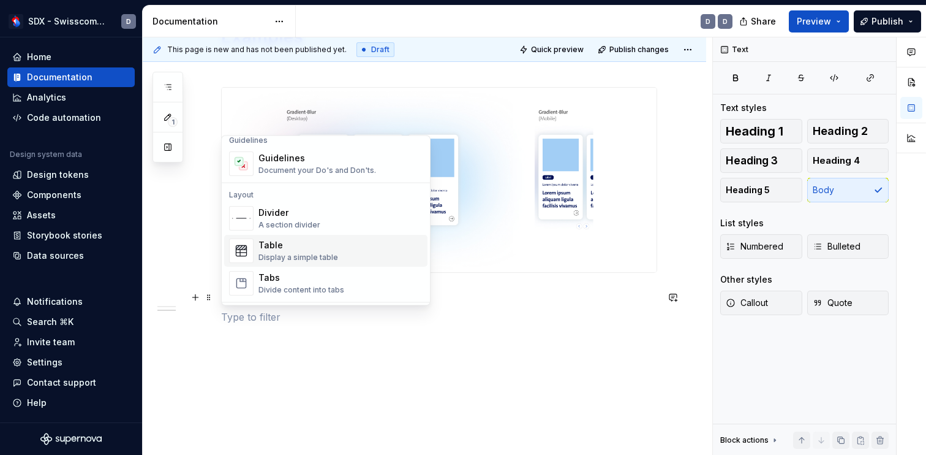
scroll to position [353, 0]
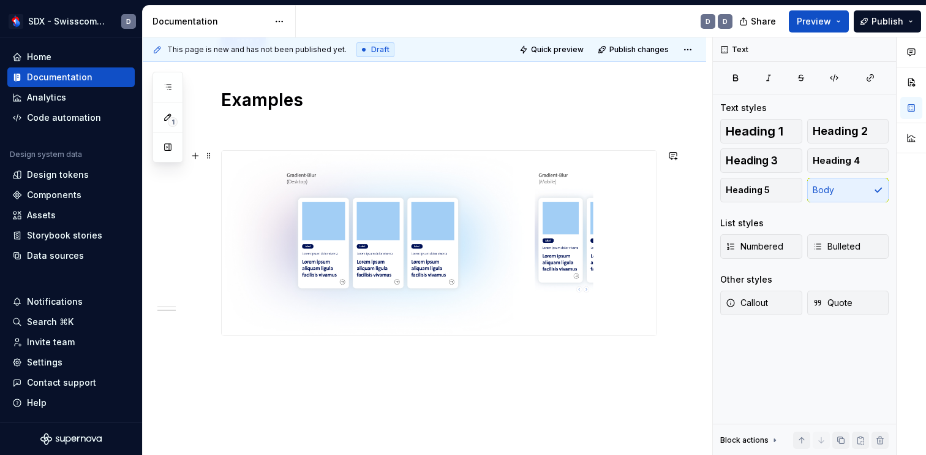
scroll to position [662, 0]
click at [638, 265] on img at bounding box center [439, 242] width 435 height 184
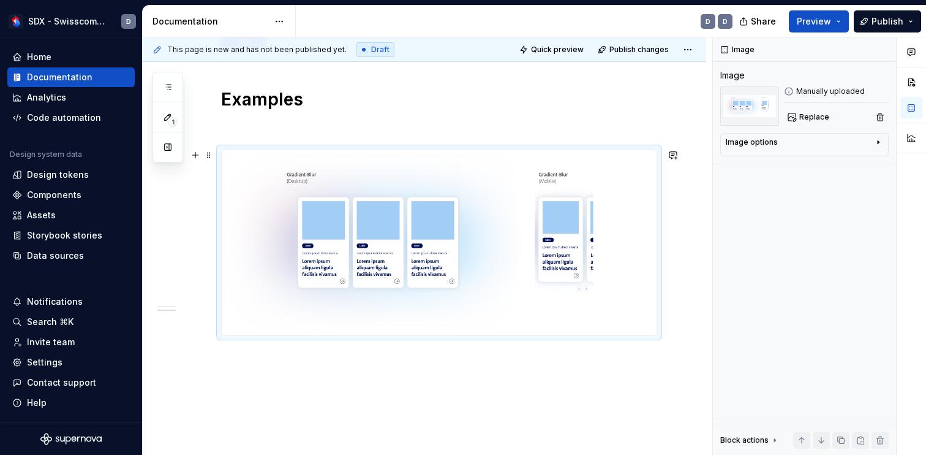
click at [680, 192] on div "Styles Colours Colour Gradients Light Gradient * ****** Examples" at bounding box center [425, 43] width 564 height 990
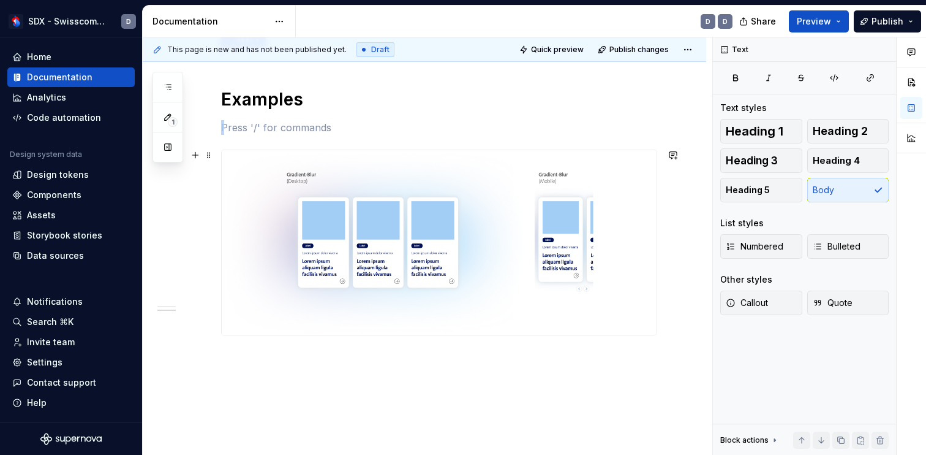
drag, startPoint x: 582, startPoint y: 129, endPoint x: 583, endPoint y: 334, distance: 205.2
click at [589, 282] on img at bounding box center [439, 242] width 435 height 184
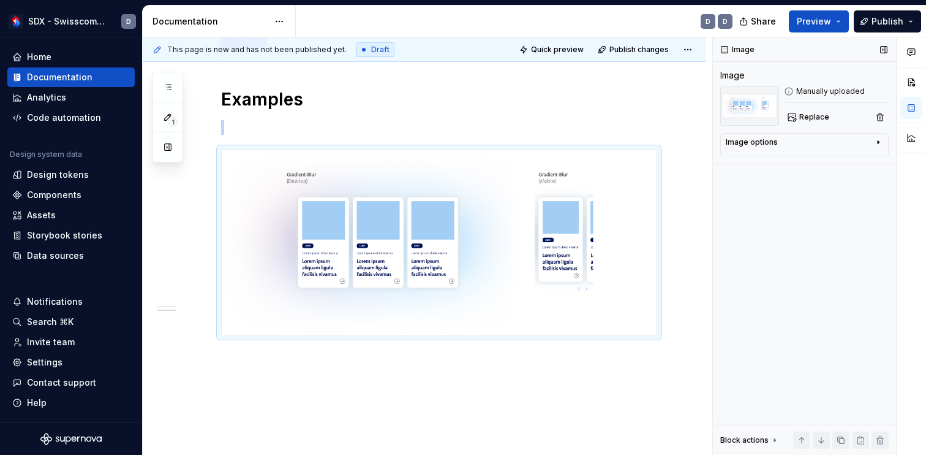
click at [833, 146] on div "Image options" at bounding box center [800, 144] width 148 height 15
click at [877, 162] on button "button" at bounding box center [872, 160] width 22 height 17
click at [565, 50] on span "Quick preview" at bounding box center [557, 50] width 53 height 10
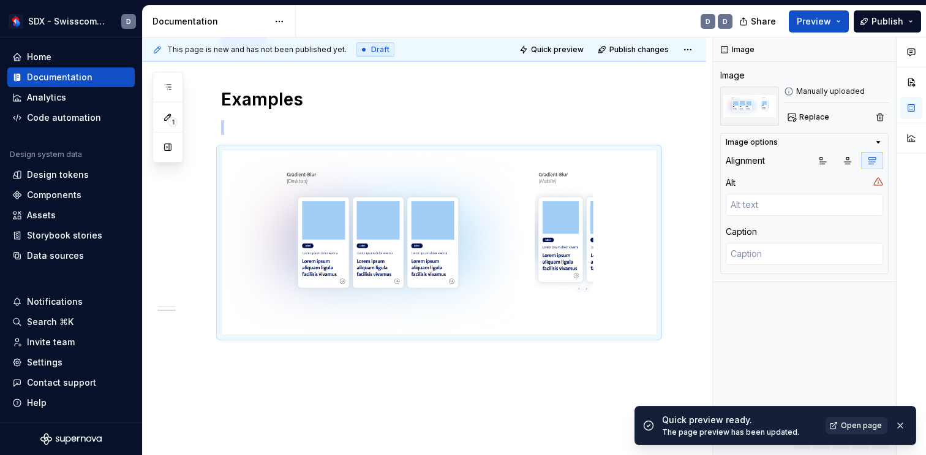
click at [863, 421] on span "Open page" at bounding box center [861, 425] width 41 height 10
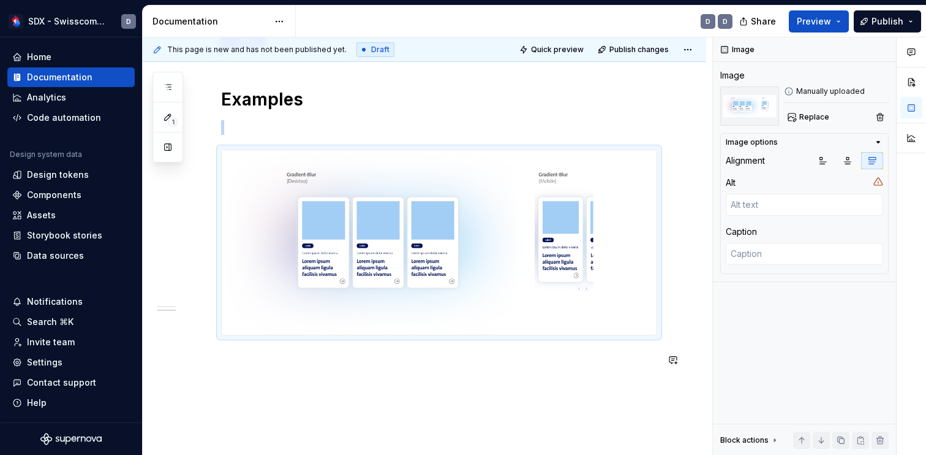
type textarea "*"
click at [545, 379] on p at bounding box center [439, 379] width 436 height 15
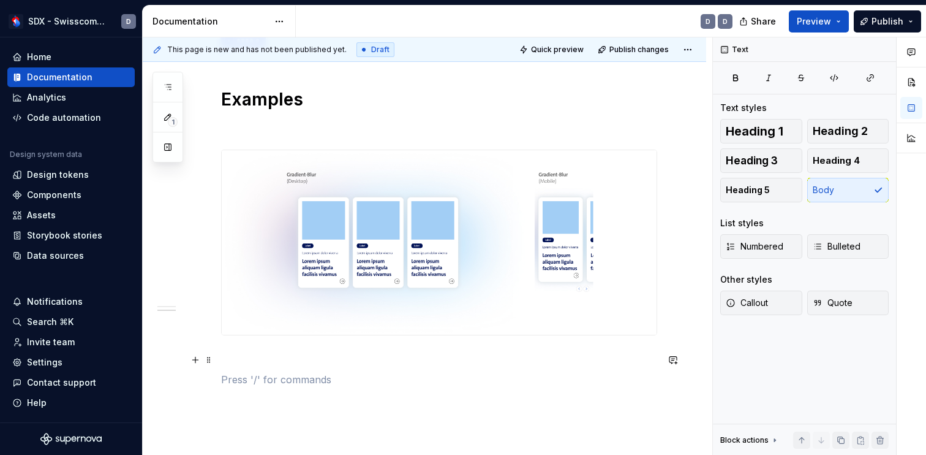
click at [224, 361] on p at bounding box center [439, 357] width 436 height 15
click at [197, 360] on button "button" at bounding box center [195, 359] width 17 height 17
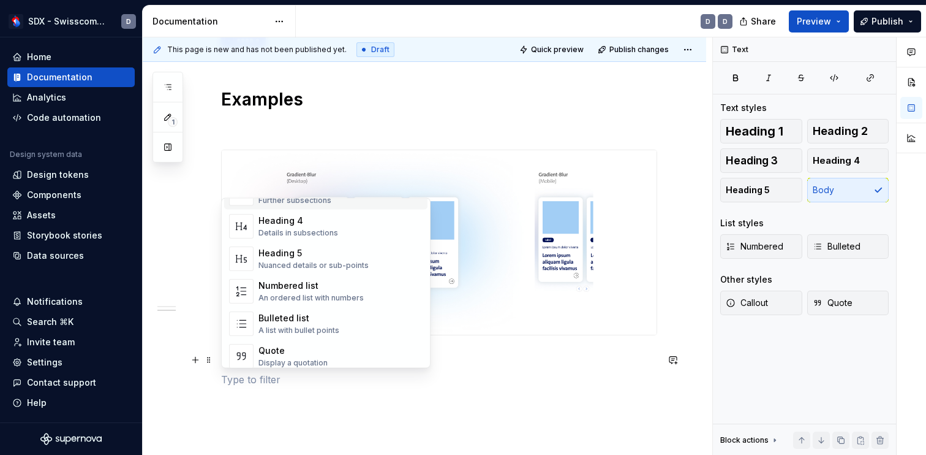
scroll to position [136, 0]
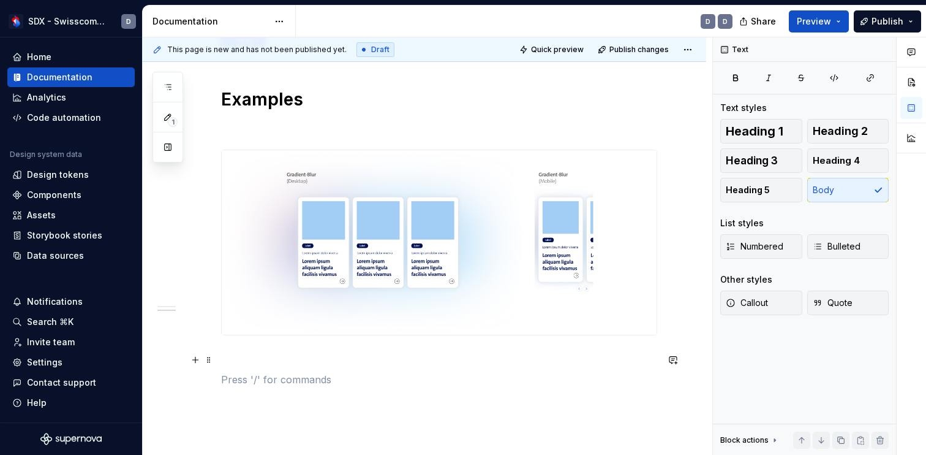
click at [284, 374] on p at bounding box center [439, 379] width 436 height 15
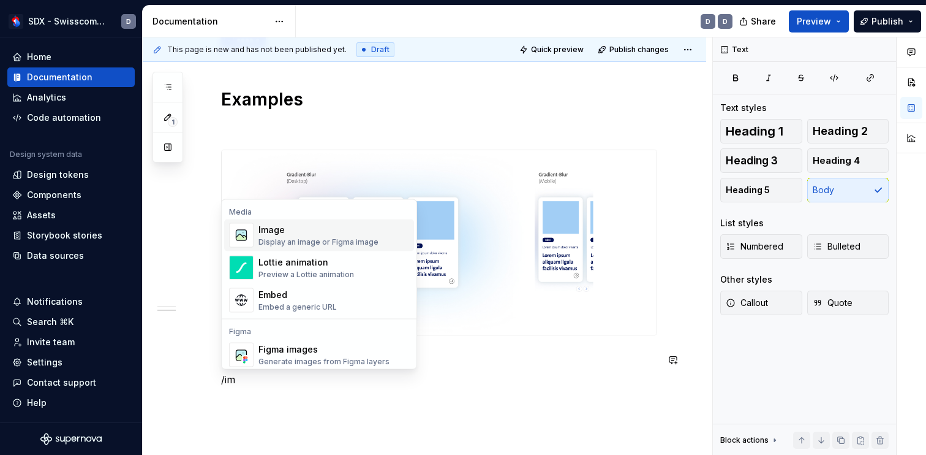
click at [287, 232] on div "Image" at bounding box center [319, 230] width 120 height 12
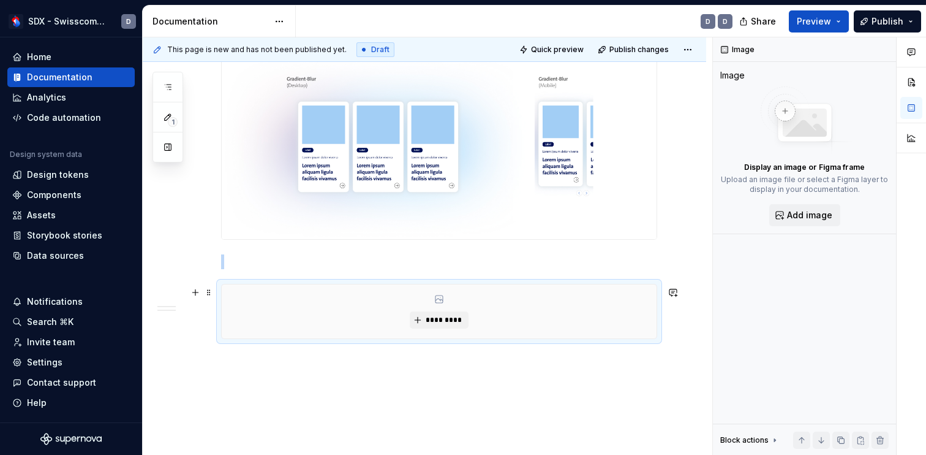
scroll to position [763, 0]
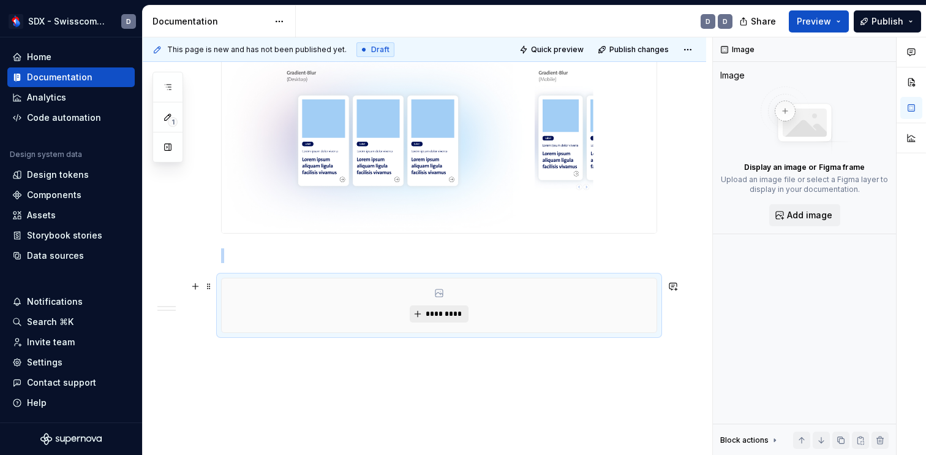
click at [451, 314] on span "*********" at bounding box center [443, 314] width 37 height 10
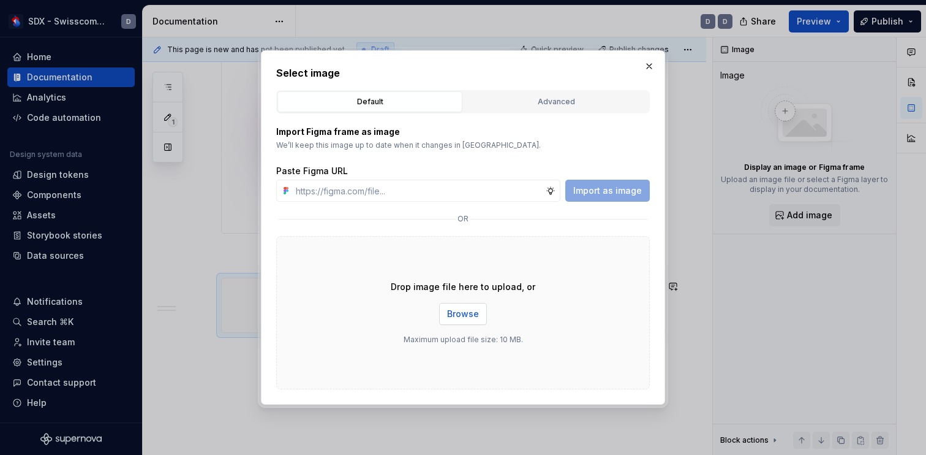
click at [470, 312] on span "Browse" at bounding box center [463, 314] width 32 height 12
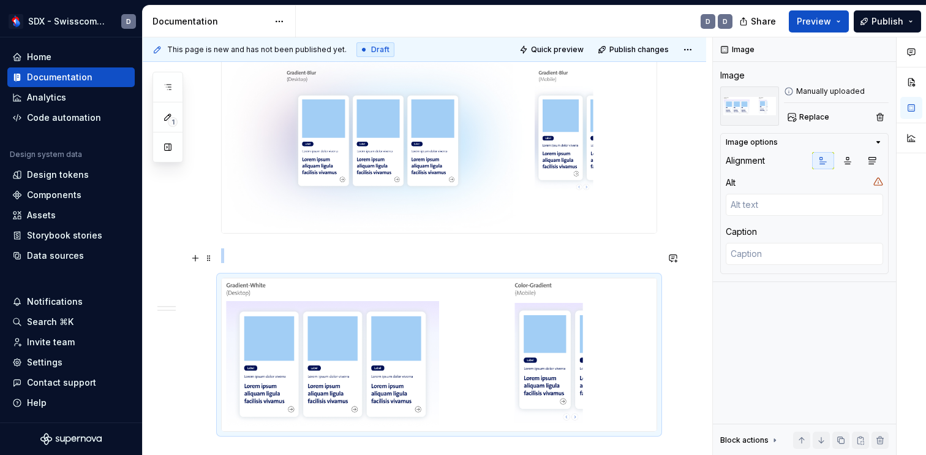
click at [632, 252] on p at bounding box center [439, 255] width 436 height 15
click at [461, 305] on img at bounding box center [439, 354] width 435 height 153
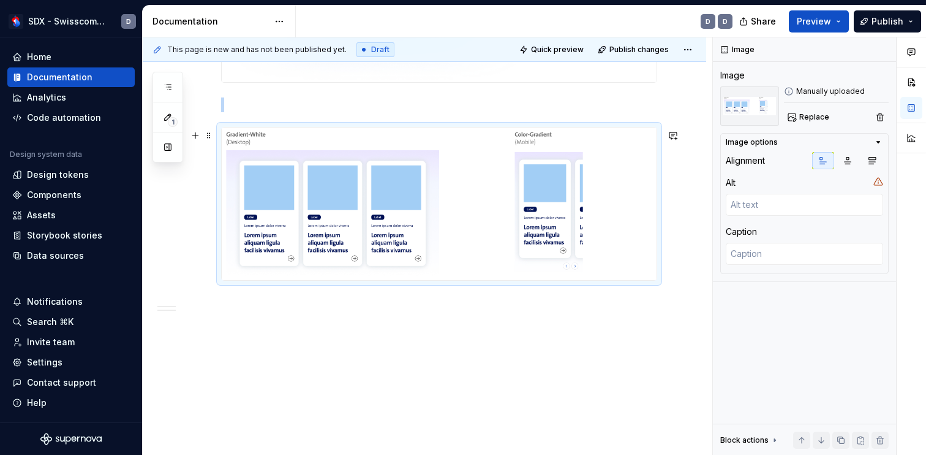
scroll to position [916, 0]
click at [578, 221] on img at bounding box center [439, 201] width 435 height 153
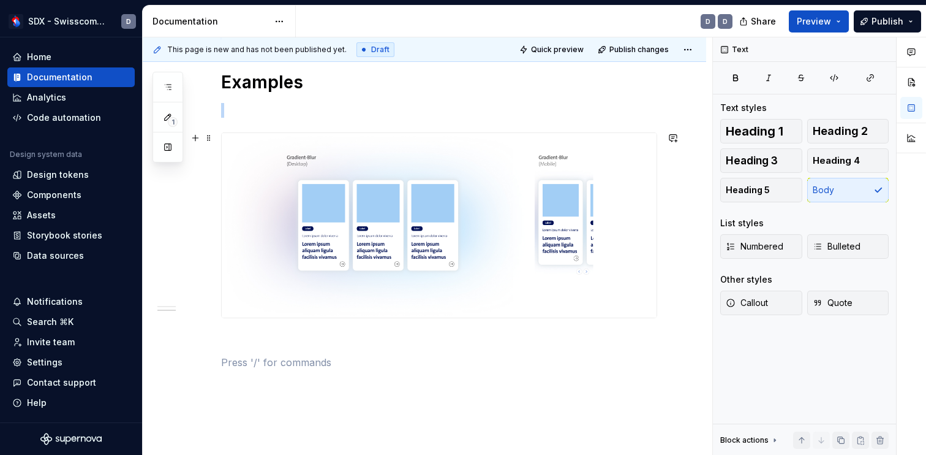
click at [543, 191] on img at bounding box center [439, 225] width 435 height 184
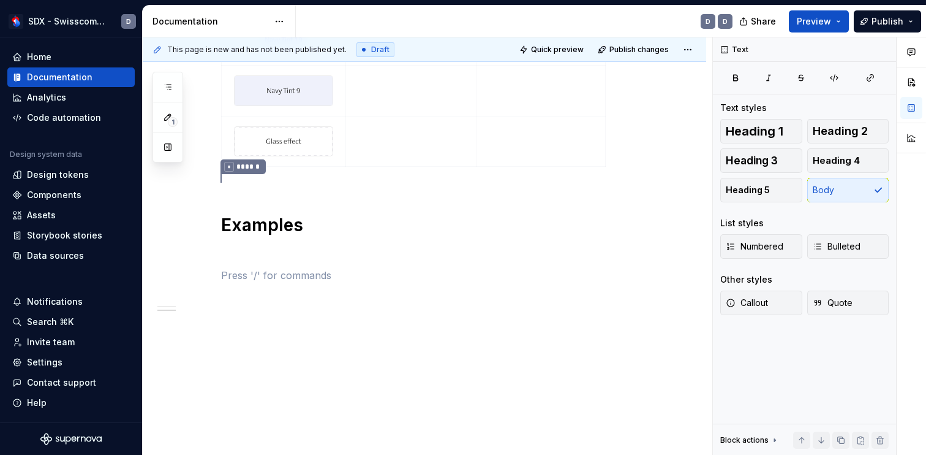
scroll to position [513, 0]
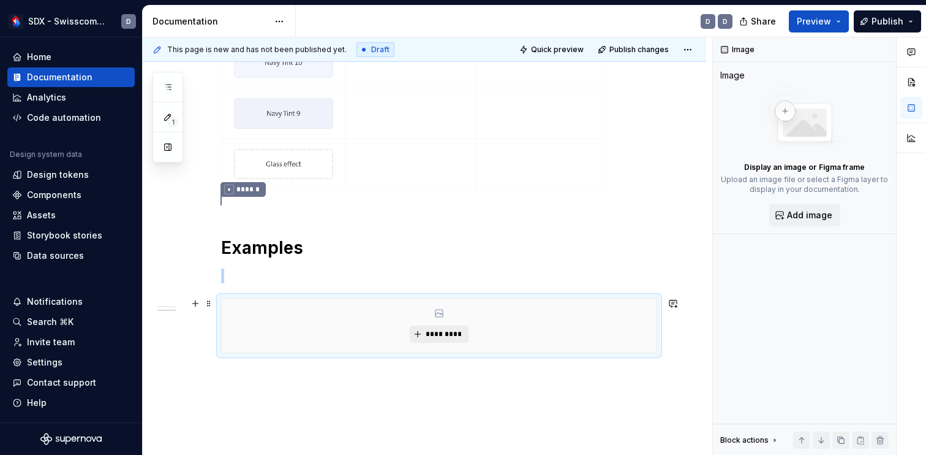
click at [445, 326] on button "*********" at bounding box center [439, 333] width 58 height 17
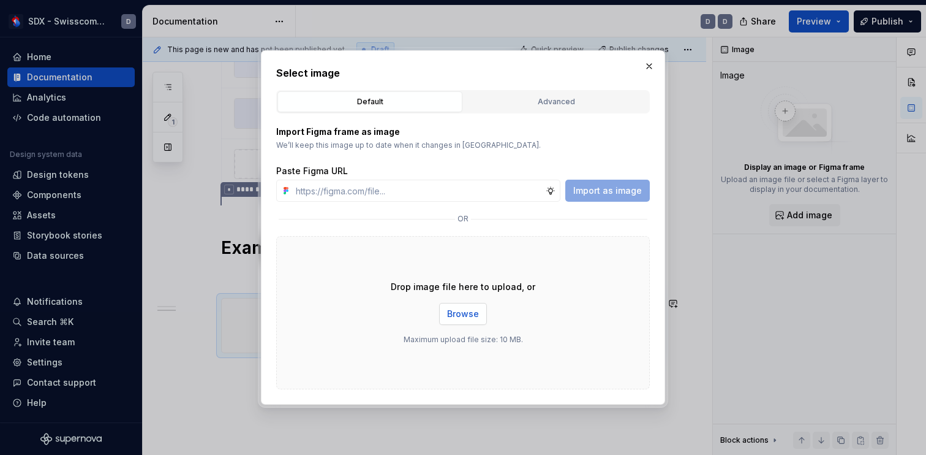
click at [456, 308] on span "Browse" at bounding box center [463, 314] width 32 height 12
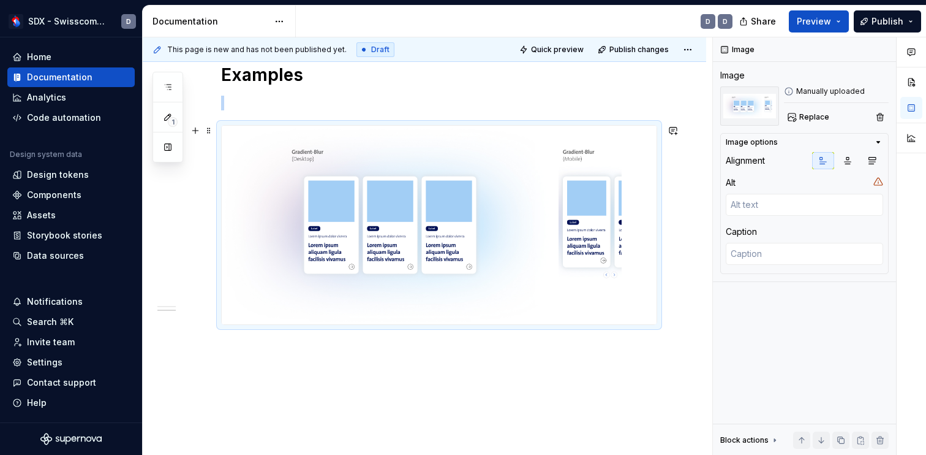
scroll to position [695, 0]
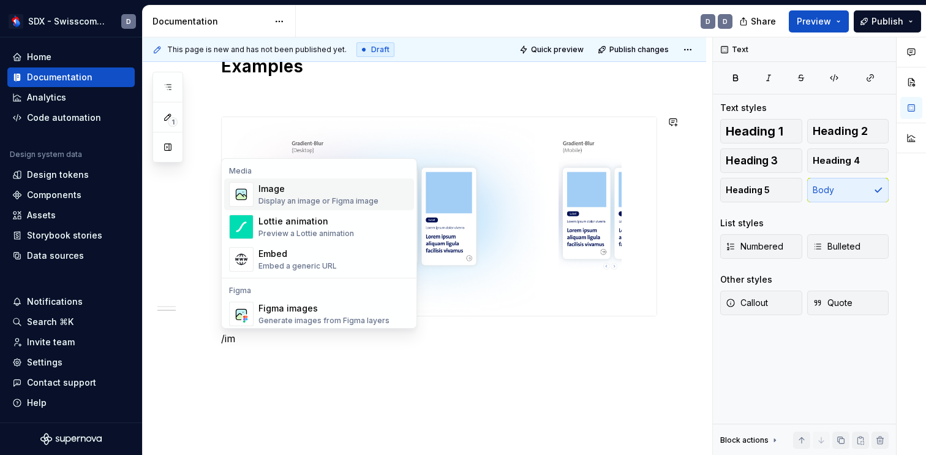
click at [315, 195] on div "Image Display an image or Figma image" at bounding box center [319, 194] width 120 height 23
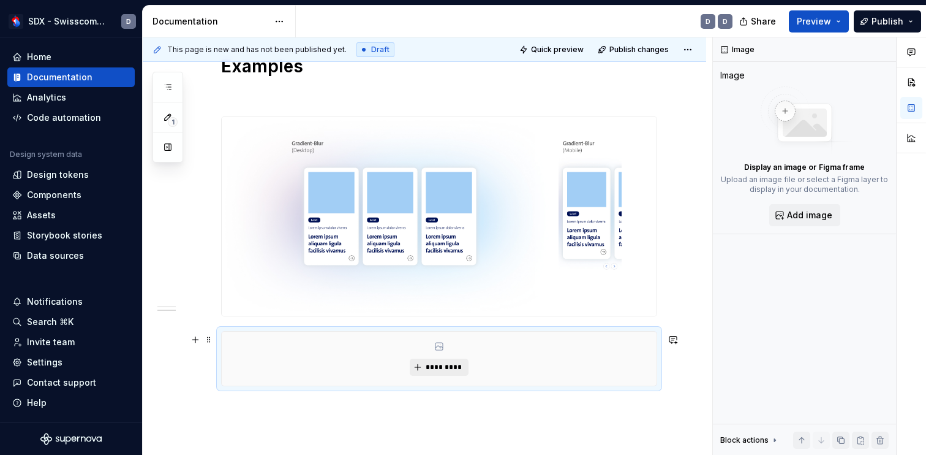
click at [457, 374] on button "*********" at bounding box center [439, 366] width 58 height 17
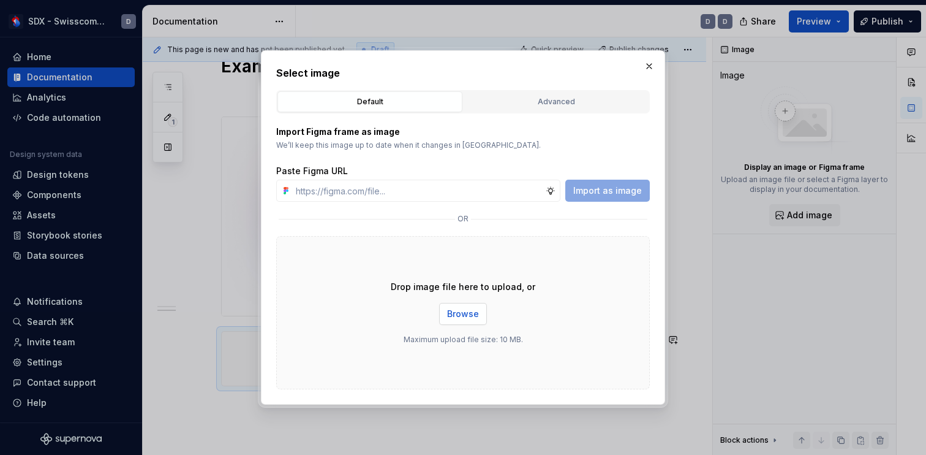
click at [467, 314] on span "Browse" at bounding box center [463, 314] width 32 height 12
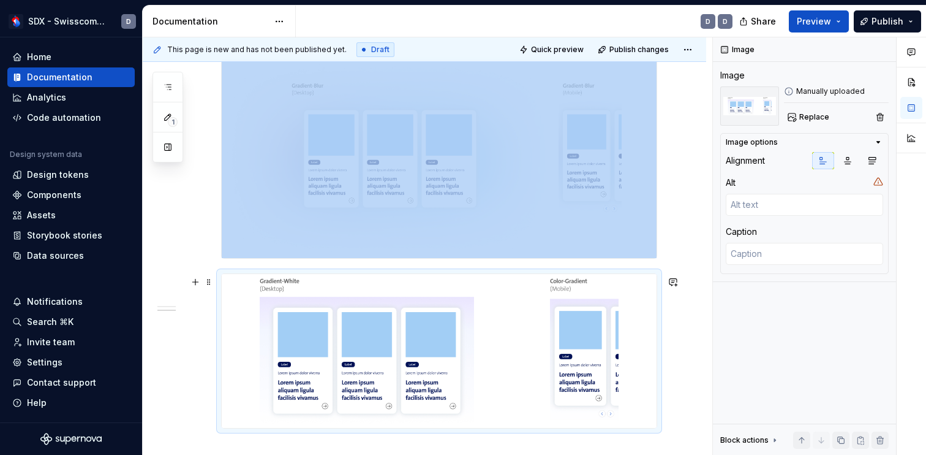
scroll to position [761, 0]
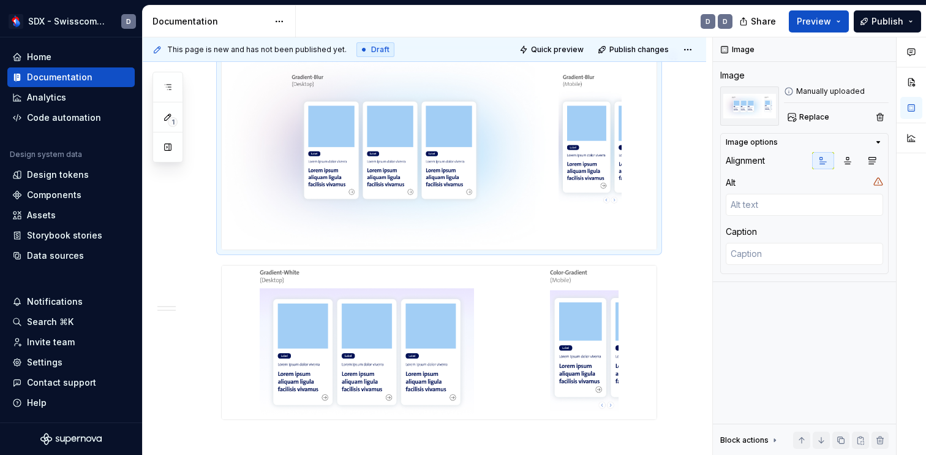
click at [480, 148] on img at bounding box center [439, 150] width 435 height 198
click at [815, 121] on span "Replace" at bounding box center [814, 117] width 30 height 10
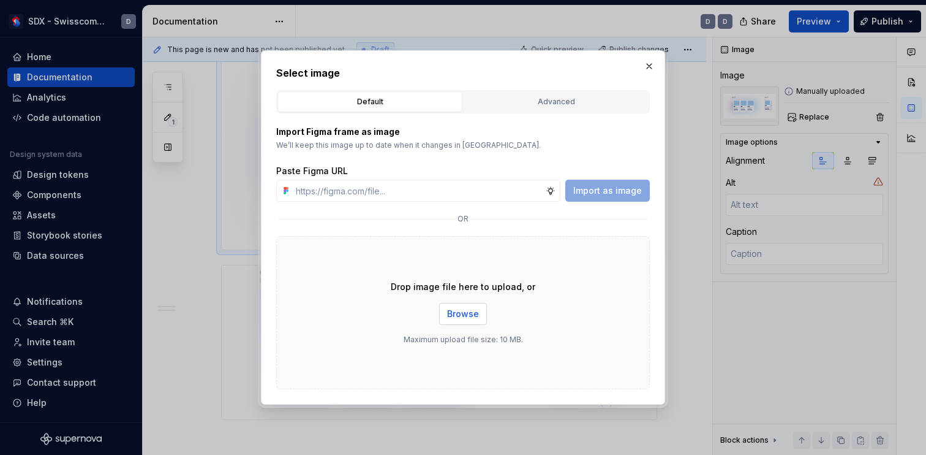
click at [472, 312] on span "Browse" at bounding box center [463, 314] width 32 height 12
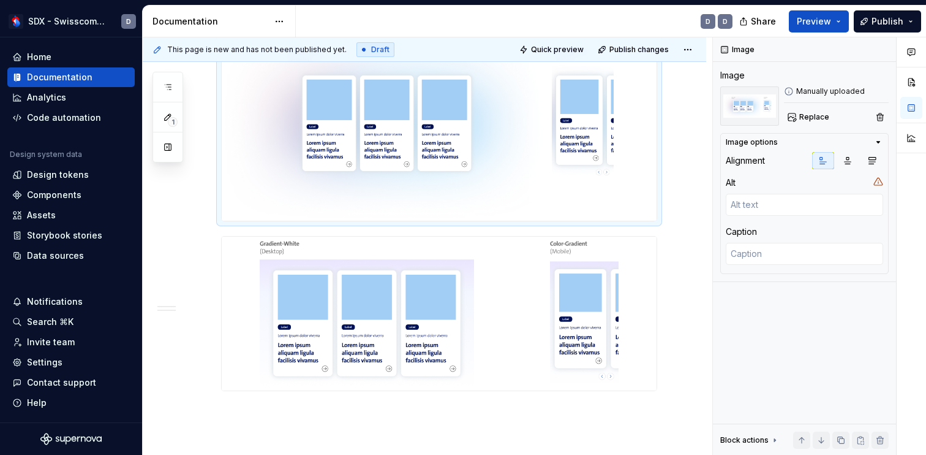
scroll to position [844, 0]
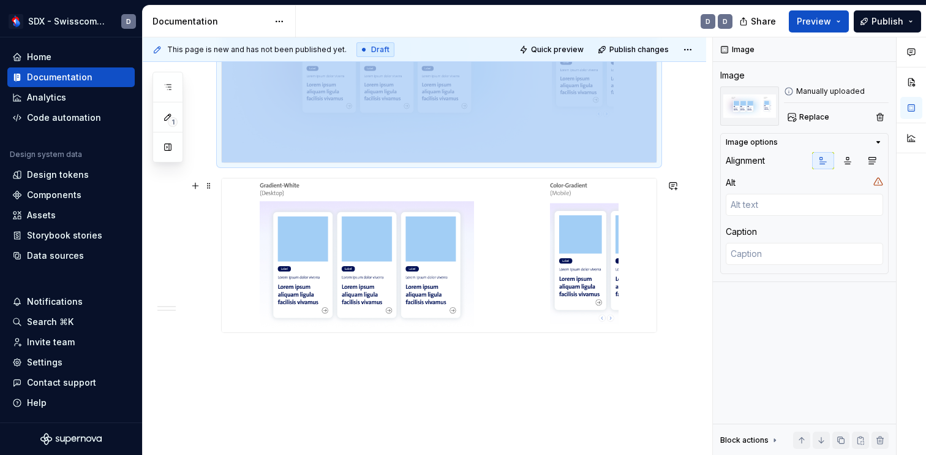
click at [488, 275] on img at bounding box center [439, 255] width 435 height 154
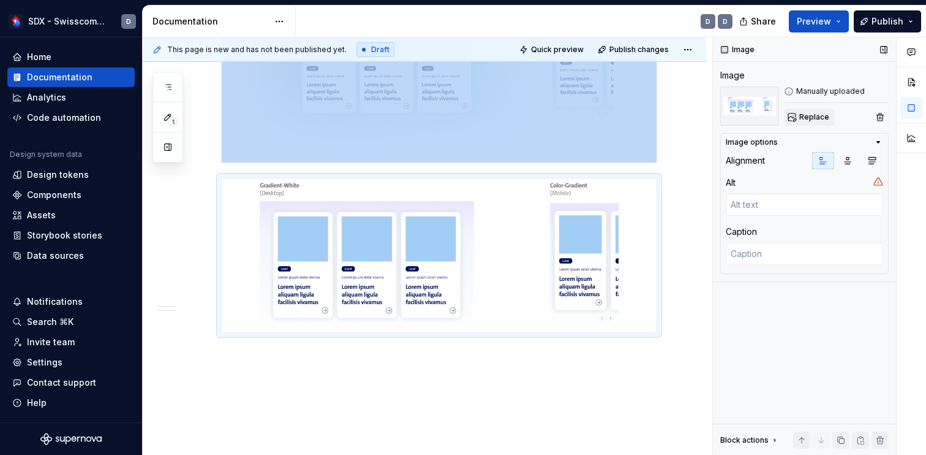
click at [808, 121] on span "Replace" at bounding box center [814, 117] width 30 height 10
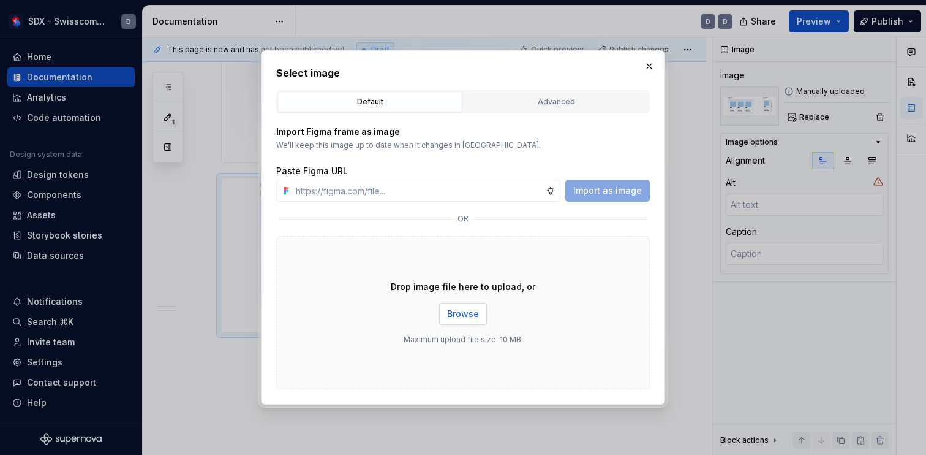
click at [456, 312] on span "Browse" at bounding box center [463, 314] width 32 height 12
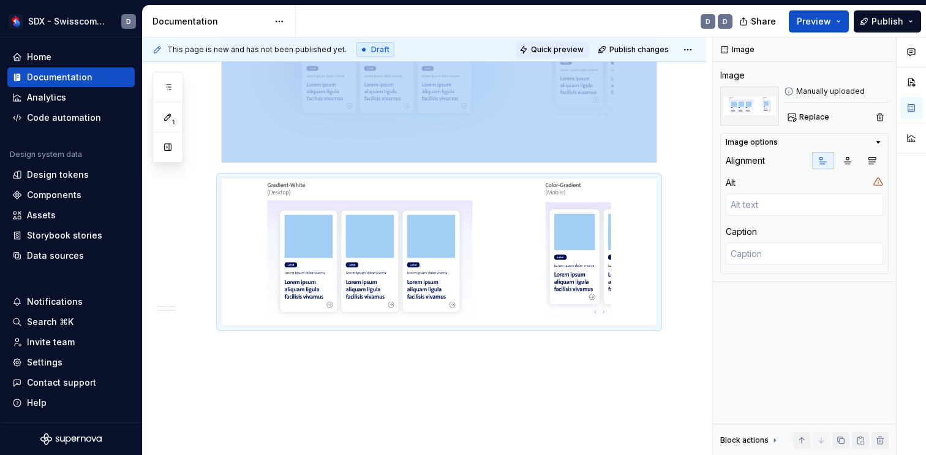
click at [572, 45] on span "Quick preview" at bounding box center [557, 50] width 53 height 10
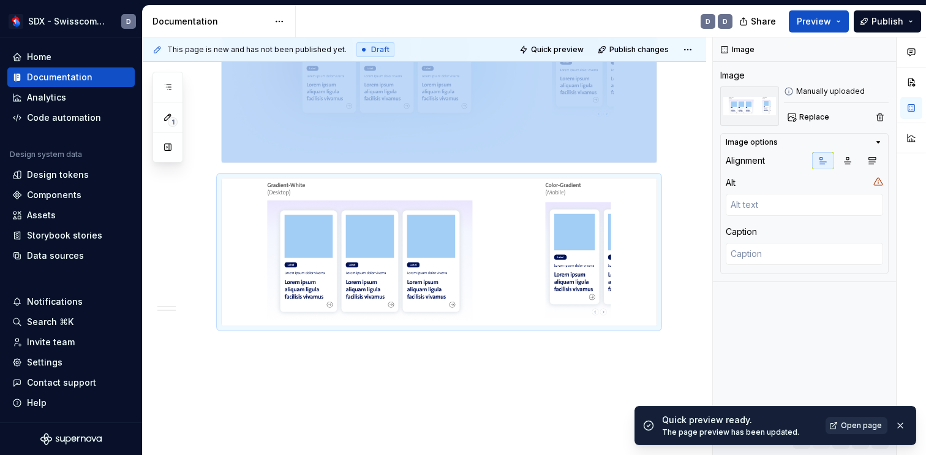
click at [862, 425] on span "Open page" at bounding box center [861, 425] width 41 height 10
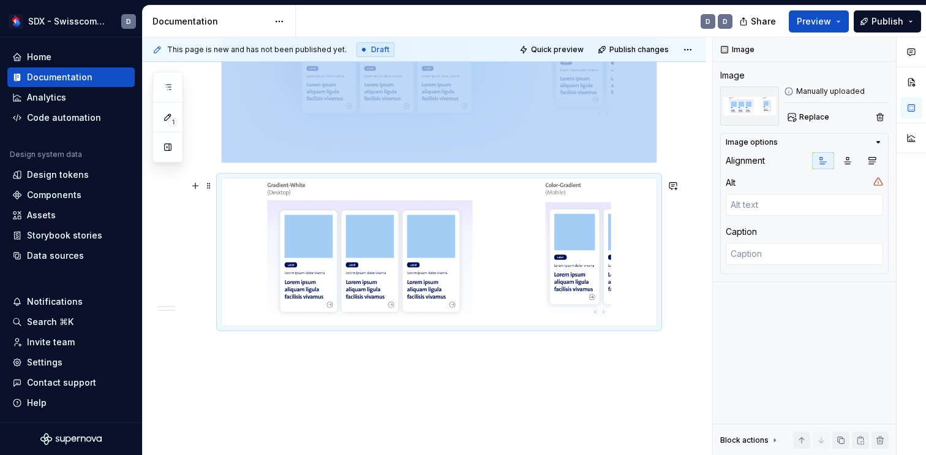
click at [461, 208] on img at bounding box center [439, 251] width 435 height 147
click at [818, 117] on span "Replace" at bounding box center [814, 117] width 30 height 10
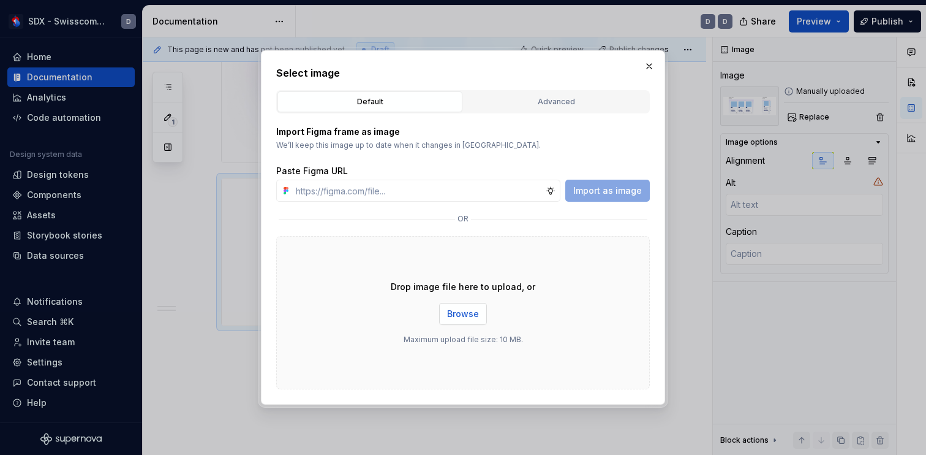
click at [461, 312] on span "Browse" at bounding box center [463, 314] width 32 height 12
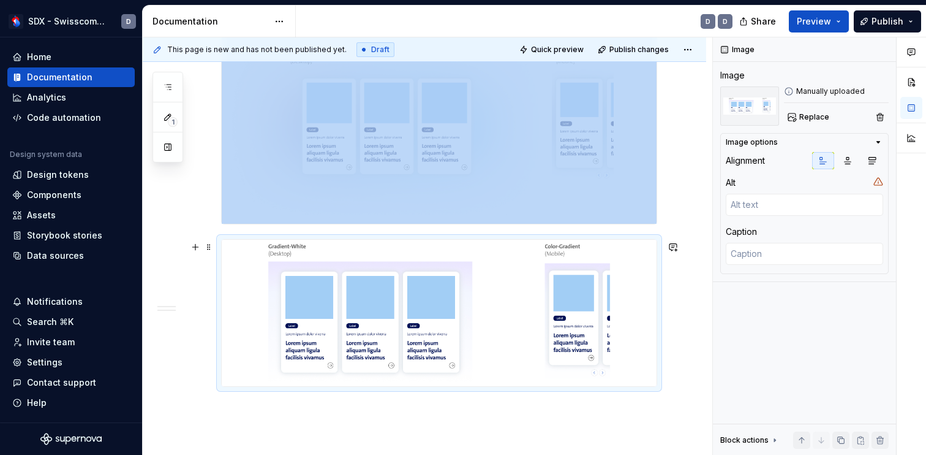
scroll to position [782, 0]
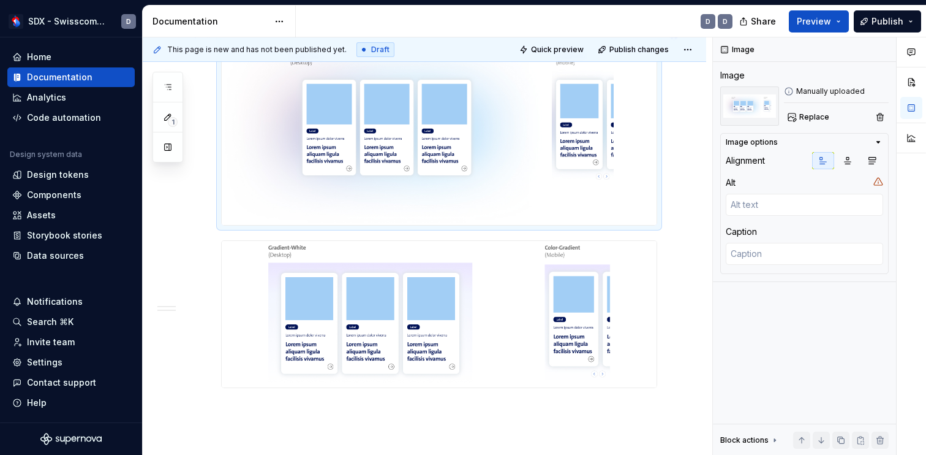
click at [515, 128] on img at bounding box center [439, 127] width 435 height 194
click at [817, 118] on span "Replace" at bounding box center [814, 117] width 30 height 10
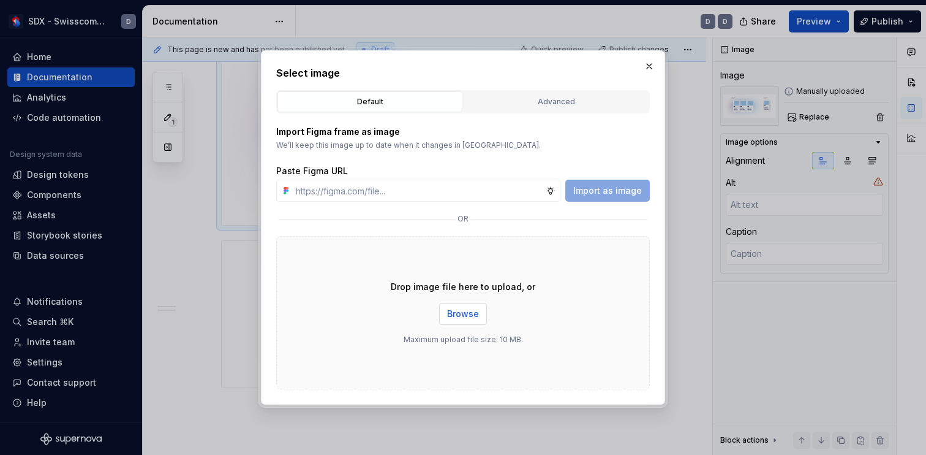
click at [475, 310] on span "Browse" at bounding box center [463, 314] width 32 height 12
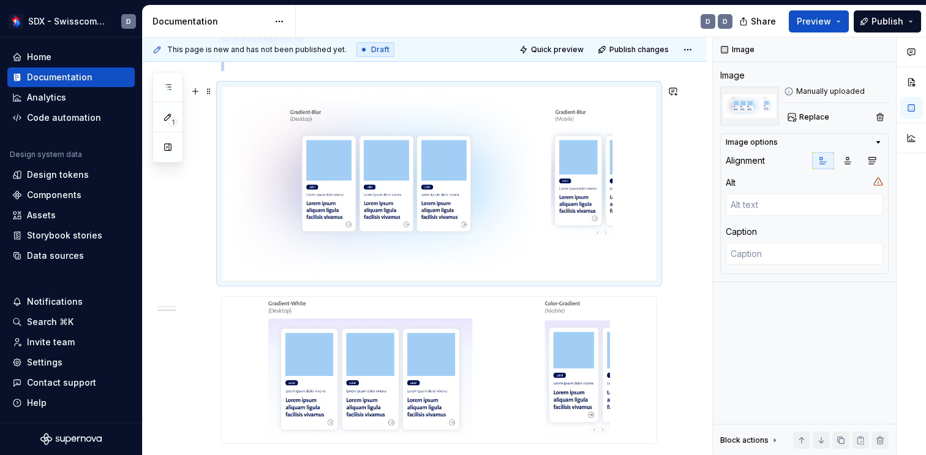
scroll to position [725, 0]
click at [657, 202] on img at bounding box center [439, 184] width 435 height 194
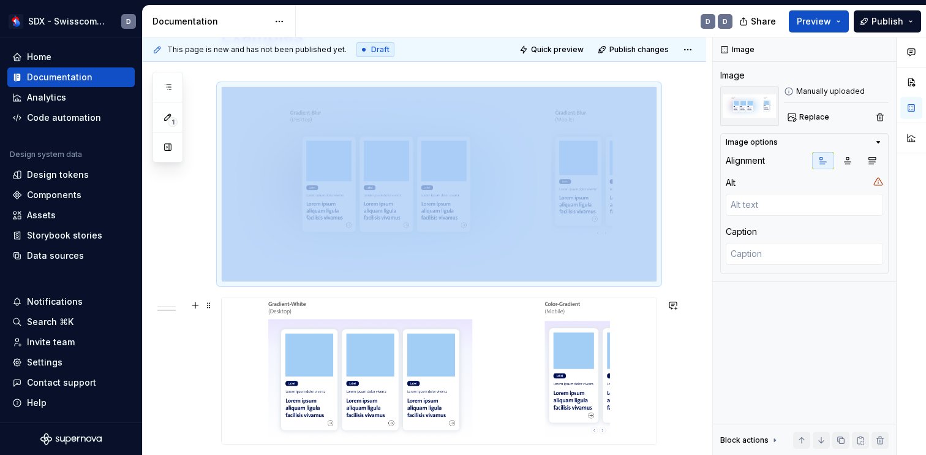
click at [510, 353] on img at bounding box center [439, 370] width 435 height 146
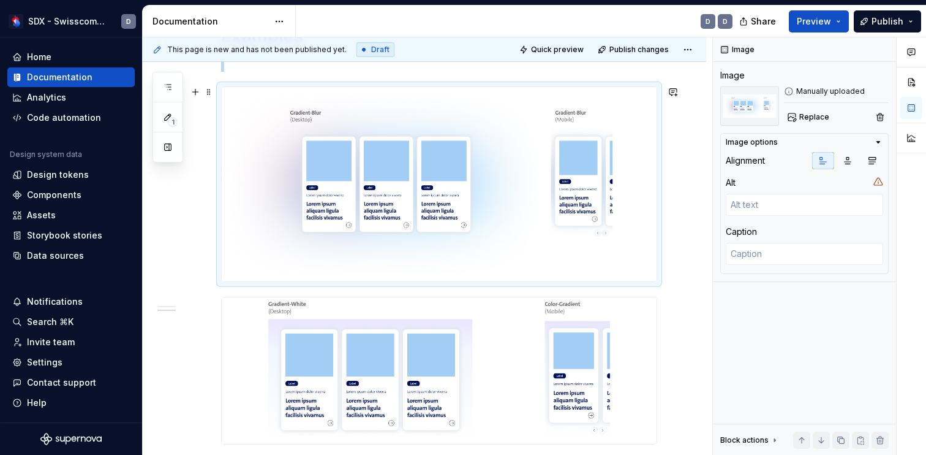
click at [547, 232] on img at bounding box center [439, 184] width 435 height 194
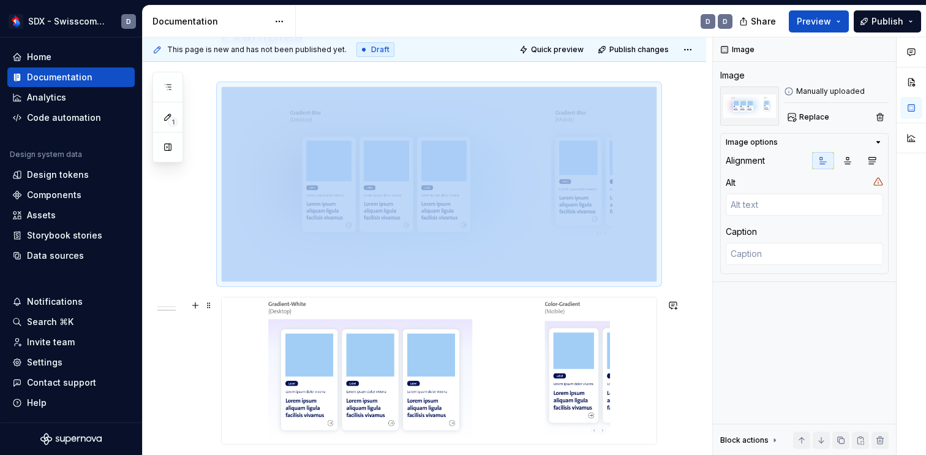
click at [539, 363] on img at bounding box center [439, 370] width 435 height 146
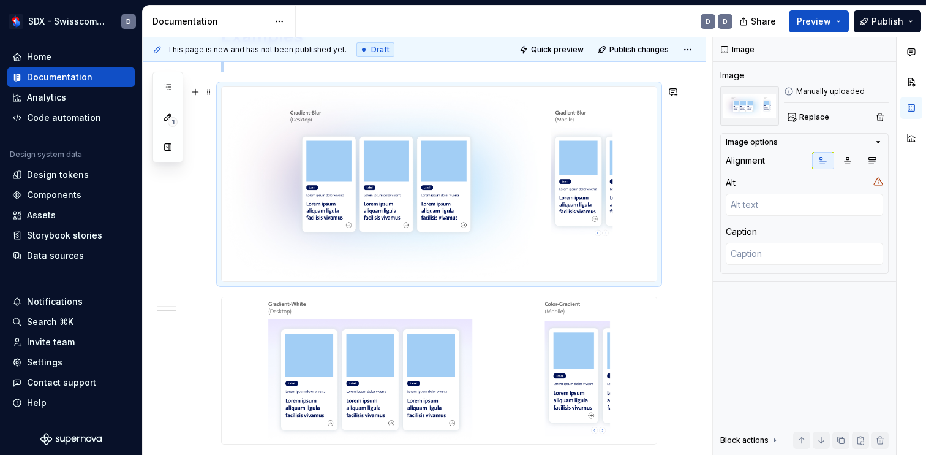
click at [540, 259] on img at bounding box center [439, 184] width 435 height 194
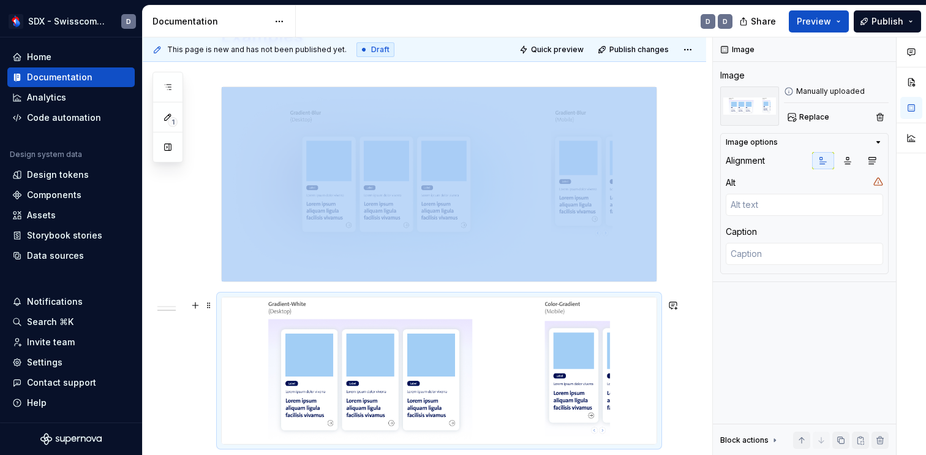
click at [533, 368] on img at bounding box center [439, 370] width 435 height 146
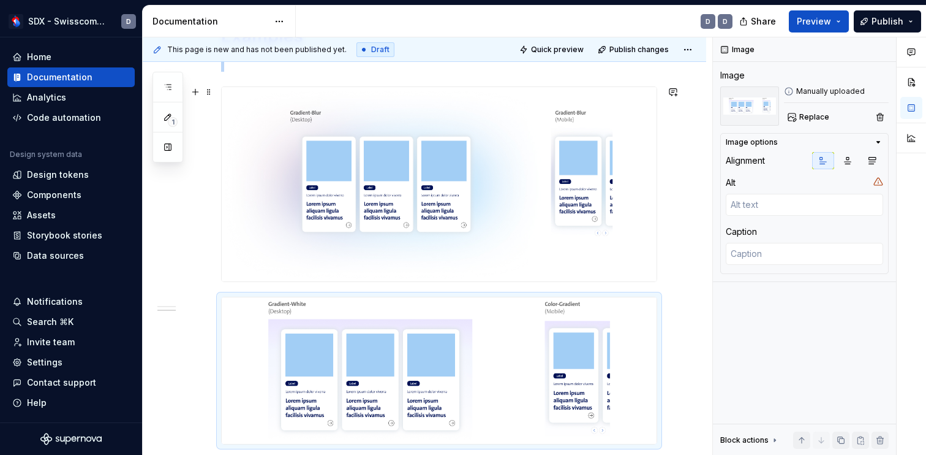
click at [480, 169] on img at bounding box center [439, 184] width 435 height 194
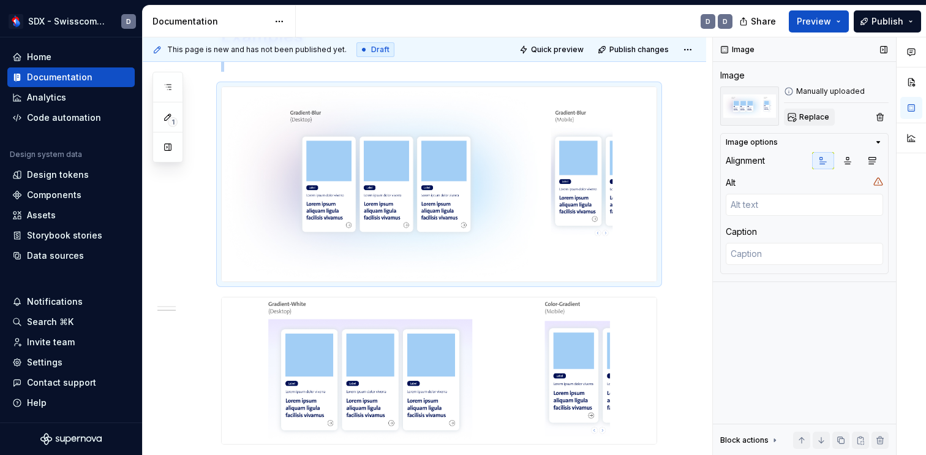
click at [812, 116] on span "Replace" at bounding box center [814, 117] width 30 height 10
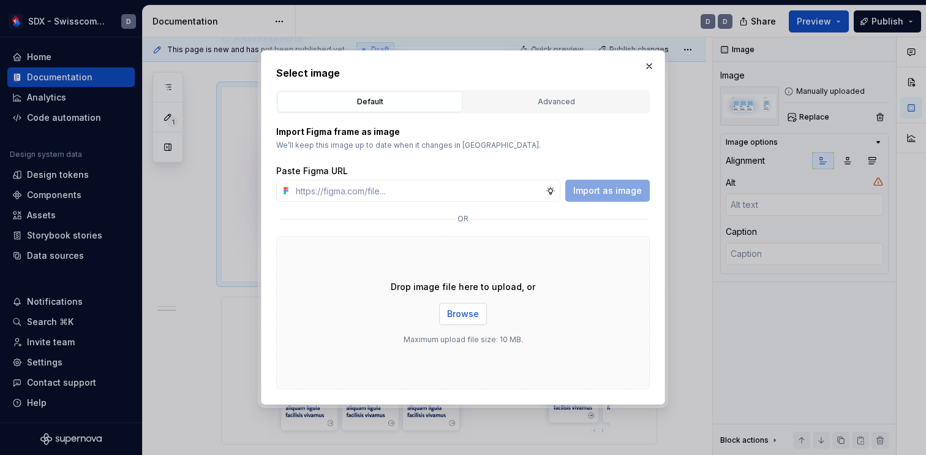
click at [469, 308] on span "Browse" at bounding box center [463, 314] width 32 height 12
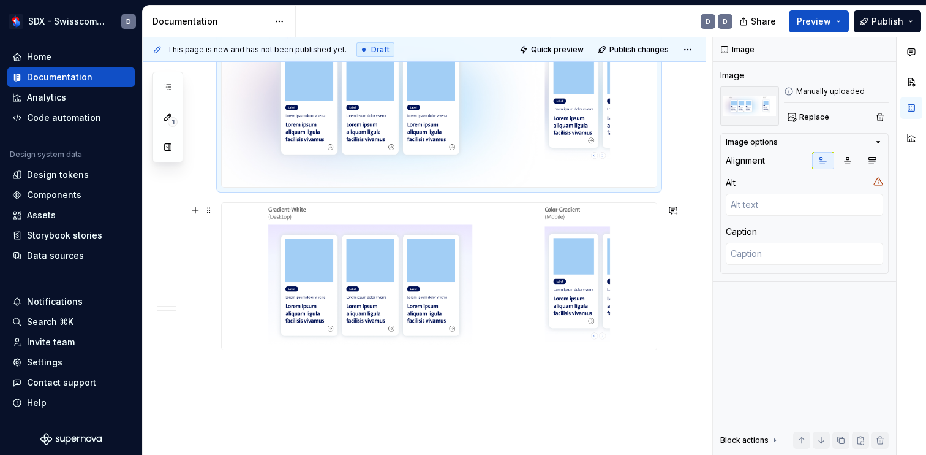
scroll to position [818, 0]
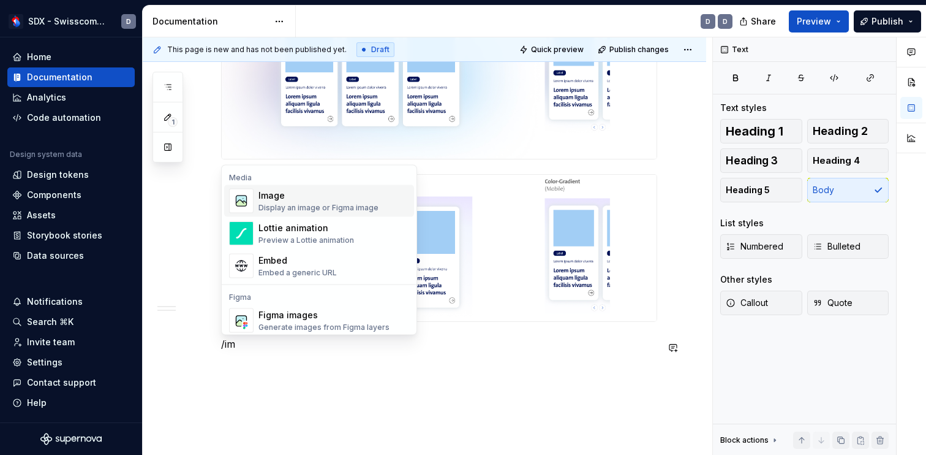
click at [298, 202] on div "Image Display an image or Figma image" at bounding box center [319, 200] width 120 height 23
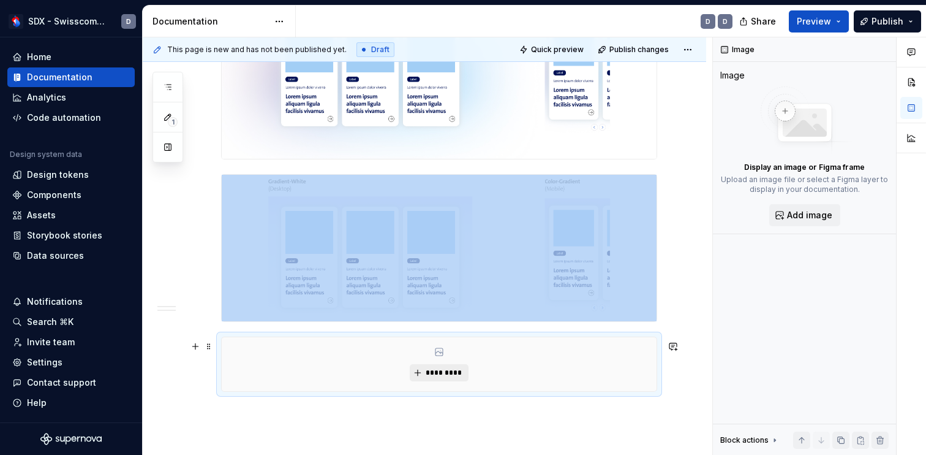
click at [452, 375] on span "*********" at bounding box center [443, 373] width 37 height 10
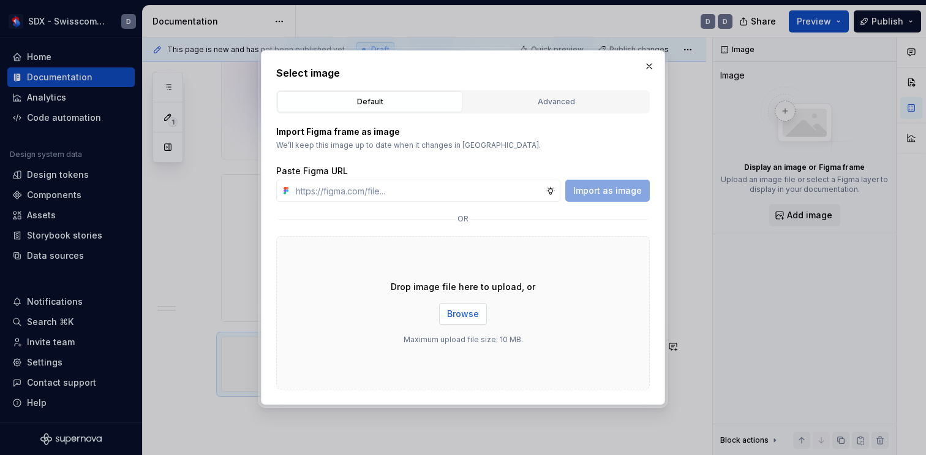
click at [453, 317] on span "Browse" at bounding box center [463, 314] width 32 height 12
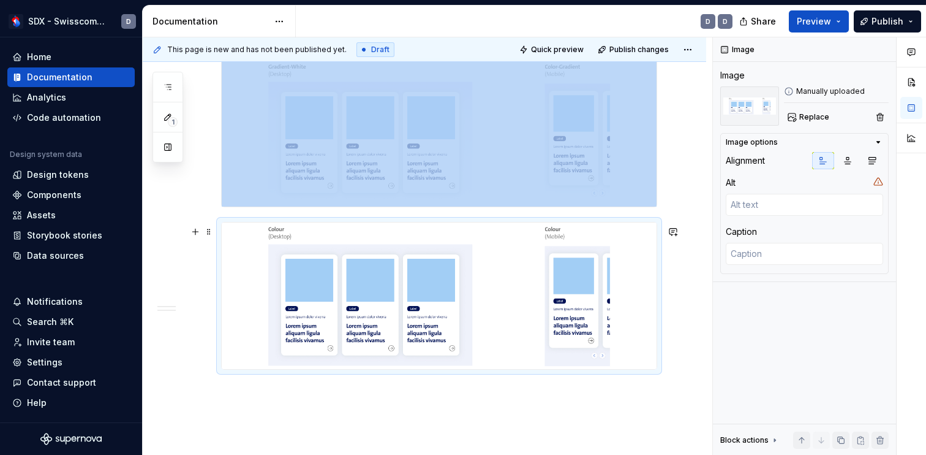
scroll to position [943, 0]
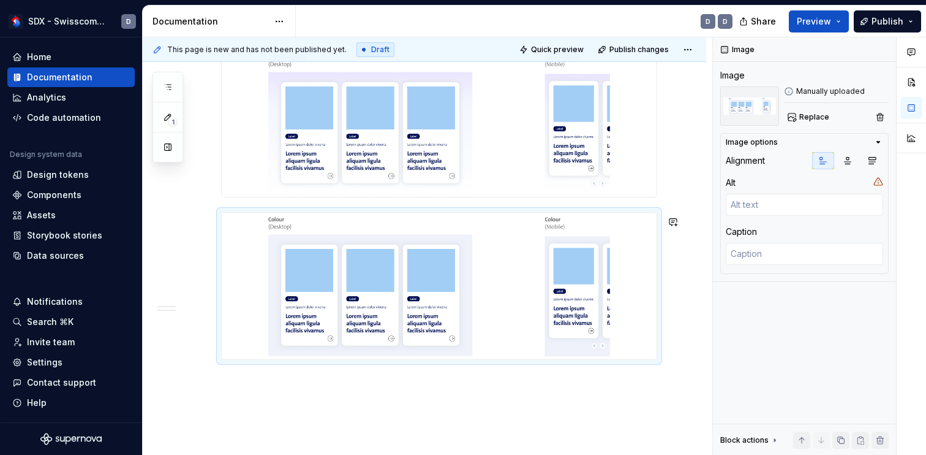
click at [515, 384] on div "This page is new and has not been published yet. Draft Quick preview Publish ch…" at bounding box center [428, 246] width 570 height 418
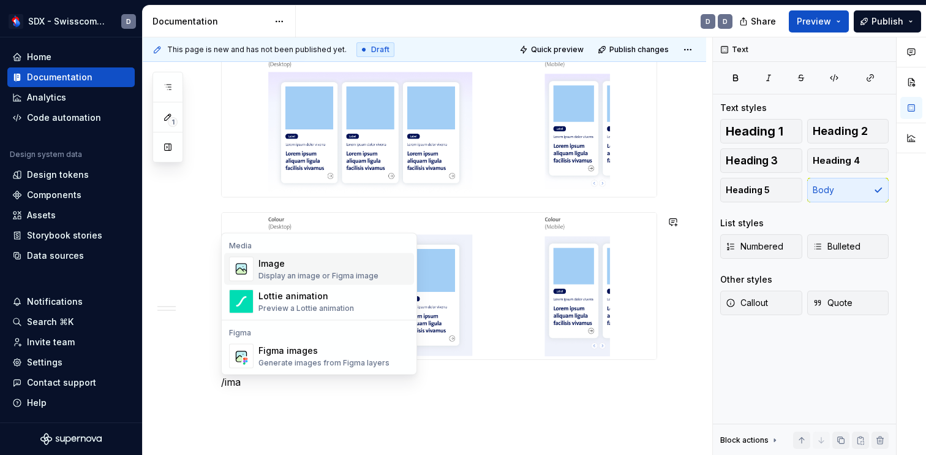
click at [364, 264] on div "Image" at bounding box center [319, 263] width 120 height 12
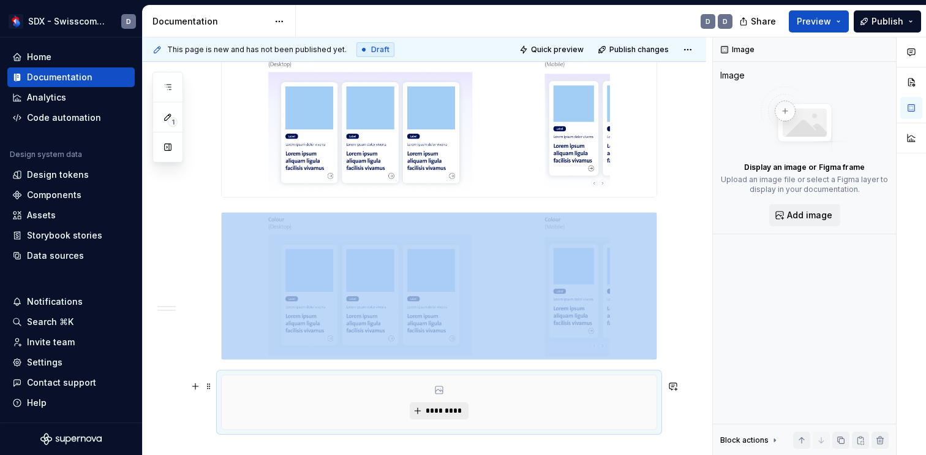
click at [452, 414] on span "*********" at bounding box center [443, 411] width 37 height 10
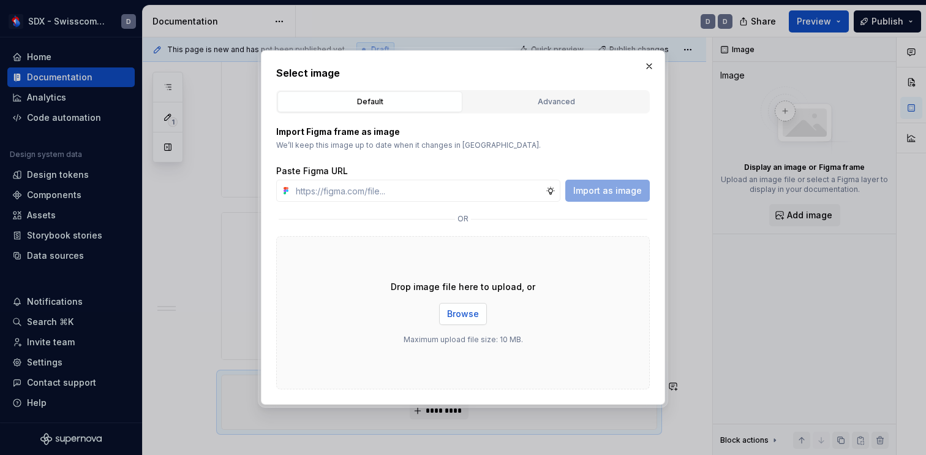
click at [472, 312] on span "Browse" at bounding box center [463, 314] width 32 height 12
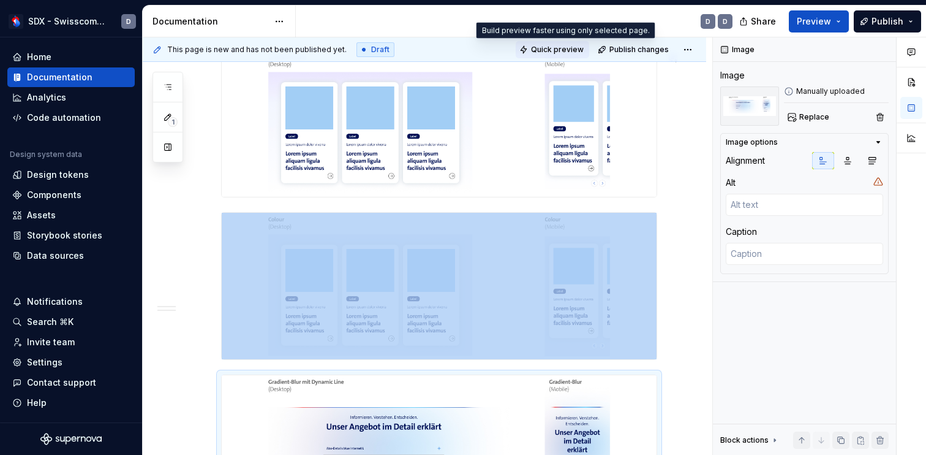
click at [555, 48] on span "Quick preview" at bounding box center [557, 50] width 53 height 10
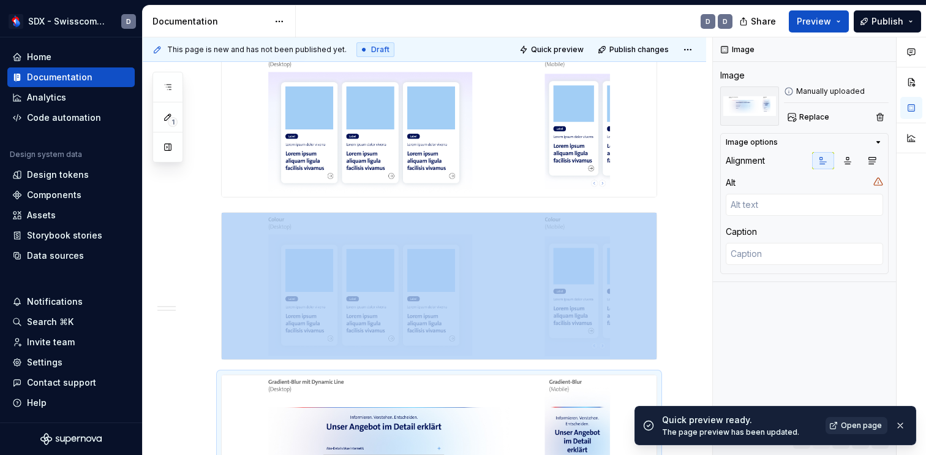
click at [853, 428] on span "Open page" at bounding box center [861, 425] width 41 height 10
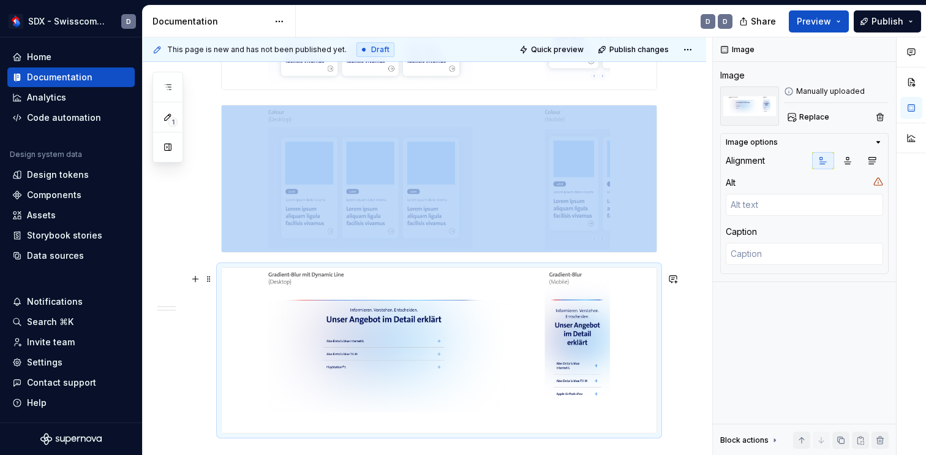
scroll to position [1187, 0]
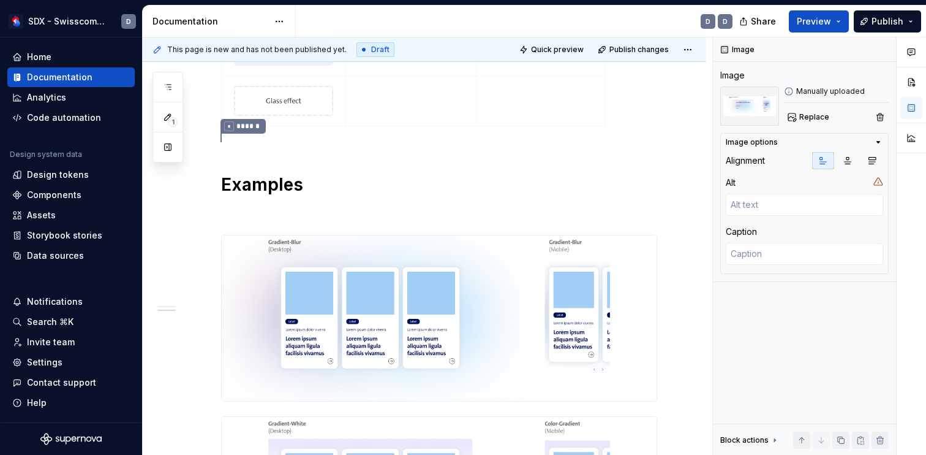
scroll to position [572, 0]
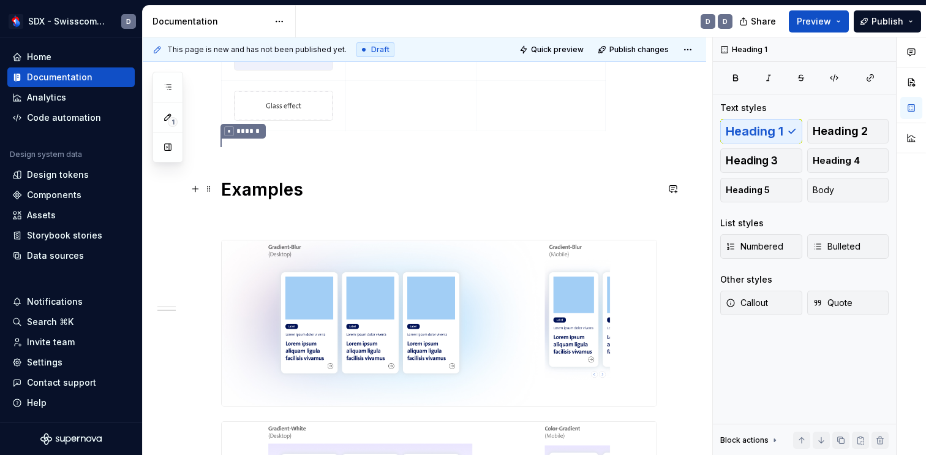
click at [298, 193] on h1 "Examples" at bounding box center [439, 189] width 436 height 22
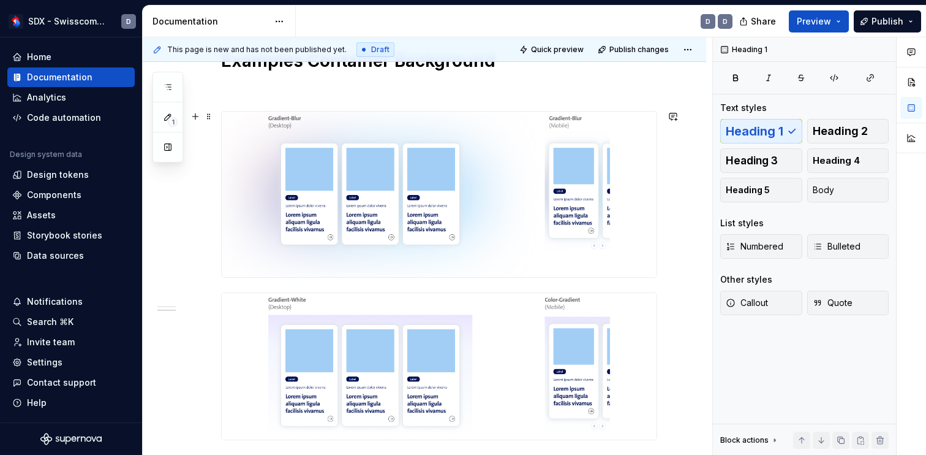
scroll to position [589, 0]
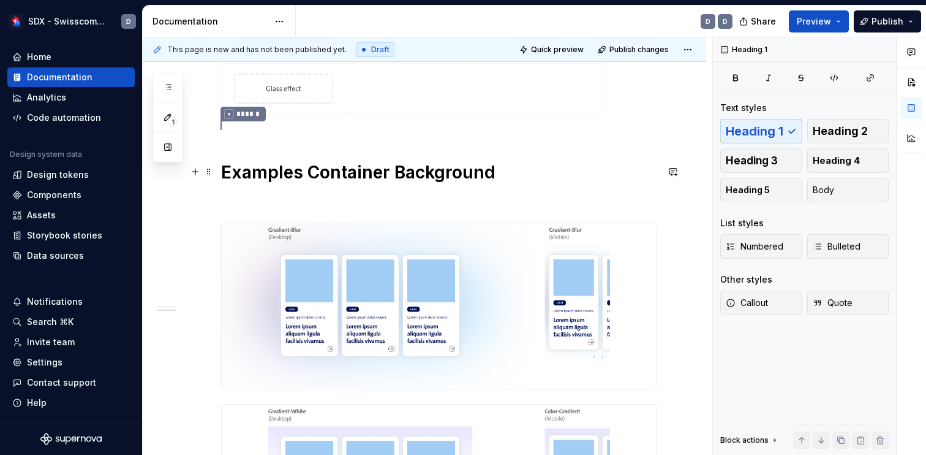
click at [274, 173] on h1 "Examples Container Background" at bounding box center [439, 172] width 436 height 22
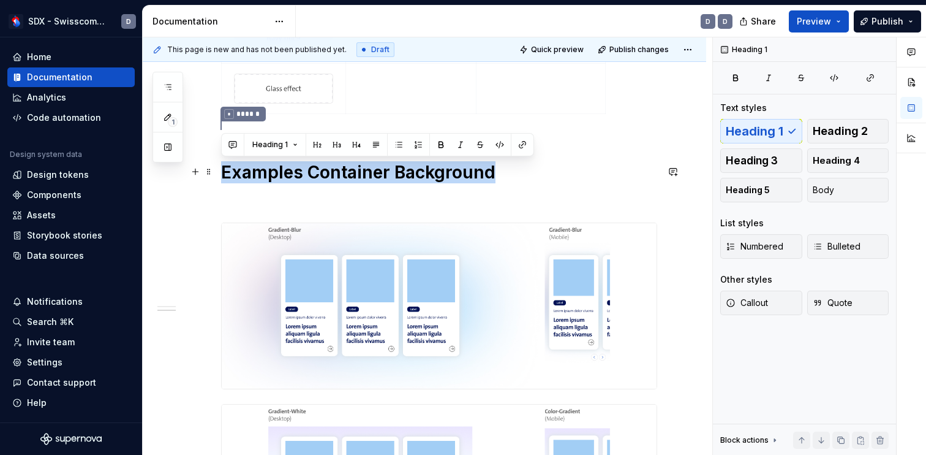
drag, startPoint x: 274, startPoint y: 173, endPoint x: 425, endPoint y: 173, distance: 150.7
click at [426, 173] on h1 "Examples Container Background" at bounding box center [439, 172] width 436 height 22
copy h1 "Examples Container Background"
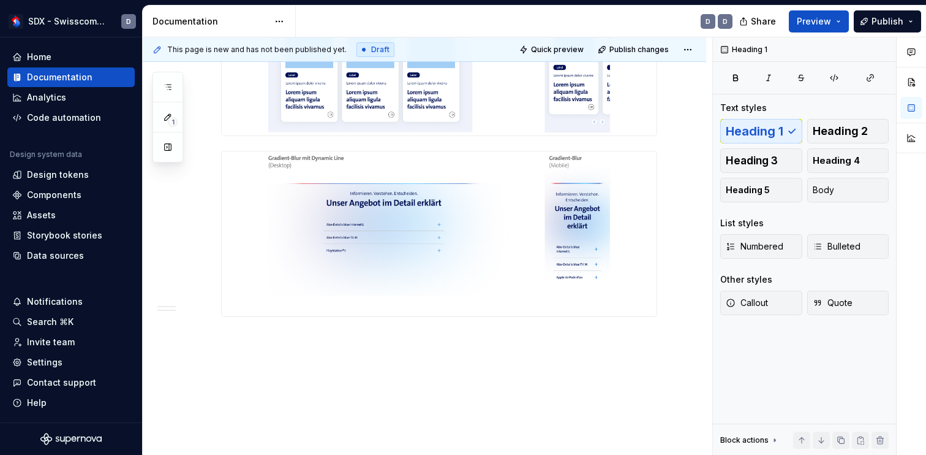
scroll to position [1187, 0]
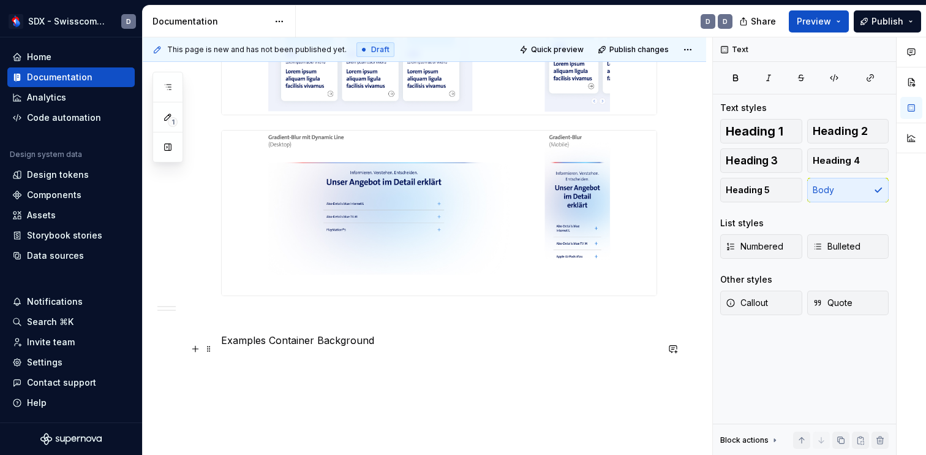
click at [248, 347] on p "Examples Container Background" at bounding box center [439, 340] width 436 height 15
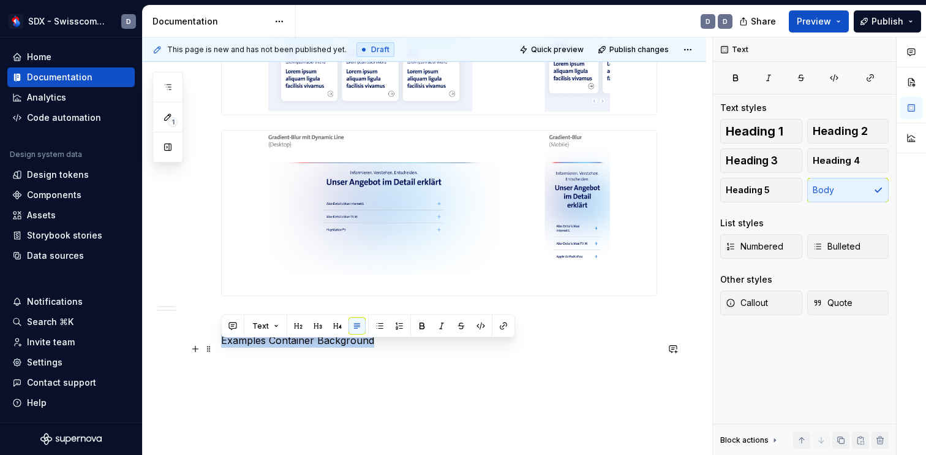
drag, startPoint x: 248, startPoint y: 350, endPoint x: 358, endPoint y: 350, distance: 109.7
click at [358, 347] on p "Examples Container Background" at bounding box center [439, 340] width 436 height 15
click at [759, 127] on span "Heading 1" at bounding box center [755, 131] width 58 height 12
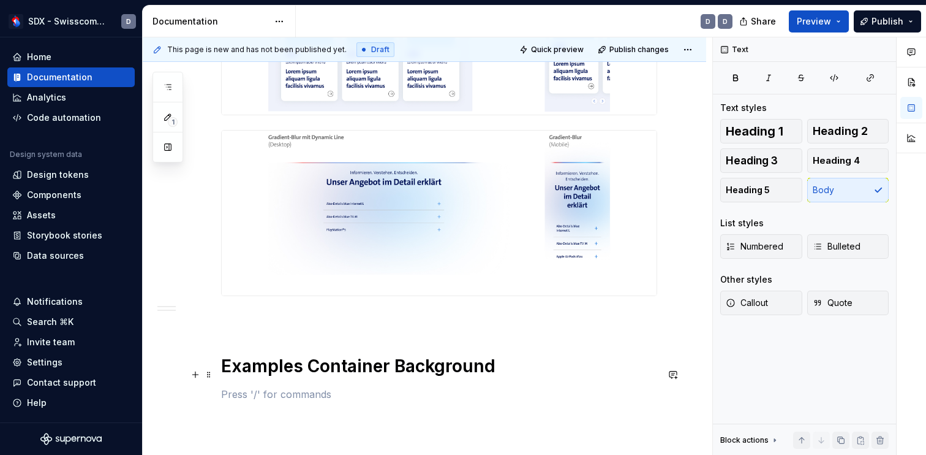
click at [357, 377] on h1 "Examples Container Background" at bounding box center [439, 366] width 436 height 22
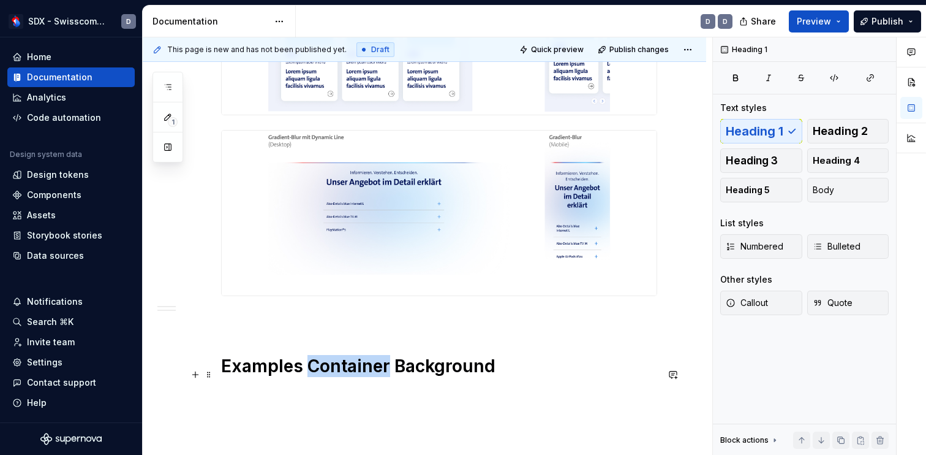
click at [357, 377] on h1 "Examples Container Background" at bounding box center [439, 366] width 436 height 22
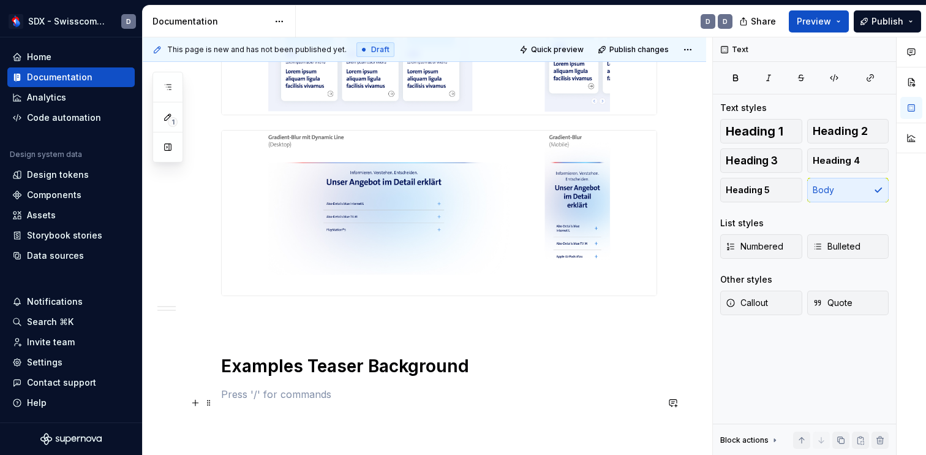
click at [283, 398] on p at bounding box center [439, 394] width 436 height 15
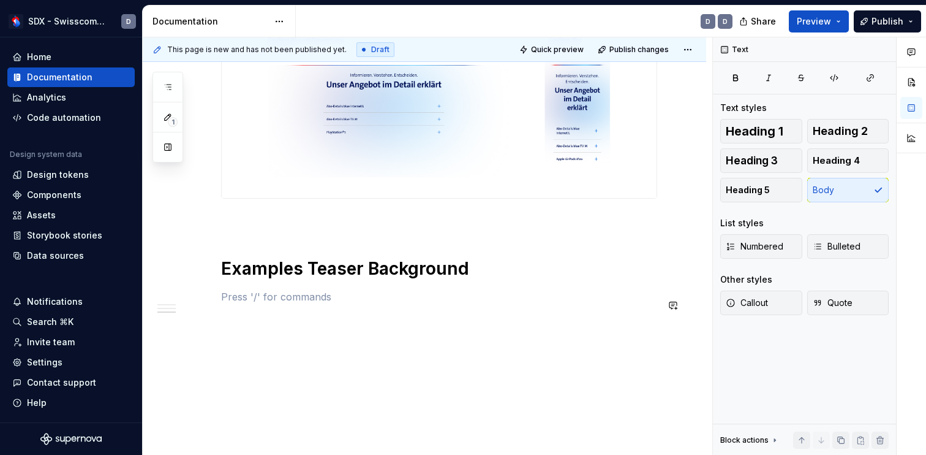
scroll to position [1290, 0]
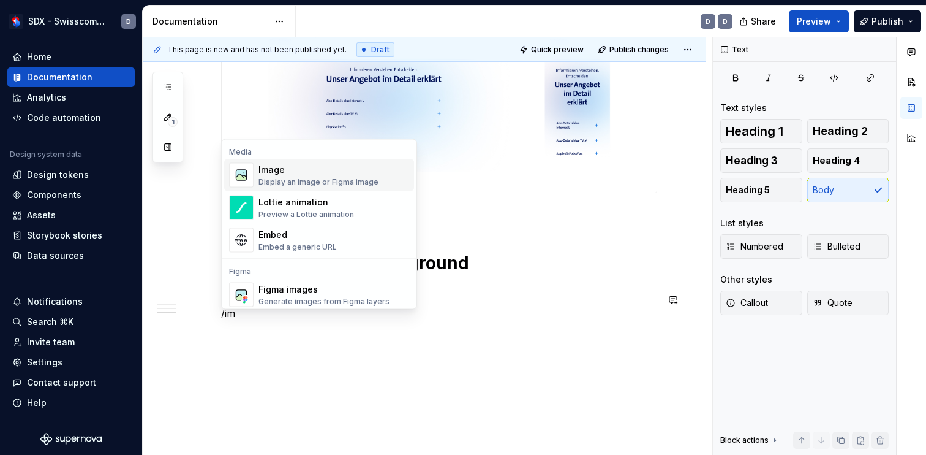
click at [314, 175] on div "Image" at bounding box center [319, 170] width 120 height 12
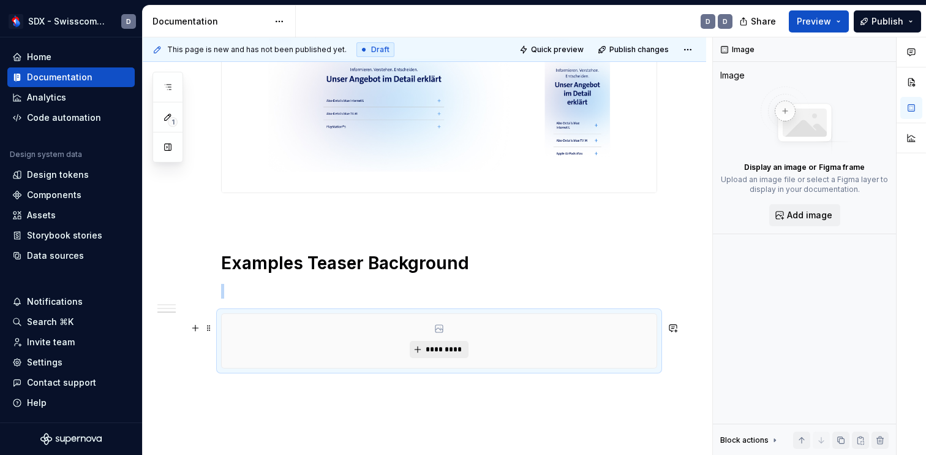
click at [460, 349] on button "*********" at bounding box center [439, 349] width 58 height 17
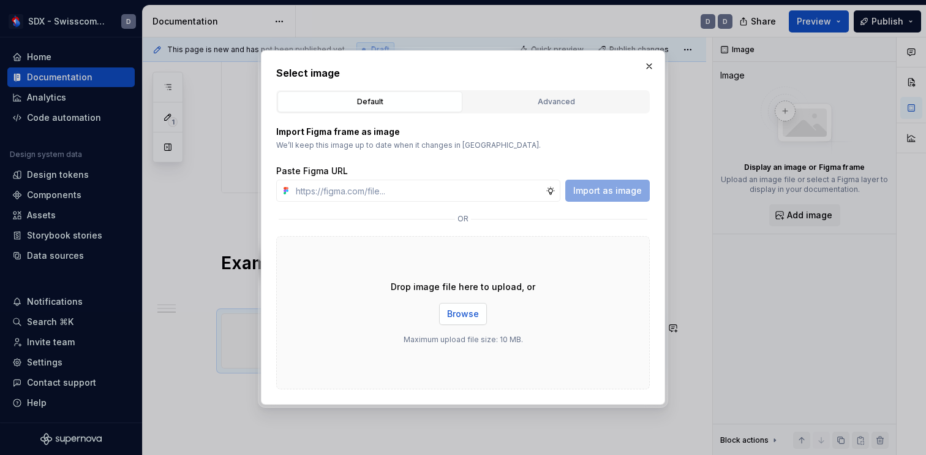
click at [470, 306] on button "Browse" at bounding box center [463, 314] width 48 height 22
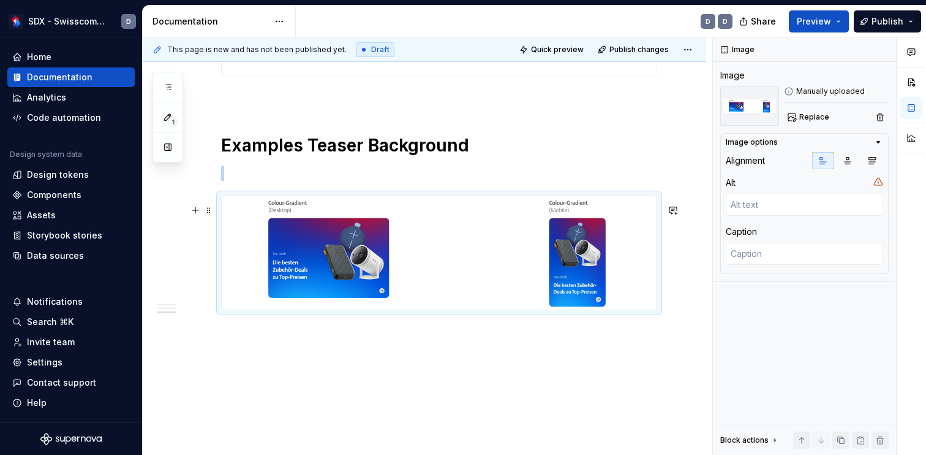
scroll to position [1423, 0]
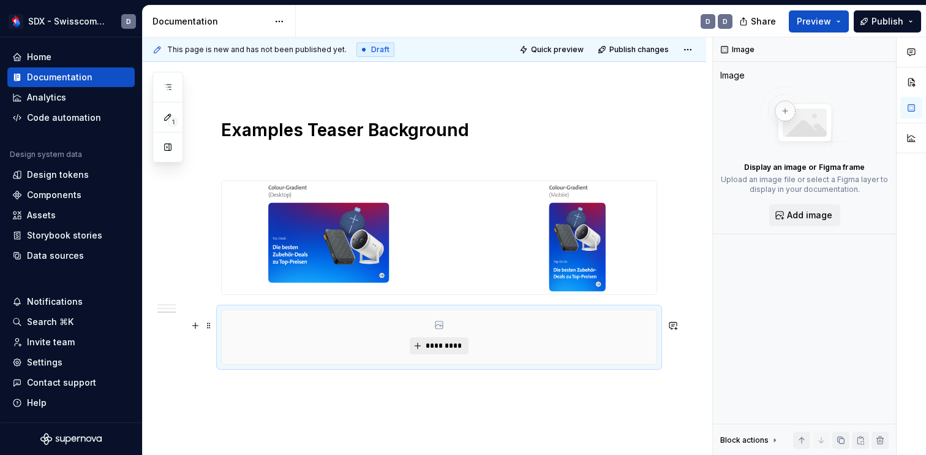
click at [440, 350] on span "*********" at bounding box center [443, 346] width 37 height 10
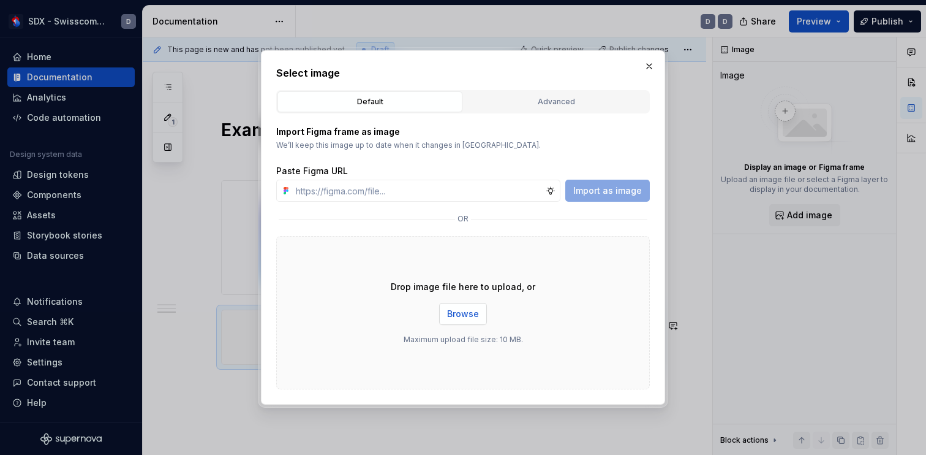
click at [464, 309] on span "Browse" at bounding box center [463, 314] width 32 height 12
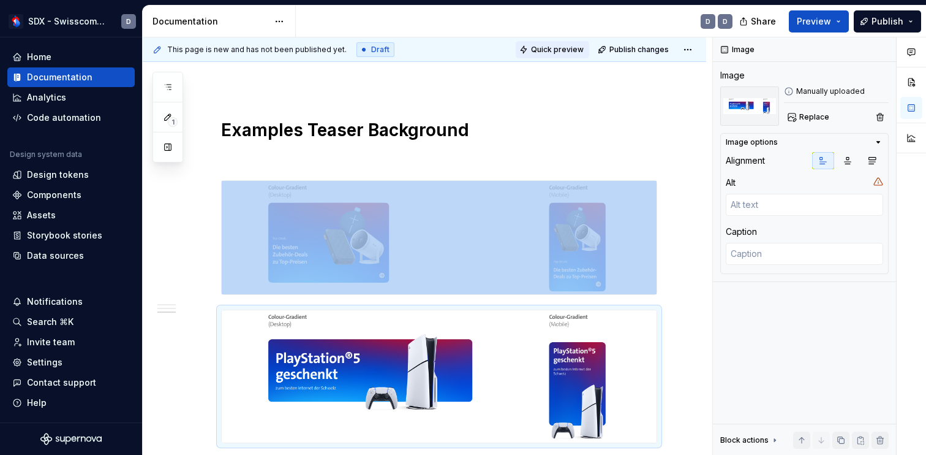
click at [578, 50] on span "Quick preview" at bounding box center [557, 50] width 53 height 10
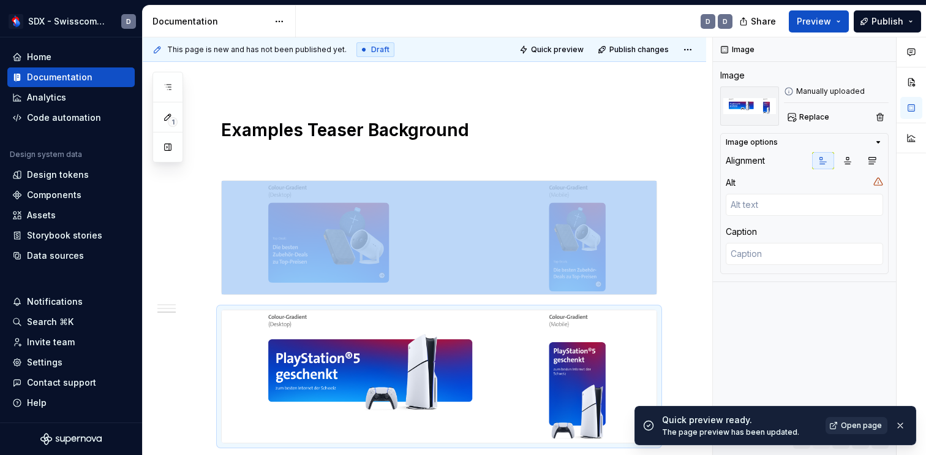
click at [862, 426] on span "Open page" at bounding box center [861, 425] width 41 height 10
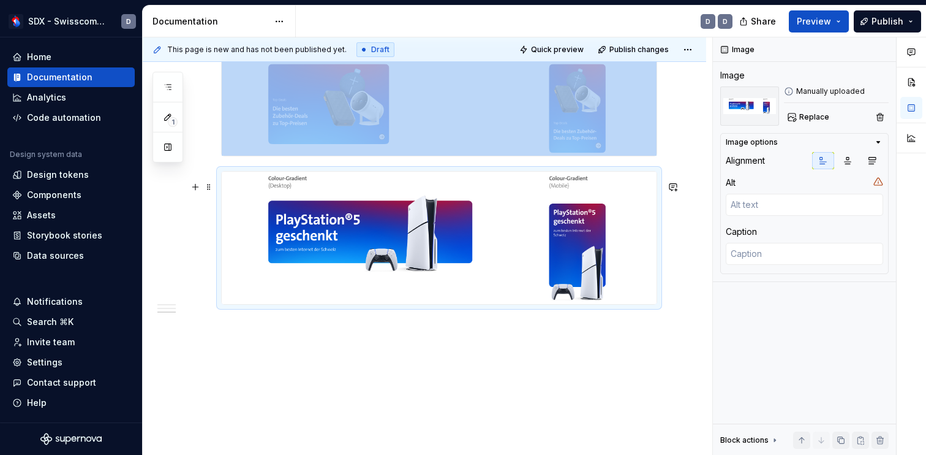
scroll to position [1573, 0]
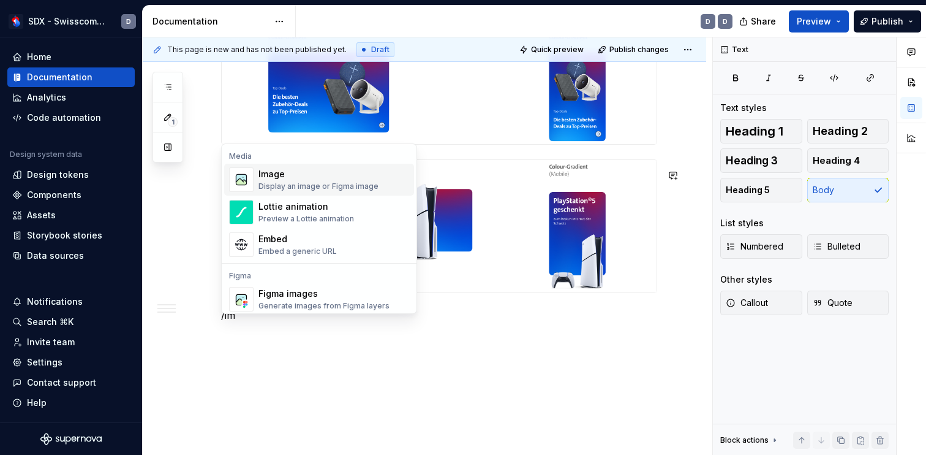
click at [337, 175] on div "Image" at bounding box center [319, 174] width 120 height 12
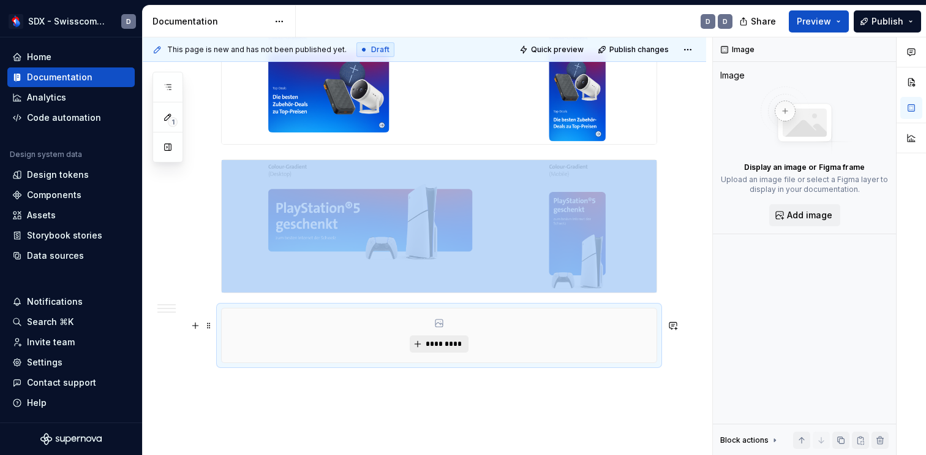
click at [440, 349] on span "*********" at bounding box center [443, 344] width 37 height 10
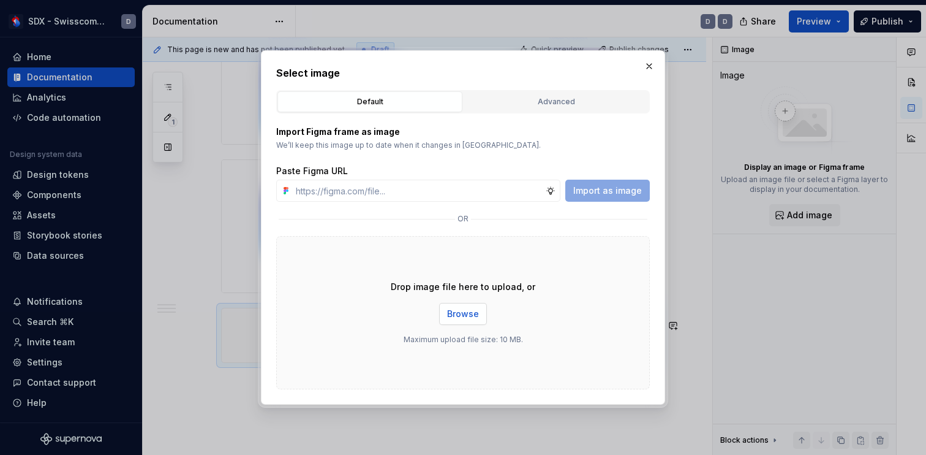
click at [470, 318] on span "Browse" at bounding box center [463, 314] width 32 height 12
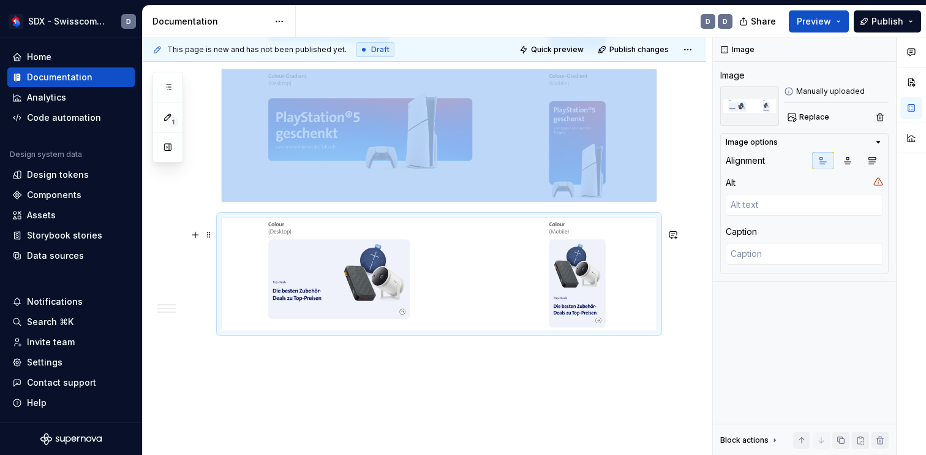
scroll to position [1667, 0]
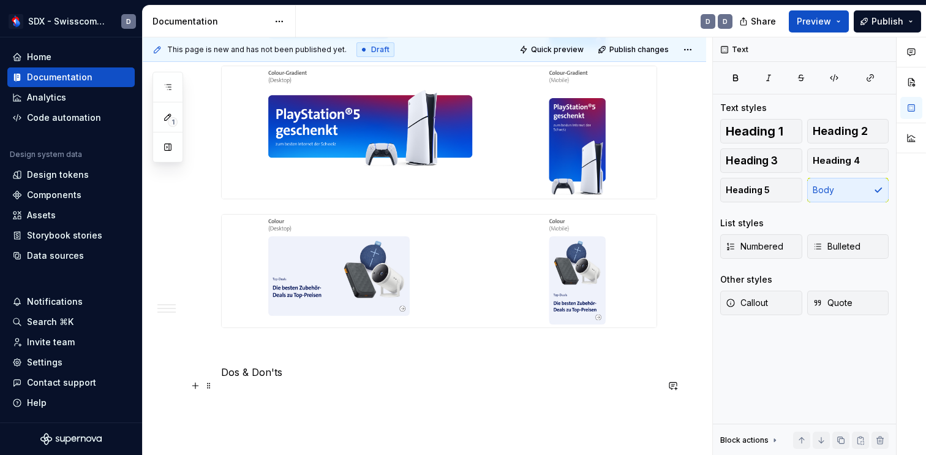
click at [225, 379] on p "Dos & Don'ts" at bounding box center [439, 371] width 436 height 15
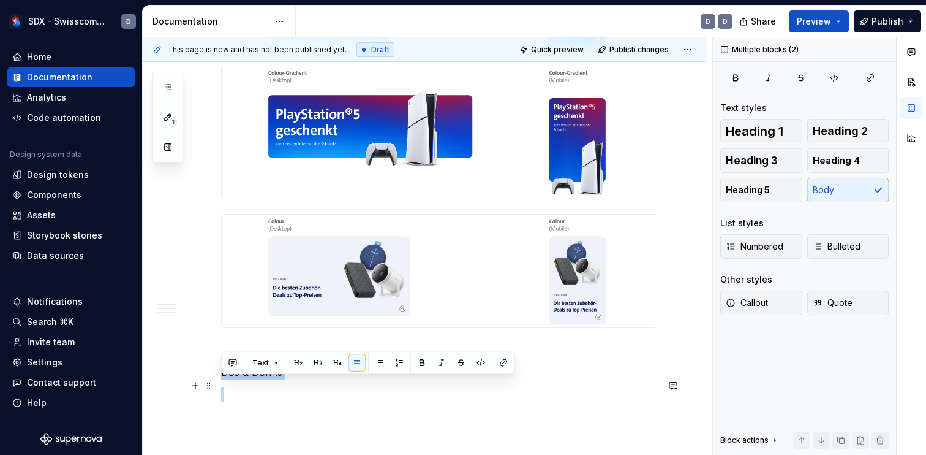
drag, startPoint x: 225, startPoint y: 385, endPoint x: 294, endPoint y: 384, distance: 68.6
click at [294, 379] on p "Dos & Don'ts" at bounding box center [439, 371] width 436 height 15
click at [776, 131] on span "Heading 1" at bounding box center [755, 131] width 58 height 12
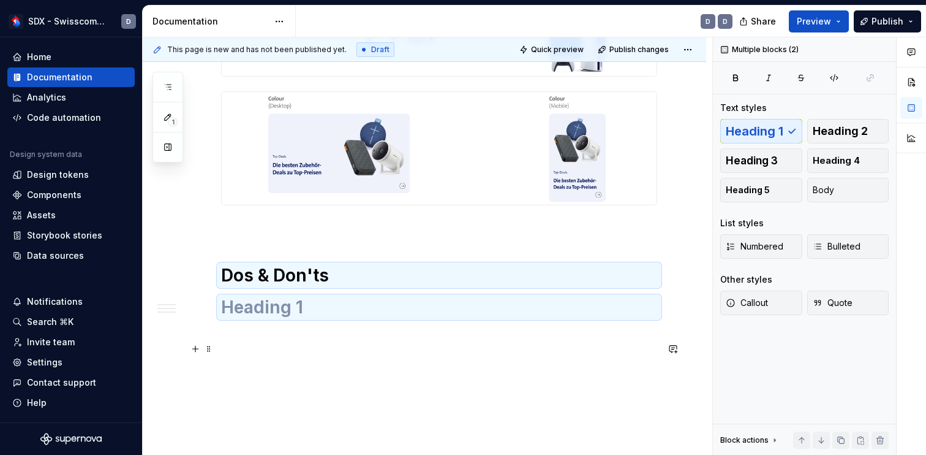
scroll to position [1793, 0]
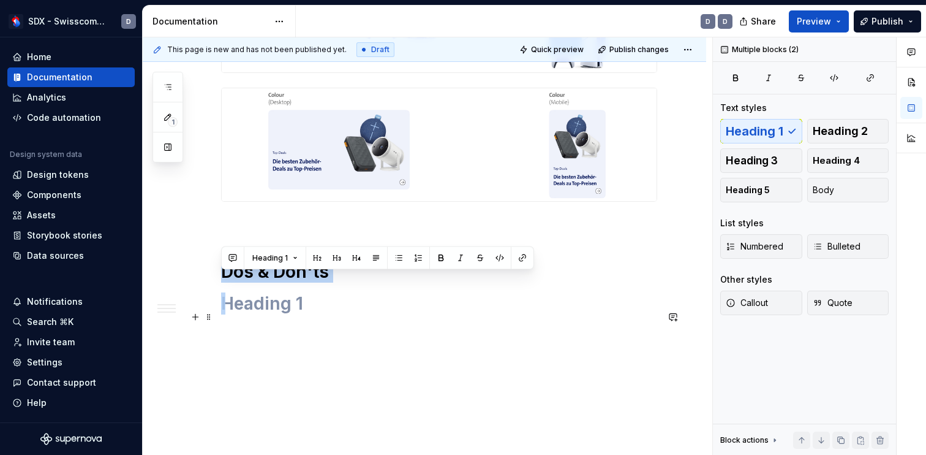
click at [416, 314] on h1 at bounding box center [439, 303] width 436 height 22
click at [368, 314] on h1 at bounding box center [439, 303] width 436 height 22
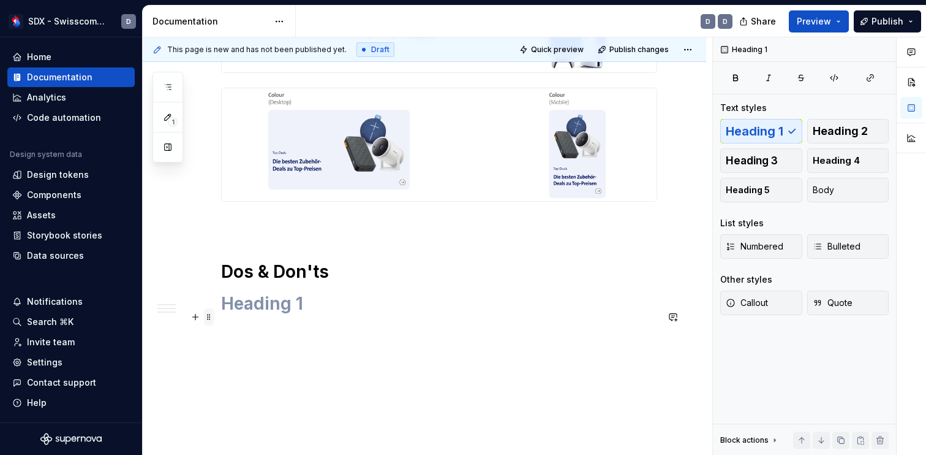
click at [209, 319] on span at bounding box center [209, 316] width 10 height 17
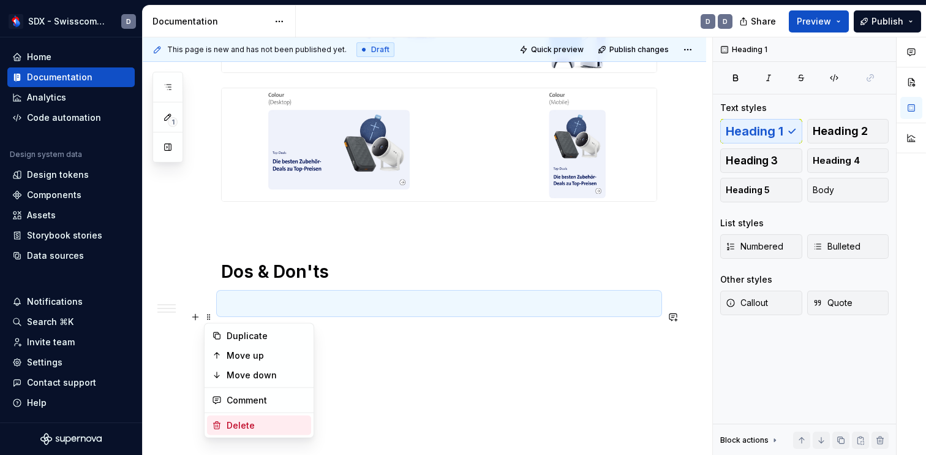
click at [241, 423] on div "Delete" at bounding box center [267, 425] width 80 height 12
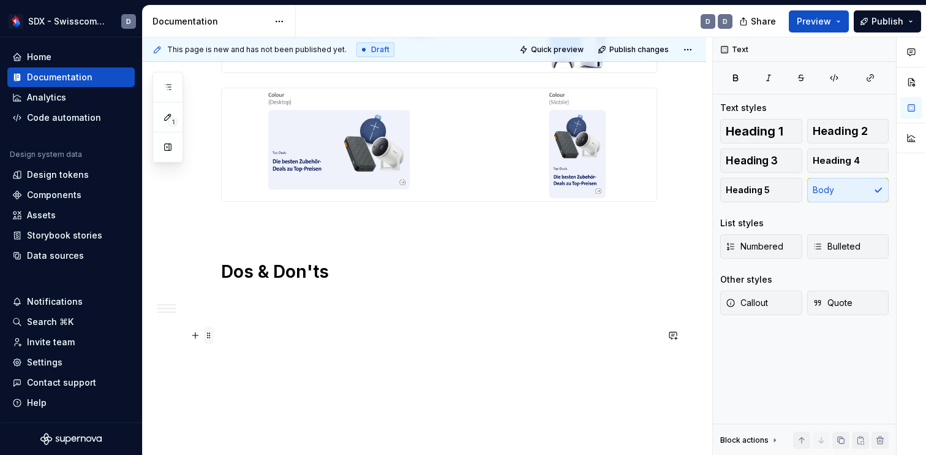
click at [211, 335] on span at bounding box center [209, 335] width 10 height 17
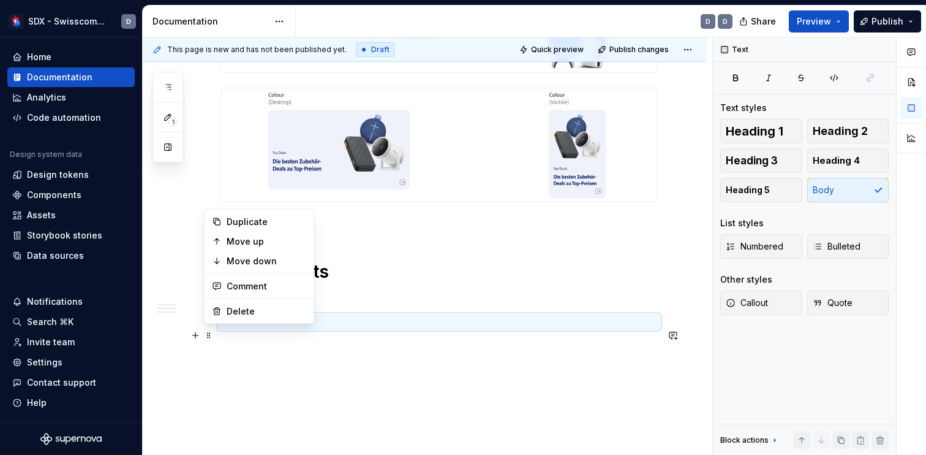
click at [234, 329] on p at bounding box center [439, 321] width 436 height 15
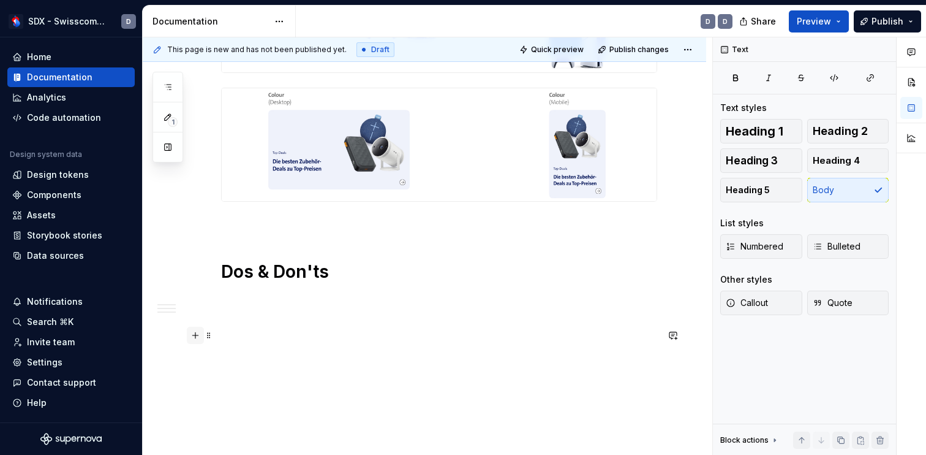
click at [196, 336] on button "button" at bounding box center [195, 335] width 17 height 17
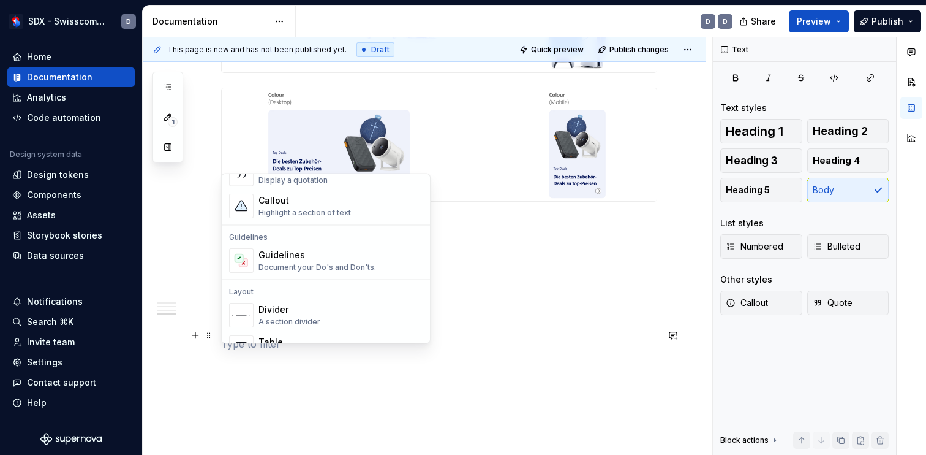
scroll to position [320, 0]
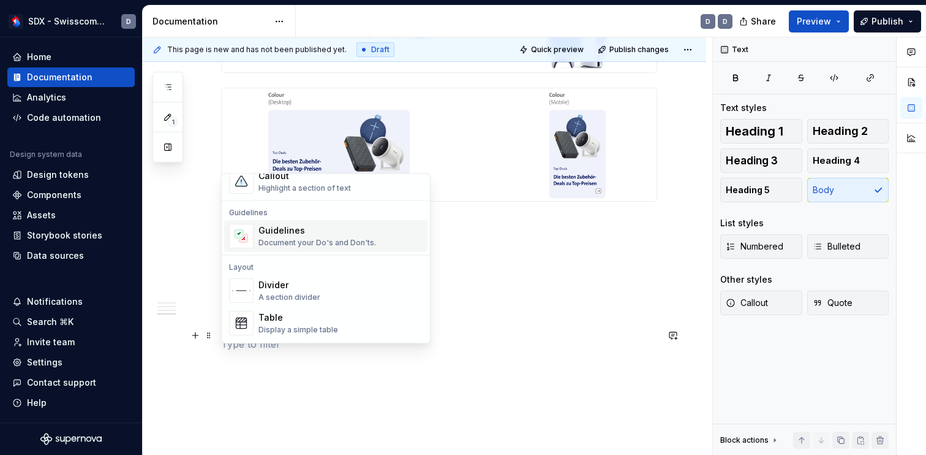
click at [306, 240] on div "Document your Do's and Don'ts." at bounding box center [318, 243] width 118 height 10
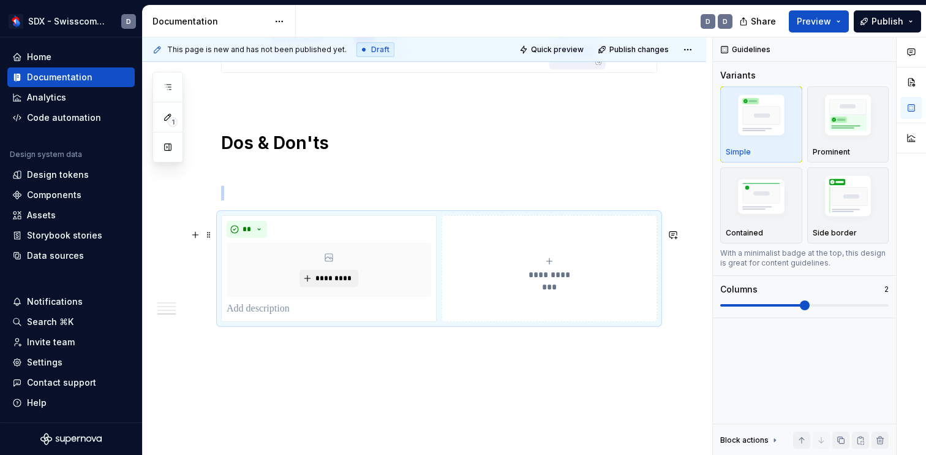
scroll to position [1934, 0]
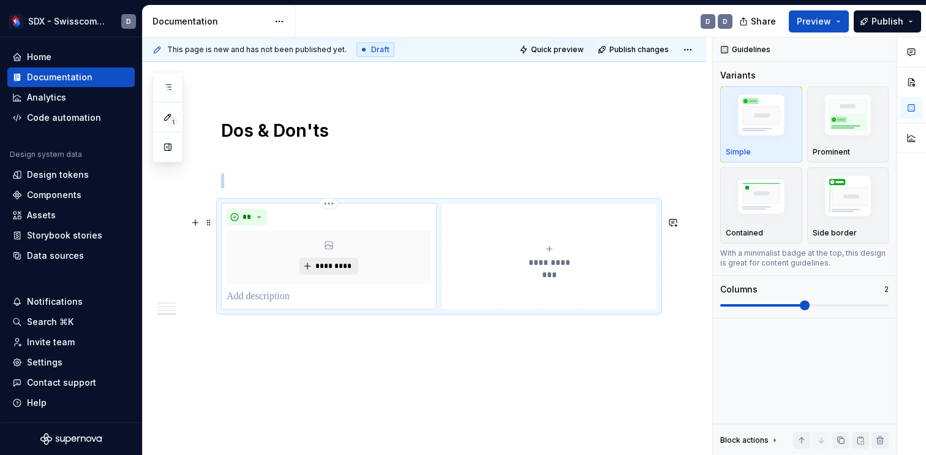
click at [341, 271] on span "*********" at bounding box center [333, 266] width 37 height 10
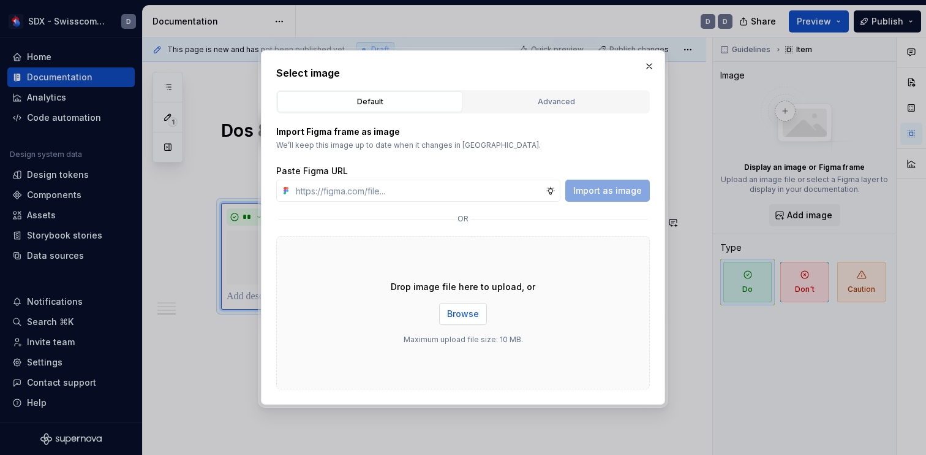
click at [474, 317] on span "Browse" at bounding box center [463, 314] width 32 height 12
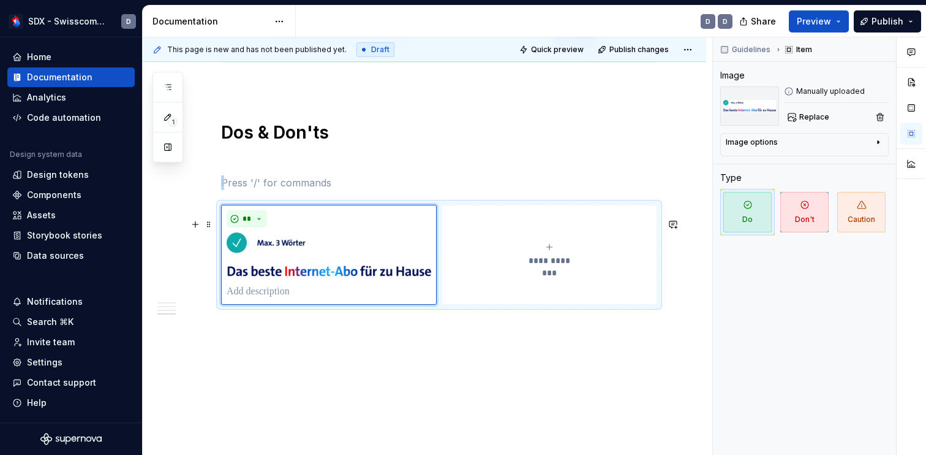
click at [562, 258] on div "**********" at bounding box center [549, 254] width 205 height 25
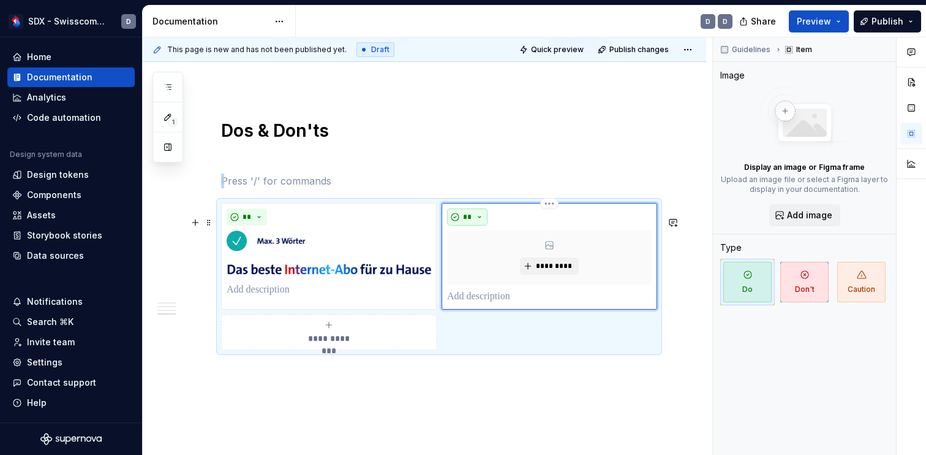
click at [483, 225] on button "**" at bounding box center [467, 216] width 40 height 17
click at [494, 270] on div "Don't" at bounding box center [499, 274] width 23 height 12
click at [554, 271] on span "*********" at bounding box center [553, 266] width 37 height 10
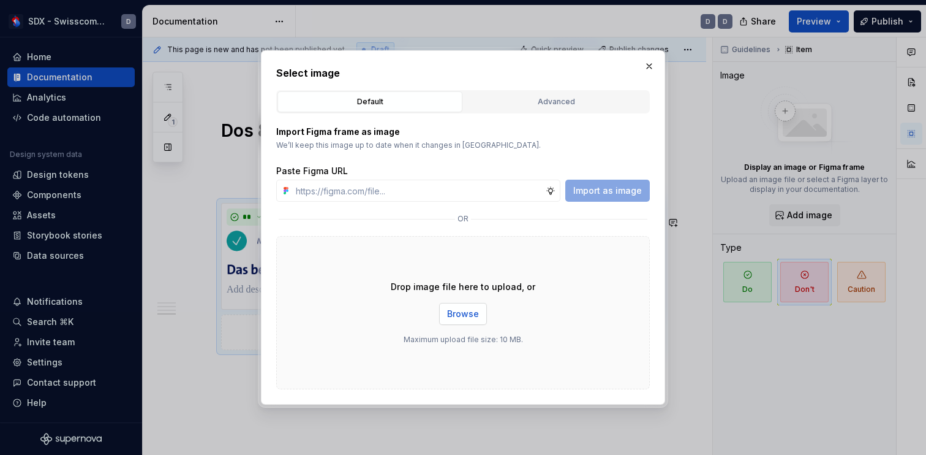
click at [454, 309] on span "Browse" at bounding box center [463, 314] width 32 height 12
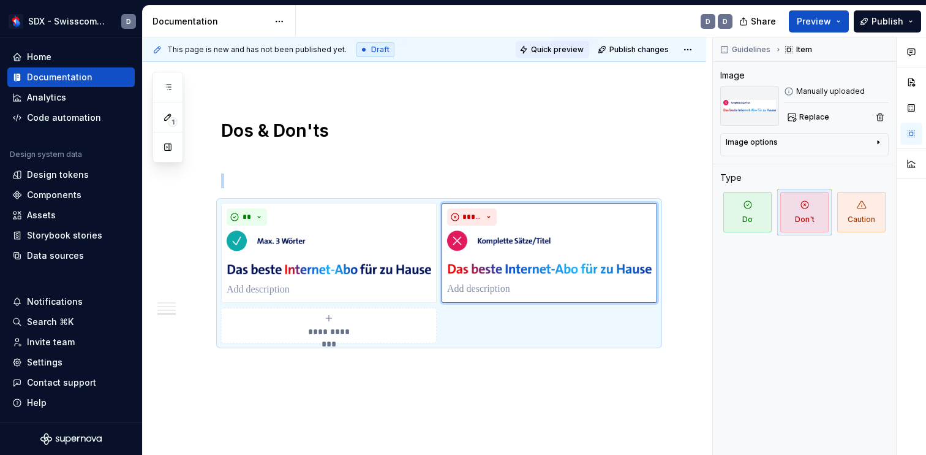
click at [580, 46] on span "Quick preview" at bounding box center [557, 50] width 53 height 10
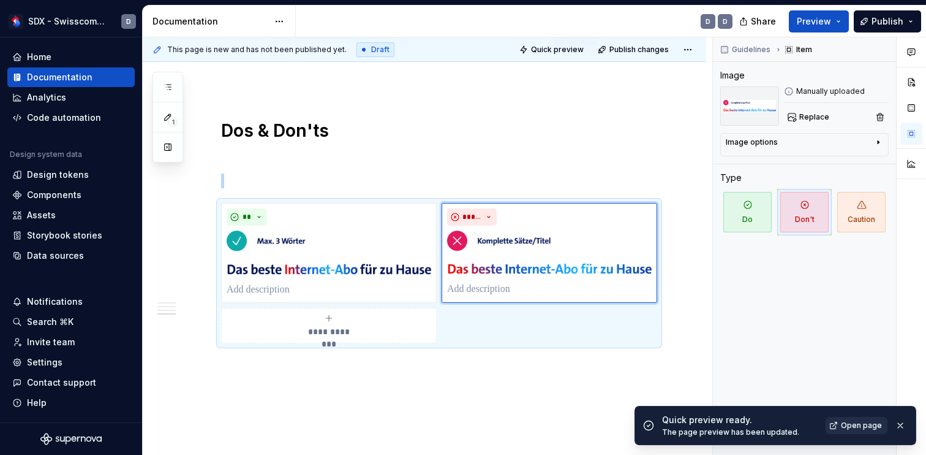
click at [863, 426] on span "Open page" at bounding box center [861, 425] width 41 height 10
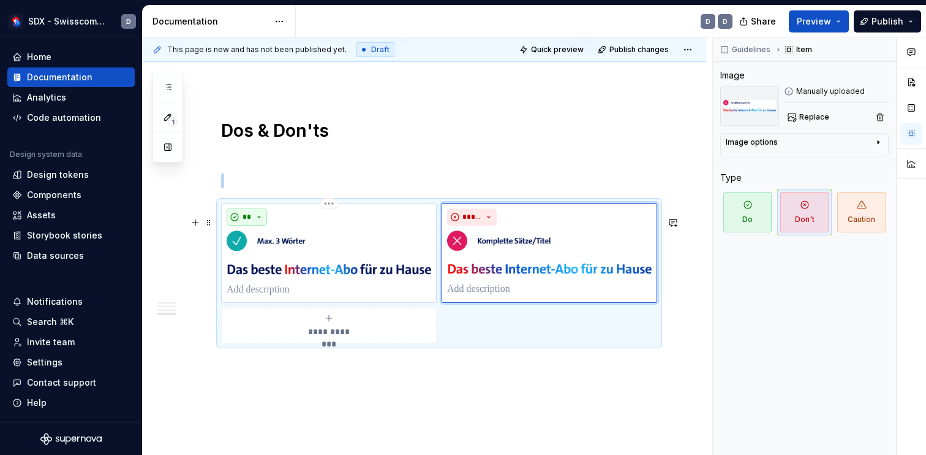
click at [263, 225] on button "**" at bounding box center [247, 216] width 40 height 17
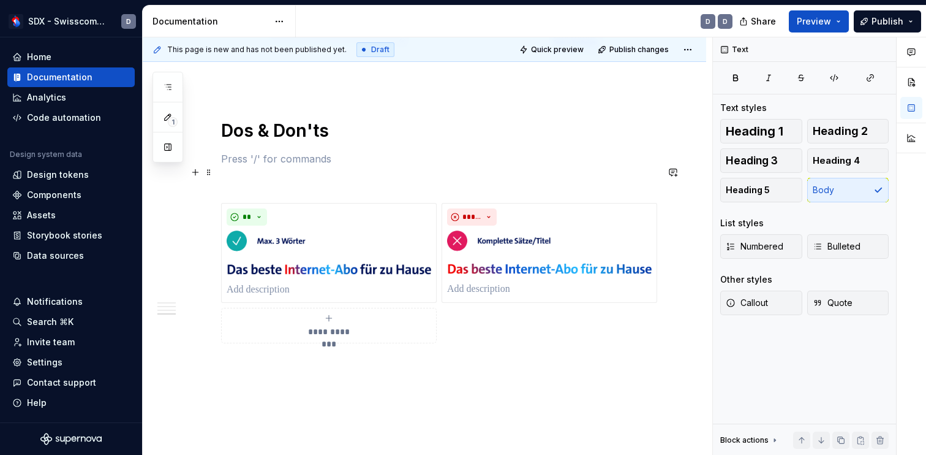
click at [378, 166] on p at bounding box center [439, 158] width 436 height 15
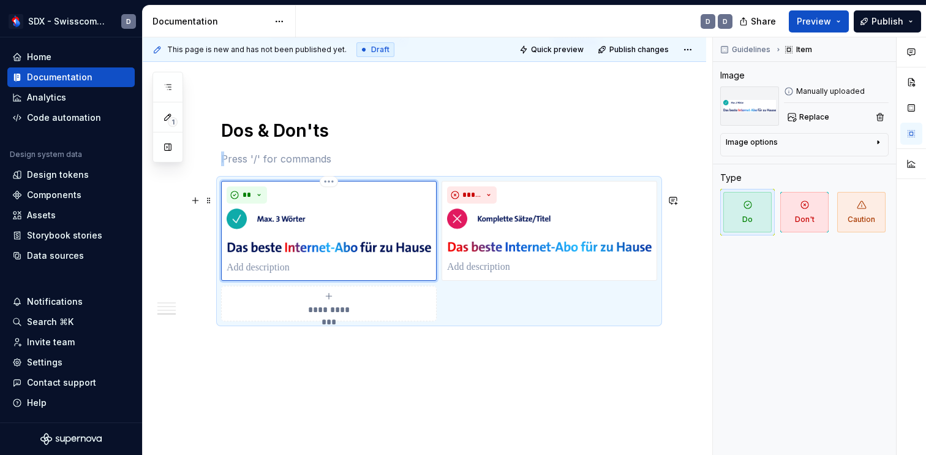
click at [329, 254] on img at bounding box center [329, 231] width 205 height 47
click at [798, 116] on button "Replace" at bounding box center [809, 116] width 51 height 17
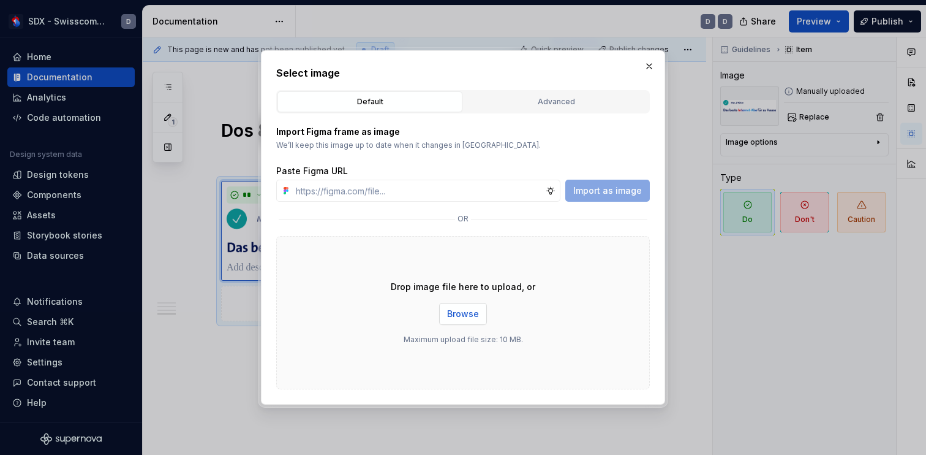
click at [470, 312] on span "Browse" at bounding box center [463, 314] width 32 height 12
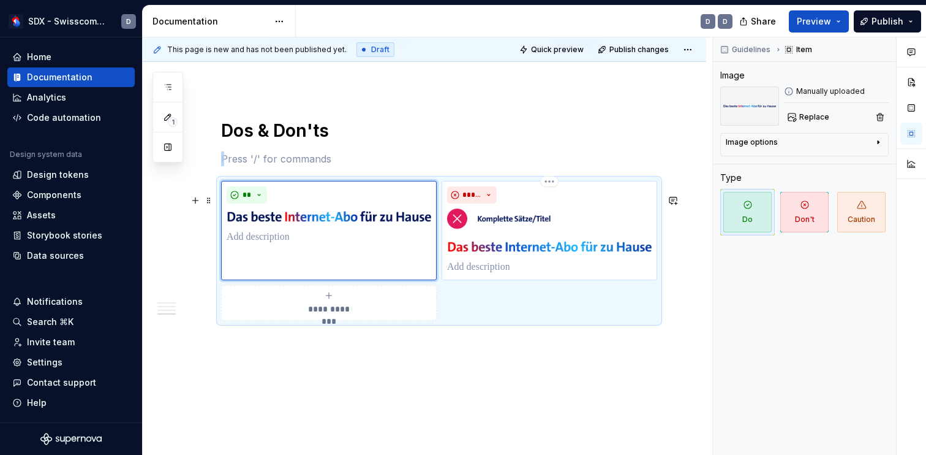
click at [528, 255] on img at bounding box center [549, 231] width 205 height 47
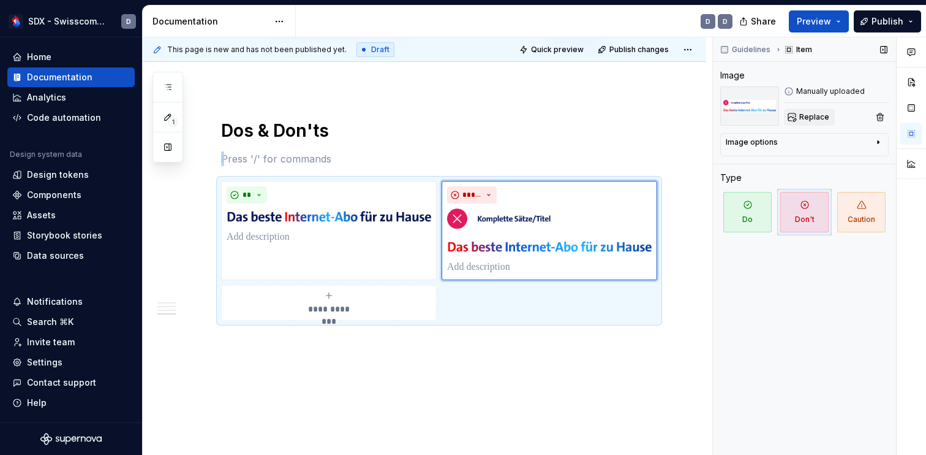
click at [807, 112] on span "Replace" at bounding box center [814, 117] width 30 height 10
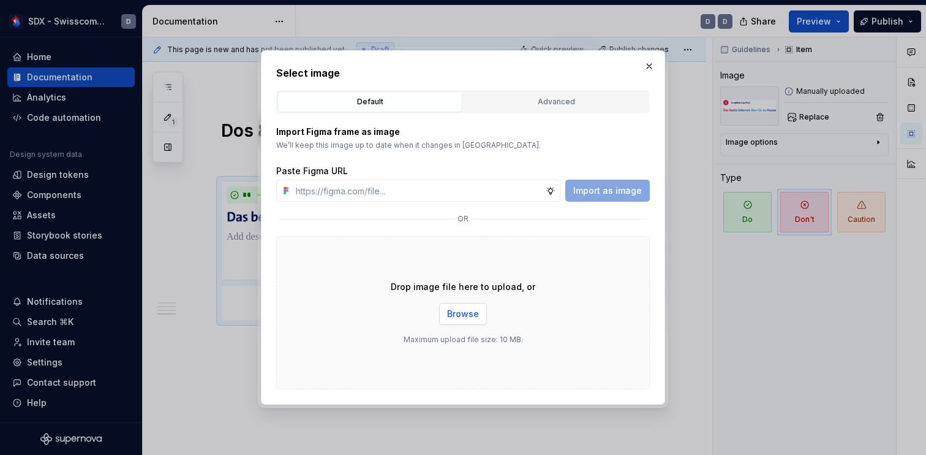
click at [459, 316] on span "Browse" at bounding box center [463, 314] width 32 height 12
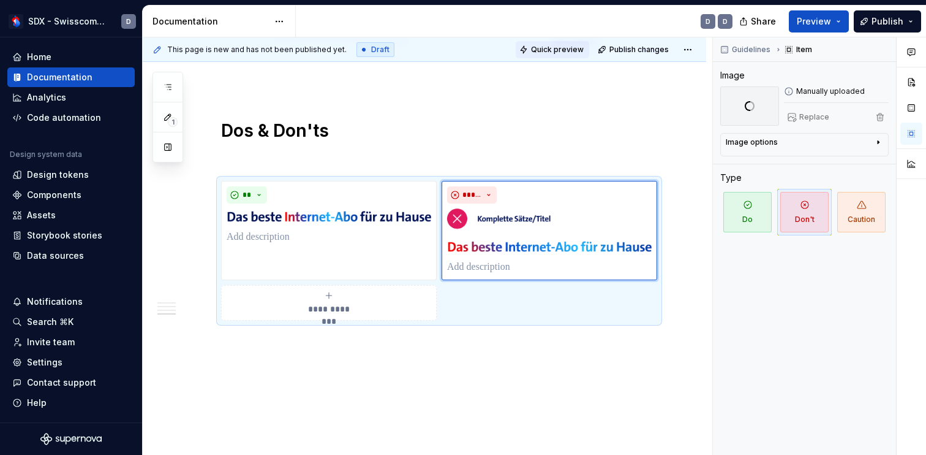
click at [561, 50] on span "Quick preview" at bounding box center [557, 50] width 53 height 10
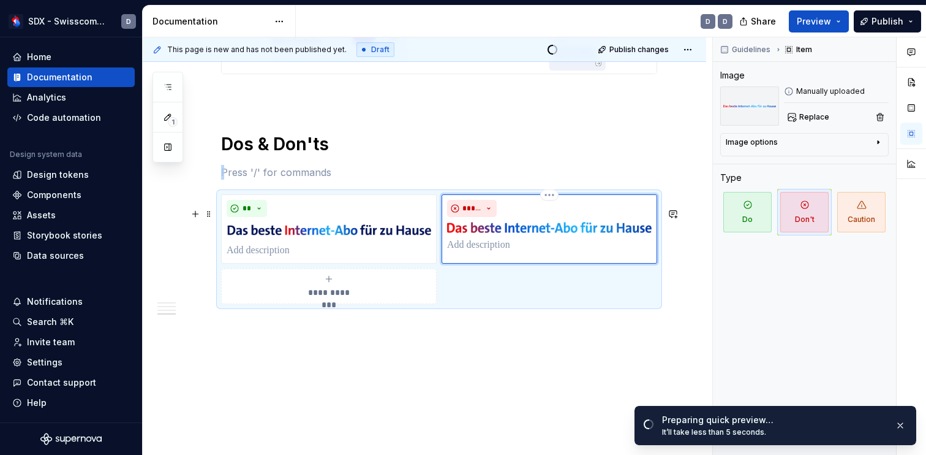
scroll to position [1933, 0]
click at [850, 421] on span "Open page" at bounding box center [861, 425] width 41 height 10
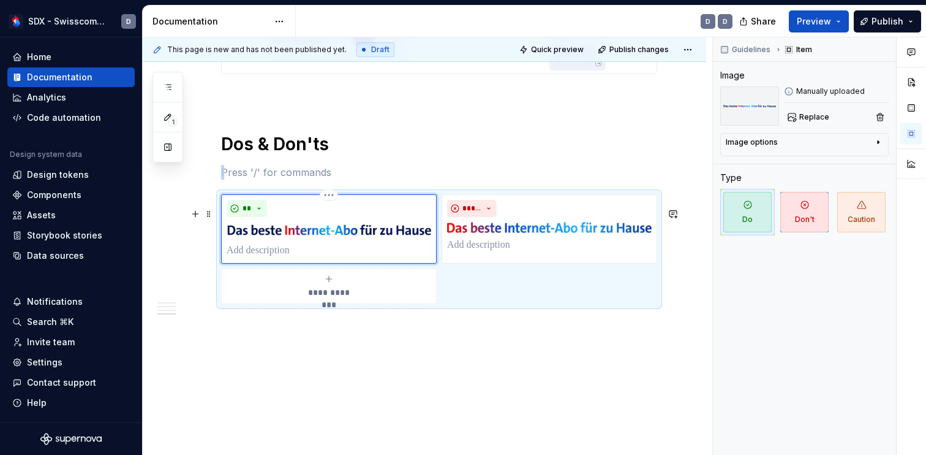
click at [367, 240] on div "**" at bounding box center [329, 229] width 205 height 58
click at [765, 140] on div "Image options" at bounding box center [752, 142] width 52 height 10
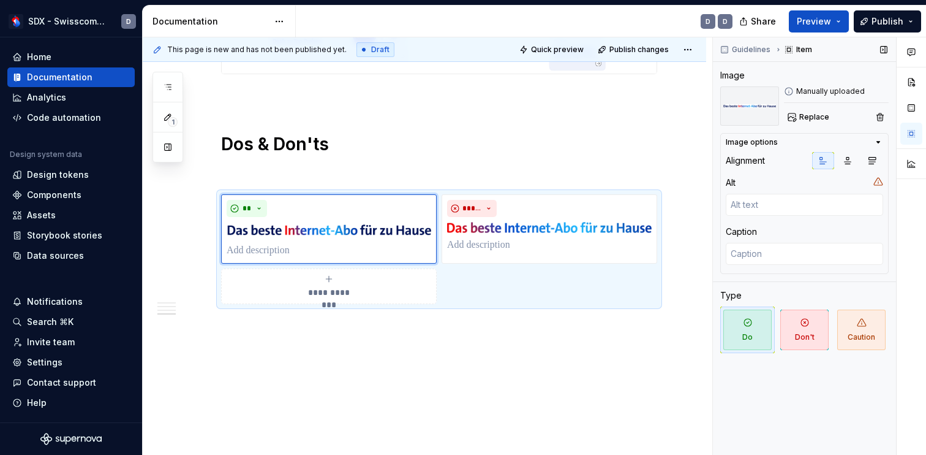
click at [829, 107] on div "Manually uploaded Replace" at bounding box center [836, 105] width 105 height 39
click at [823, 111] on button "Replace" at bounding box center [809, 116] width 51 height 17
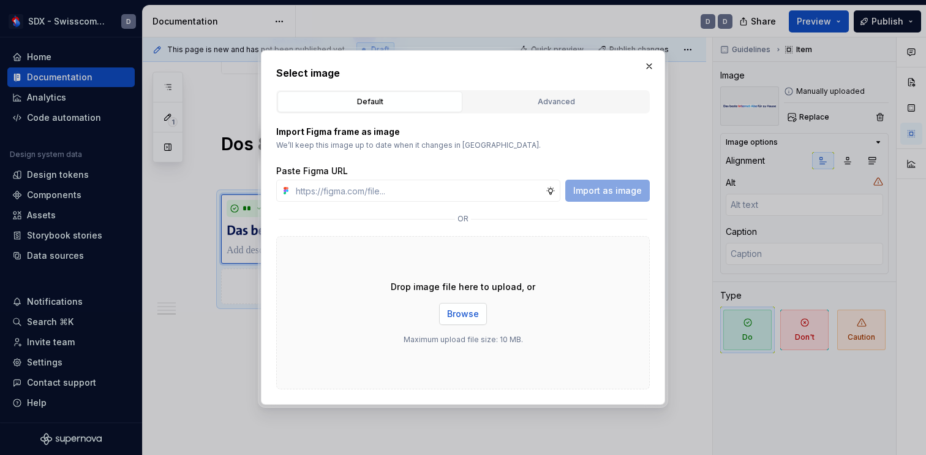
click at [476, 315] on span "Browse" at bounding box center [463, 314] width 32 height 12
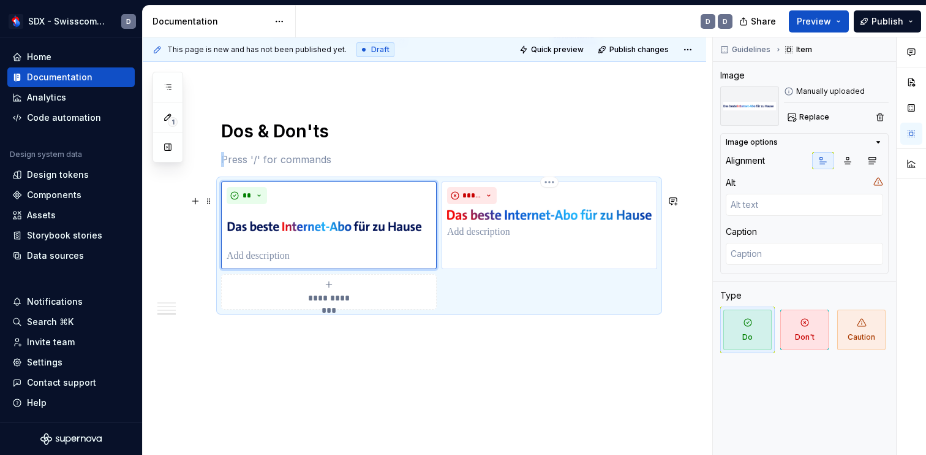
click at [531, 219] on img at bounding box center [549, 214] width 205 height 10
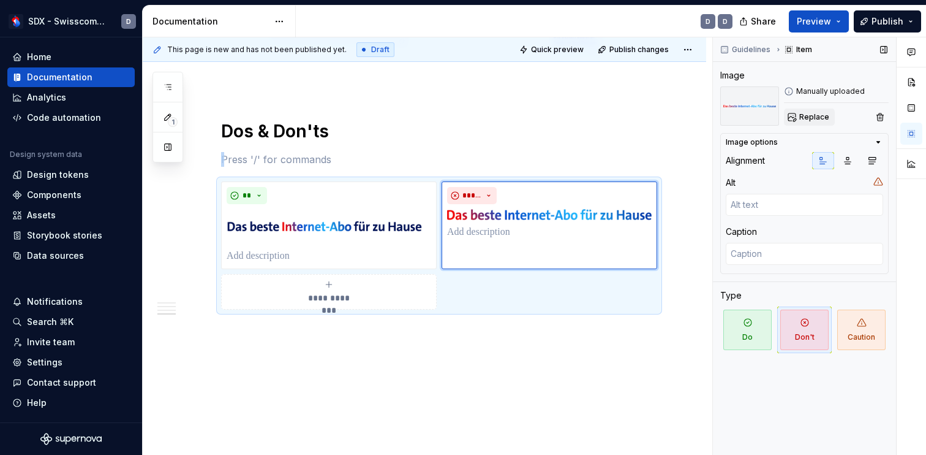
click at [799, 112] on span "Replace" at bounding box center [814, 117] width 30 height 10
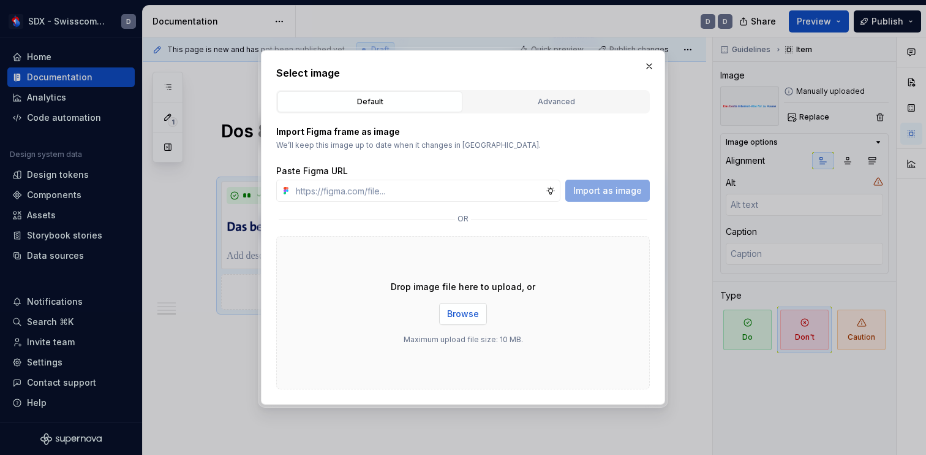
click at [467, 317] on span "Browse" at bounding box center [463, 314] width 32 height 12
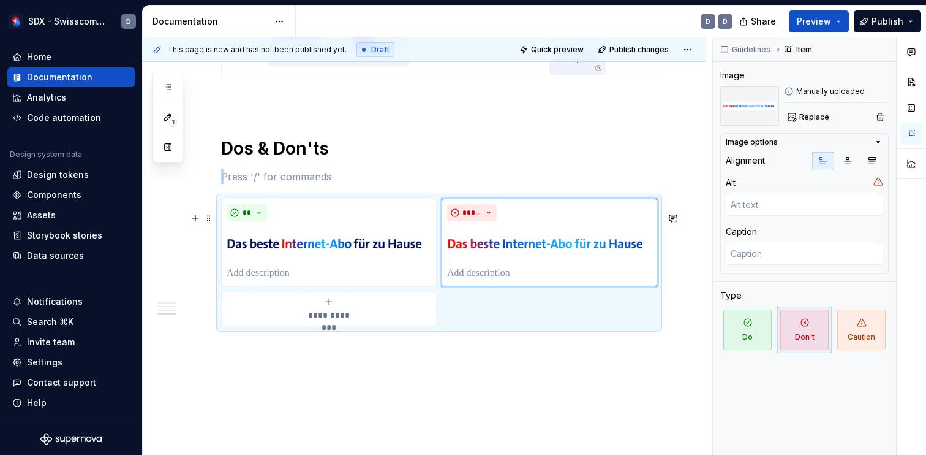
scroll to position [1952, 0]
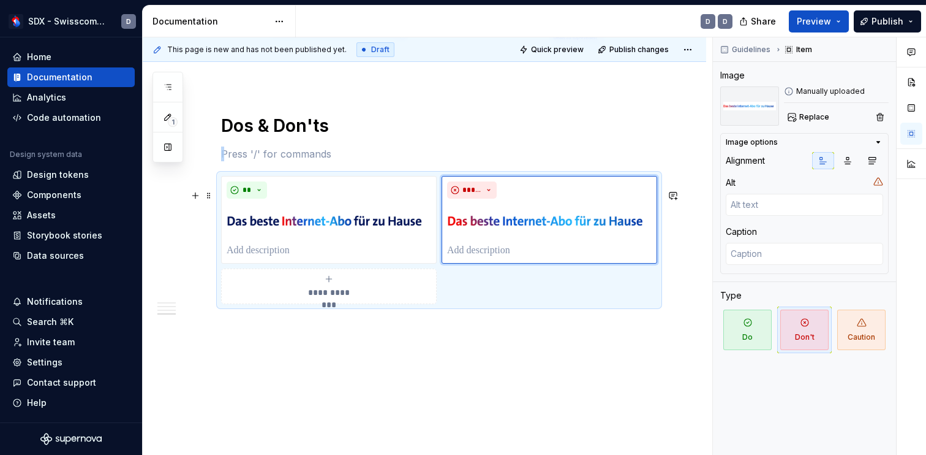
click at [334, 285] on div "**********" at bounding box center [329, 286] width 205 height 25
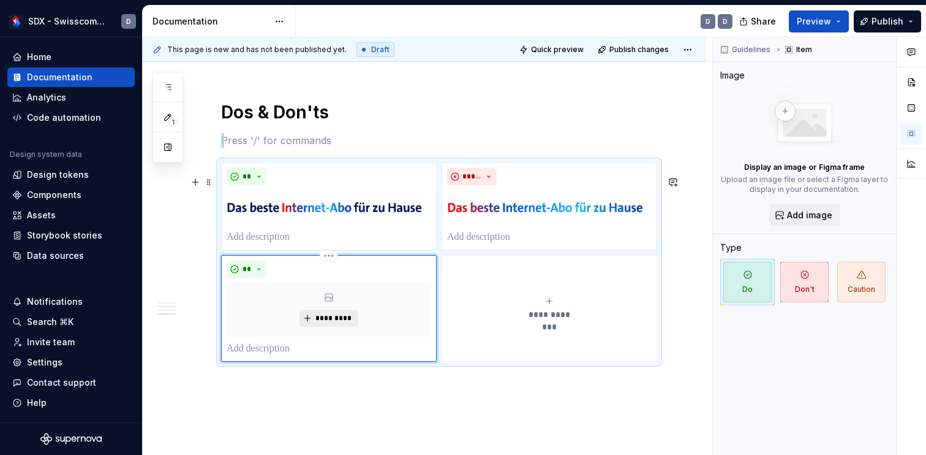
click at [330, 323] on span "*********" at bounding box center [333, 318] width 37 height 10
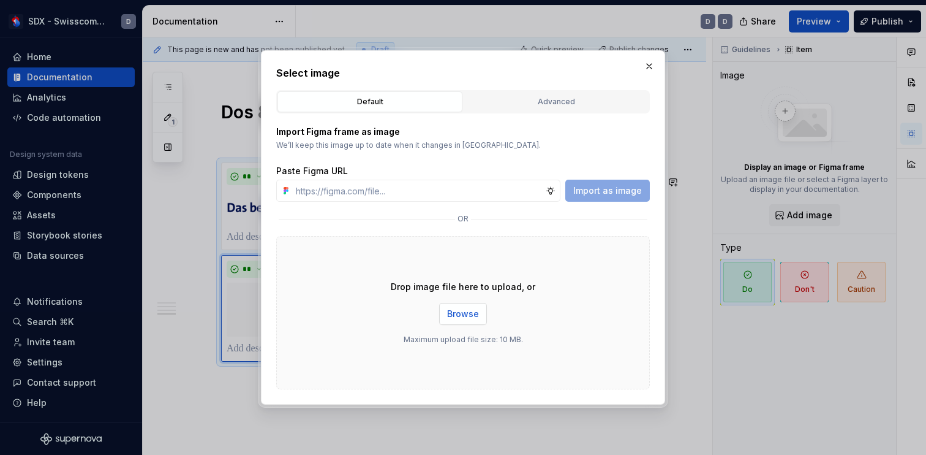
click at [461, 319] on span "Browse" at bounding box center [463, 314] width 32 height 12
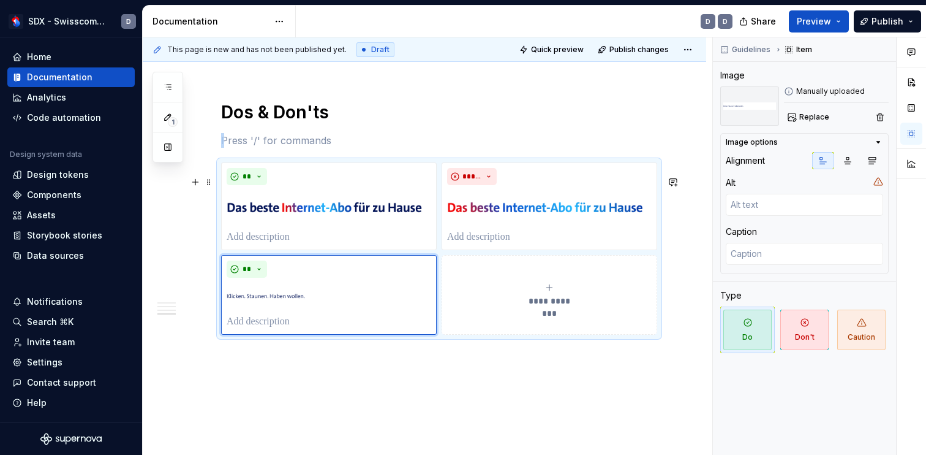
click at [556, 307] on div "**********" at bounding box center [549, 294] width 205 height 25
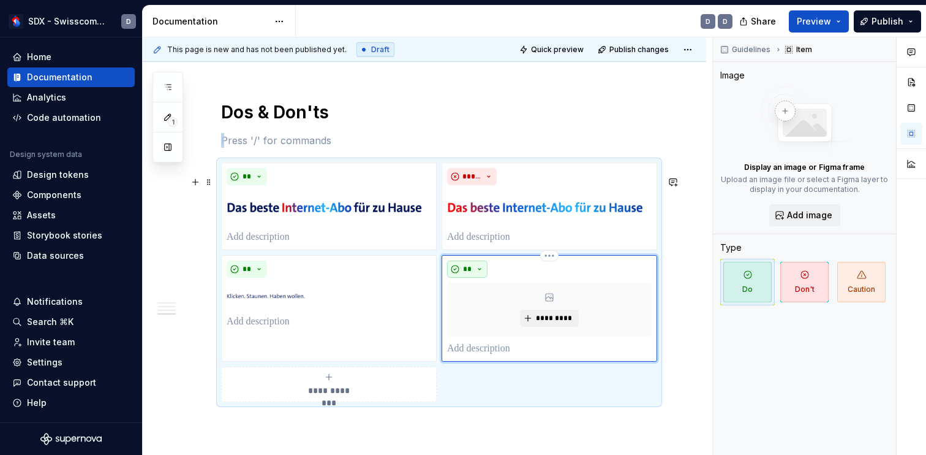
click at [488, 278] on button "**" at bounding box center [467, 268] width 40 height 17
click at [488, 323] on div "Don't" at bounding box center [499, 326] width 23 height 12
click at [549, 323] on span "*********" at bounding box center [553, 318] width 37 height 10
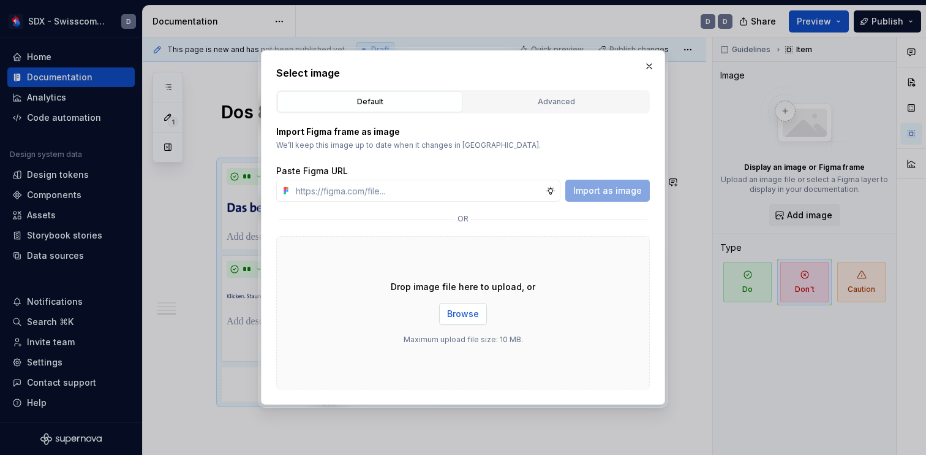
click at [461, 310] on span "Browse" at bounding box center [463, 314] width 32 height 12
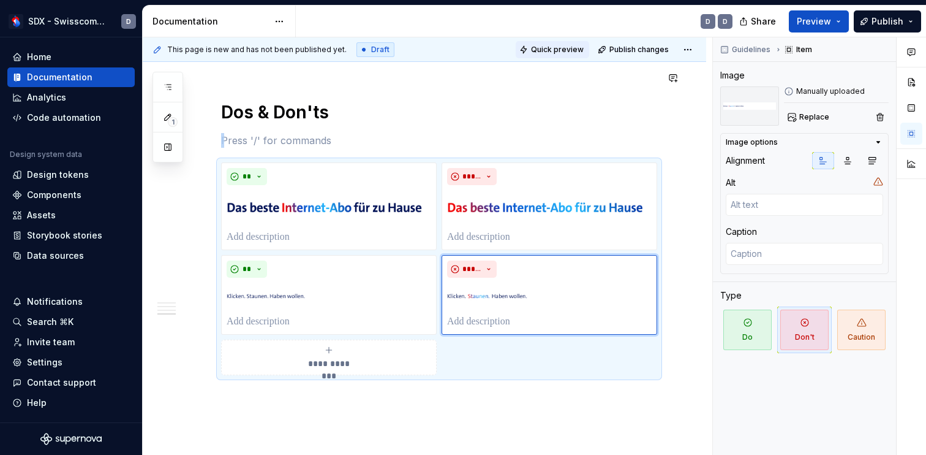
click at [573, 50] on span "Quick preview" at bounding box center [557, 50] width 53 height 10
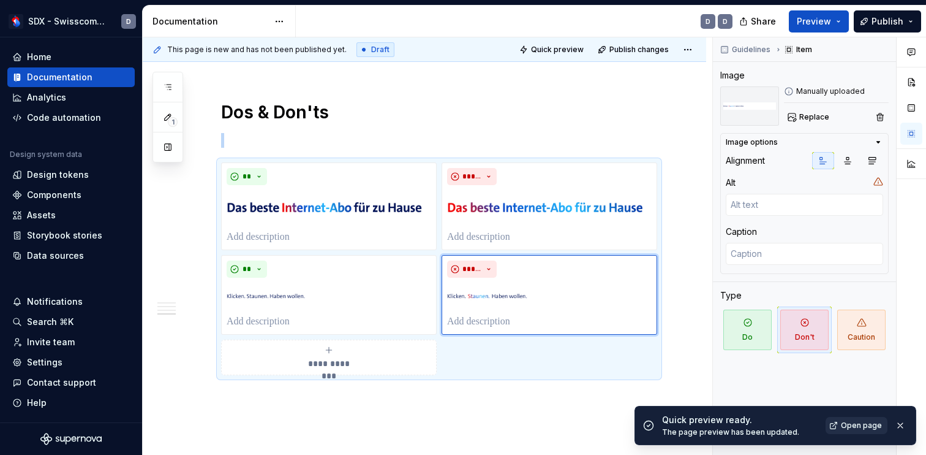
click at [868, 422] on span "Open page" at bounding box center [861, 425] width 41 height 10
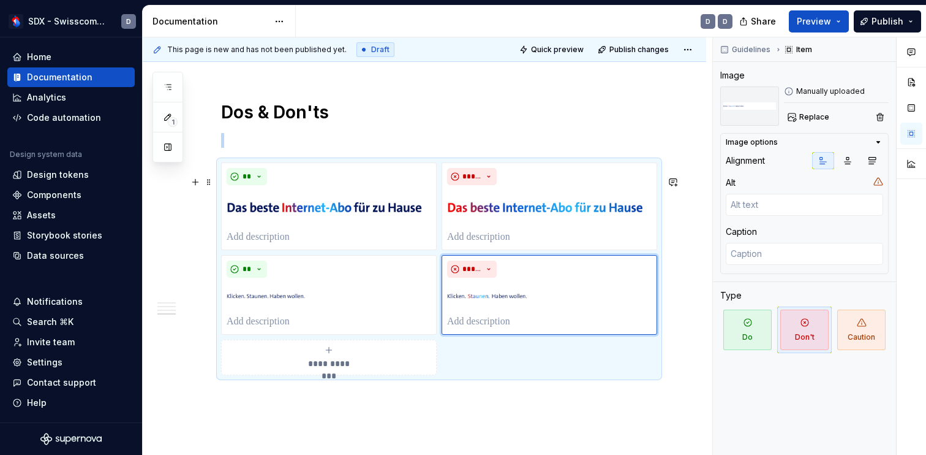
click at [339, 369] on span "**********" at bounding box center [329, 363] width 56 height 12
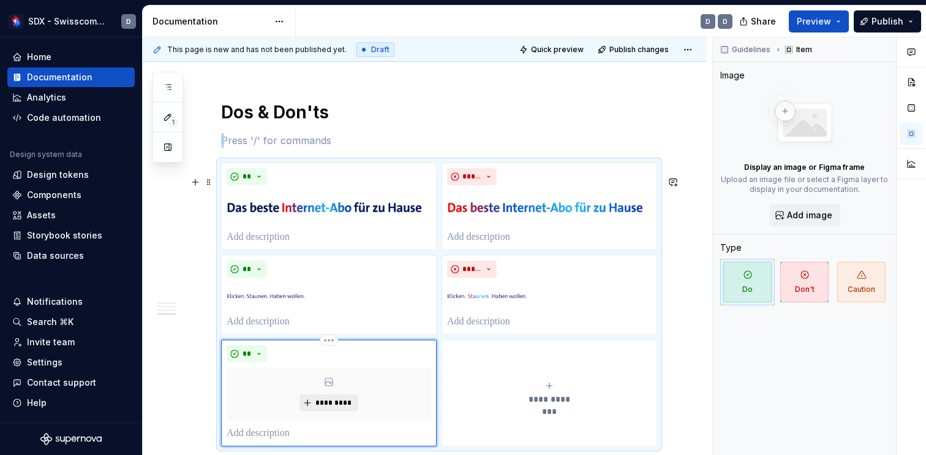
click at [334, 407] on span "*********" at bounding box center [333, 403] width 37 height 10
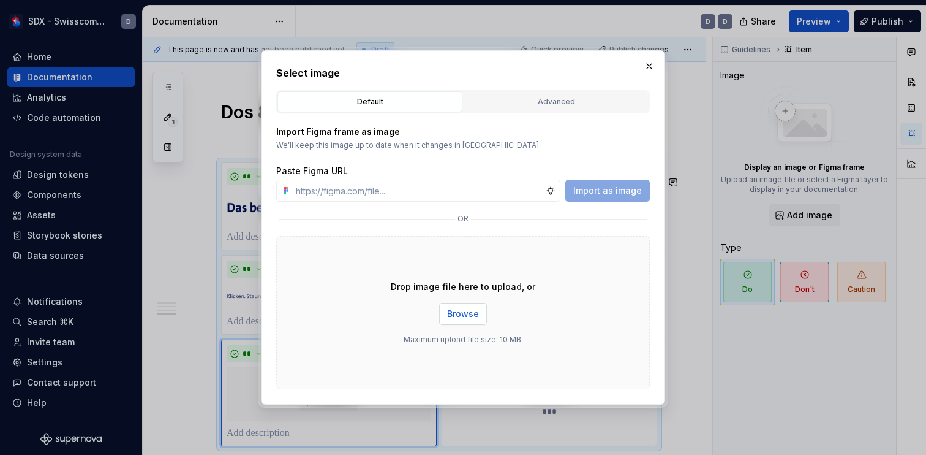
click at [470, 311] on span "Browse" at bounding box center [463, 314] width 32 height 12
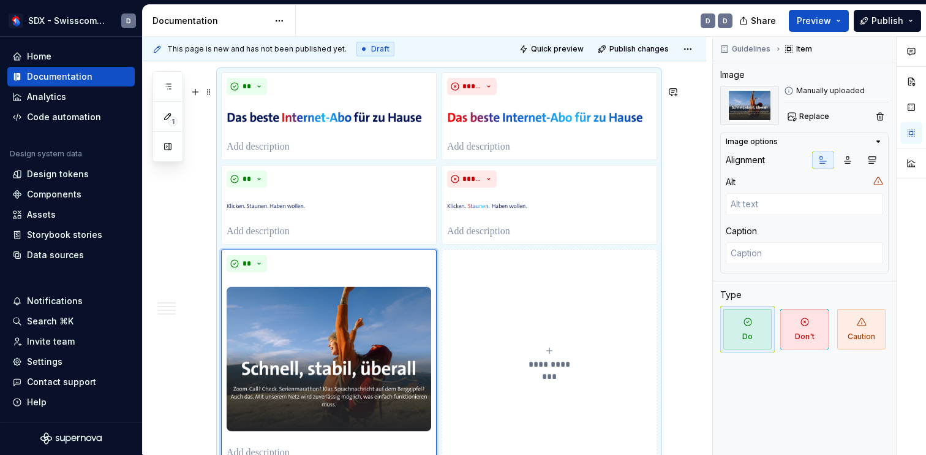
scroll to position [2177, 0]
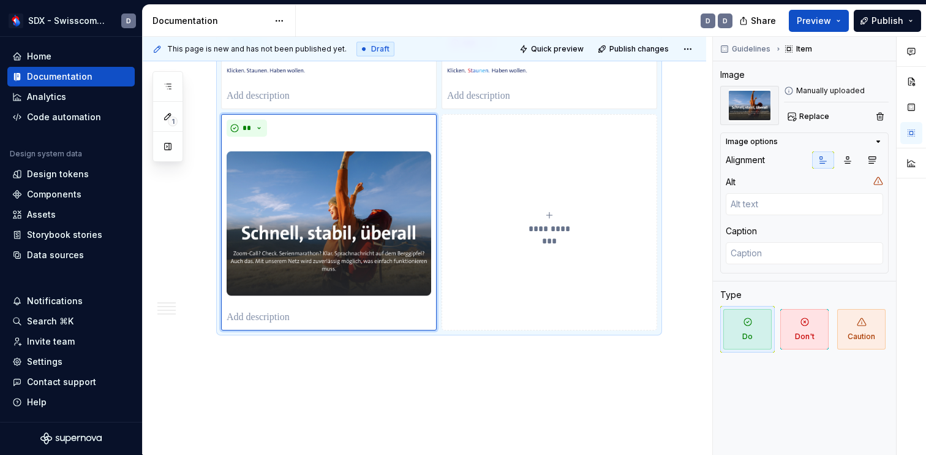
click at [554, 220] on icon "submit" at bounding box center [550, 215] width 10 height 10
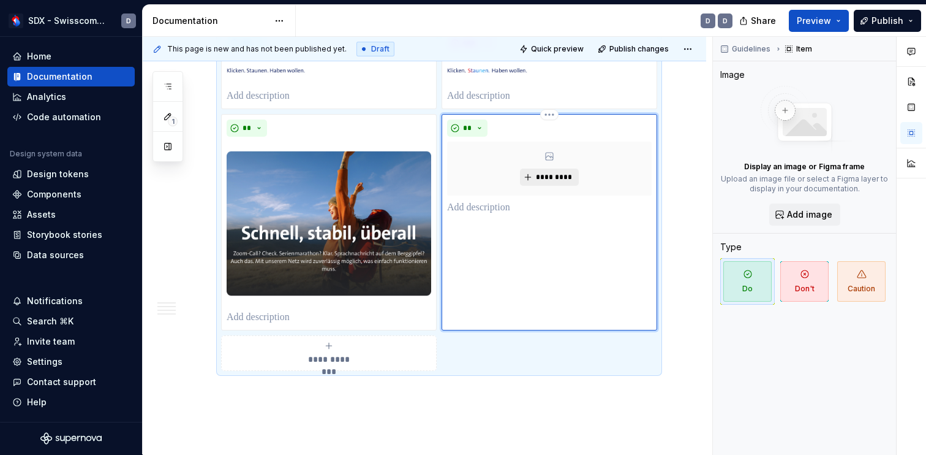
click at [545, 182] on span "*********" at bounding box center [553, 177] width 37 height 10
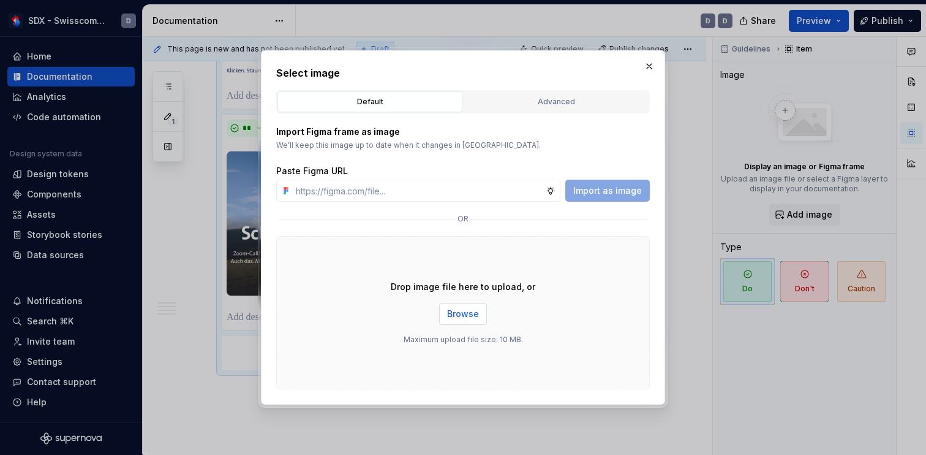
click at [465, 311] on span "Browse" at bounding box center [463, 314] width 32 height 12
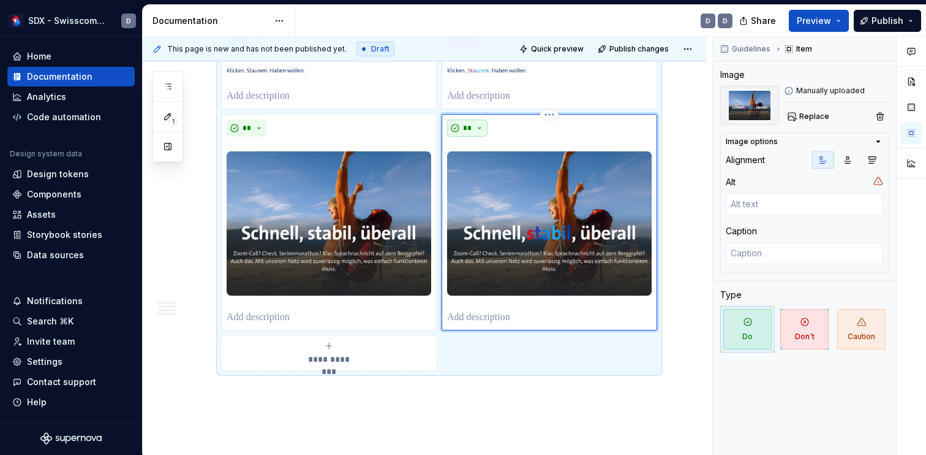
click at [483, 137] on button "**" at bounding box center [467, 127] width 40 height 17
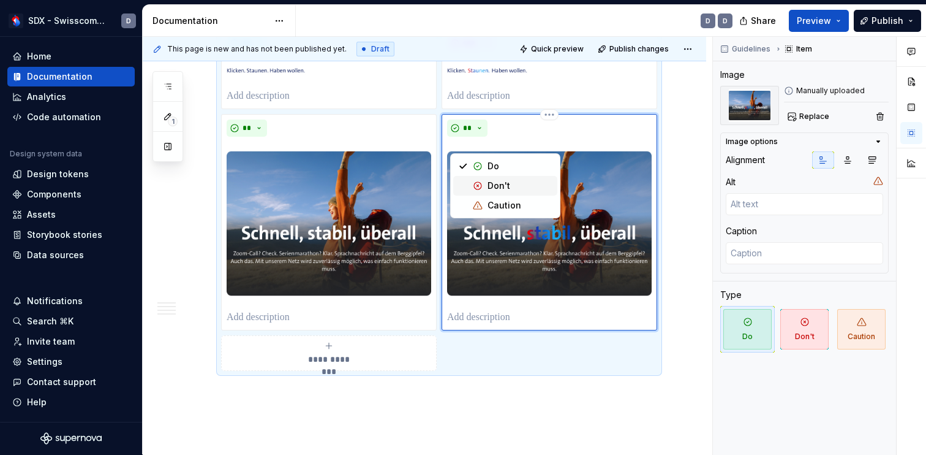
click at [496, 186] on div "Don't" at bounding box center [499, 185] width 23 height 12
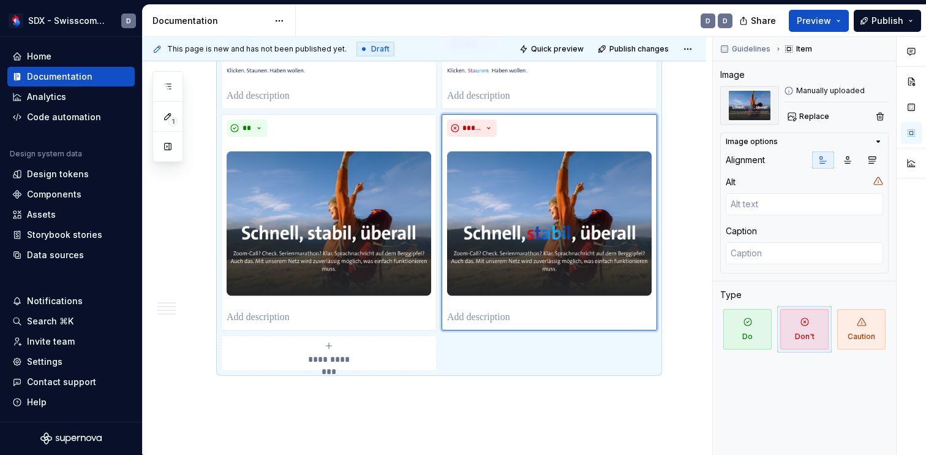
click at [330, 365] on span "**********" at bounding box center [329, 359] width 56 height 12
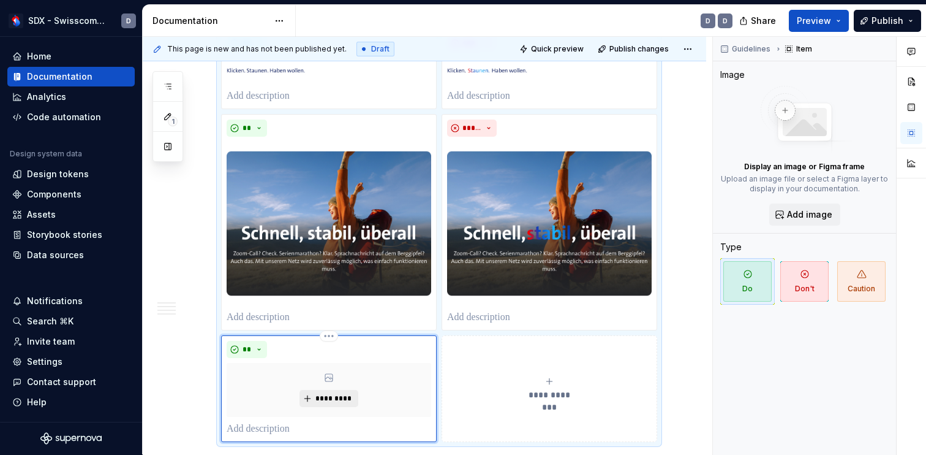
click at [328, 407] on button "*********" at bounding box center [329, 398] width 58 height 17
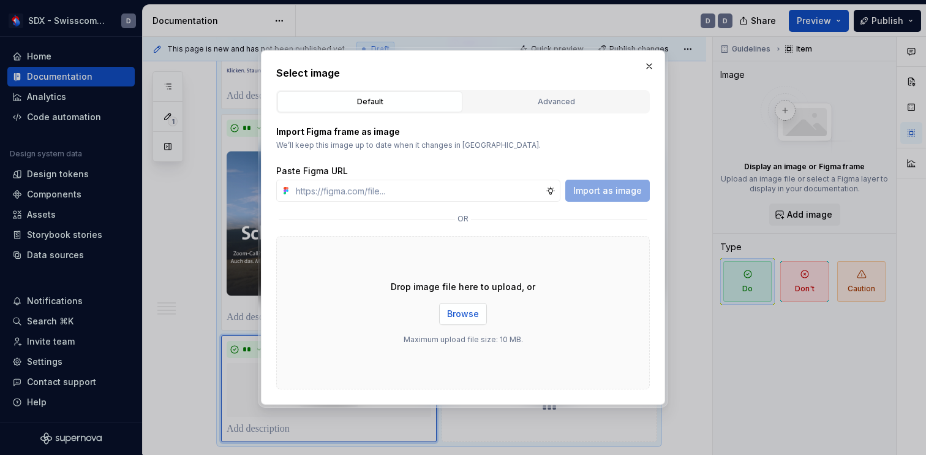
click at [465, 304] on button "Browse" at bounding box center [463, 314] width 48 height 22
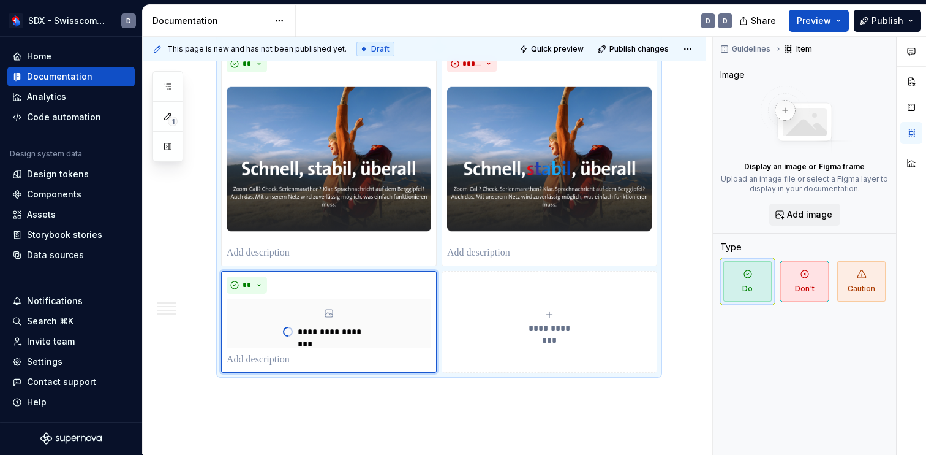
scroll to position [2278, 0]
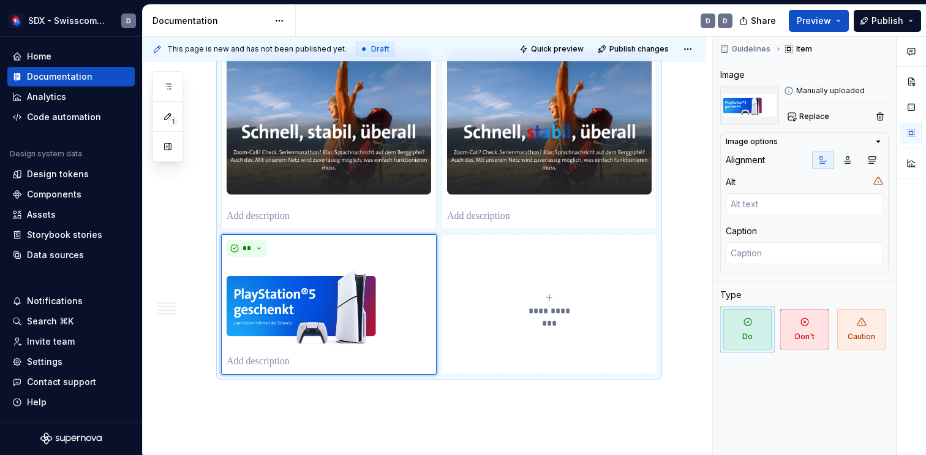
click at [554, 302] on icon "submit" at bounding box center [550, 297] width 10 height 10
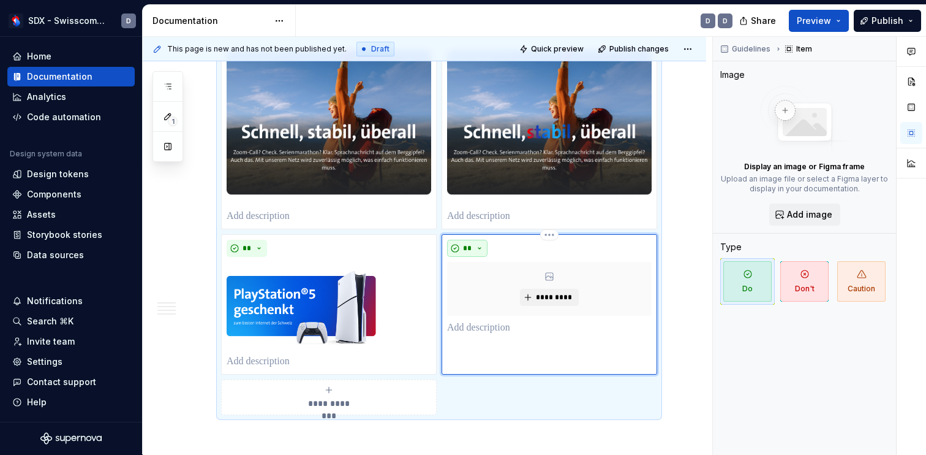
click at [480, 257] on button "**" at bounding box center [467, 248] width 40 height 17
click at [486, 312] on span "Don't" at bounding box center [505, 308] width 104 height 20
click at [556, 302] on span "*********" at bounding box center [553, 297] width 37 height 10
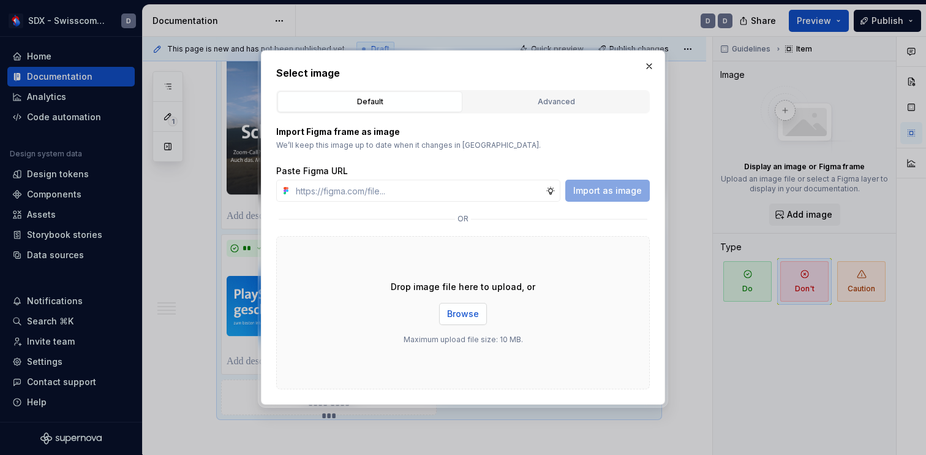
click at [459, 314] on span "Browse" at bounding box center [463, 314] width 32 height 12
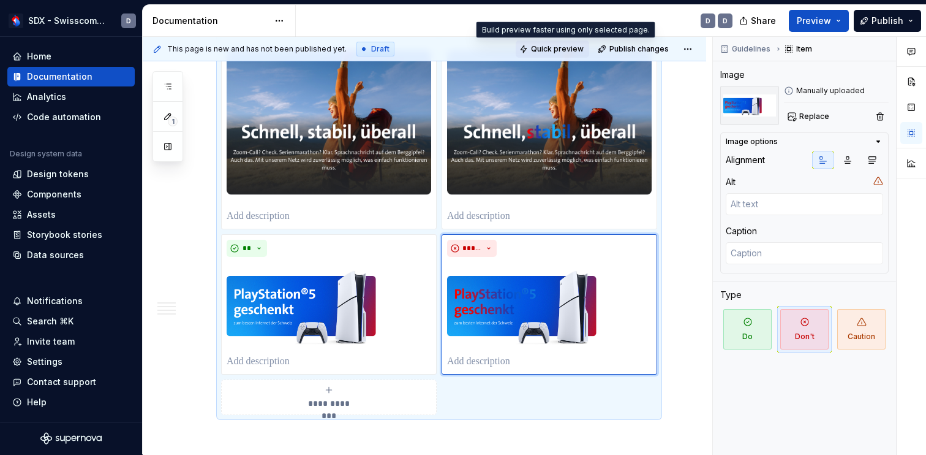
click at [573, 48] on span "Quick preview" at bounding box center [557, 49] width 53 height 10
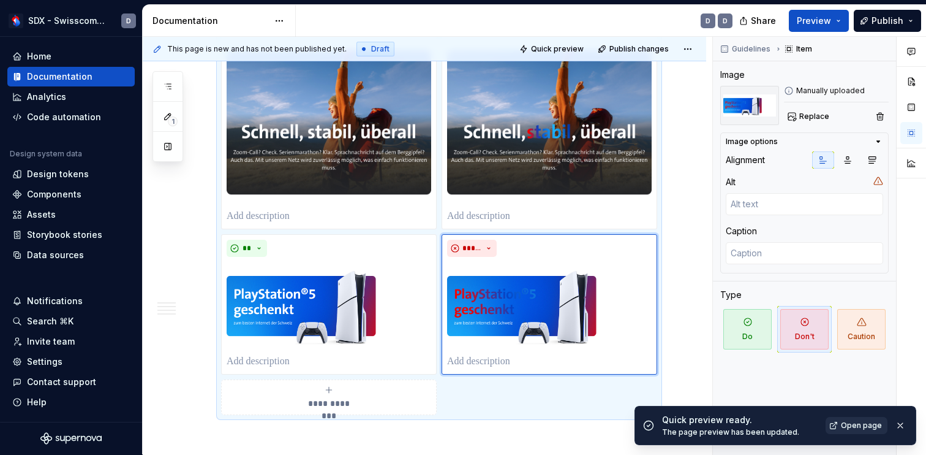
click at [847, 426] on span "Open page" at bounding box center [861, 425] width 41 height 10
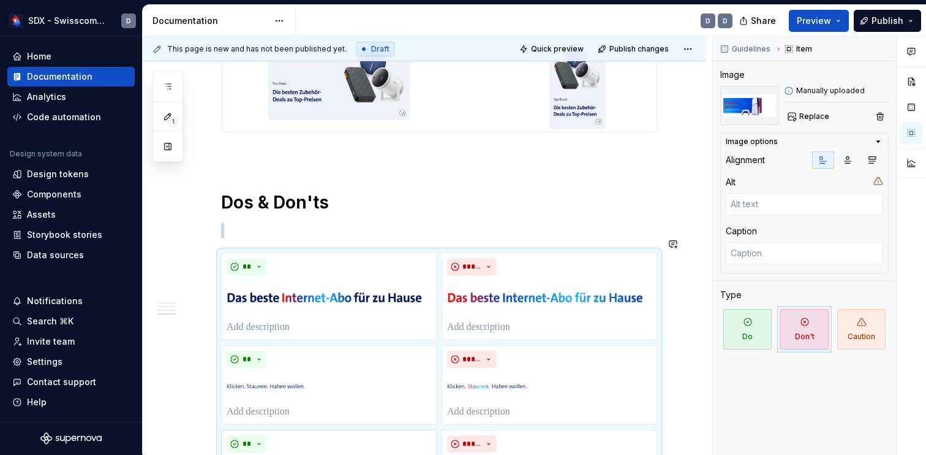
scroll to position [1880, 0]
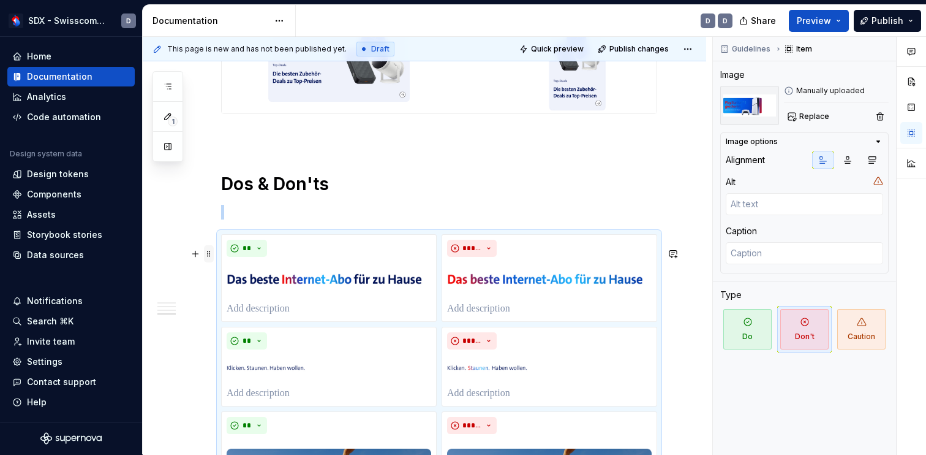
click at [211, 259] on span at bounding box center [209, 253] width 10 height 17
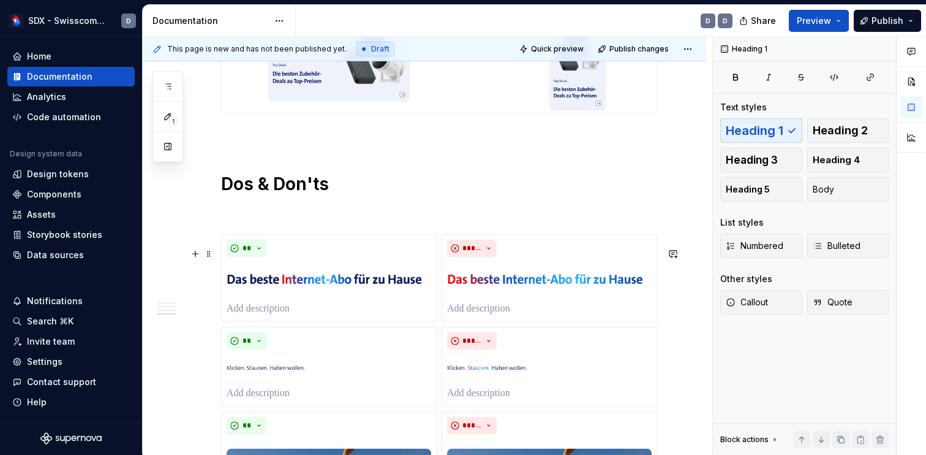
click at [350, 195] on h1 "Dos & Don'ts" at bounding box center [439, 184] width 436 height 22
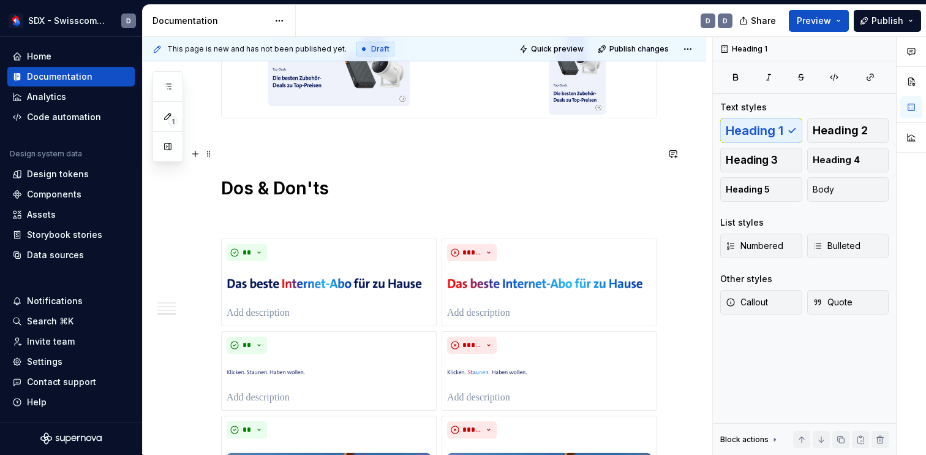
scroll to position [1870, 0]
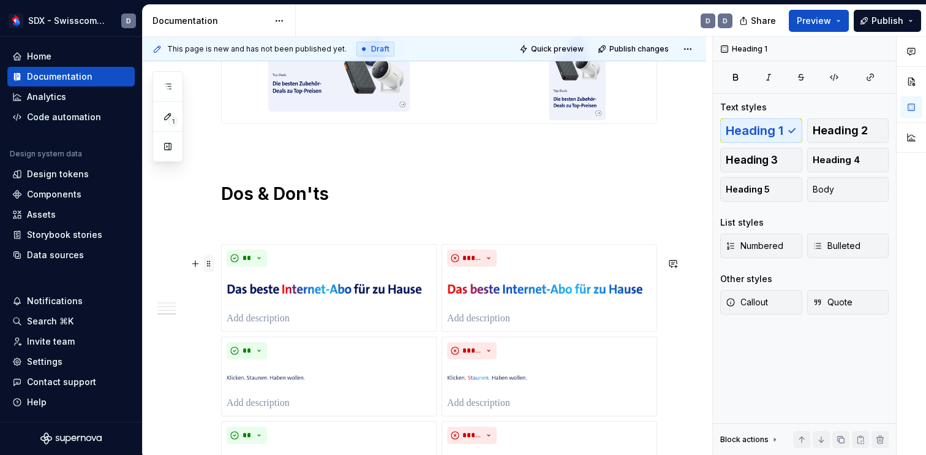
click at [207, 263] on span at bounding box center [209, 263] width 10 height 17
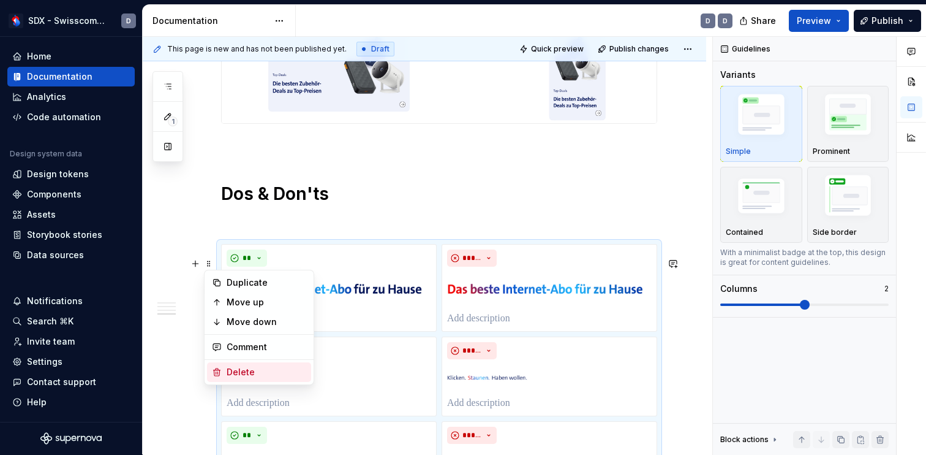
click at [249, 374] on div "Delete" at bounding box center [267, 372] width 80 height 12
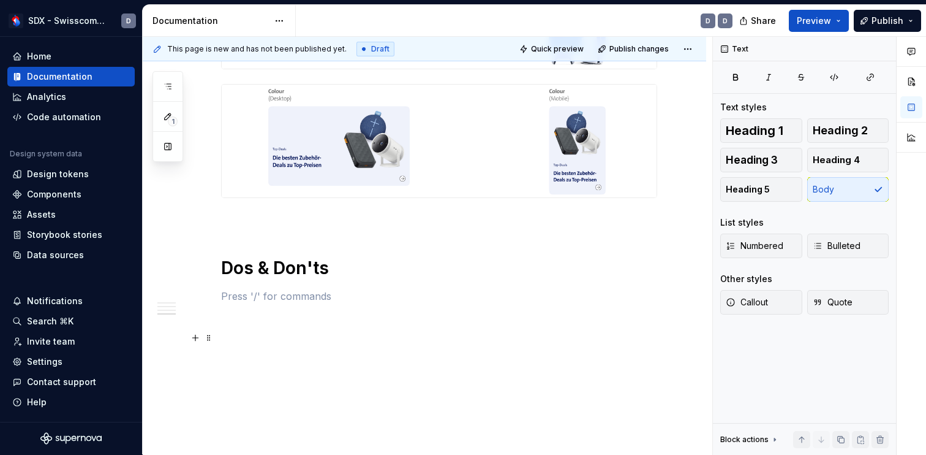
scroll to position [1809, 0]
type textarea "*"
